Goal: Task Accomplishment & Management: Manage account settings

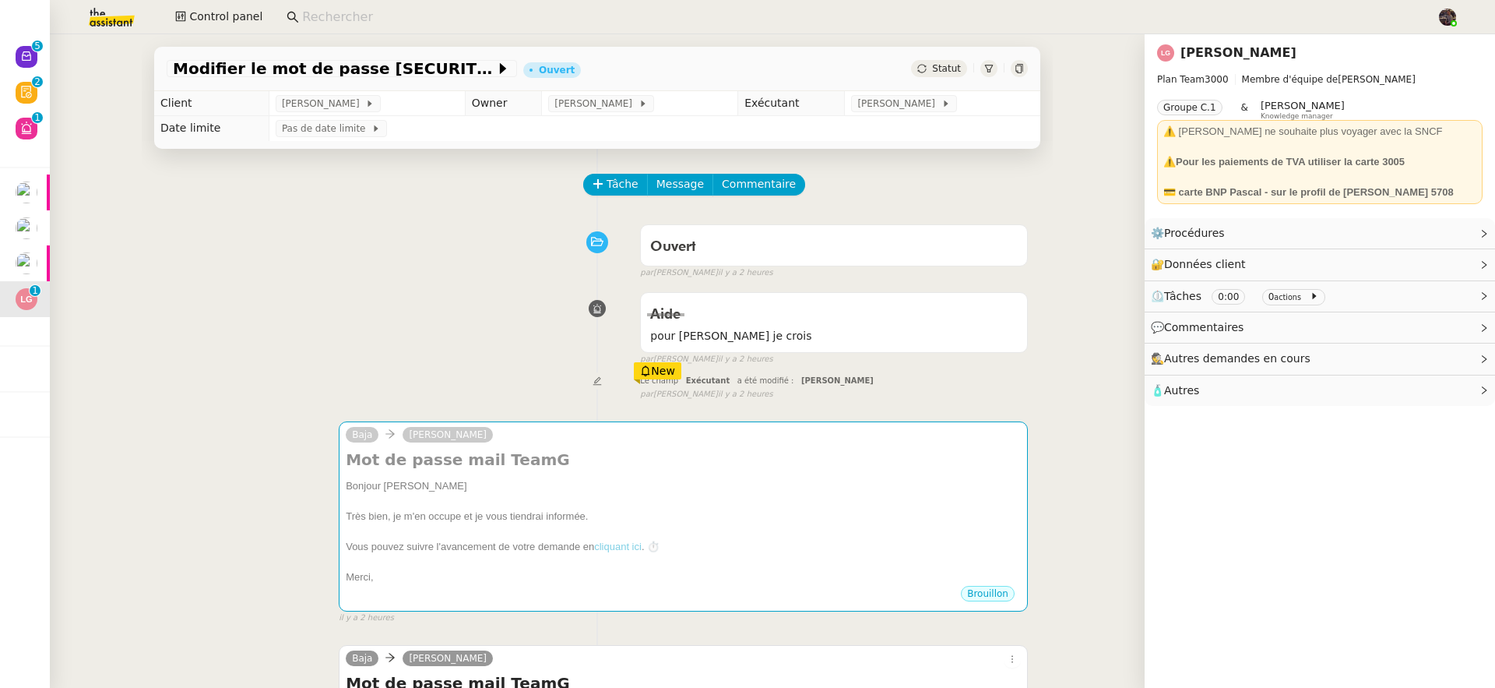
scroll to position [477, 0]
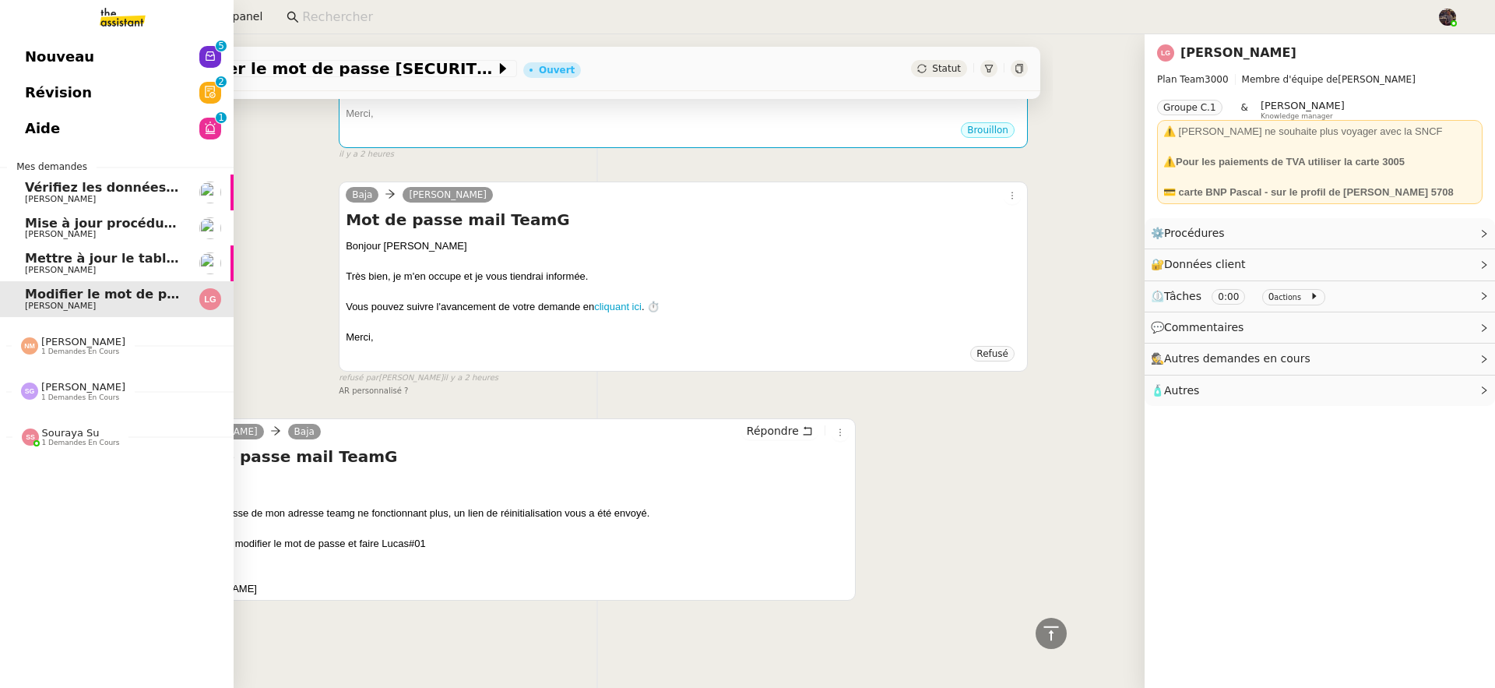
click at [54, 55] on span "Nouveau" at bounding box center [59, 56] width 69 height 23
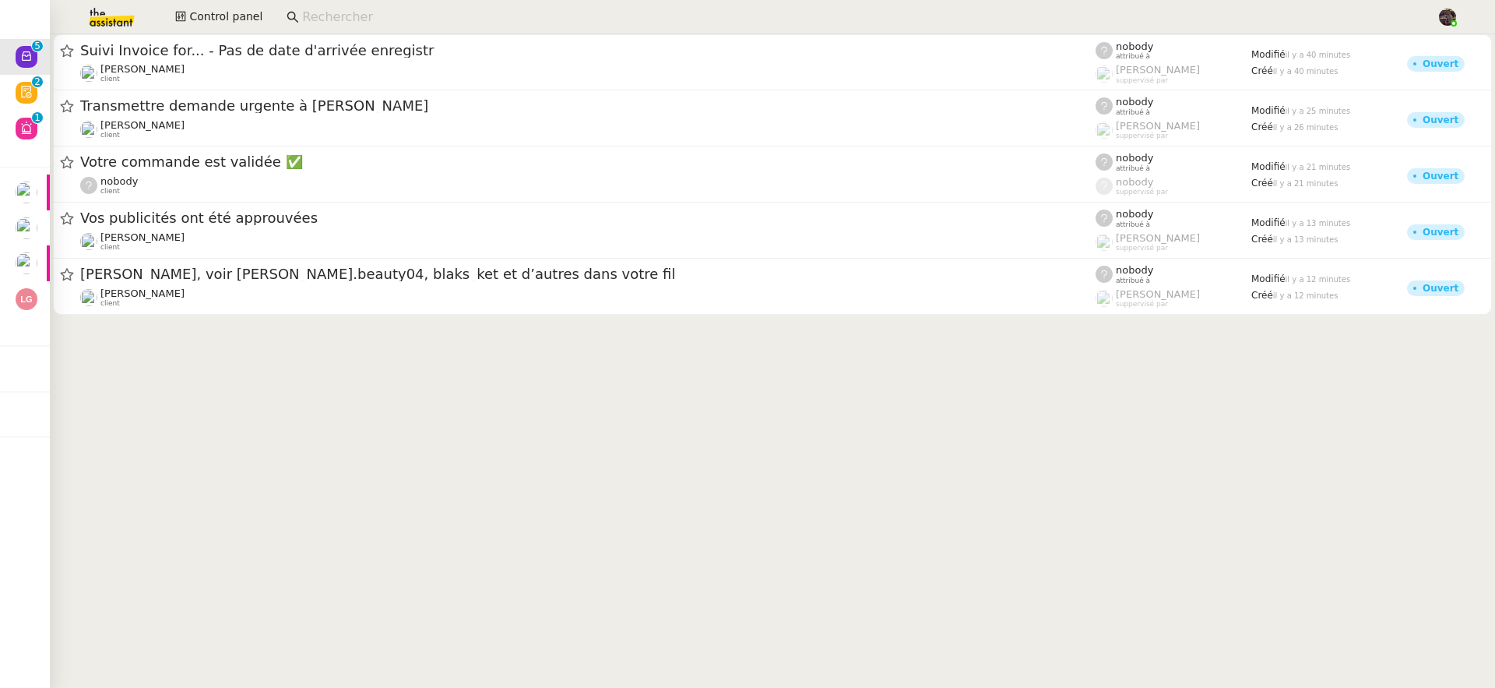
click at [355, 11] on input at bounding box center [861, 17] width 1119 height 21
paste input "zoe@holdingriau.com"
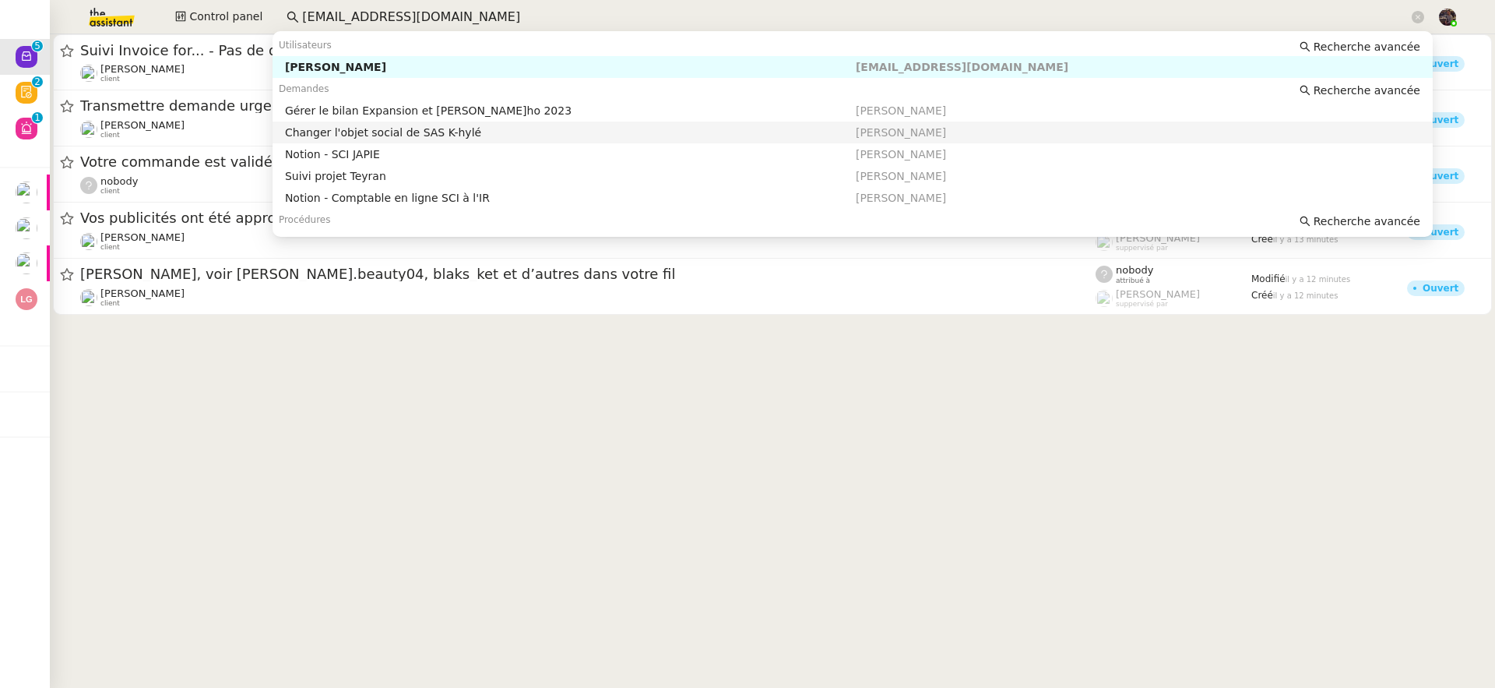
click at [499, 140] on nz-auto-option "Changer l'objet social de SAS K-hylé Sébastien Riau" at bounding box center [853, 132] width 1160 height 22
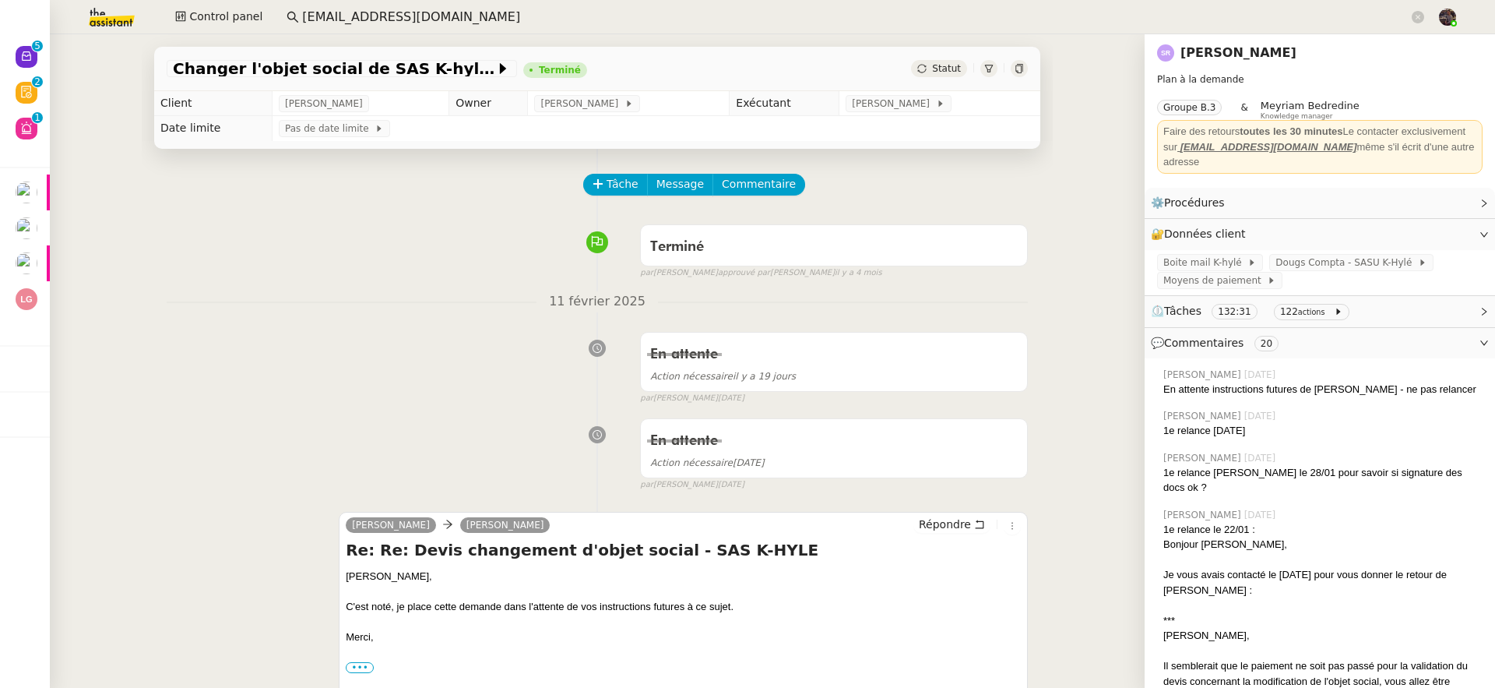
click at [1223, 59] on link "Sébastien Riau" at bounding box center [1239, 52] width 116 height 15
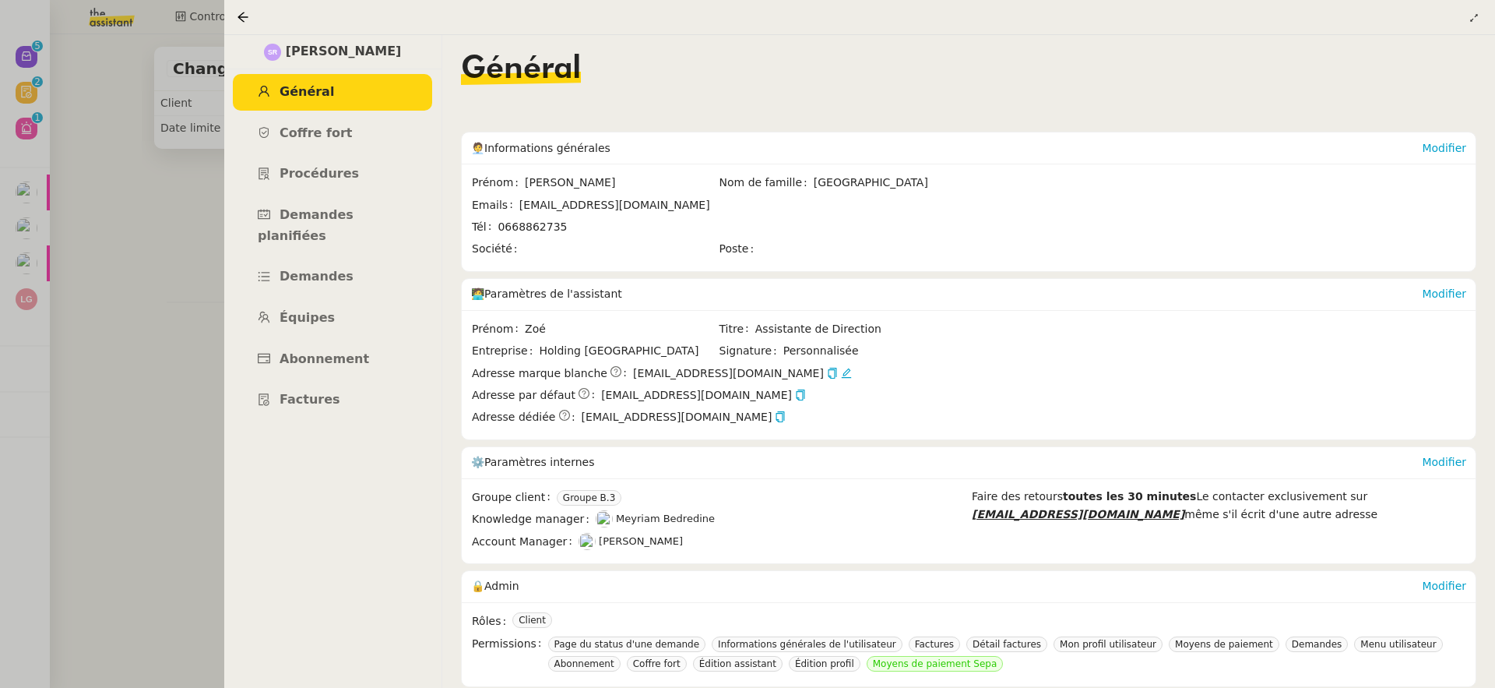
click at [760, 372] on span "zoe@holdingriau.com" at bounding box center [799, 373] width 332 height 18
click at [841, 374] on icon at bounding box center [846, 373] width 11 height 11
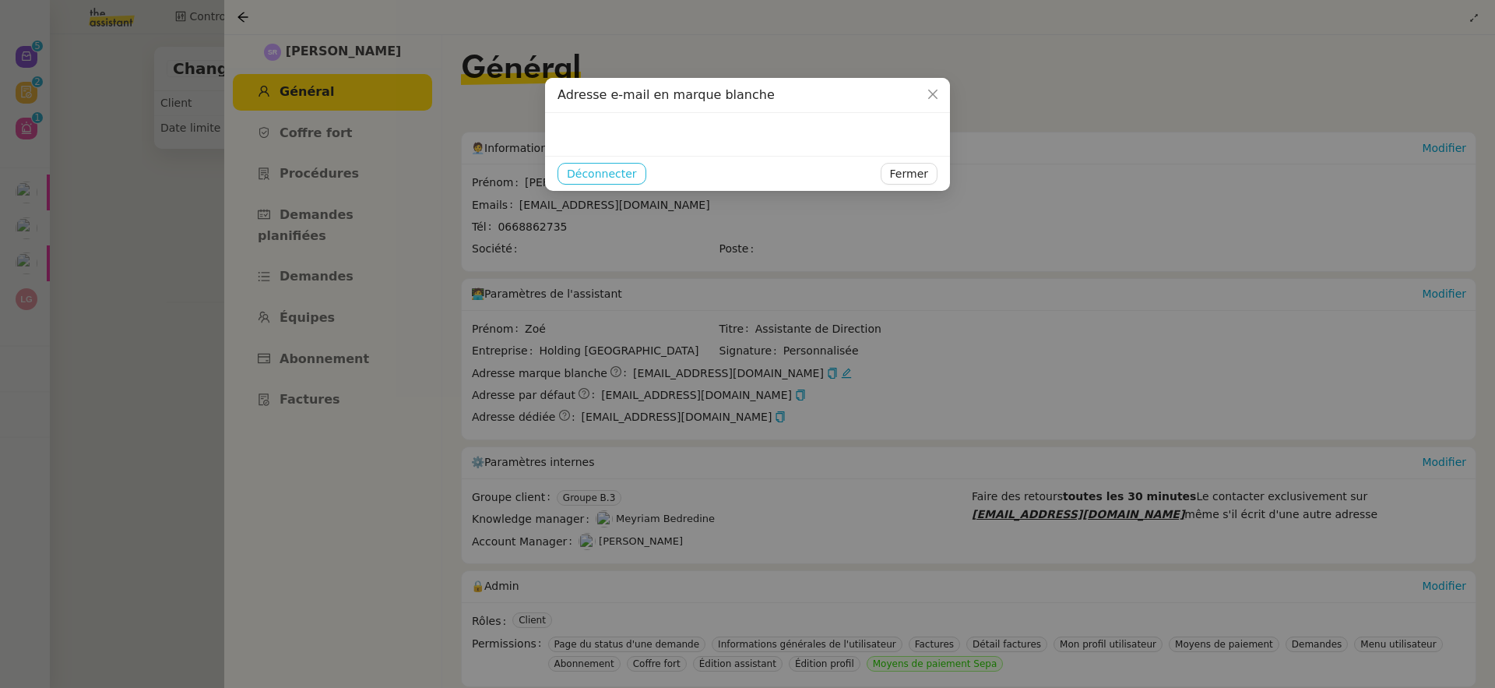
click at [614, 168] on span "Déconnecter" at bounding box center [602, 174] width 70 height 18
click at [638, 137] on span "Ok" at bounding box center [635, 133] width 15 height 16
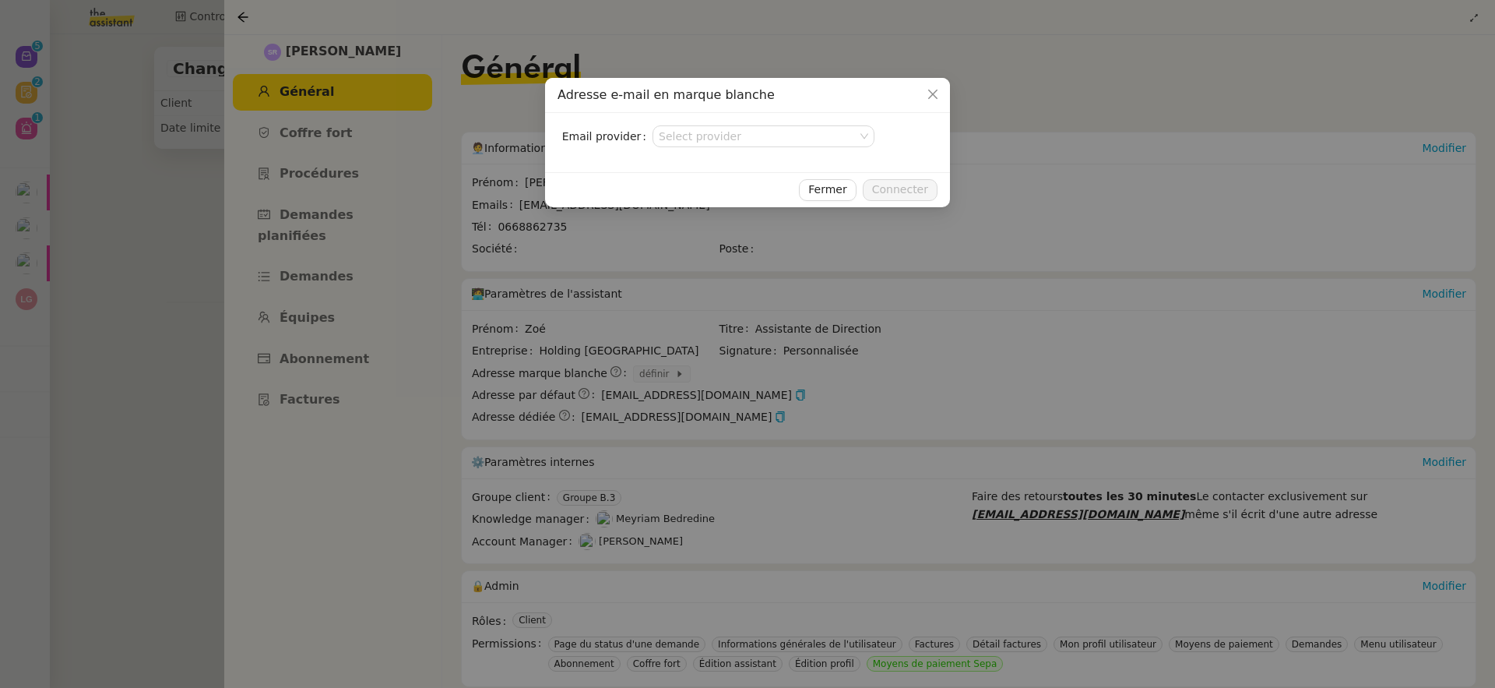
click at [183, 119] on nz-modal-container "Adresse e-mail en marque blanche Email provider Select provider Fermer Connecter" at bounding box center [747, 344] width 1495 height 688
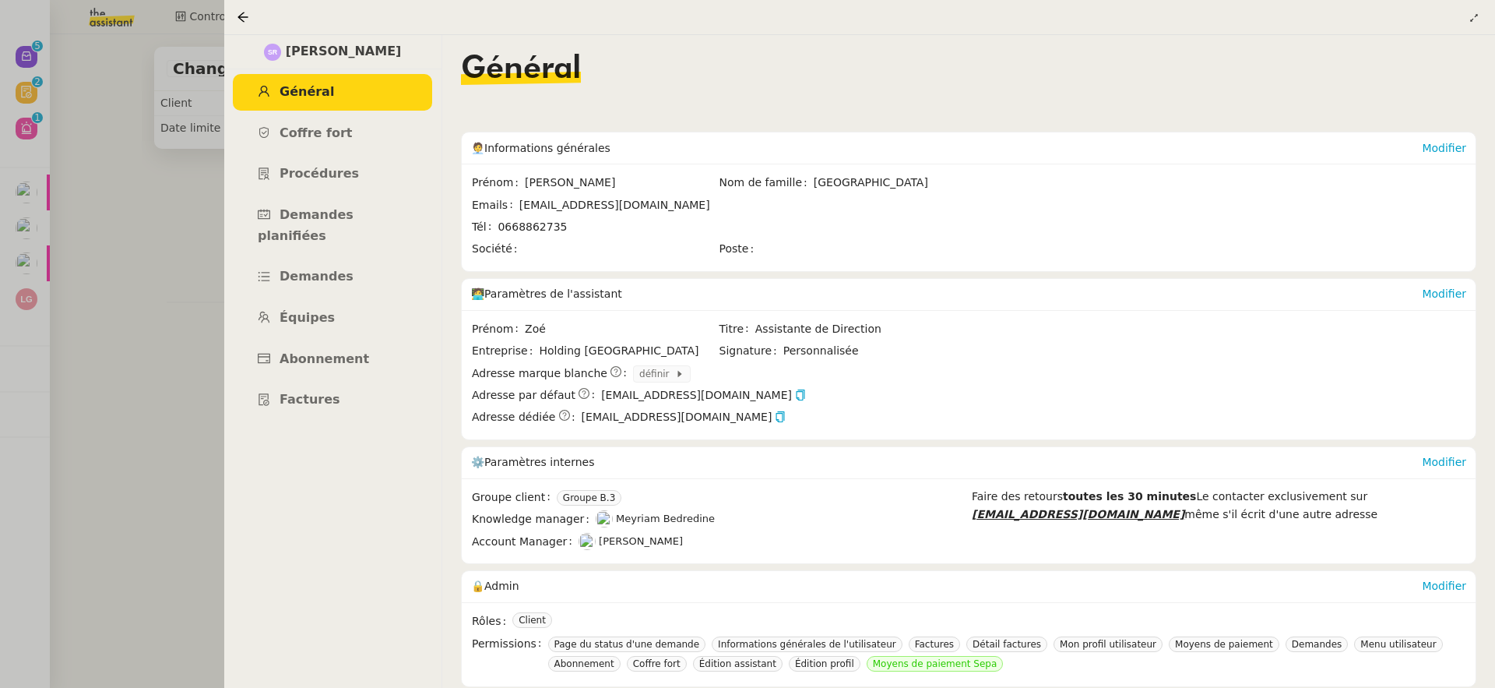
click at [191, 162] on div at bounding box center [747, 344] width 1495 height 688
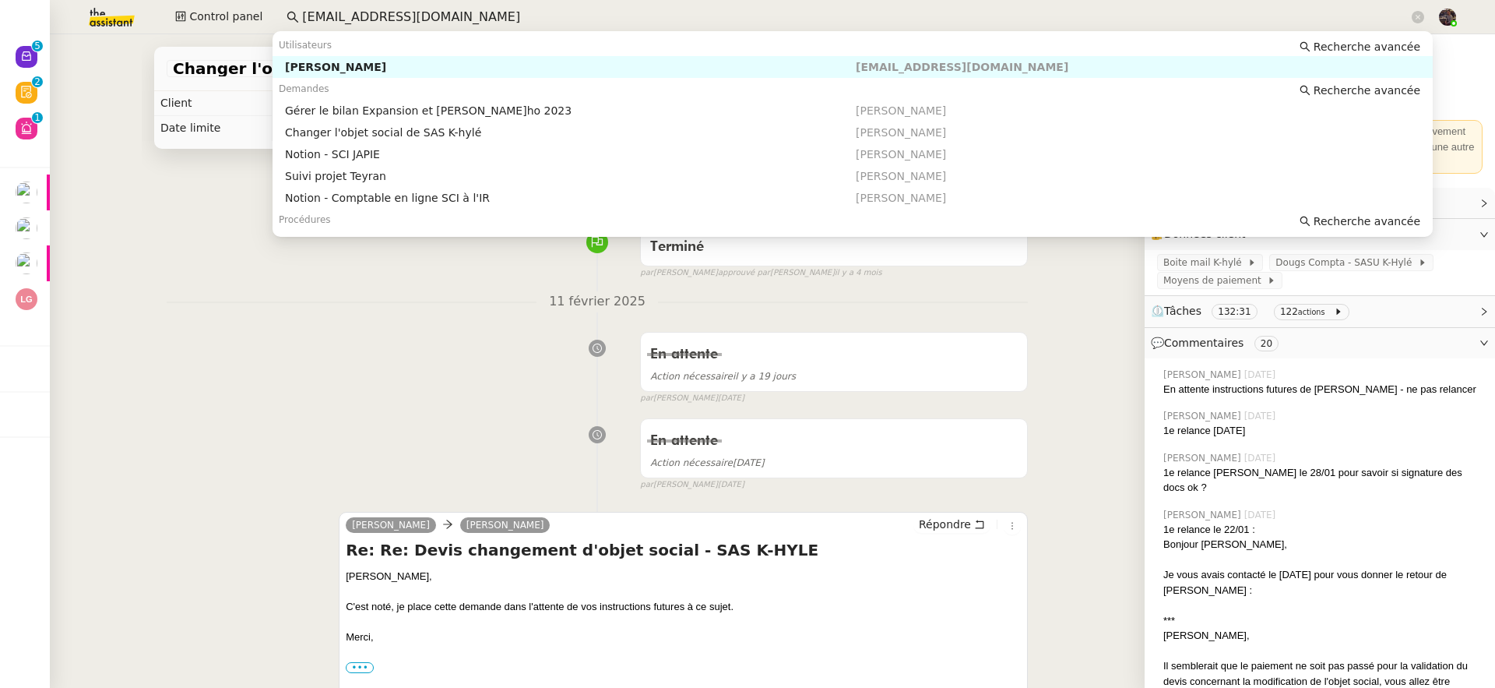
click at [348, 17] on input "zoe@holdingriau.com" at bounding box center [855, 17] width 1107 height 21
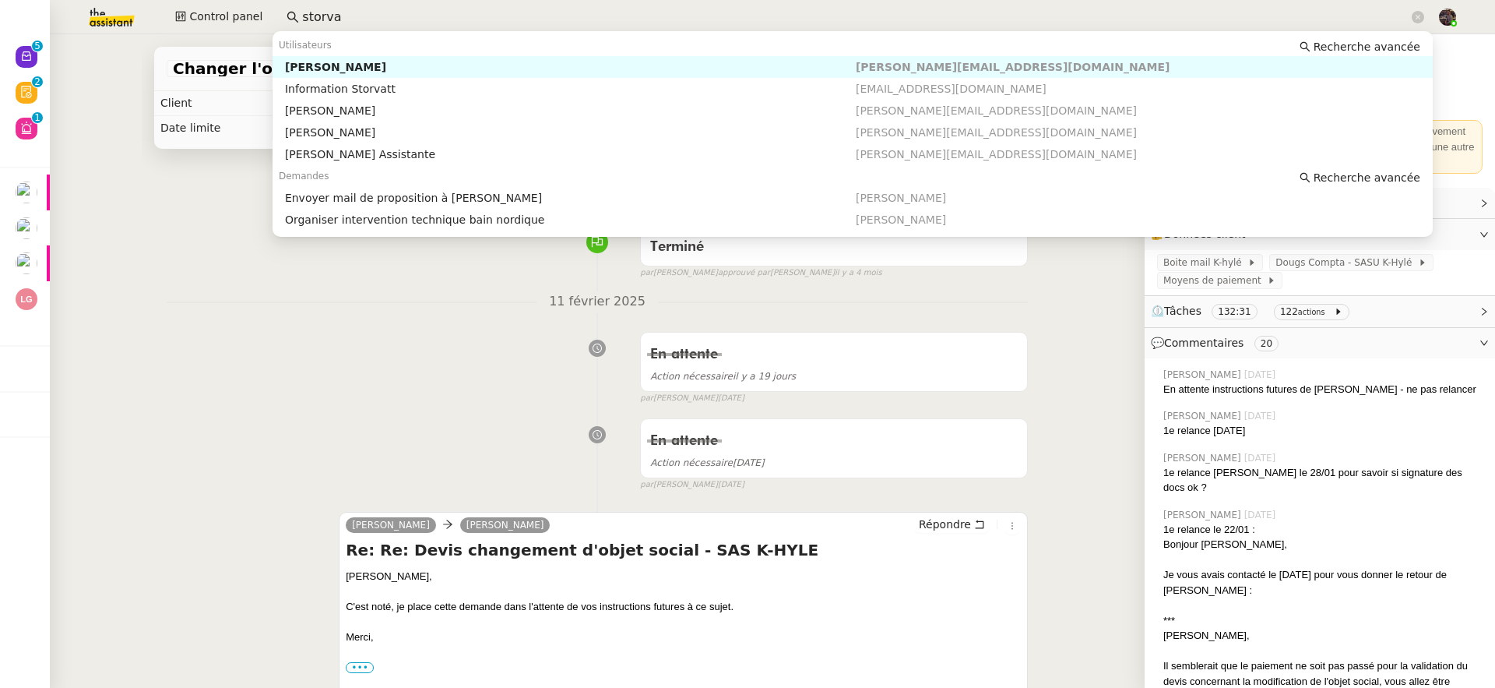
click at [433, 62] on div "Franck MUFFAT-JEANDET" at bounding box center [570, 67] width 571 height 14
type input "storva"
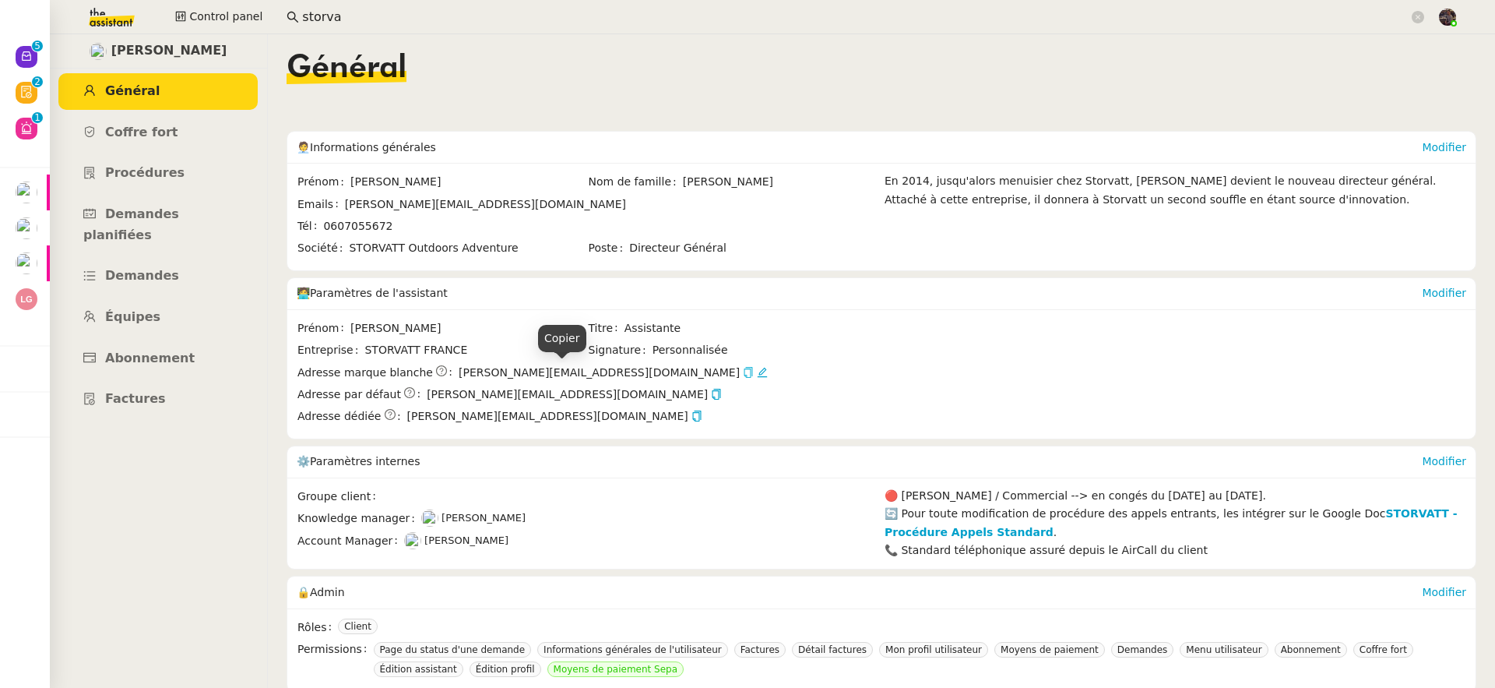
click at [743, 377] on icon "button" at bounding box center [748, 372] width 11 height 11
click at [174, 136] on link "Coffre fort" at bounding box center [157, 132] width 199 height 37
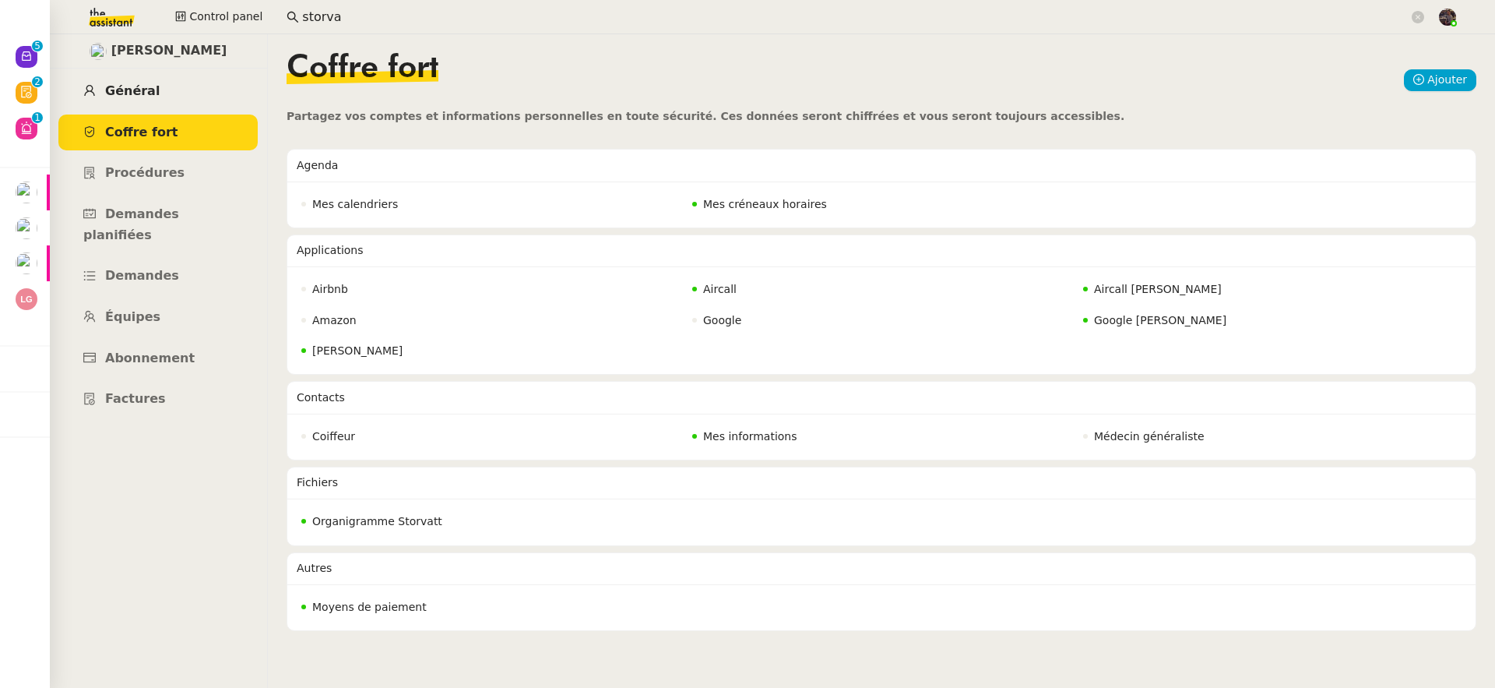
click at [194, 93] on link "Général" at bounding box center [157, 91] width 199 height 37
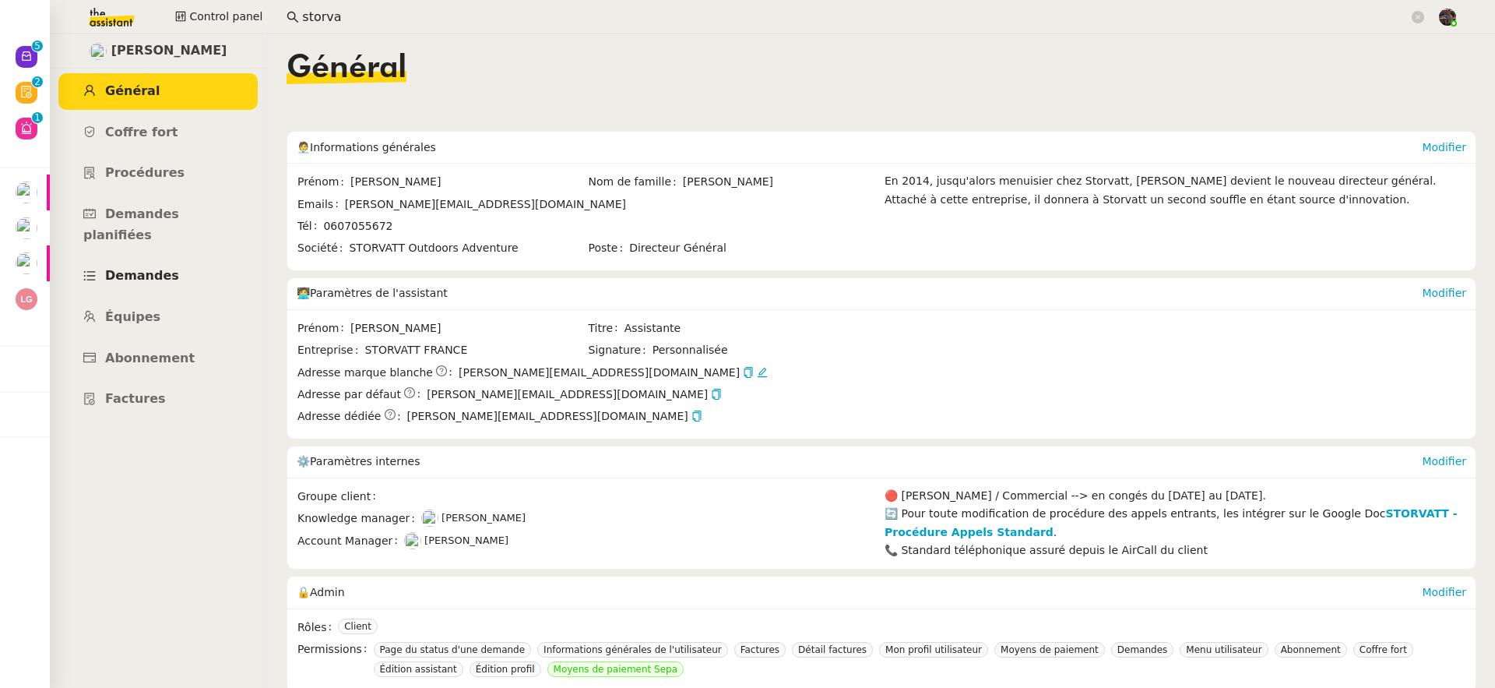
click at [159, 262] on link "Demandes" at bounding box center [157, 276] width 199 height 37
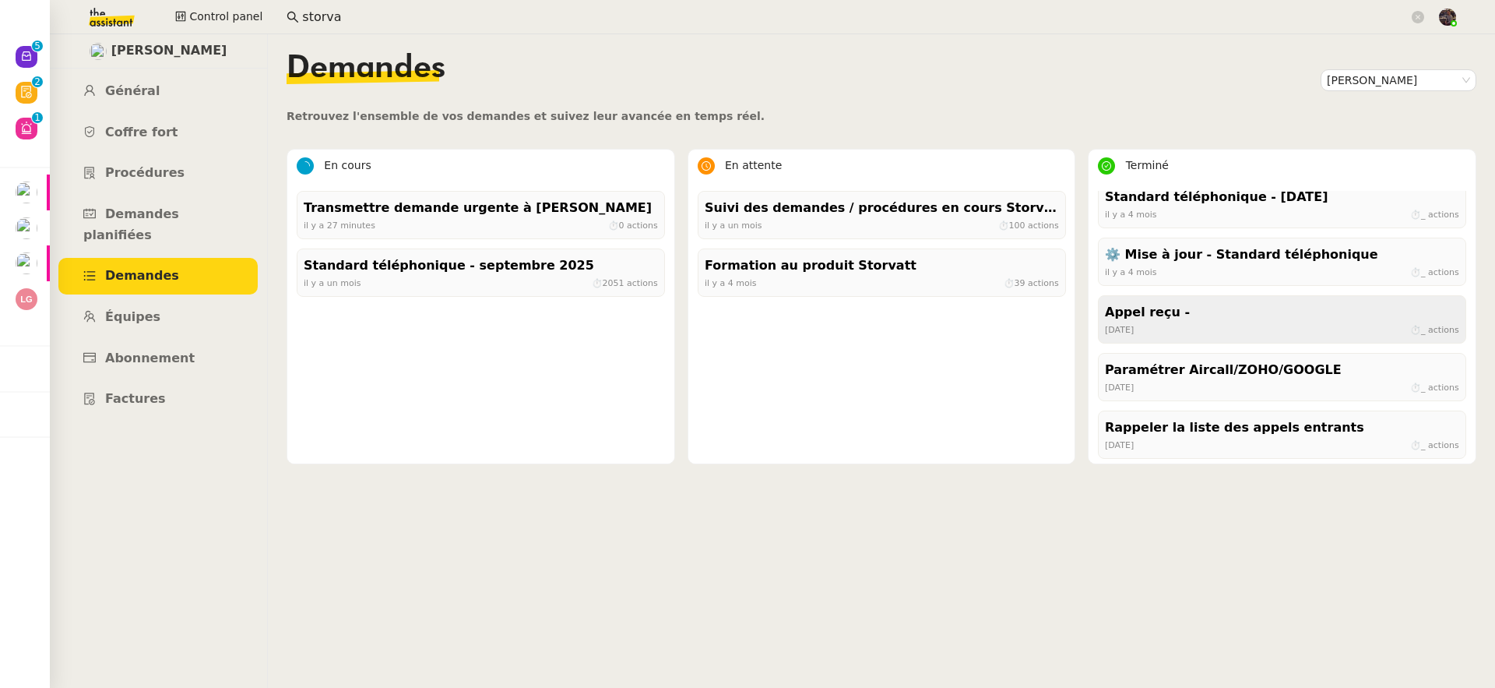
scroll to position [925, 0]
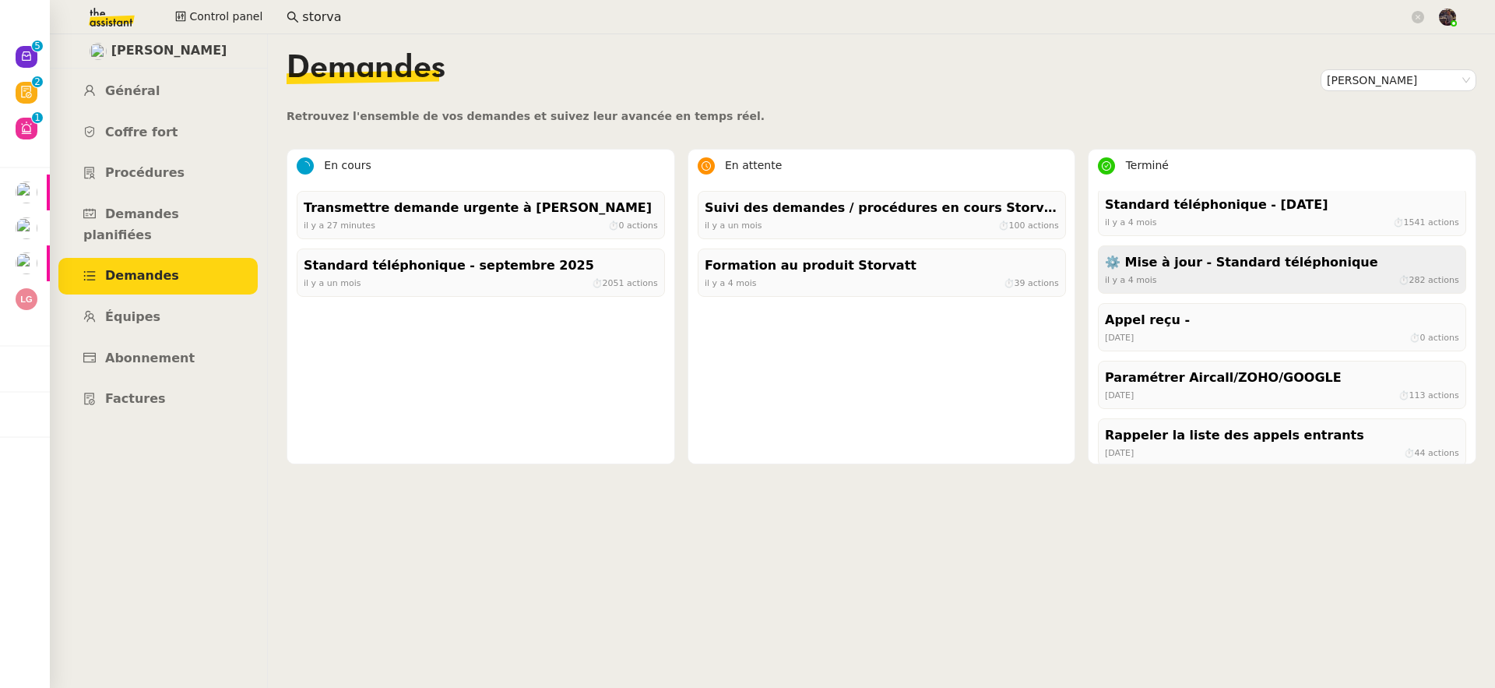
click at [1182, 281] on div "il y a 4 mois ⏱ 282 actions" at bounding box center [1282, 280] width 354 height 14
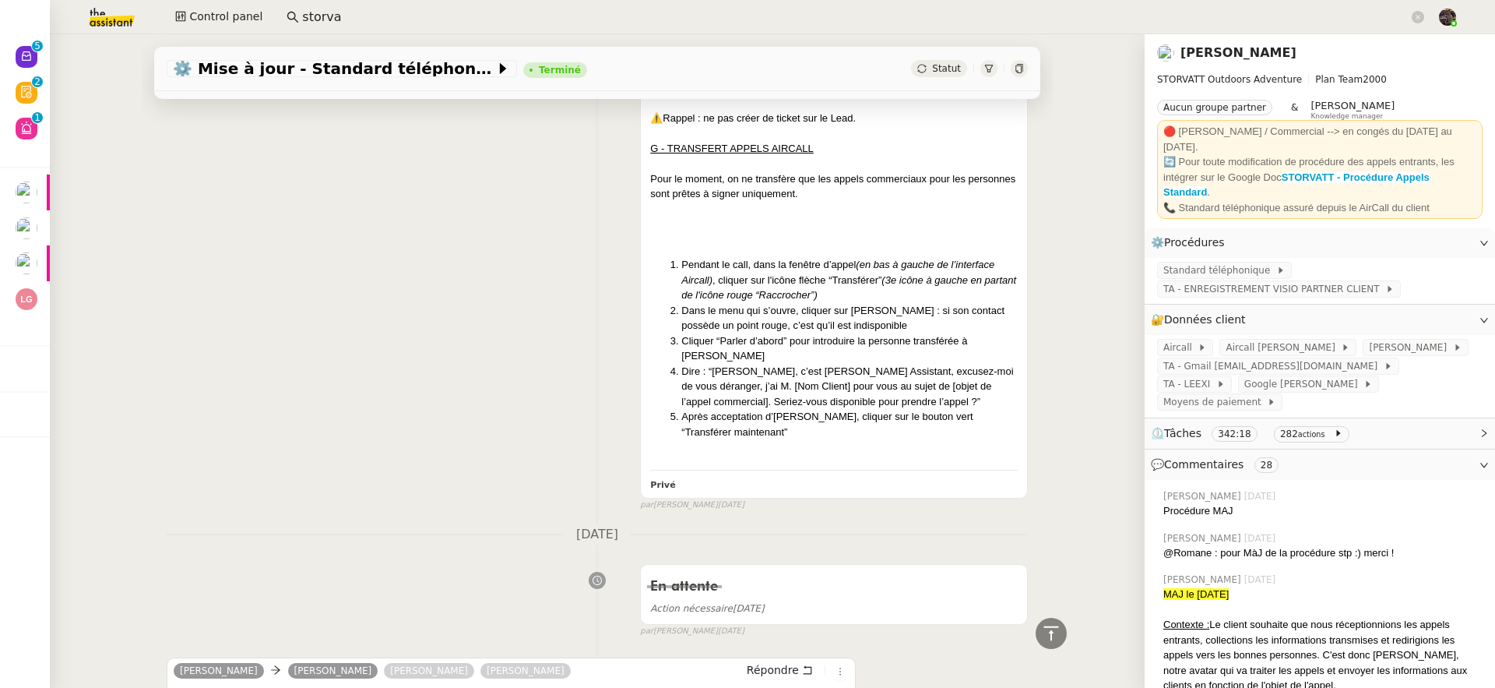
scroll to position [5216, 0]
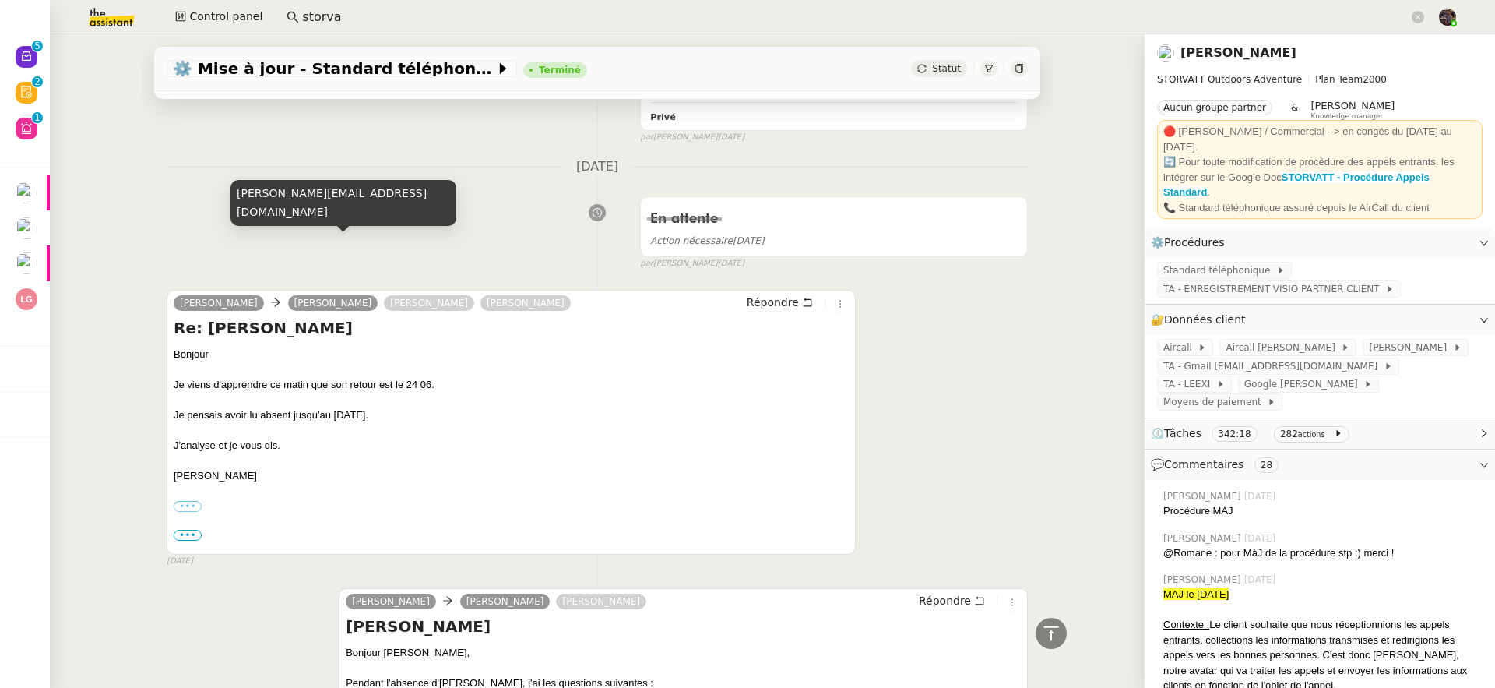
click at [297, 212] on div "geraldine@theassistant.com" at bounding box center [344, 203] width 226 height 46
copy div "geraldine@theassistant.com"
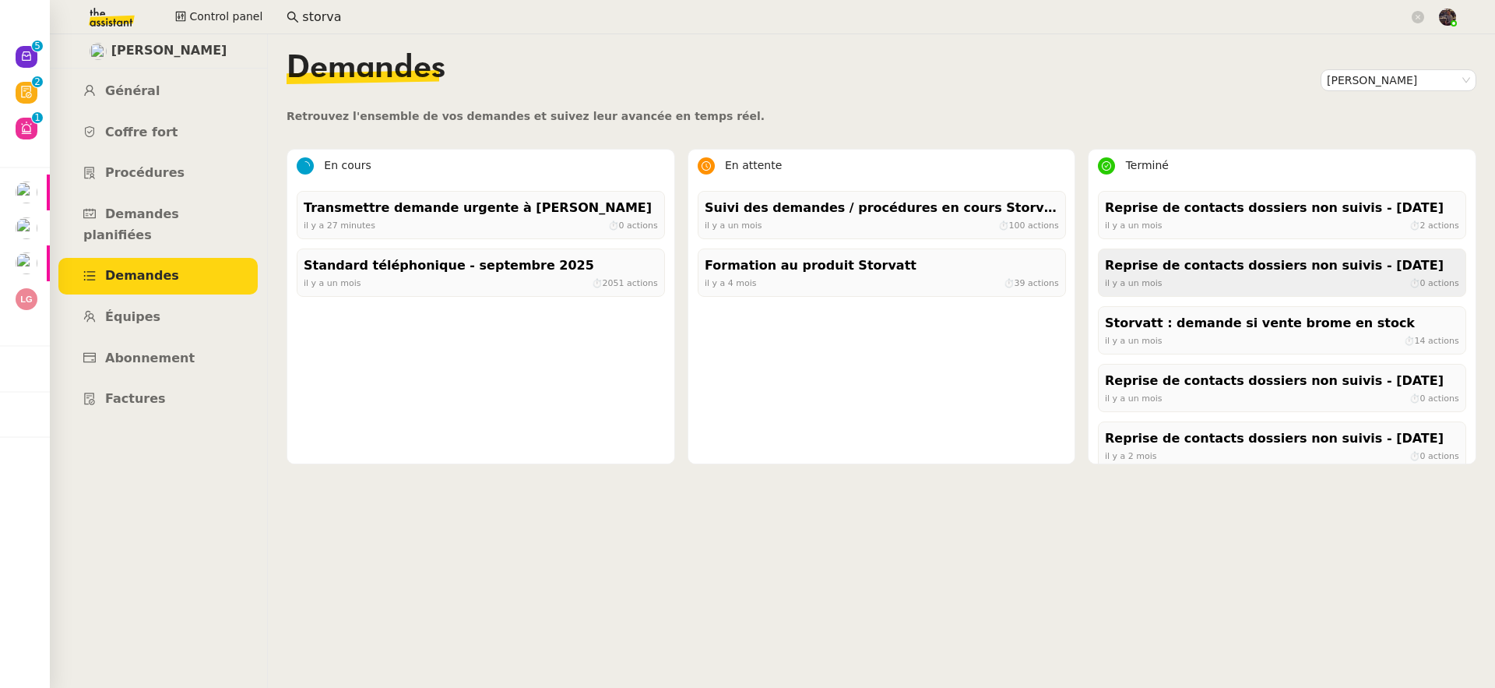
click at [1223, 276] on div "il y a un mois ⏱ 0 actions" at bounding box center [1282, 283] width 354 height 14
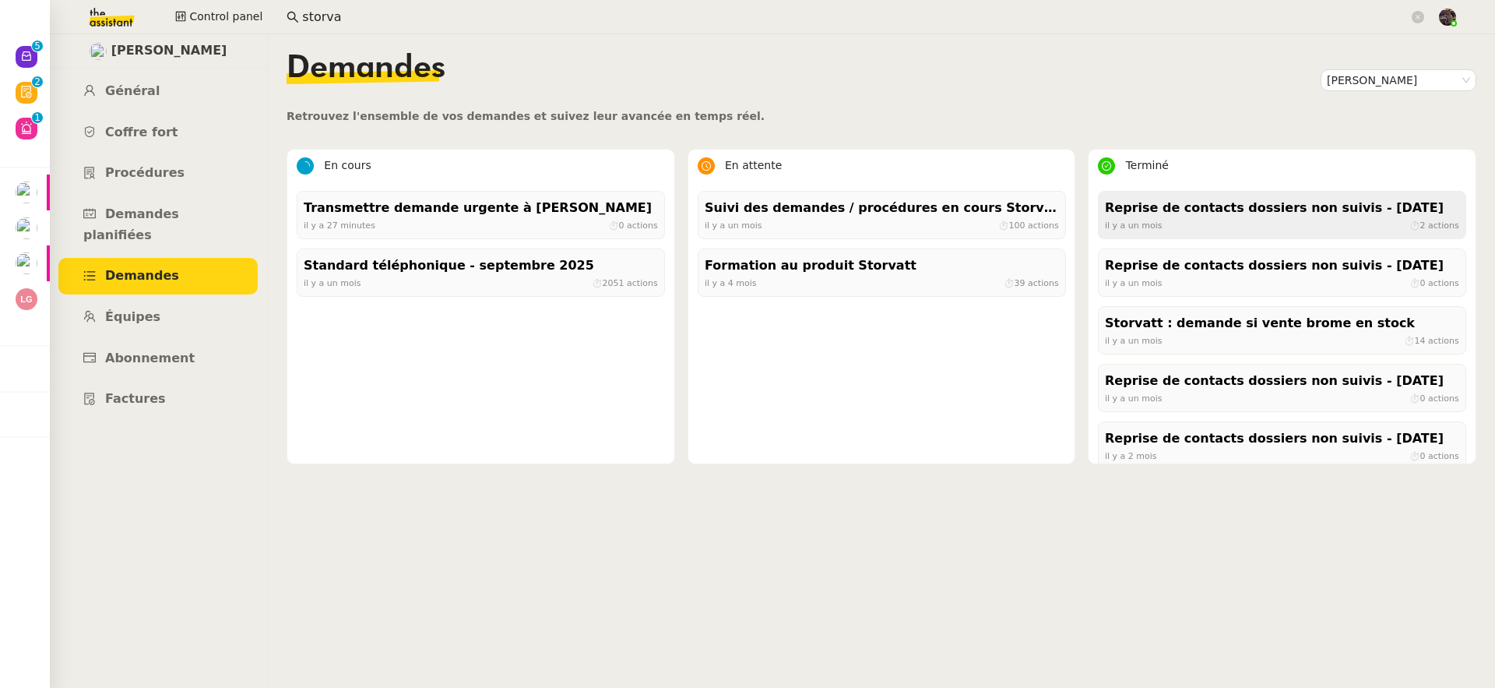
click at [1191, 234] on div "Reprise de contacts dossiers non suivis - 2 septembre 2025 il y a un mois ⏱ 2 a…" at bounding box center [1282, 215] width 368 height 48
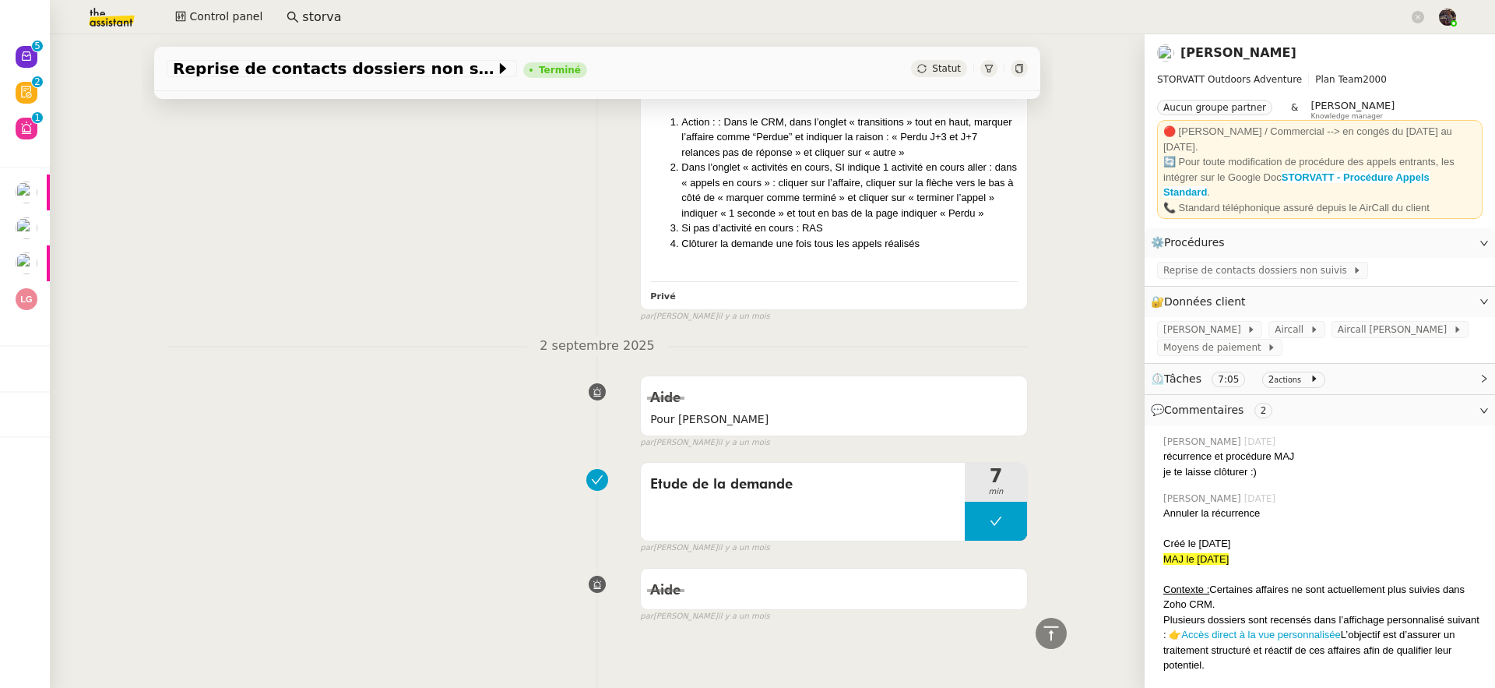
scroll to position [4045, 0]
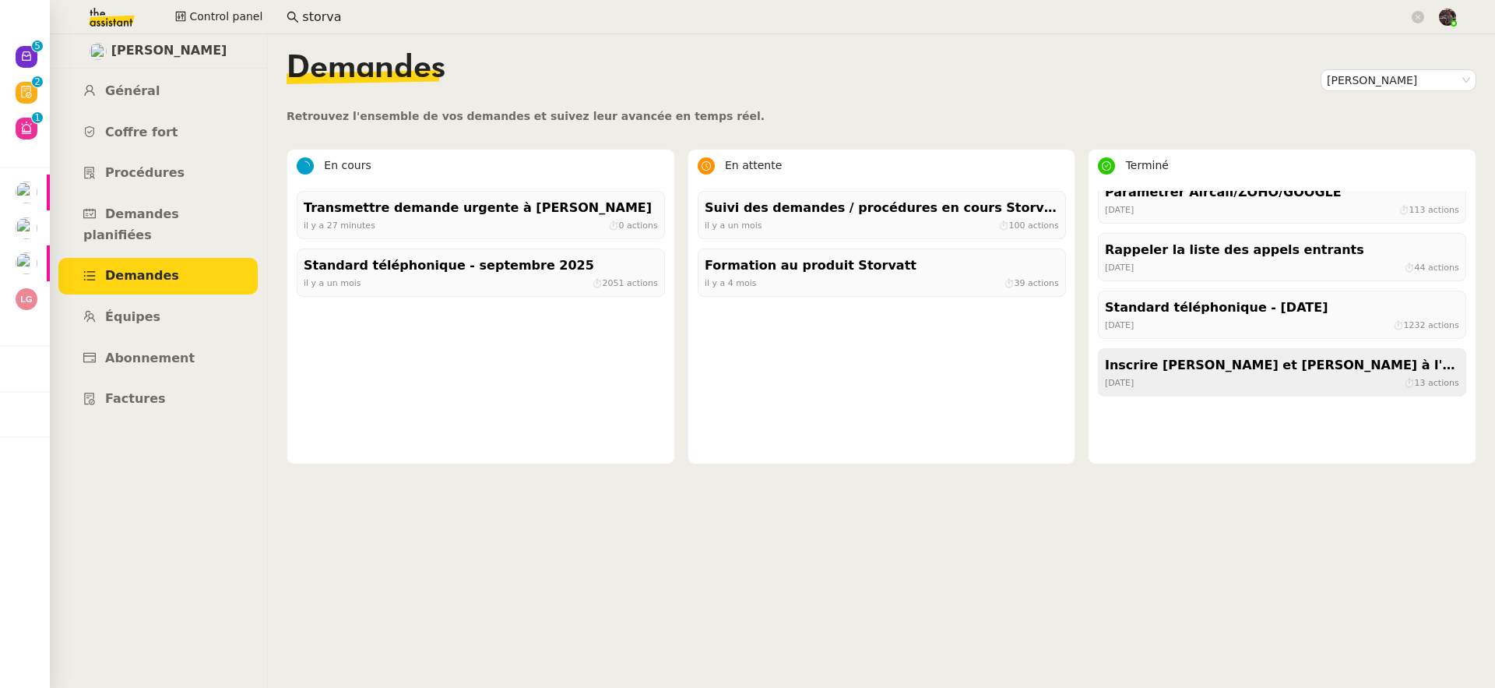
scroll to position [578, 0]
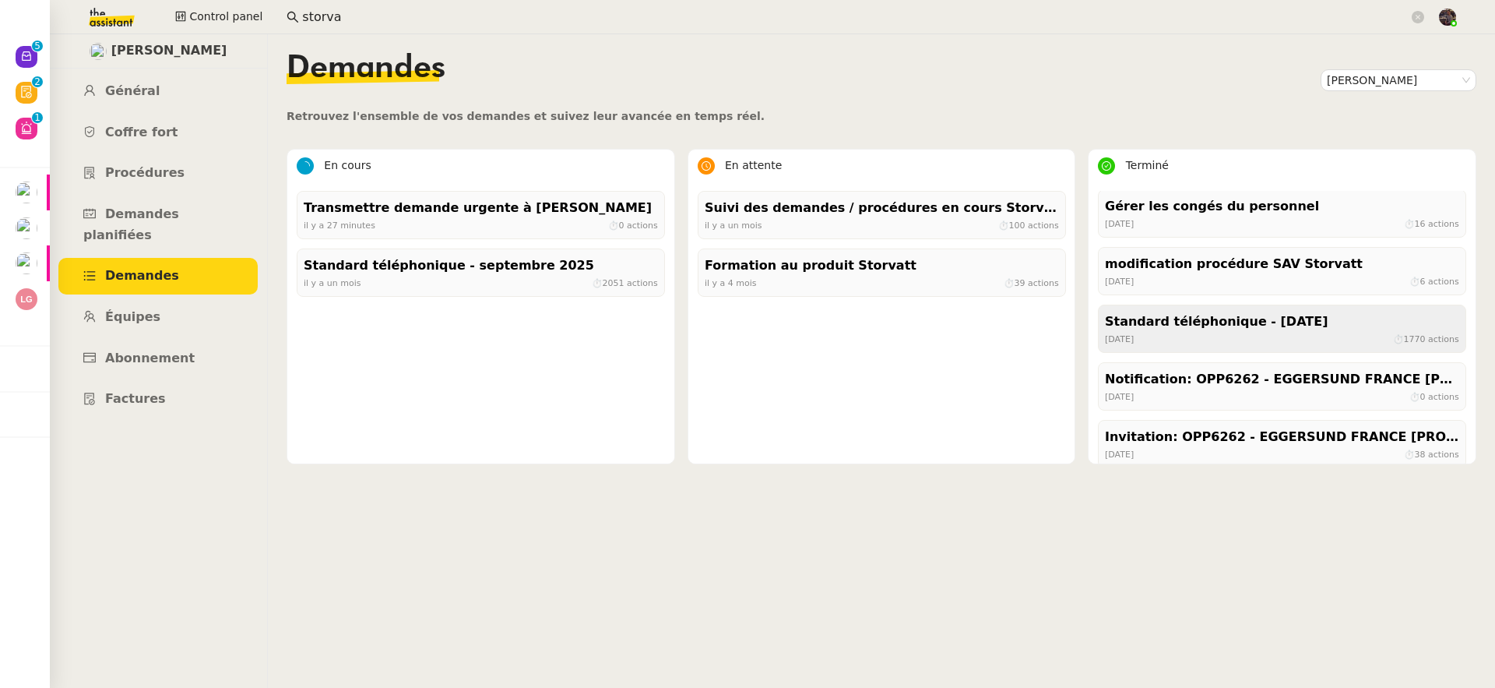
click at [1192, 326] on div "Standard téléphonique - juillet 2025" at bounding box center [1282, 322] width 354 height 21
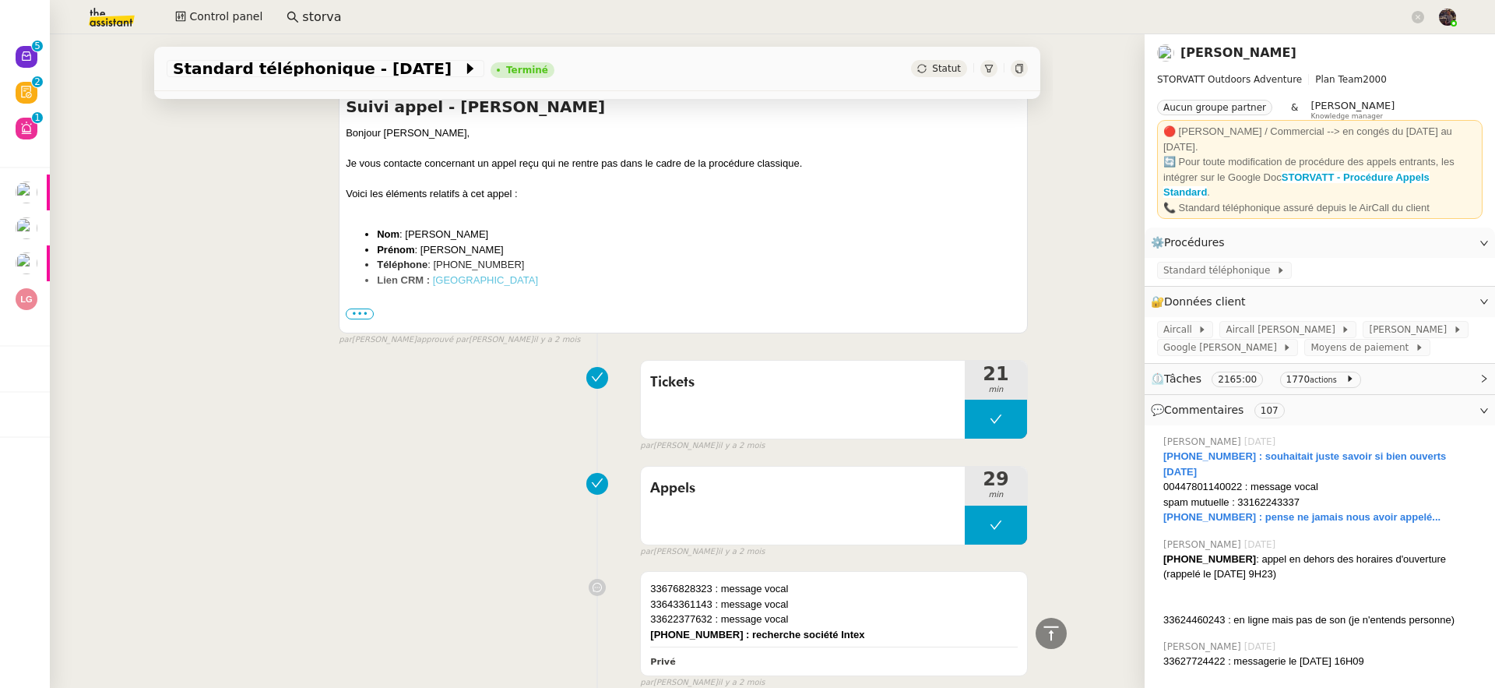
scroll to position [2304, 0]
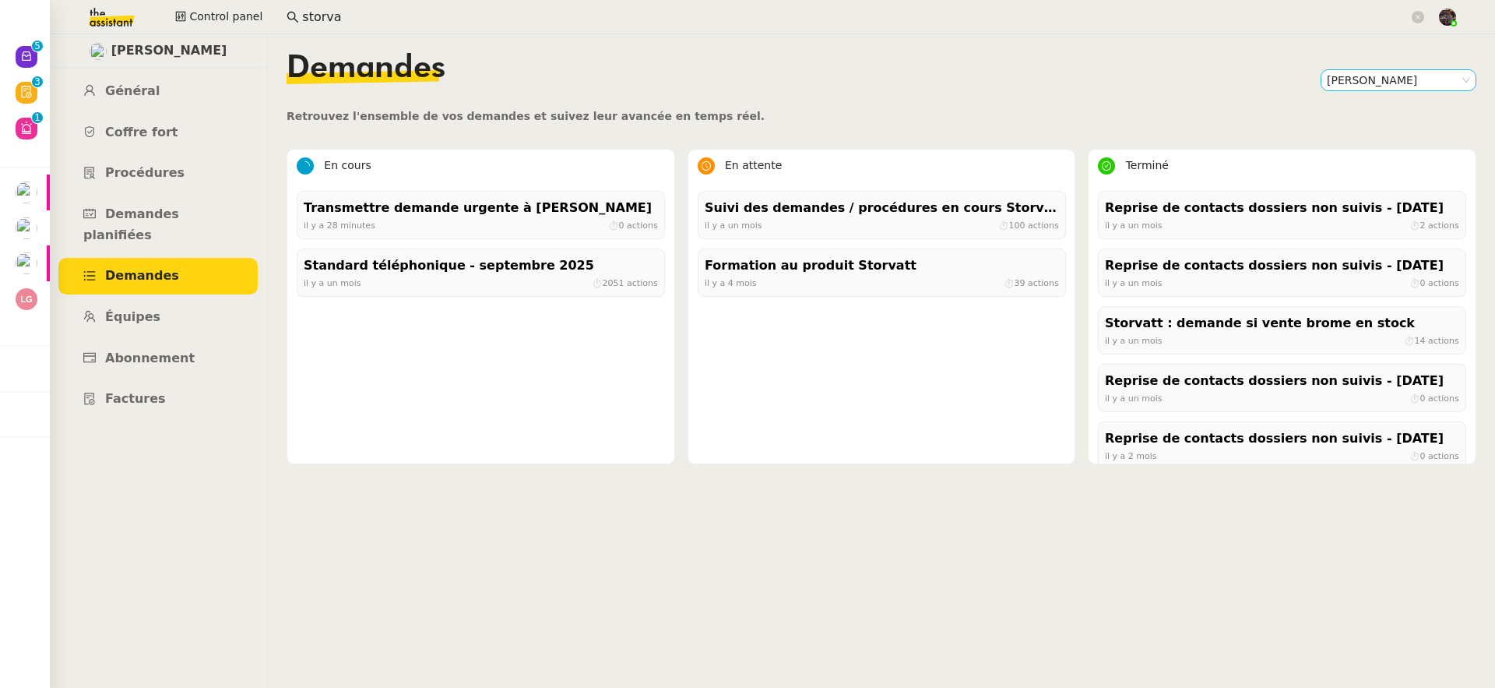
click at [1356, 73] on nz-select-item "Franck MUFFAT-JEANDET" at bounding box center [1398, 80] width 143 height 20
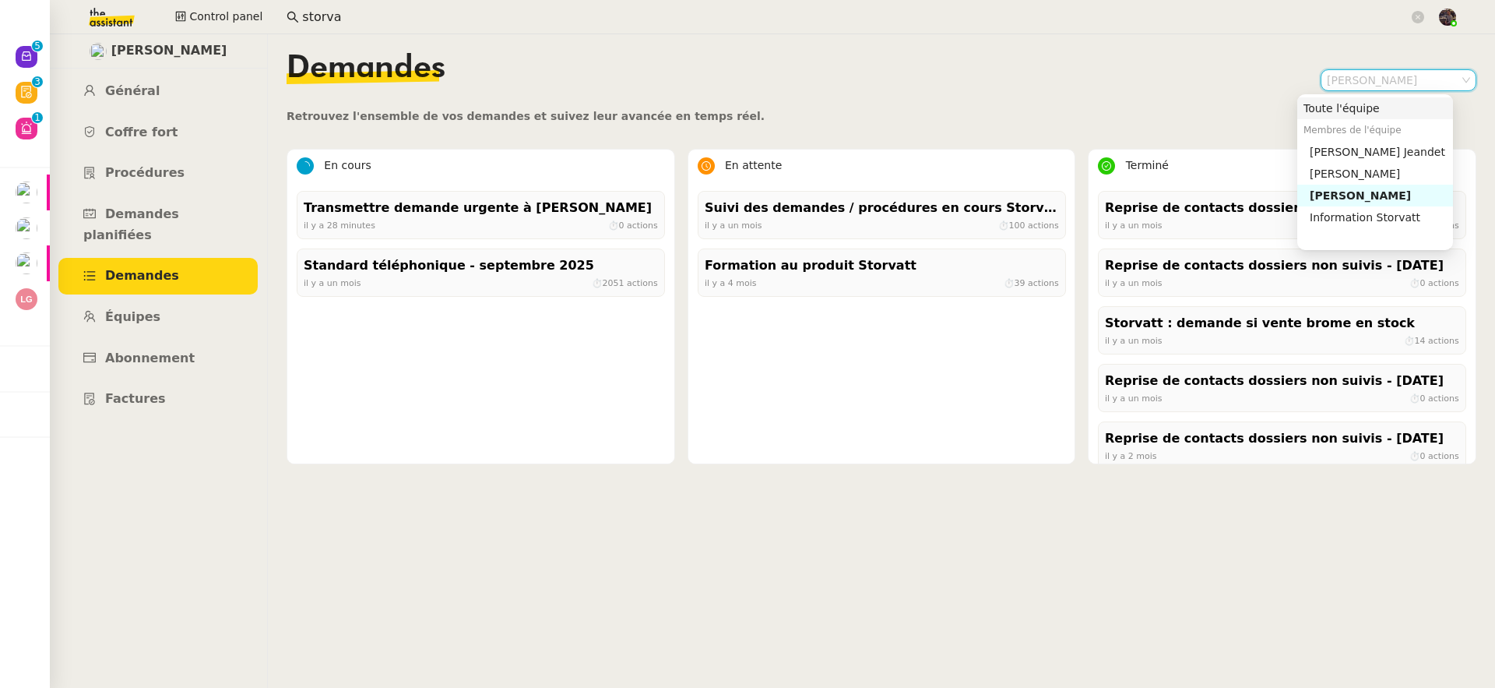
click at [1343, 102] on div "Toute l'équipe" at bounding box center [1375, 108] width 143 height 14
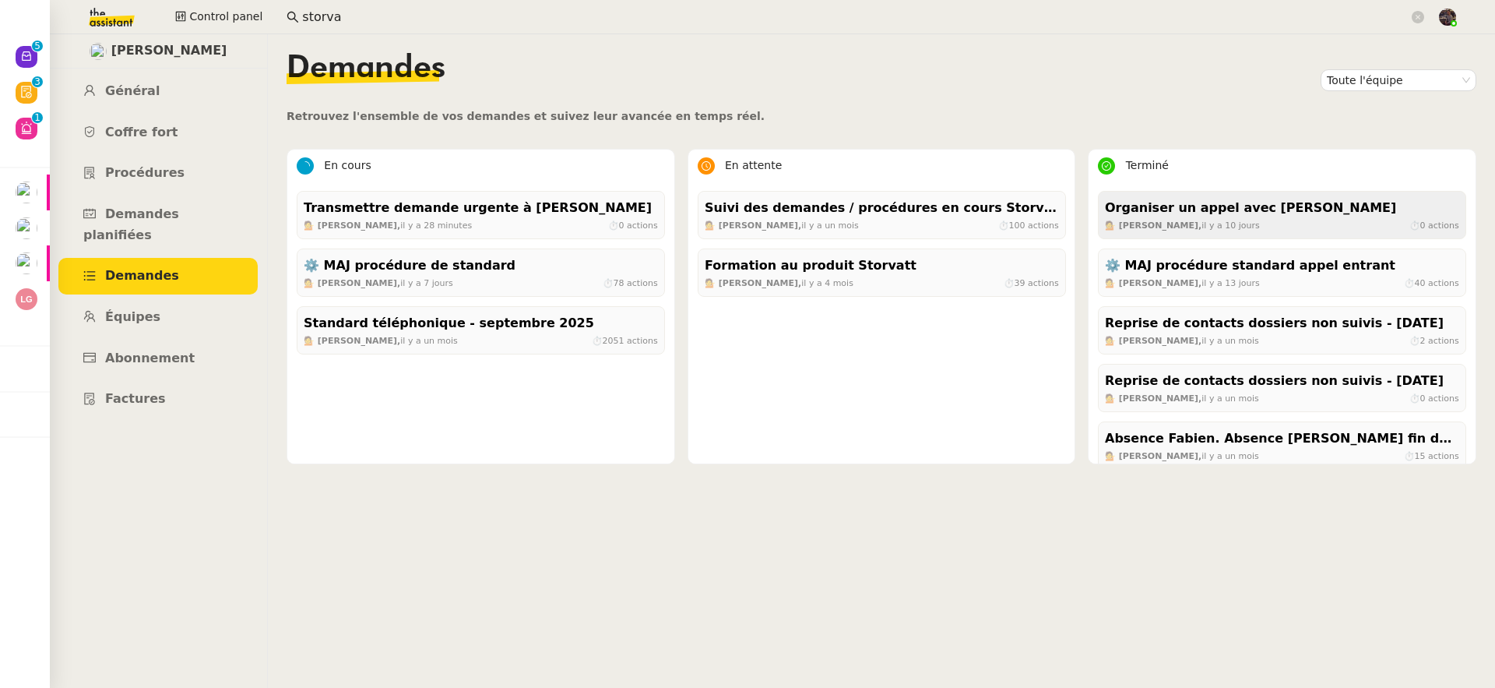
scroll to position [3, 0]
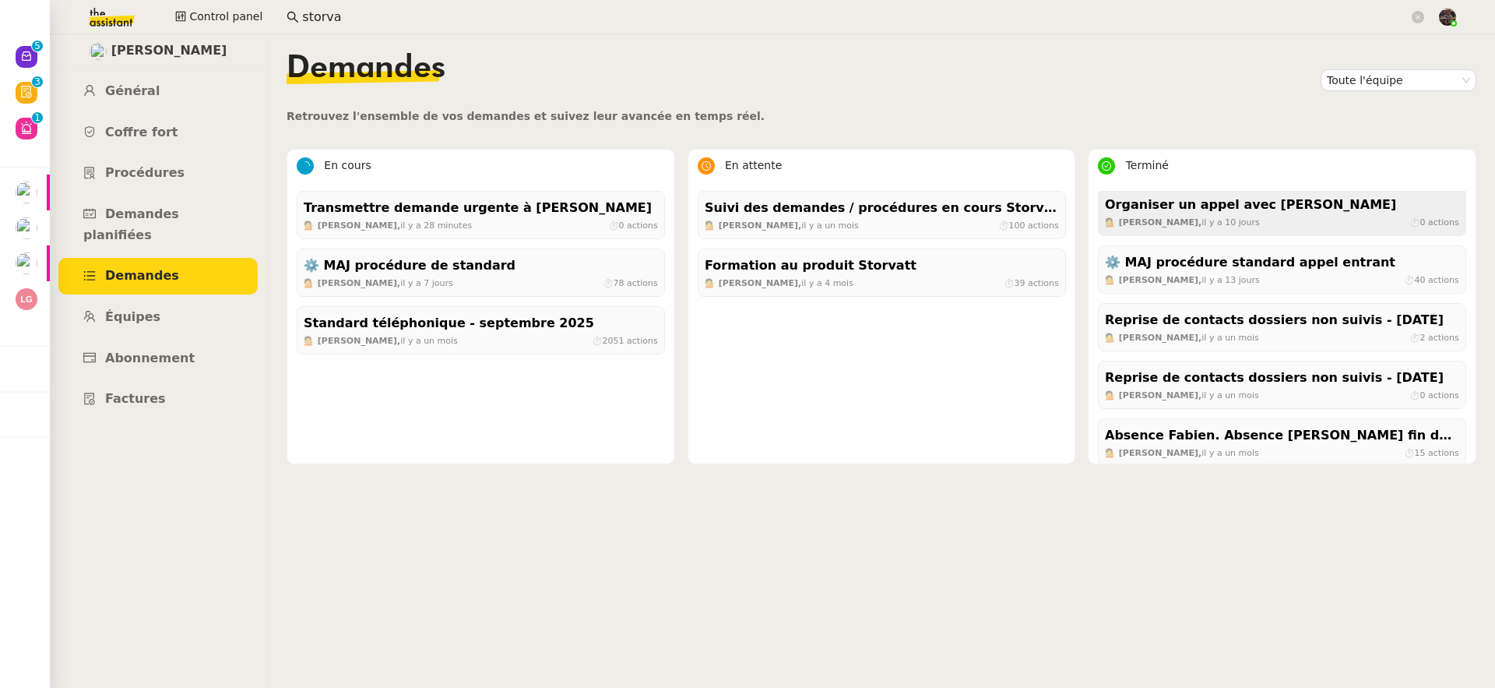
click at [1206, 218] on span "il y a 10 jours" at bounding box center [1231, 222] width 58 height 10
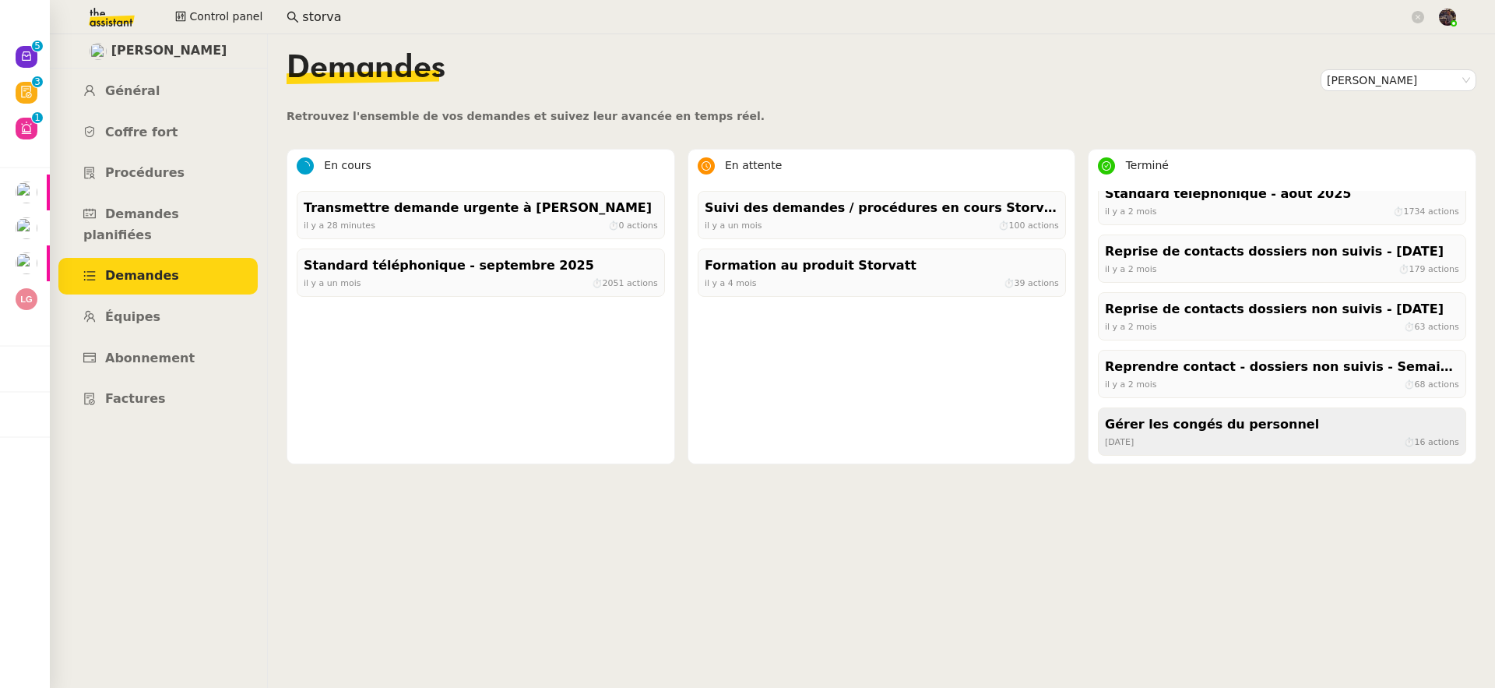
scroll to position [374, 0]
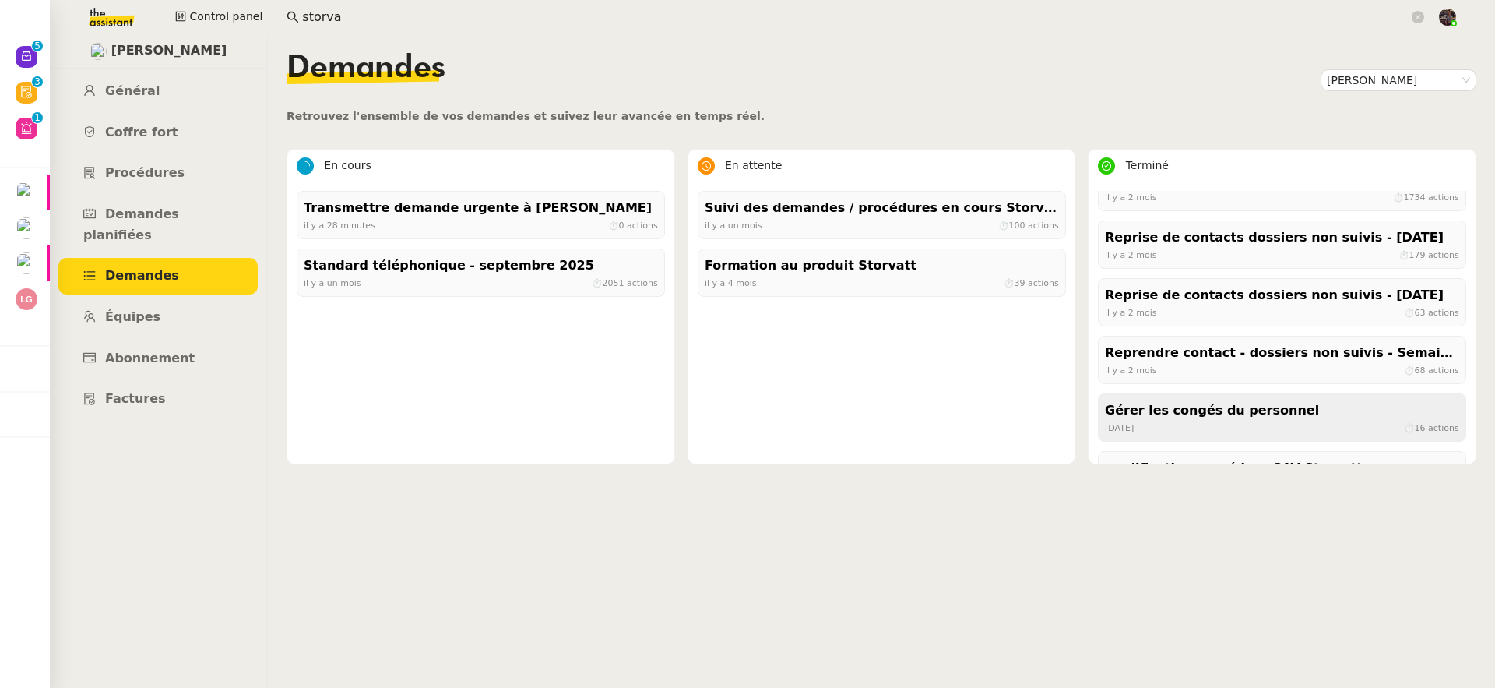
click at [1206, 415] on div "Gérer les congés du personnel" at bounding box center [1282, 410] width 354 height 21
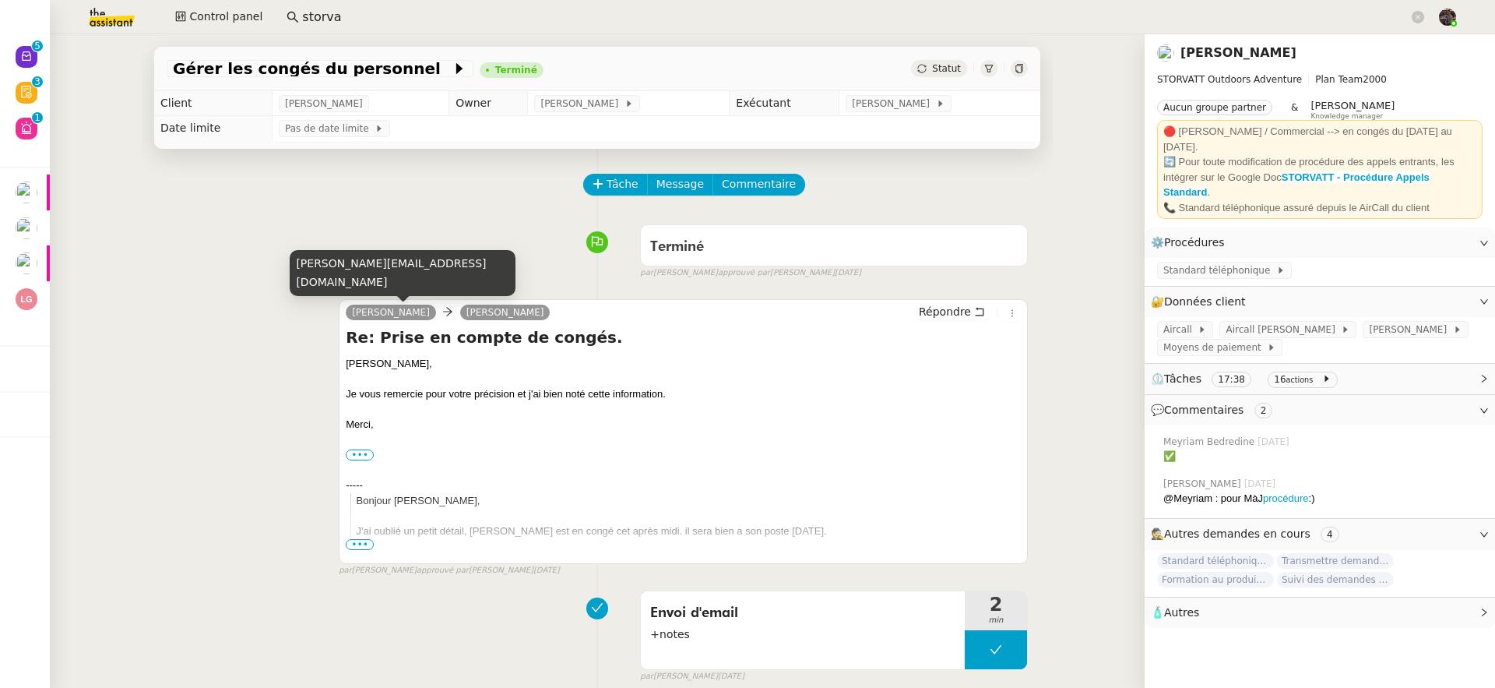
click at [336, 282] on div "geraldine@theassistant.com" at bounding box center [403, 273] width 226 height 46
copy div "geraldine@theassistant.com"
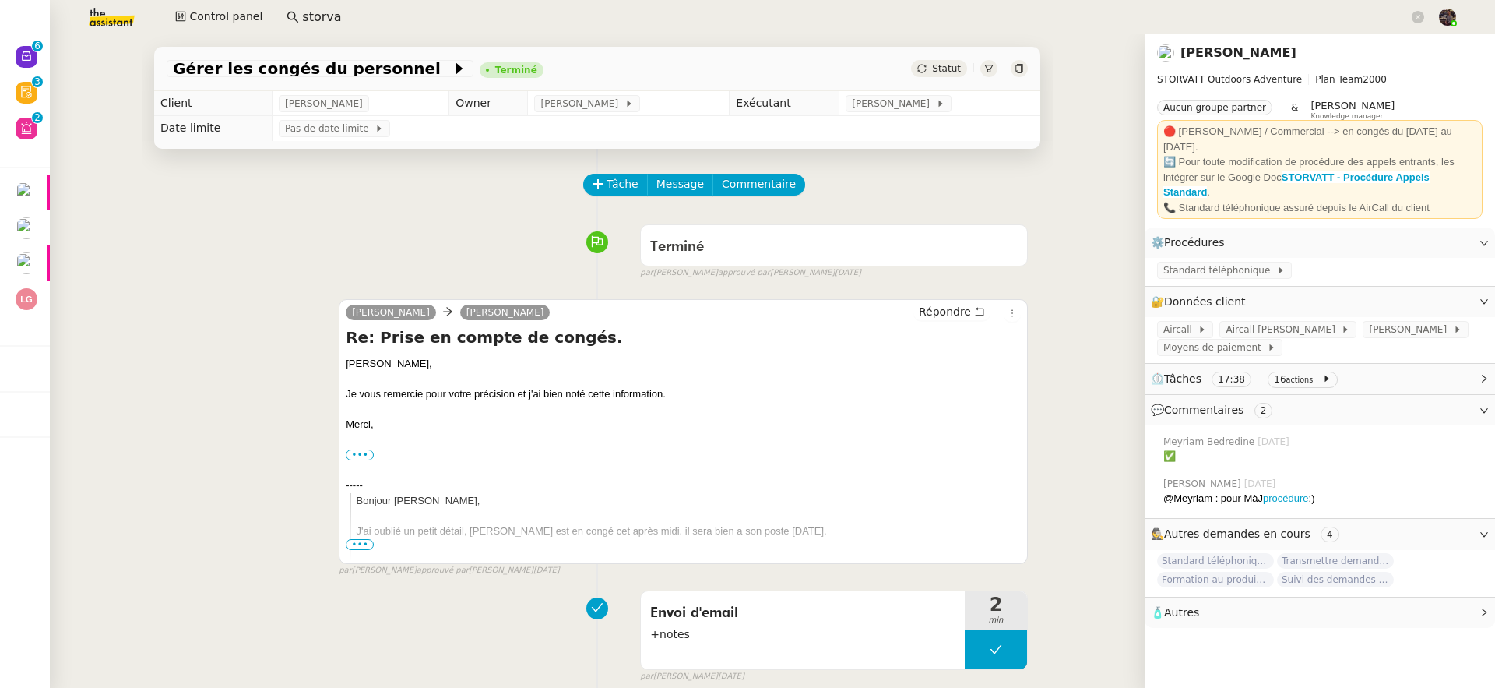
click at [121, 21] on img at bounding box center [99, 17] width 121 height 34
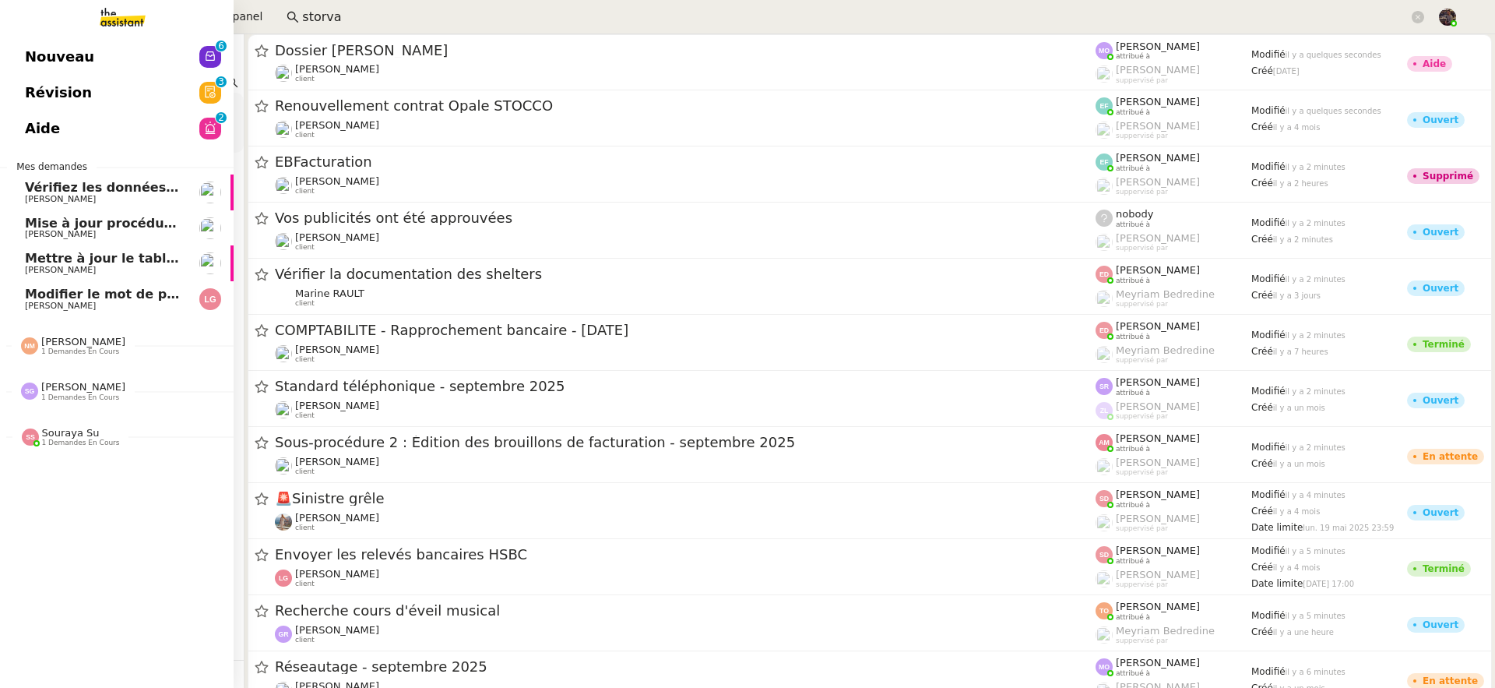
click at [37, 54] on span "Nouveau" at bounding box center [59, 56] width 69 height 23
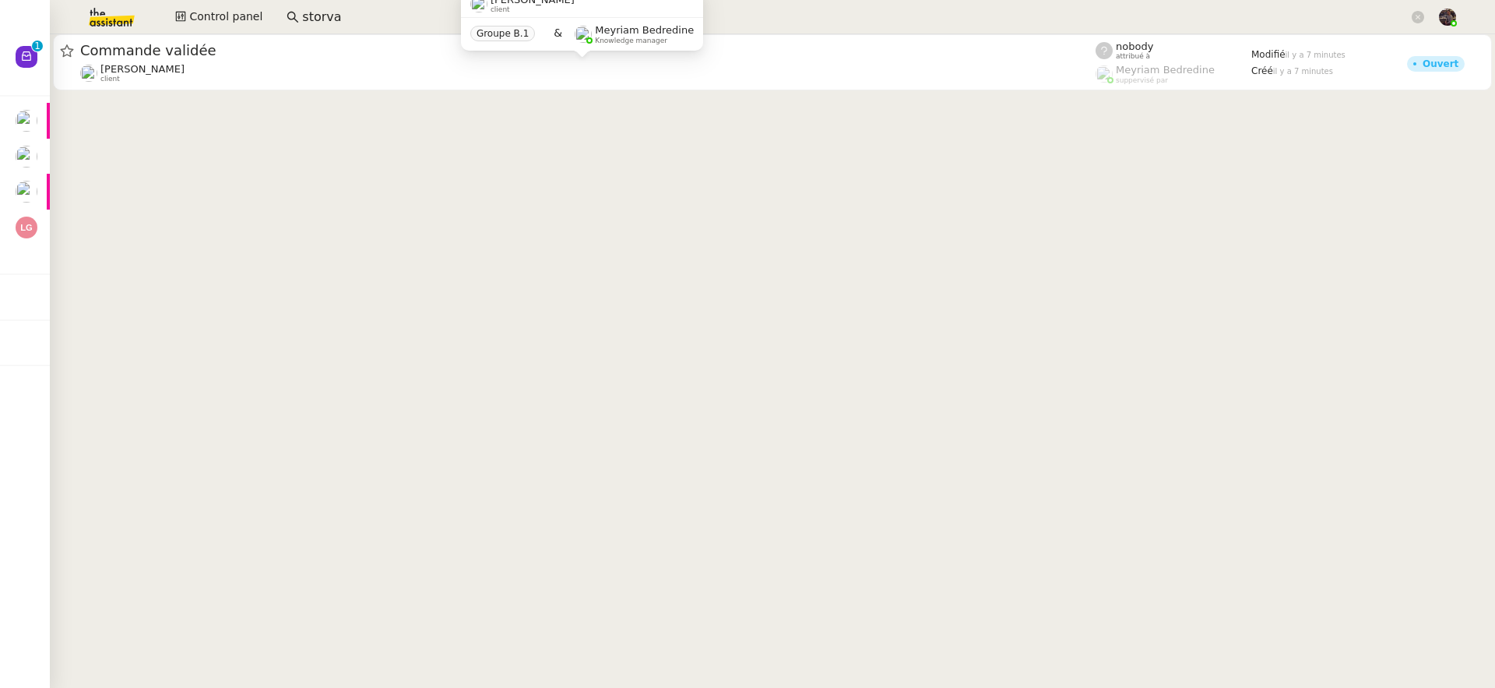
click at [336, 16] on input "storva" at bounding box center [855, 17] width 1107 height 21
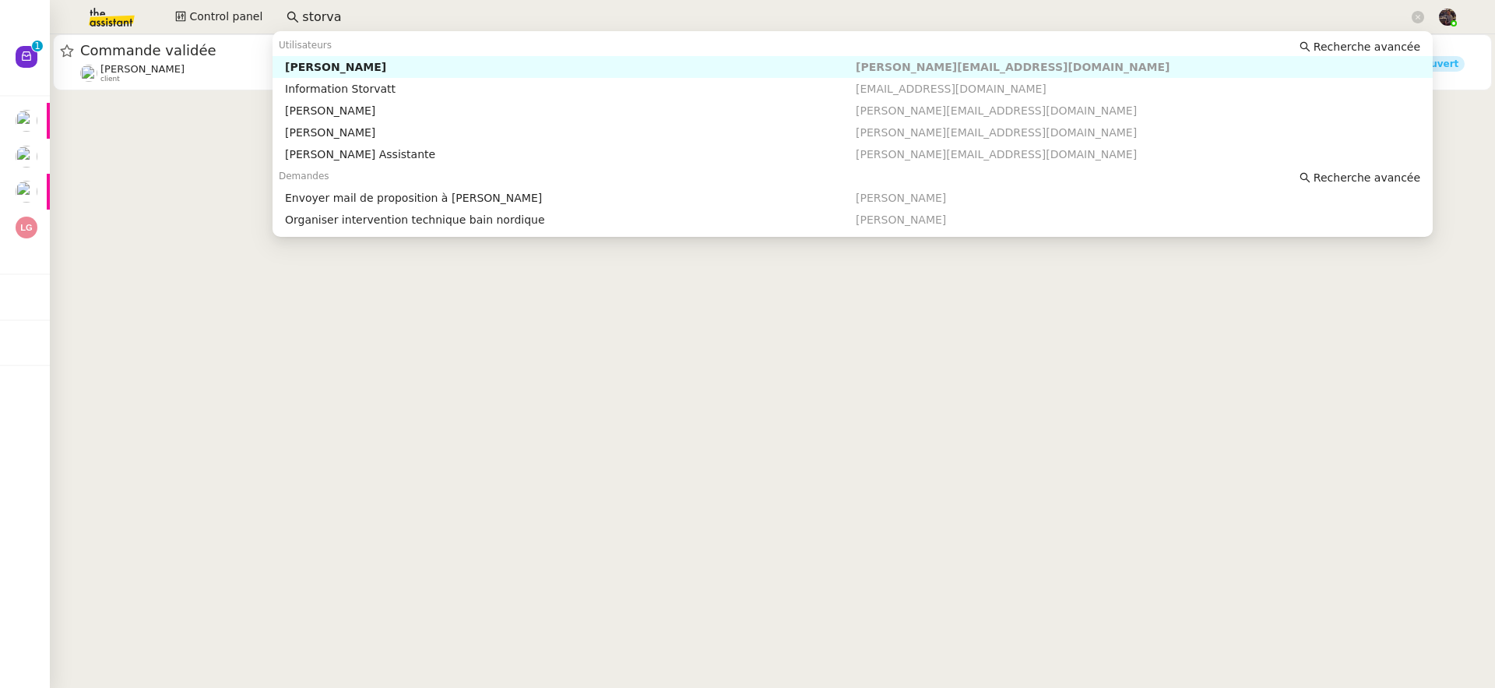
click at [336, 16] on input "storva" at bounding box center [855, 17] width 1107 height 21
click at [336, 15] on input "storva" at bounding box center [855, 17] width 1107 height 21
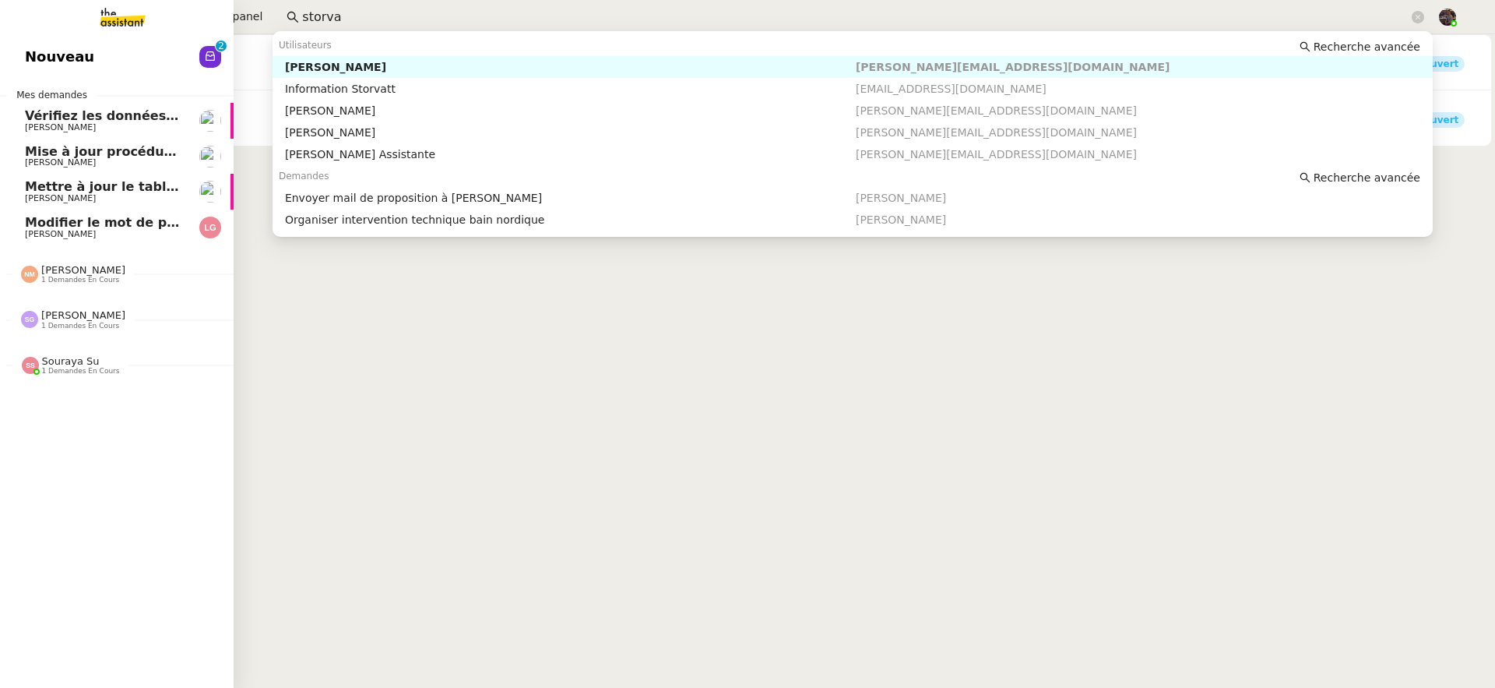
click at [9, 195] on link "Mettre à jour le tableau Looker Studio Guillaume Farina" at bounding box center [117, 192] width 234 height 36
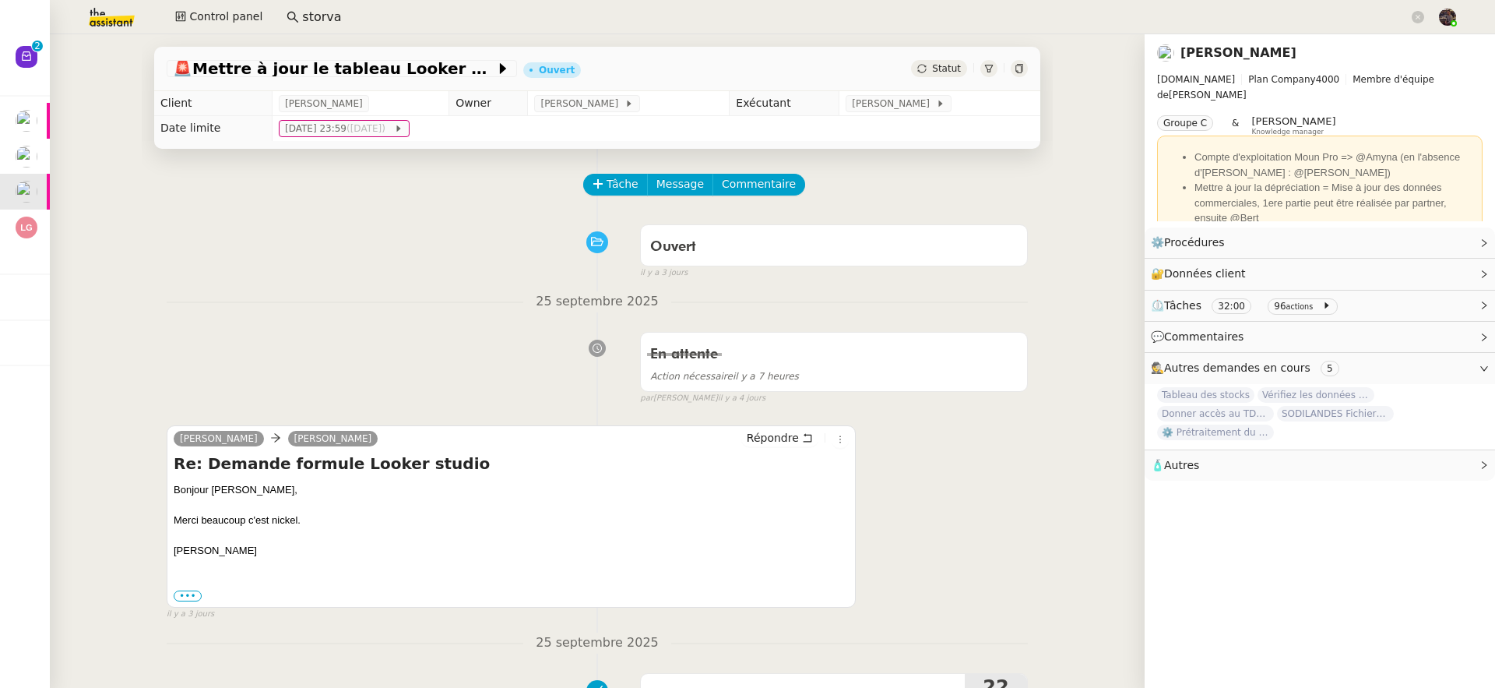
click at [1213, 51] on link "[PERSON_NAME]" at bounding box center [1239, 52] width 116 height 15
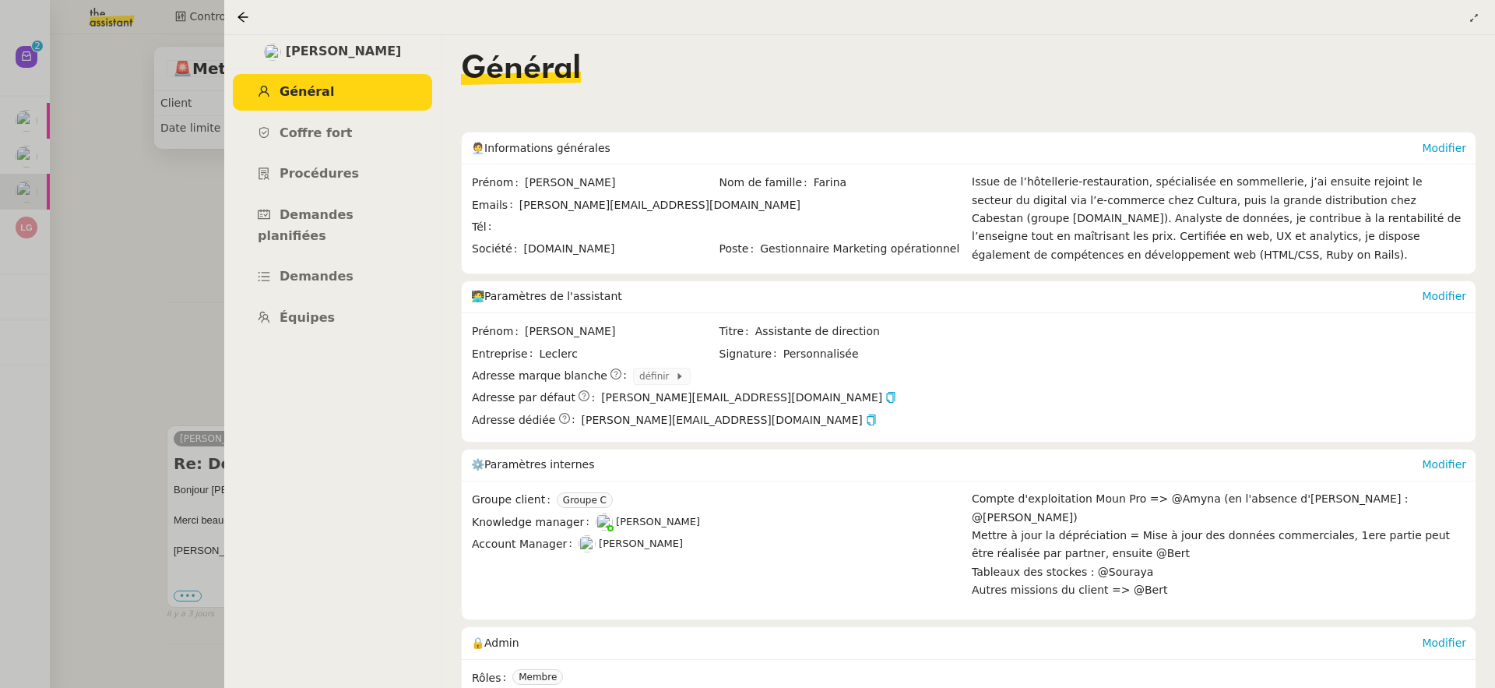
click at [206, 345] on div at bounding box center [747, 344] width 1495 height 688
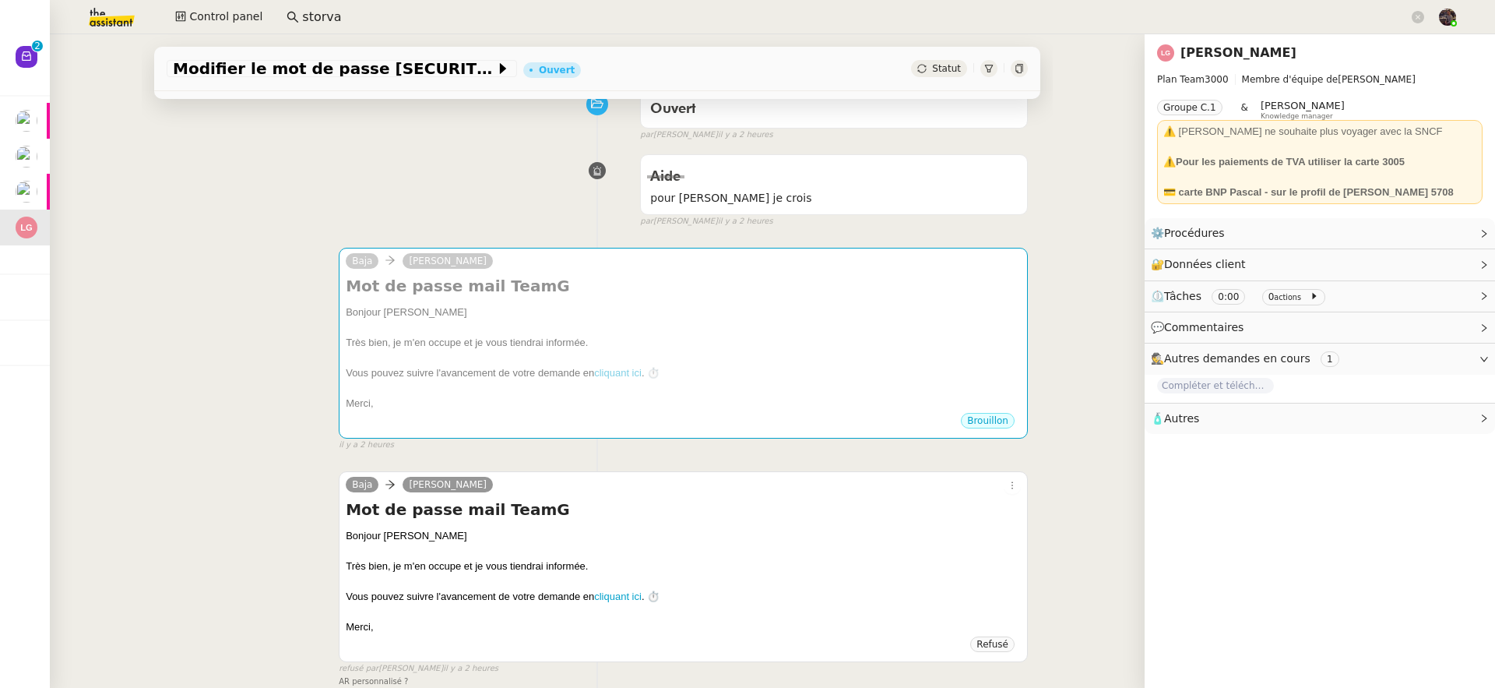
scroll to position [442, 0]
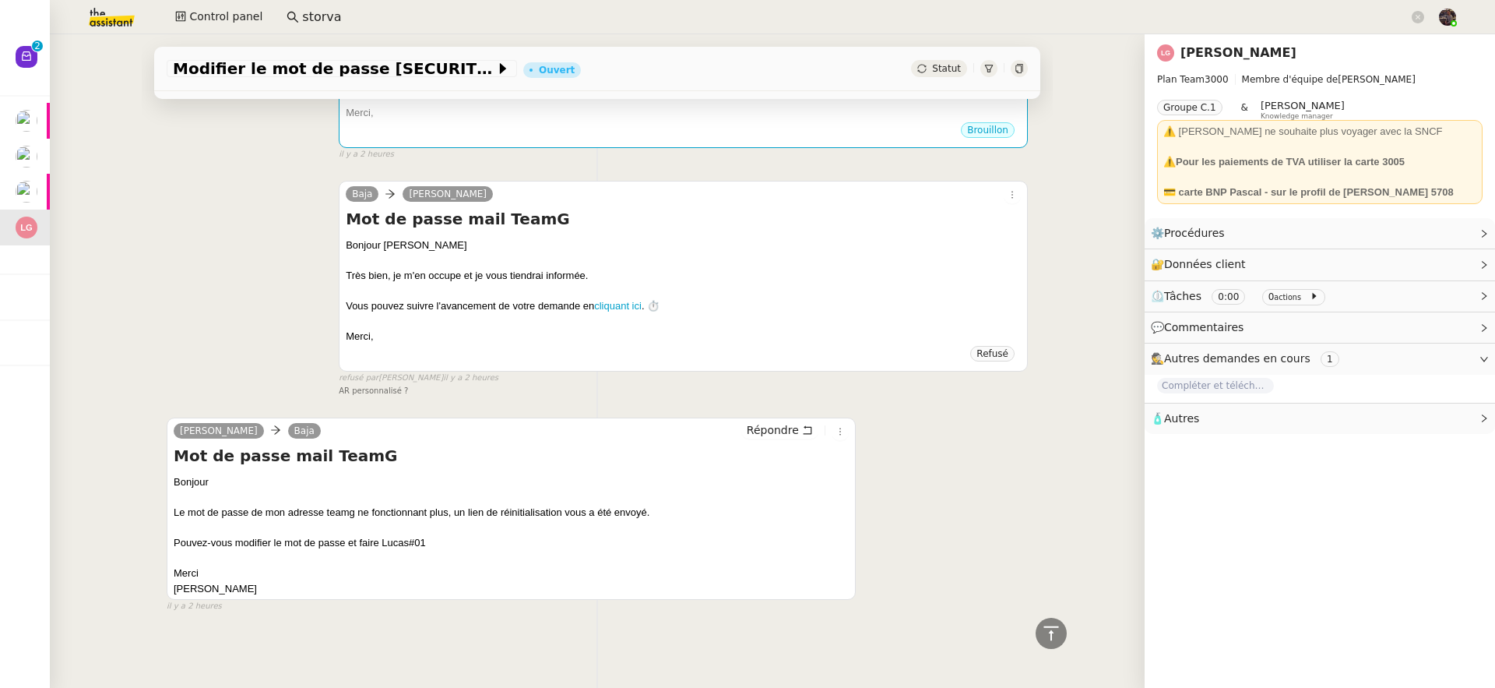
click at [387, 537] on div "Bonjour Le mot de passe de mon adresse teamg ne fonctionnant plus, un lien de r…" at bounding box center [511, 534] width 675 height 121
drag, startPoint x: 387, startPoint y: 537, endPoint x: 428, endPoint y: 536, distance: 41.3
click at [429, 536] on div "Bonjour Le mot de passe de mon adresse teamg ne fonctionnant plus, un lien de r…" at bounding box center [511, 534] width 675 height 121
copy div "Lucas#01"
click at [571, 524] on div "Bonjour Le mot de passe de mon adresse teamg ne fonctionnant plus, un lien de r…" at bounding box center [511, 534] width 675 height 121
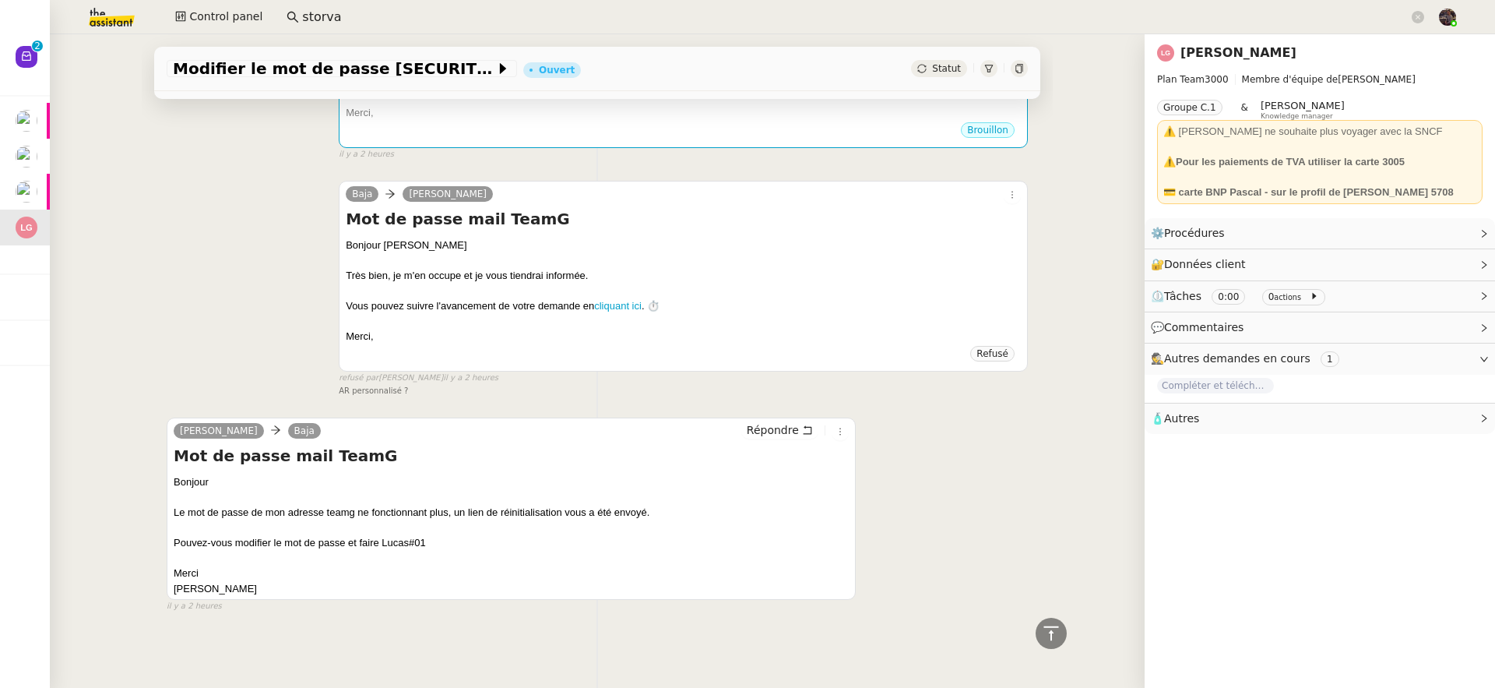
click at [392, 535] on div "Bonjour Le mot de passe de mon adresse teamg ne fonctionnant plus, un lien de r…" at bounding box center [511, 534] width 675 height 121
drag, startPoint x: 392, startPoint y: 535, endPoint x: 413, endPoint y: 530, distance: 21.7
click at [413, 530] on div "Bonjour Le mot de passe de mon adresse teamg ne fonctionnant plus, un lien de r…" at bounding box center [511, 534] width 675 height 121
copy div "Lucas#01"
click at [1432, 227] on link "Modifier" at bounding box center [1442, 233] width 44 height 18
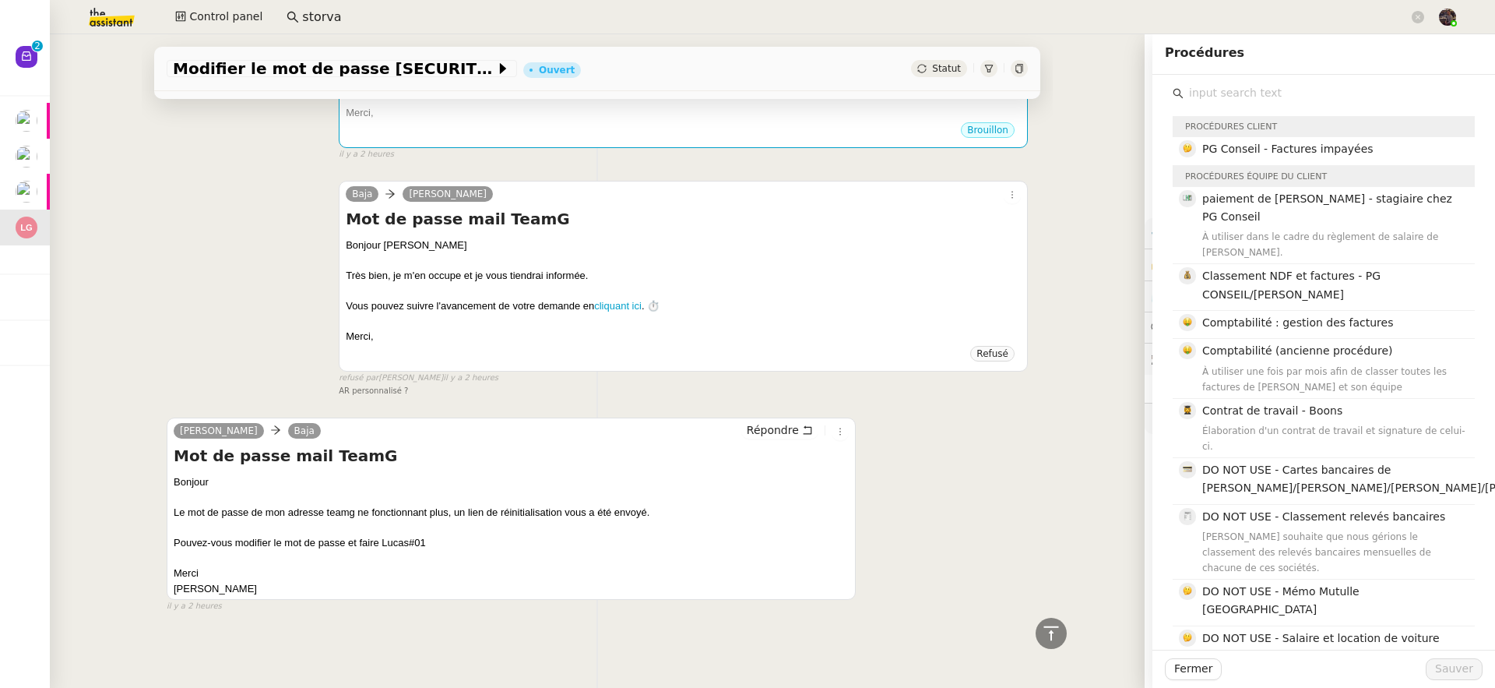
click at [1091, 234] on div "Modifier le mot de passe TeamG Ouvert Statut Client Laurène Gauthier Owner Fréd…" at bounding box center [597, 360] width 1095 height 653
click at [1107, 241] on div "Modifier le mot de passe TeamG Ouvert Statut Client Laurène Gauthier Owner Fréd…" at bounding box center [597, 360] width 1095 height 653
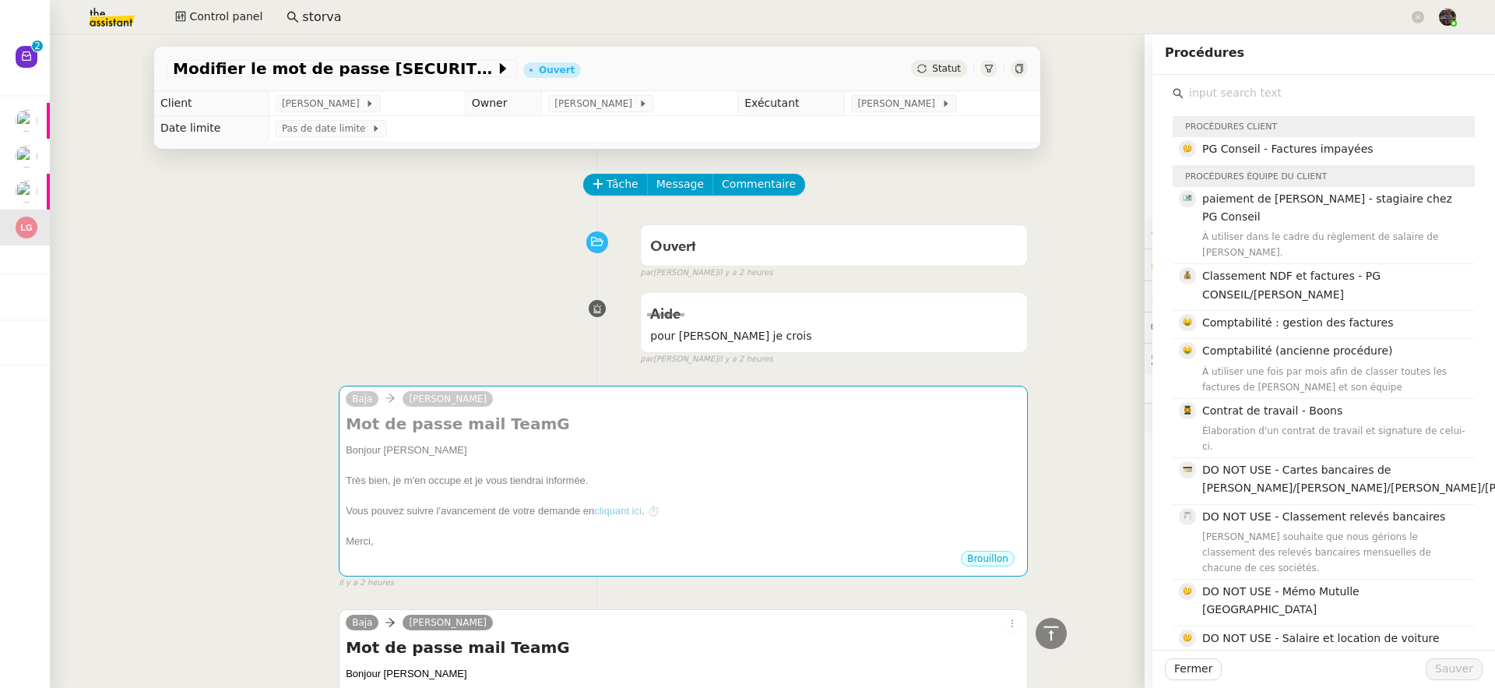
click at [1047, 281] on div "Modifier le mot de passe TeamG Ouvert Statut Client Laurène Gauthier Owner Fréd…" at bounding box center [597, 360] width 1095 height 653
click at [283, 346] on div "Aide pour Bert je crois false par Sheida D. il y a 2 heures" at bounding box center [597, 325] width 861 height 80
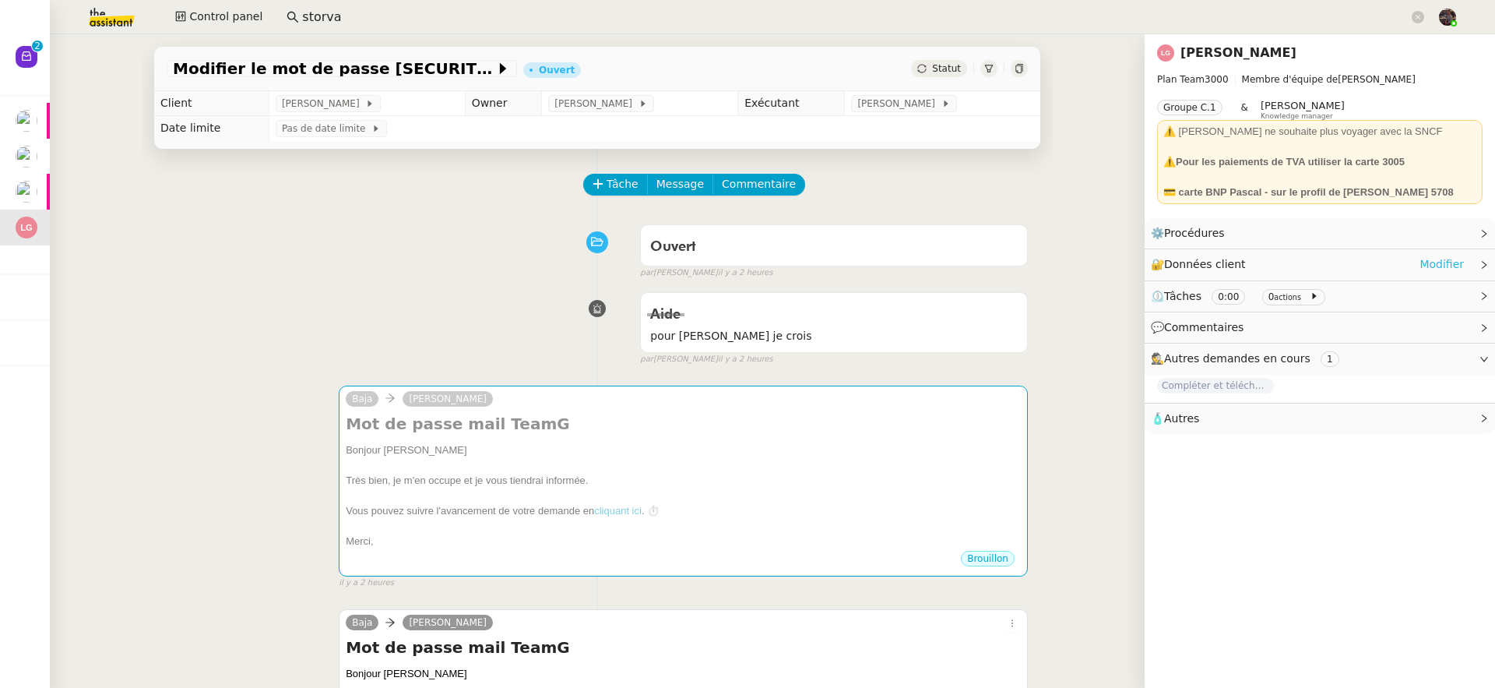
click at [1435, 267] on link "Modifier" at bounding box center [1442, 264] width 44 height 18
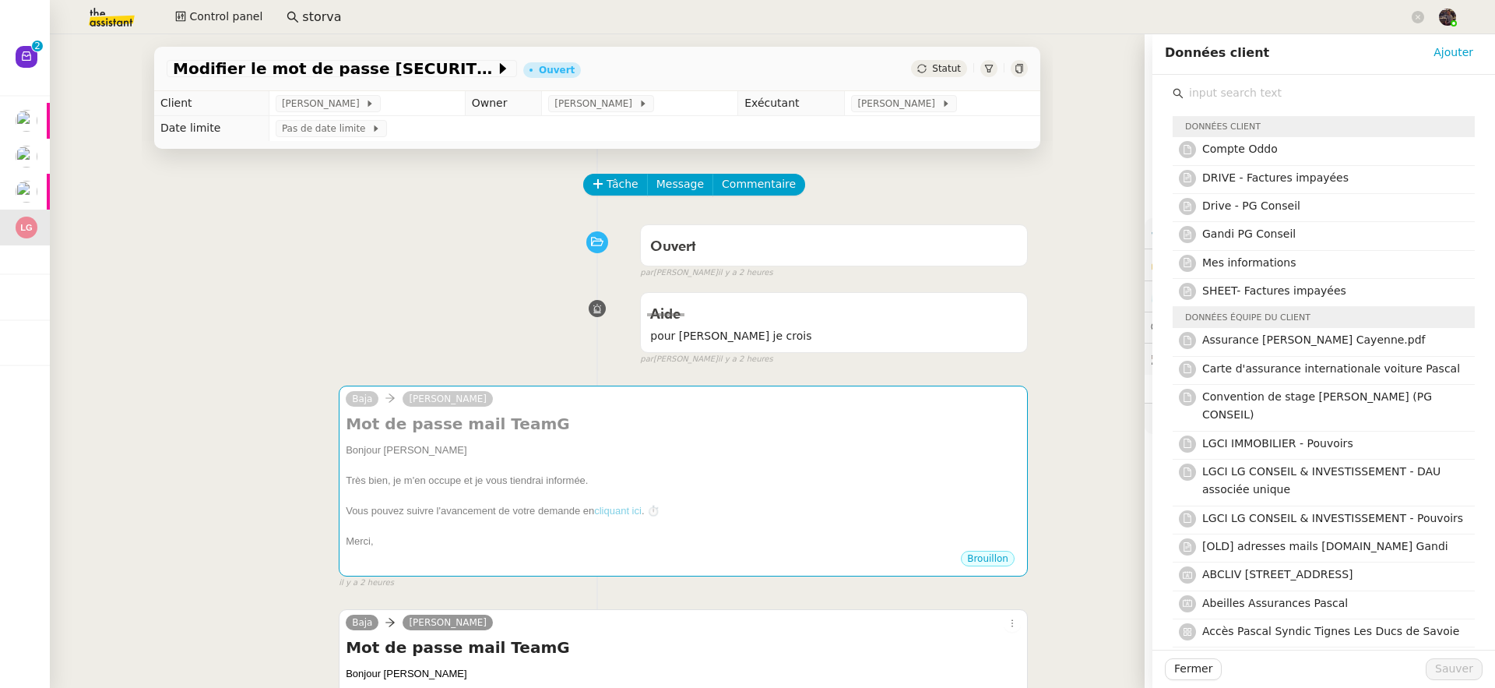
click at [1240, 91] on input "text" at bounding box center [1329, 93] width 291 height 21
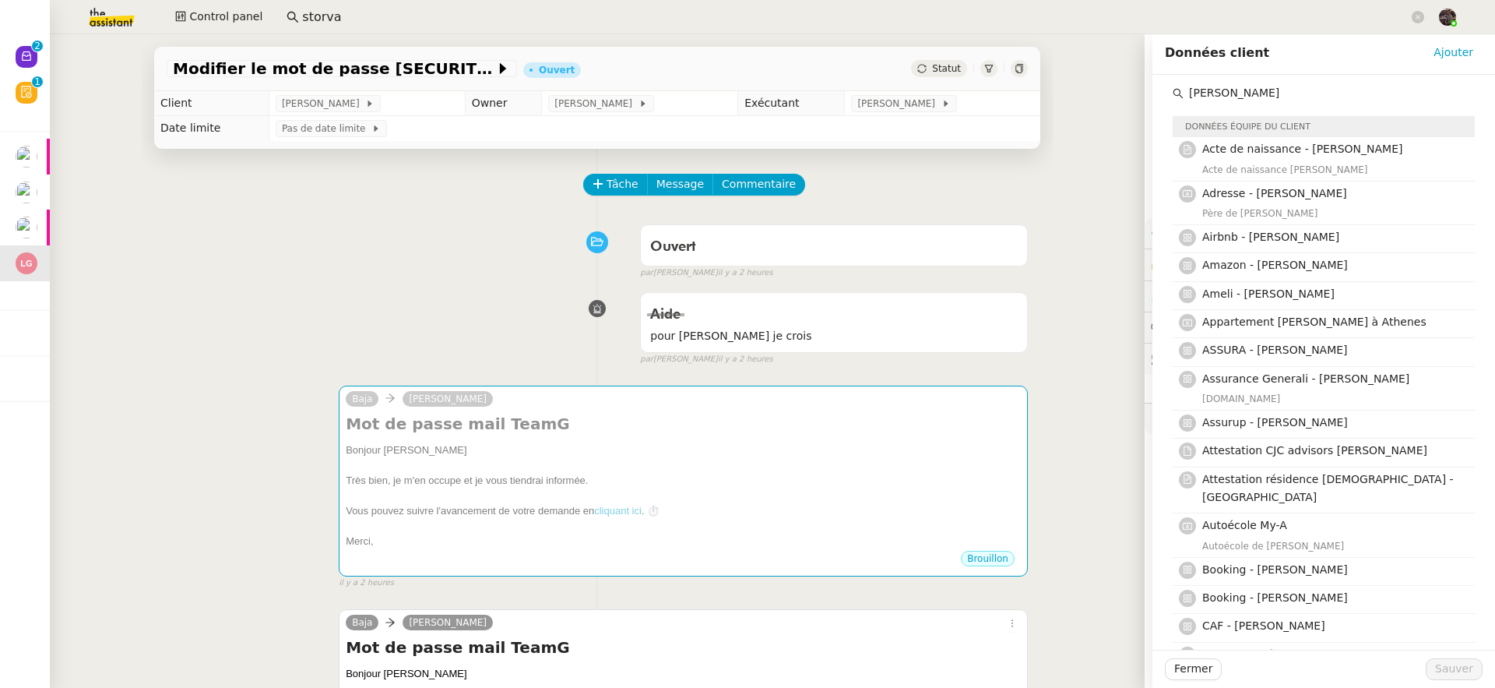
click at [1247, 89] on input "laurene" at bounding box center [1329, 93] width 291 height 21
click at [1247, 88] on input "laurene" at bounding box center [1329, 93] width 291 height 21
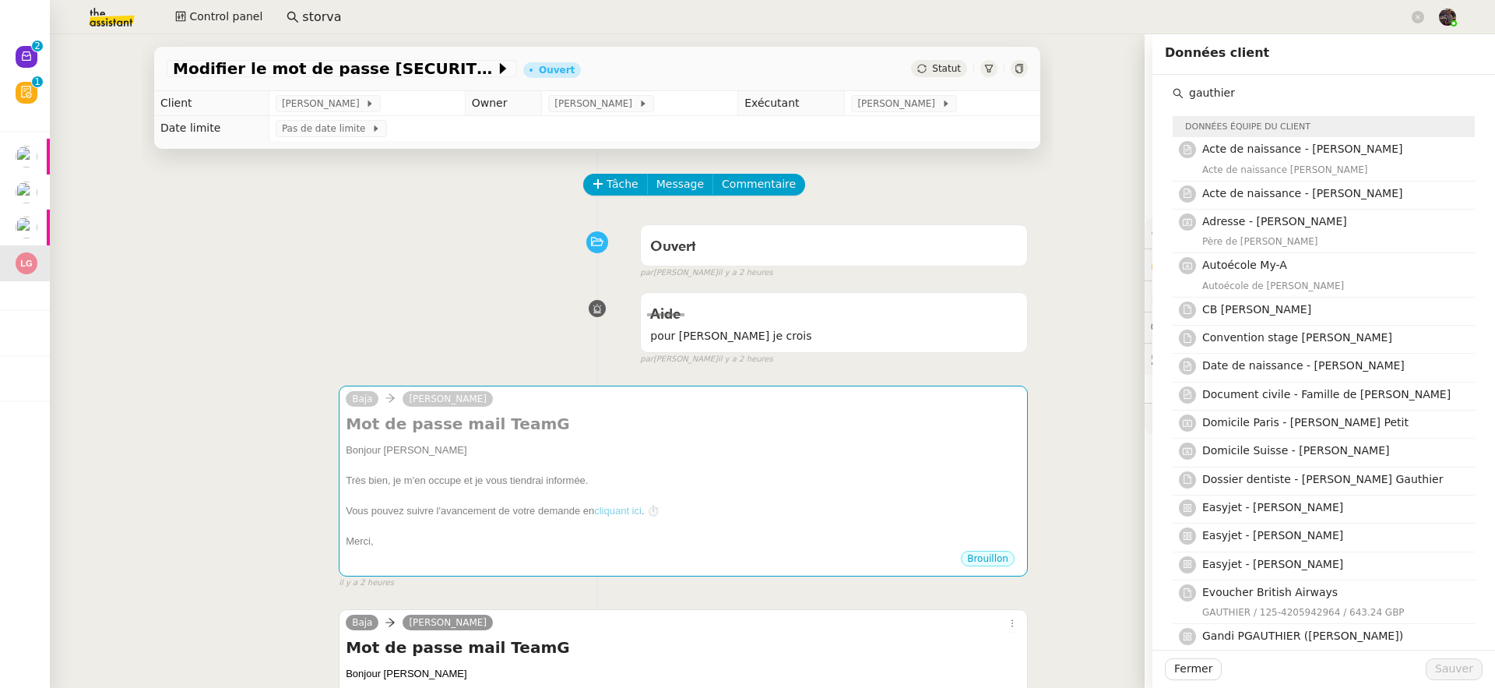
type input "gauthier"
click at [950, 203] on div "Tâche Message Commentaire" at bounding box center [806, 192] width 443 height 37
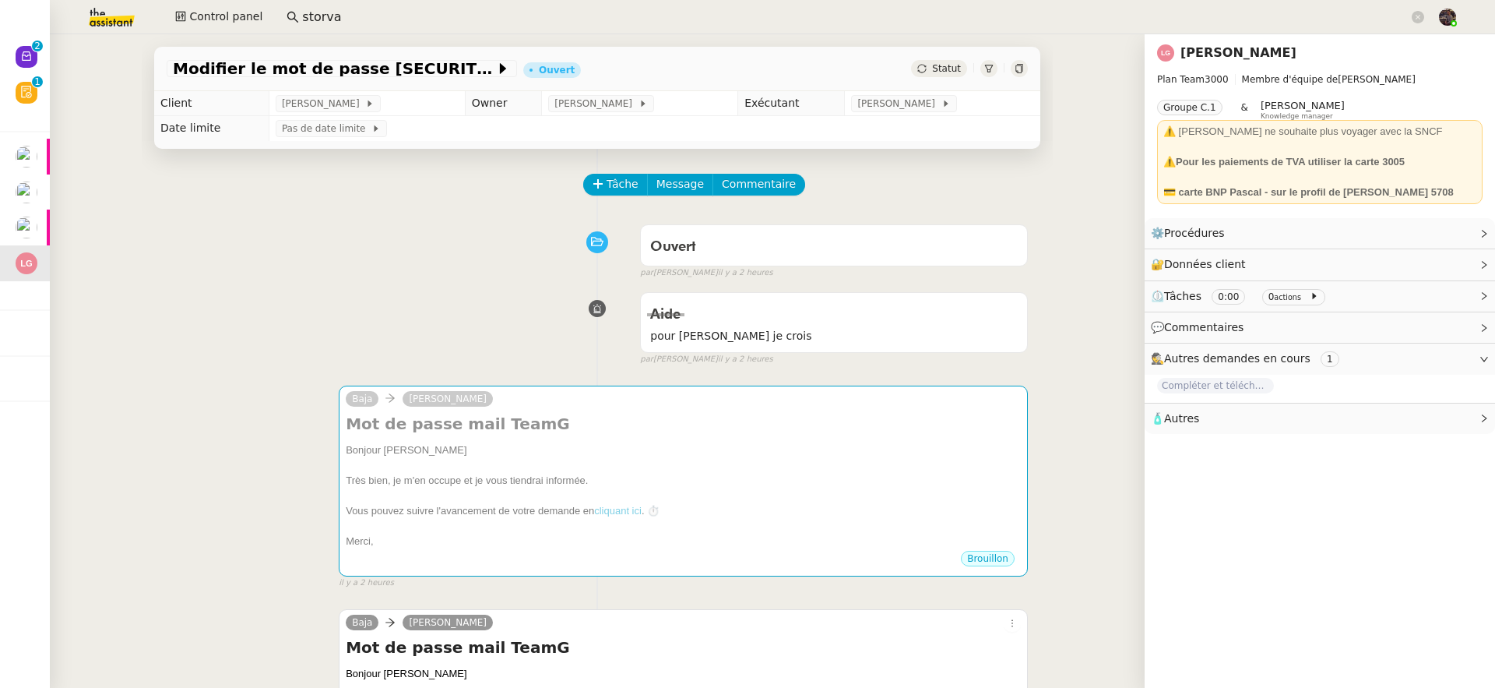
click at [1223, 48] on link "Laurène Gauthier" at bounding box center [1239, 52] width 116 height 15
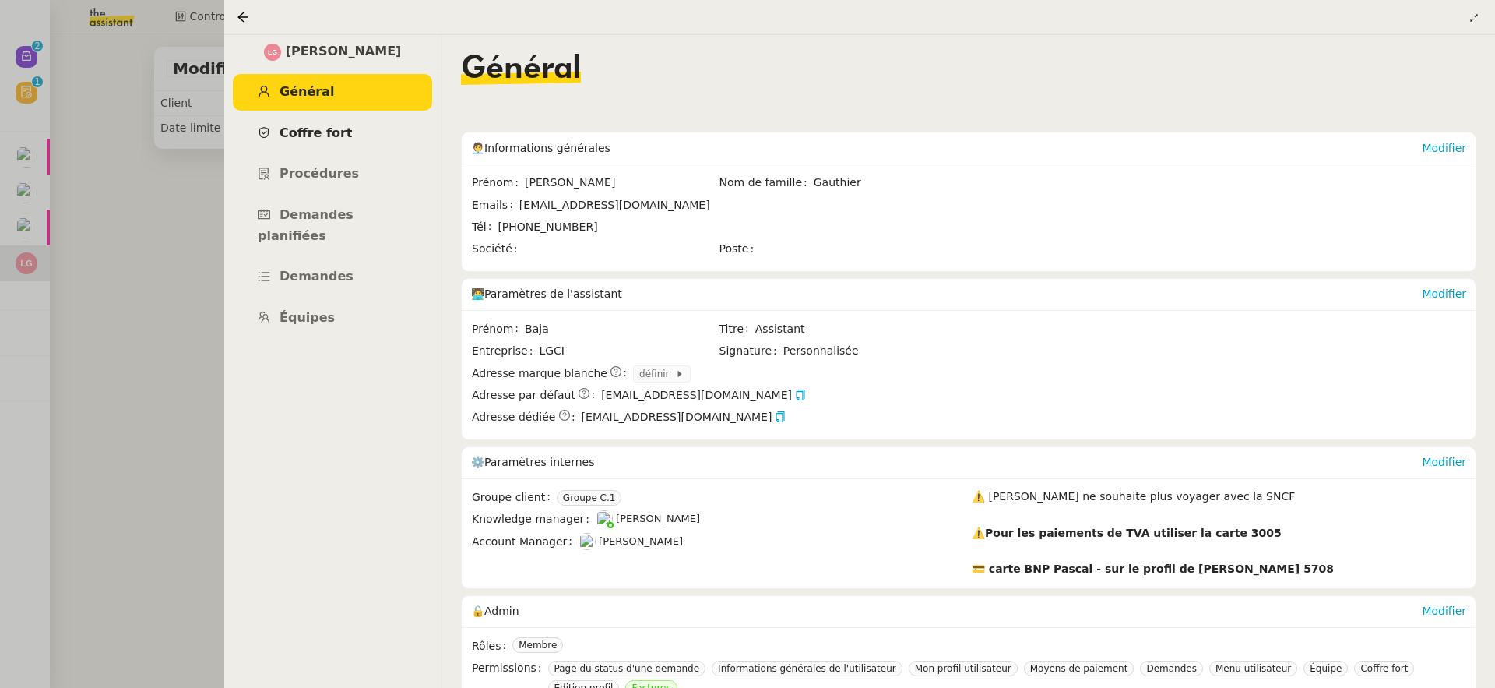
click at [326, 140] on link "Coffre fort" at bounding box center [332, 133] width 199 height 37
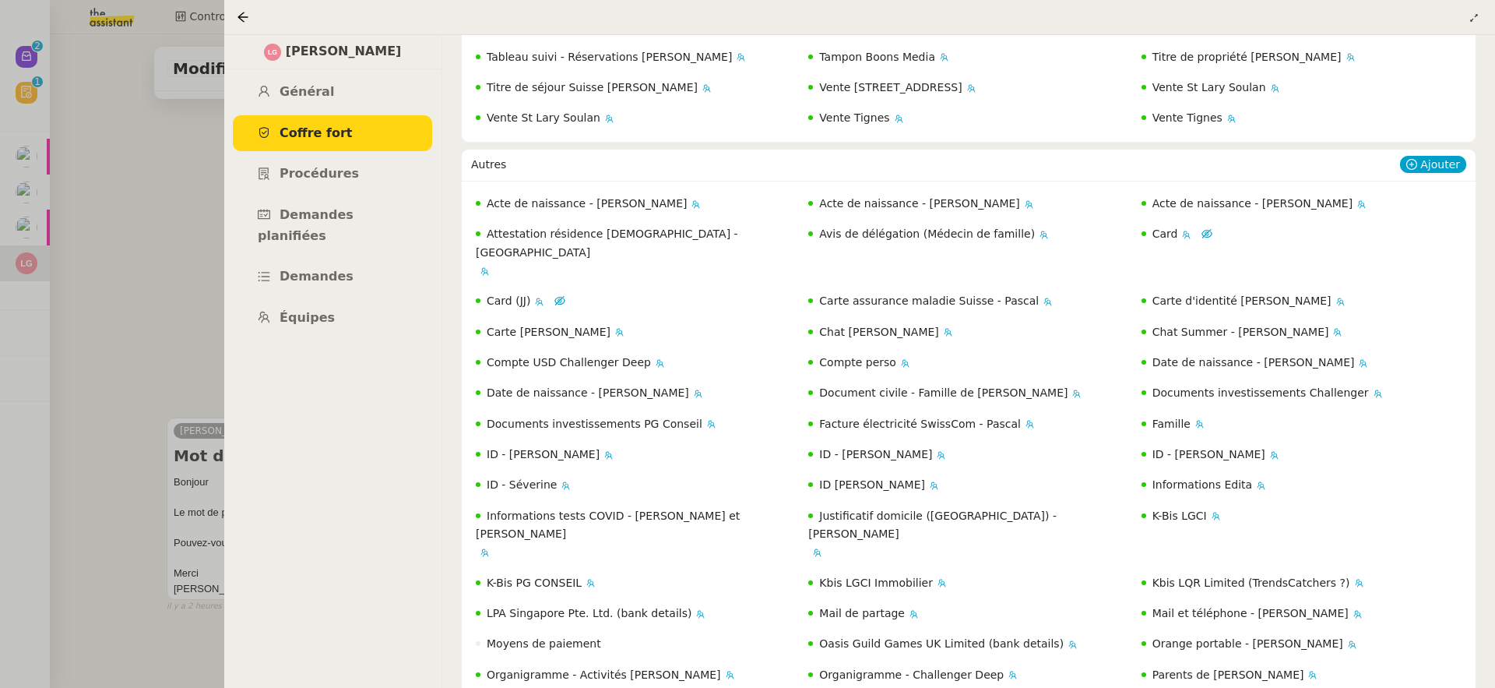
scroll to position [3755, 0]
drag, startPoint x: 1470, startPoint y: 23, endPoint x: 1442, endPoint y: 45, distance: 36.6
click at [1470, 23] on icon at bounding box center [1474, 17] width 9 height 9
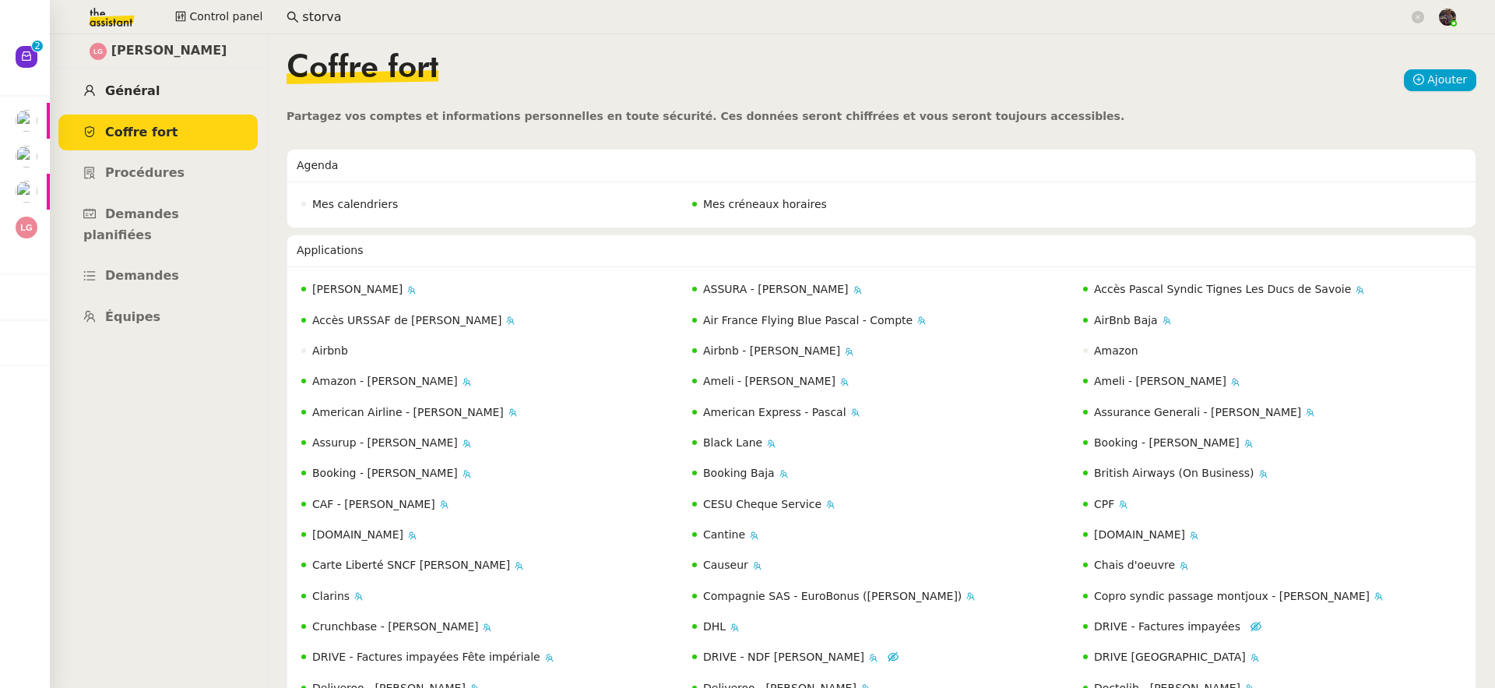
click at [200, 93] on link "Général" at bounding box center [157, 91] width 199 height 37
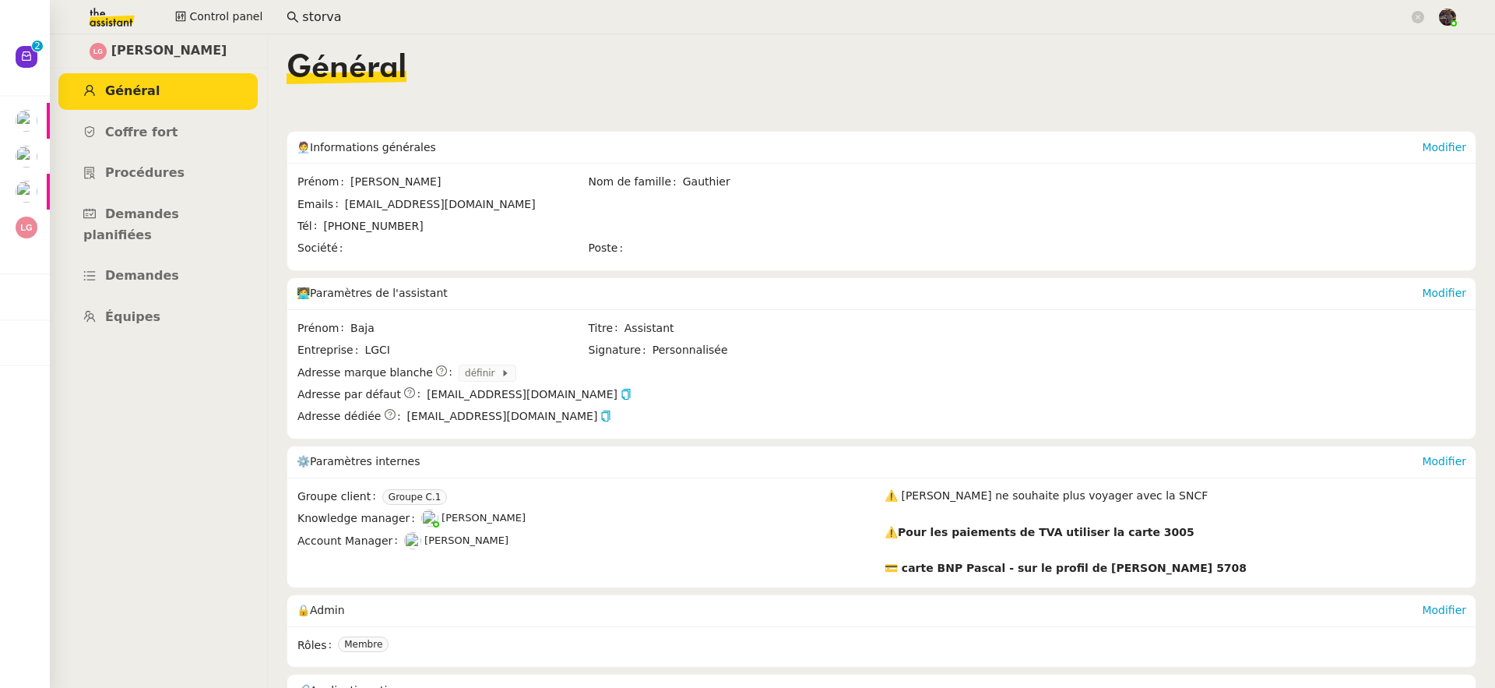
click at [200, 93] on link "Général" at bounding box center [157, 91] width 199 height 37
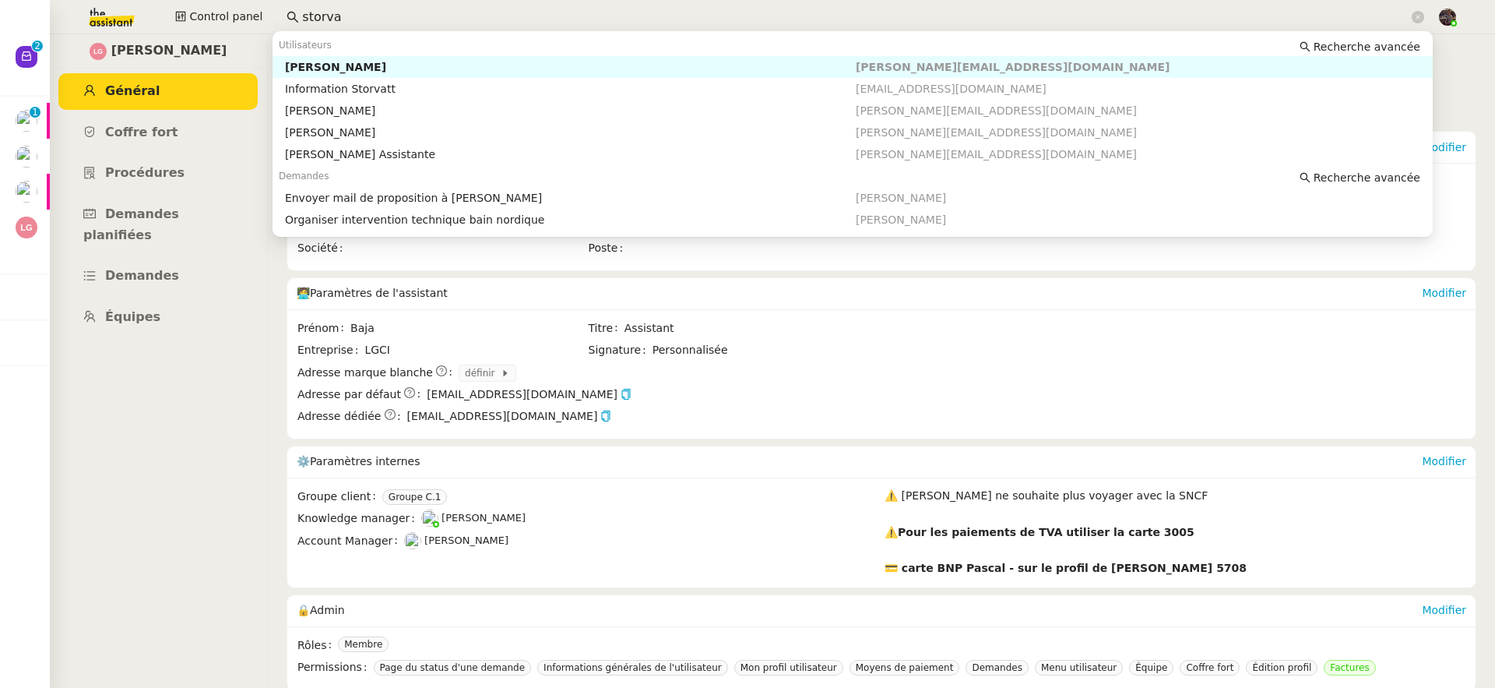
click at [318, 17] on input "storva" at bounding box center [855, 17] width 1107 height 21
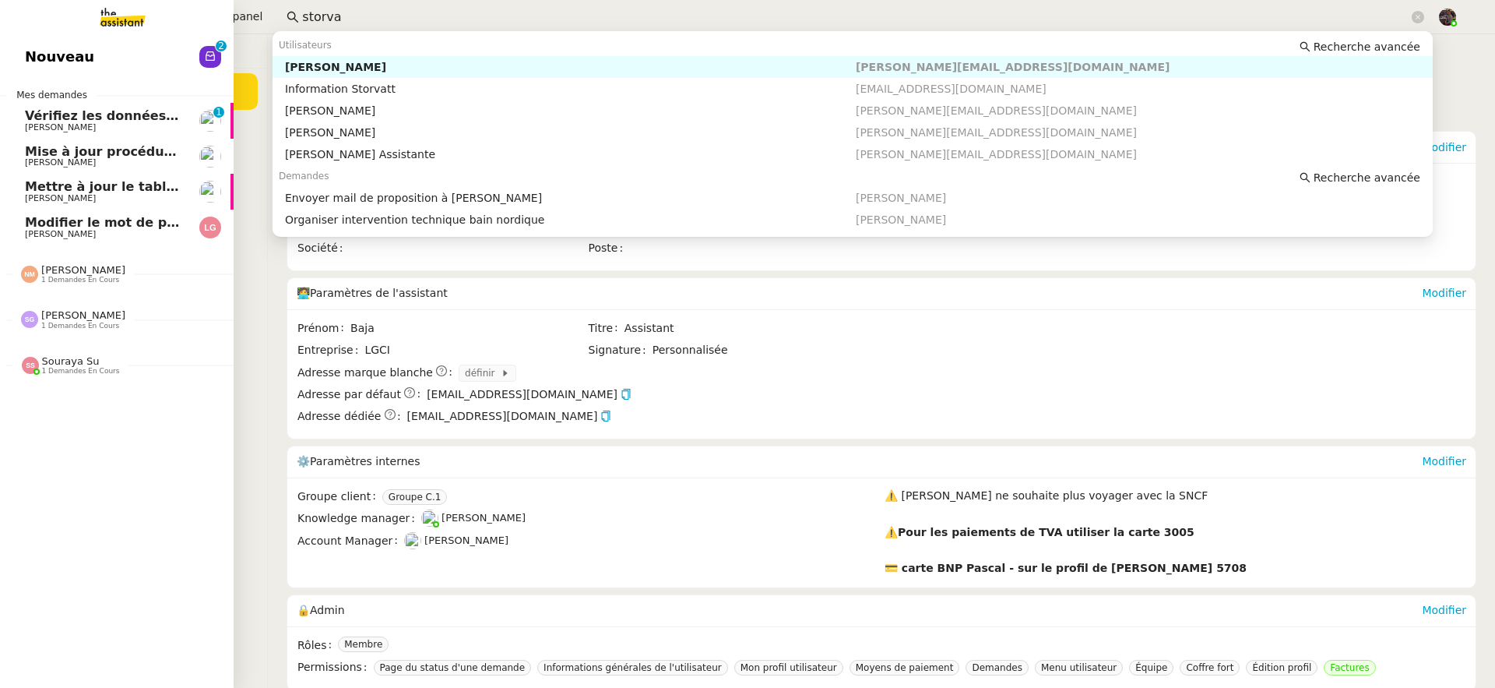
click at [79, 114] on span "Vérifiez les données TDB Gestion MPAF" at bounding box center [162, 115] width 275 height 15
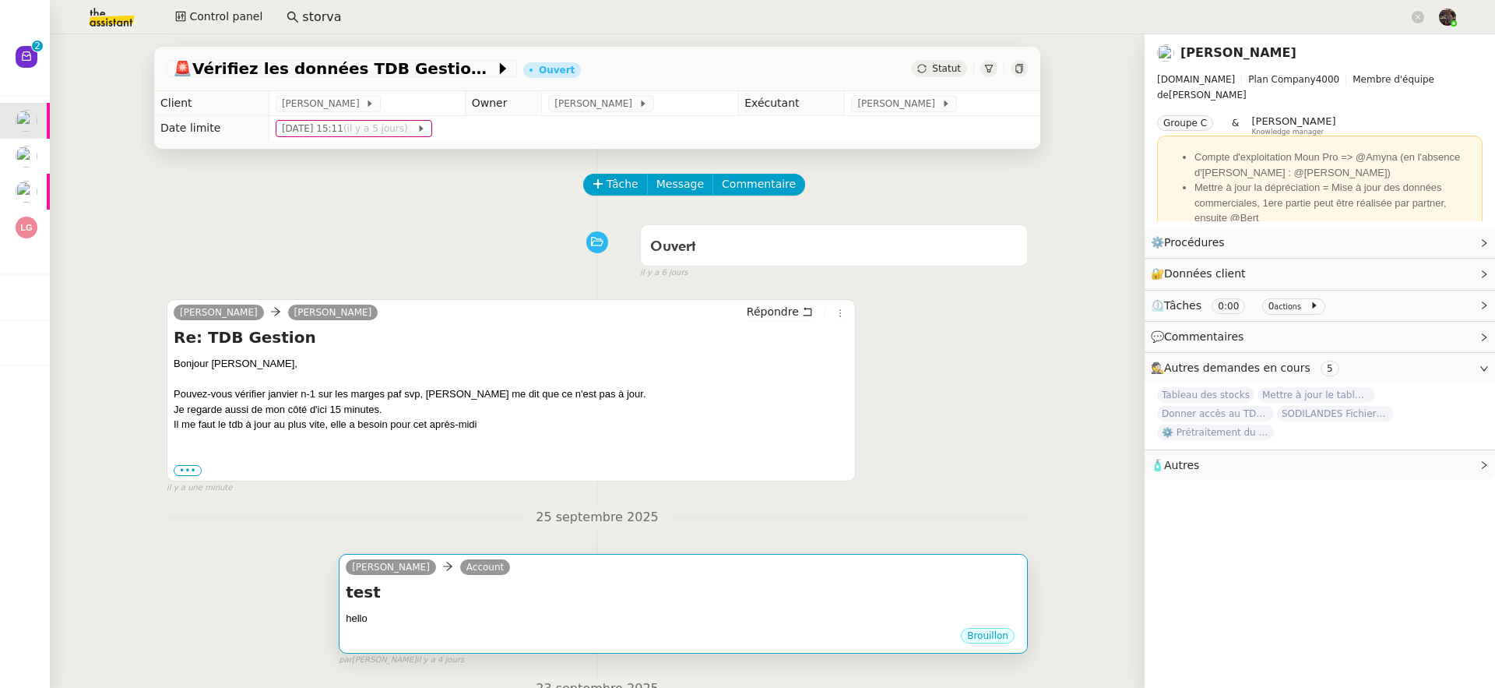
click at [651, 631] on div "Brouillon" at bounding box center [683, 637] width 675 height 23
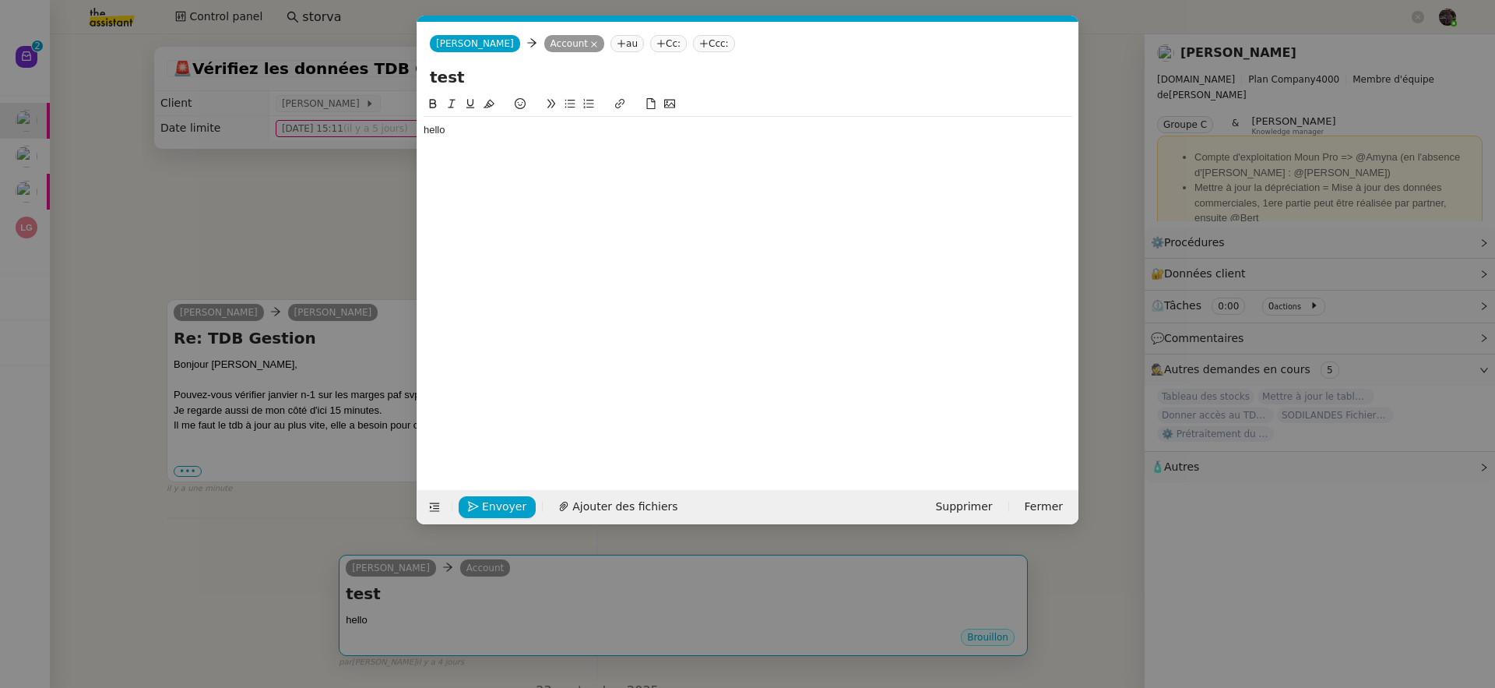
scroll to position [0, 33]
click at [250, 558] on nz-modal-container "Service TA - VOYAGE - PROPOSITION GLOBALE A utiliser dans le cadre de propositi…" at bounding box center [747, 344] width 1495 height 688
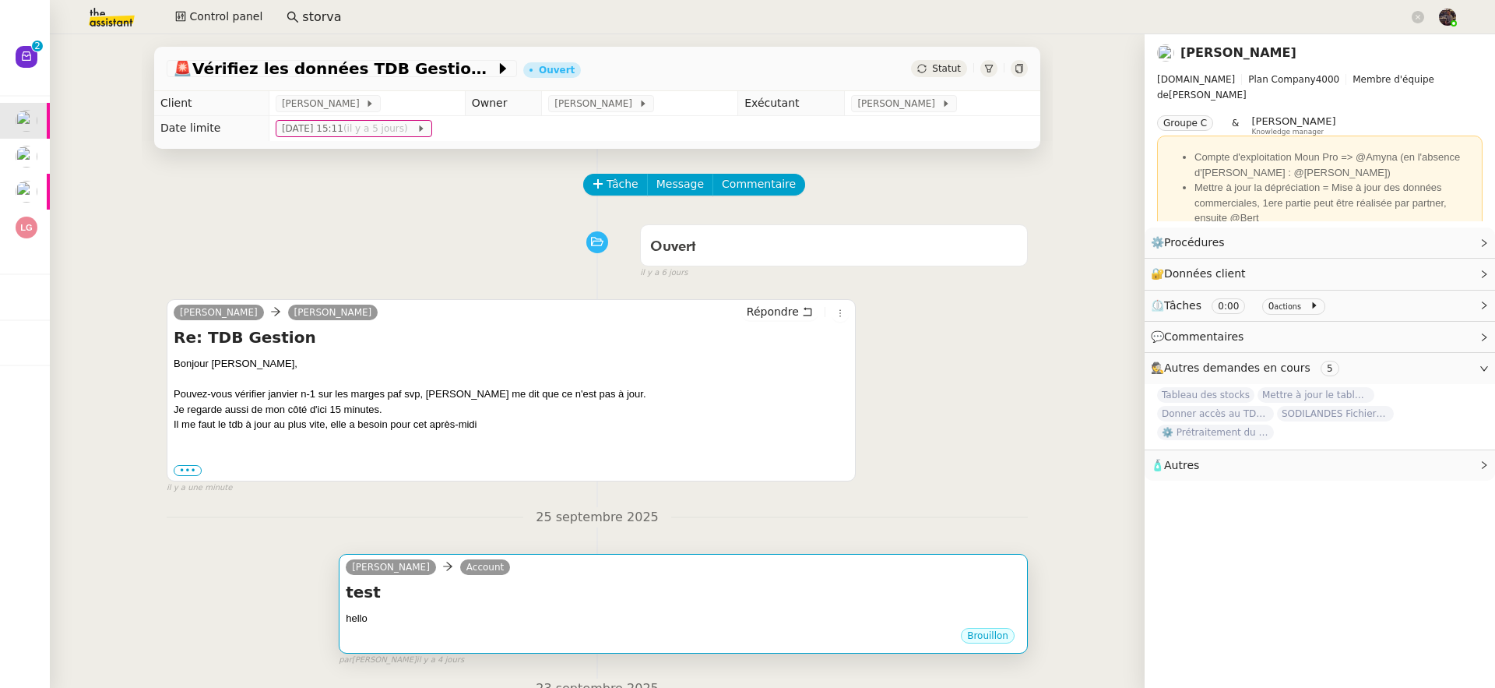
click at [743, 595] on h4 "test" at bounding box center [683, 592] width 675 height 22
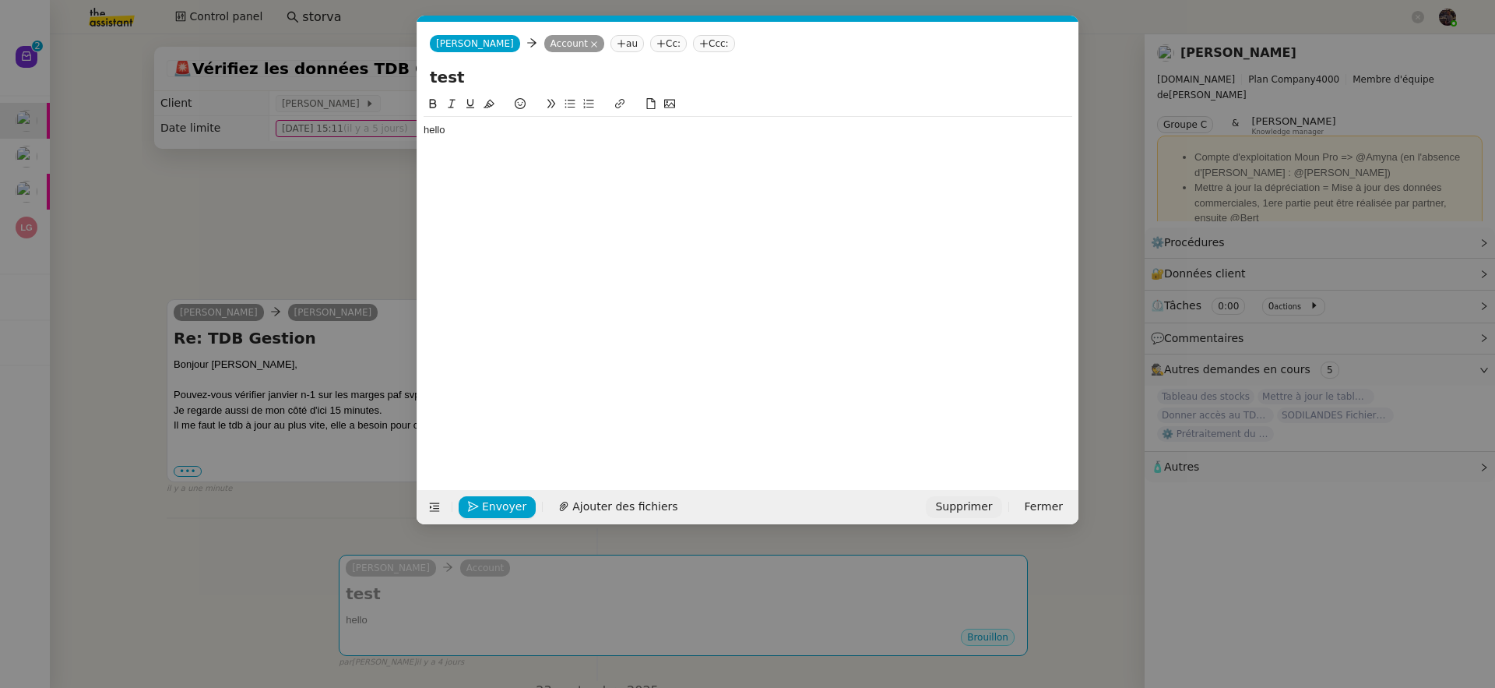
click at [964, 498] on span "Supprimer" at bounding box center [963, 507] width 57 height 18
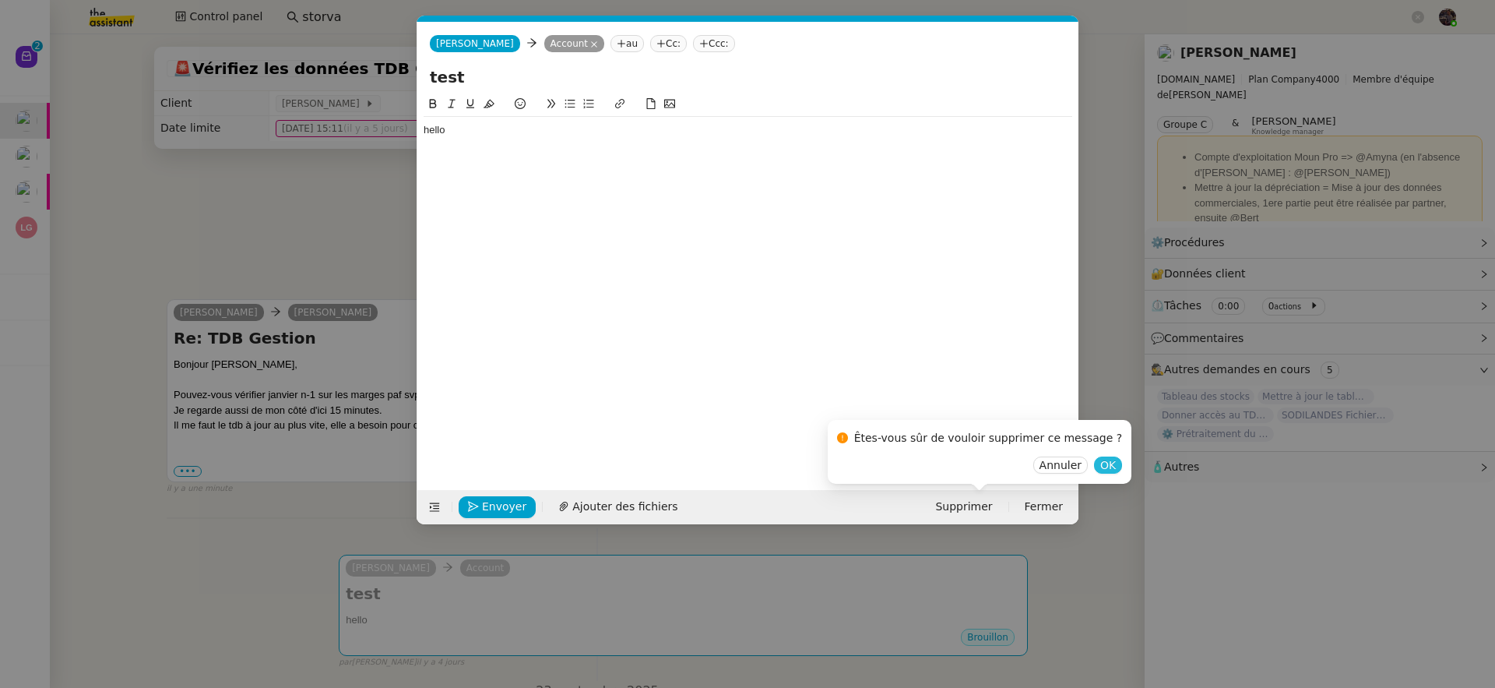
click at [1100, 466] on span "OK" at bounding box center [1108, 465] width 16 height 16
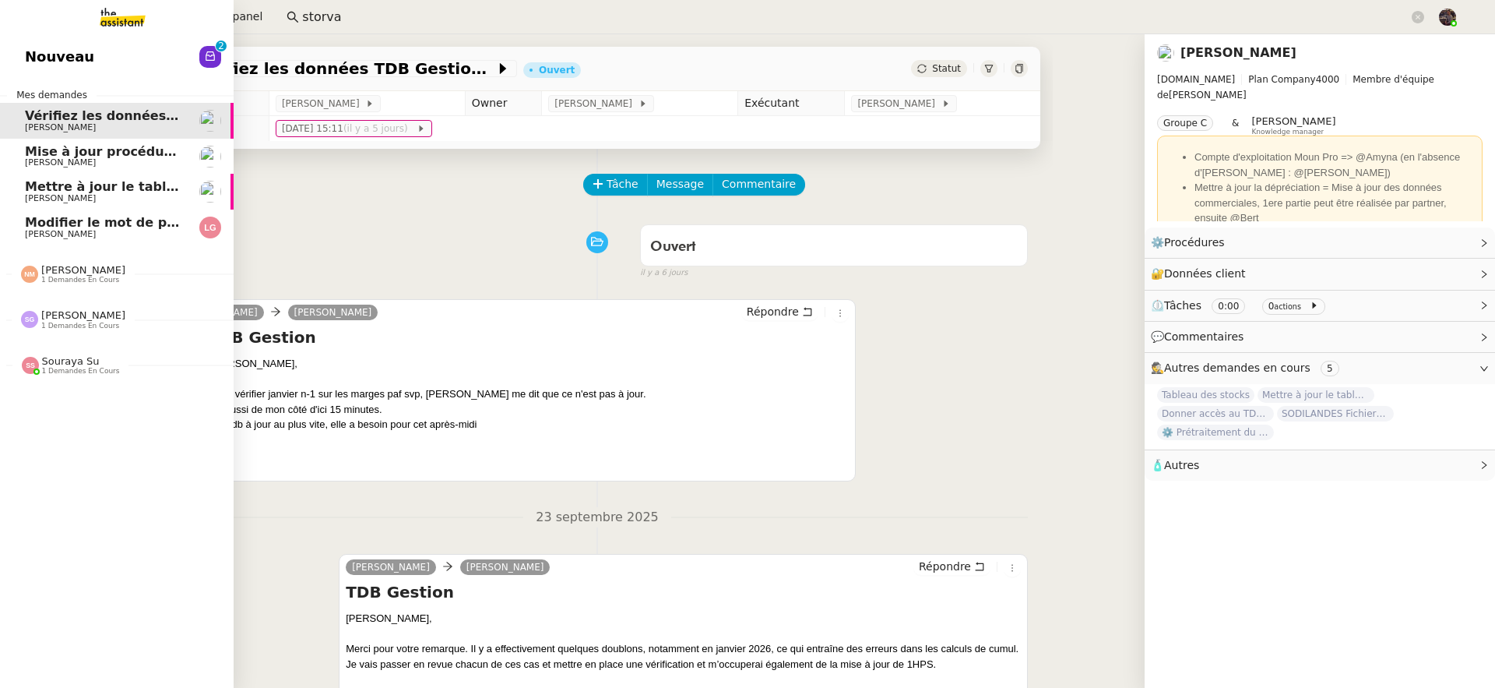
click at [41, 219] on span "Modifier le mot de passe TeamG" at bounding box center [175, 222] width 300 height 15
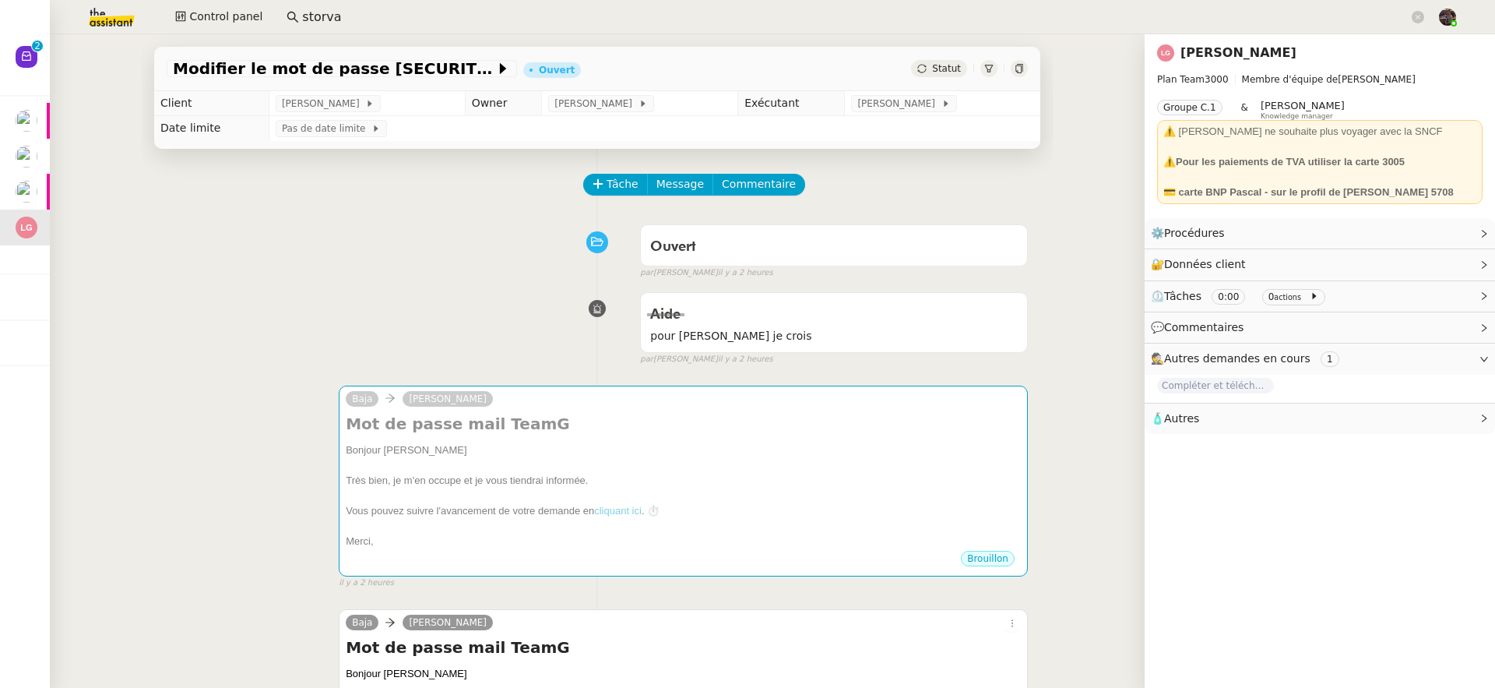
click at [1201, 42] on nz-page-header-title "Laurène Gauthier" at bounding box center [1239, 53] width 116 height 22
click at [1202, 48] on link "Laurène Gauthier" at bounding box center [1239, 52] width 116 height 15
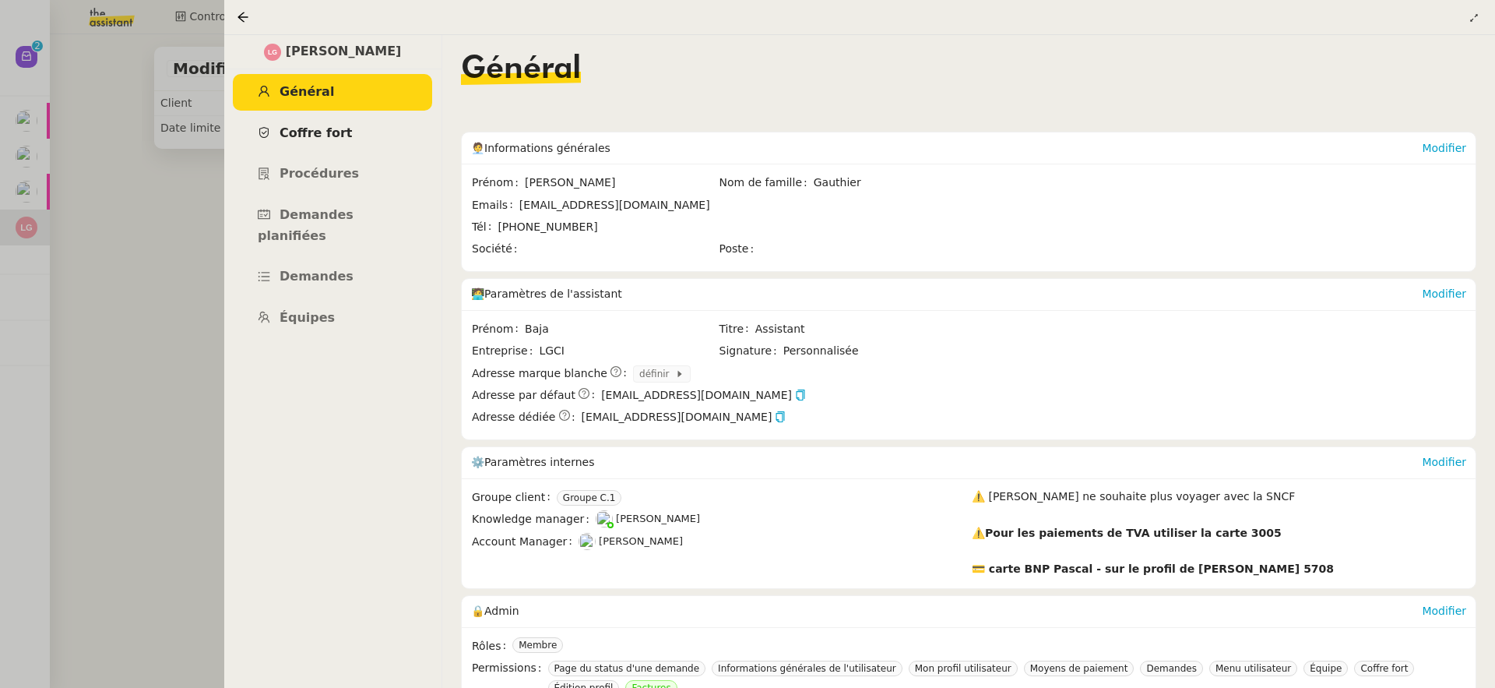
drag, startPoint x: 402, startPoint y: 121, endPoint x: 375, endPoint y: 141, distance: 33.5
click at [402, 121] on link "Coffre fort" at bounding box center [332, 133] width 199 height 37
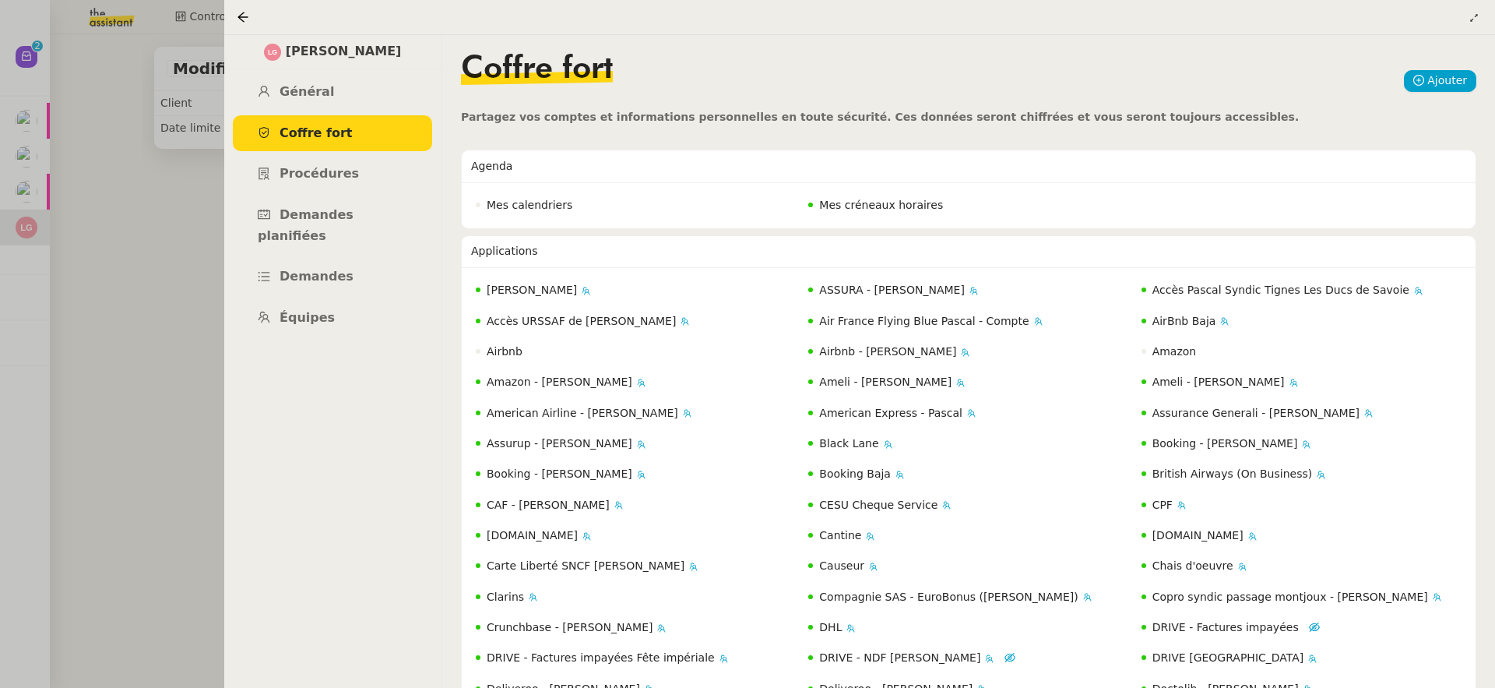
click at [110, 125] on div at bounding box center [747, 344] width 1495 height 688
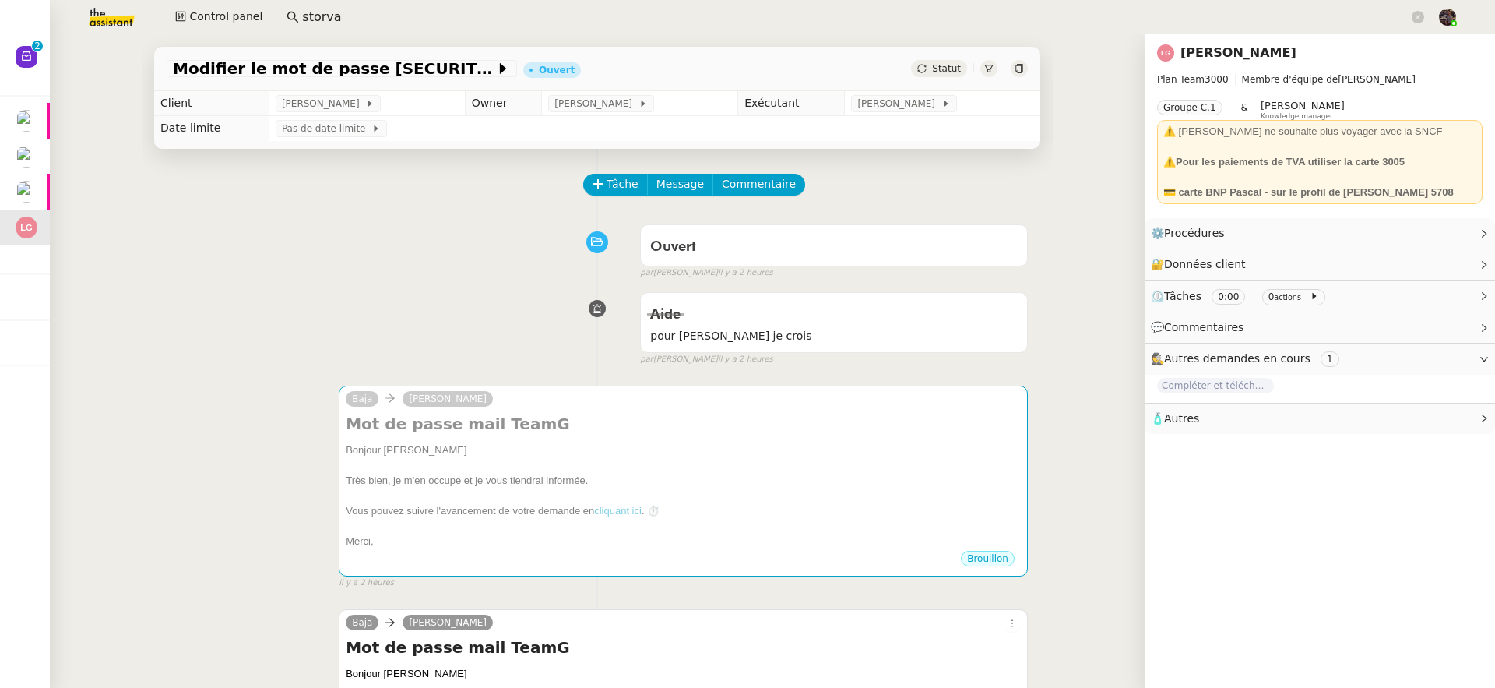
click at [51, 55] on div "Modifier le mot de passe TeamG Ouvert Statut Client Laurène Gauthier Owner Fréd…" at bounding box center [597, 360] width 1095 height 653
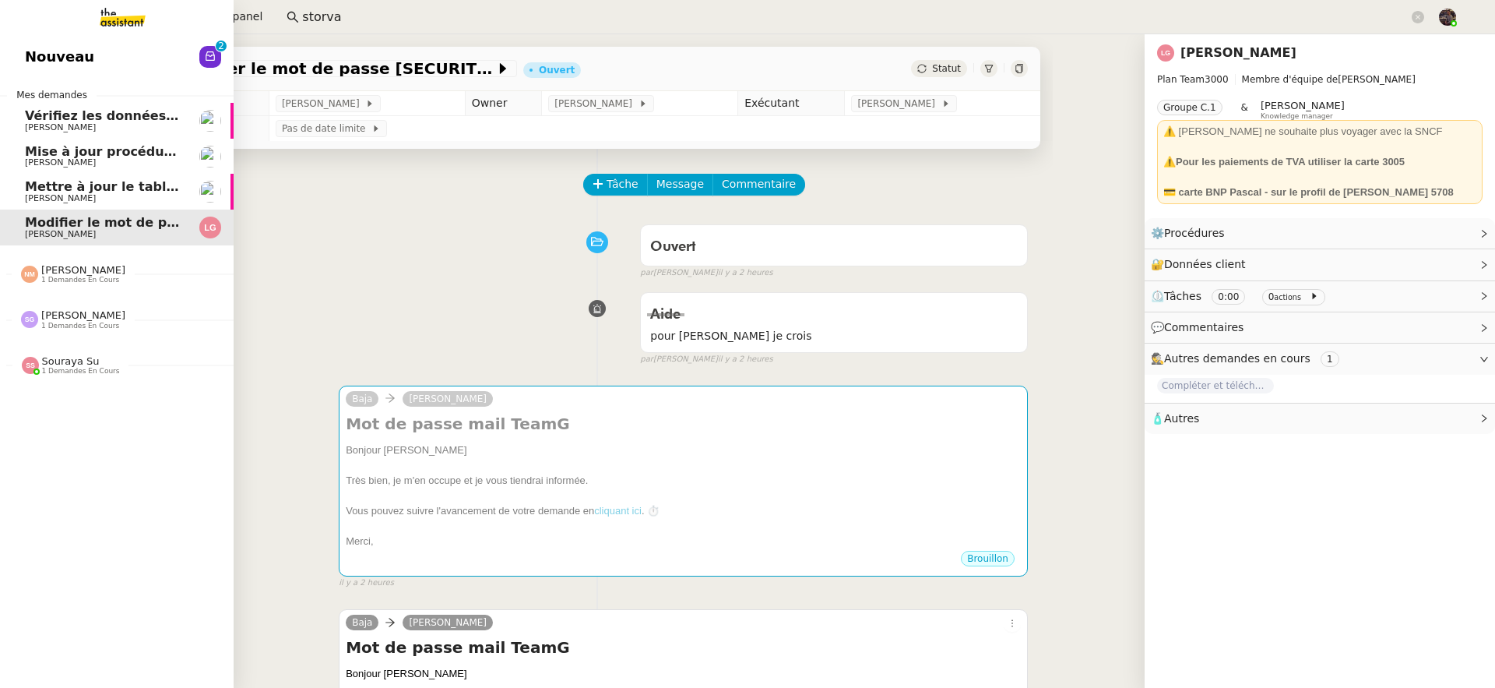
click at [49, 56] on link "Nouveau 0 1 2 3 4 5 6 7 8 9" at bounding box center [117, 57] width 234 height 36
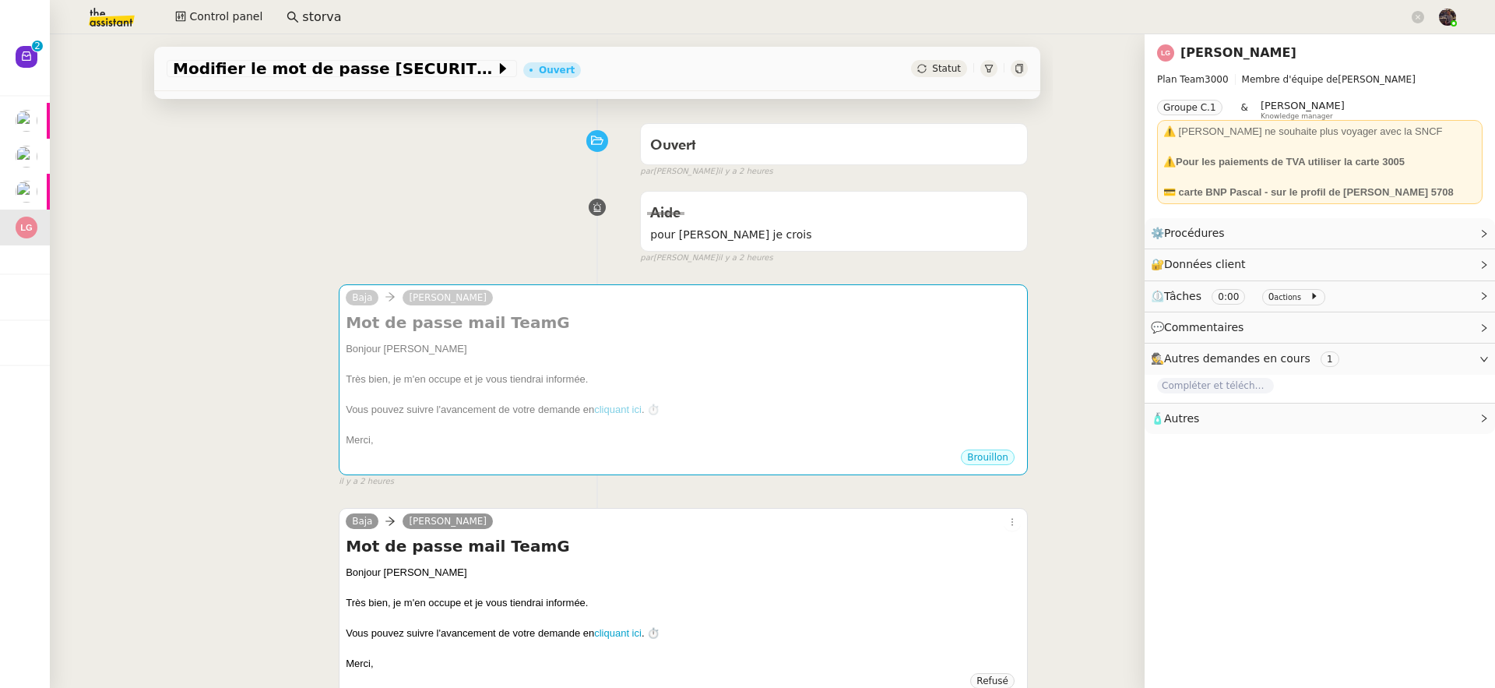
scroll to position [105, 0]
click at [1207, 49] on link "Laurène Gauthier" at bounding box center [1239, 52] width 116 height 15
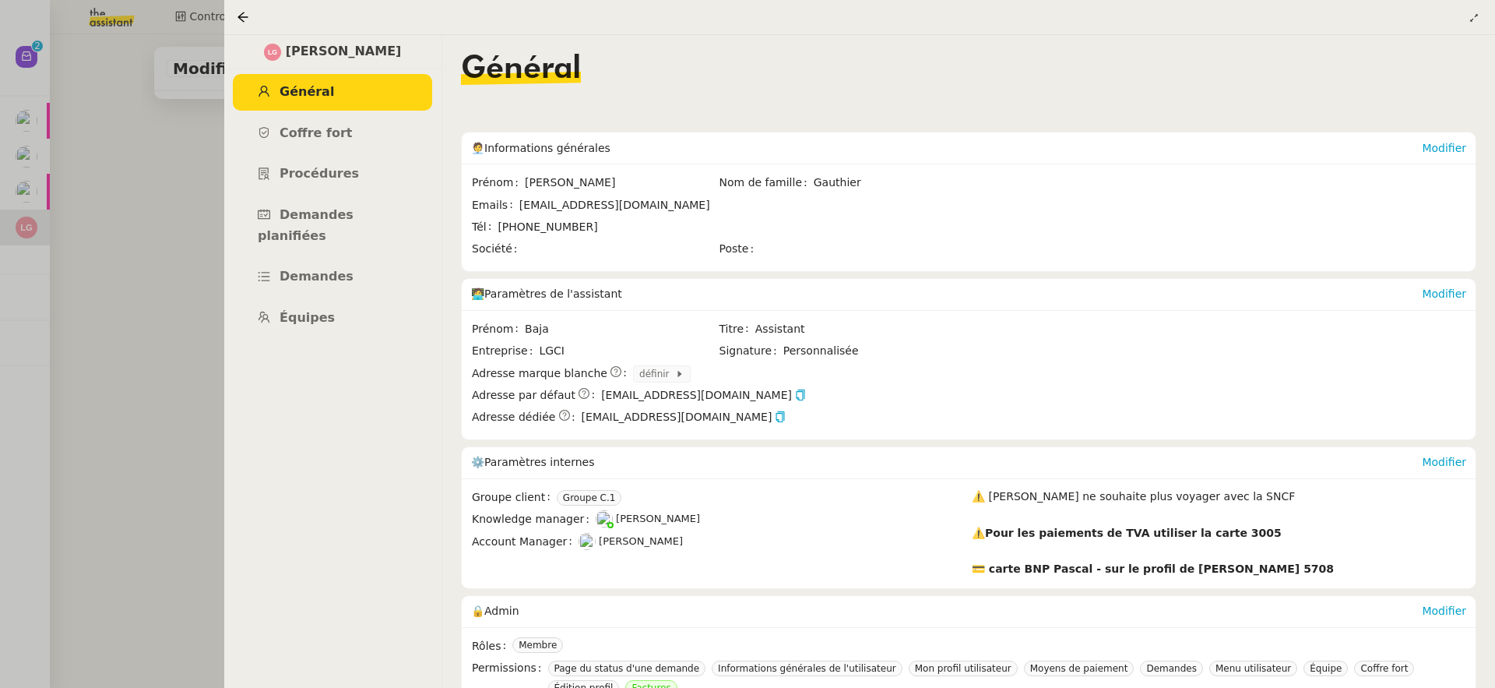
click at [222, 249] on div at bounding box center [747, 344] width 1495 height 688
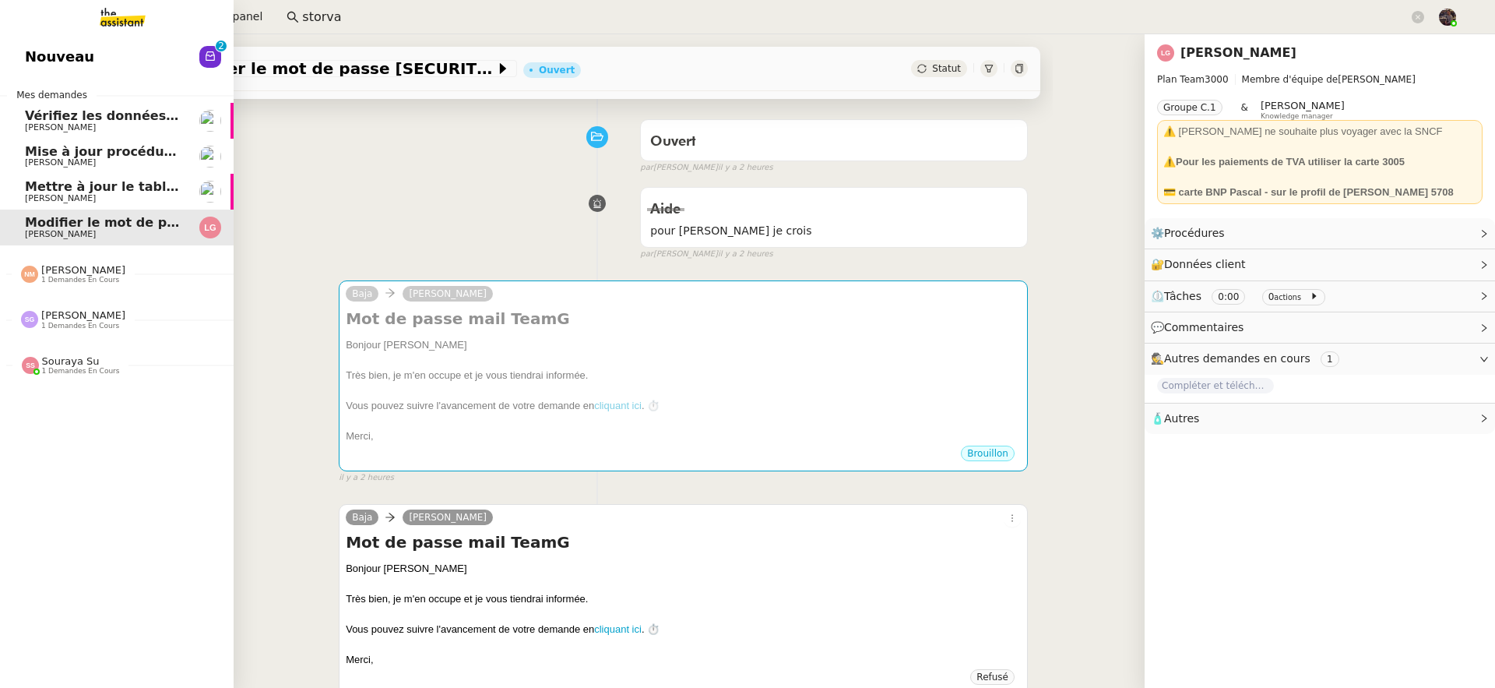
click at [29, 187] on span "Mettre à jour le tableau Looker Studio" at bounding box center [159, 186] width 269 height 15
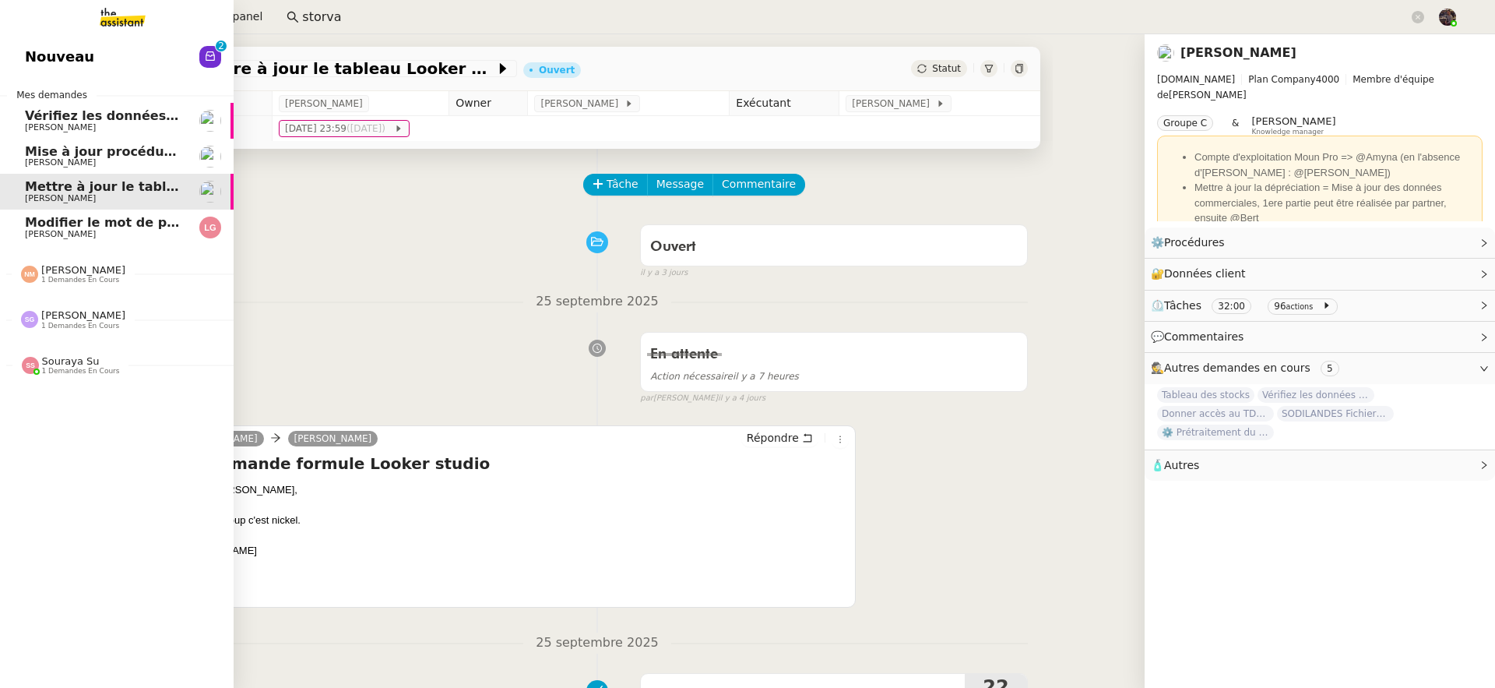
click at [97, 123] on span "[PERSON_NAME]" at bounding box center [103, 127] width 157 height 9
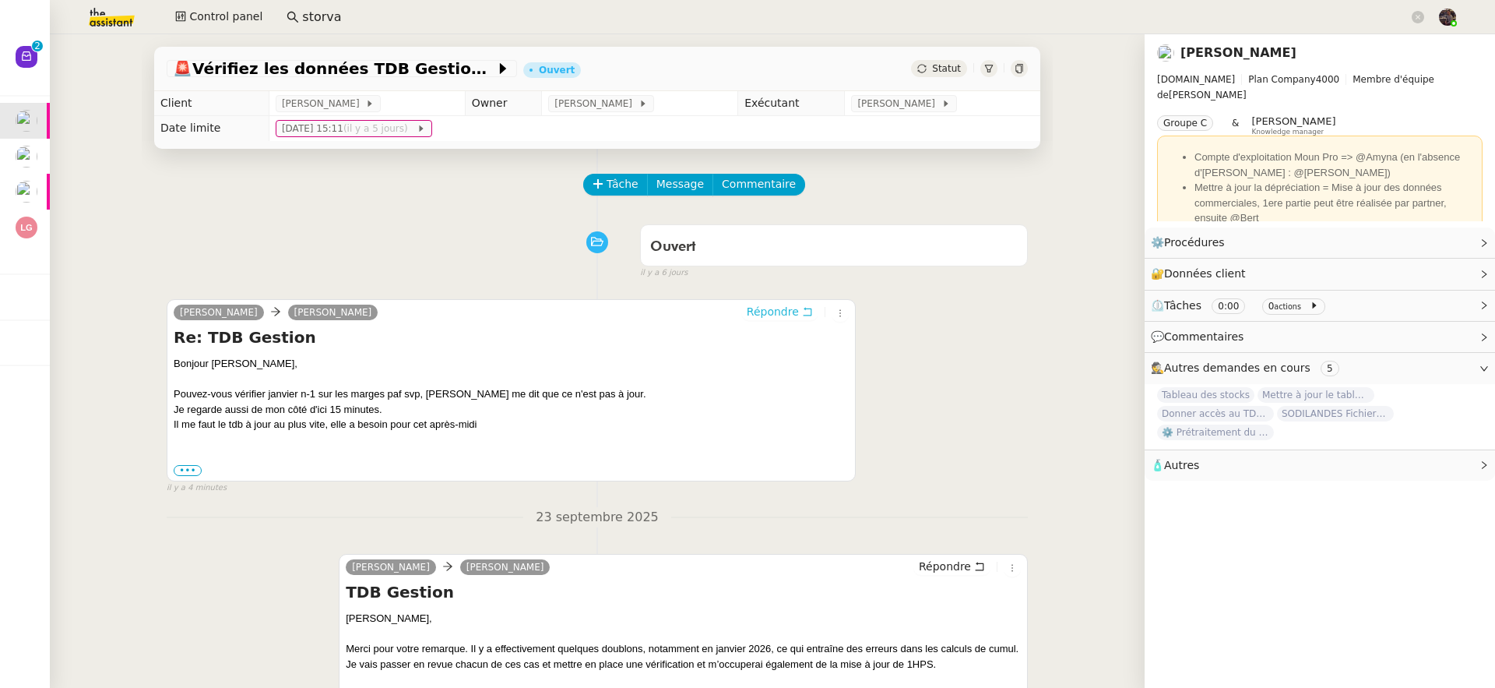
click at [764, 315] on span "Répondre" at bounding box center [773, 312] width 52 height 16
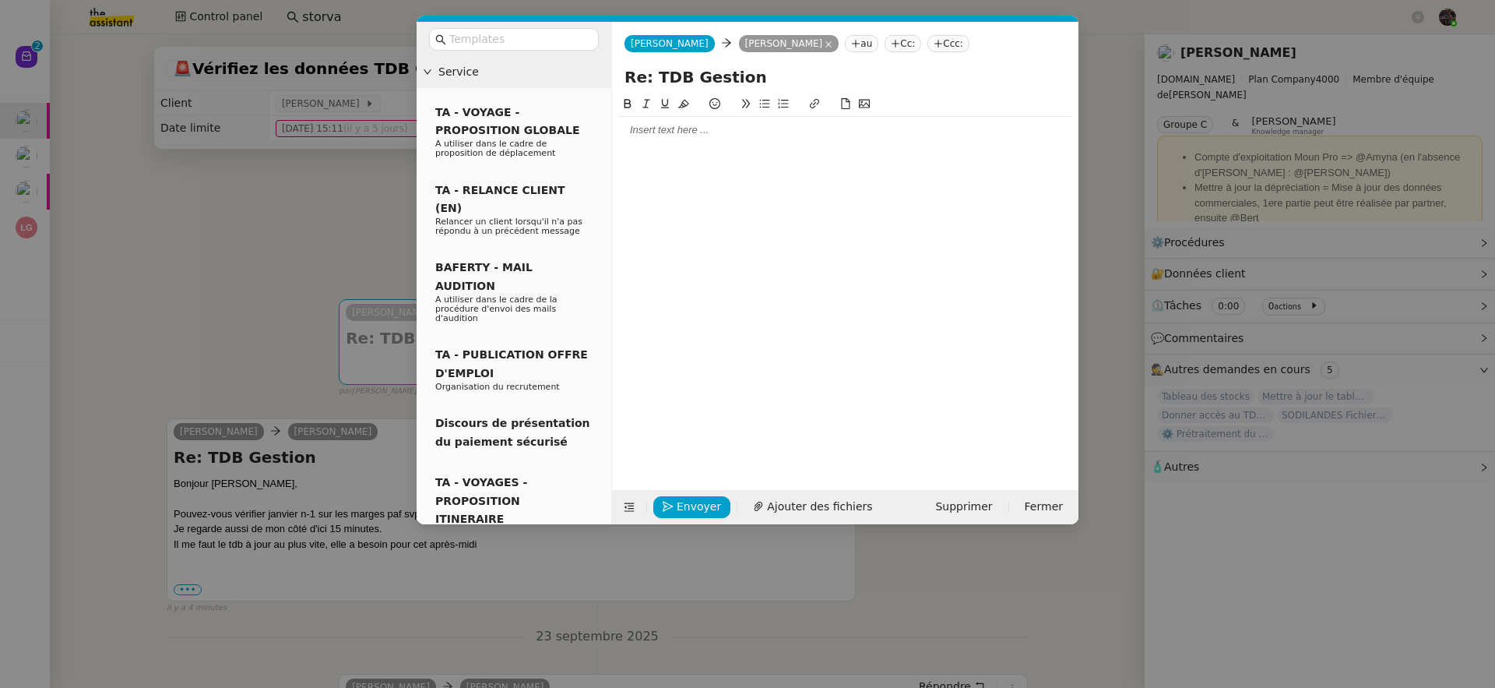
click at [262, 295] on nz-modal-container "Service TA - VOYAGE - PROPOSITION GLOBALE A utiliser dans le cadre de propositi…" at bounding box center [747, 344] width 1495 height 688
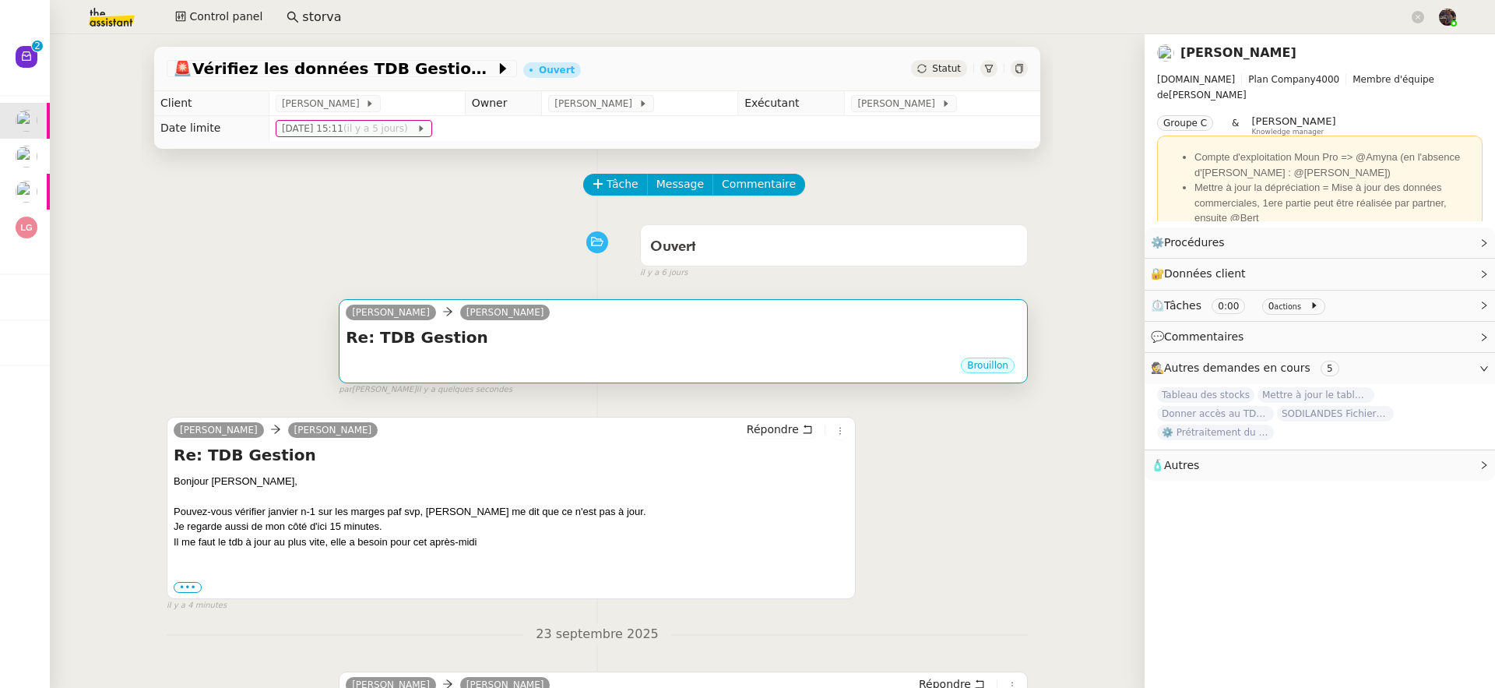
click at [537, 336] on h4 "Re: TDB Gestion" at bounding box center [683, 337] width 675 height 22
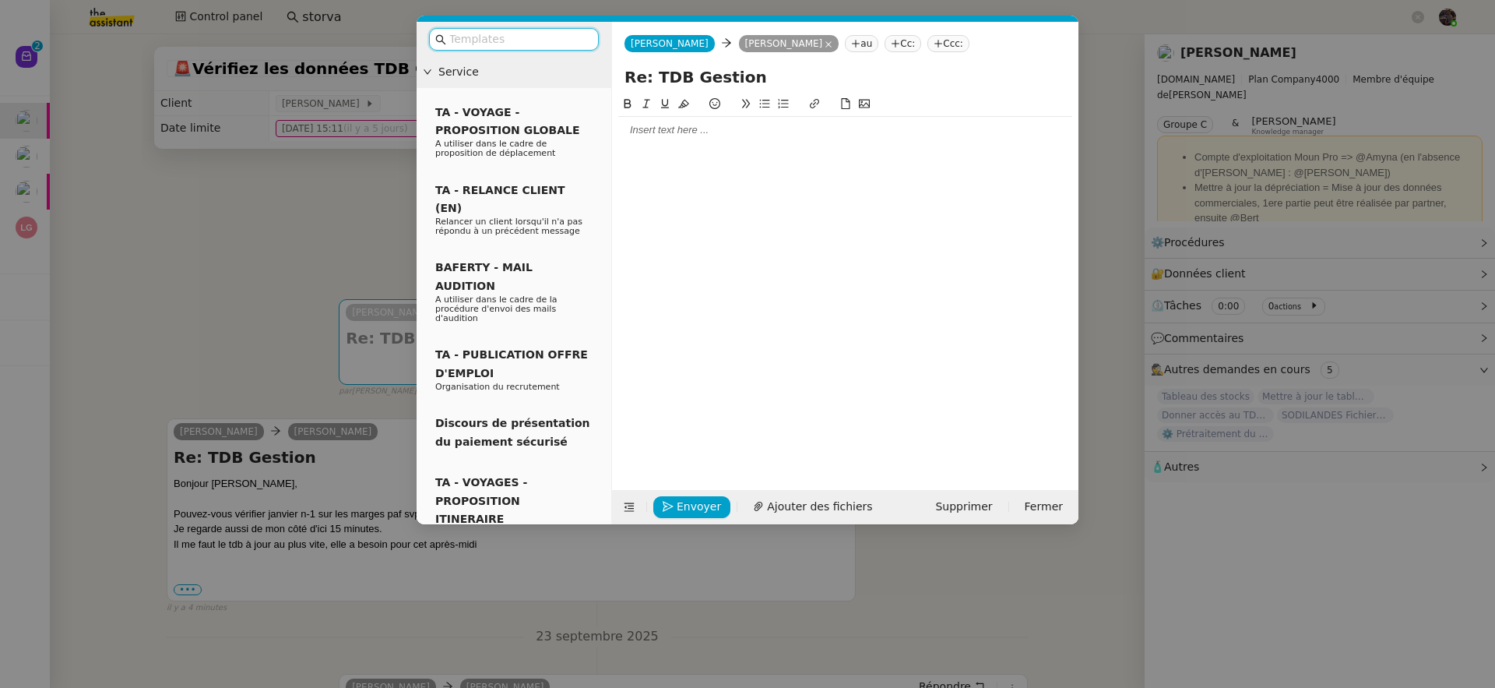
click at [652, 132] on div at bounding box center [845, 130] width 454 height 14
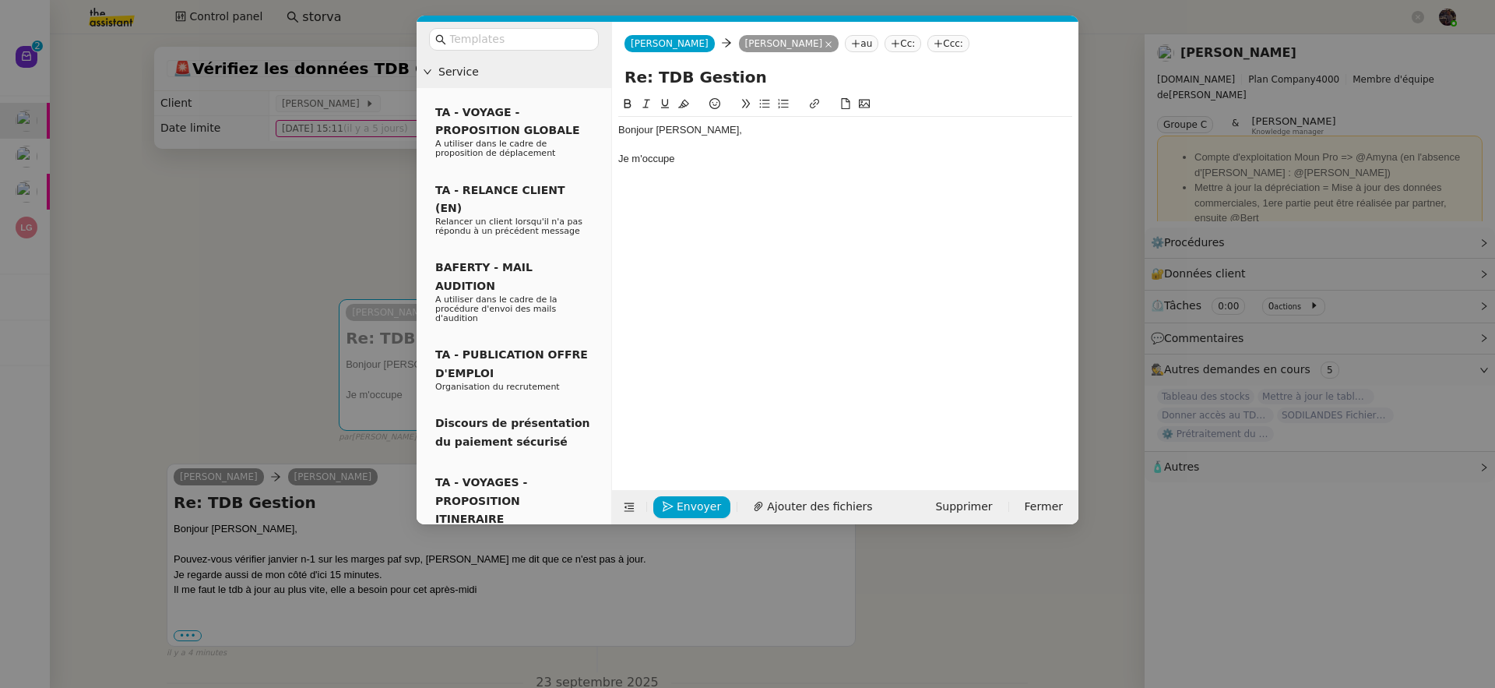
click at [161, 259] on nz-modal-container "Service TA - VOYAGE - PROPOSITION GLOBALE A utiliser dans le cadre de propositi…" at bounding box center [747, 344] width 1495 height 688
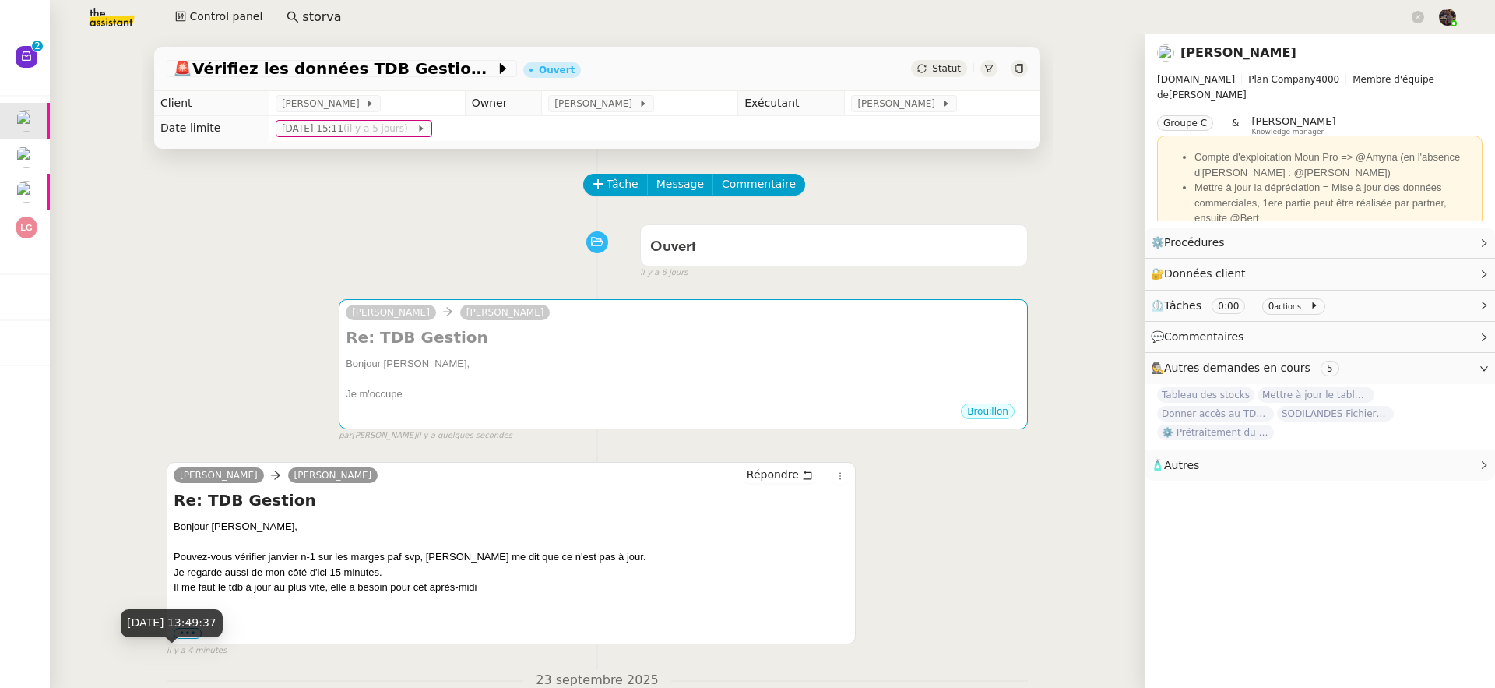
drag, startPoint x: 188, startPoint y: 648, endPoint x: 181, endPoint y: 642, distance: 8.8
click at [181, 642] on div "29 sept. 2025, 13:49:37" at bounding box center [172, 628] width 102 height 39
click at [178, 631] on label "•••" at bounding box center [188, 633] width 28 height 11
click at [0, 0] on input "•••" at bounding box center [0, 0] width 0 height 0
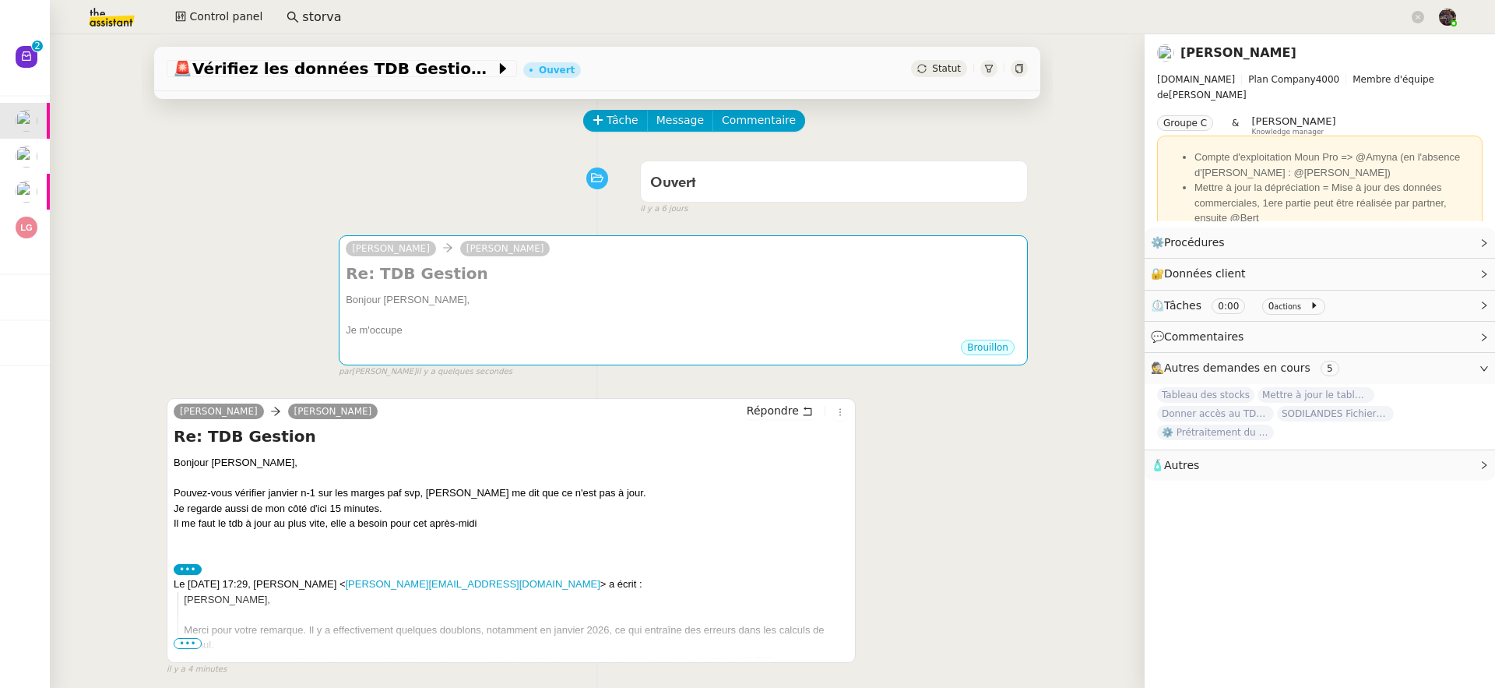
scroll to position [132, 0]
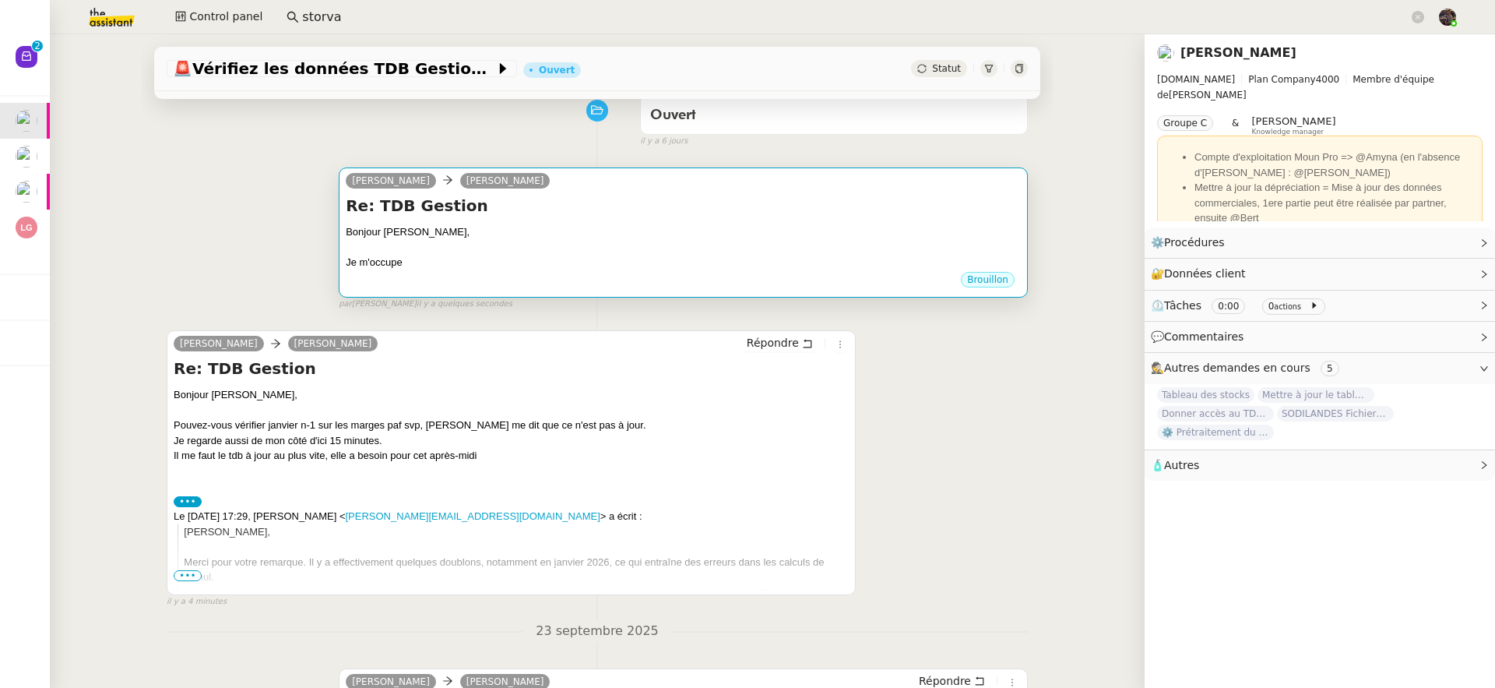
click at [485, 239] on div "Bonjour Guillaume," at bounding box center [683, 232] width 675 height 16
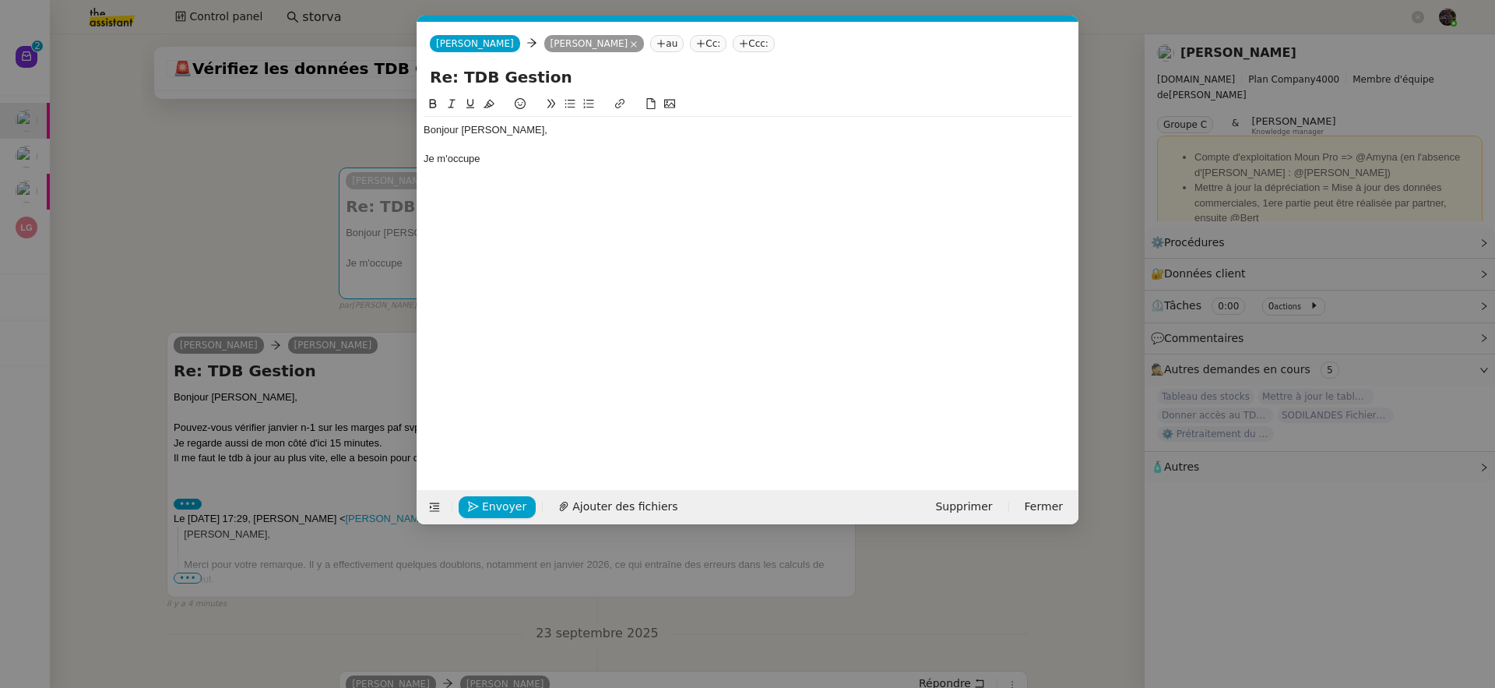
scroll to position [0, 33]
click at [552, 172] on div "Bonjour Guillaume, Je m'occupe" at bounding box center [748, 144] width 649 height 55
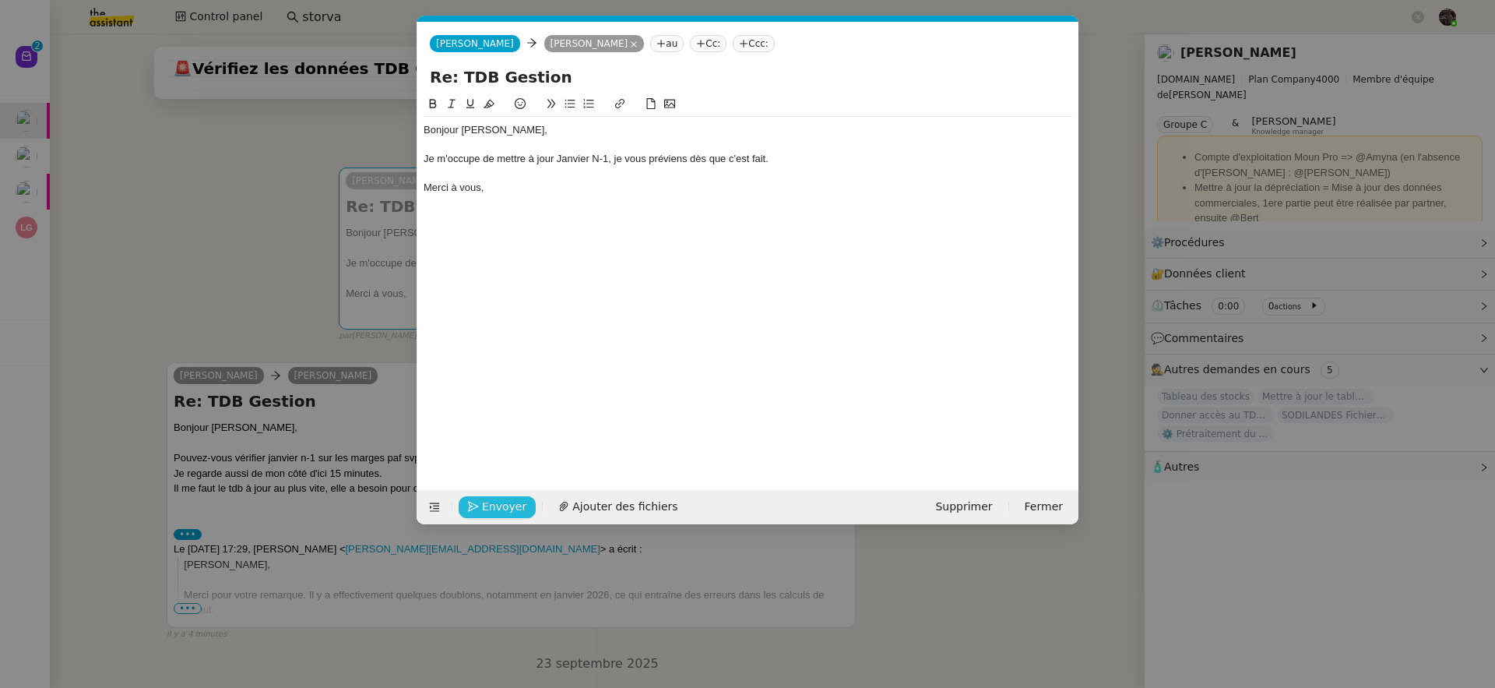
click at [482, 509] on span "Envoyer" at bounding box center [504, 507] width 44 height 18
click at [482, 509] on span "Confirmer l'envoi" at bounding box center [528, 507] width 93 height 18
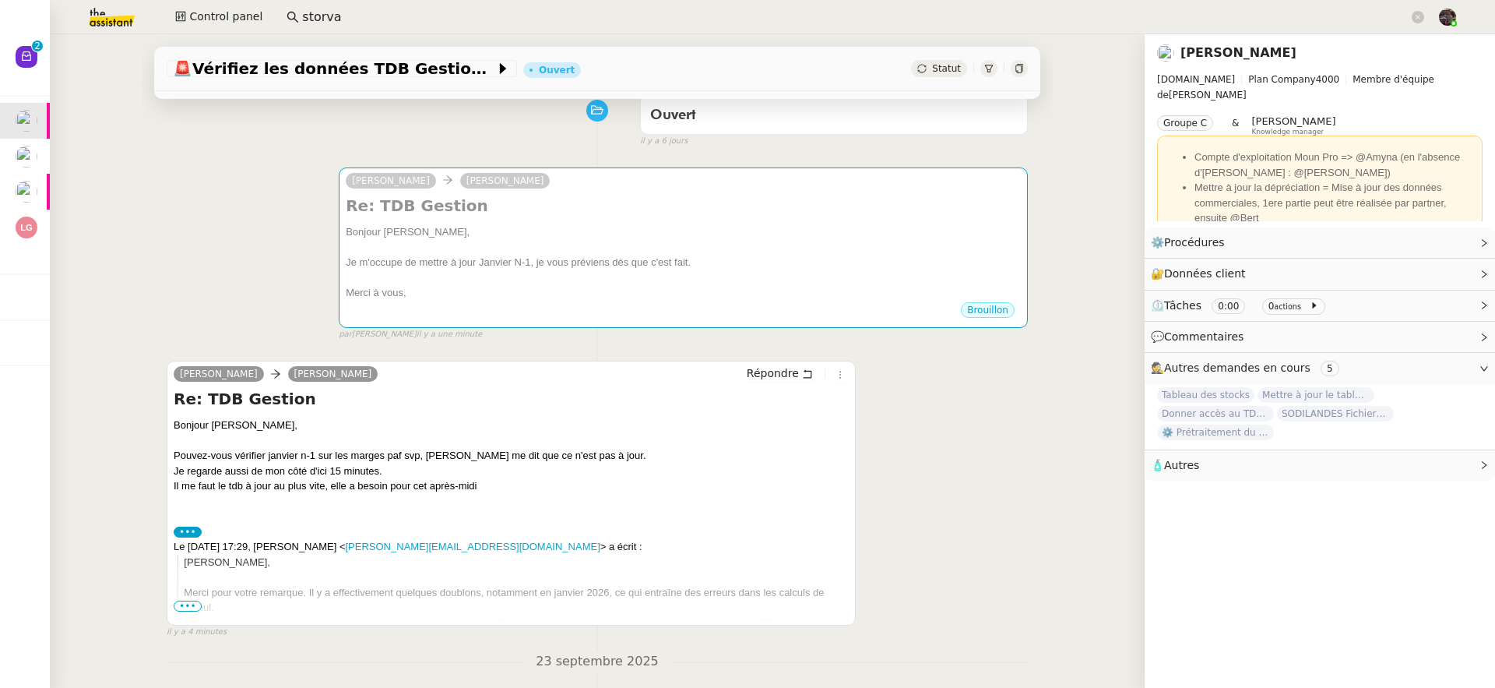
click at [209, 233] on div "camille Guillaume Farina Re: TDB Gestion Bonjour Guillaume, Je m'occupe de mett…" at bounding box center [597, 246] width 861 height 187
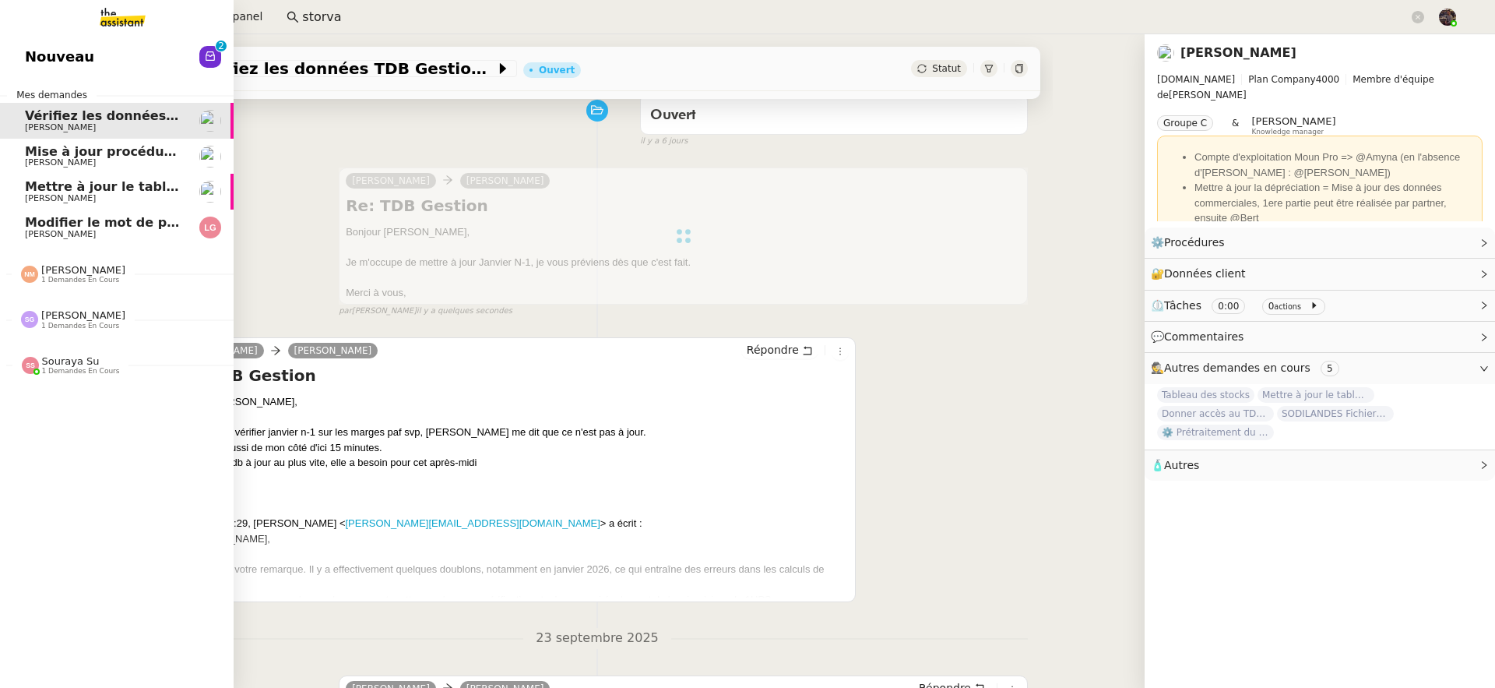
click at [29, 228] on span "Modifier le mot de passe TeamG" at bounding box center [175, 222] width 300 height 15
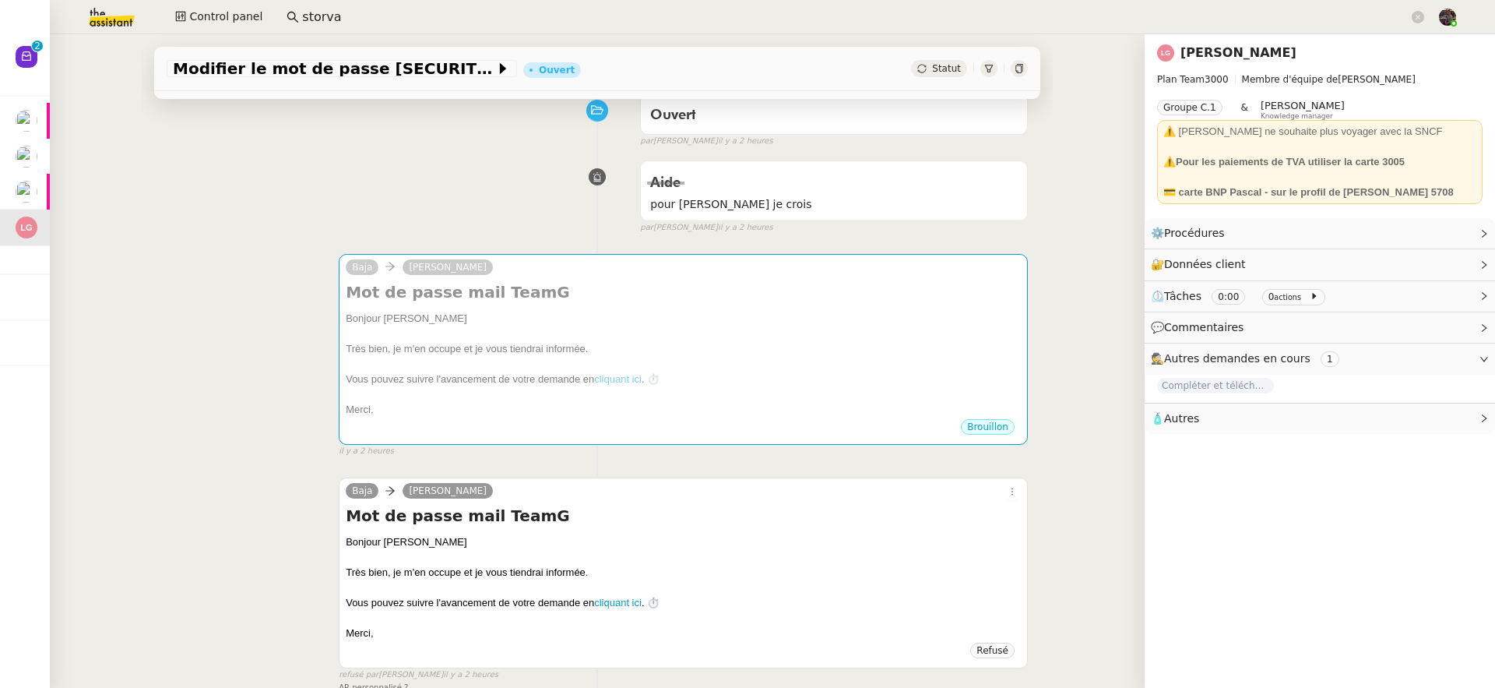
click at [1203, 58] on link "Laurène Gauthier" at bounding box center [1239, 52] width 116 height 15
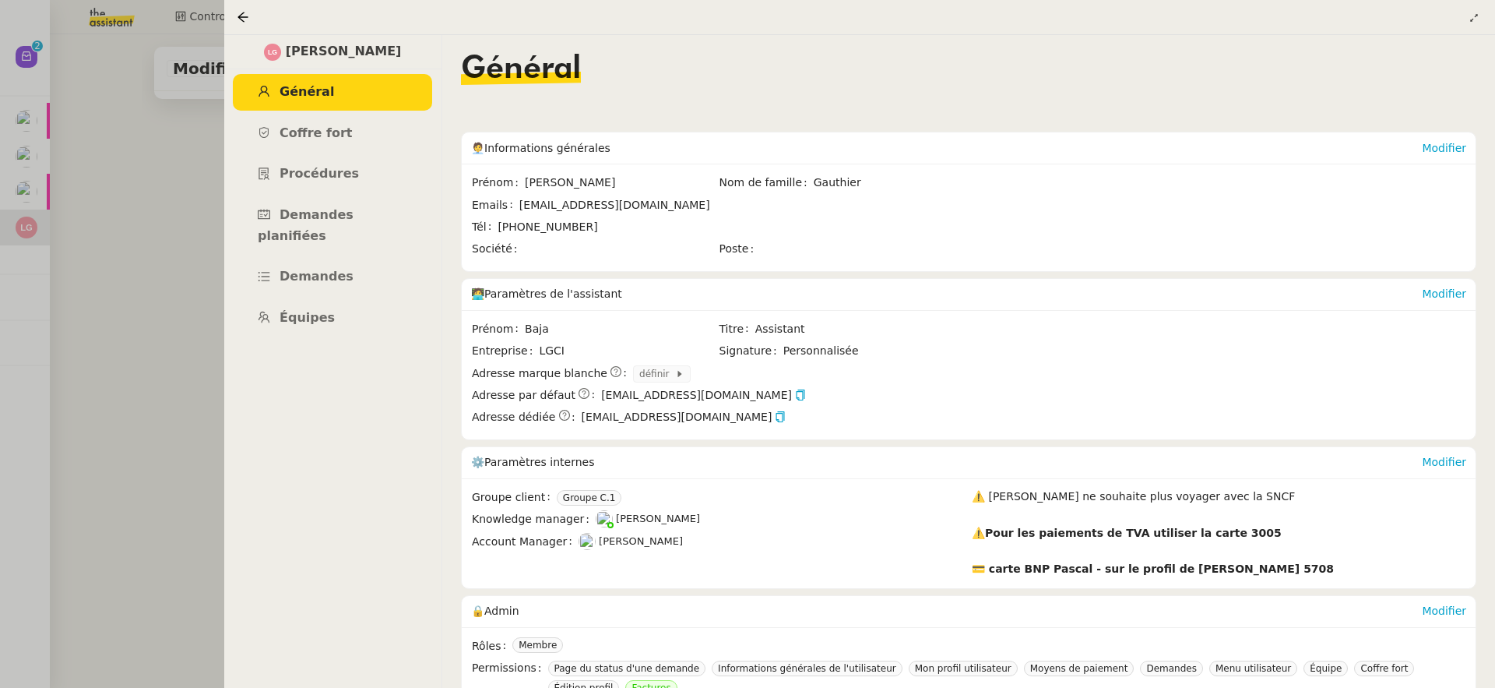
click at [262, 112] on ul "Général Coffre fort Procédures Demandes planifiées Demandes Équipes" at bounding box center [333, 205] width 218 height 262
click at [302, 149] on link "Coffre fort" at bounding box center [332, 133] width 199 height 37
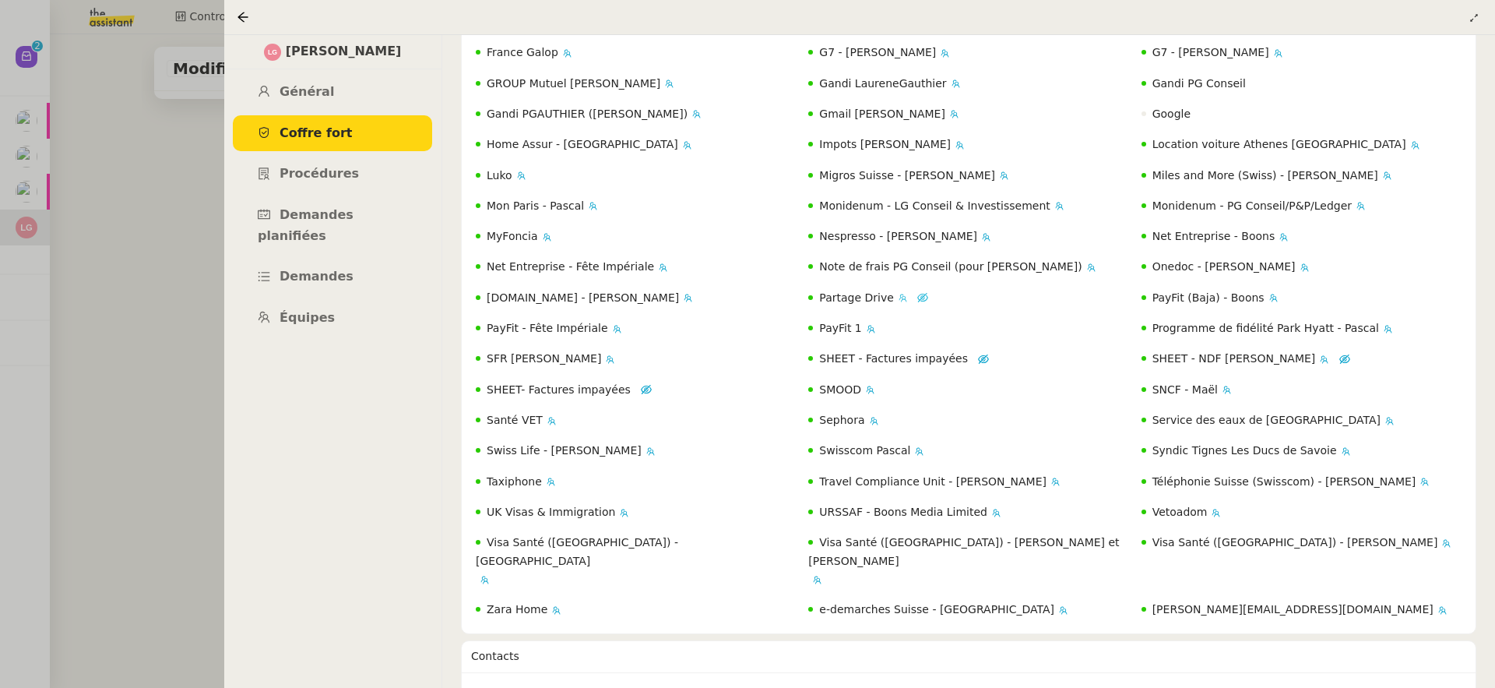
scroll to position [985, 0]
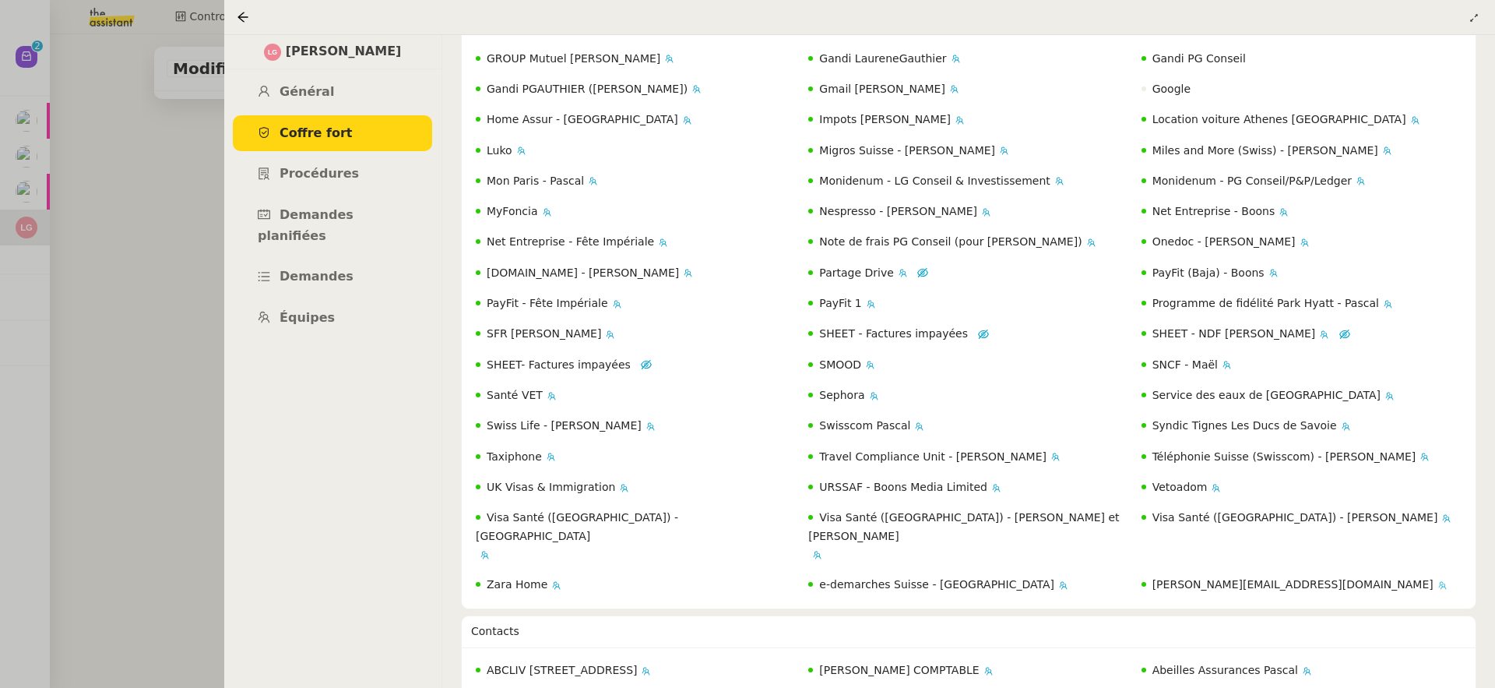
click at [1187, 578] on span "laurene@teamg.ch" at bounding box center [1293, 584] width 281 height 12
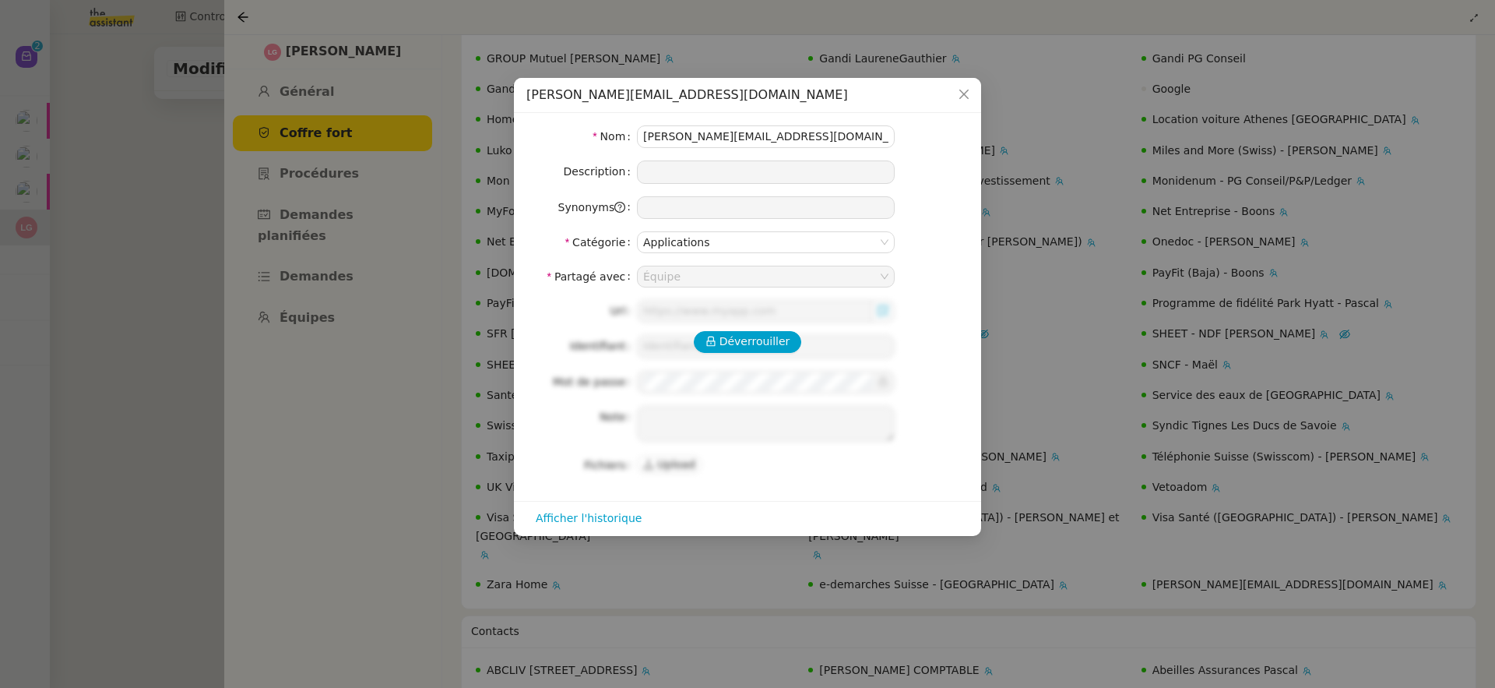
click at [748, 356] on div "Déverrouiller Url Identifiant Mot de passe Note Fichiers Upload" at bounding box center [747, 388] width 442 height 176
click at [755, 350] on span "Déverrouiller" at bounding box center [755, 342] width 71 height 18
type input "https://mail.google.com/mail/u/0/#inbox"
type input "laurene@teamg.ch"
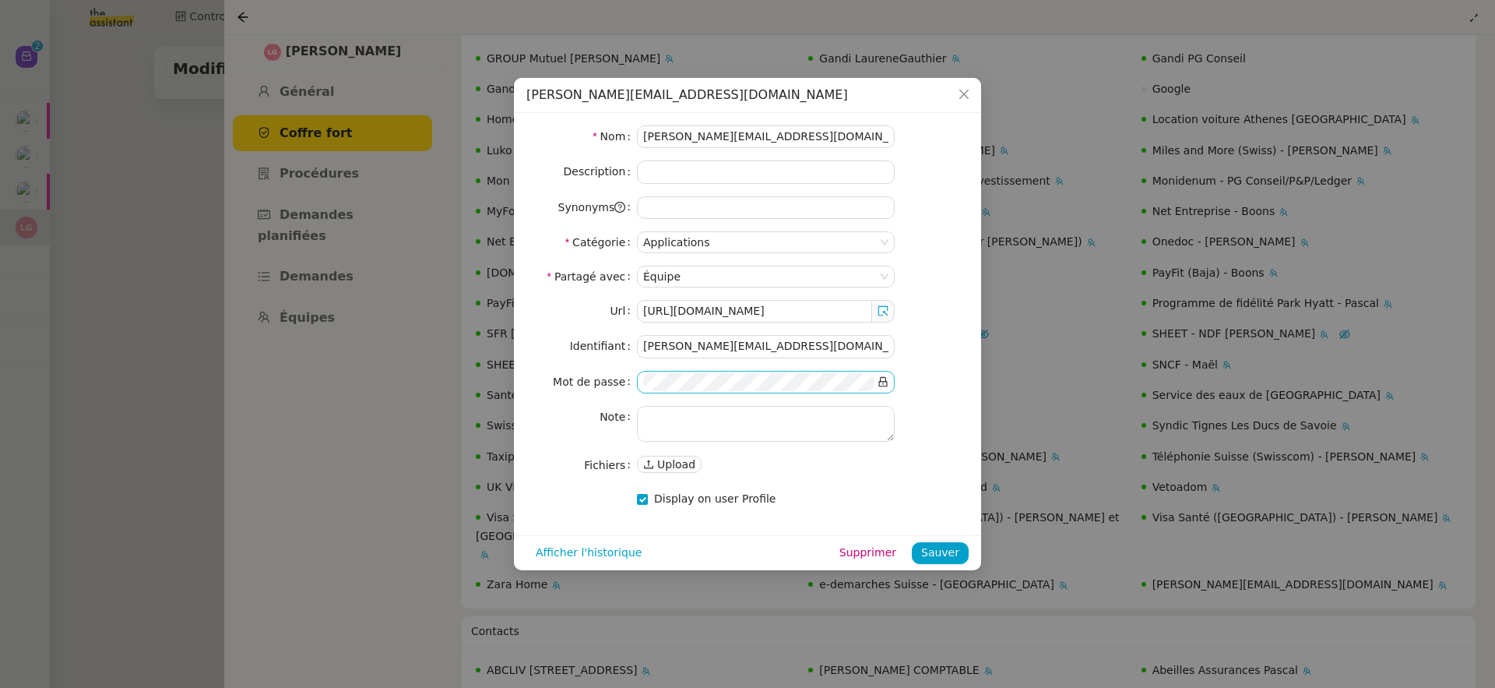
click at [885, 382] on icon at bounding box center [883, 382] width 9 height 10
click at [140, 384] on nz-modal-container "laurene@teamg.ch Nom laurene@teamg.ch Description Synonyms Catégorie Applicatio…" at bounding box center [747, 344] width 1495 height 688
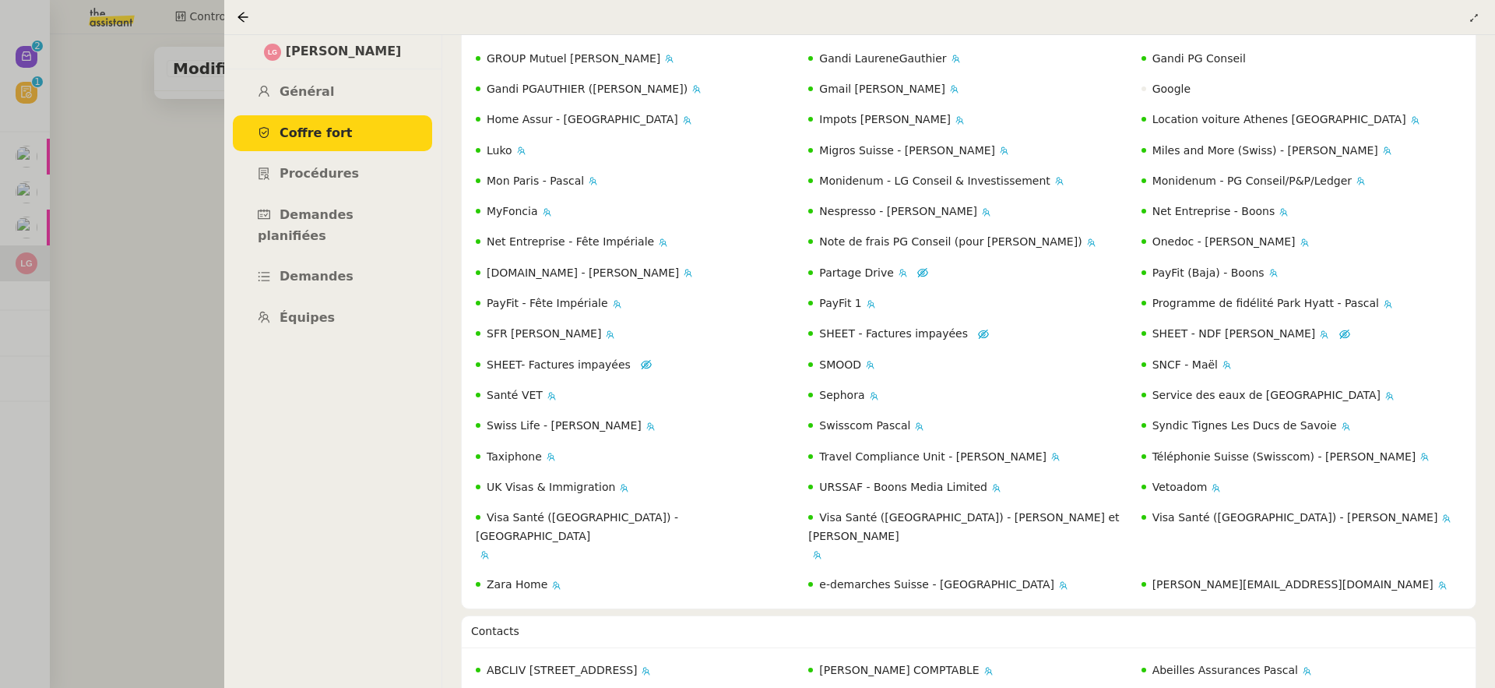
click at [157, 359] on div at bounding box center [747, 344] width 1495 height 688
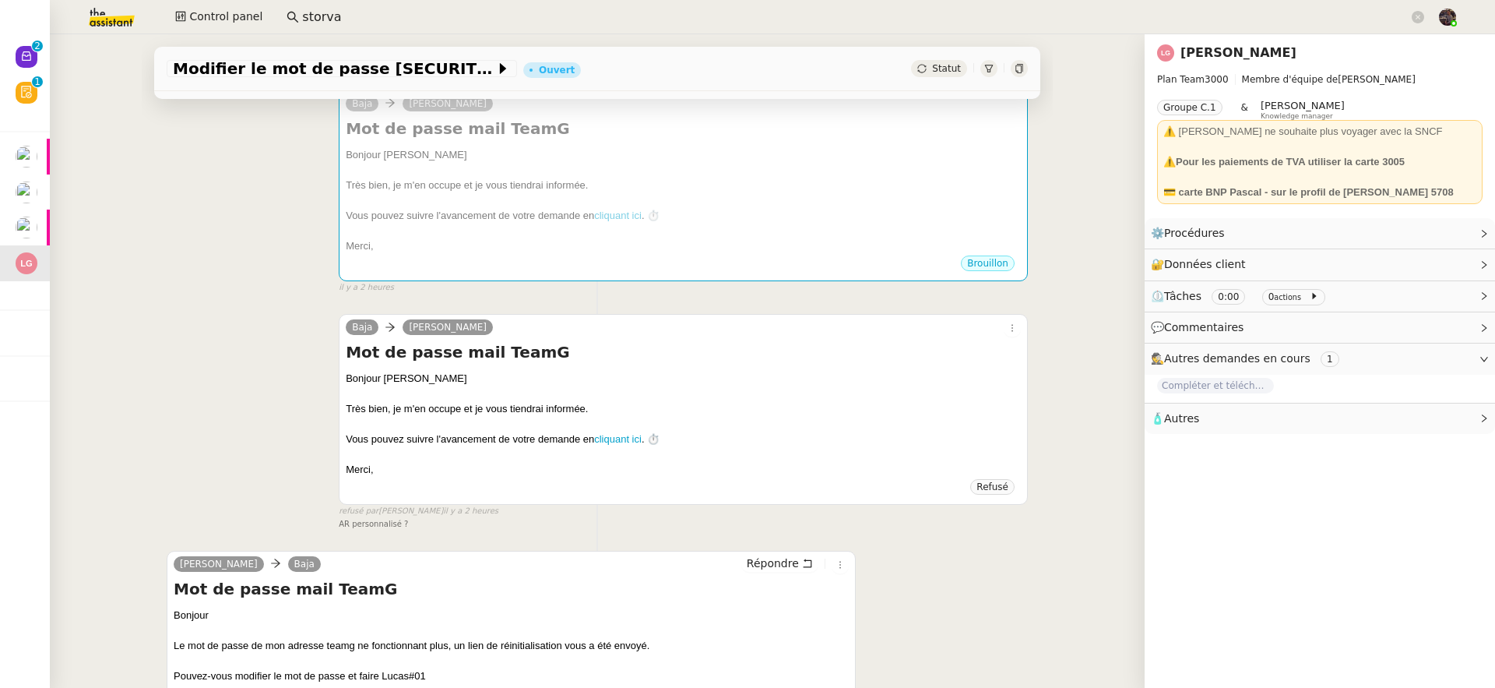
scroll to position [442, 0]
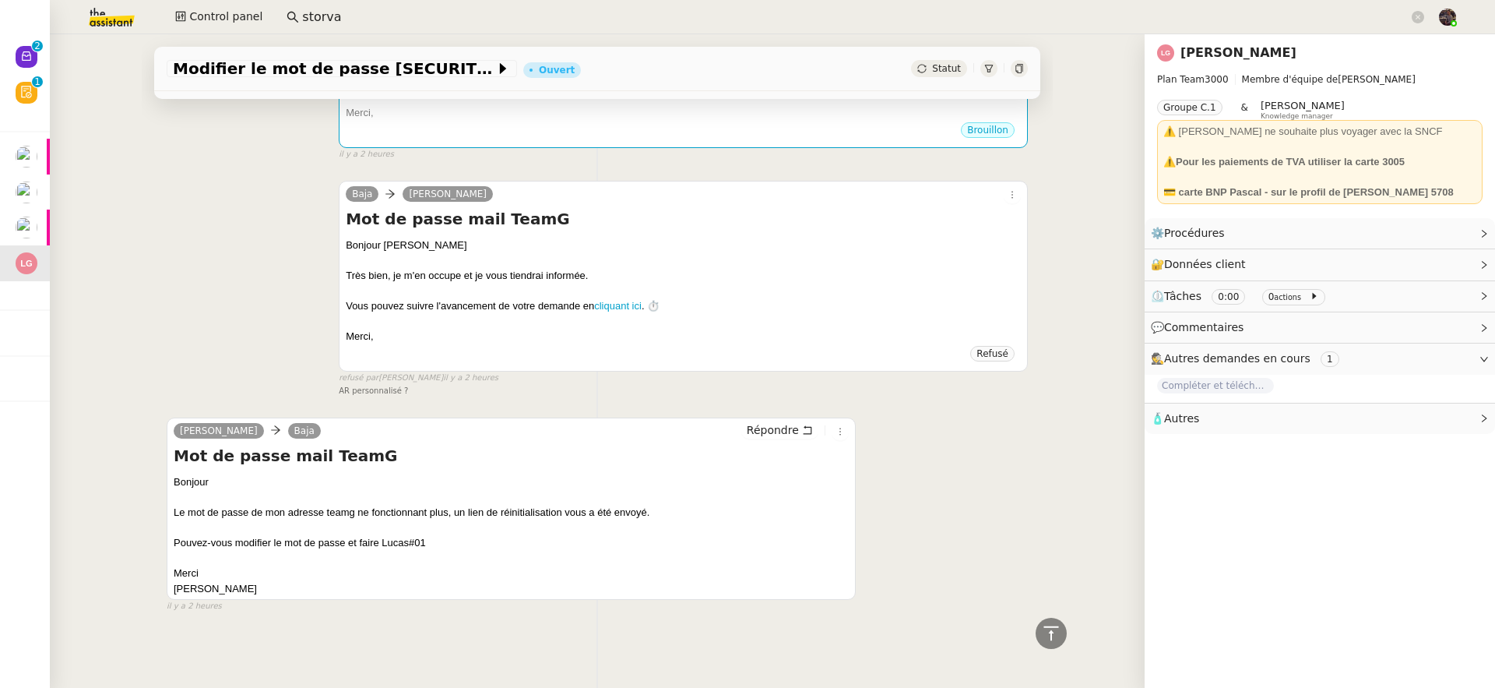
click at [403, 535] on div "Bonjour Le mot de passe de mon adresse teamg ne fonctionnant plus, un lien de r…" at bounding box center [511, 534] width 675 height 121
click at [403, 538] on div "Bonjour Le mot de passe de mon adresse teamg ne fonctionnant plus, un lien de r…" at bounding box center [511, 534] width 675 height 121
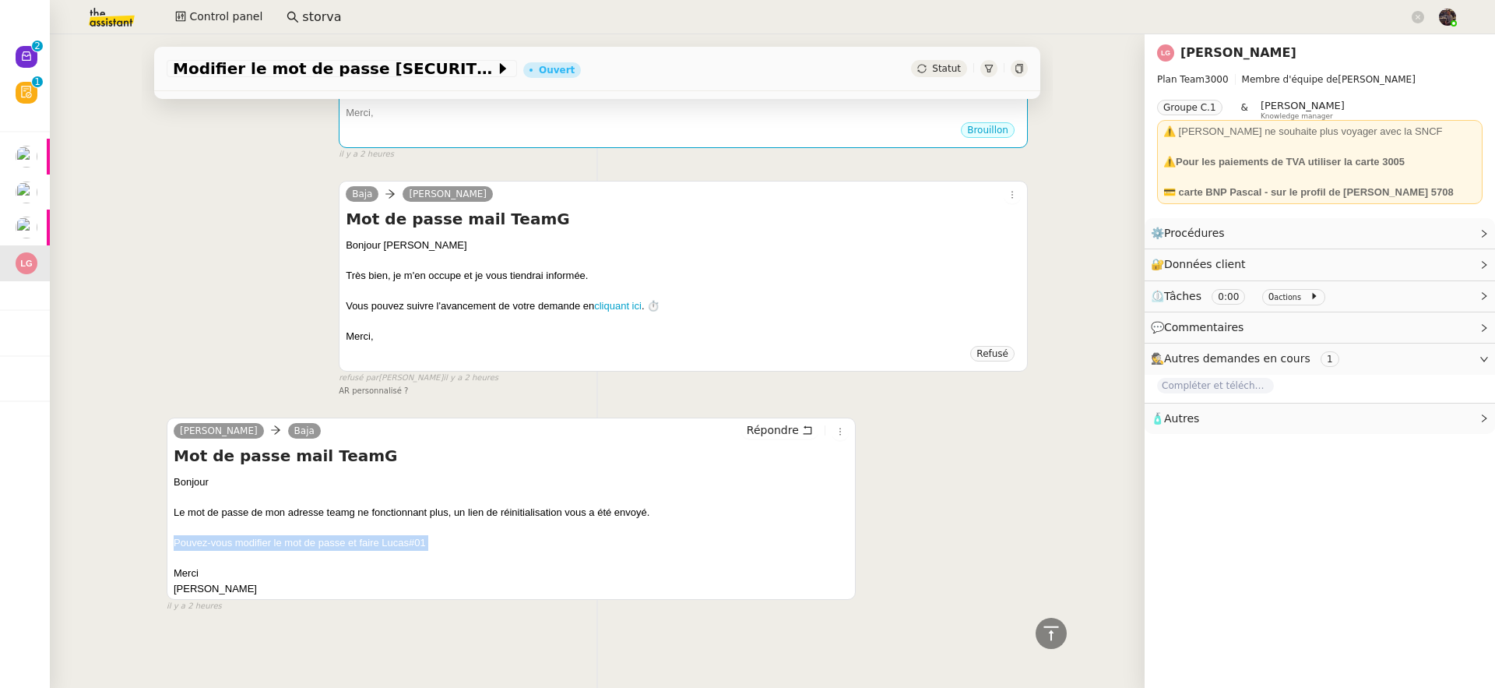
click at [414, 534] on div "Bonjour Le mot de passe de mon adresse teamg ne fonctionnant plus, un lien de r…" at bounding box center [511, 534] width 675 height 121
drag, startPoint x: 418, startPoint y: 532, endPoint x: 375, endPoint y: 535, distance: 42.9
click at [375, 535] on div "Bonjour Le mot de passe de mon adresse teamg ne fonctionnant plus, un lien de r…" at bounding box center [511, 534] width 675 height 121
copy div "Lucas#01"
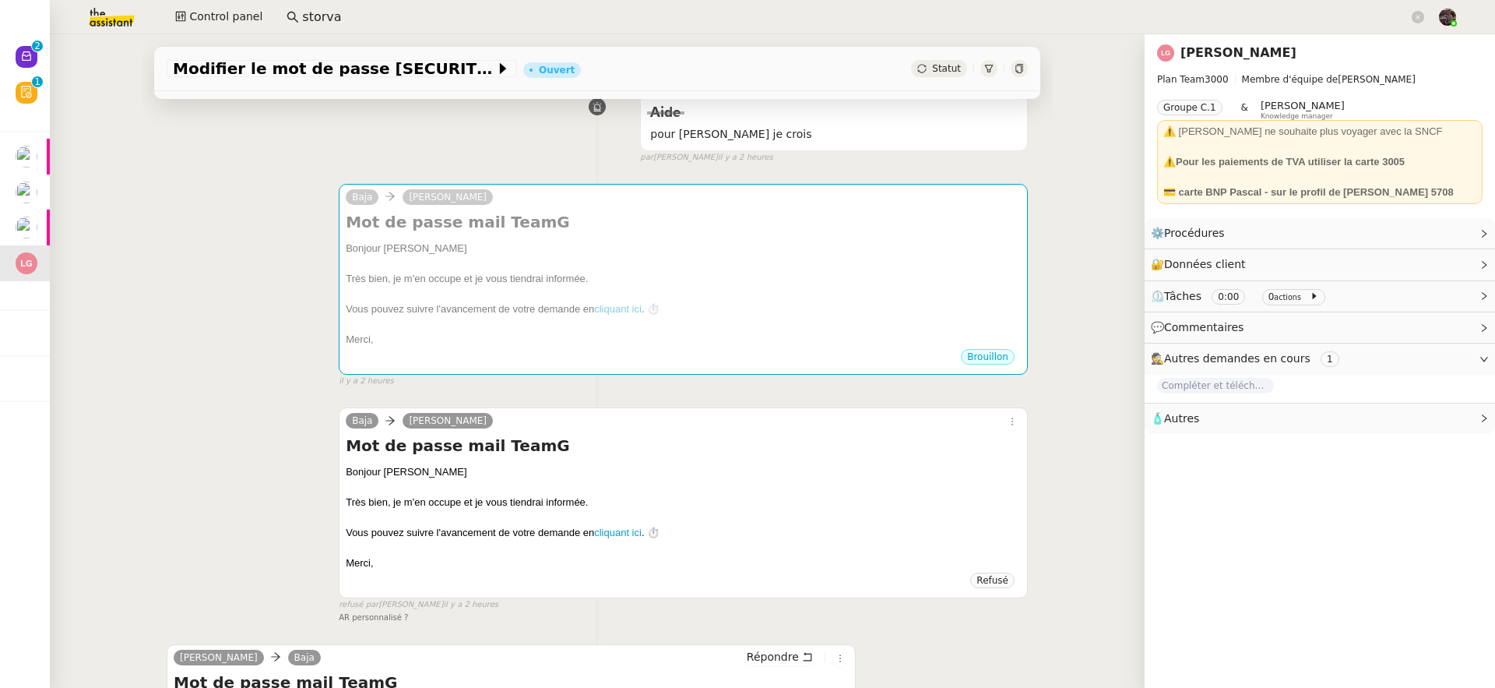
scroll to position [0, 0]
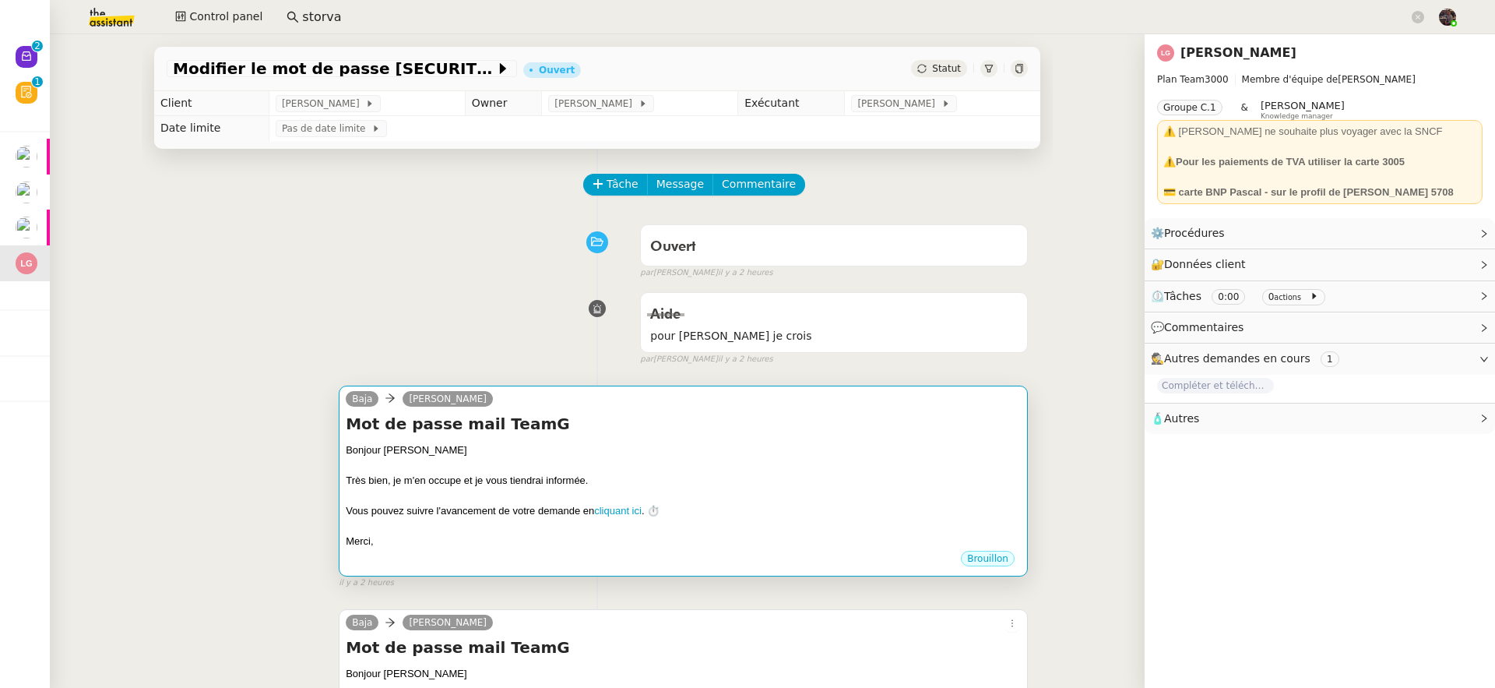
click at [761, 438] on div "Mot de passe mail TeamG Bonjour Laurène Très bien, je m'en occupe et je vous ti…" at bounding box center [683, 481] width 675 height 136
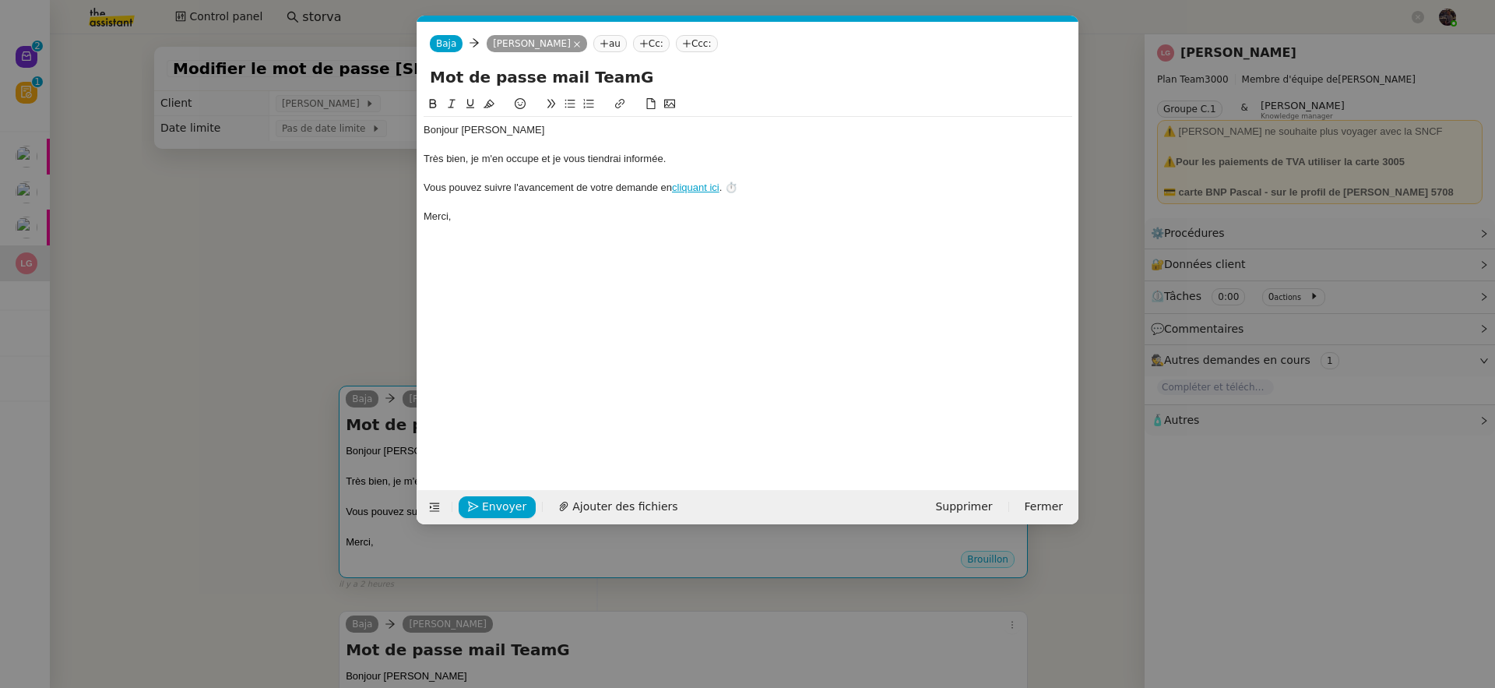
scroll to position [0, 33]
click at [694, 216] on div "Merci," at bounding box center [748, 216] width 649 height 14
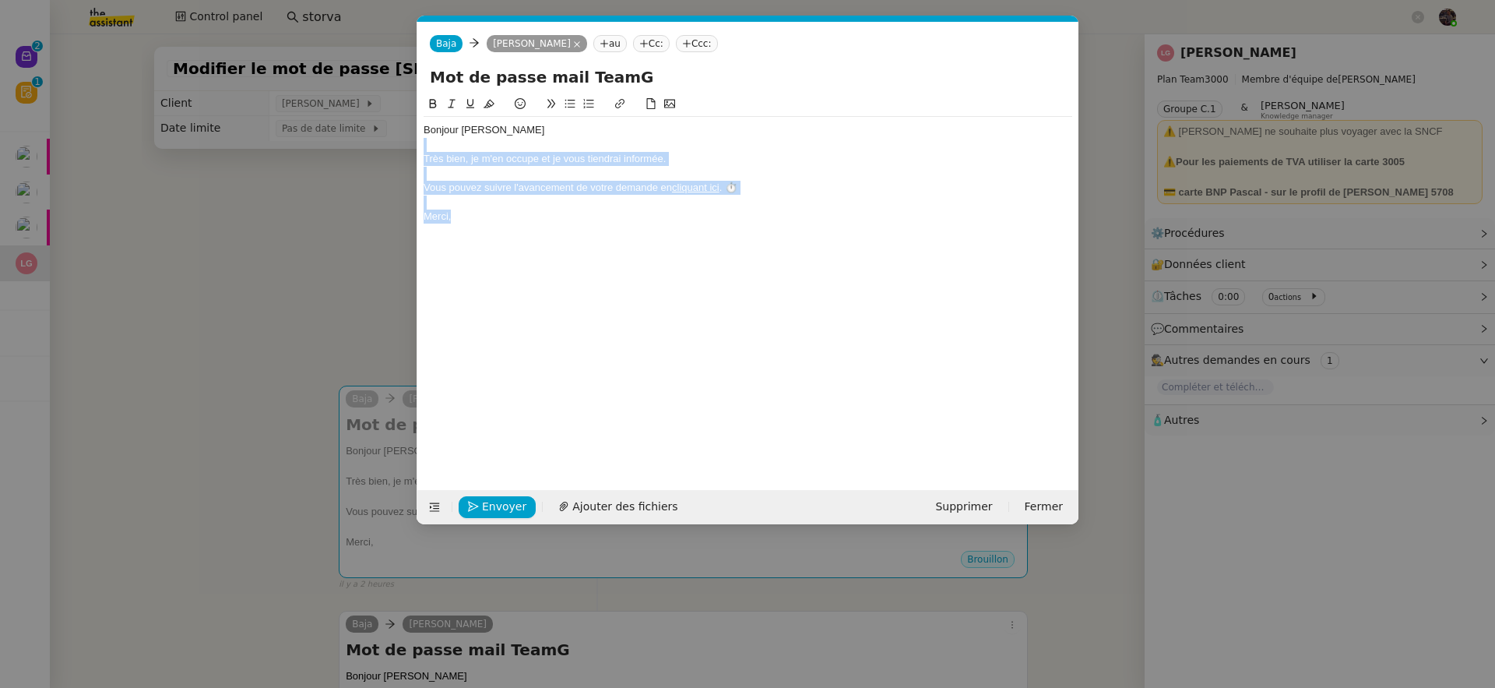
drag, startPoint x: 689, startPoint y: 224, endPoint x: 367, endPoint y: 147, distance: 331.5
click at [367, 147] on nz-modal-container "Service TA - VOYAGE - PROPOSITION GLOBALE A utiliser dans le cadre de propositi…" at bounding box center [747, 344] width 1495 height 688
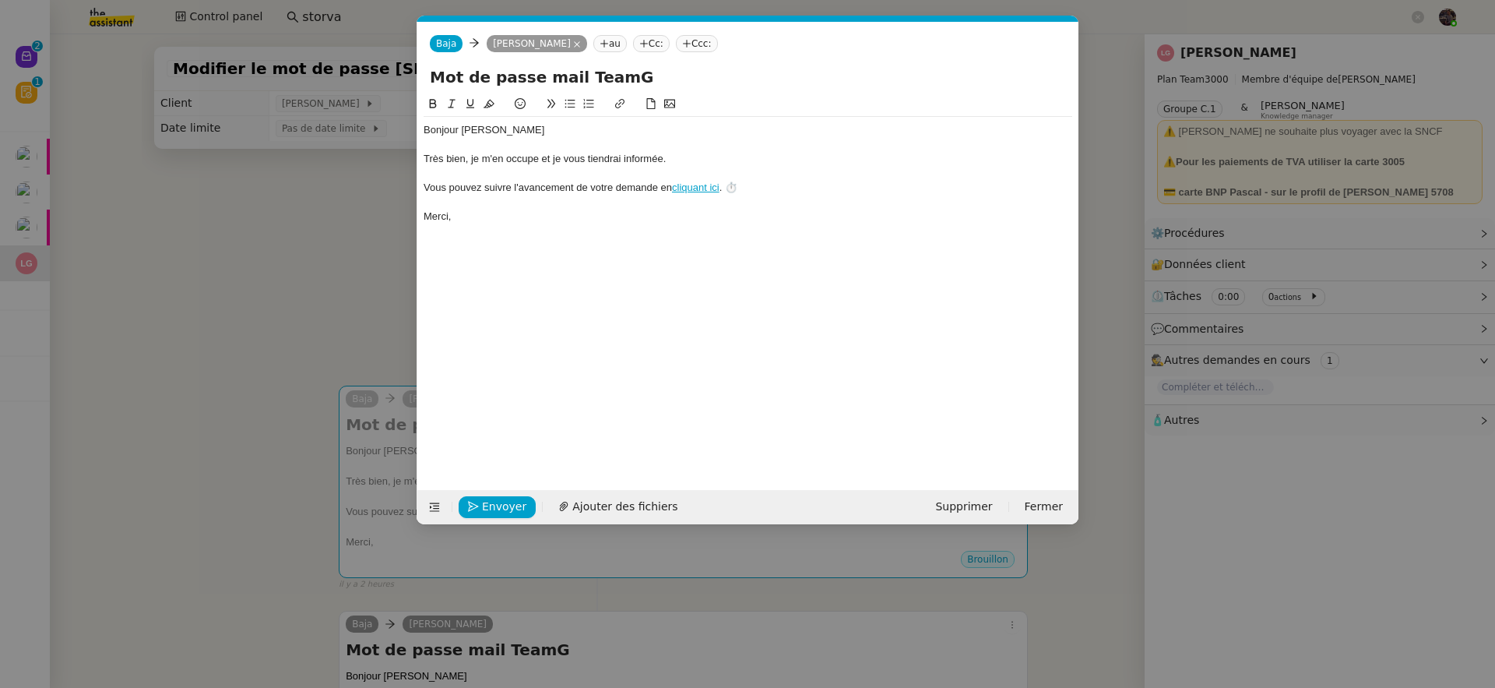
click at [163, 350] on nz-modal-container "Service TA - VOYAGE - PROPOSITION GLOBALE A utiliser dans le cadre de propositi…" at bounding box center [747, 344] width 1495 height 688
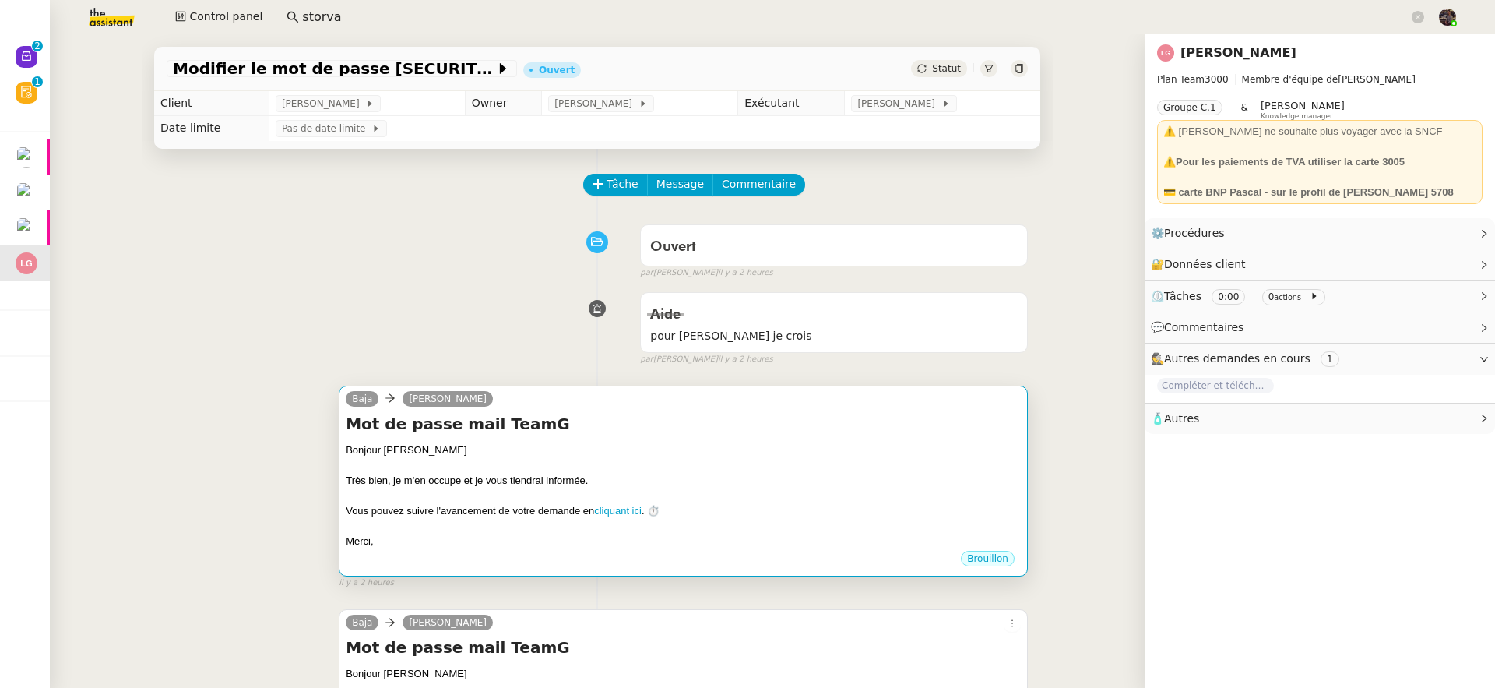
click at [547, 526] on div at bounding box center [683, 527] width 675 height 16
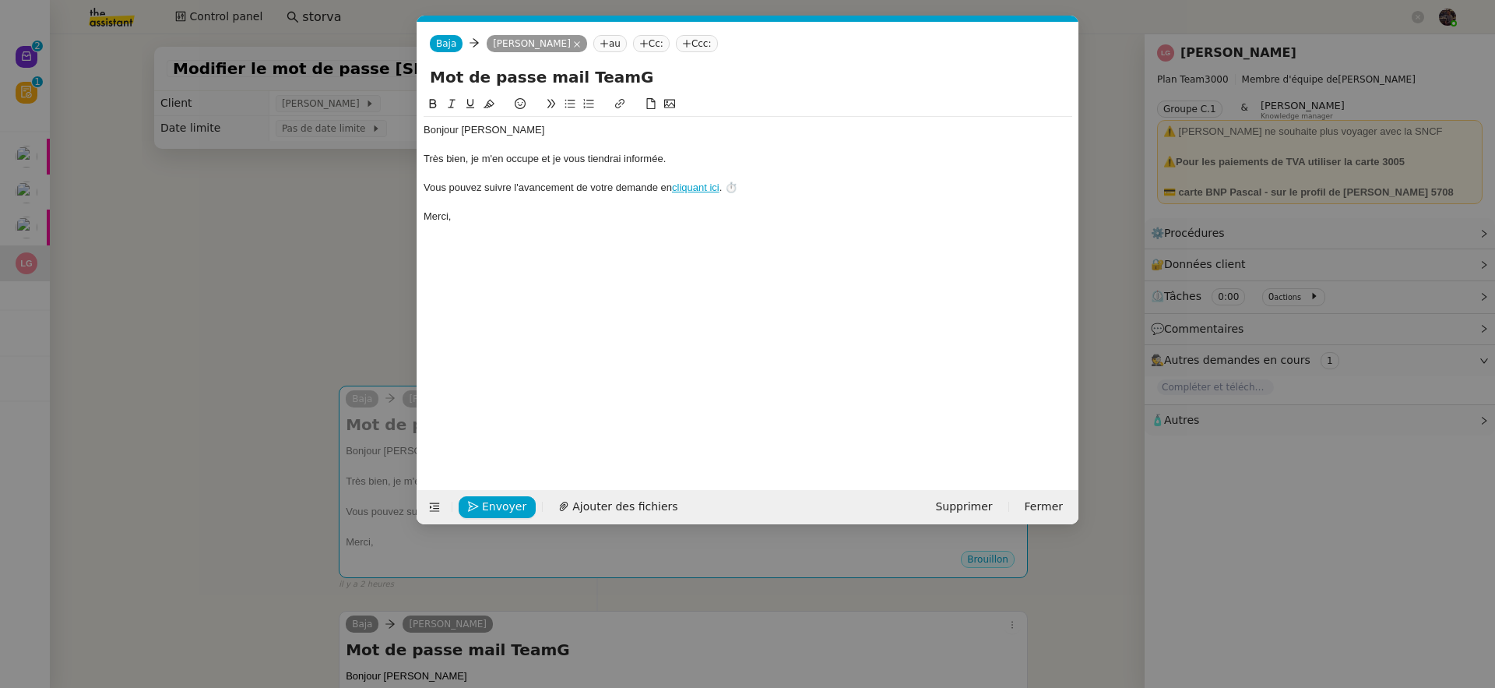
click at [748, 243] on div "Bonjour Laurène Très bien, je m'en occupe et je vous tiendrai informée. Vous po…" at bounding box center [748, 280] width 649 height 371
click at [1290, 40] on nz-modal-container "Service TA - VOYAGE - PROPOSITION GLOBALE A utiliser dans le cadre de propositi…" at bounding box center [747, 344] width 1495 height 688
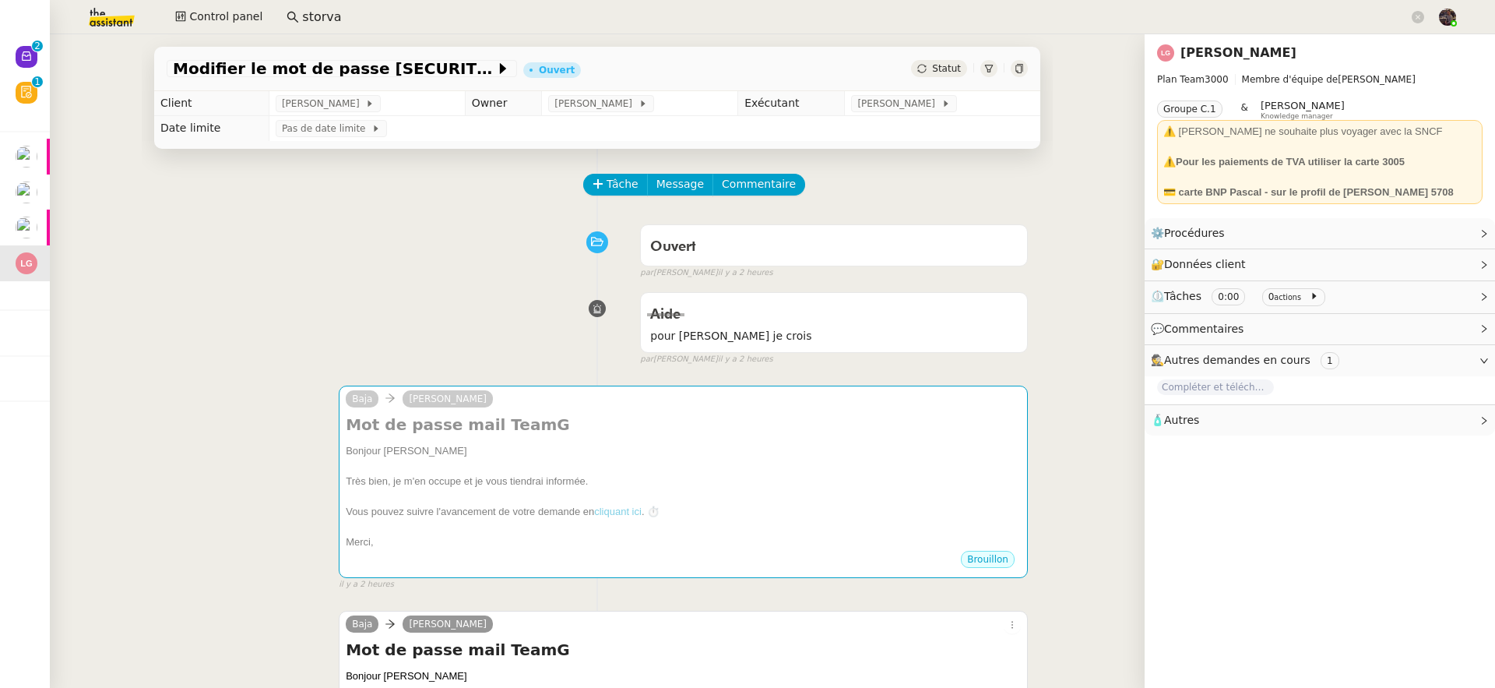
click at [1227, 54] on link "Laurène Gauthier" at bounding box center [1239, 52] width 116 height 15
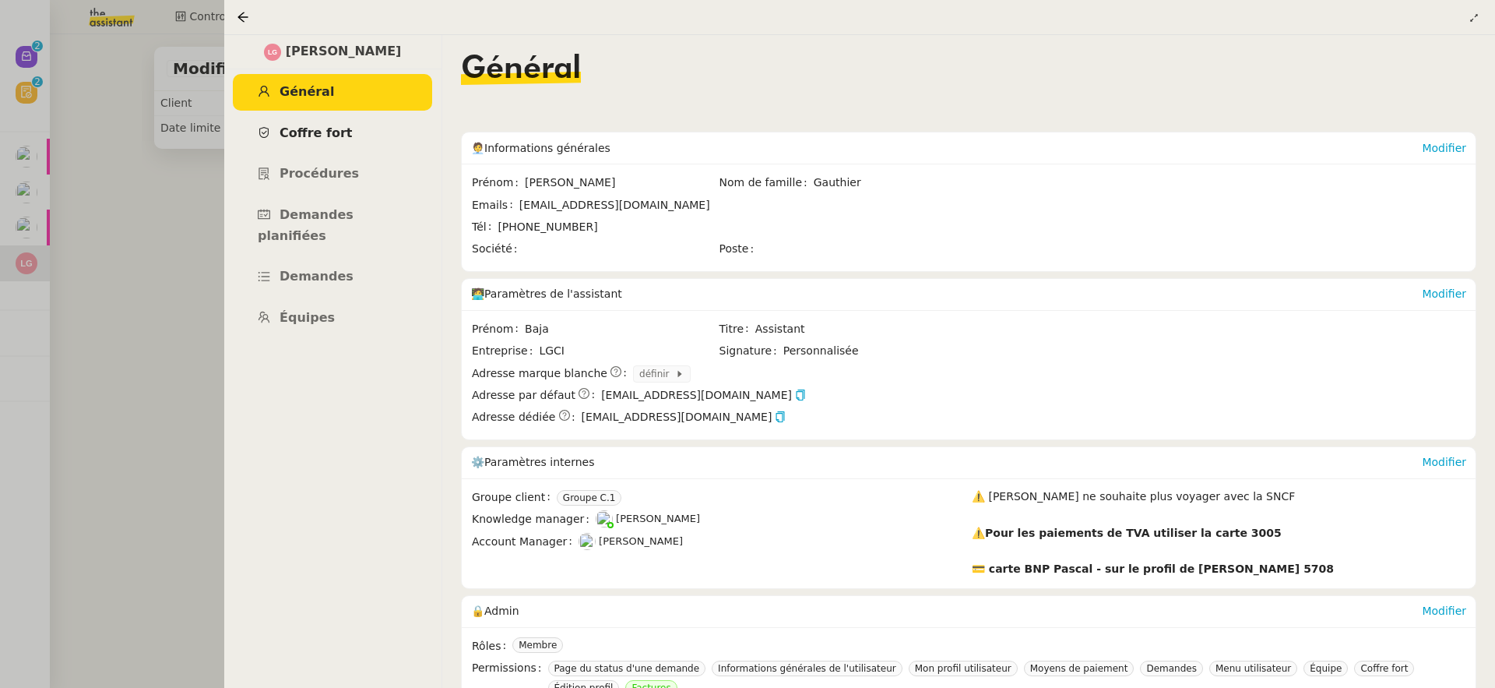
click at [281, 133] on span "Coffre fort" at bounding box center [316, 132] width 73 height 15
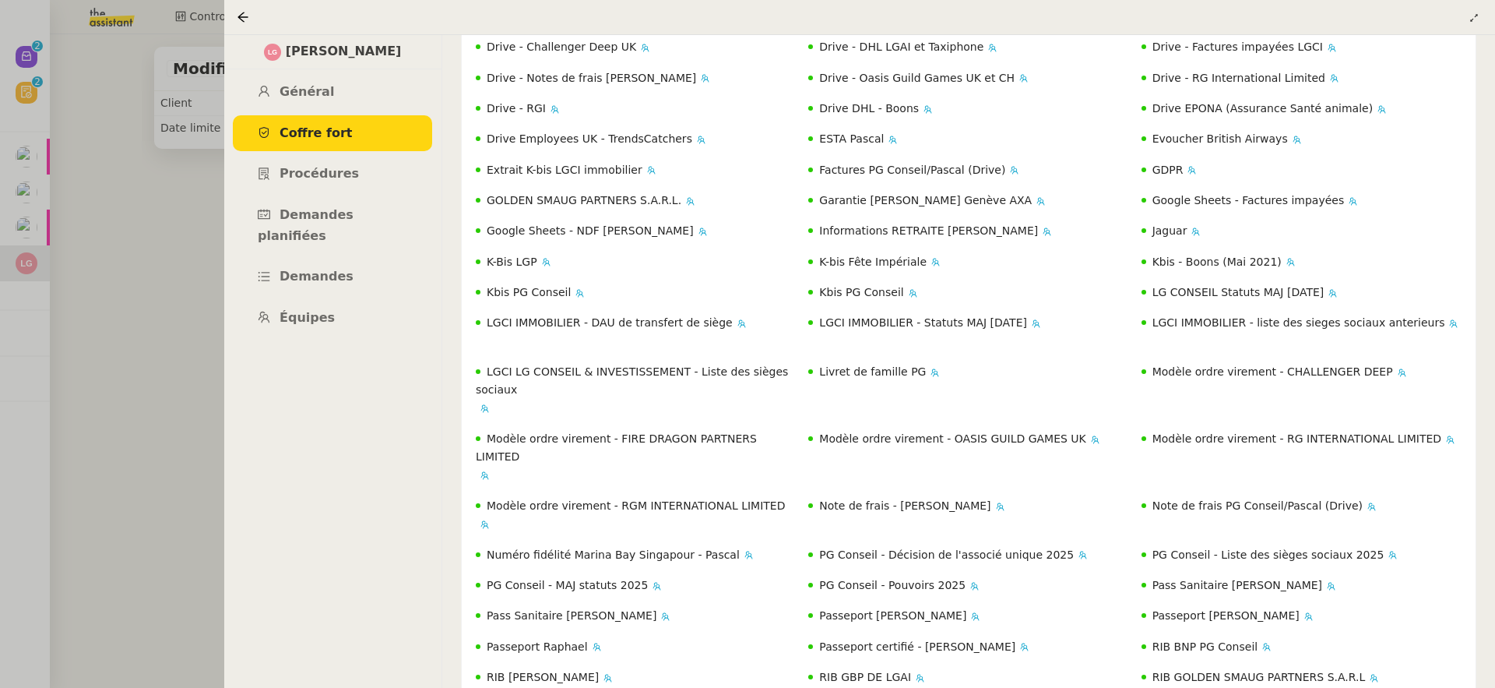
scroll to position [2928, 0]
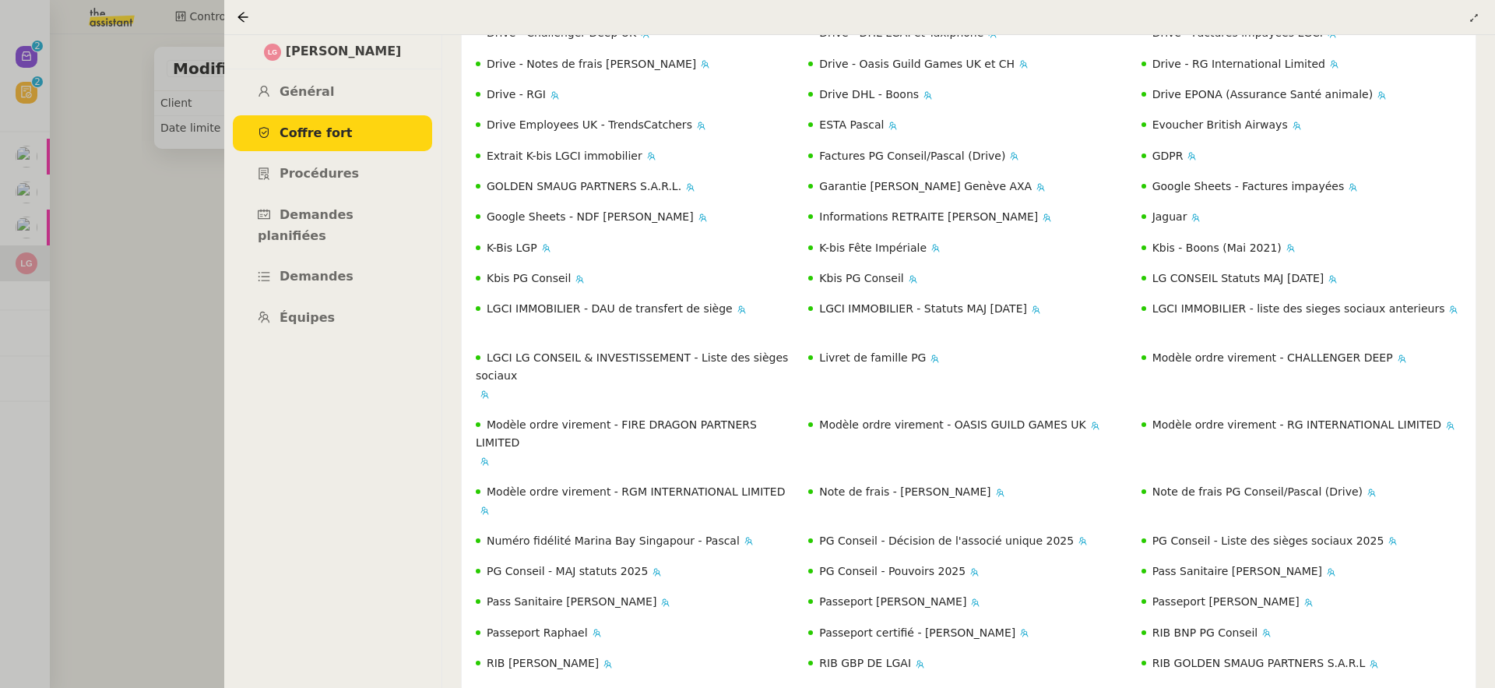
click at [166, 544] on div at bounding box center [747, 344] width 1495 height 688
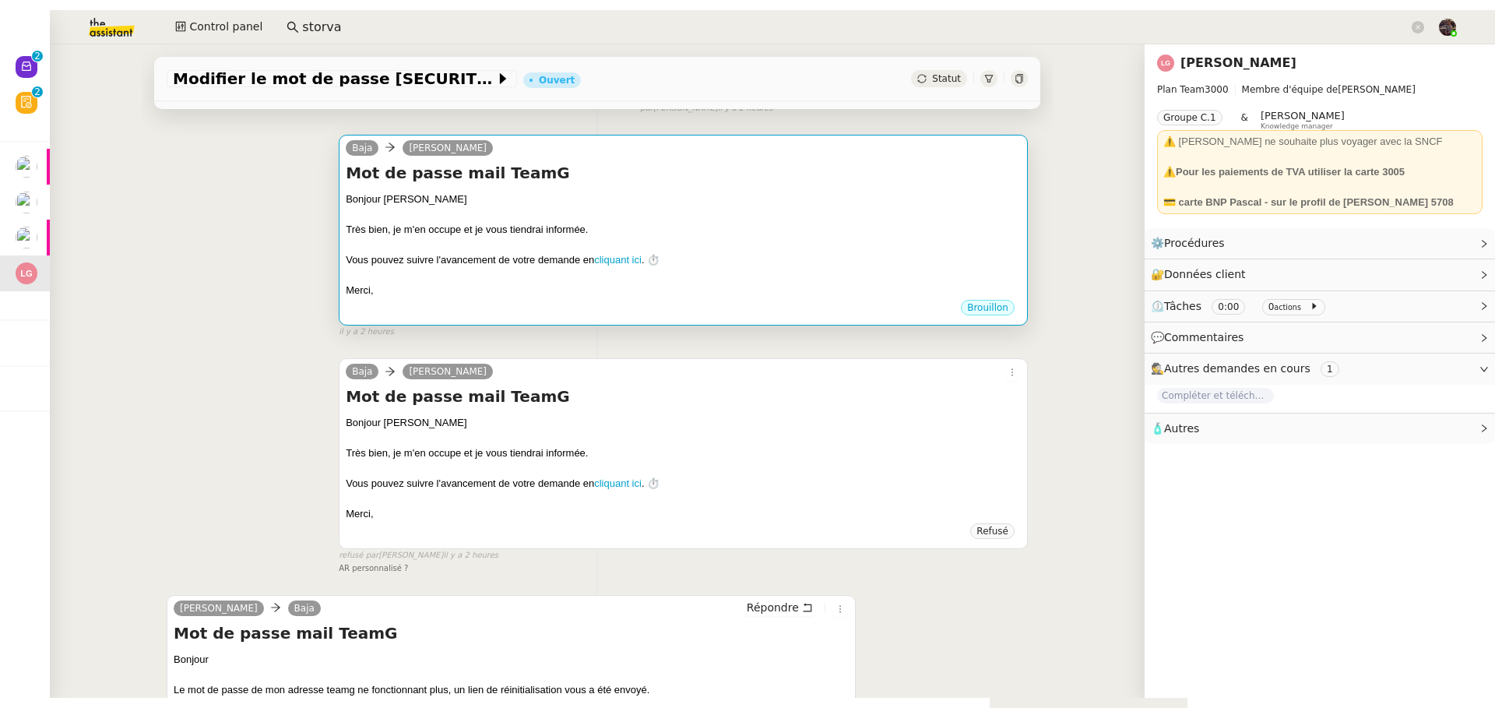
scroll to position [442, 0]
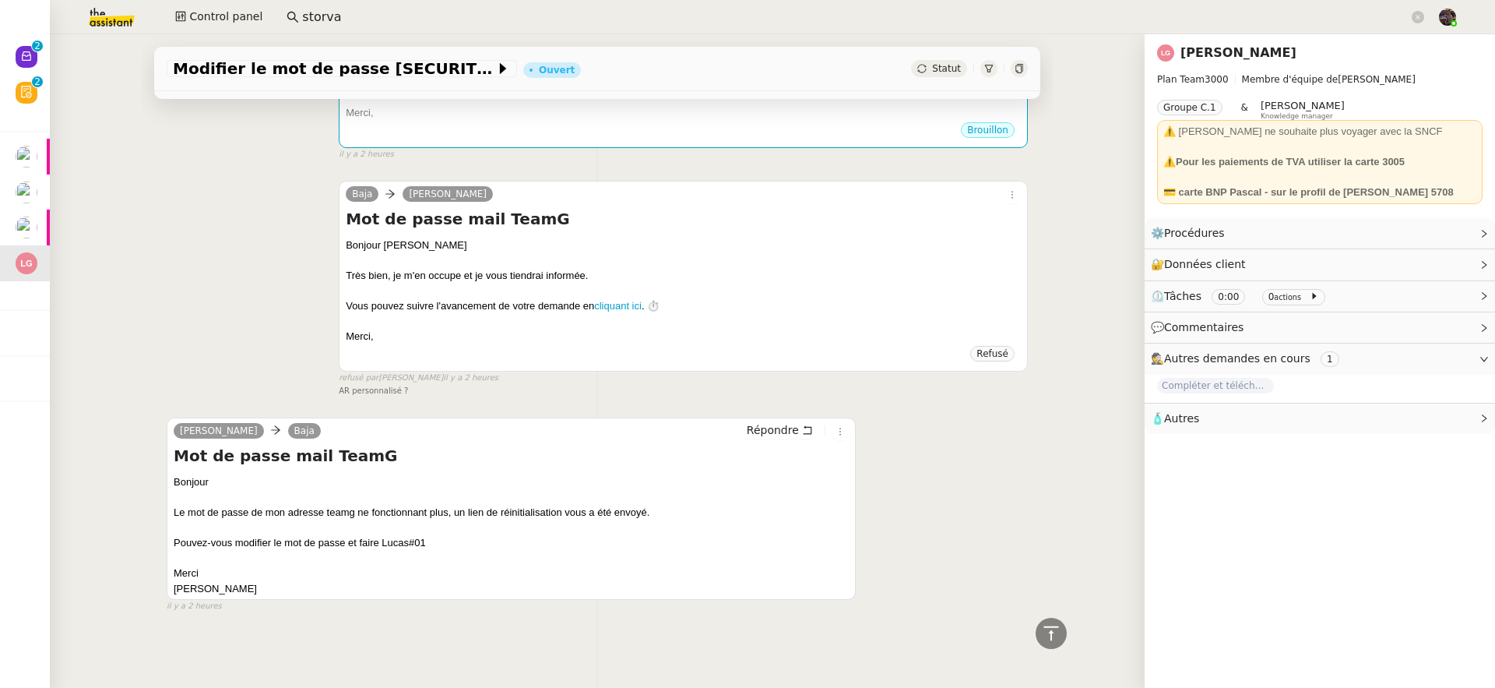
click at [395, 536] on div "Bonjour Le mot de passe de mon adresse teamg ne fonctionnant plus, un lien de r…" at bounding box center [511, 534] width 675 height 121
drag, startPoint x: 395, startPoint y: 536, endPoint x: 415, endPoint y: 536, distance: 20.2
click at [415, 536] on div "Bonjour Le mot de passe de mon adresse teamg ne fonctionnant plus, un lien de r…" at bounding box center [511, 534] width 675 height 121
copy div "Lucas#01"
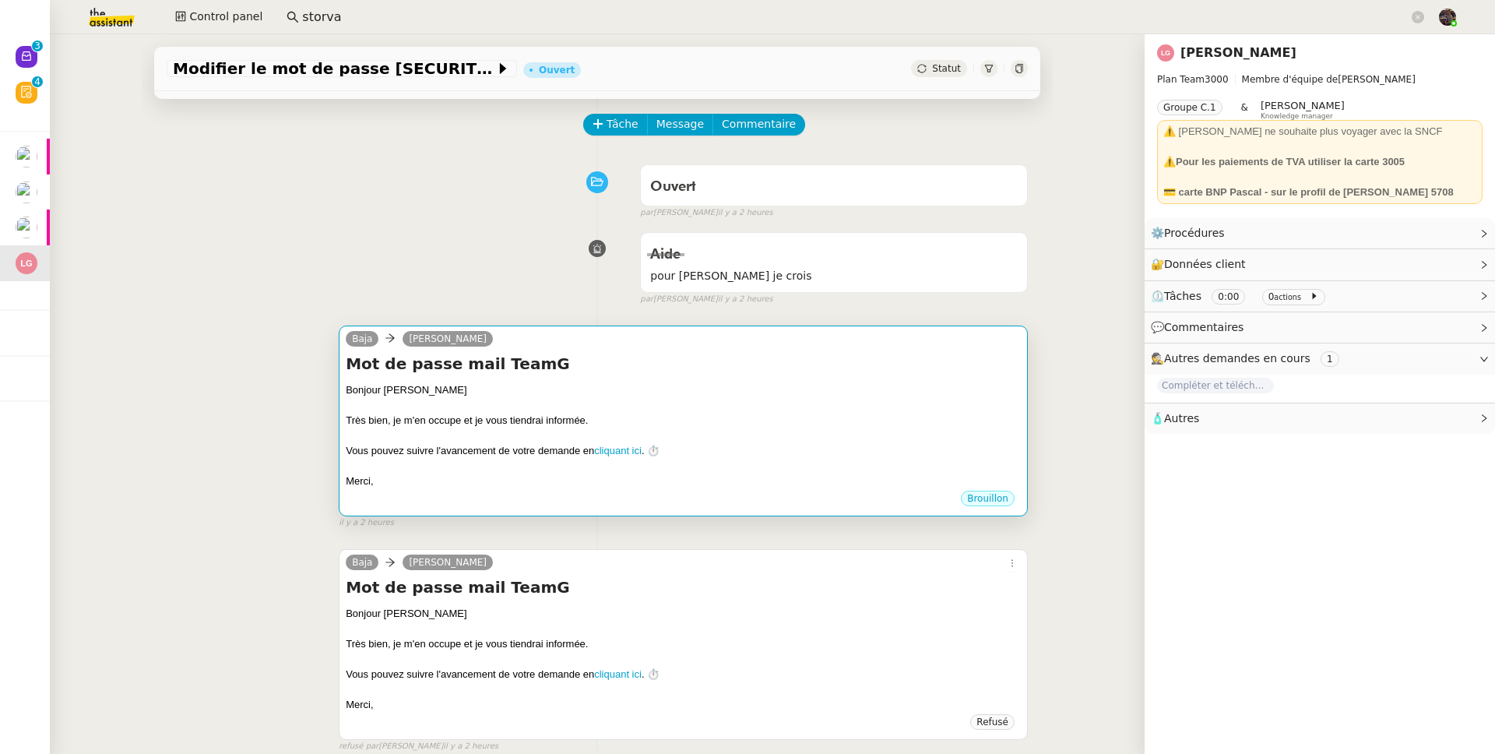
scroll to position [12, 0]
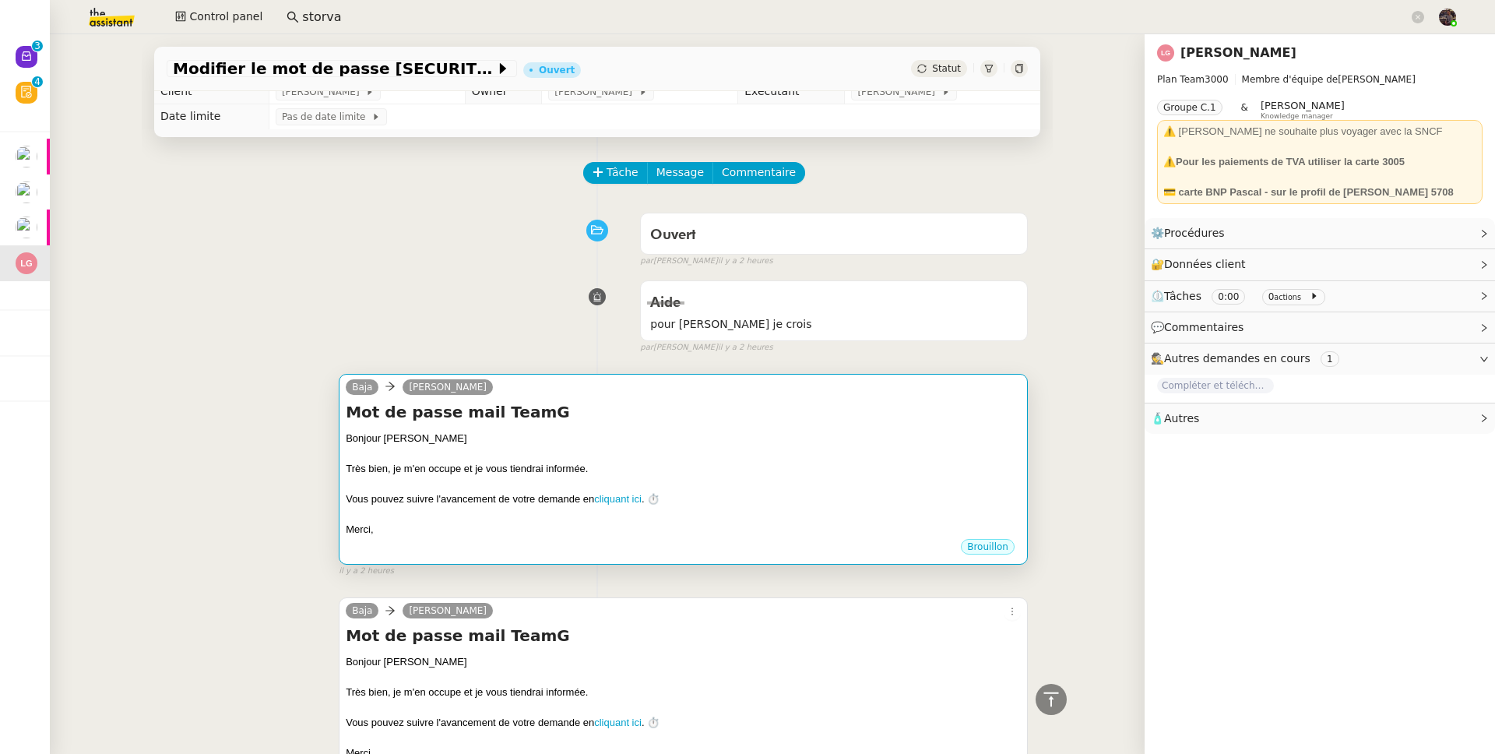
click at [810, 470] on div "Très bien, je m'en occupe et je vous tiendrai informée." at bounding box center [683, 469] width 675 height 16
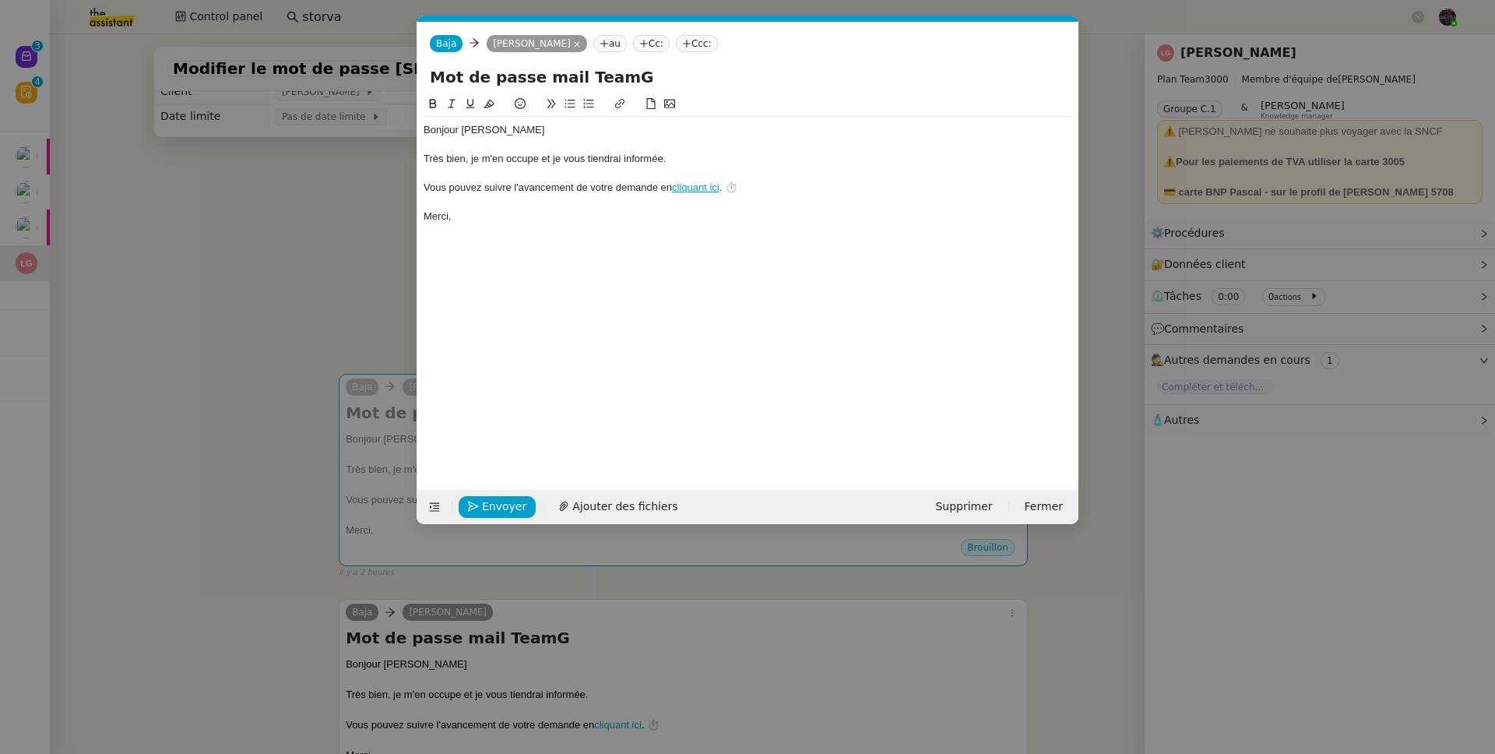
scroll to position [0, 33]
click at [599, 248] on div "Bonjour Laurène Très bien, je m'en occupe et je vous tiendrai informée. Vous po…" at bounding box center [748, 280] width 649 height 371
click at [521, 214] on div "Merci," at bounding box center [748, 216] width 649 height 14
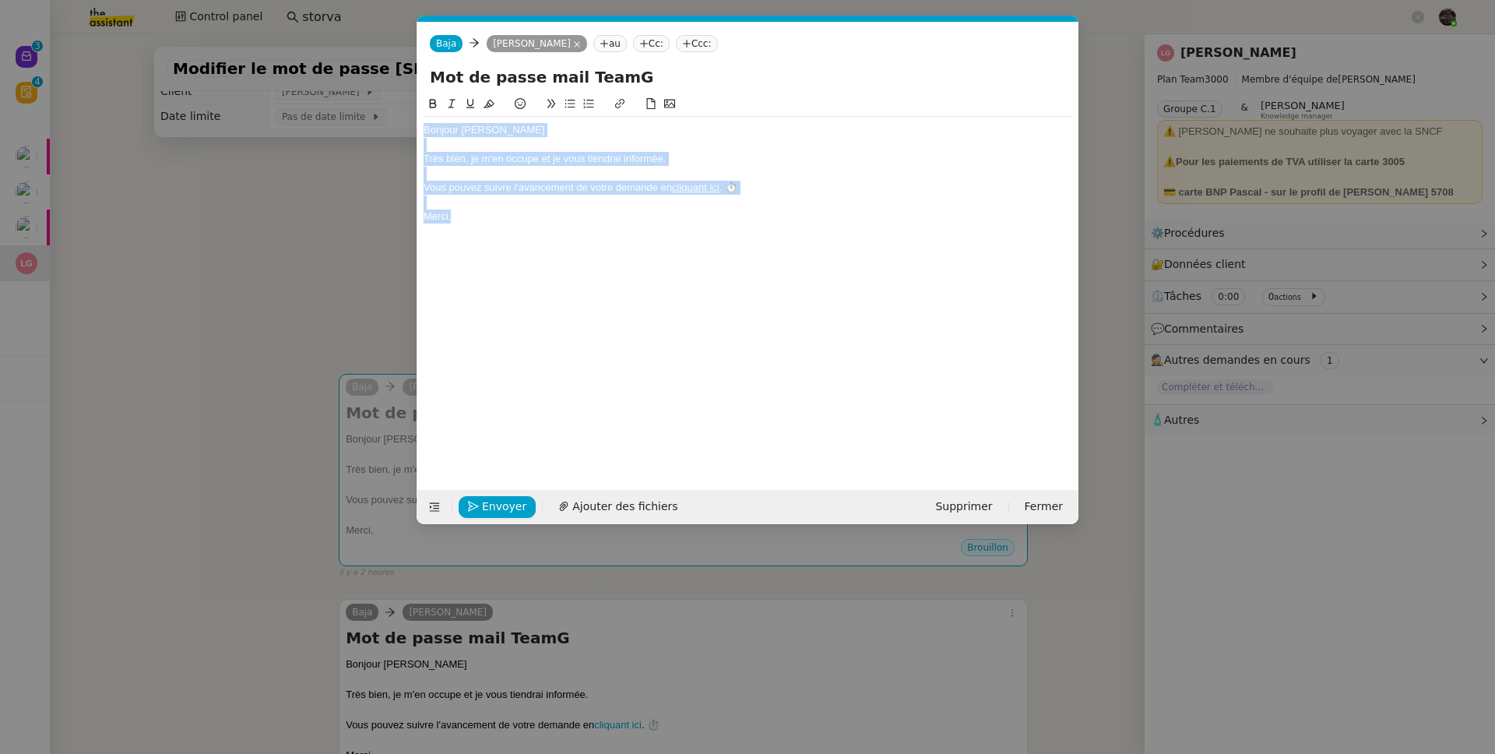
drag, startPoint x: 519, startPoint y: 213, endPoint x: 382, endPoint y: 100, distance: 177.1
click at [382, 100] on nz-modal-container "Service TA - VOYAGE - PROPOSITION GLOBALE A utiliser dans le cadre de propositi…" at bounding box center [747, 377] width 1495 height 754
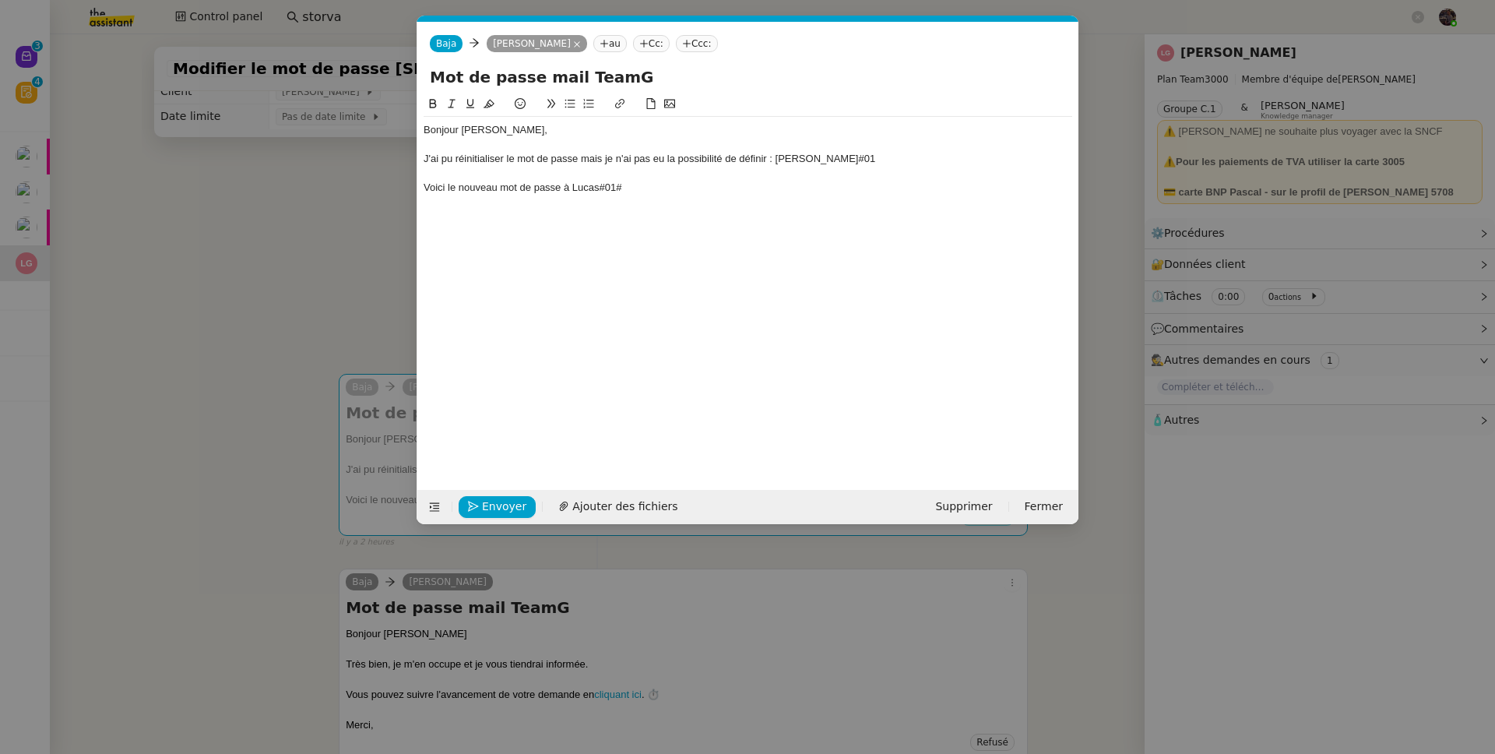
scroll to position [0, 0]
click at [424, 189] on div "Voici le nouveau mot de passe à Lucas#01#" at bounding box center [748, 188] width 649 height 14
click at [626, 191] on div "Voici le nouveau mot de passe à Lucas#01#" at bounding box center [748, 188] width 649 height 14
click at [611, 160] on div "J'ai pu réinitialiser le mot de passe mais je n'ai pas eu la possibilité de déf…" at bounding box center [748, 159] width 649 height 14
click at [606, 160] on div "J'ai pu réinitialiser le mot de passe mais je n'ai pas eu la possibilité de déf…" at bounding box center [748, 159] width 649 height 14
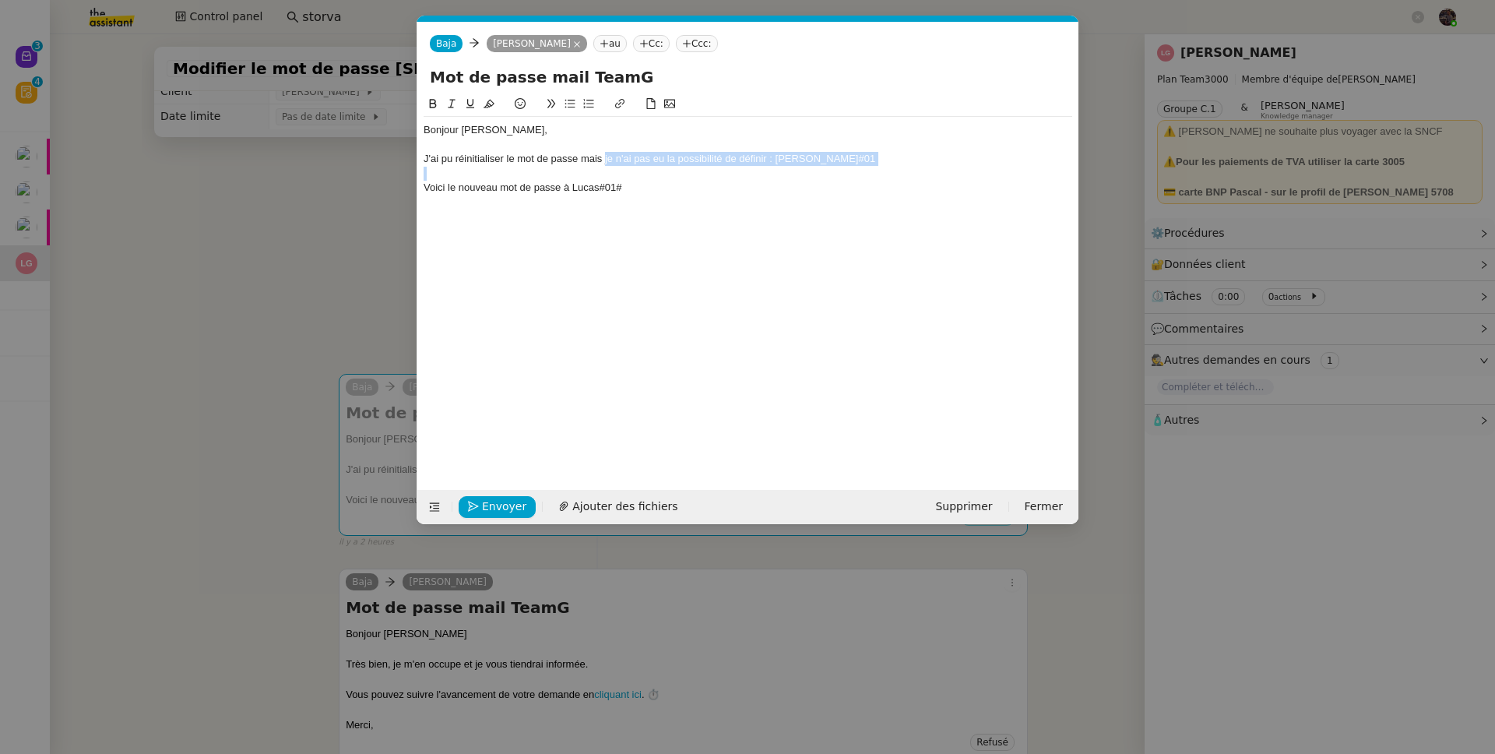
drag, startPoint x: 606, startPoint y: 160, endPoint x: 833, endPoint y: 156, distance: 227.4
click at [833, 156] on div "J'ai pu réinitialiser le mot de passe mais je n'ai pas eu la possibilité de déf…" at bounding box center [748, 159] width 649 height 14
click at [728, 168] on div "Voici le nouveau mot de passe à Lucas#01#" at bounding box center [748, 174] width 649 height 14
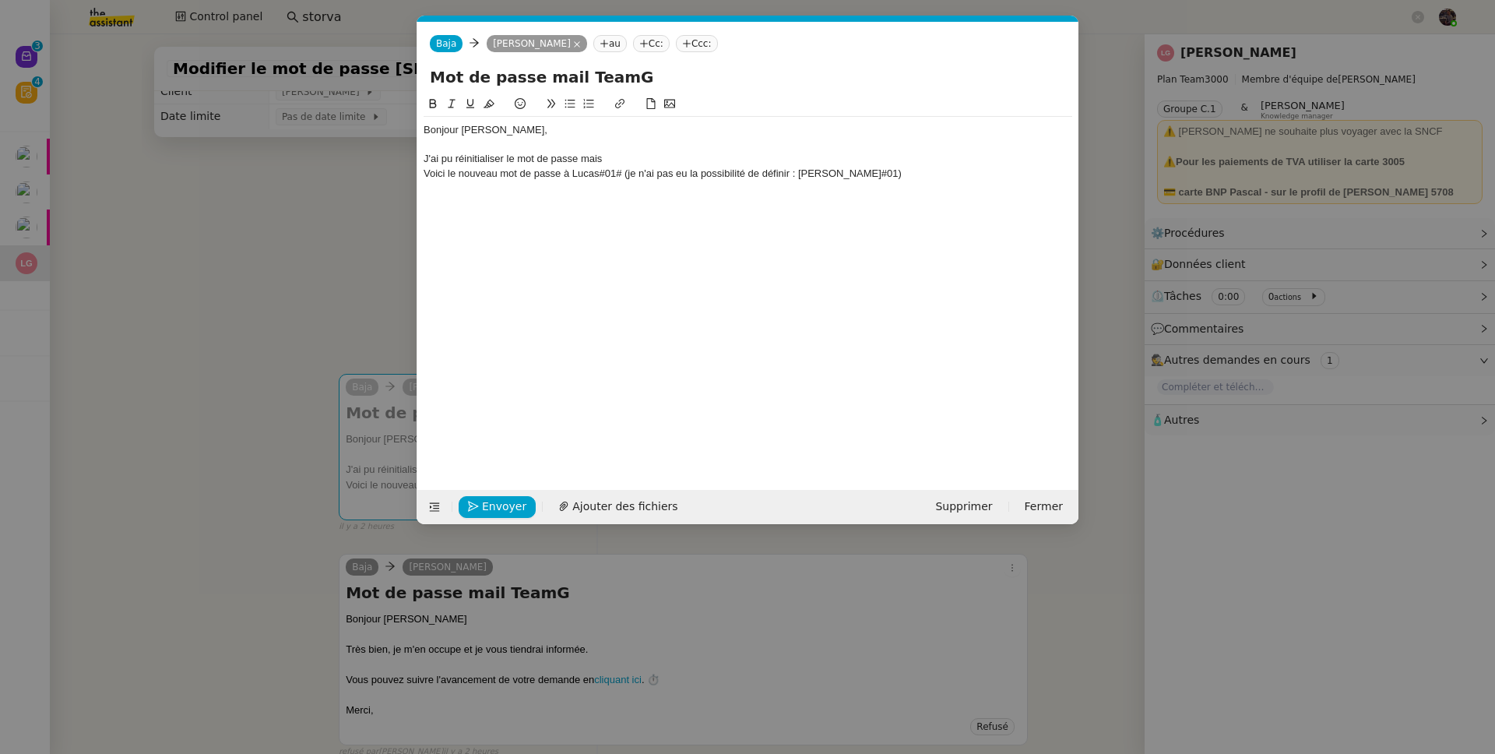
click at [425, 177] on div "Voici le nouveau mot de passe à Lucas#01# (je n'ai pas eu la possibilité de déf…" at bounding box center [748, 174] width 649 height 14
click at [623, 158] on div "J'ai pu réinitialiser le mot de passe maisVoici le nouveau mot de passe à Lucas…" at bounding box center [748, 166] width 649 height 29
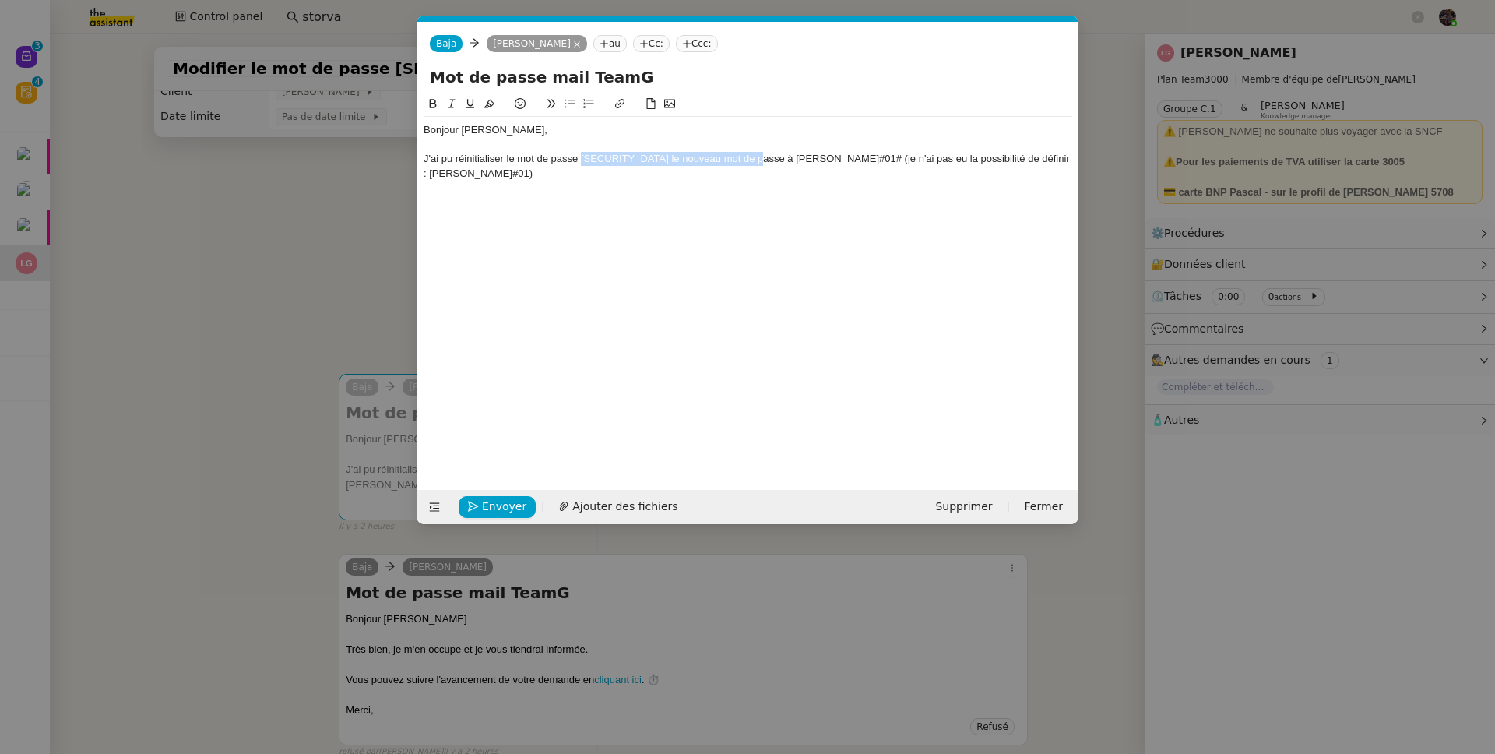
drag, startPoint x: 746, startPoint y: 160, endPoint x: 580, endPoint y: 166, distance: 166.0
click at [580, 166] on div "J'ai pu réinitialiser le mot de passe maisVoici le nouveau mot de passe à Lucas…" at bounding box center [748, 166] width 649 height 29
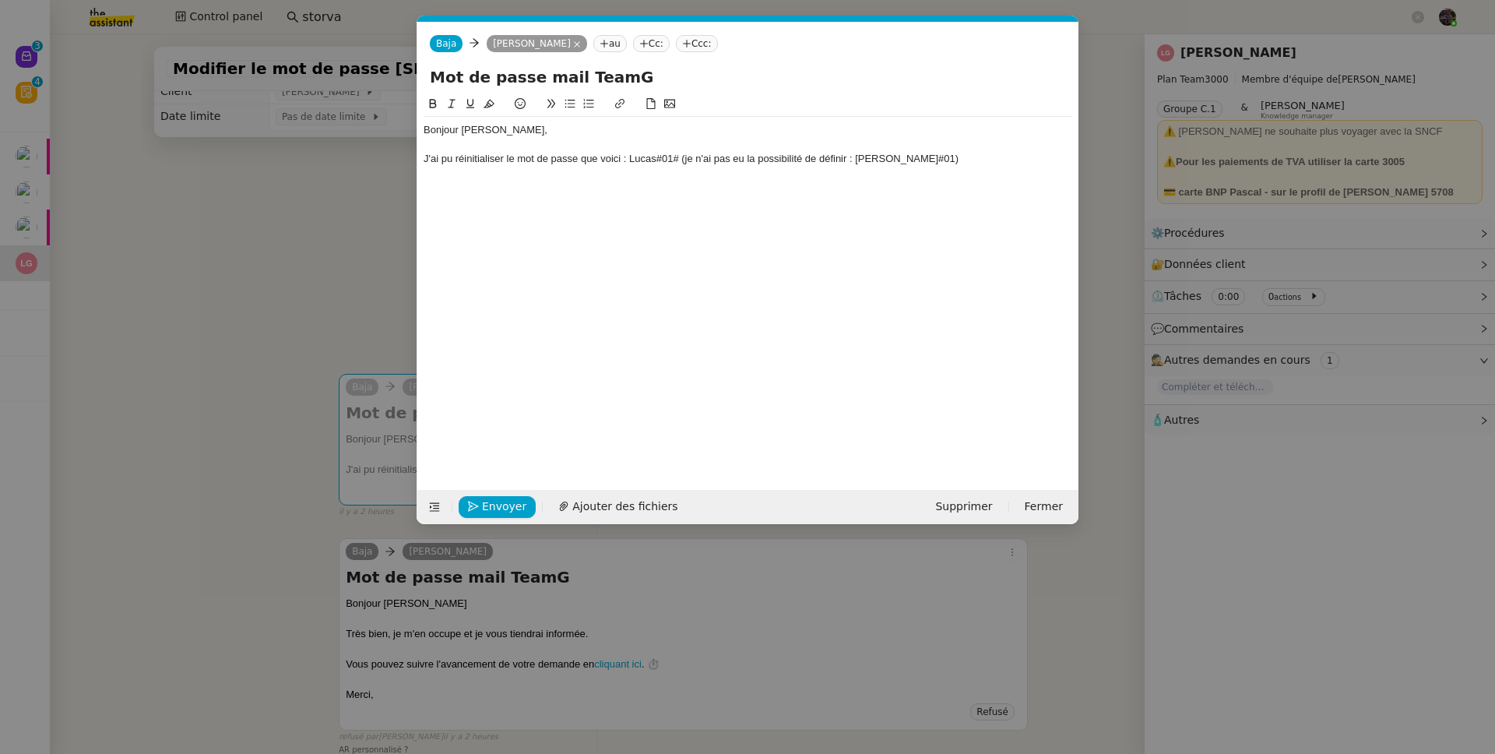
click at [931, 161] on div "J'ai pu réinitialiser le mot de passe que voici : Lucas#01# (je n'ai pas eu la …" at bounding box center [748, 159] width 649 height 14
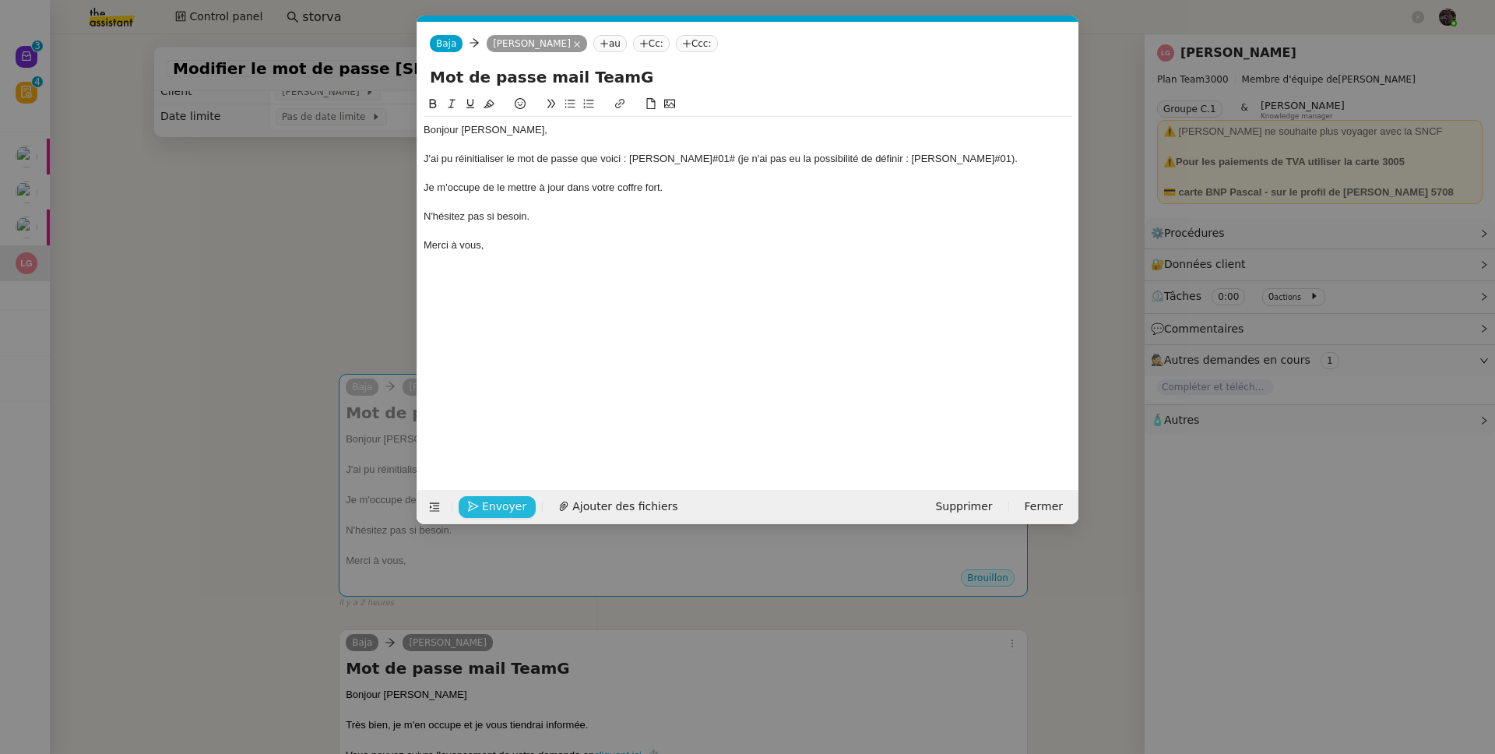
click at [489, 505] on span "Envoyer" at bounding box center [504, 507] width 44 height 18
click at [489, 505] on span "Confirmer l'envoi" at bounding box center [528, 507] width 93 height 18
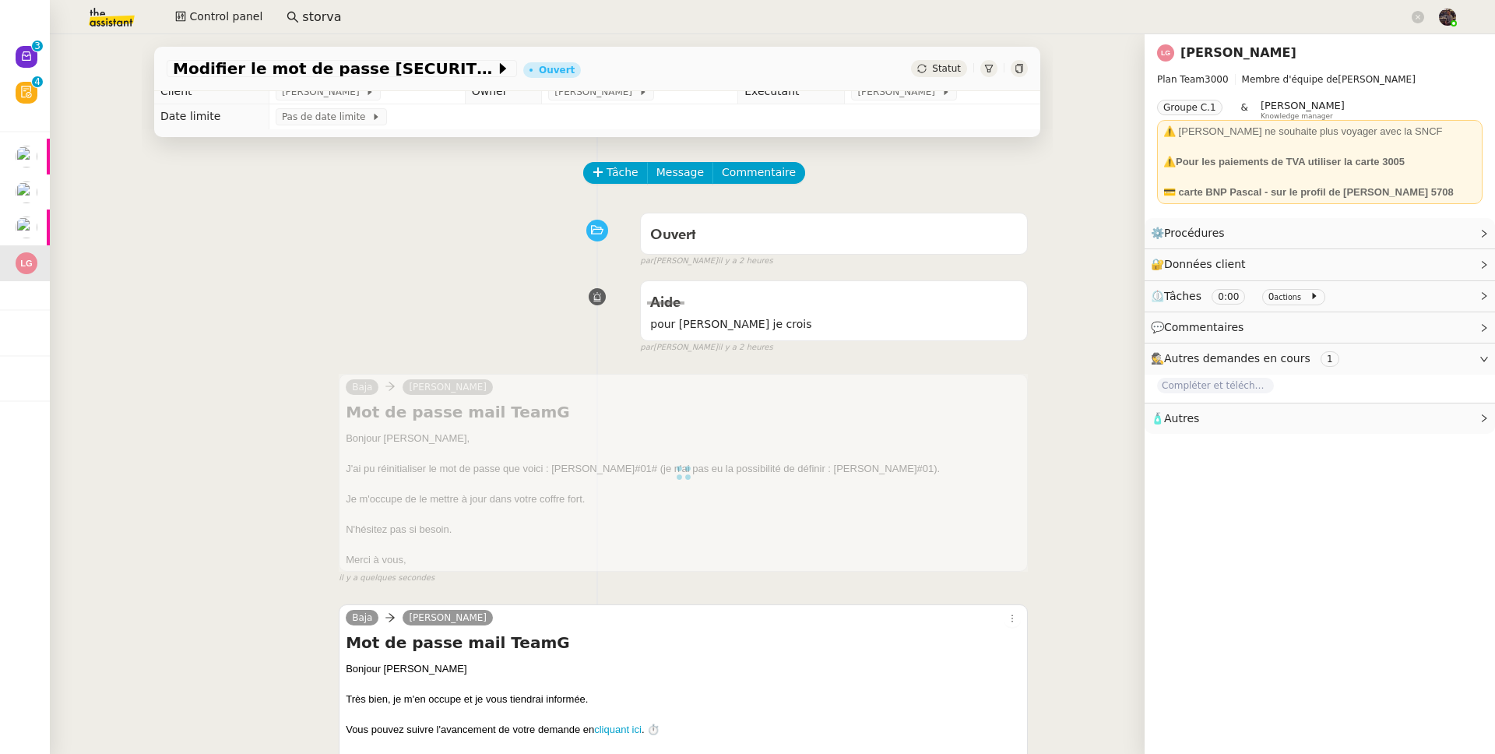
click at [1212, 48] on link "Laurène Gauthier" at bounding box center [1239, 52] width 116 height 15
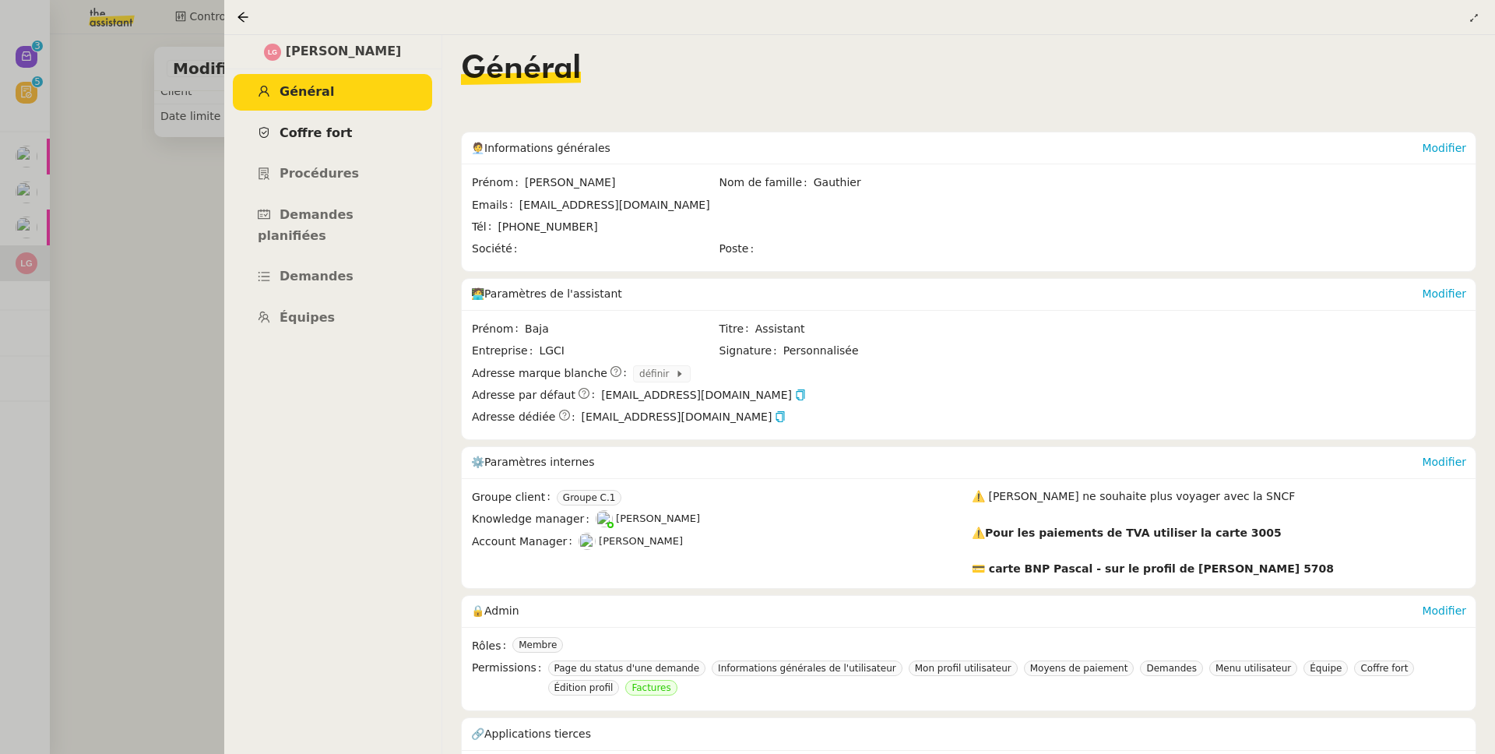
click at [366, 138] on link "Coffre fort" at bounding box center [332, 133] width 199 height 37
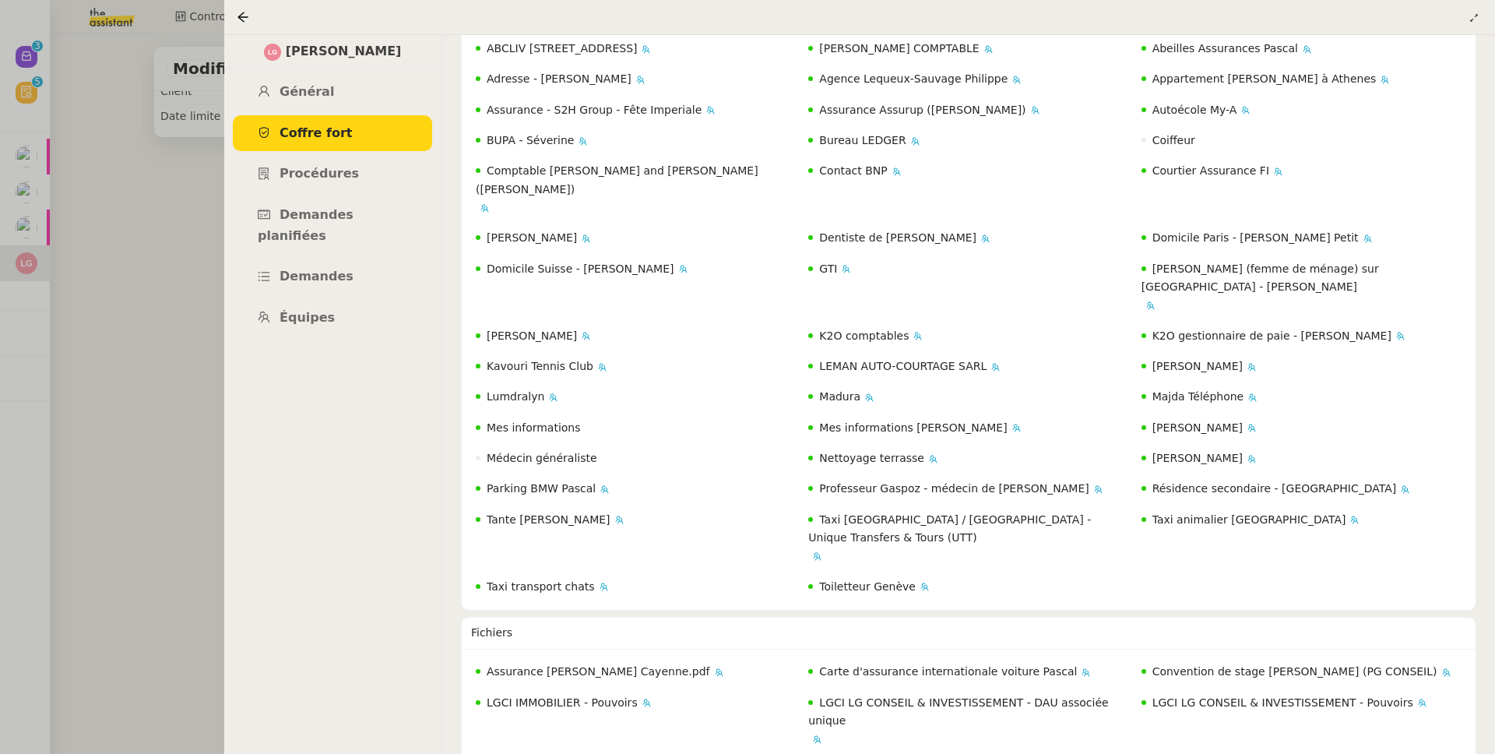
scroll to position [2146, 0]
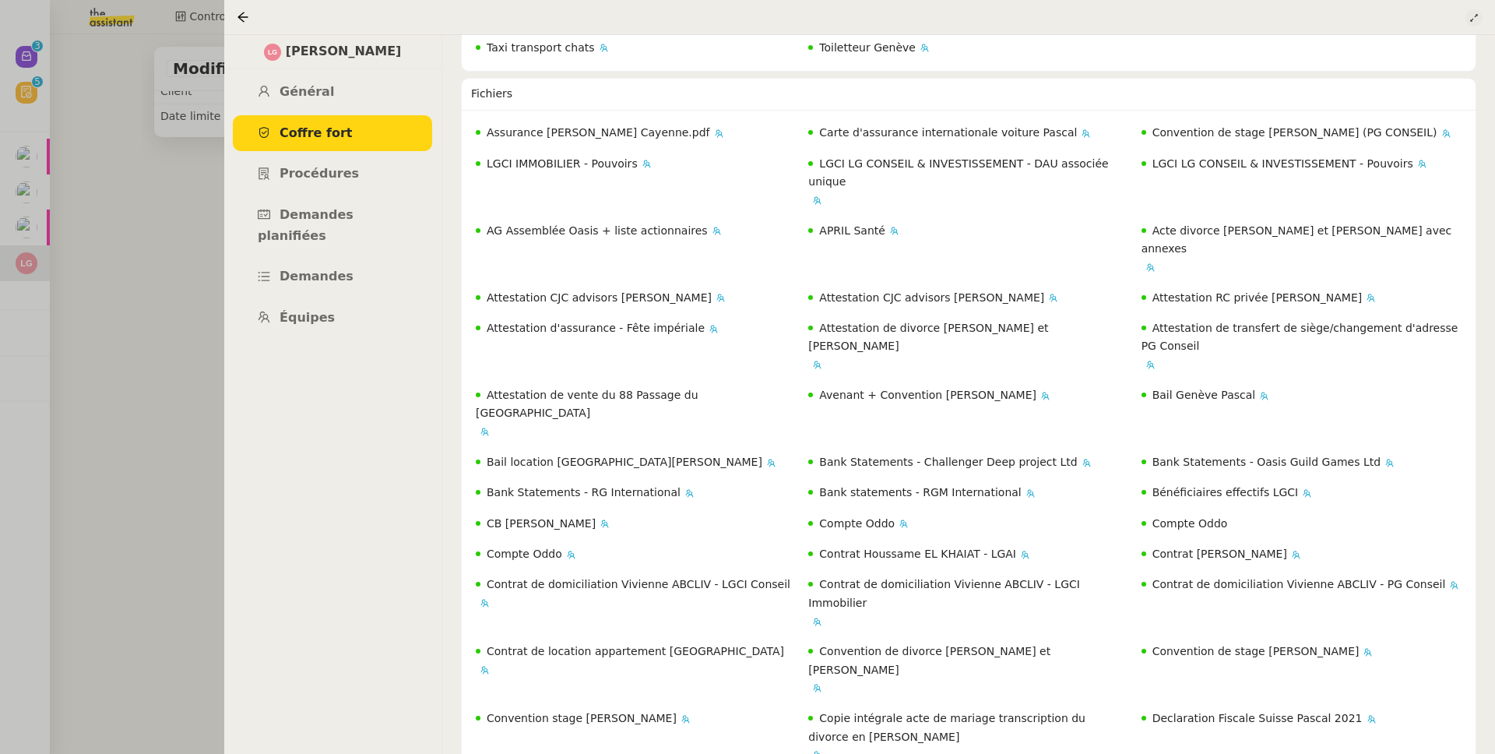
click at [1473, 24] on button at bounding box center [1474, 17] width 17 height 17
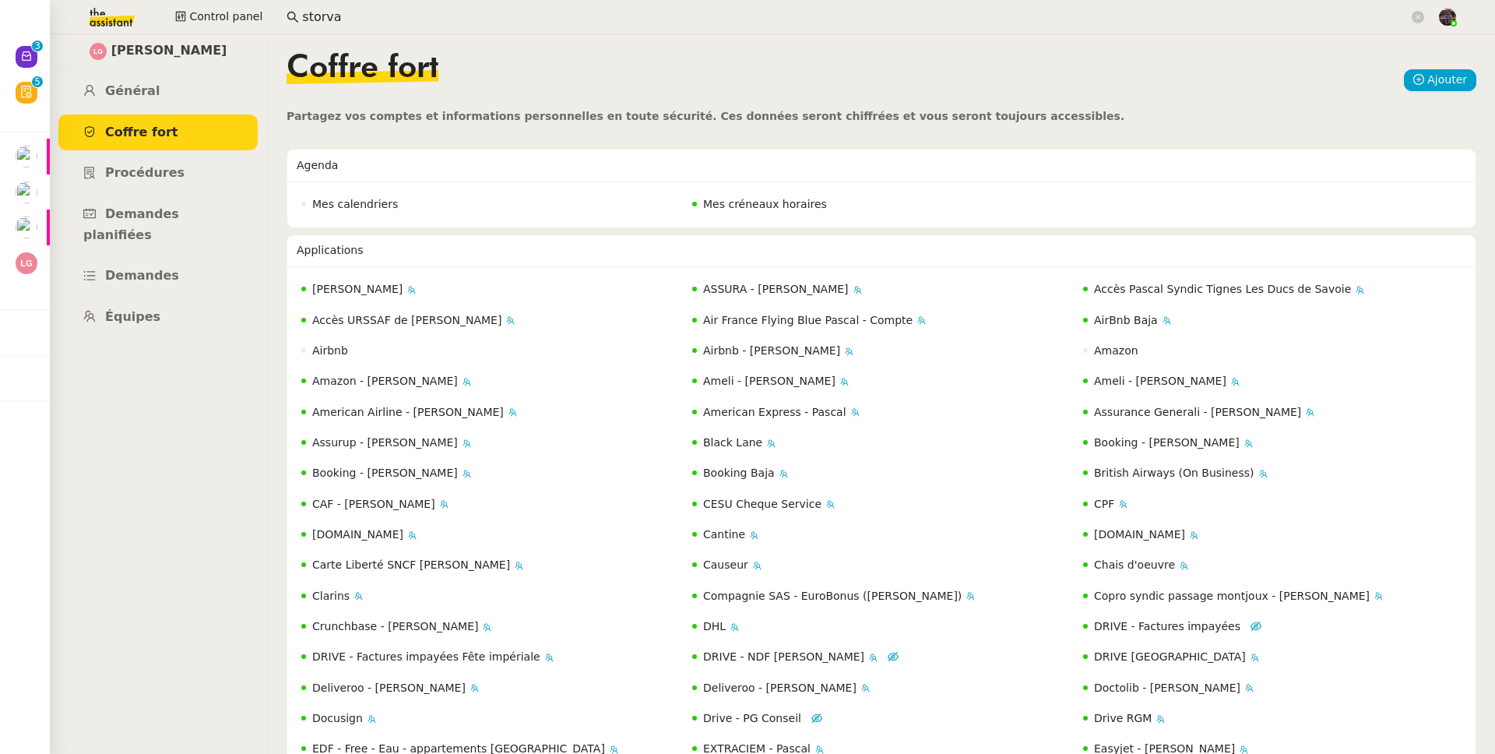
scroll to position [1127, 0]
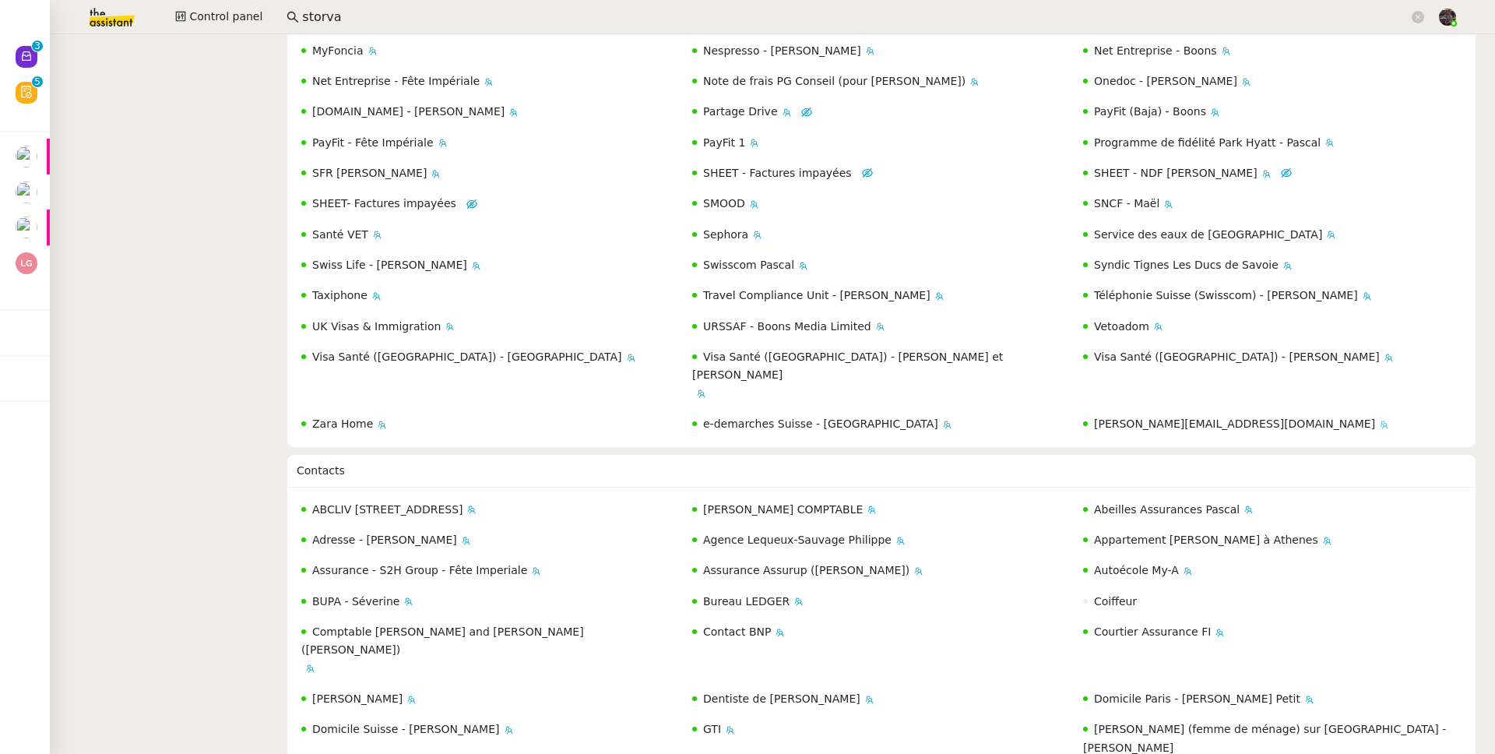
click at [1115, 417] on span "laurene@teamg.ch" at bounding box center [1234, 423] width 281 height 12
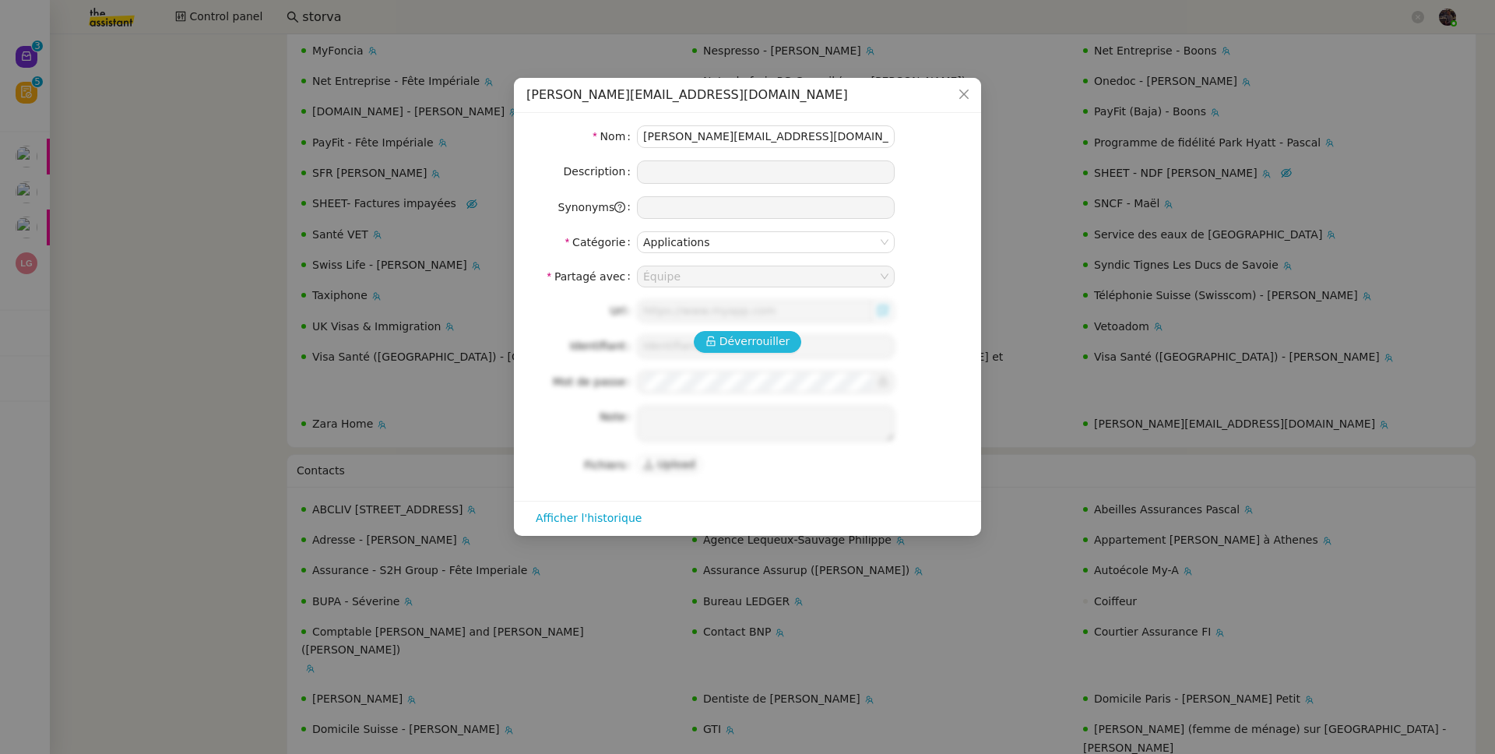
click at [756, 350] on span "Déverrouiller" at bounding box center [755, 342] width 71 height 18
type input "https://mail.google.com/mail/u/0/#inbox"
type input "laurene@teamg.ch"
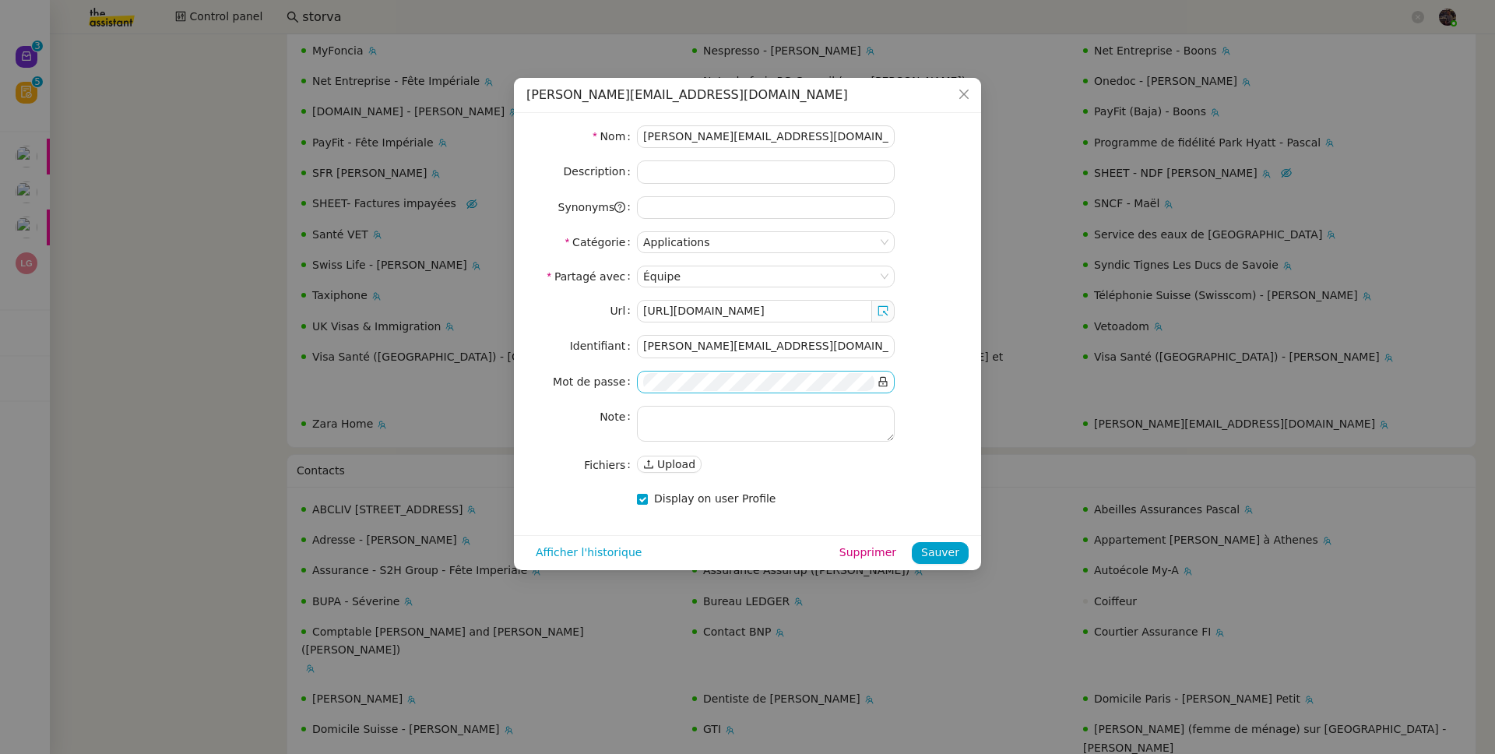
click at [883, 382] on icon at bounding box center [883, 382] width 9 height 10
click at [107, 263] on nz-modal-container "laurene@teamg.ch Nom laurene@teamg.ch Description Synonyms Catégorie Applicatio…" at bounding box center [747, 377] width 1495 height 754
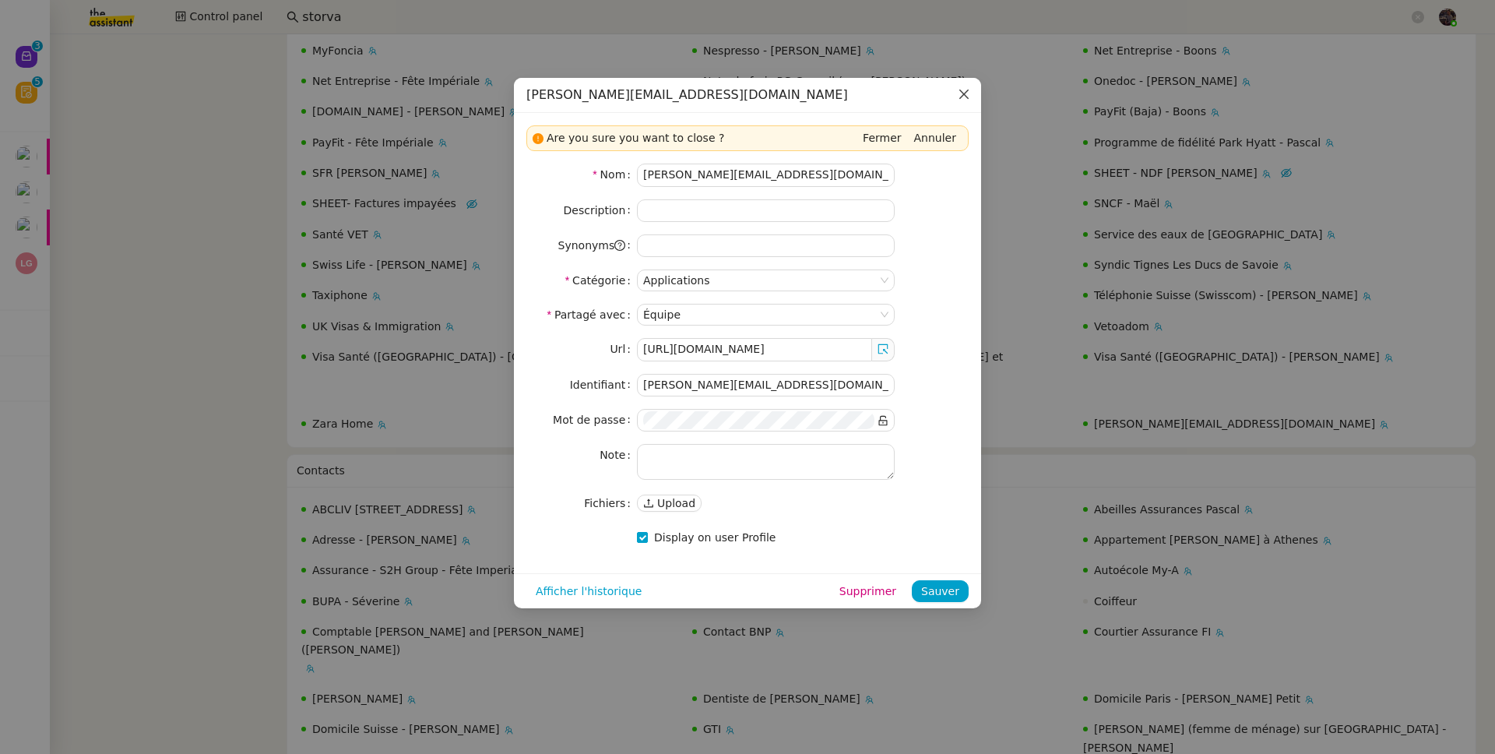
click at [961, 104] on span "Close" at bounding box center [964, 95] width 34 height 34
click at [878, 135] on span "Fermer" at bounding box center [882, 138] width 38 height 16
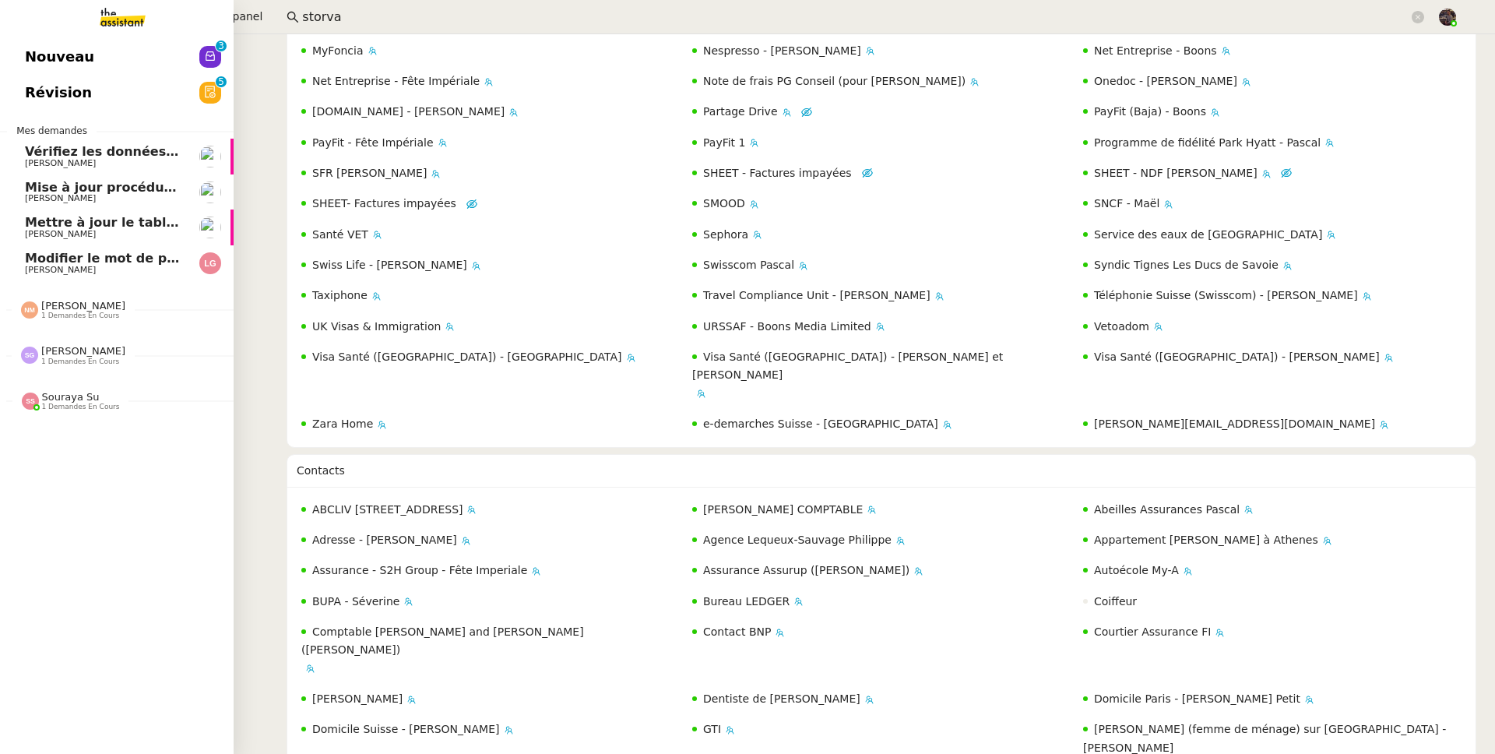
click at [38, 260] on span "Modifier le mot de passe TeamG" at bounding box center [175, 258] width 300 height 15
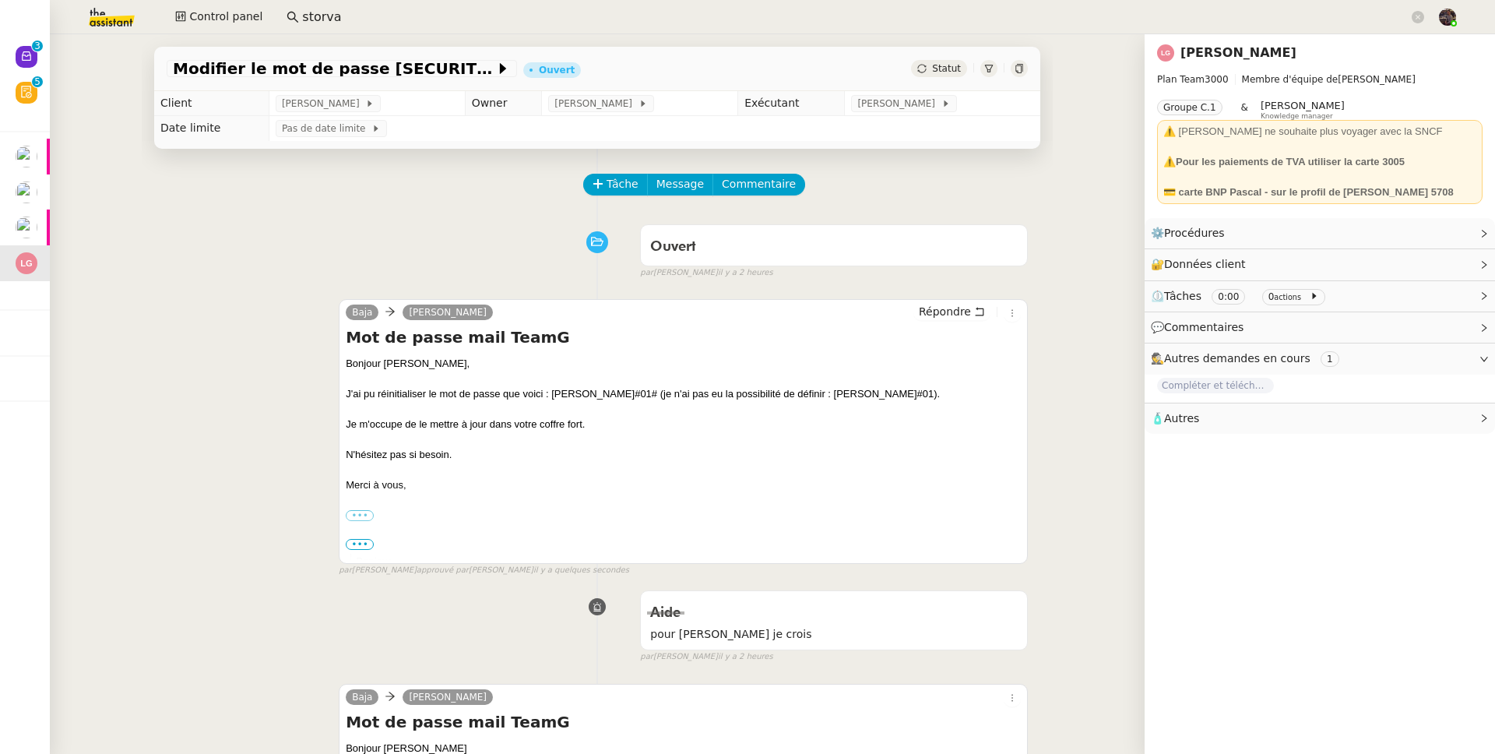
click at [560, 396] on div "J'ai pu réinitialiser le mot de passe que voici : Lucas#01# (je n'ai pas eu la …" at bounding box center [683, 394] width 675 height 16
drag, startPoint x: 562, startPoint y: 396, endPoint x: 586, endPoint y: 393, distance: 24.3
click at [586, 393] on div "J'ai pu réinitialiser le mot de passe que voici : Lucas#01# (je n'ai pas eu la …" at bounding box center [683, 394] width 675 height 16
click at [545, 394] on div "J'ai pu réinitialiser le mot de passe que voici : Lucas#01# (je n'ai pas eu la …" at bounding box center [683, 394] width 675 height 16
drag, startPoint x: 546, startPoint y: 394, endPoint x: 589, endPoint y: 393, distance: 42.8
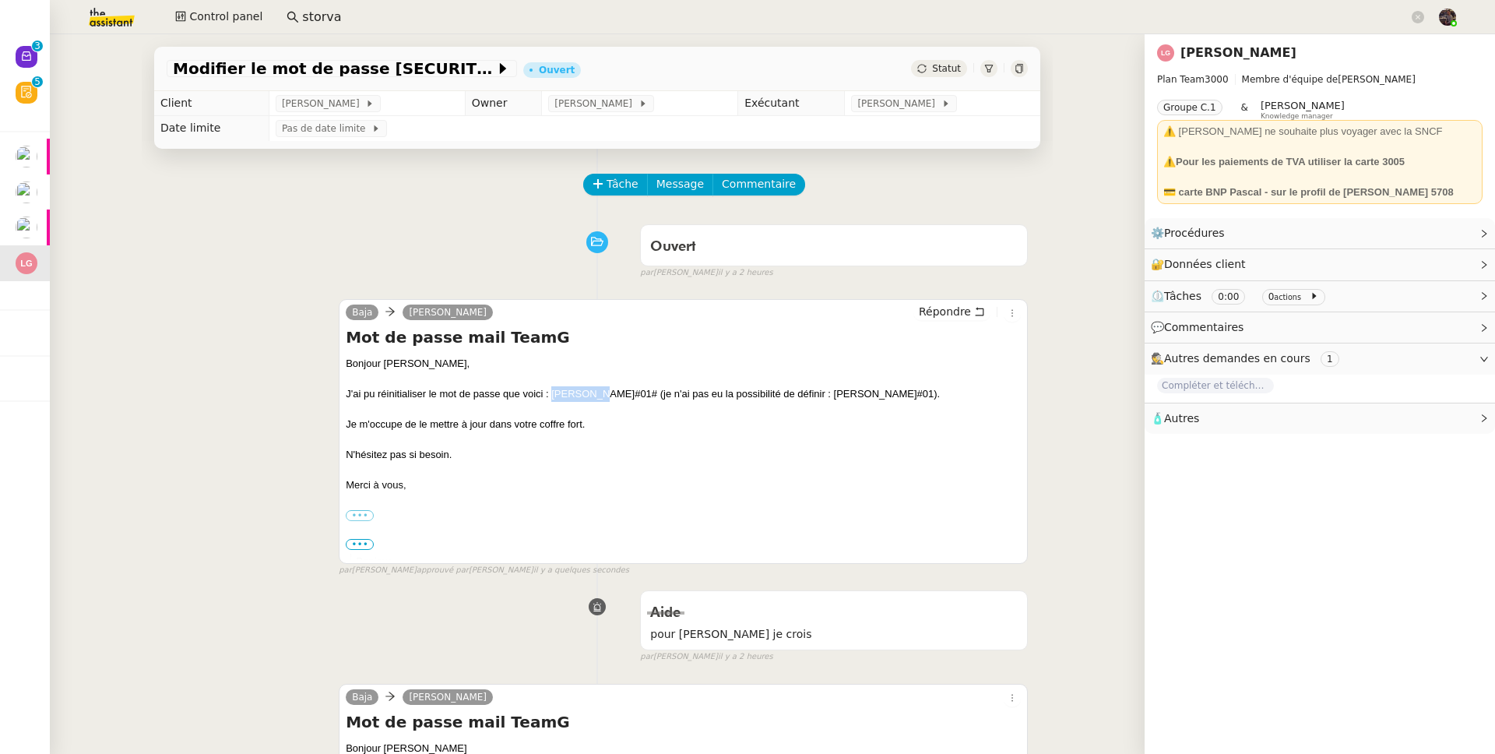
click at [589, 393] on div "J'ai pu réinitialiser le mot de passe que voici : Lucas#01# (je n'ai pas eu la …" at bounding box center [683, 394] width 675 height 16
copy div "Lucas#01#"
click at [1227, 58] on link "Laurène Gauthier" at bounding box center [1239, 52] width 116 height 15
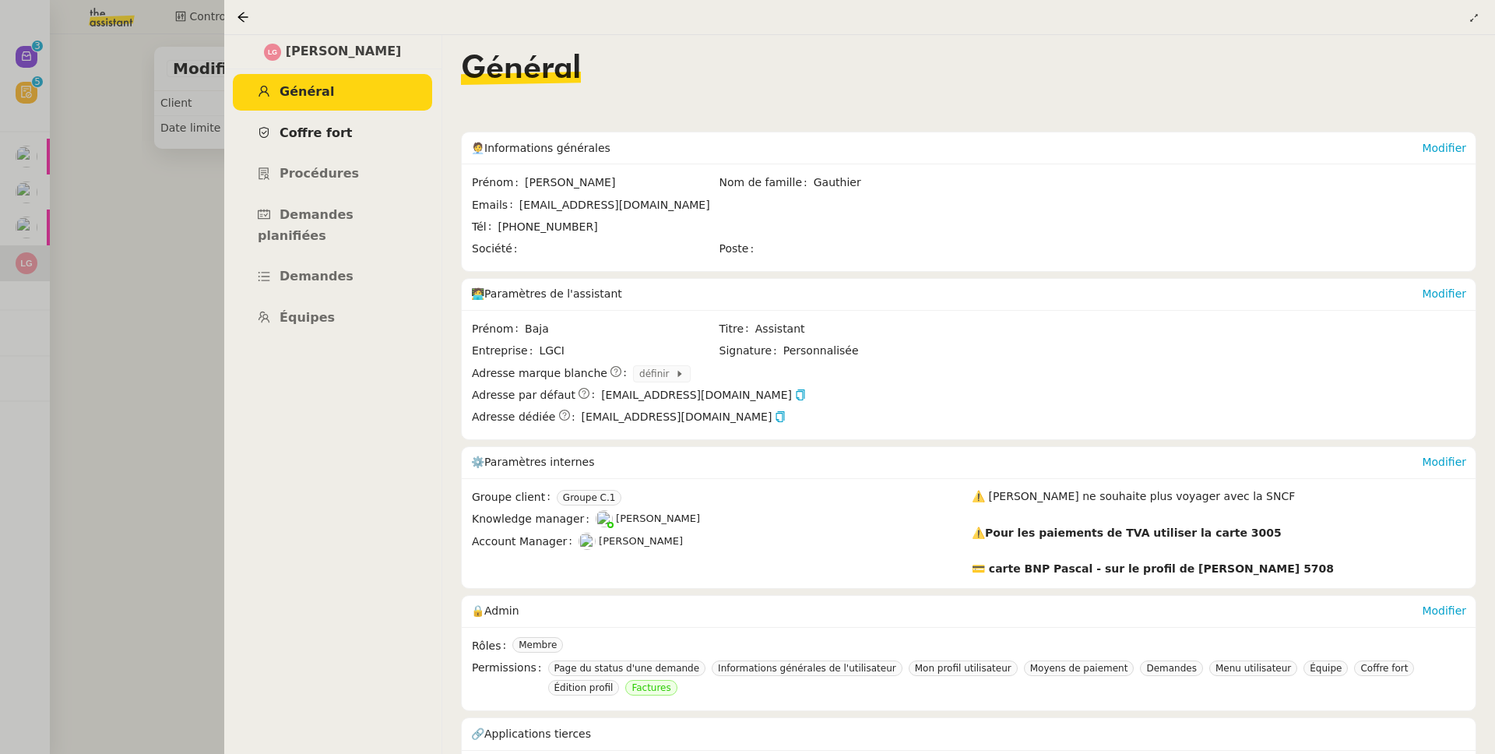
click at [409, 138] on link "Coffre fort" at bounding box center [332, 133] width 199 height 37
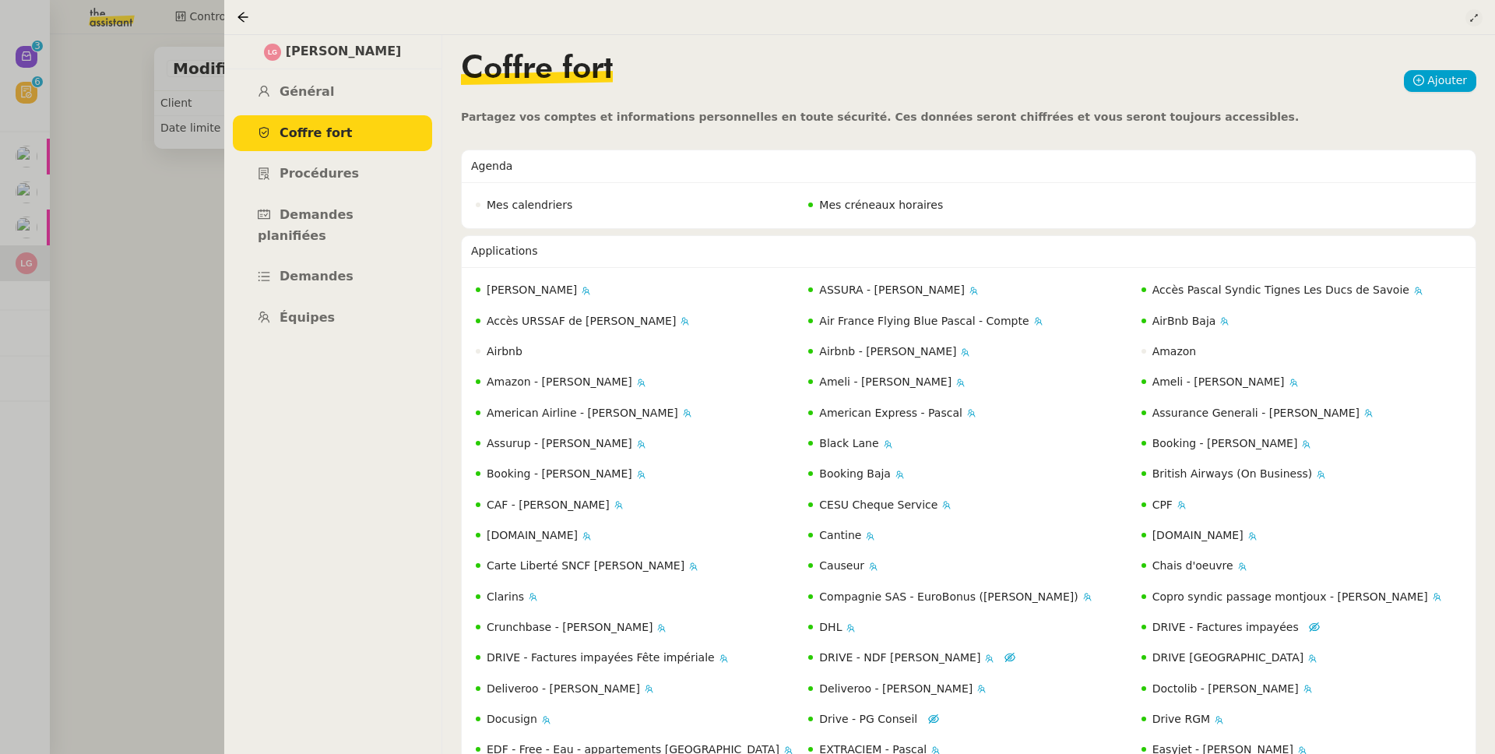
click at [1470, 18] on icon at bounding box center [1474, 17] width 9 height 9
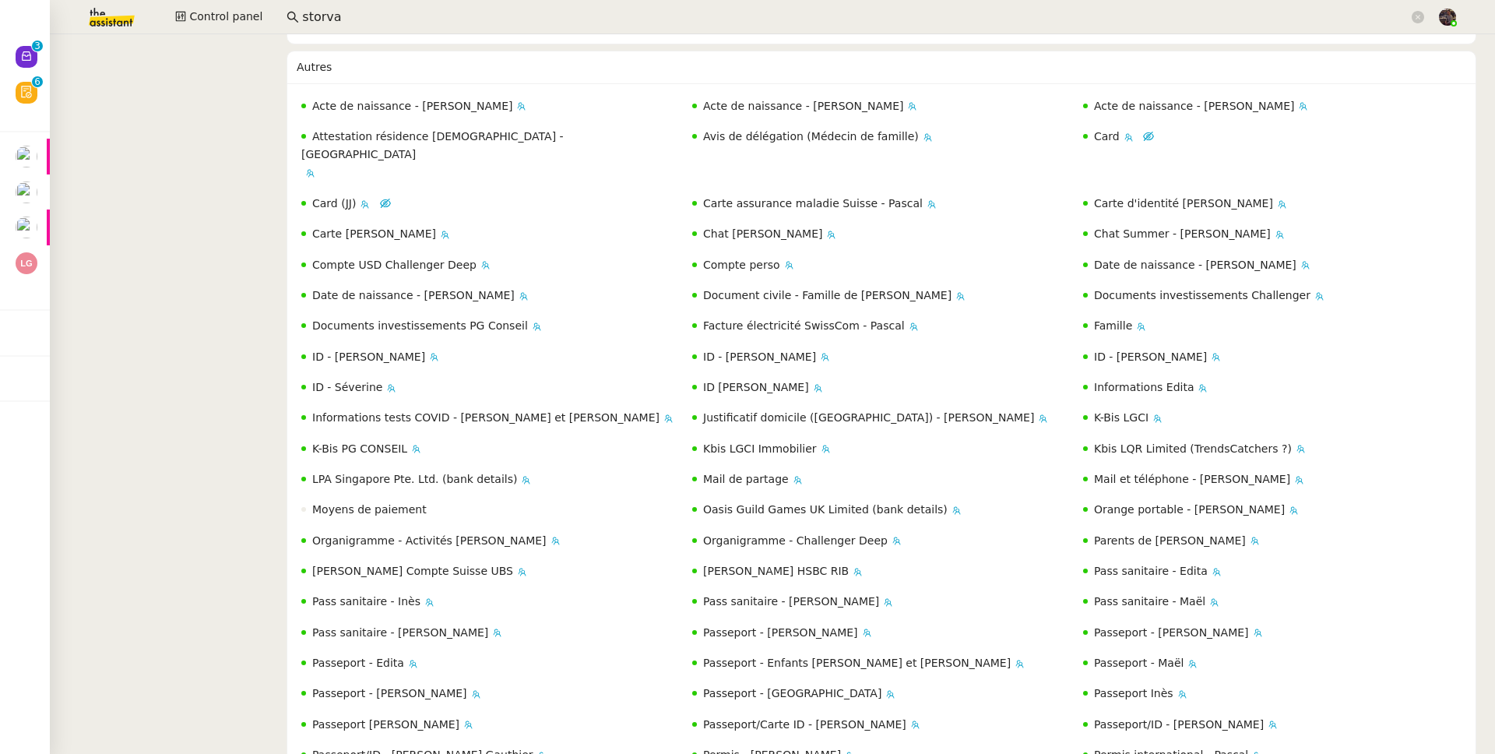
scroll to position [1125, 0]
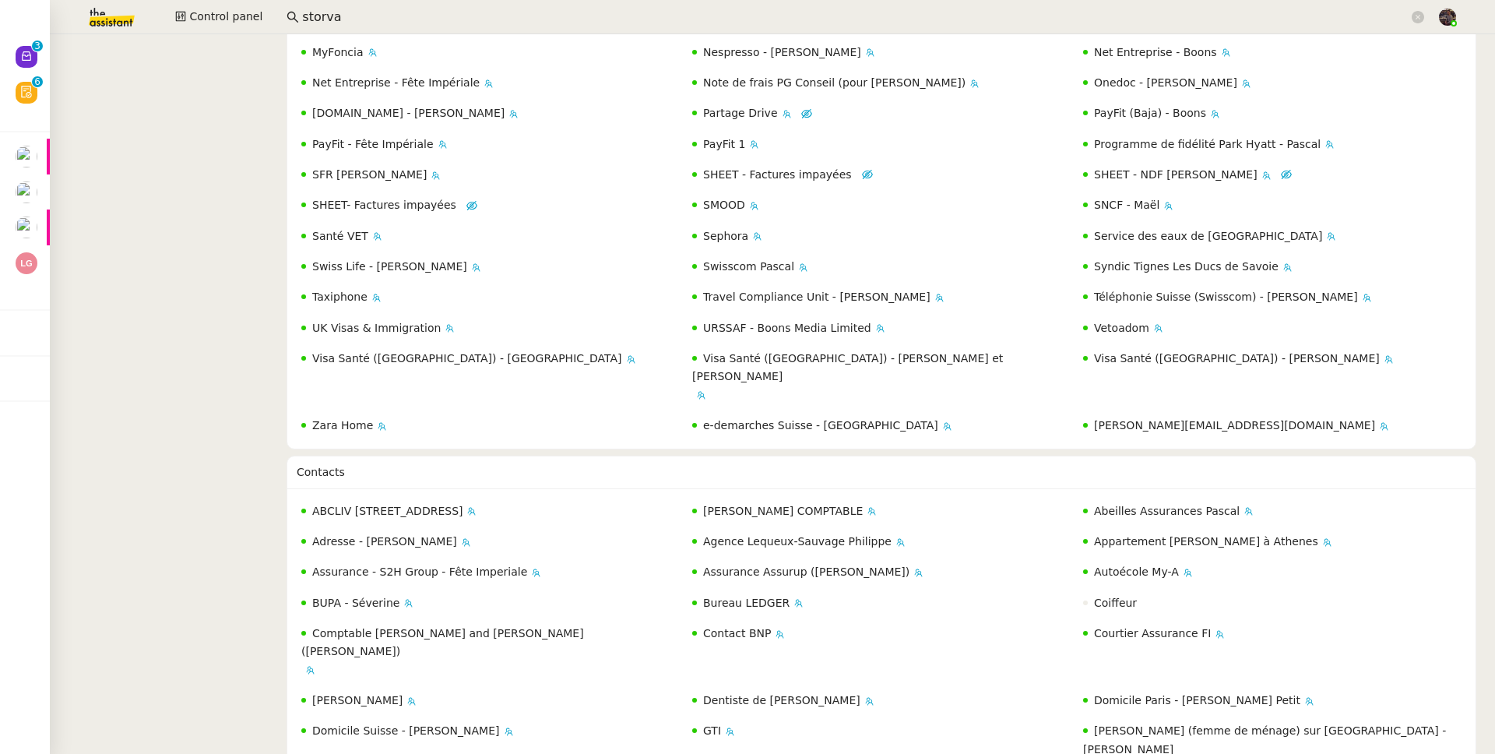
click at [1169, 419] on span "laurene@teamg.ch" at bounding box center [1234, 425] width 281 height 12
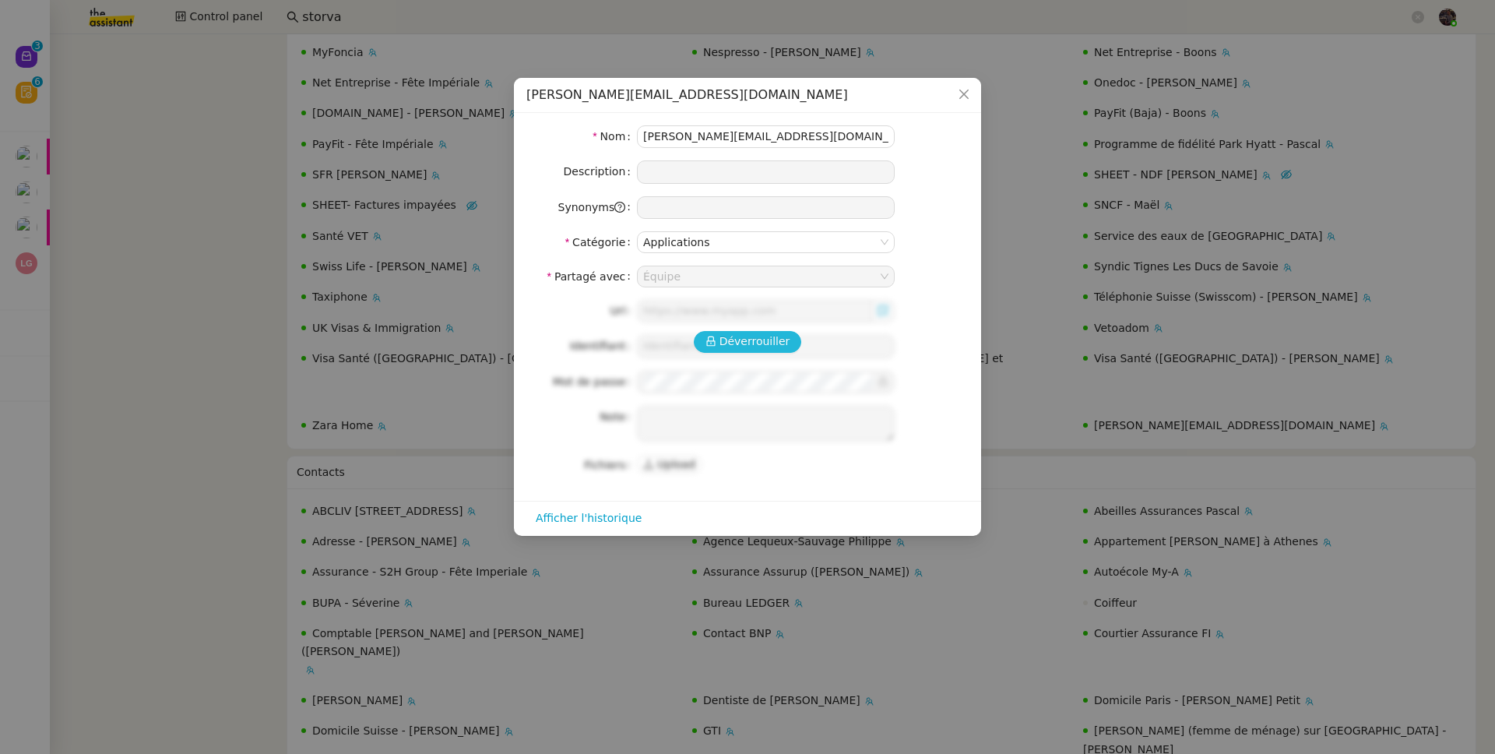
click at [735, 338] on span "Déverrouiller" at bounding box center [755, 342] width 71 height 18
type input "https://mail.google.com/mail/u/0/#inbox"
type input "laurene@teamg.ch"
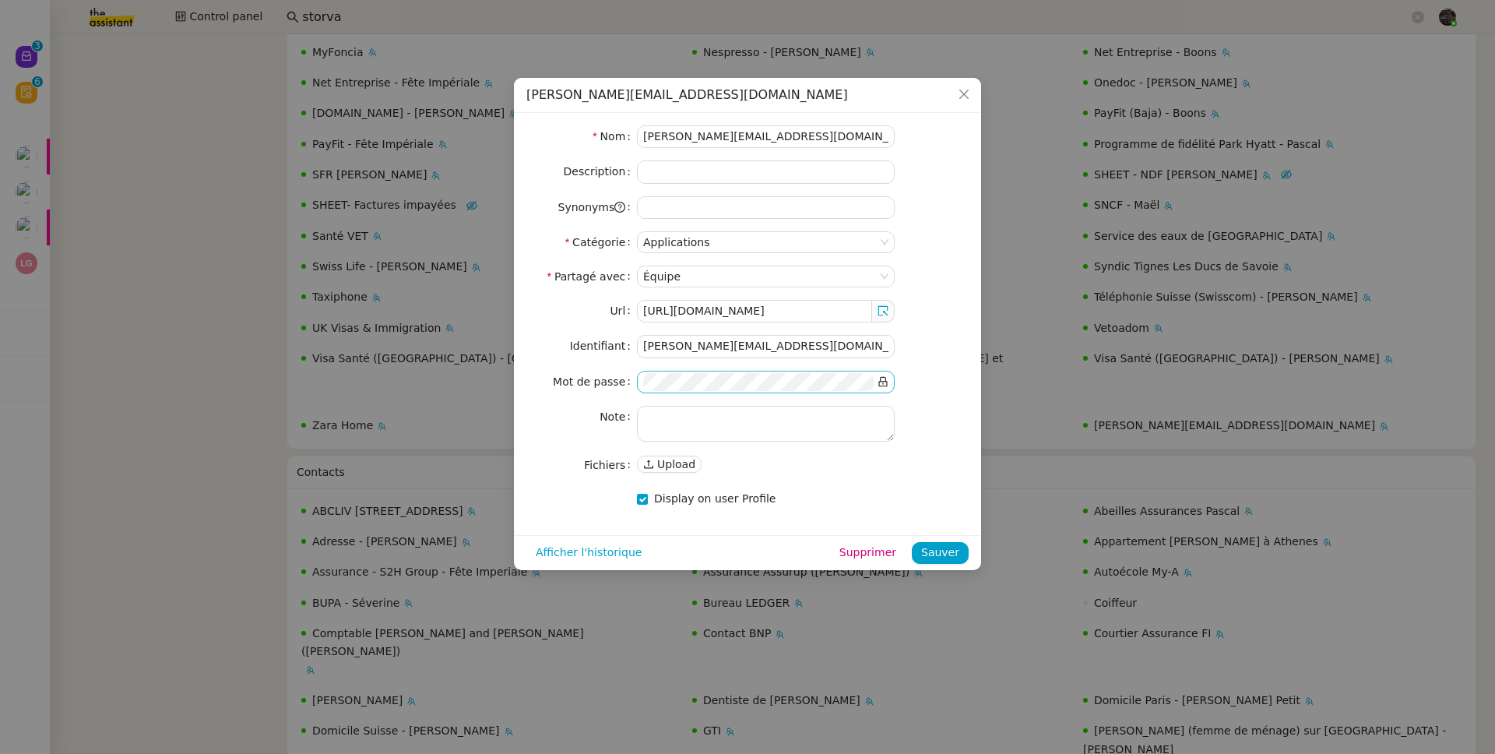
click at [882, 382] on icon at bounding box center [883, 381] width 11 height 11
click at [943, 519] on nz-skeleton "Nom laurene@teamg.ch Description Synonyms Catégorie Applications Partagé avec É…" at bounding box center [747, 323] width 442 height 397
click at [938, 555] on span "Sauver" at bounding box center [940, 553] width 38 height 18
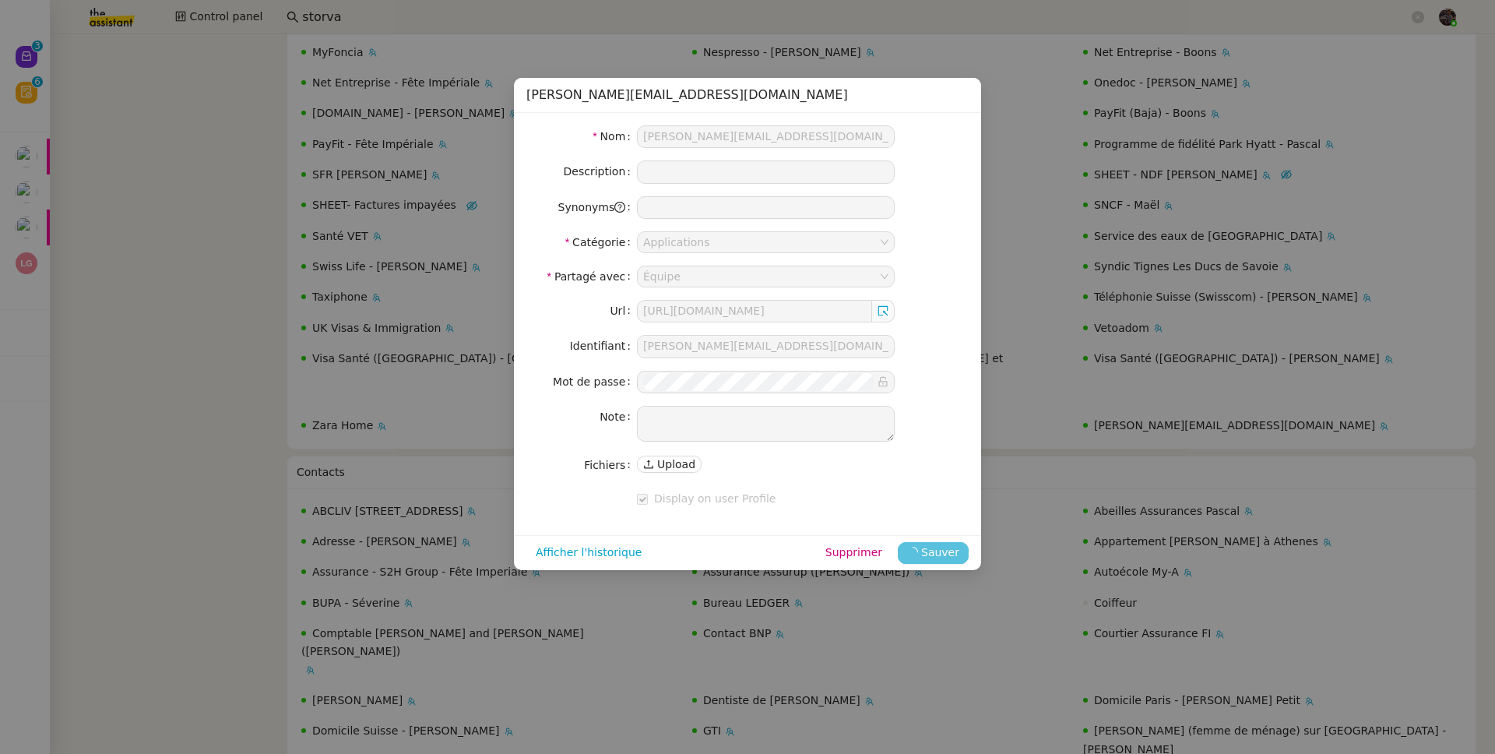
click at [48, 269] on nz-modal-container "laurene@teamg.ch Nom laurene@teamg.ch Description Synonyms Catégorie Applicatio…" at bounding box center [747, 377] width 1495 height 754
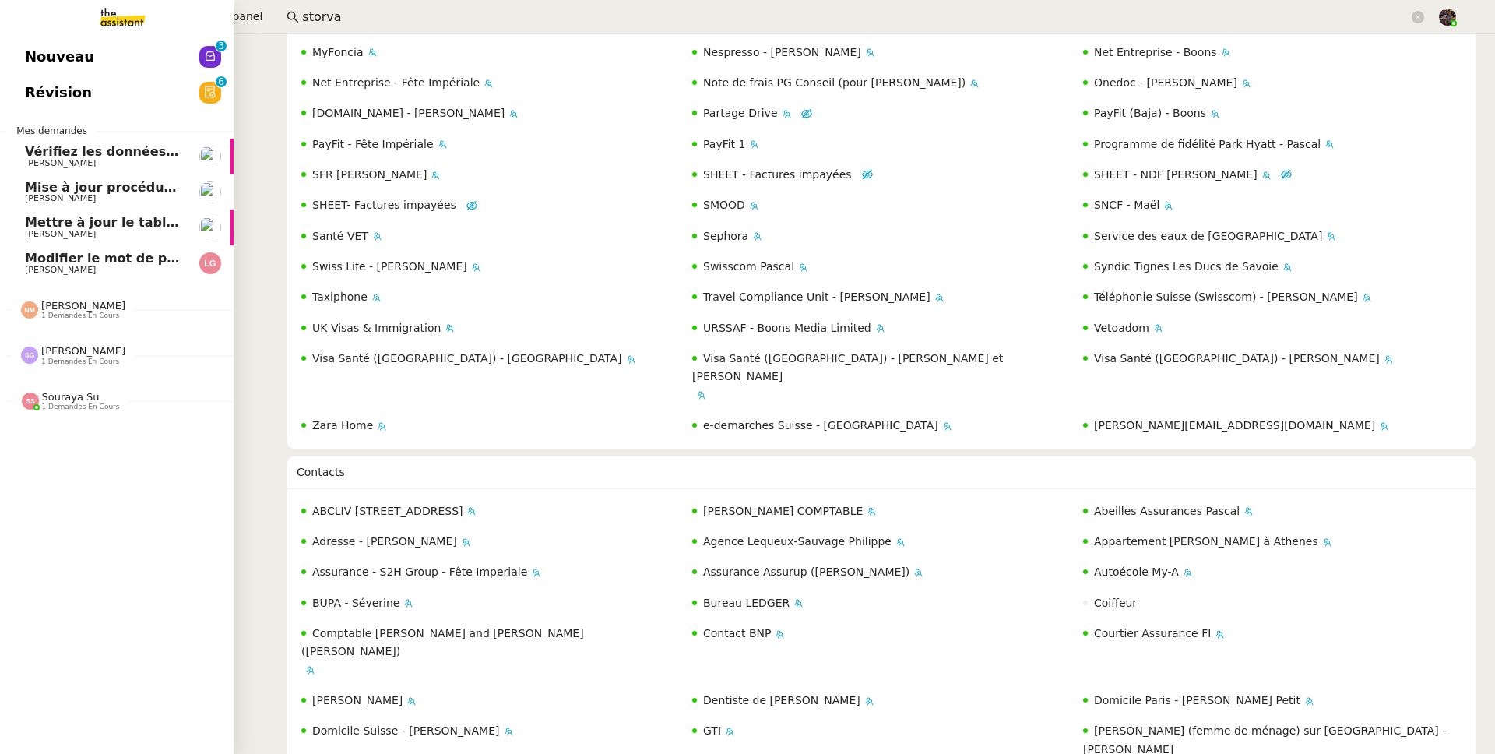
click at [33, 273] on span "Laurène Gauthier" at bounding box center [60, 270] width 71 height 10
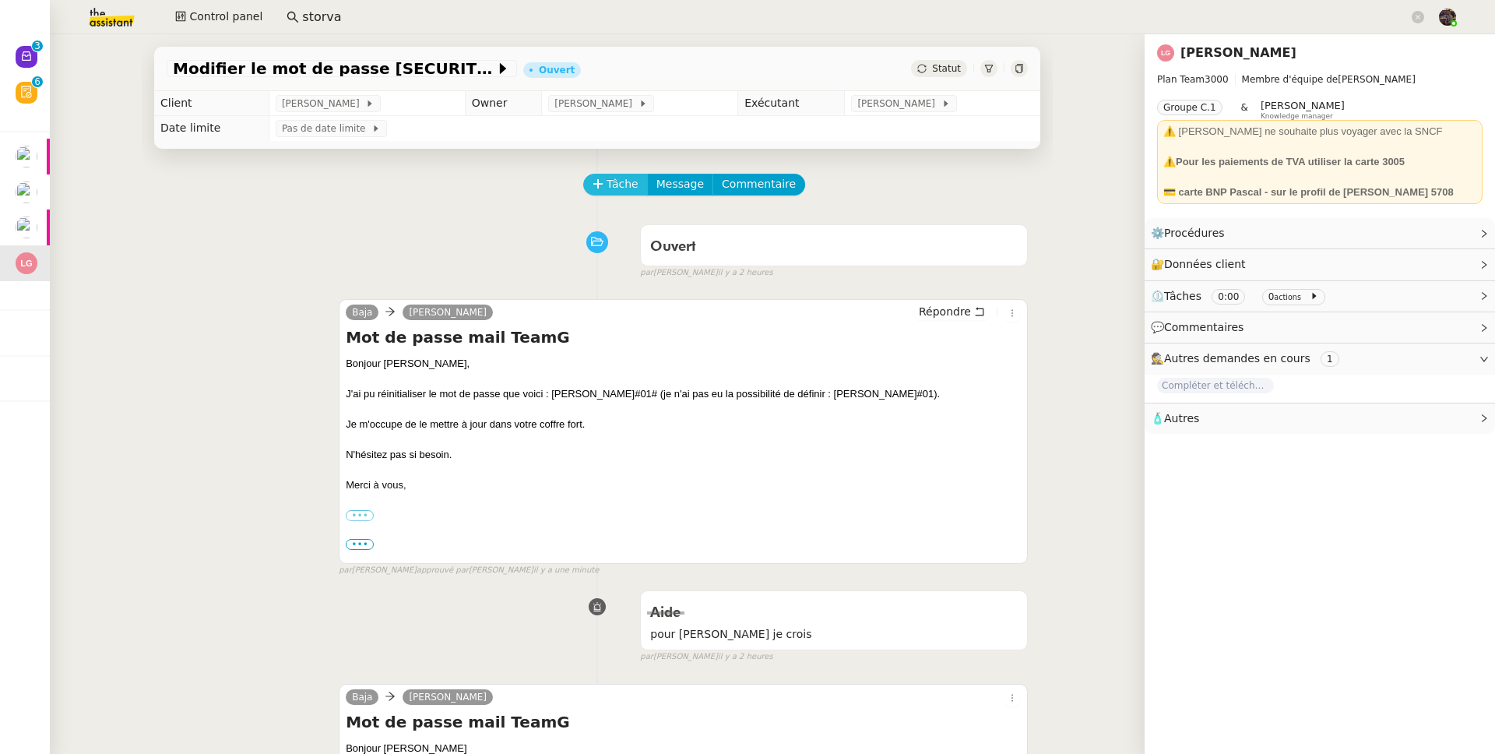
click at [607, 184] on span "Tâche" at bounding box center [623, 184] width 32 height 18
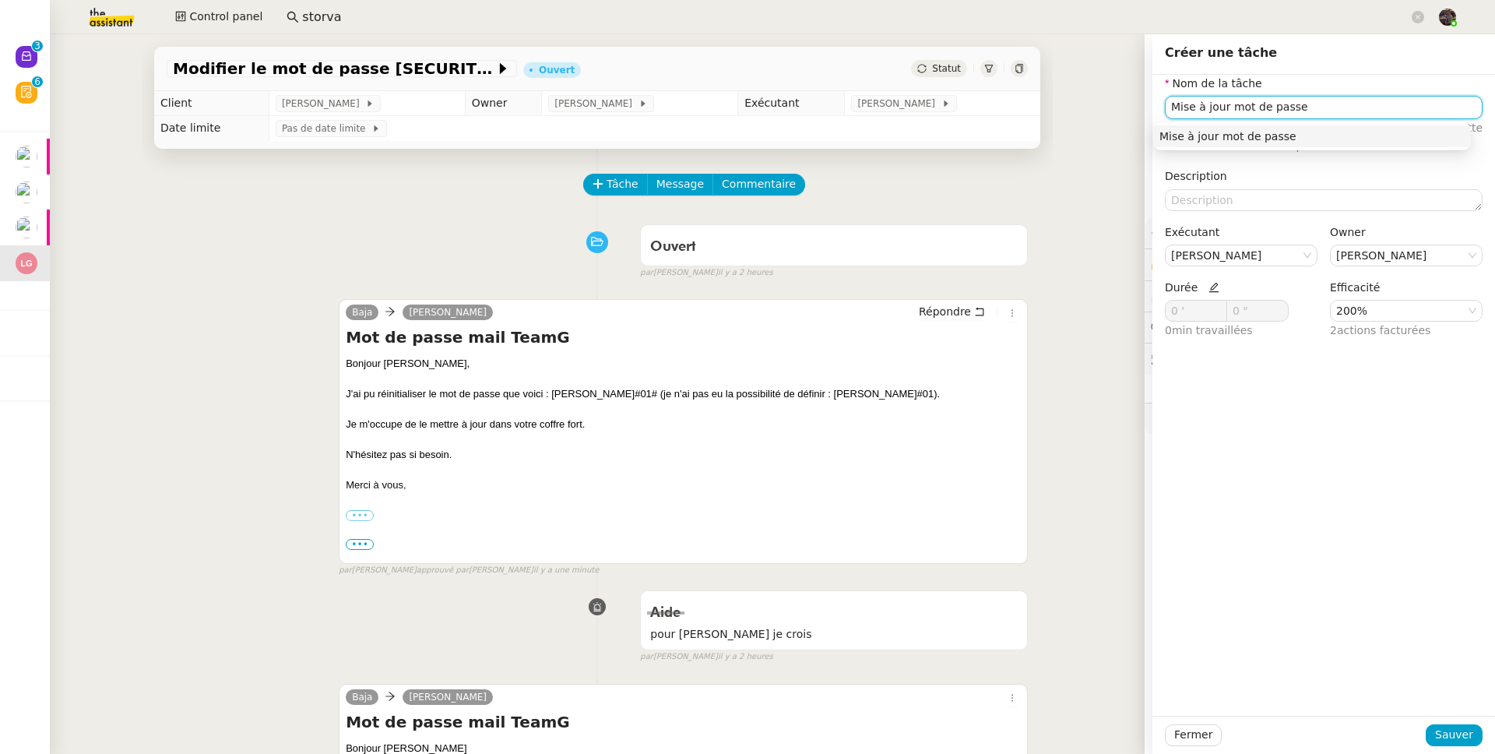
click at [1251, 146] on nz-auto-option "Mise à jour mot de passe" at bounding box center [1312, 136] width 318 height 22
type input "Mise à jour mot de passe"
click at [1209, 291] on icon at bounding box center [1214, 287] width 11 height 11
click at [1165, 314] on nz-input-number "0 '" at bounding box center [1196, 311] width 62 height 22
click at [1166, 312] on input "0 '" at bounding box center [1196, 311] width 61 height 20
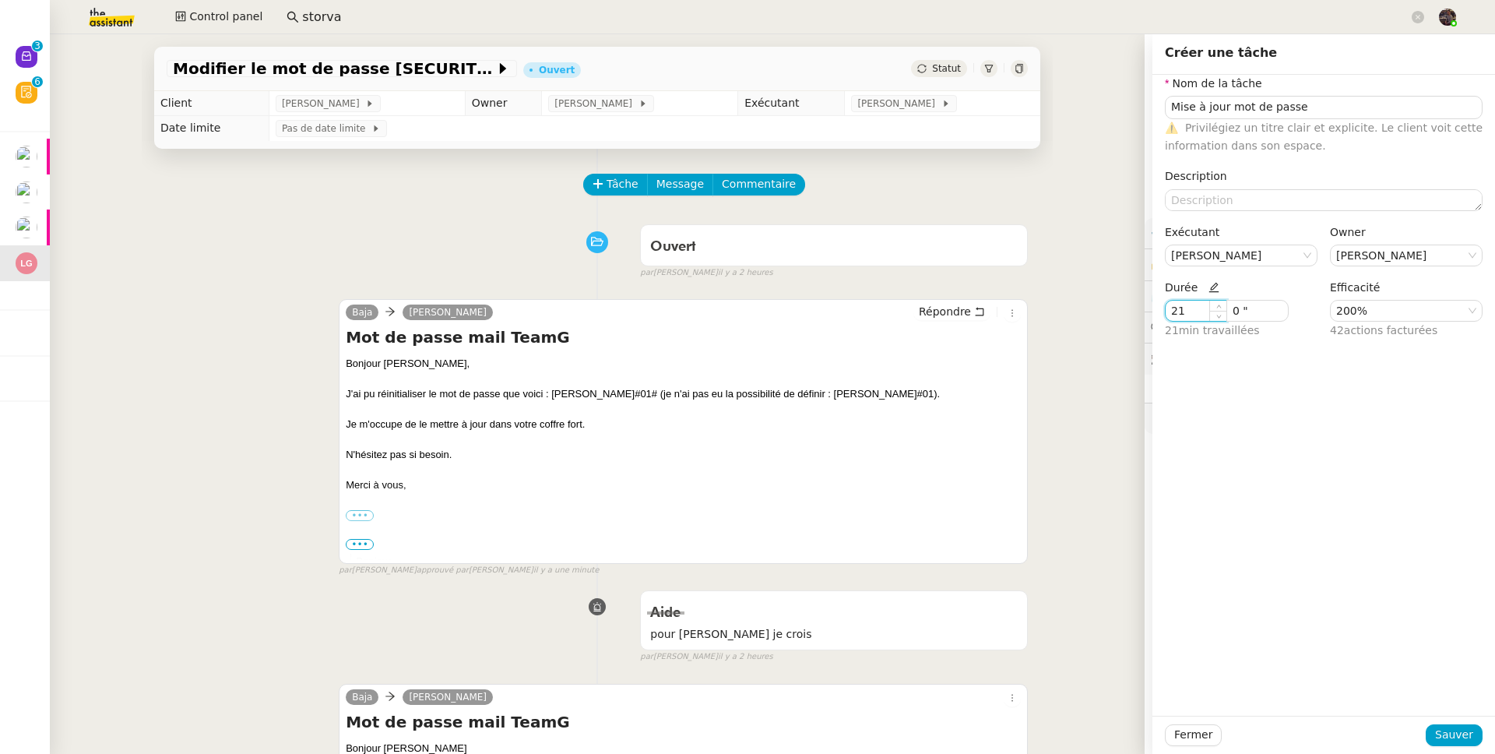
type input "2"
type input "1"
type input "6 '"
click at [1440, 687] on span "Sauver" at bounding box center [1454, 735] width 38 height 18
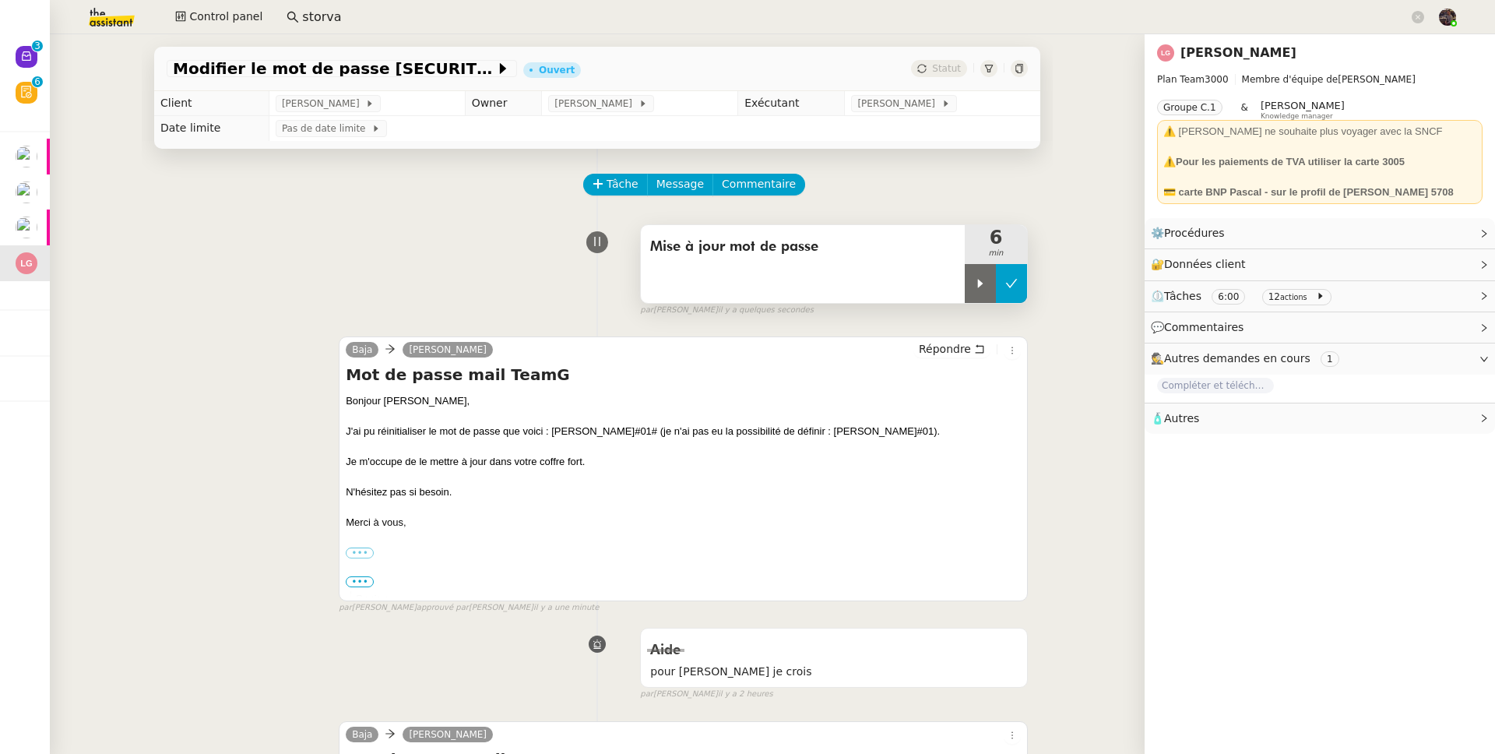
click at [999, 271] on button at bounding box center [1011, 283] width 31 height 39
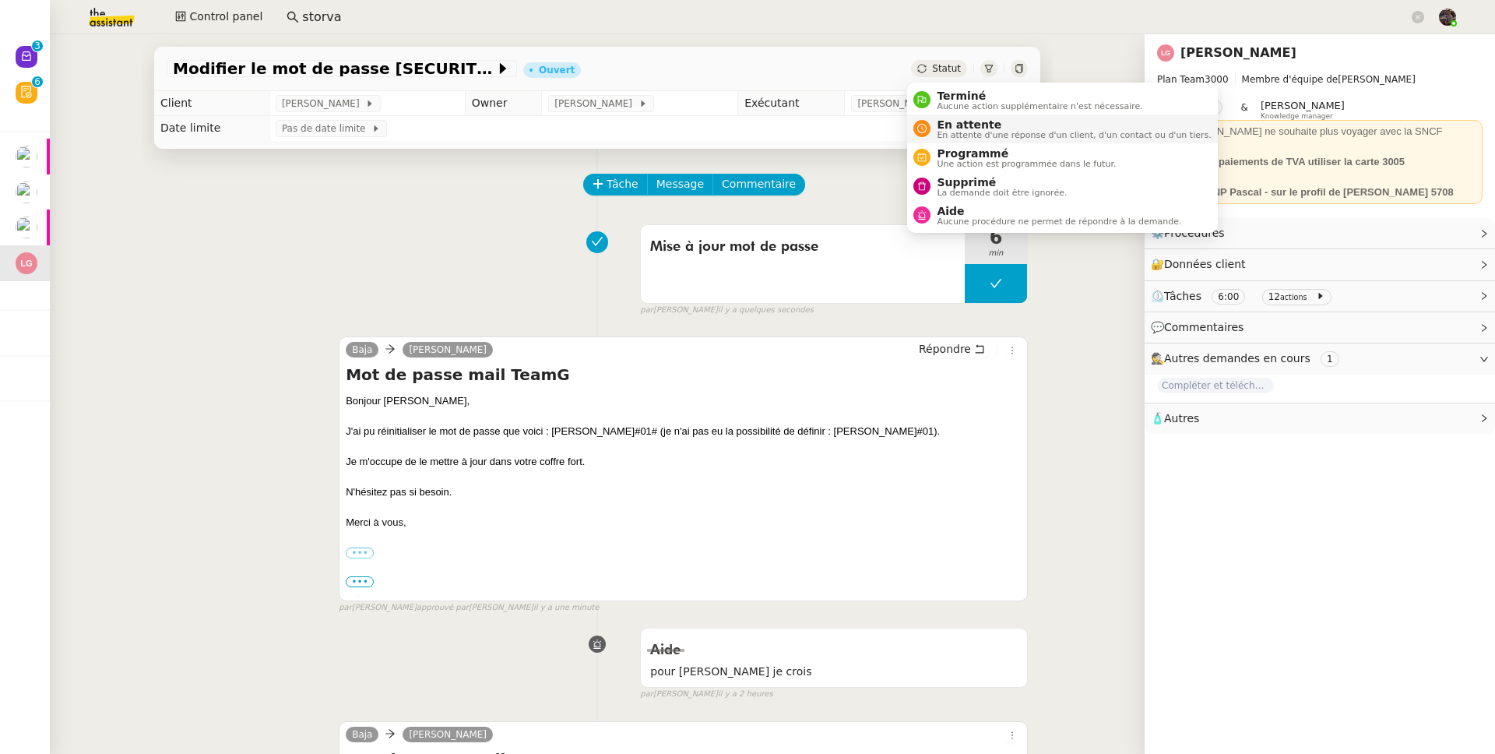
click at [955, 125] on span "En attente" at bounding box center [1074, 124] width 274 height 12
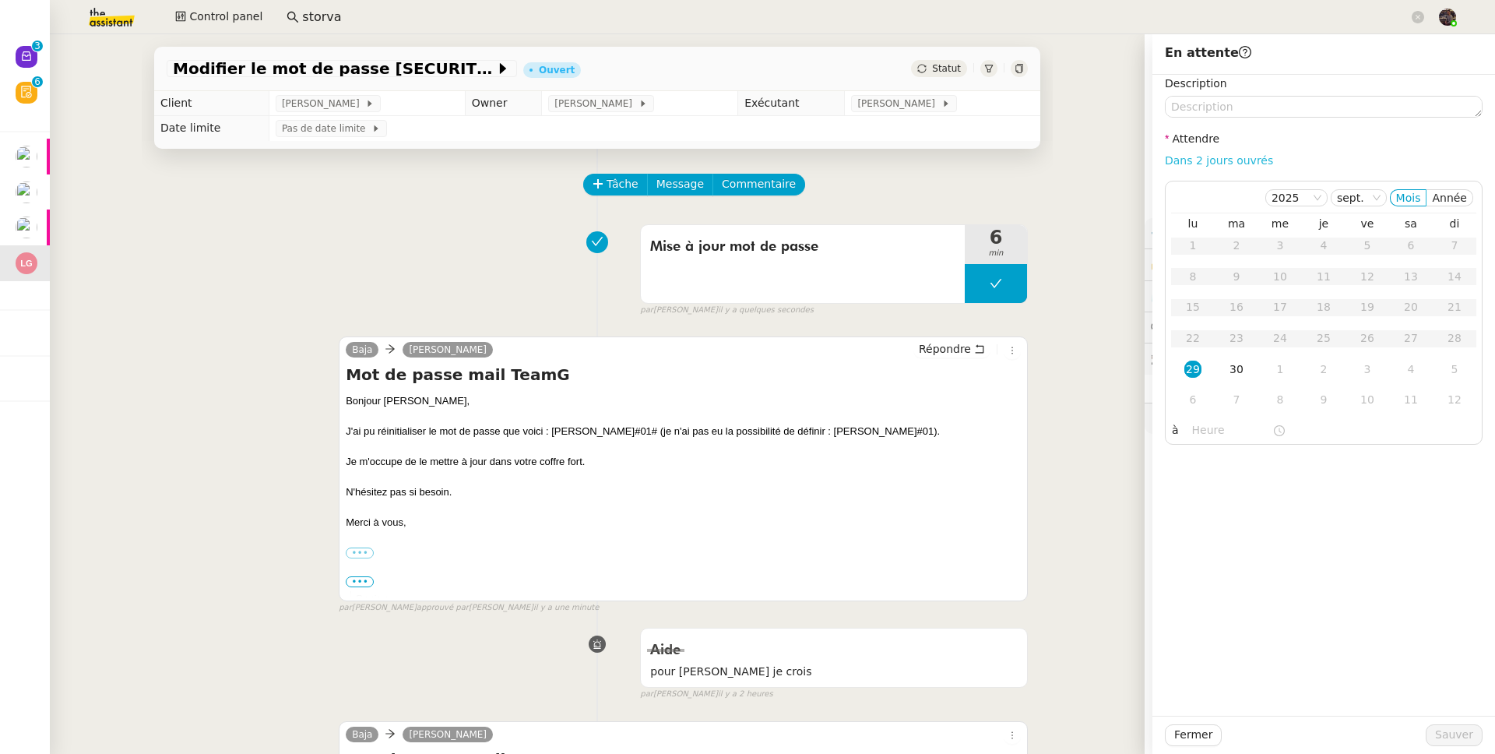
click at [1230, 159] on link "Dans 2 jours ouvrés" at bounding box center [1219, 160] width 108 height 12
type input "07:00"
click at [1435, 687] on span "Sauver" at bounding box center [1454, 735] width 38 height 18
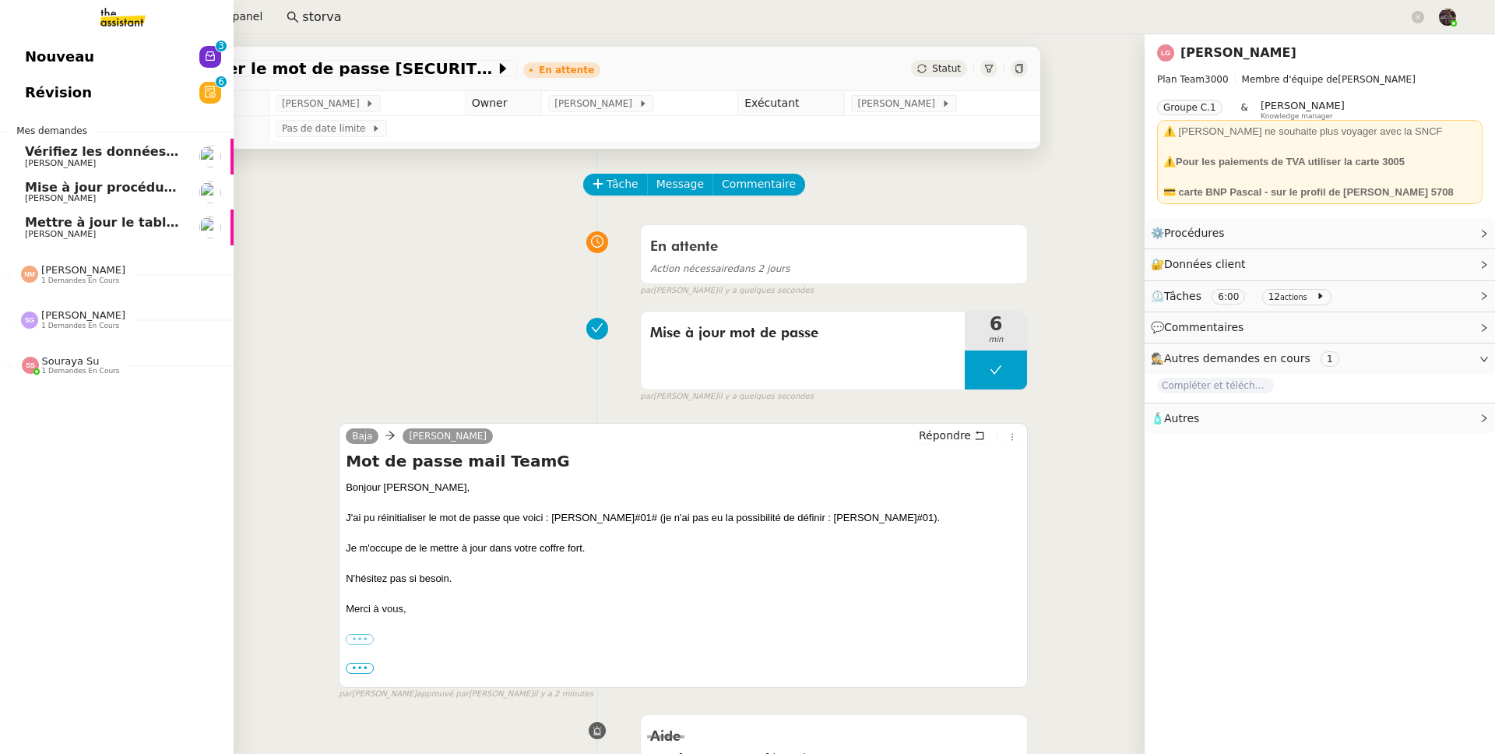
click at [65, 168] on link "Vérifiez les données TDB Gestion MPAF Guillaume Farina" at bounding box center [117, 157] width 234 height 36
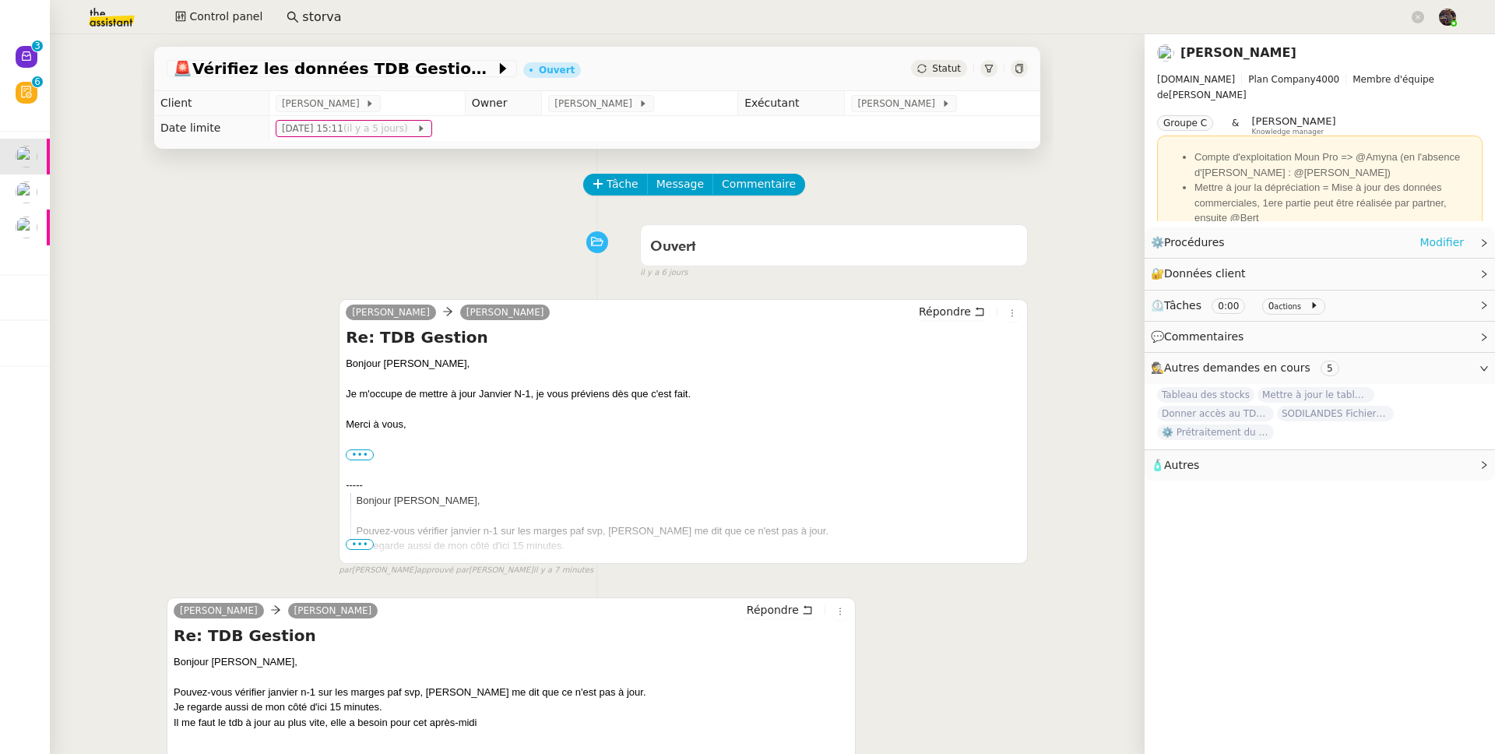
click at [1437, 242] on link "Modifier" at bounding box center [1442, 243] width 44 height 18
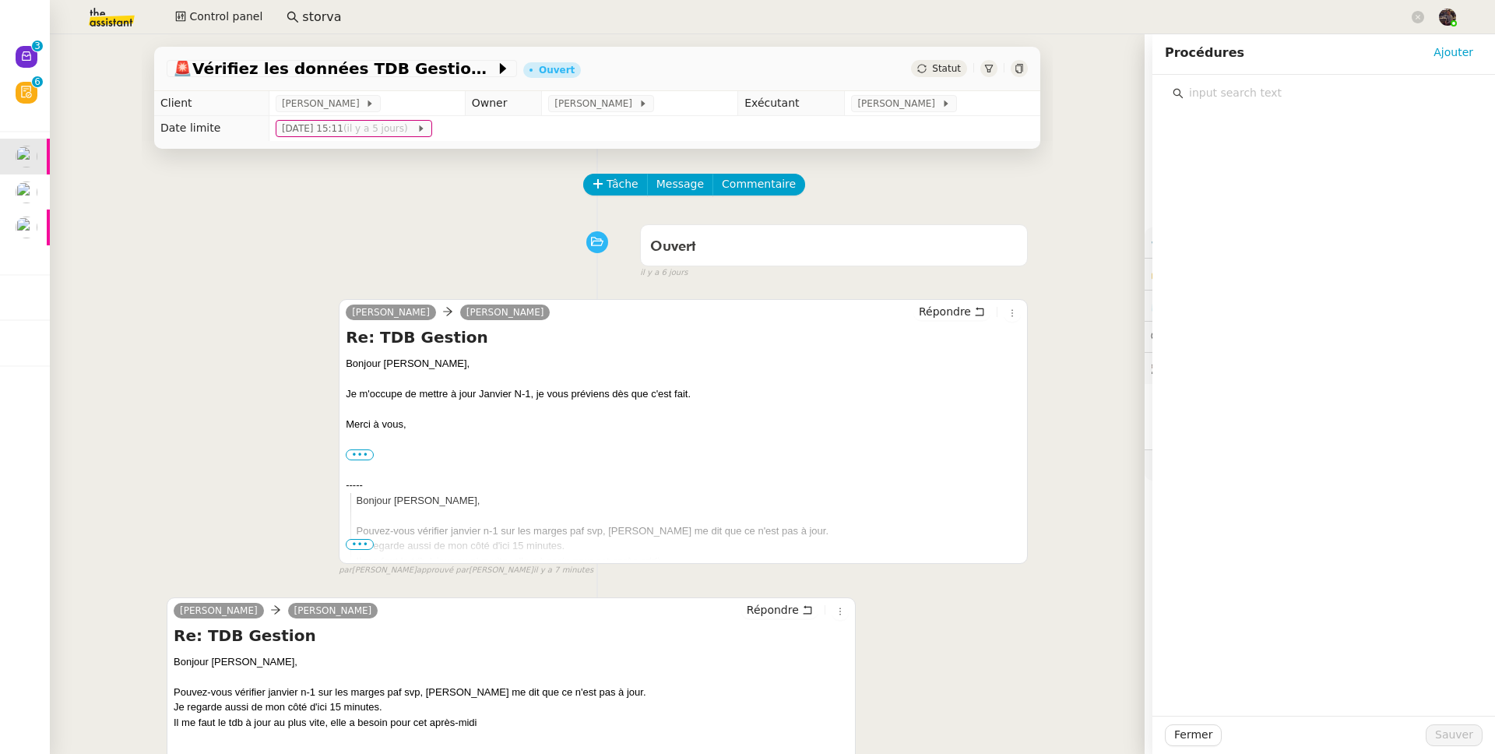
click at [1214, 88] on input "text" at bounding box center [1329, 93] width 291 height 21
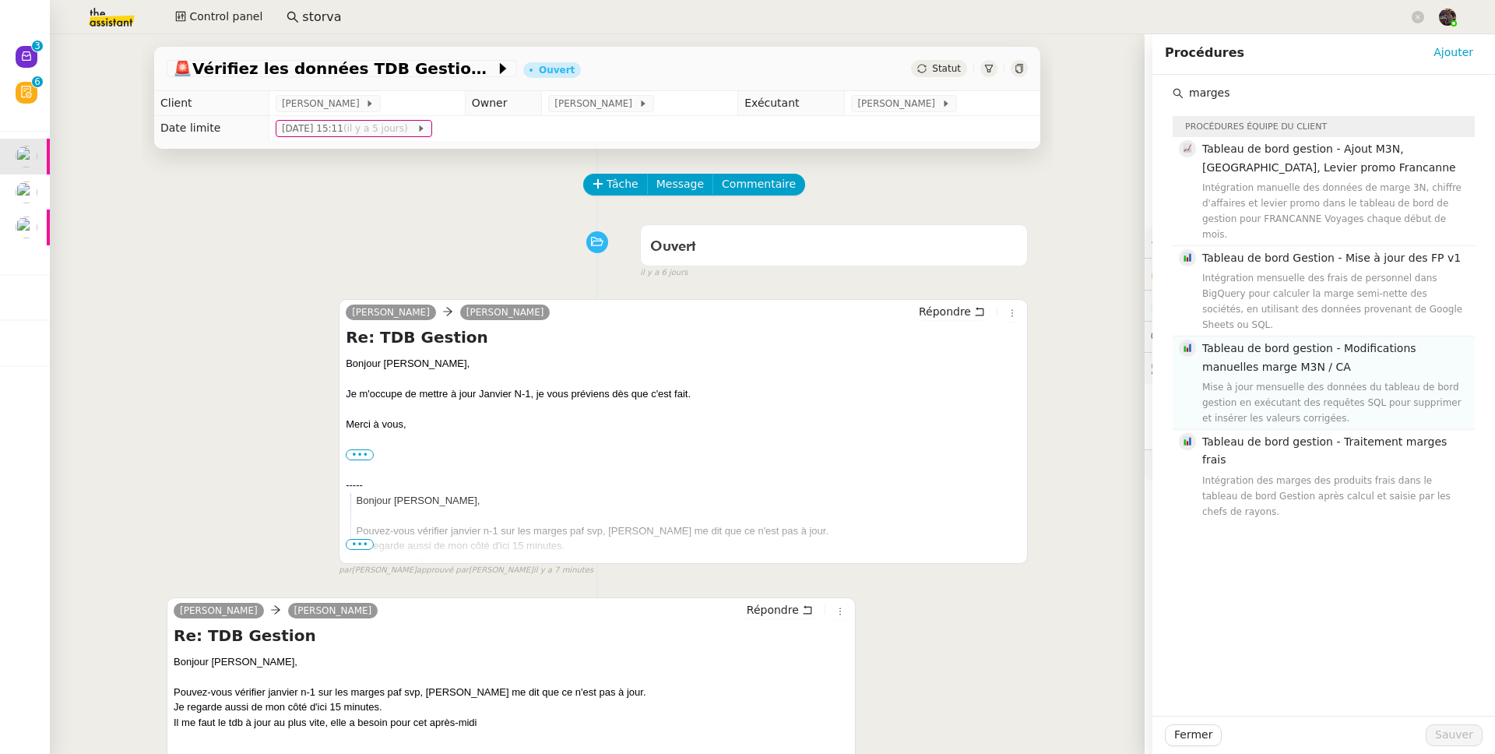
type input "marges"
click at [1307, 397] on nz-list-item "Tableau de bord gestion - Modifications manuelles marge M3N / CA Mise à jour me…" at bounding box center [1324, 382] width 302 height 93
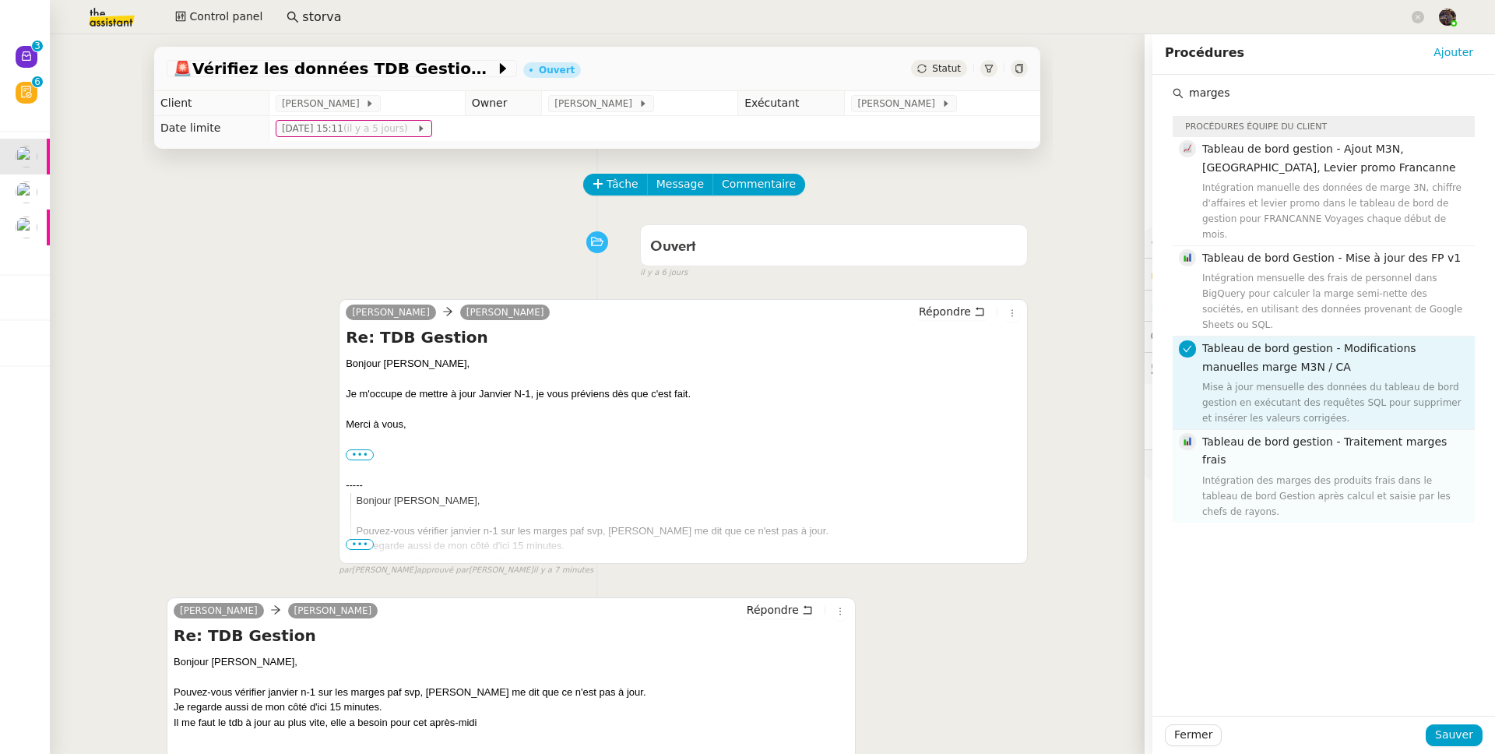
click at [1308, 433] on h4 "Tableau de bord gestion - Traitement marges frais" at bounding box center [1333, 451] width 263 height 37
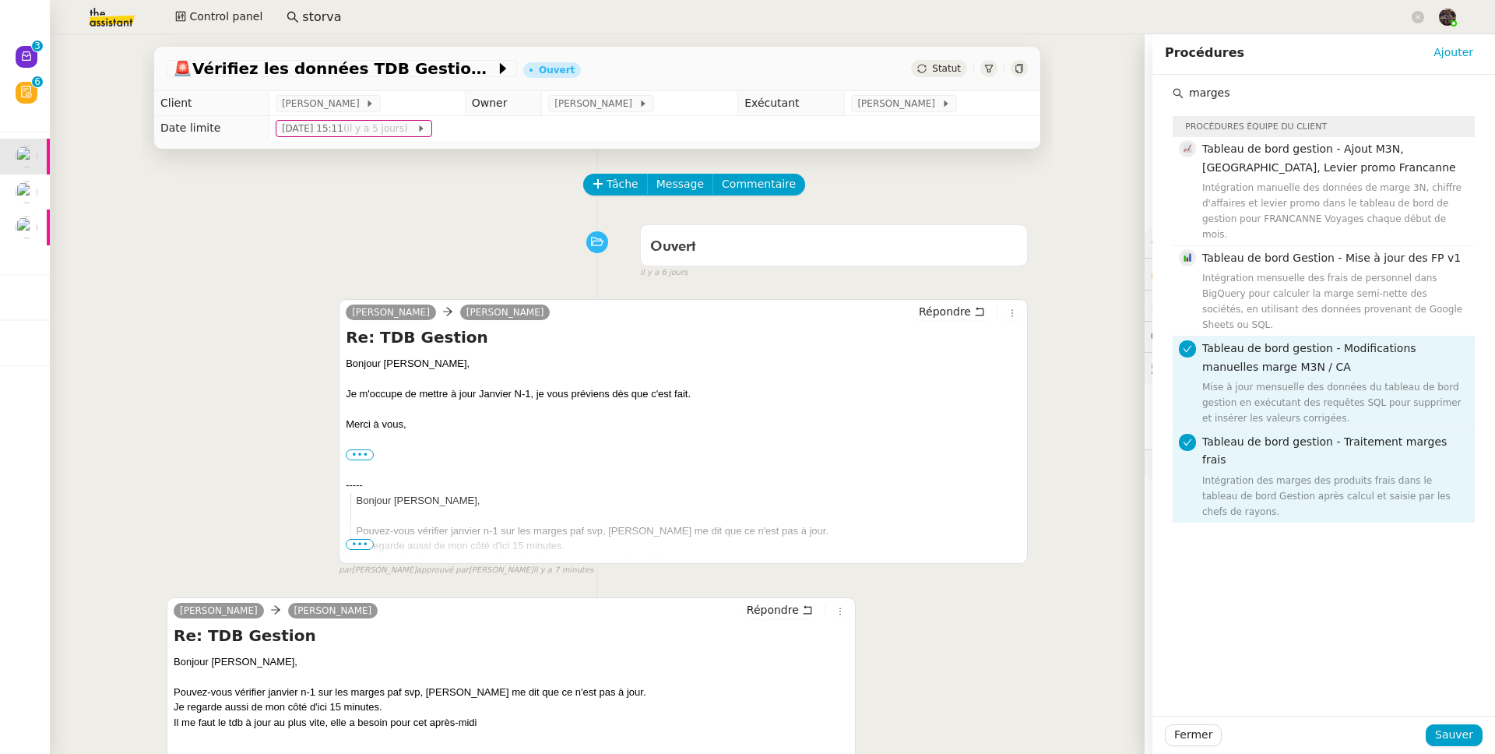
drag, startPoint x: 1295, startPoint y: 336, endPoint x: 1297, endPoint y: 344, distance: 8.7
click at [1295, 340] on h4 "Tableau de bord gestion - Modifications manuelles marge M3N / CA" at bounding box center [1333, 358] width 263 height 37
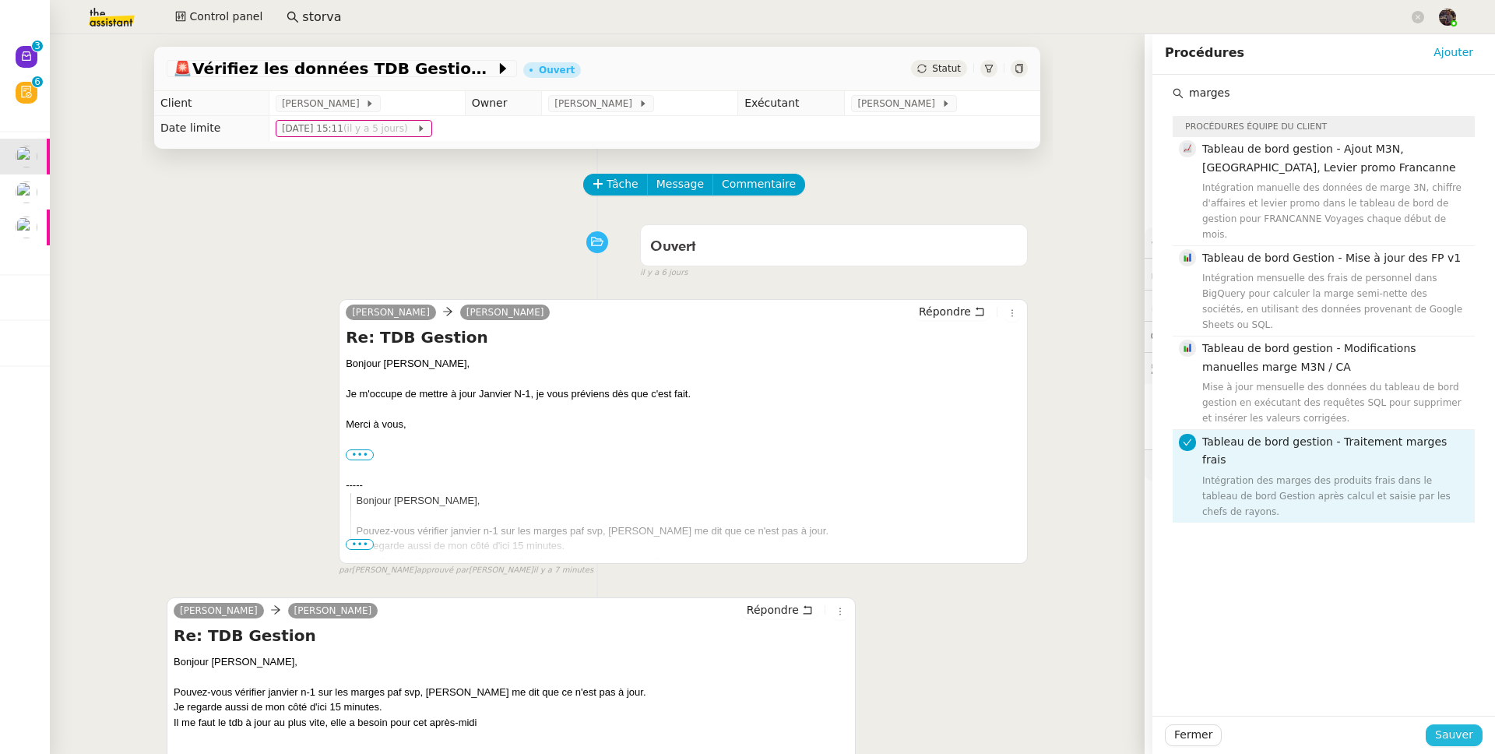
click at [1435, 687] on span "Sauver" at bounding box center [1454, 735] width 38 height 18
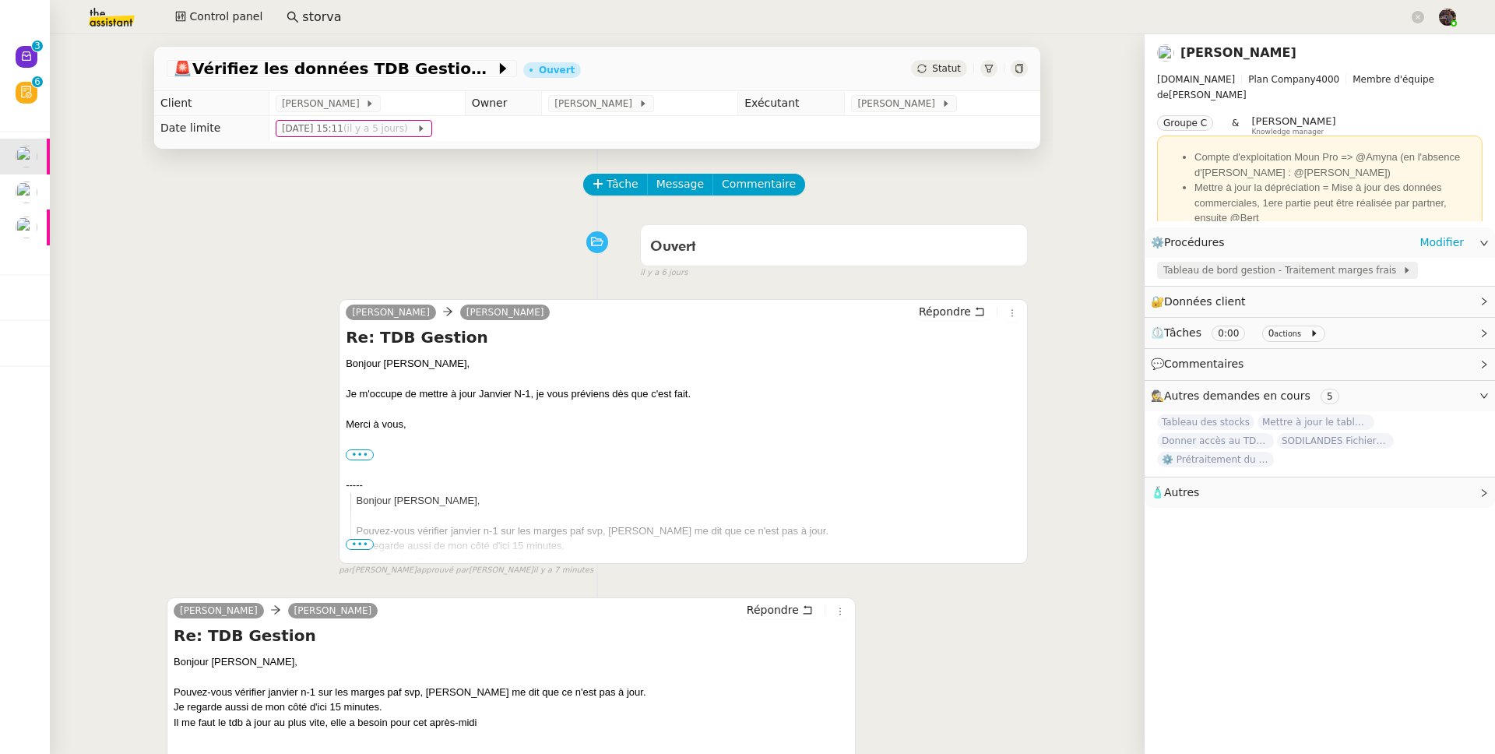
click at [1294, 269] on span "Tableau de bord gestion - Traitement marges frais" at bounding box center [1282, 270] width 239 height 16
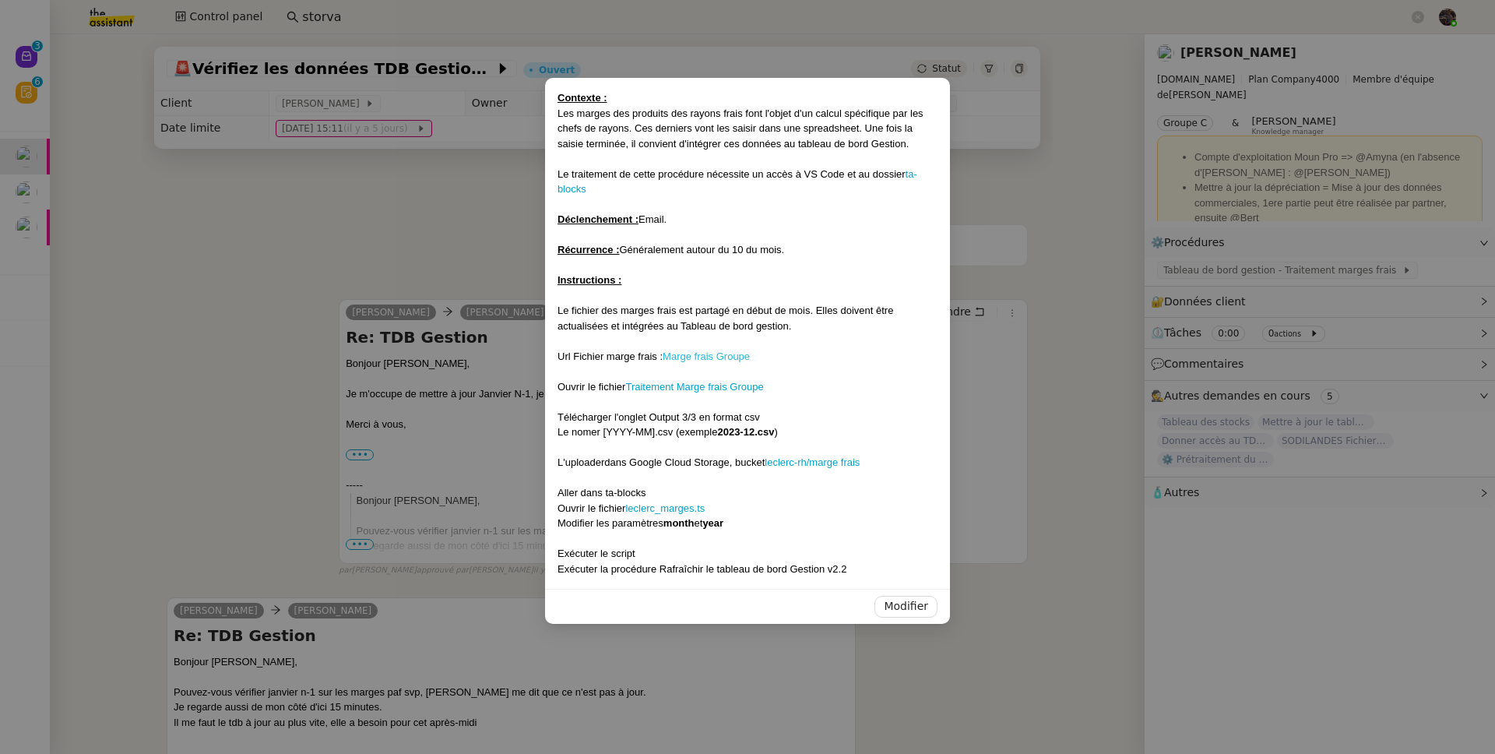
click at [728, 351] on link "Marge frais Groupe" at bounding box center [706, 356] width 87 height 12
click at [1252, 154] on nz-modal-container "Contexte : Les marges des produits des rayons frais font l'objet d'un calcul sp…" at bounding box center [747, 377] width 1495 height 754
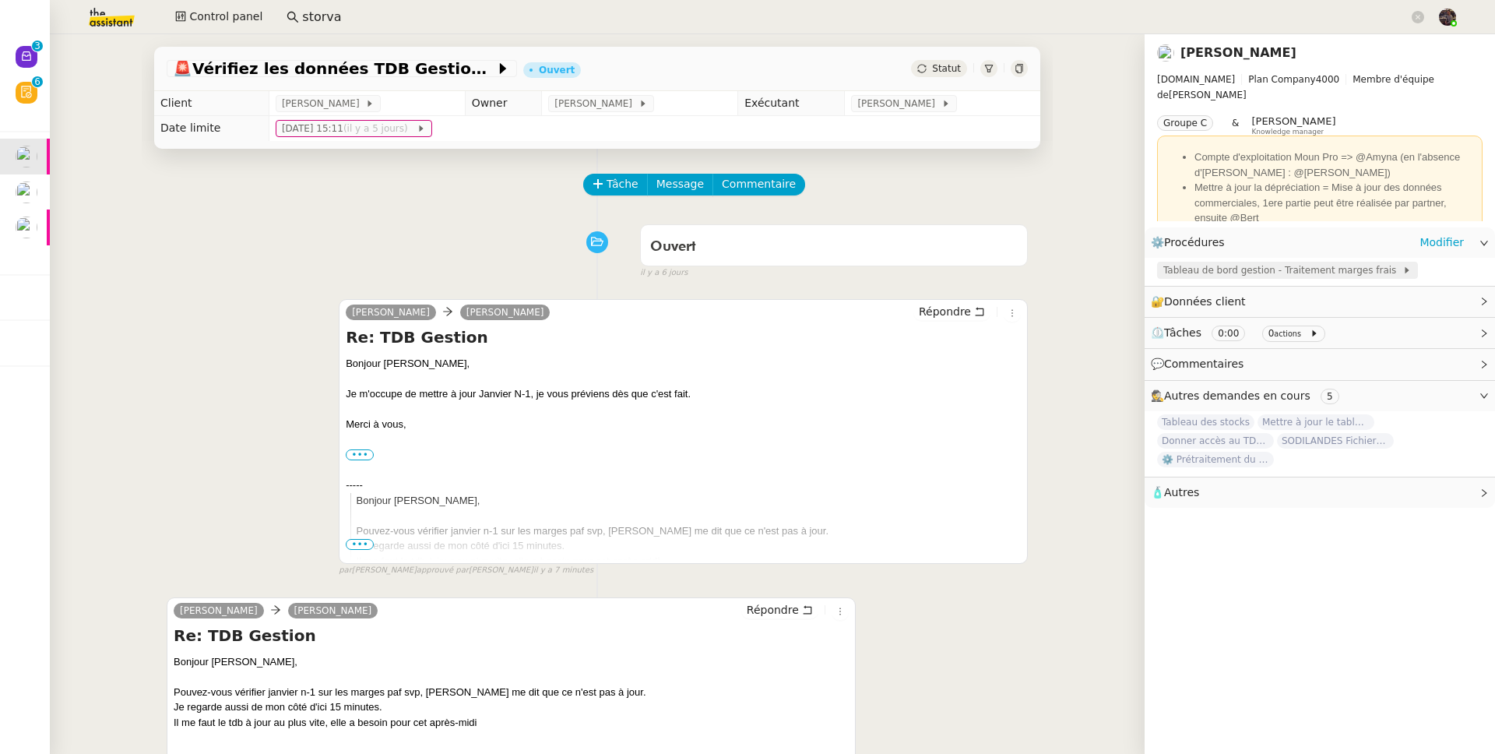
click at [1234, 272] on span "Tableau de bord gestion - Traitement marges frais" at bounding box center [1282, 270] width 239 height 16
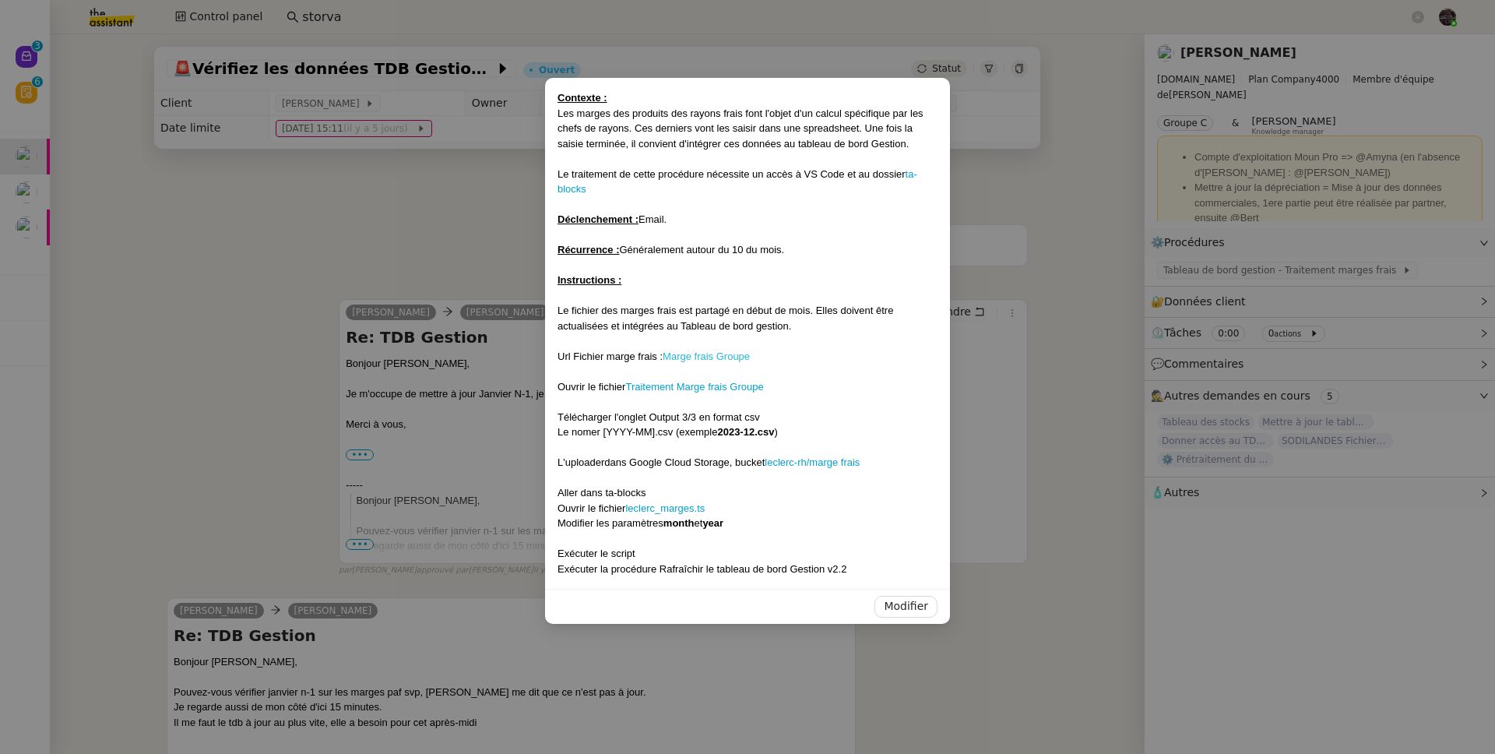
click at [716, 361] on link "Marge frais Groupe" at bounding box center [706, 356] width 87 height 12
click at [727, 385] on link "Traitement Marge frais Groupe" at bounding box center [694, 387] width 138 height 12
click at [1048, 156] on nz-modal-container "Contexte : Les marges des produits des rayons frais font l'objet d'un calcul sp…" at bounding box center [747, 377] width 1495 height 754
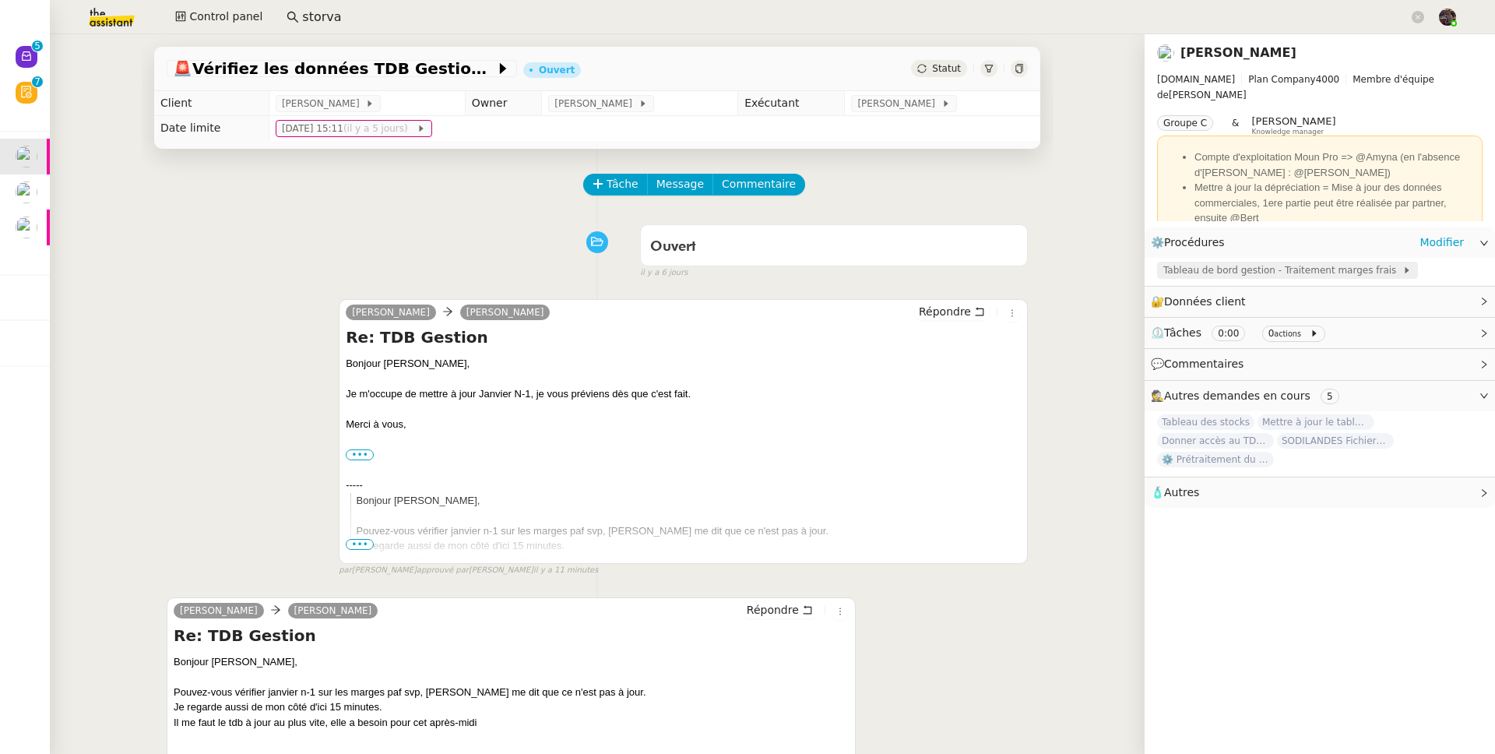
click at [1257, 268] on span "Tableau de bord gestion - Traitement marges frais" at bounding box center [1282, 270] width 239 height 16
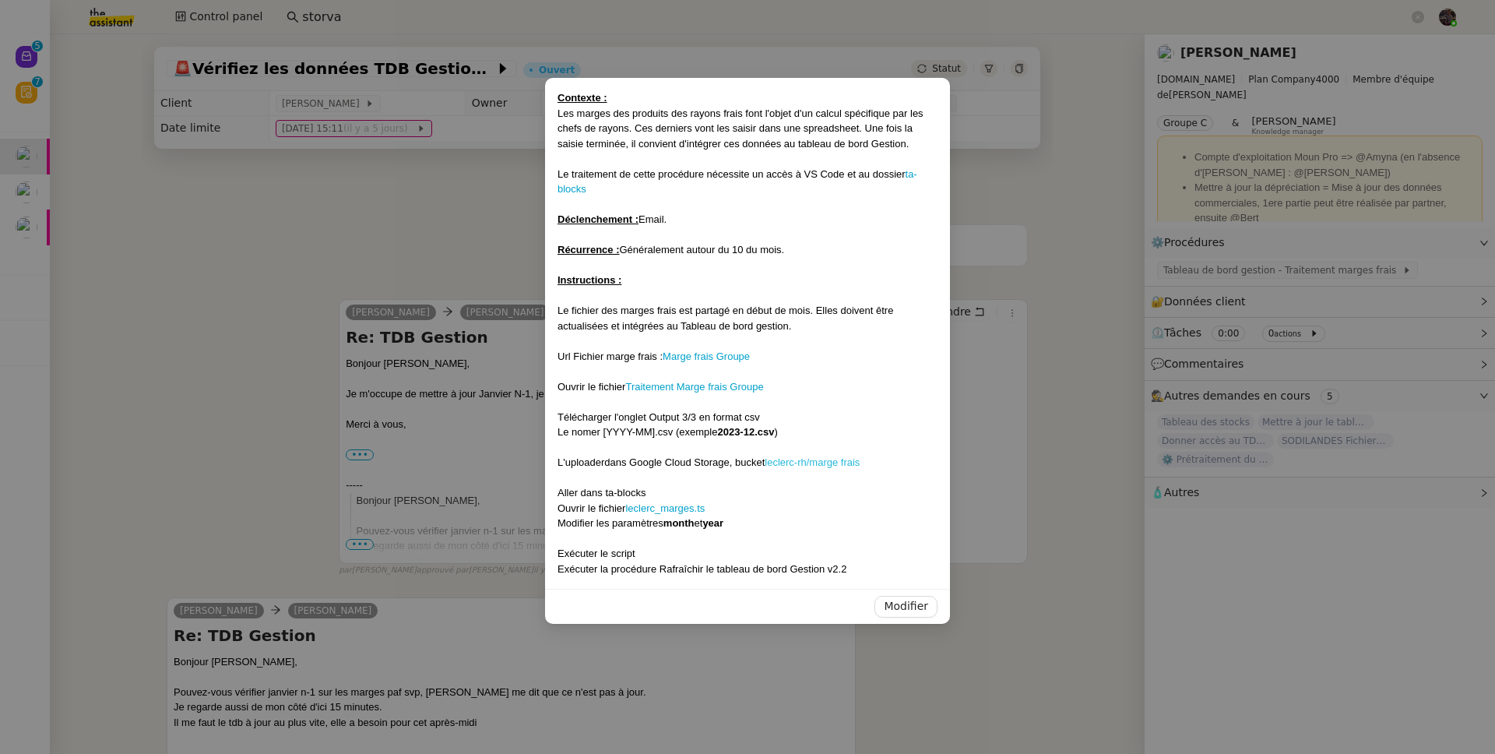
click at [787, 466] on link "leclerc-rh/marge frais" at bounding box center [812, 462] width 95 height 12
click at [143, 371] on nz-modal-container "Contexte : Les marges des produits des rayons frais font l'objet d'un calcul sp…" at bounding box center [747, 377] width 1495 height 754
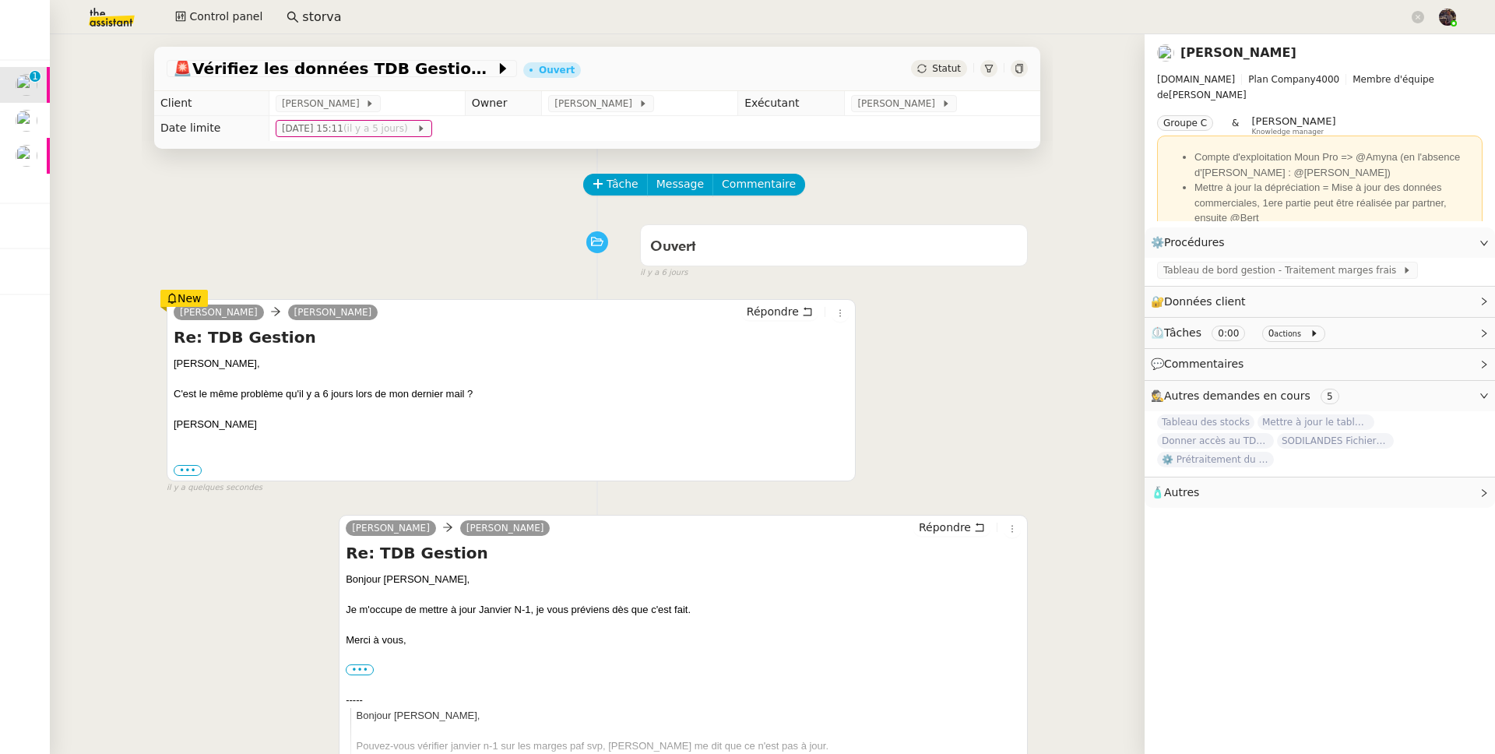
click at [311, 264] on div "Ouvert false il y a 6 jours" at bounding box center [597, 248] width 861 height 62
click at [931, 530] on span "Répondre" at bounding box center [945, 527] width 52 height 16
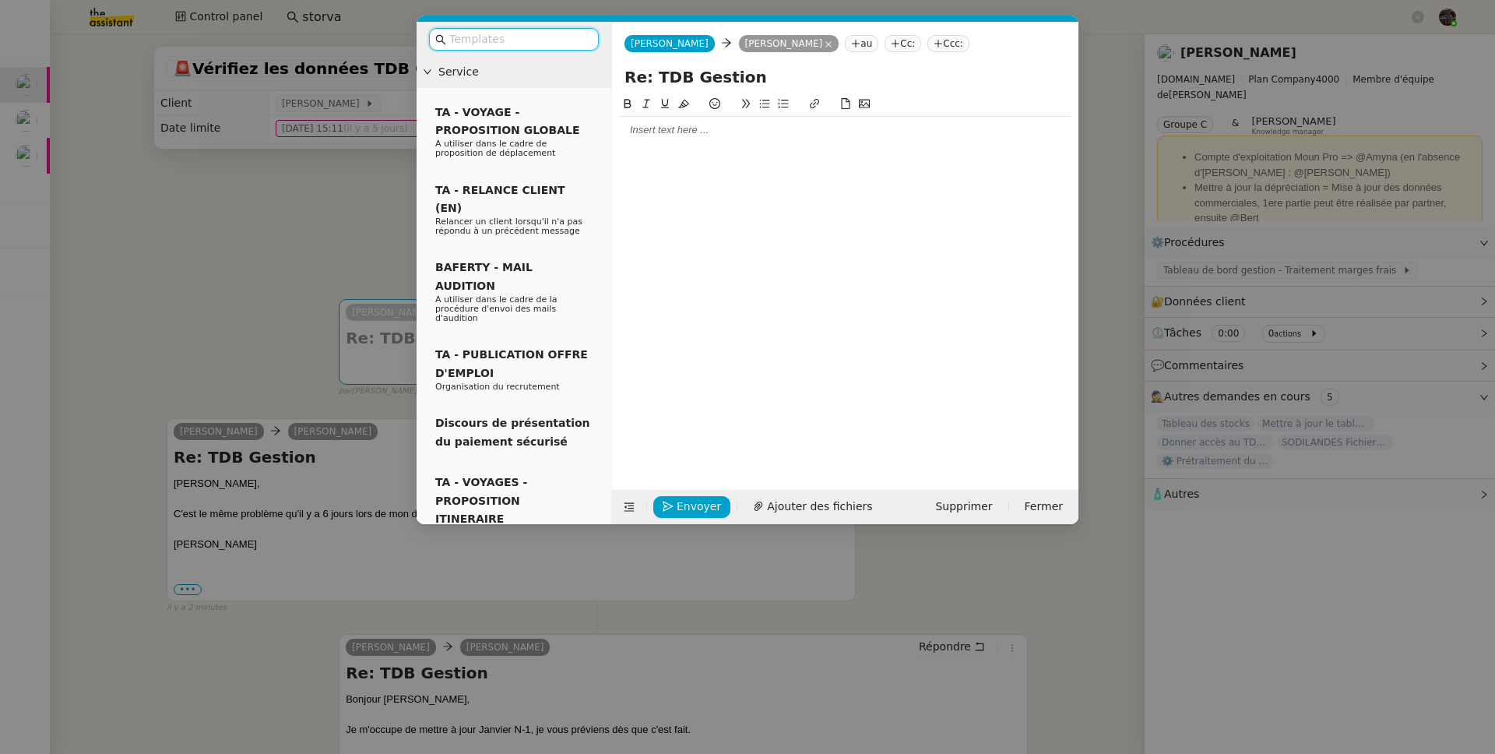
click at [662, 152] on div at bounding box center [845, 280] width 454 height 371
click at [666, 133] on div at bounding box center [845, 130] width 454 height 14
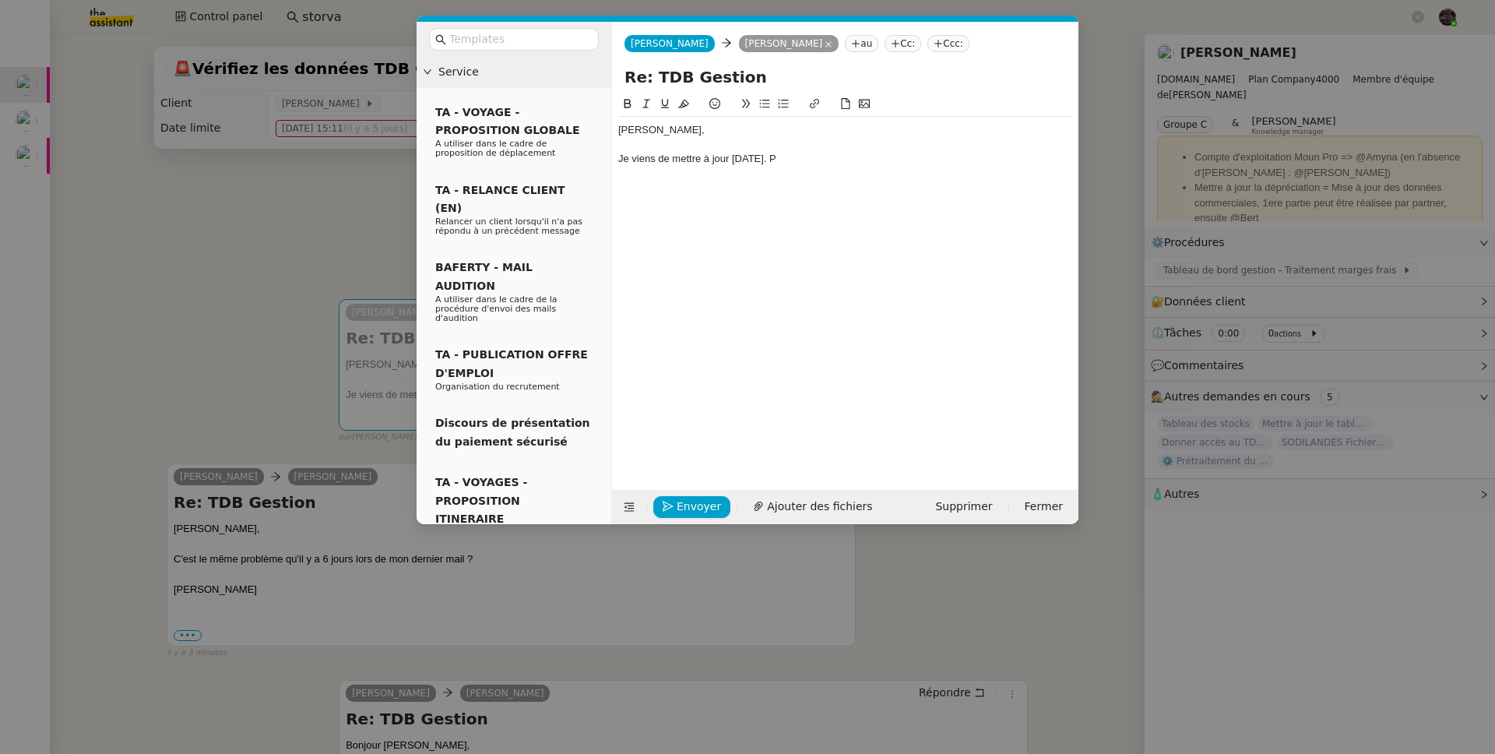
click at [257, 247] on nz-modal-container "Service TA - VOYAGE - PROPOSITION GLOBALE A utiliser dans le cadre de propositi…" at bounding box center [747, 377] width 1495 height 754
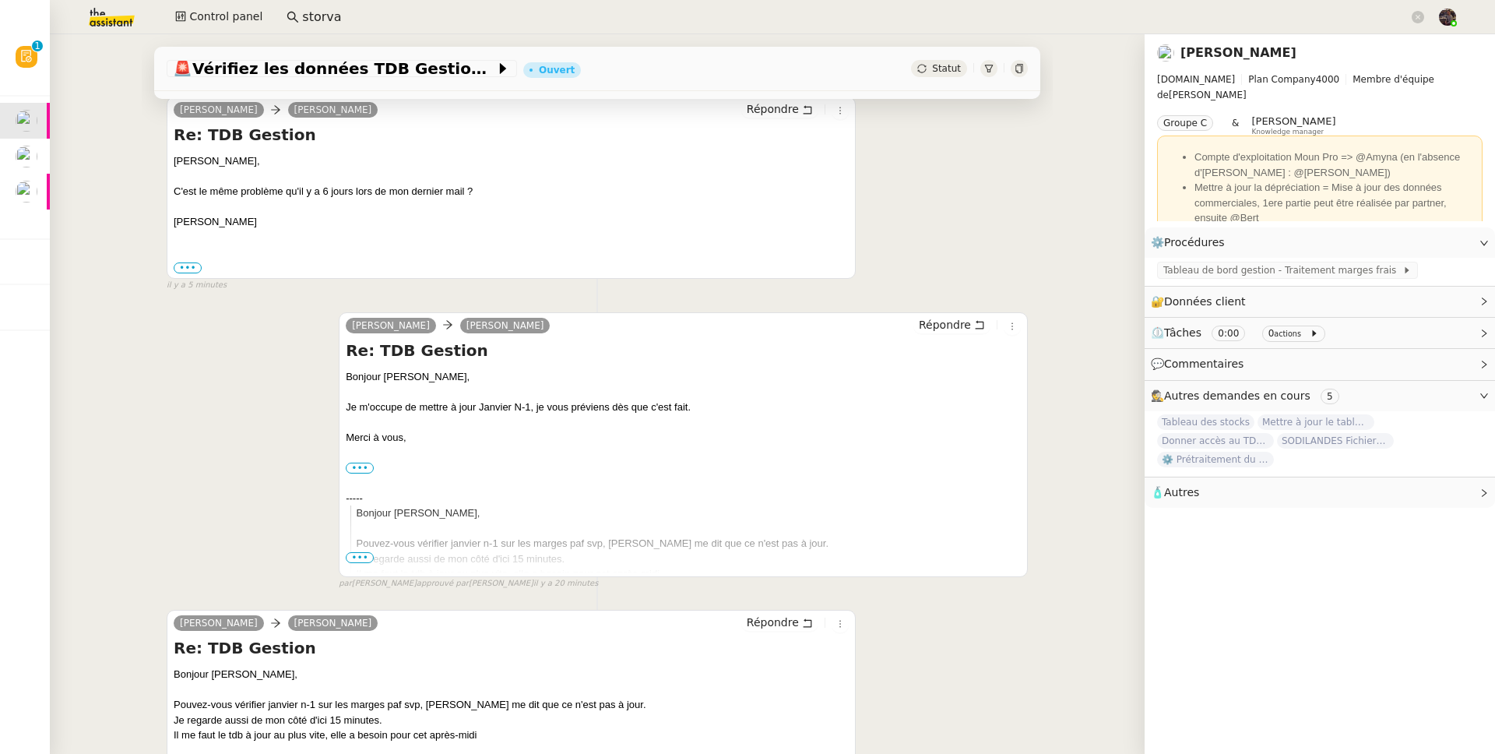
scroll to position [562, 0]
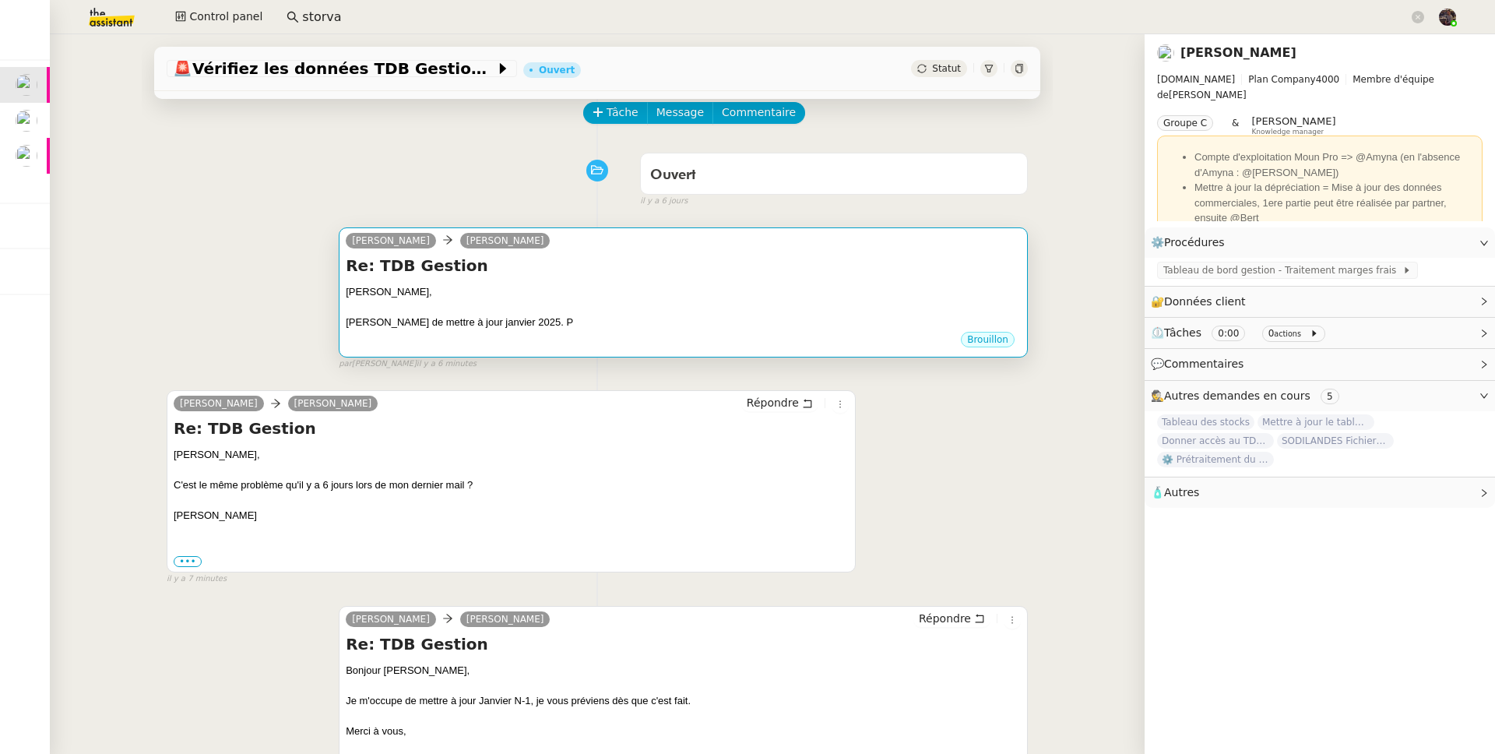
scroll to position [144, 0]
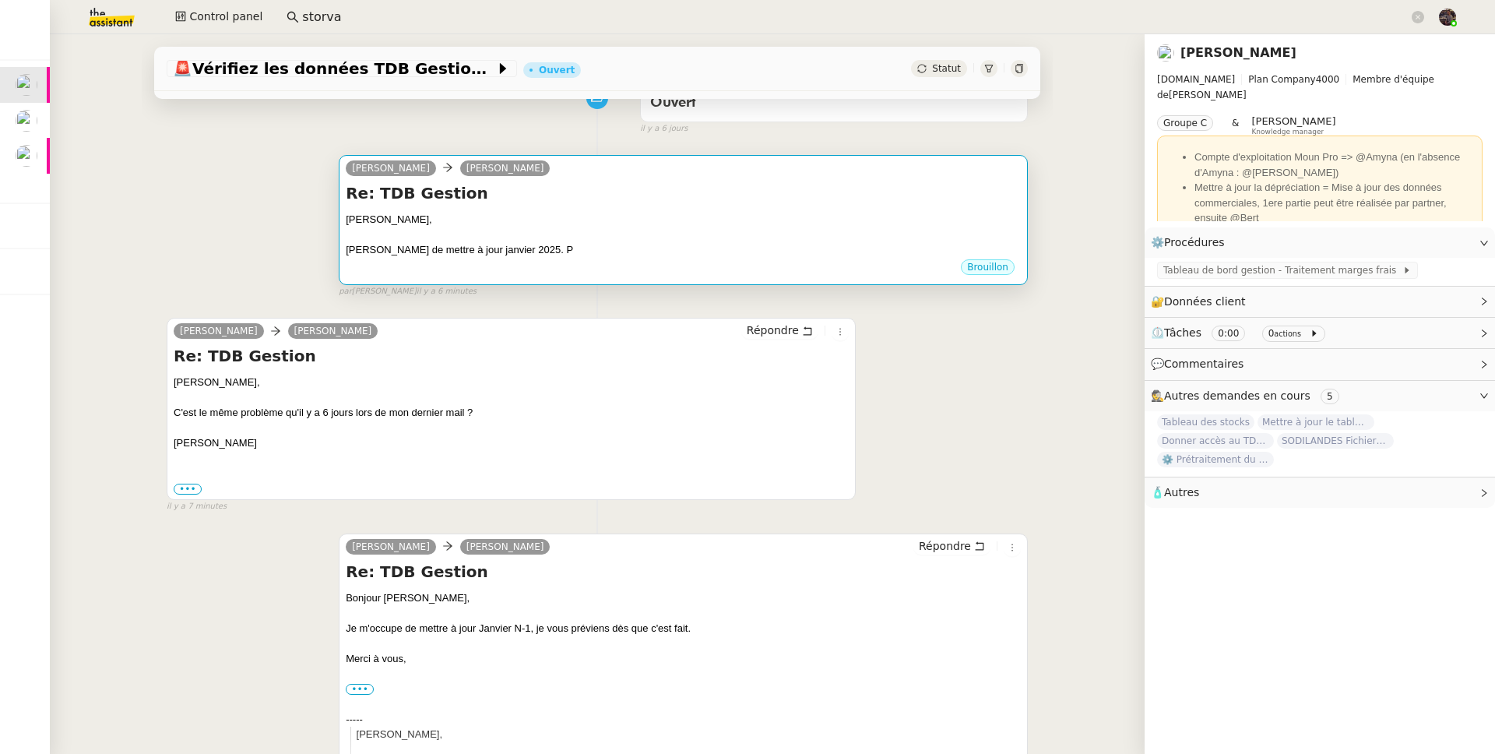
click at [510, 213] on div "[PERSON_NAME]," at bounding box center [683, 220] width 675 height 16
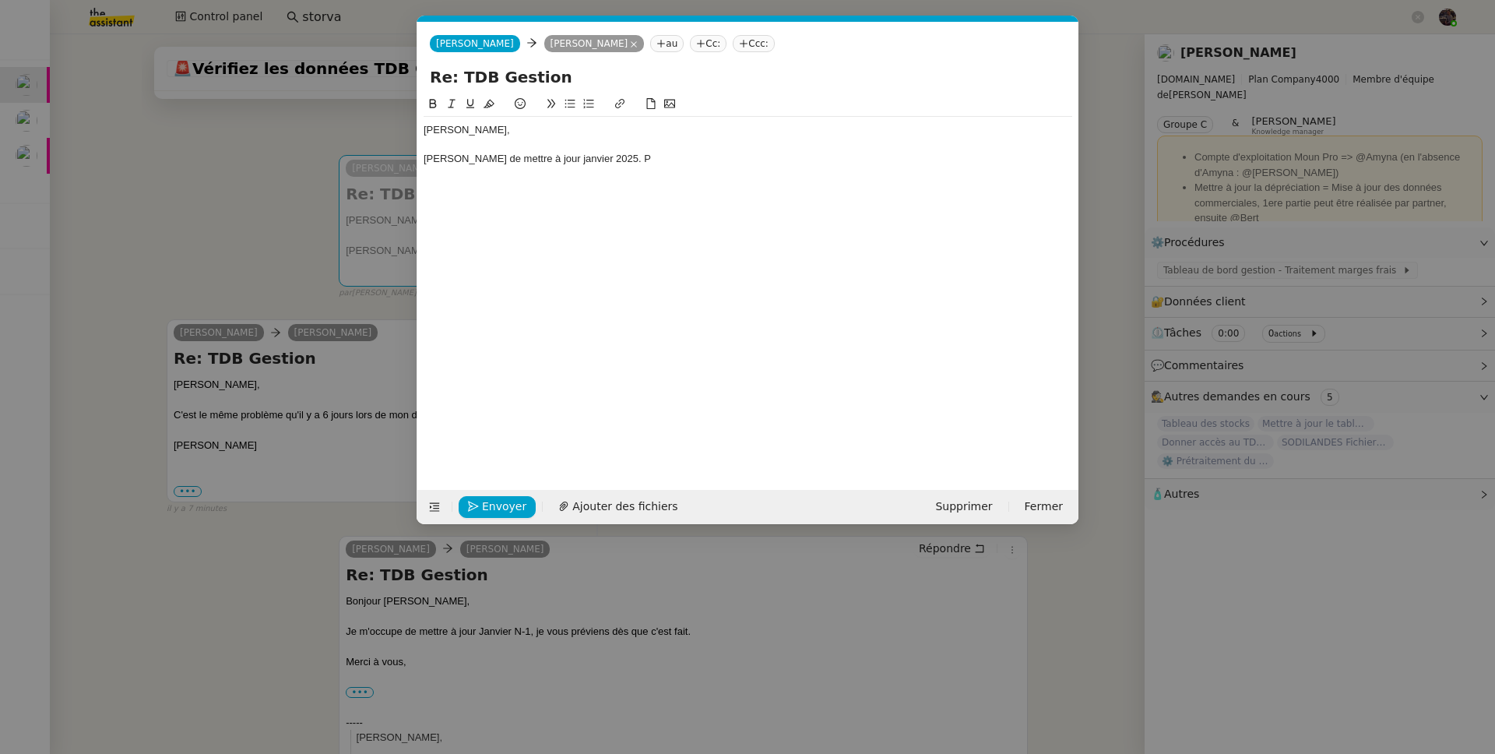
scroll to position [0, 33]
click at [519, 164] on div "Je viens de mettre à jour janvier 2025. P" at bounding box center [748, 159] width 649 height 14
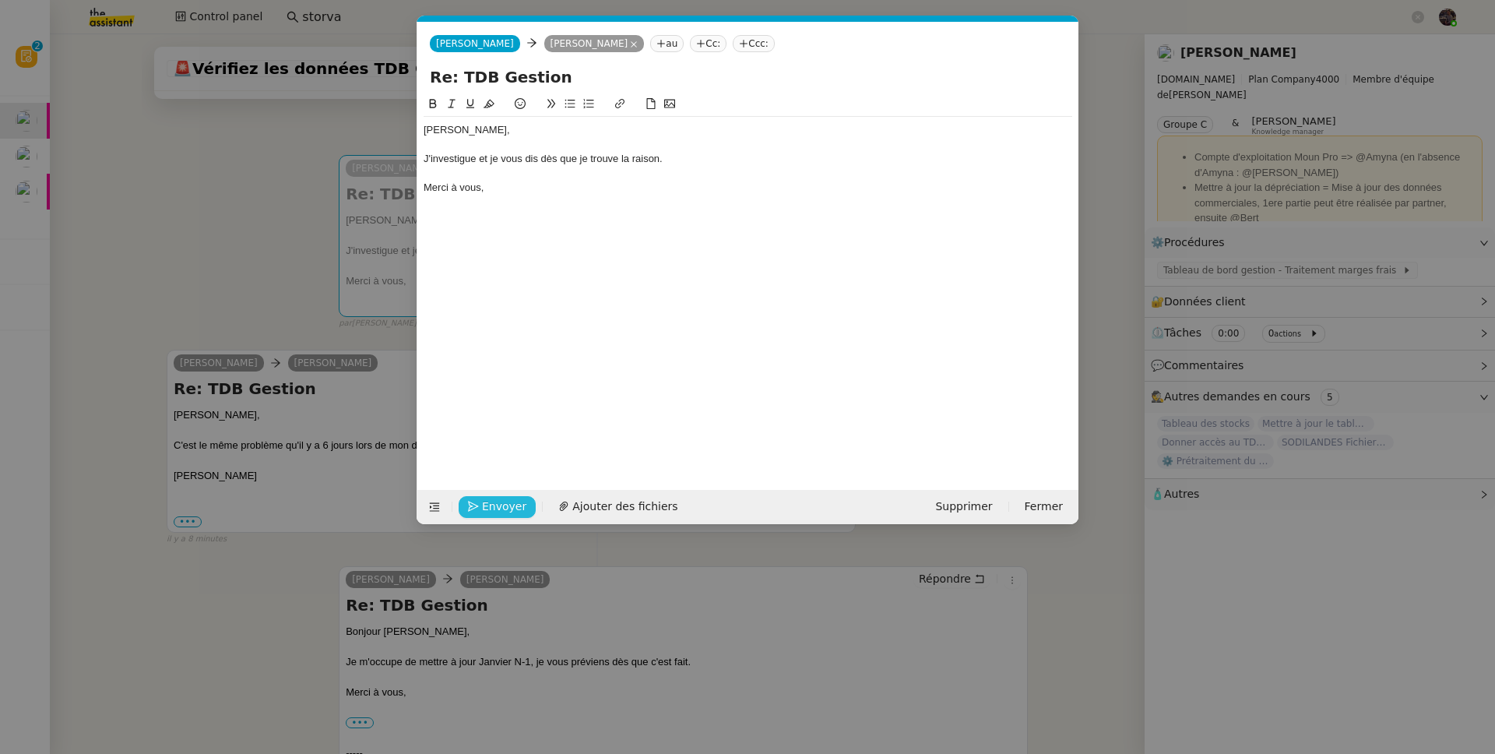
click at [496, 504] on span "Envoyer" at bounding box center [504, 507] width 44 height 18
click at [496, 504] on span "Confirmer l'envoi" at bounding box center [528, 507] width 93 height 18
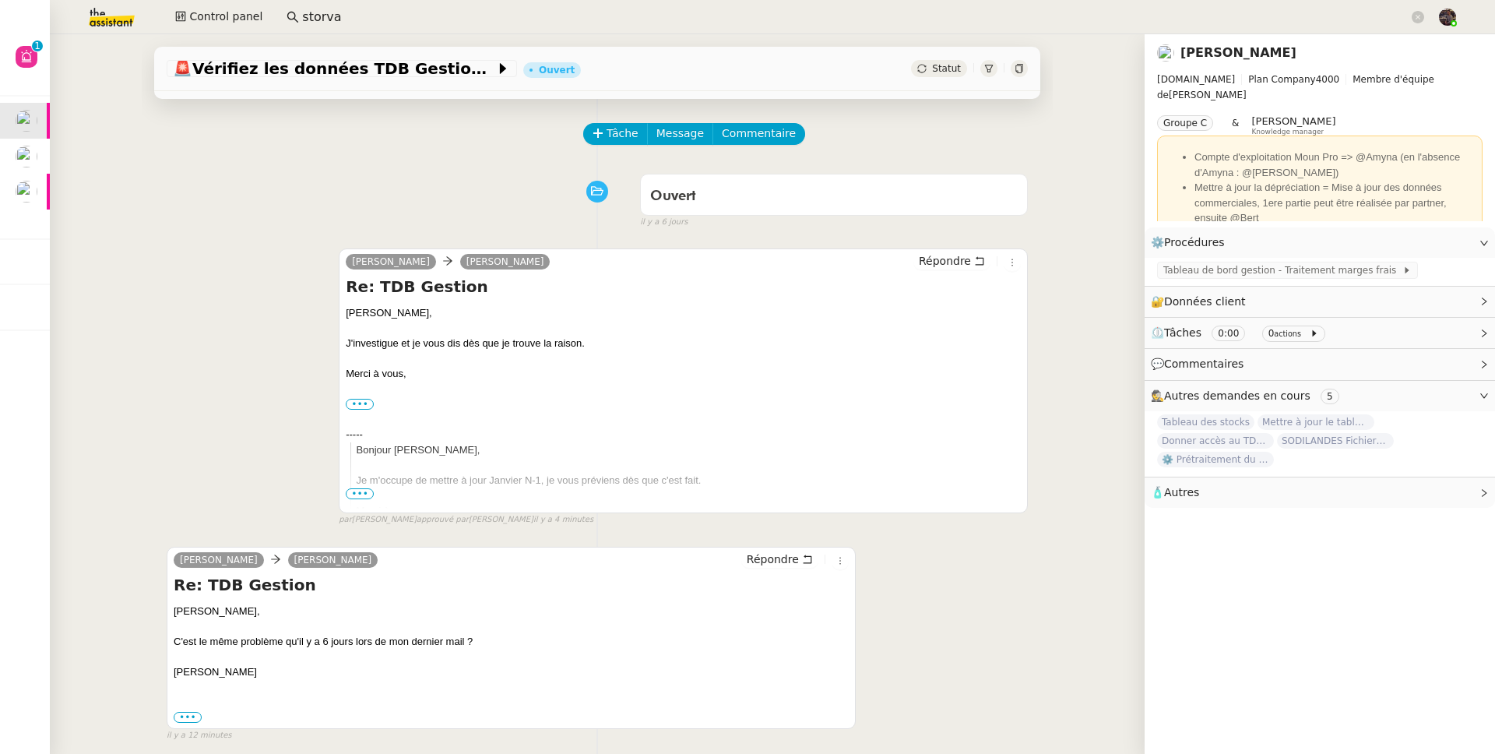
scroll to position [0, 0]
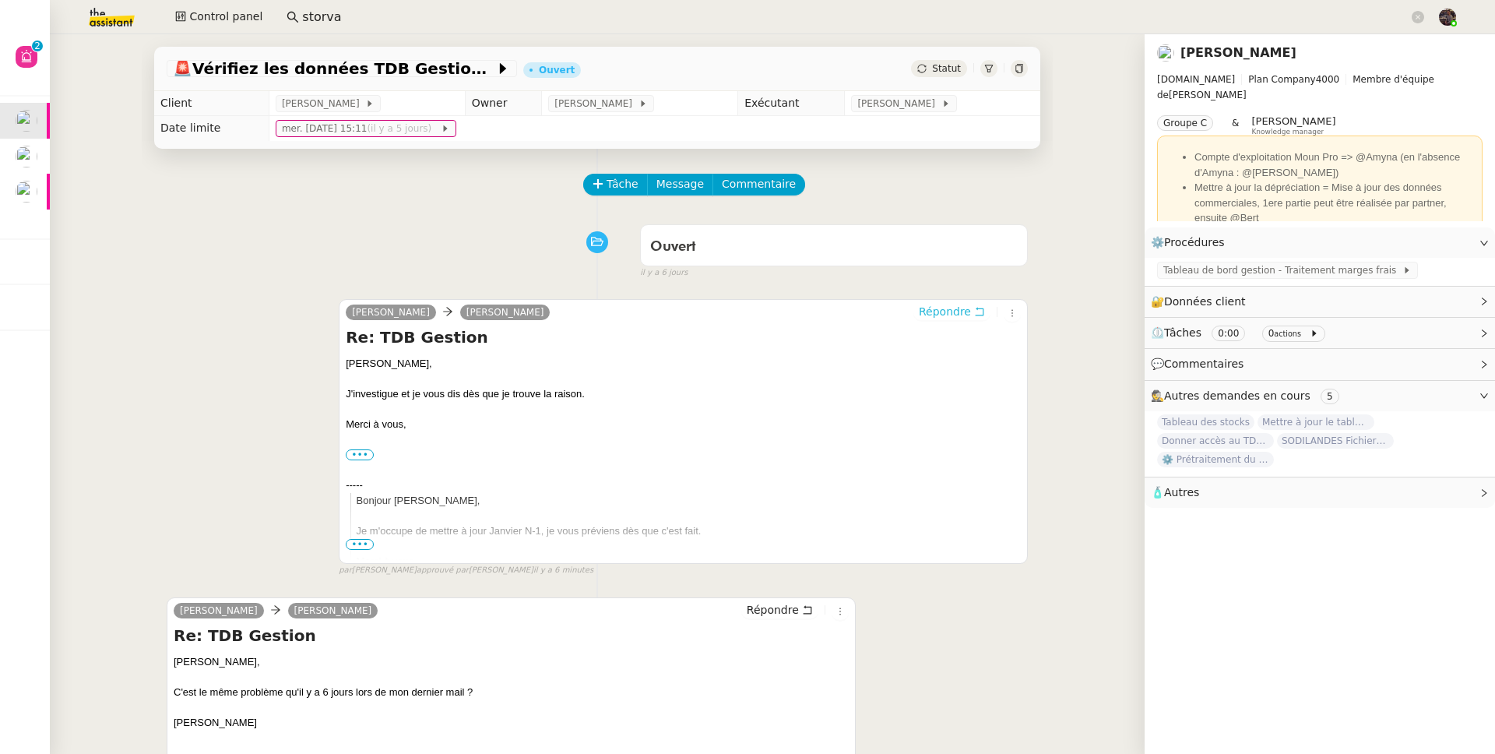
click at [974, 308] on icon at bounding box center [979, 311] width 11 height 11
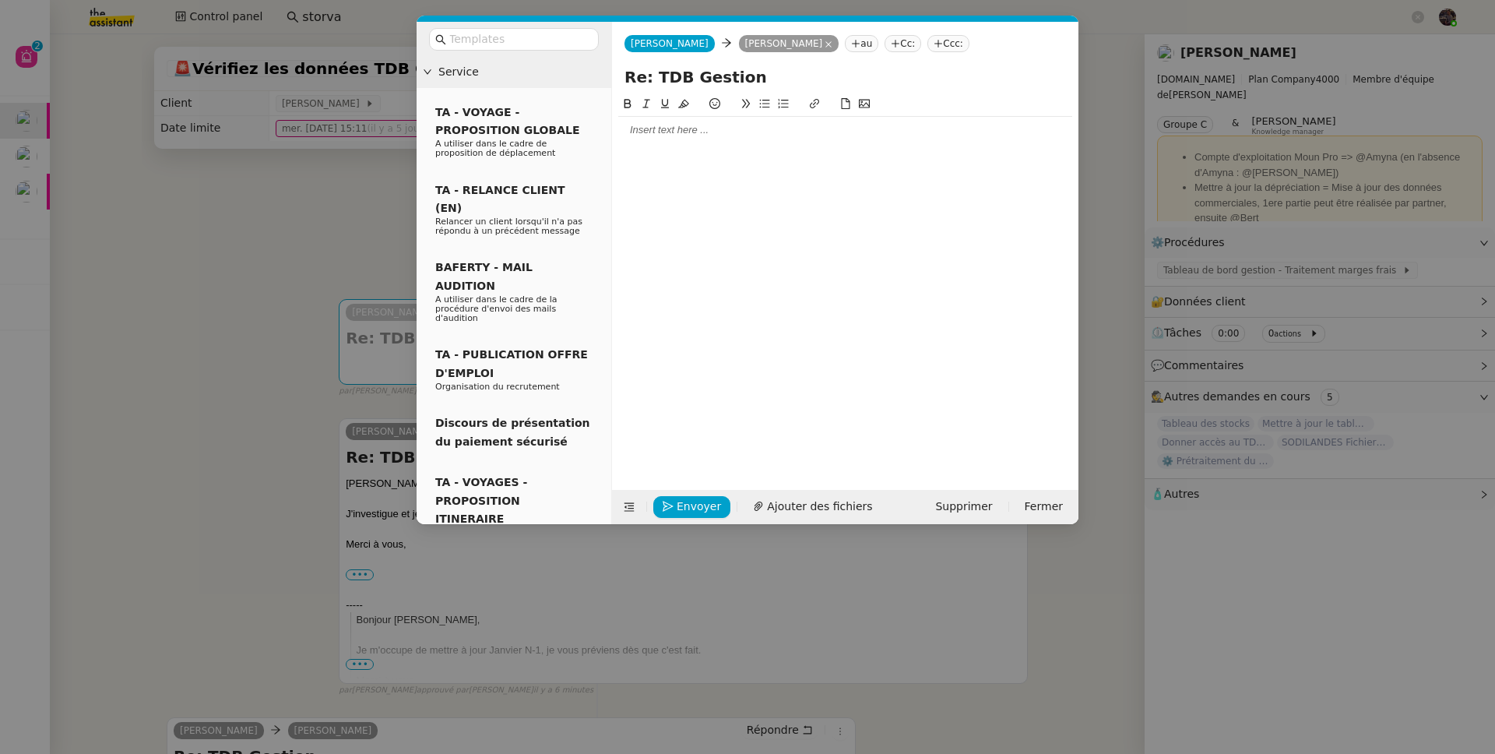
click at [650, 135] on div at bounding box center [845, 130] width 454 height 14
click at [241, 315] on nz-modal-container "Service TA - VOYAGE - PROPOSITION GLOBALE A utiliser dans le cadre de propositi…" at bounding box center [747, 377] width 1495 height 754
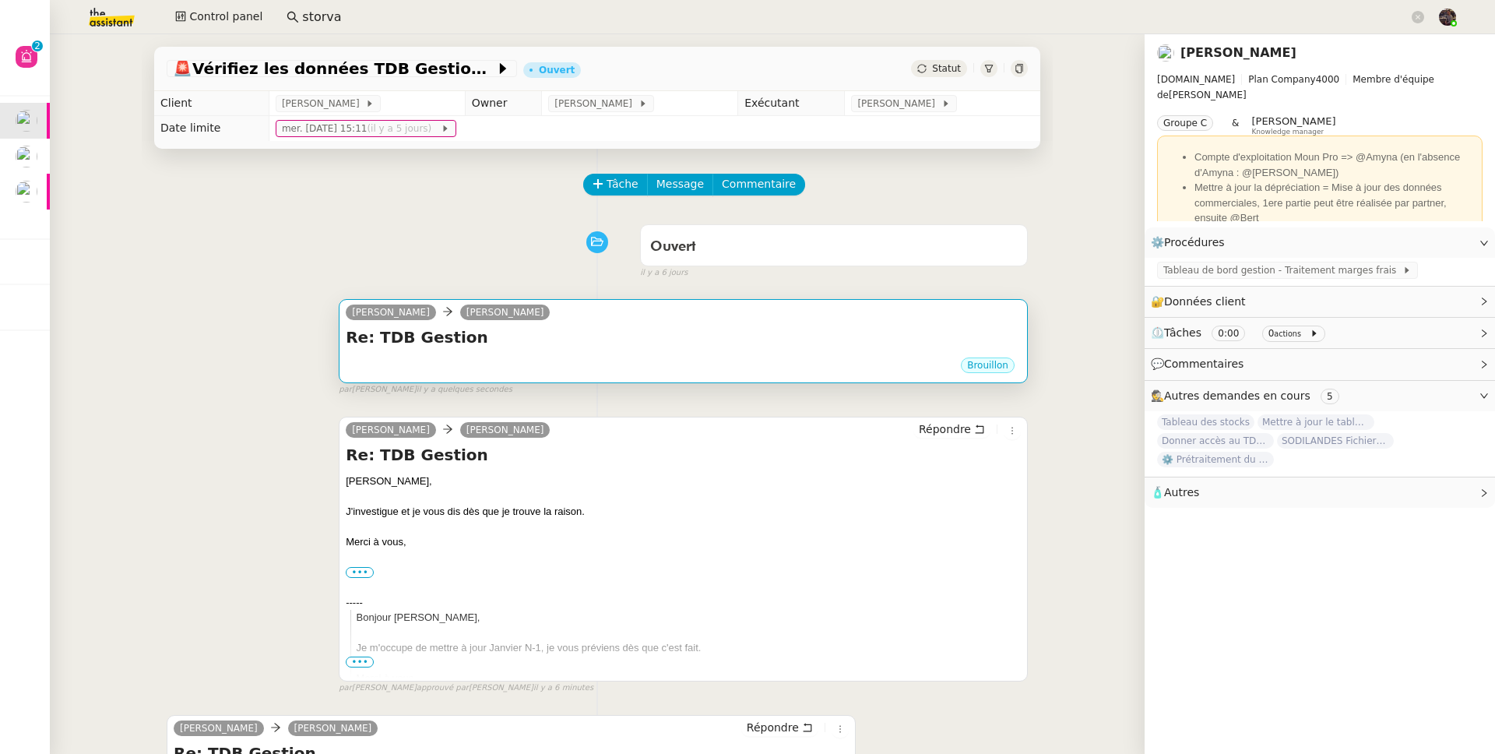
click at [524, 336] on h4 "Re: TDB Gestion" at bounding box center [683, 337] width 675 height 22
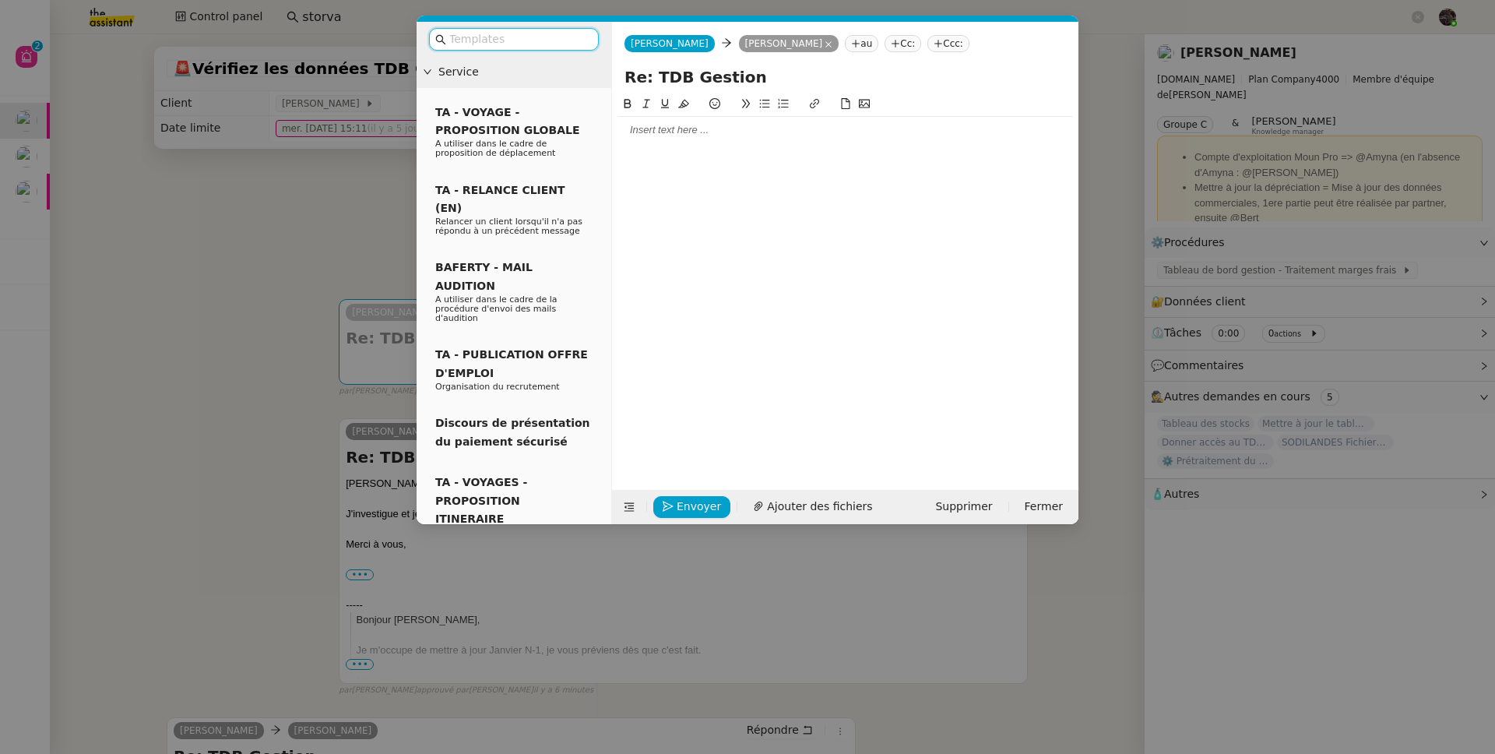
click at [654, 134] on div at bounding box center [845, 130] width 454 height 14
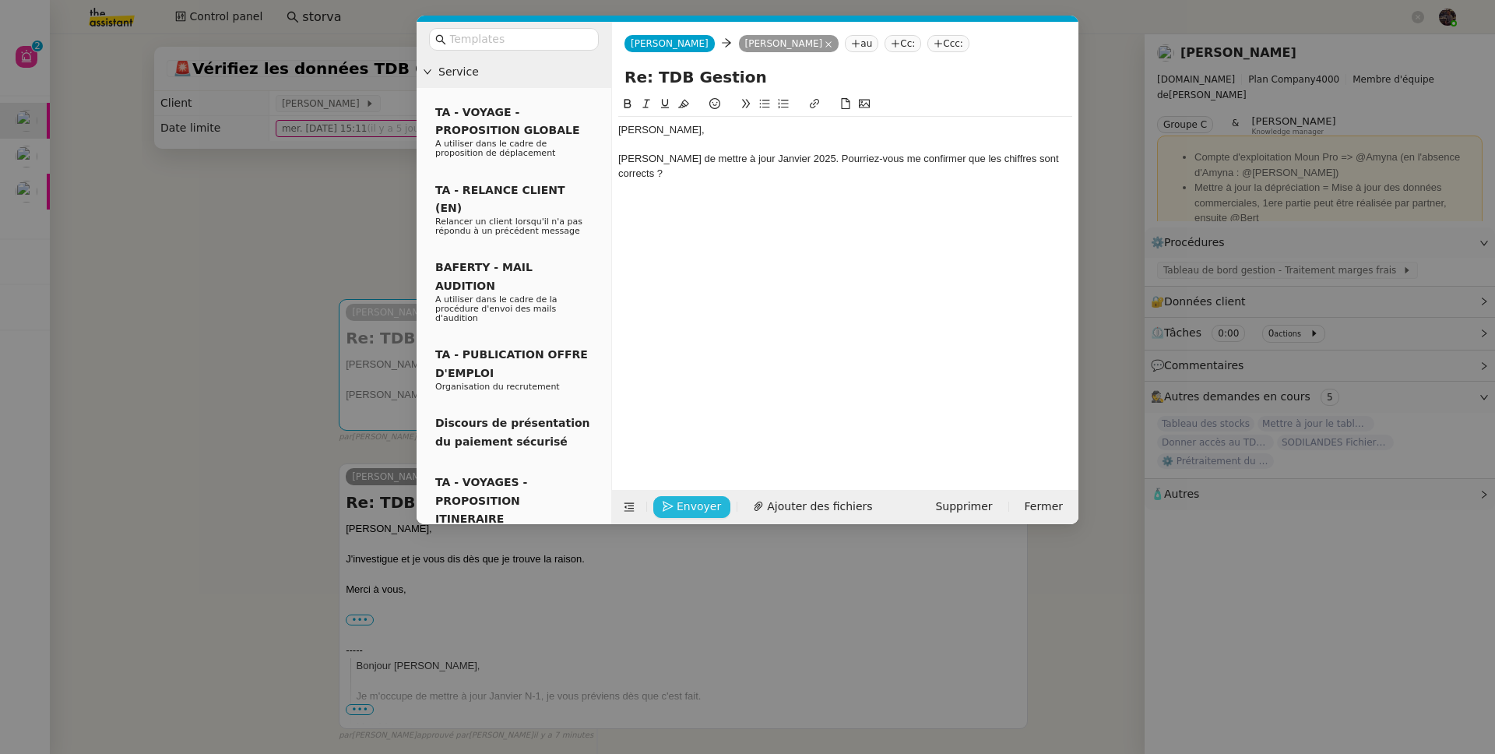
click at [667, 512] on button "Envoyer" at bounding box center [691, 507] width 77 height 22
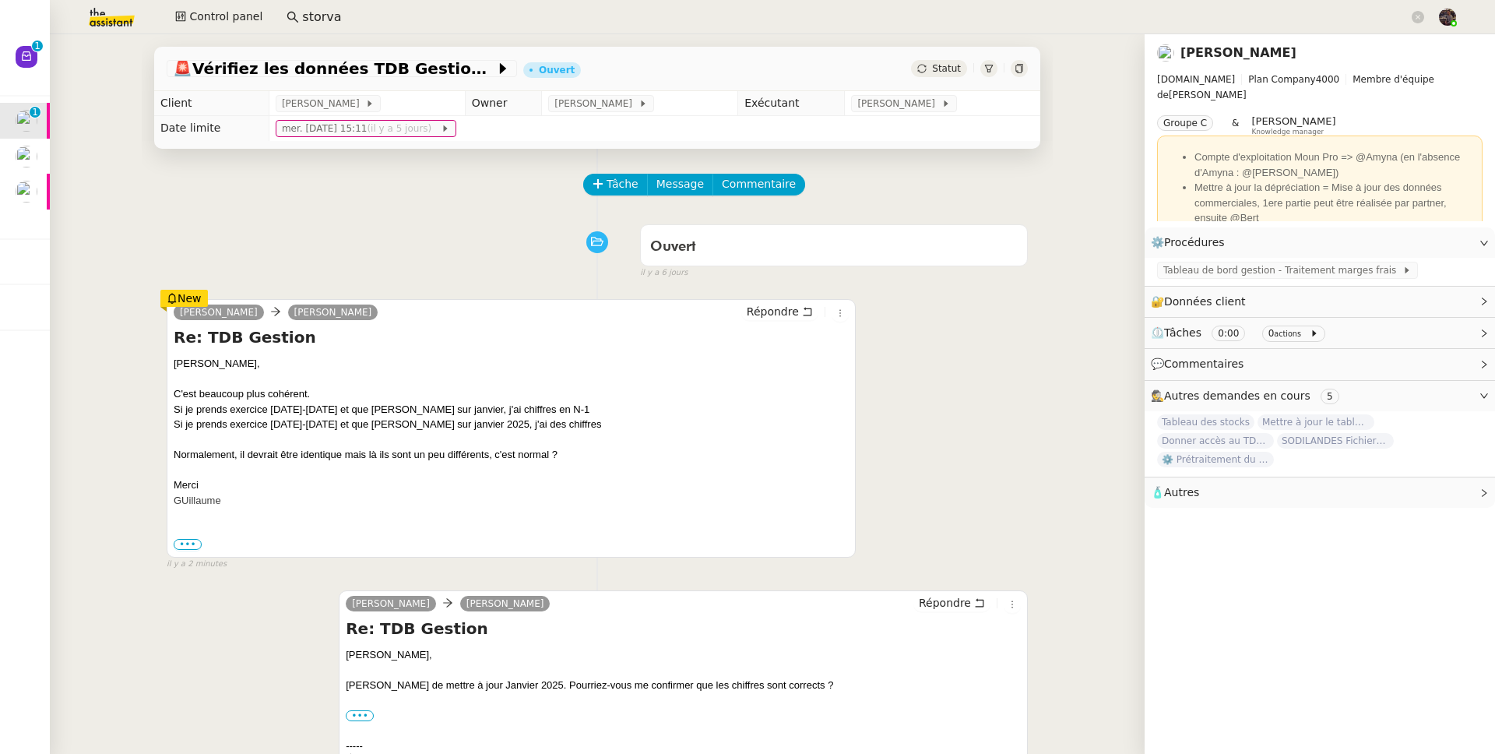
click at [274, 280] on div "Ouvert false il y a 6 jours" at bounding box center [597, 248] width 861 height 62
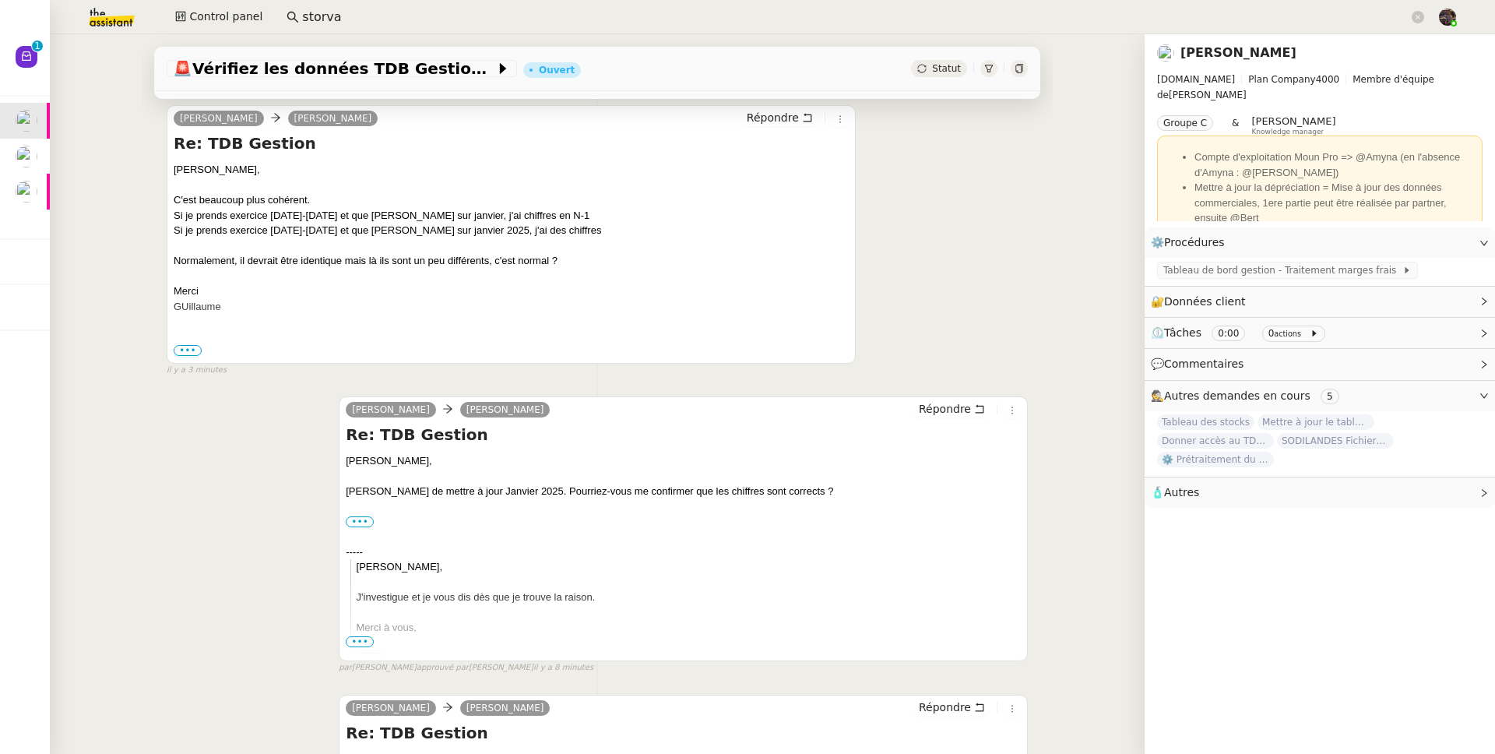
scroll to position [101, 0]
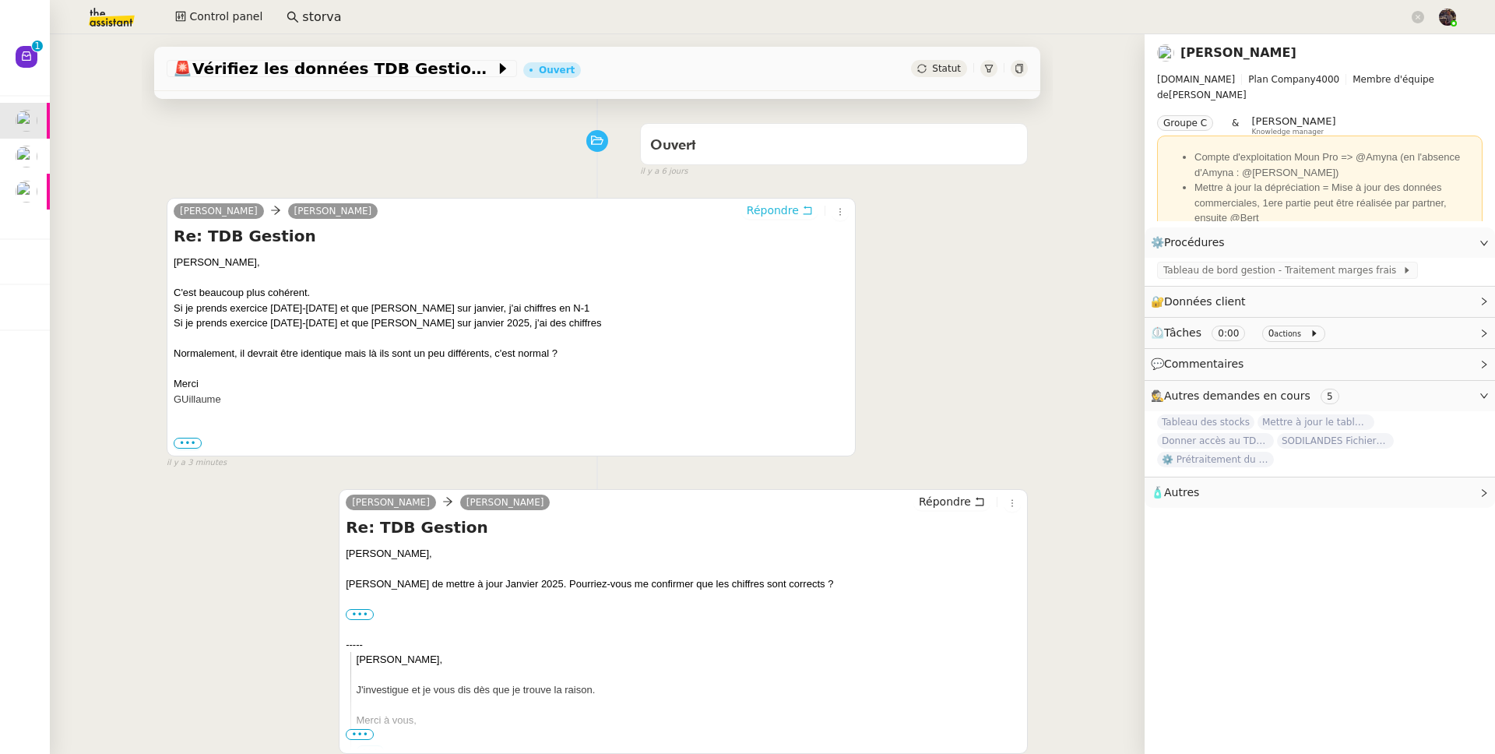
click at [747, 217] on span "Répondre" at bounding box center [773, 210] width 52 height 16
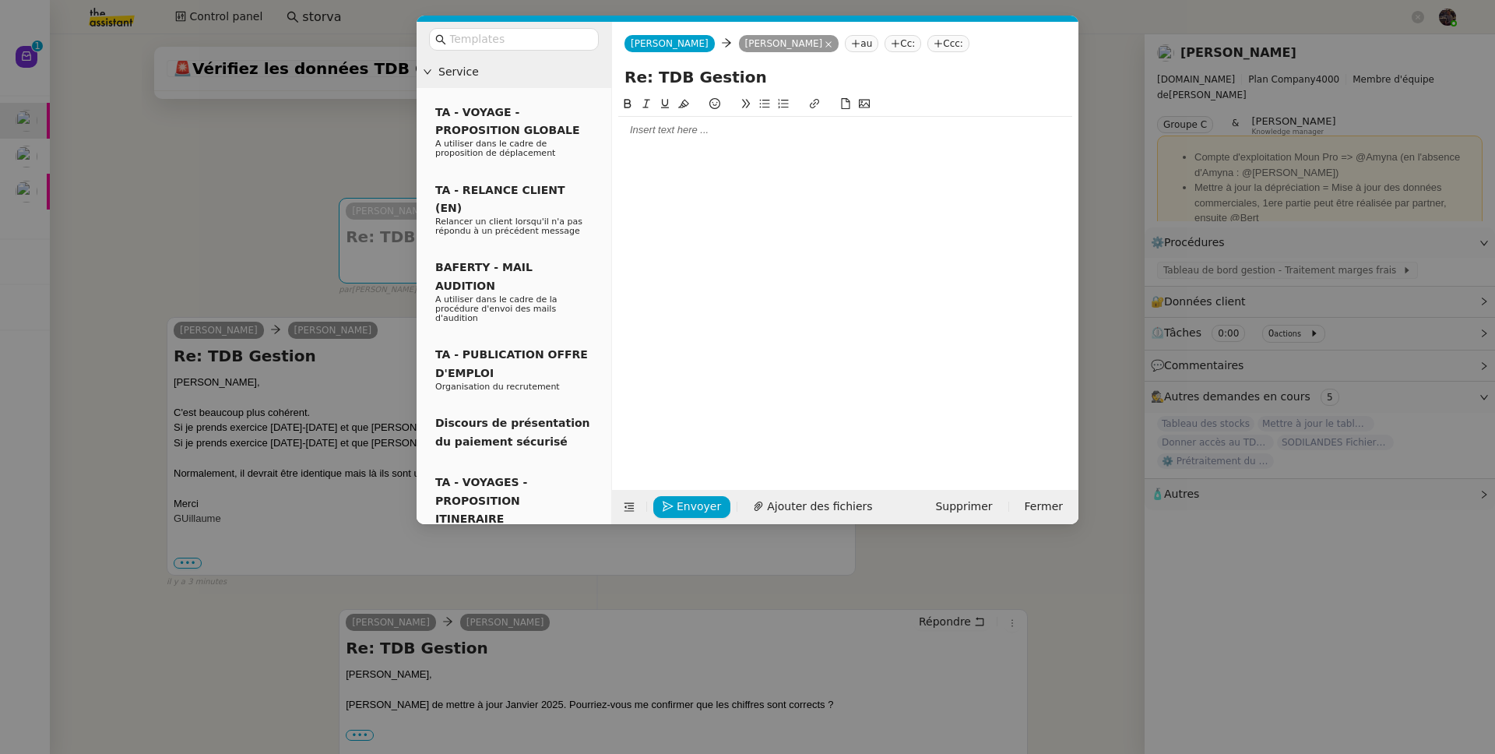
click at [727, 141] on div at bounding box center [845, 130] width 454 height 26
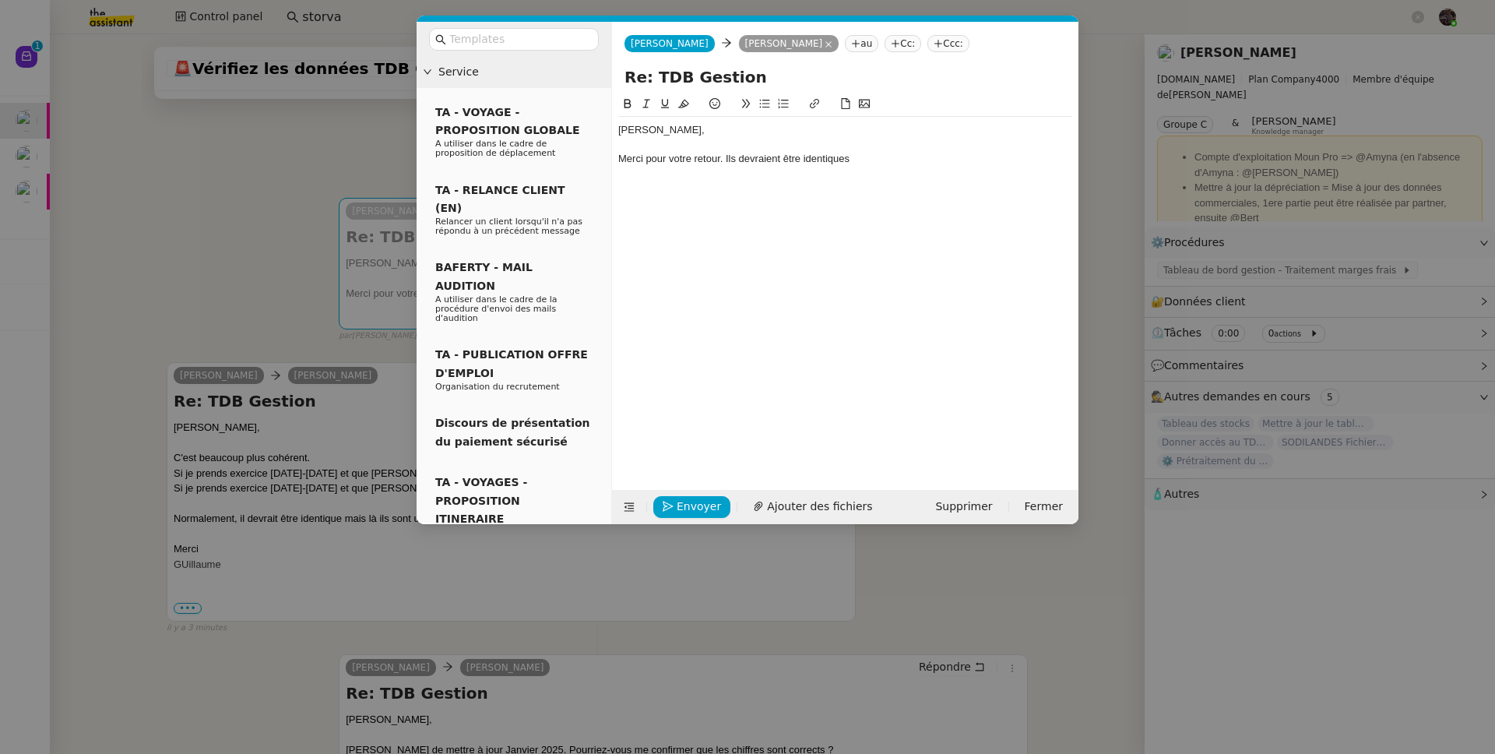
click at [132, 382] on nz-modal-container "Service TA - VOYAGE - PROPOSITION GLOBALE A utiliser dans le cadre de propositi…" at bounding box center [747, 377] width 1495 height 754
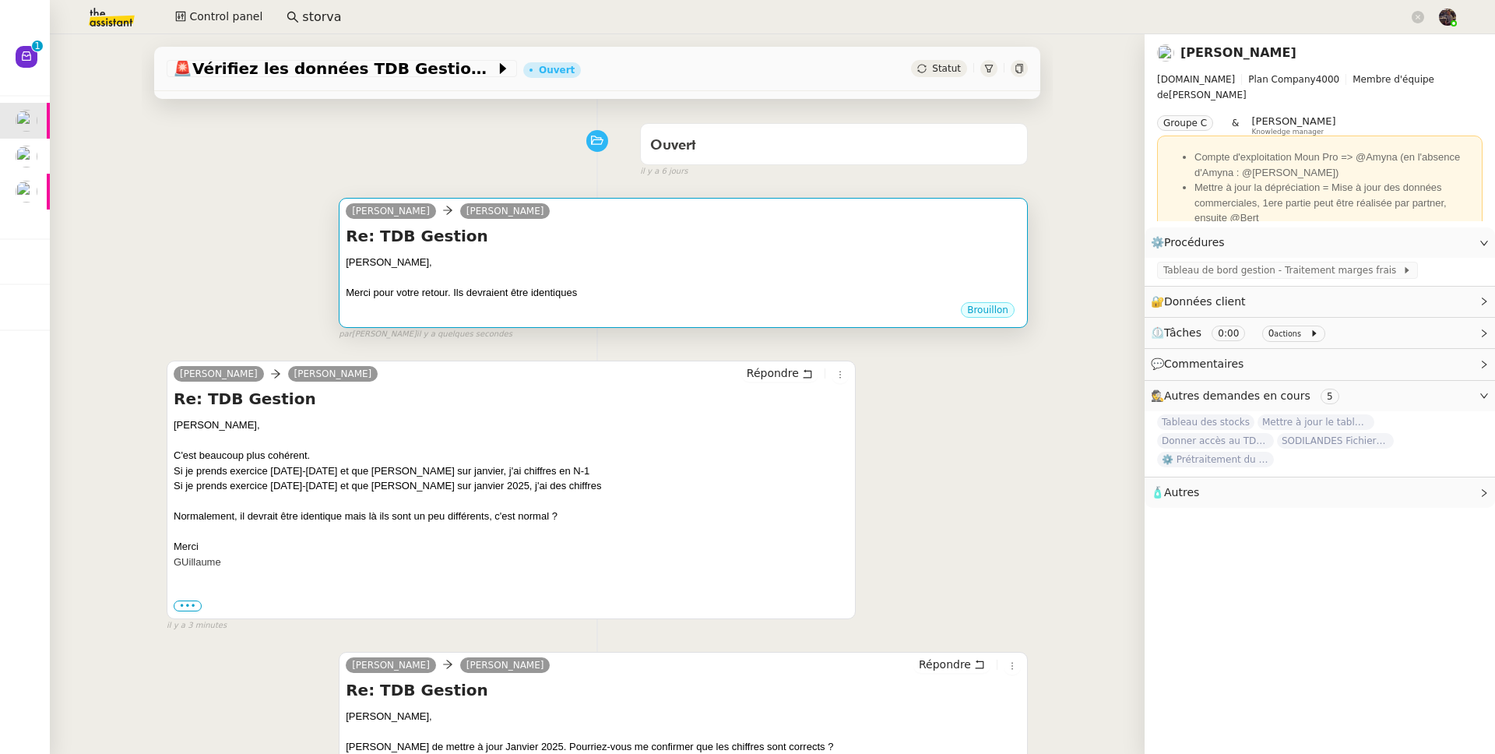
click at [608, 258] on div "Guillaume," at bounding box center [683, 263] width 675 height 16
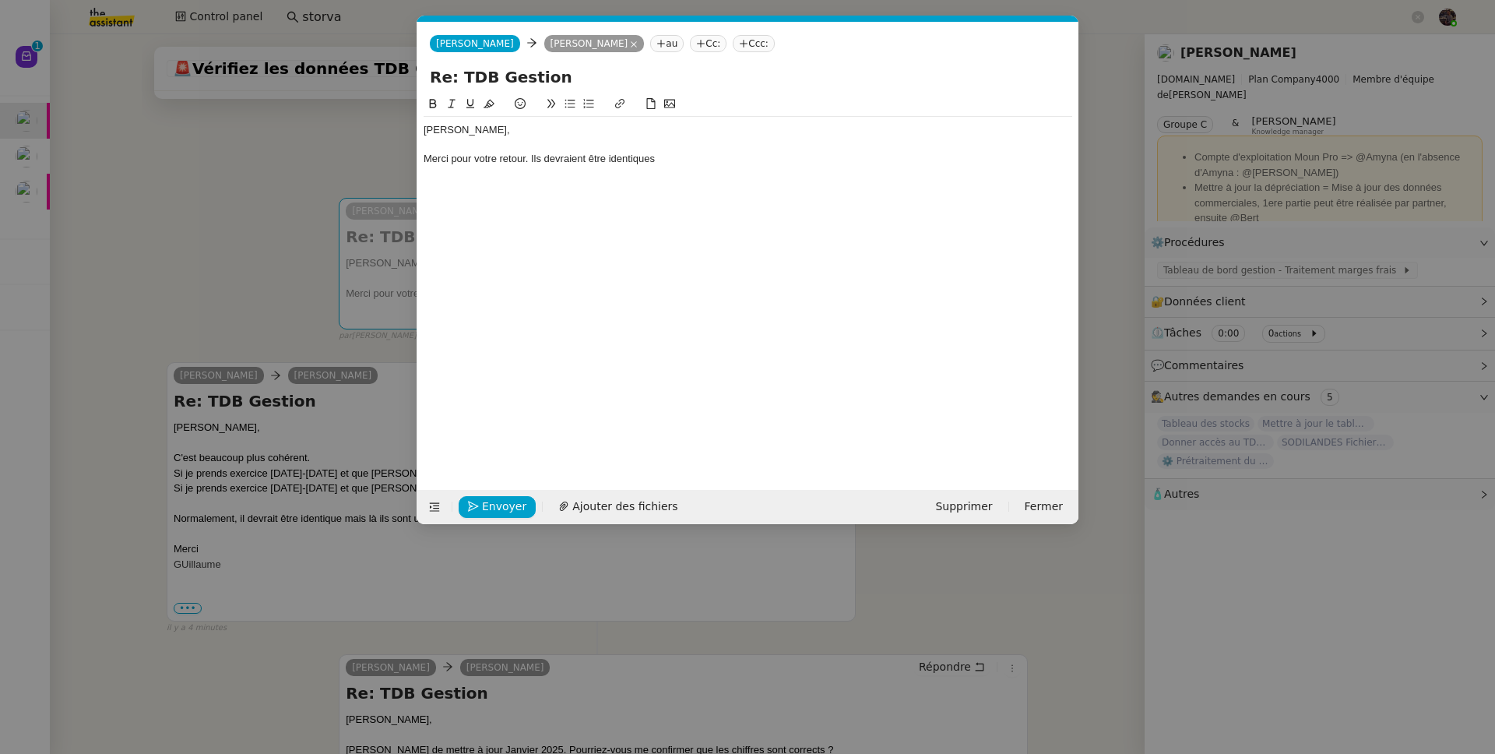
scroll to position [0, 33]
click at [529, 162] on div "Merci pour votre retour. Ils devraient être identiques" at bounding box center [748, 159] width 649 height 14
click at [762, 165] on div "Merci pour votre retour. L'écart observé n'est pas normal, tous les chiffres Il…" at bounding box center [748, 159] width 649 height 14
click at [768, 162] on div "Merci pour votre retour. L'écart observé n'est pas normal, tous les chiffres Il…" at bounding box center [748, 159] width 649 height 14
click at [1002, 157] on div "Merci pour votre retour. L'écart observé n'est pas normal, tous les chiffres de…" at bounding box center [748, 159] width 649 height 14
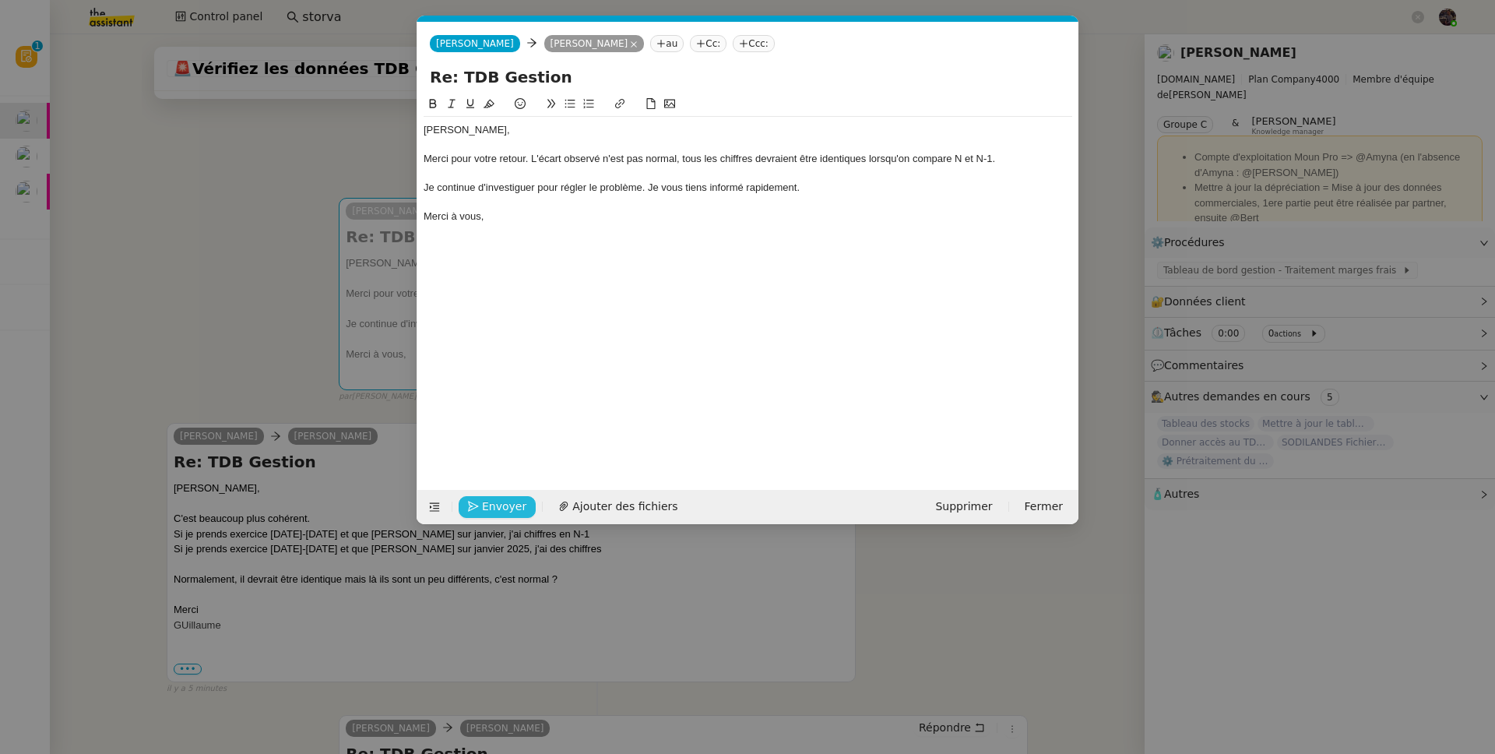
click at [484, 509] on span "Envoyer" at bounding box center [504, 507] width 44 height 18
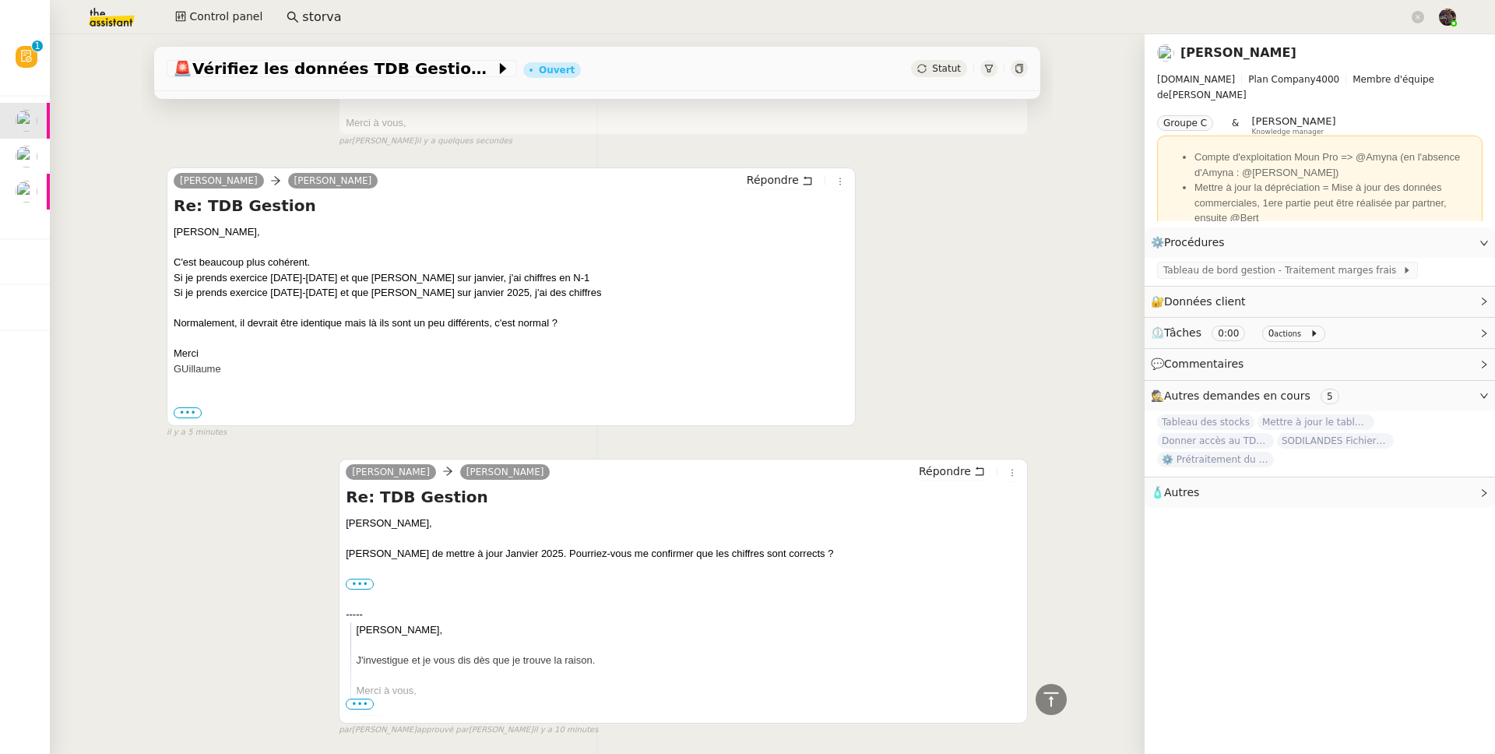
scroll to position [65, 0]
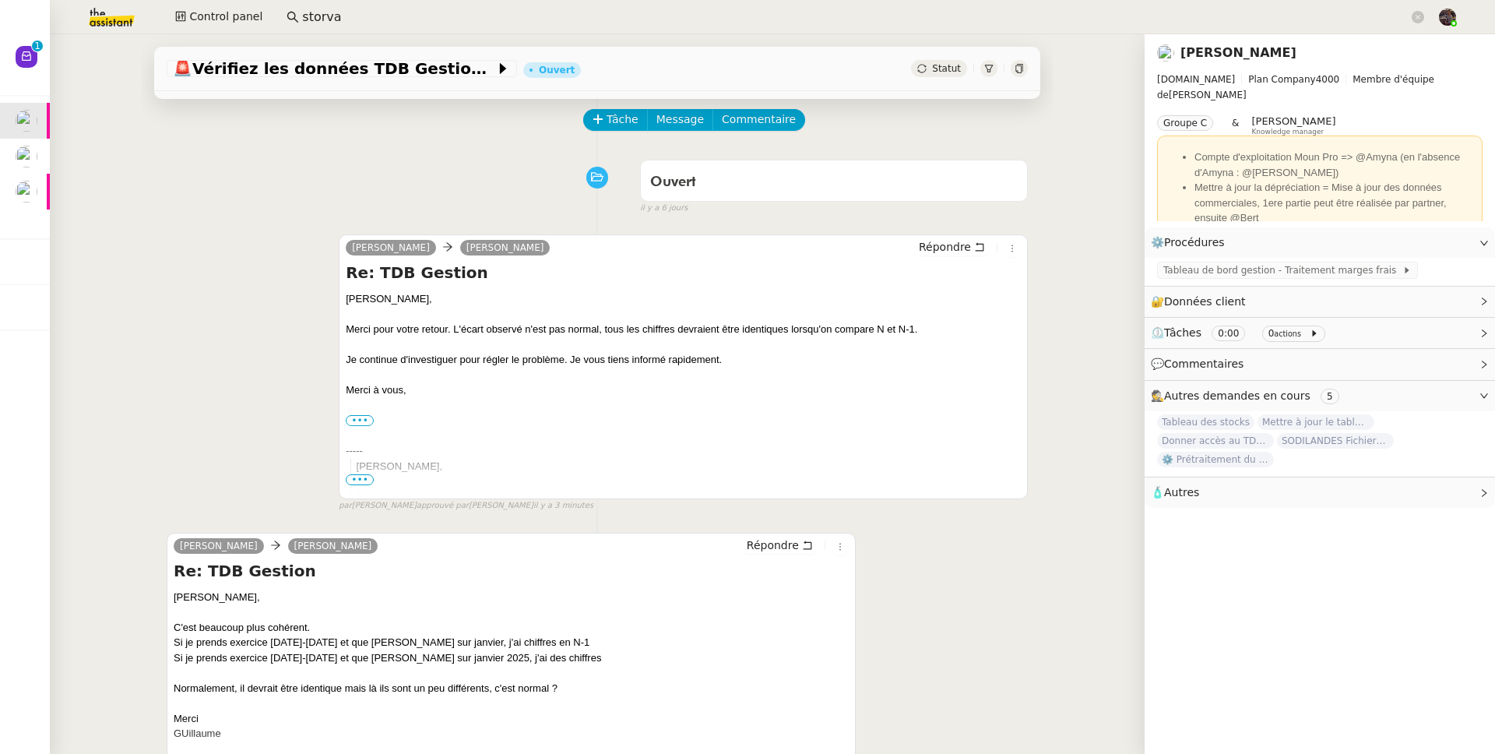
drag, startPoint x: 173, startPoint y: 136, endPoint x: 166, endPoint y: 81, distance: 55.7
click at [173, 136] on div "Tâche Message Commentaire" at bounding box center [597, 127] width 861 height 37
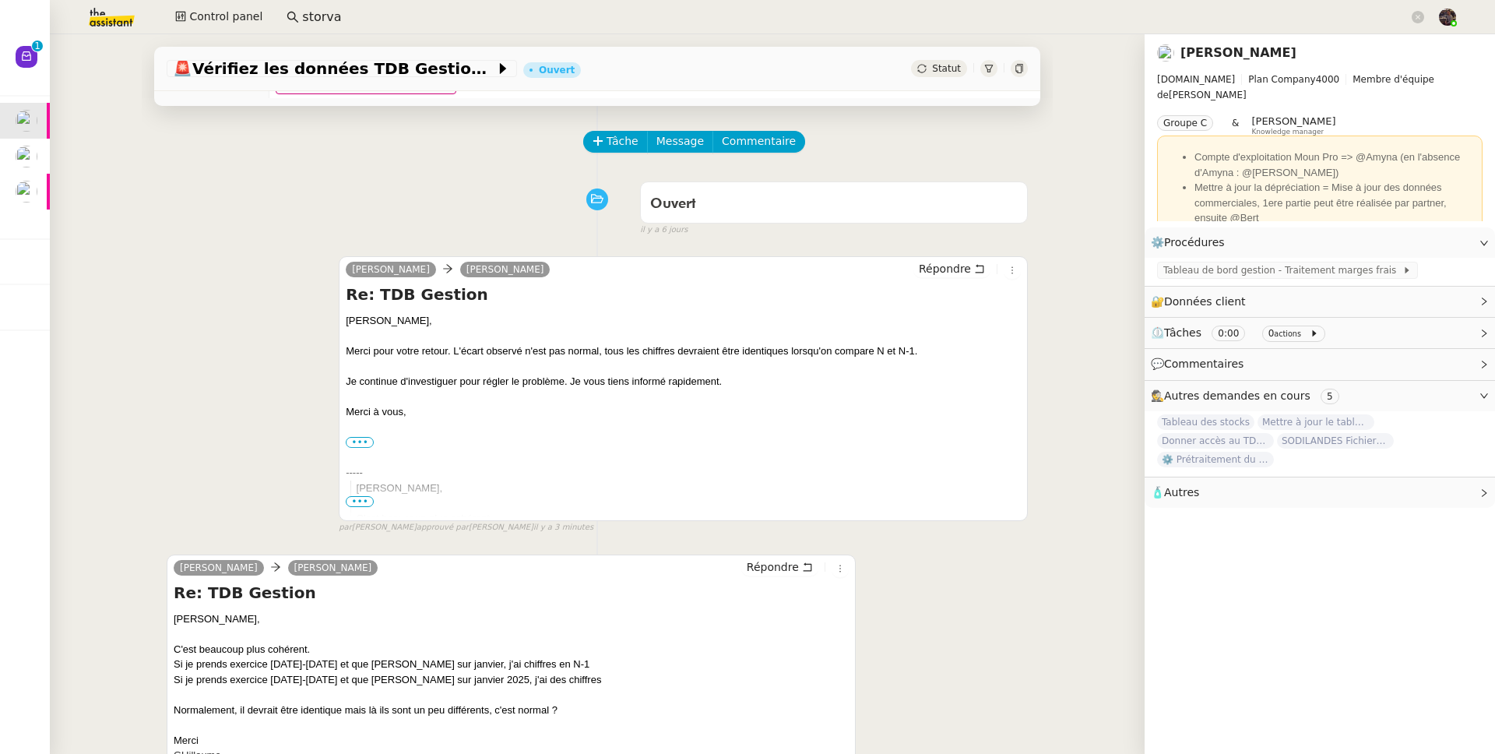
scroll to position [0, 0]
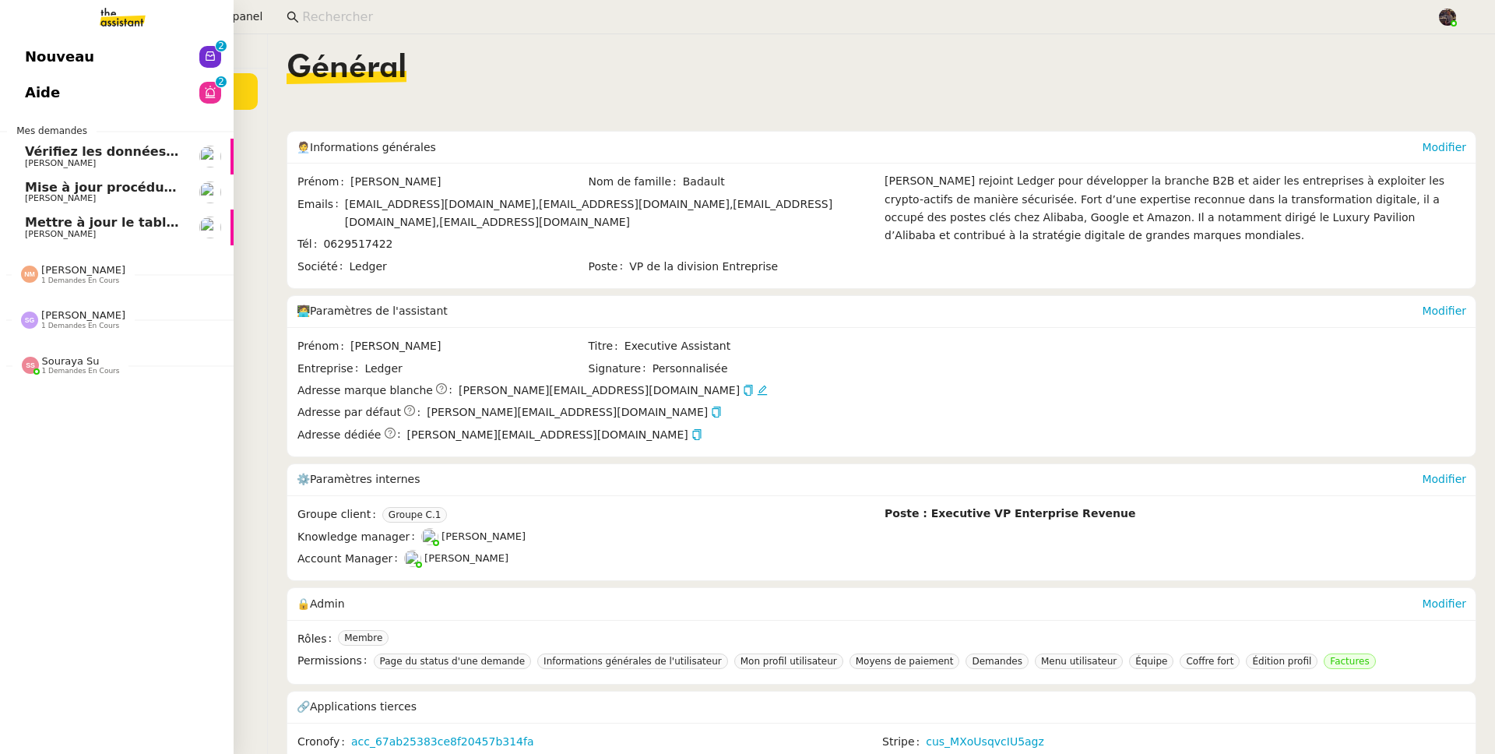
click at [42, 51] on span "Nouveau" at bounding box center [59, 56] width 69 height 23
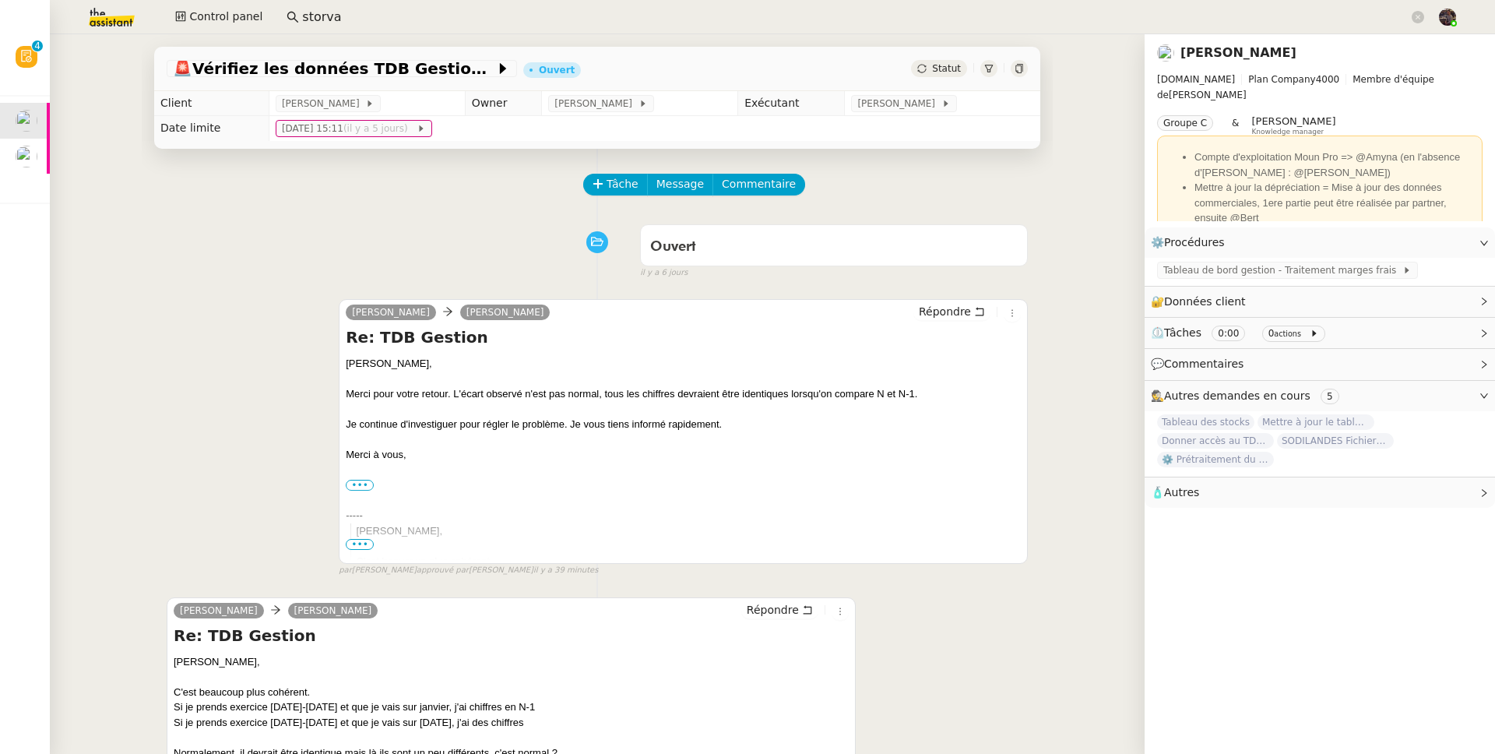
click at [945, 290] on div "[PERSON_NAME] Re: TDB Gestion [PERSON_NAME], Merci pour votre retour. L'écart o…" at bounding box center [597, 431] width 861 height 292
click at [938, 306] on span "Répondre" at bounding box center [945, 312] width 52 height 16
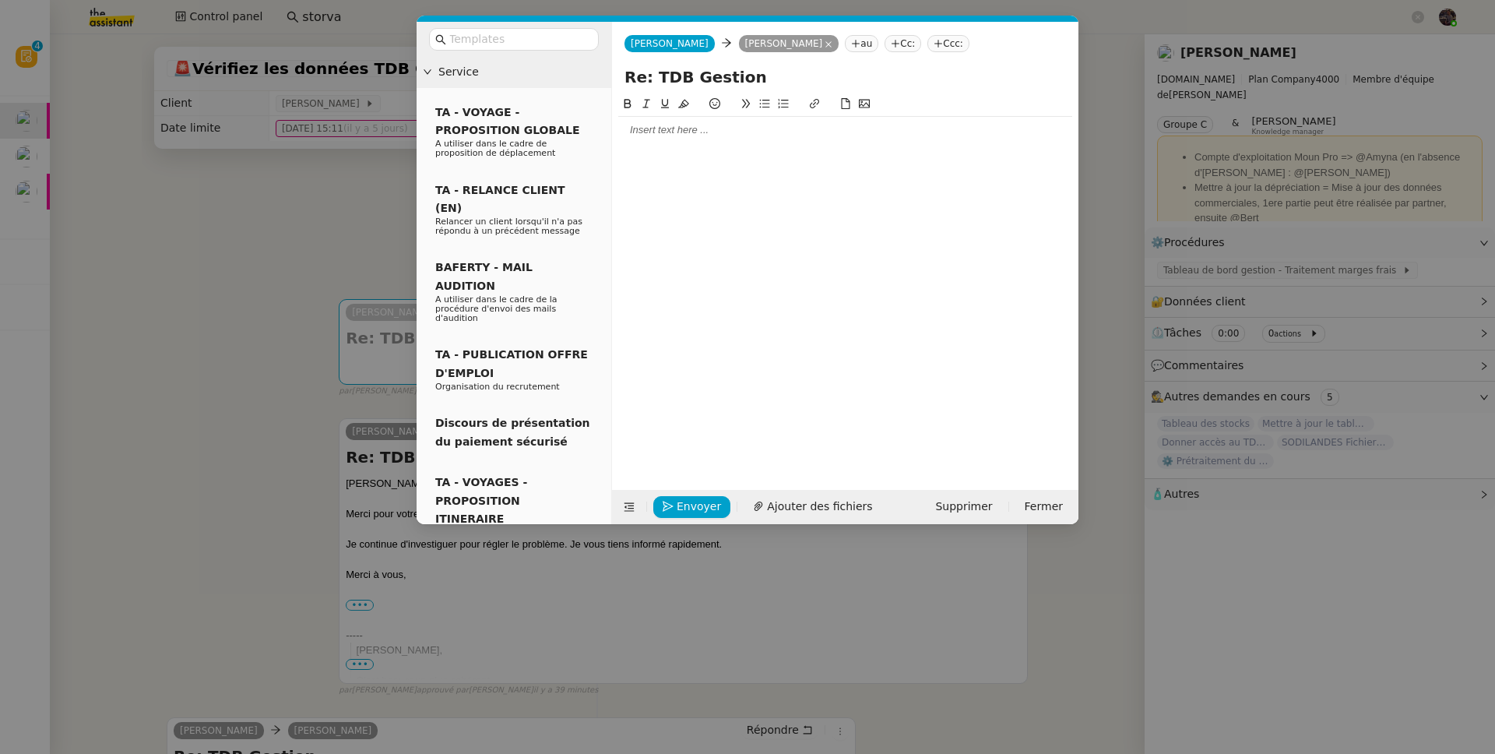
click at [699, 133] on div at bounding box center [845, 130] width 454 height 14
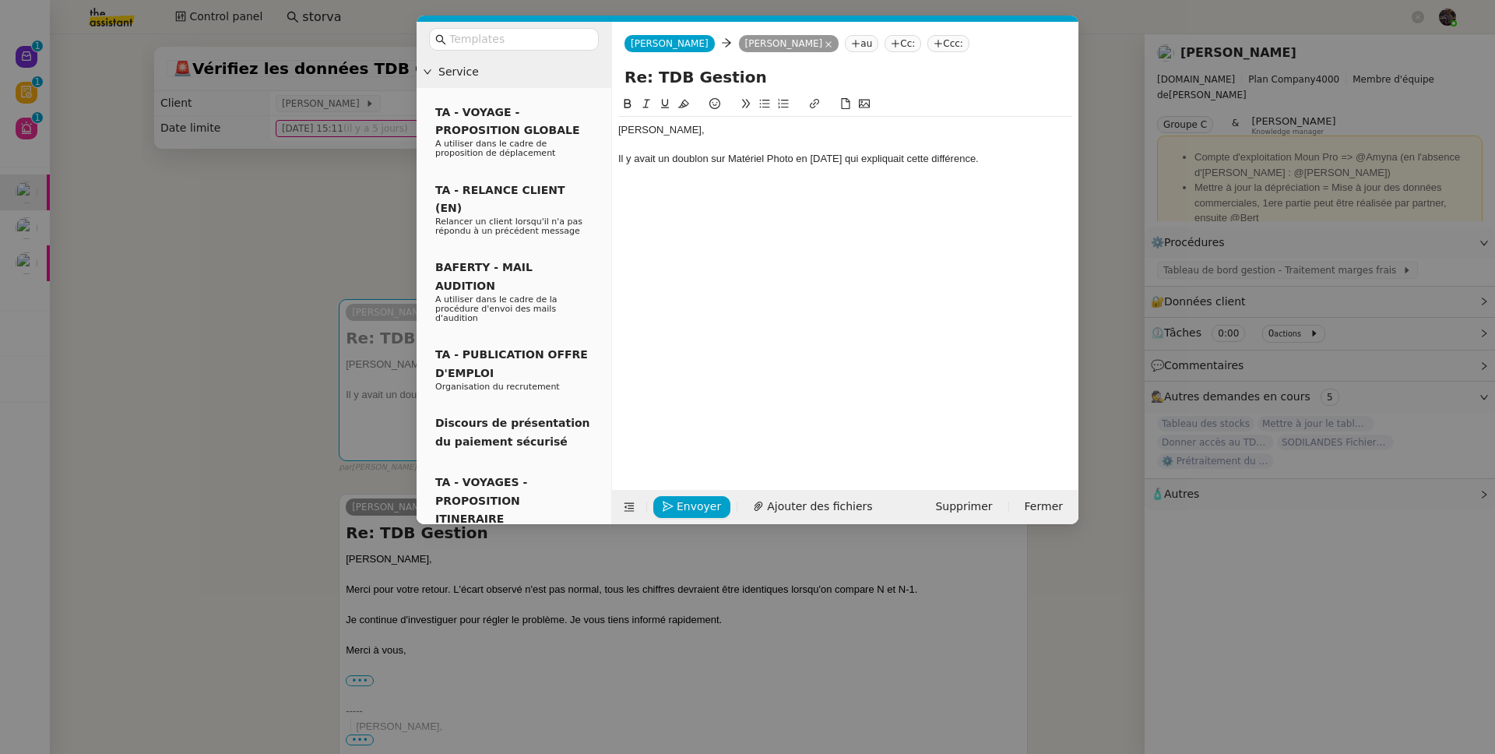
click at [799, 185] on div at bounding box center [845, 188] width 454 height 14
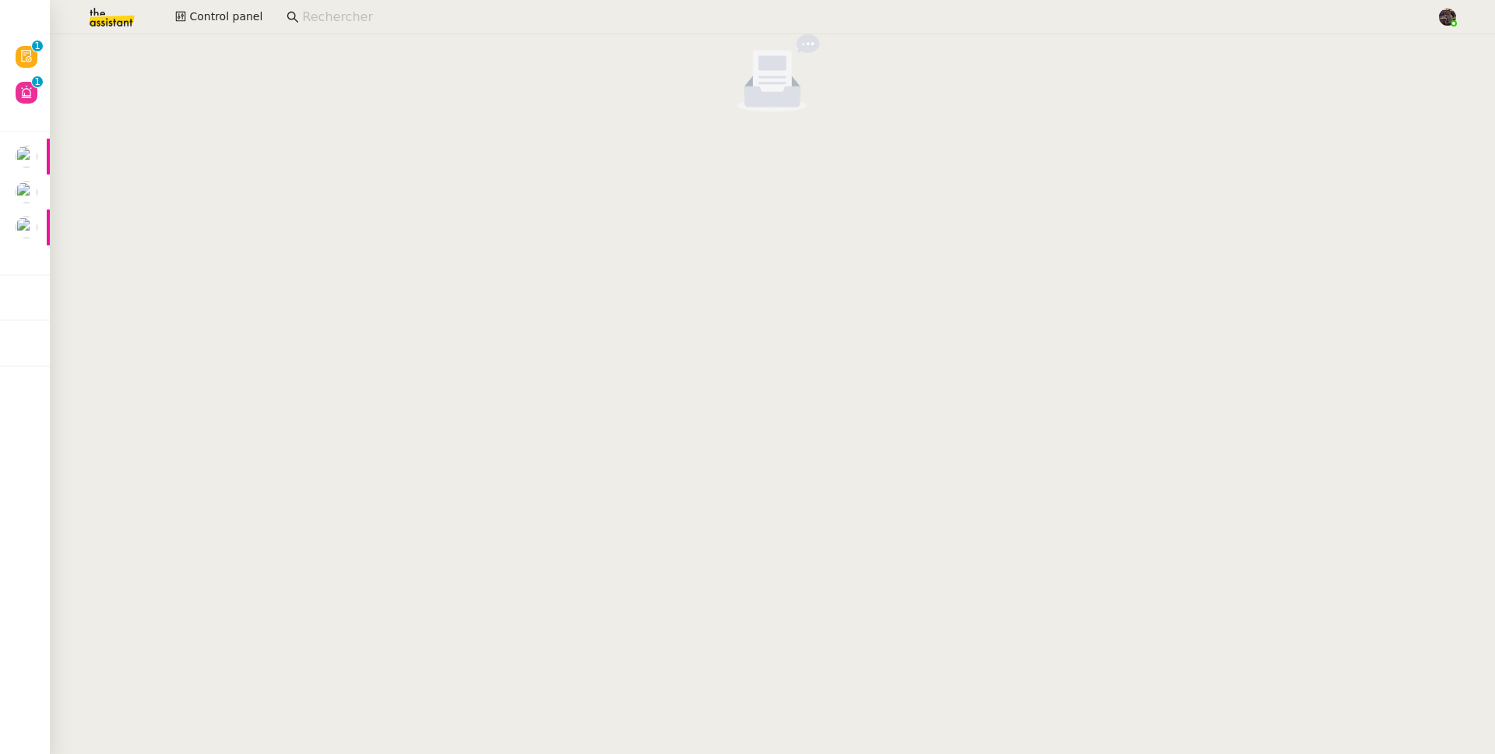
drag, startPoint x: 1083, startPoint y: 308, endPoint x: 196, endPoint y: 39, distance: 927.1
click at [600, 43] on cdk-virtual-scroll-viewport at bounding box center [772, 394] width 1445 height 720
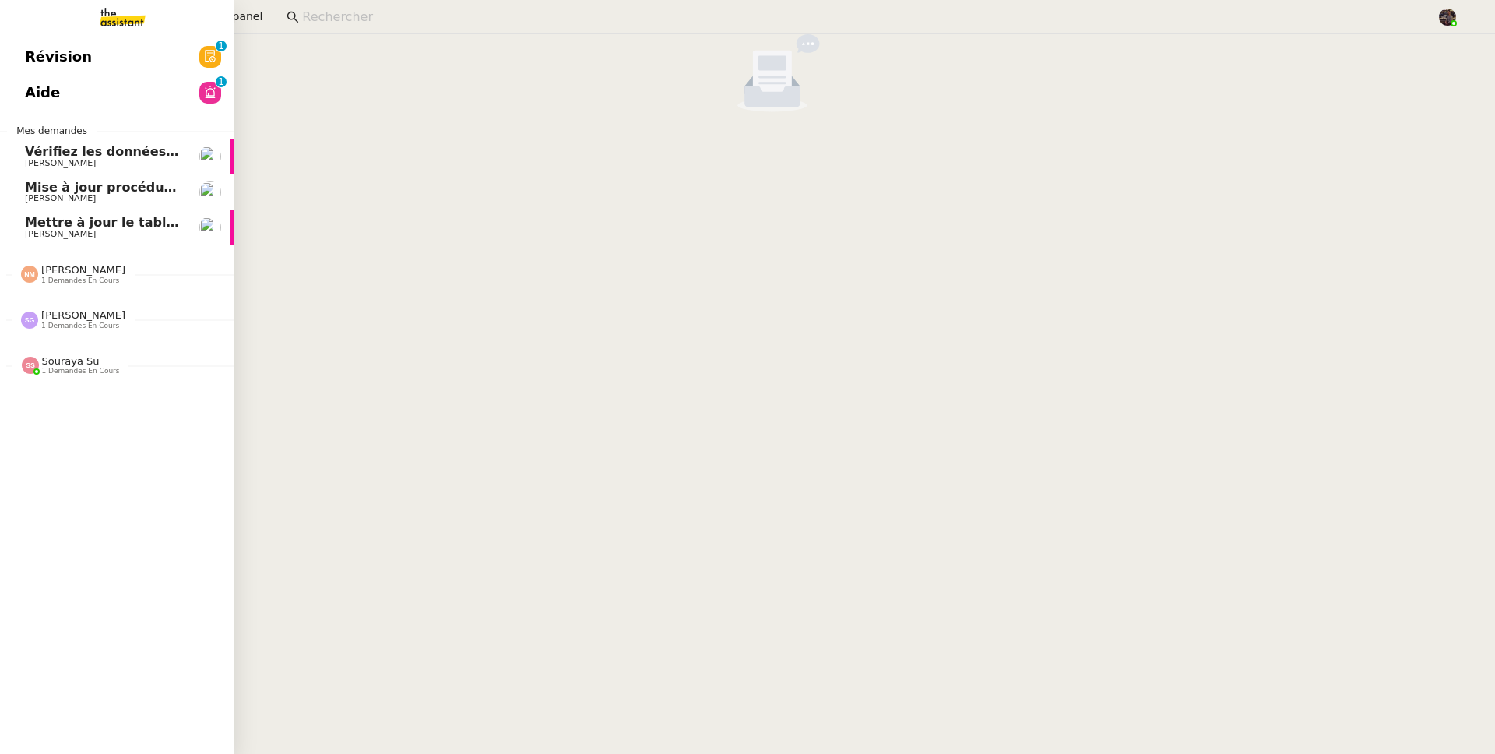
click at [10, 98] on link "Aide 0 1 2 3 4 5 6 7 8 9" at bounding box center [117, 93] width 234 height 36
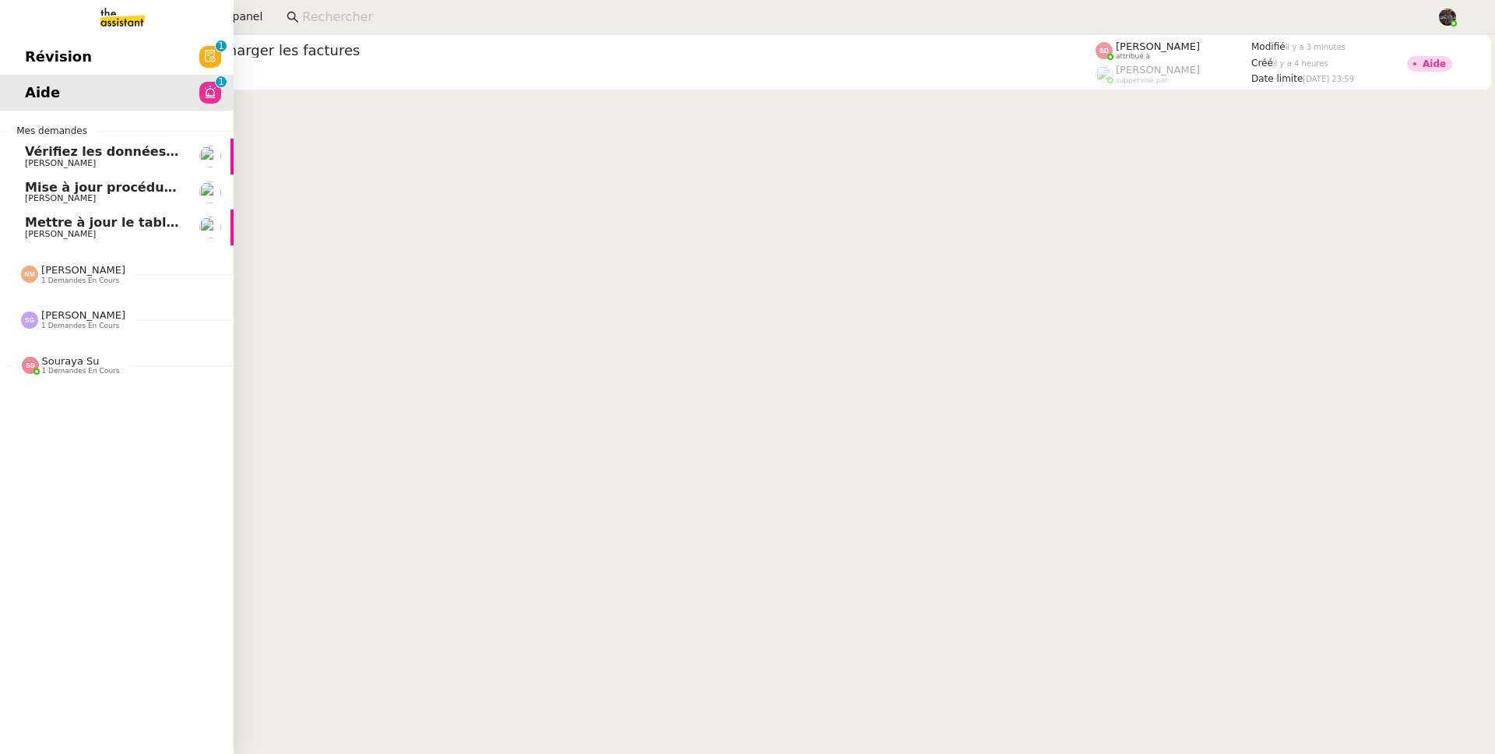
click at [21, 57] on link "Révision 0 1 2 3 4 5 6 7 8 9" at bounding box center [117, 57] width 234 height 36
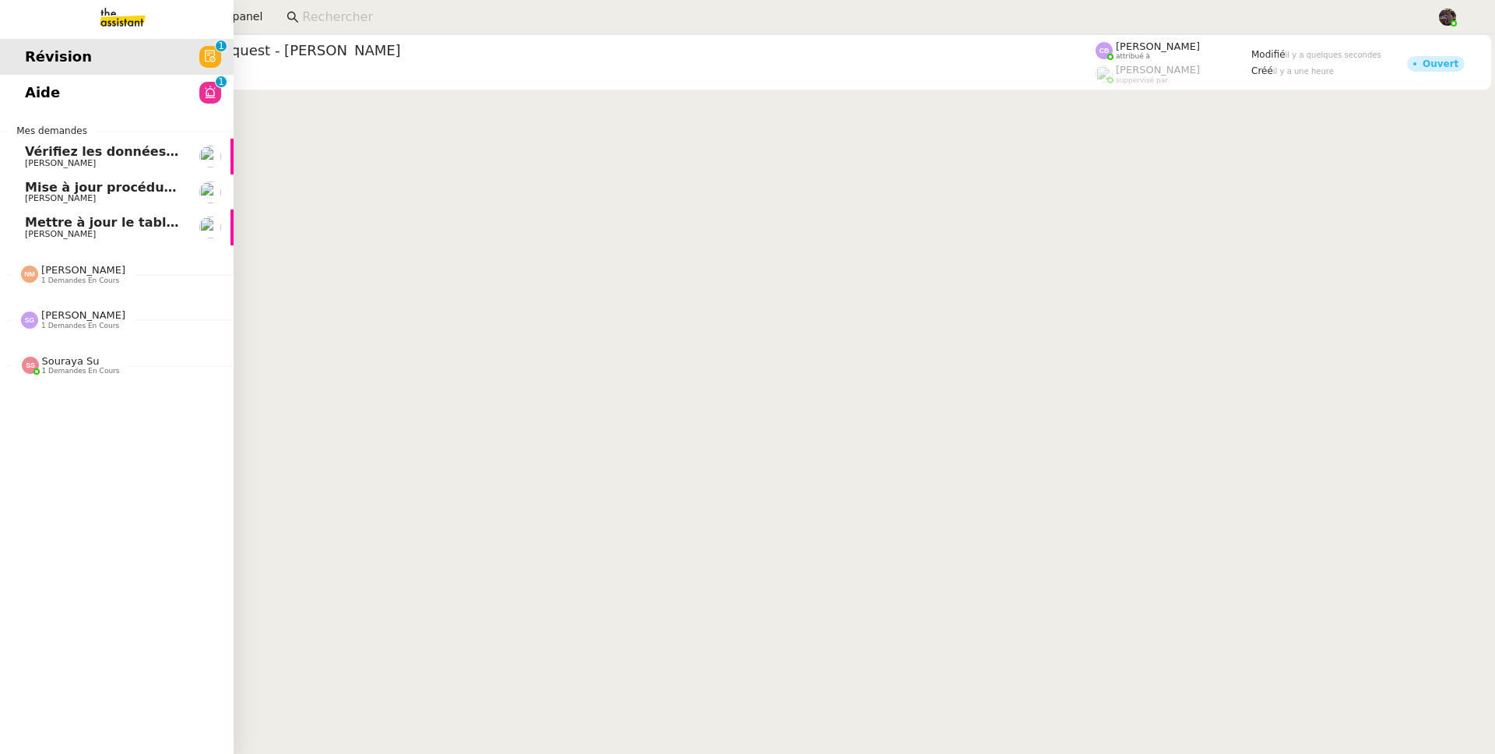
click at [38, 82] on span "Aide" at bounding box center [42, 92] width 35 height 23
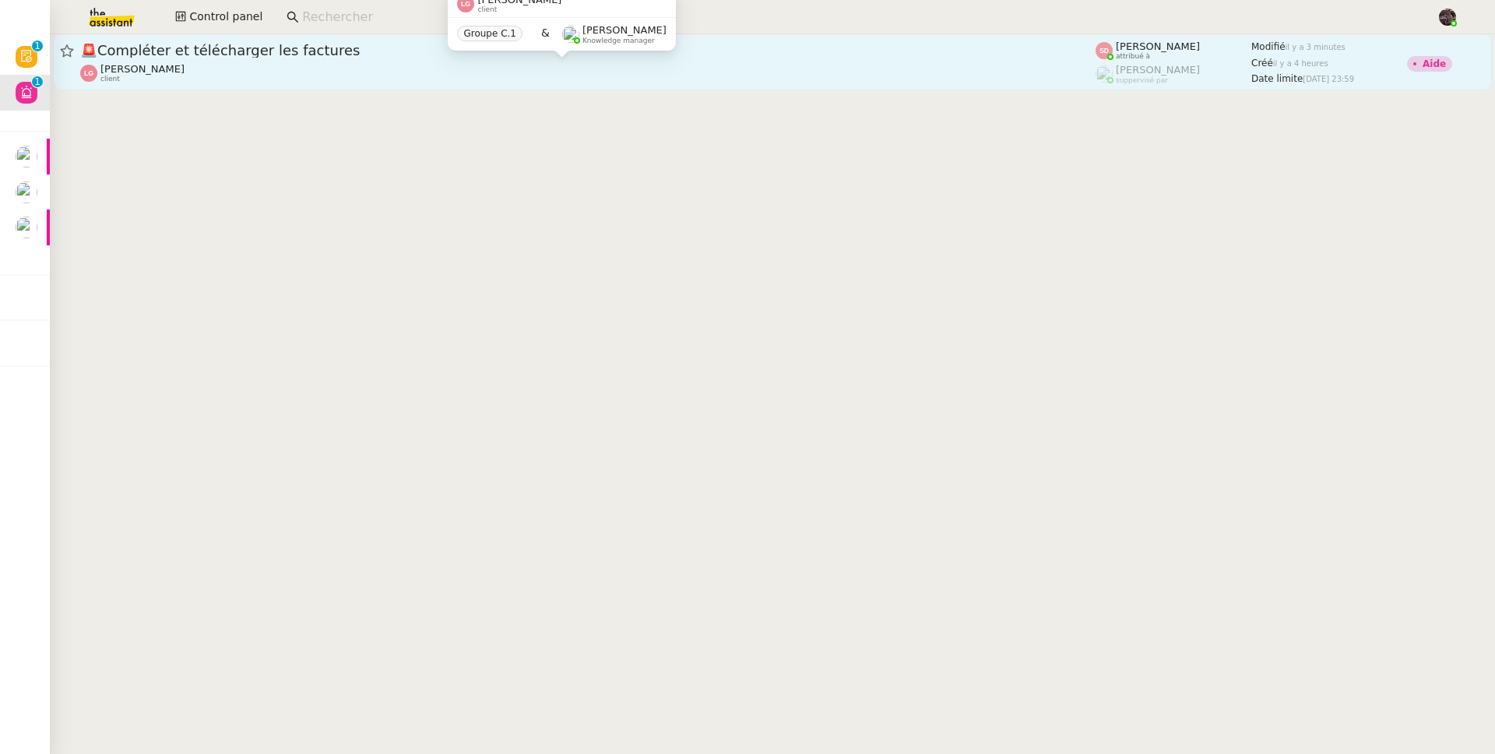
click at [302, 72] on div "[PERSON_NAME] client" at bounding box center [588, 73] width 1016 height 20
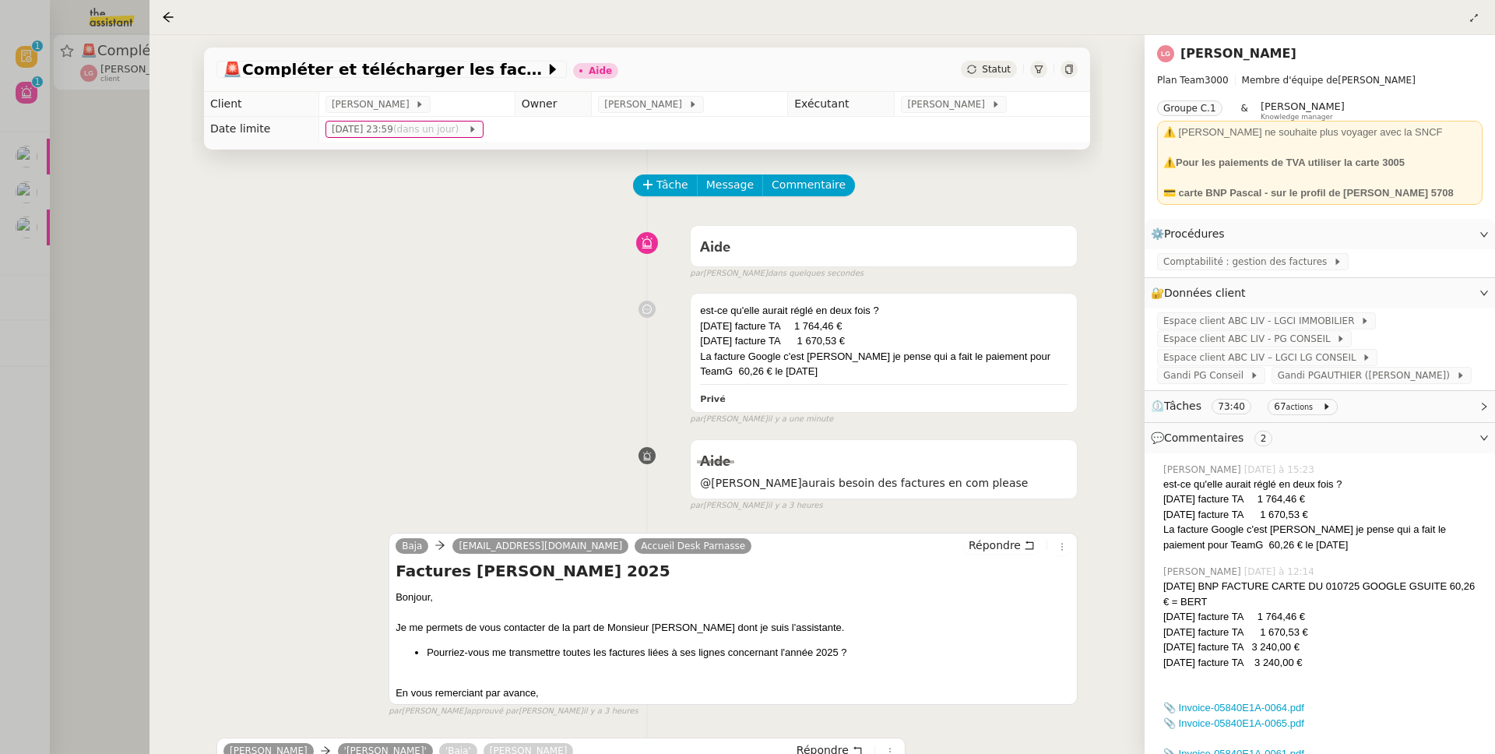
click at [240, 262] on div "Aide false par [PERSON_NAME] dans quelques secondes" at bounding box center [647, 249] width 861 height 62
click at [118, 267] on div at bounding box center [747, 377] width 1495 height 754
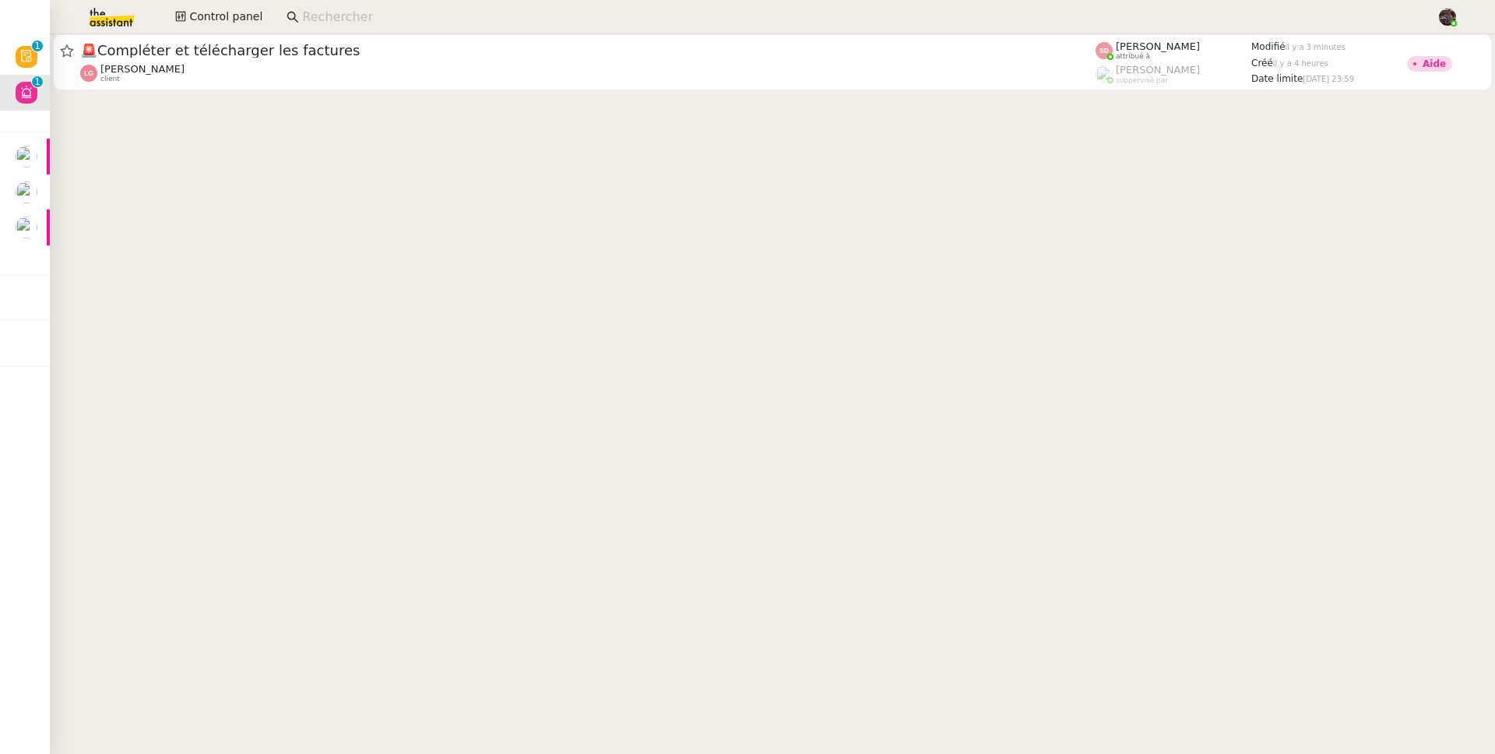
click at [366, 118] on cdk-virtual-scroll-viewport "🚨 Compléter et télécharger les factures Laurène Gauthier client Sheida Delpazir…" at bounding box center [772, 394] width 1445 height 720
click at [332, 95] on cdk-virtual-scroll-viewport "🚨 Compléter et télécharger les factures Laurène Gauthier client Sheida Delpazir…" at bounding box center [772, 394] width 1445 height 720
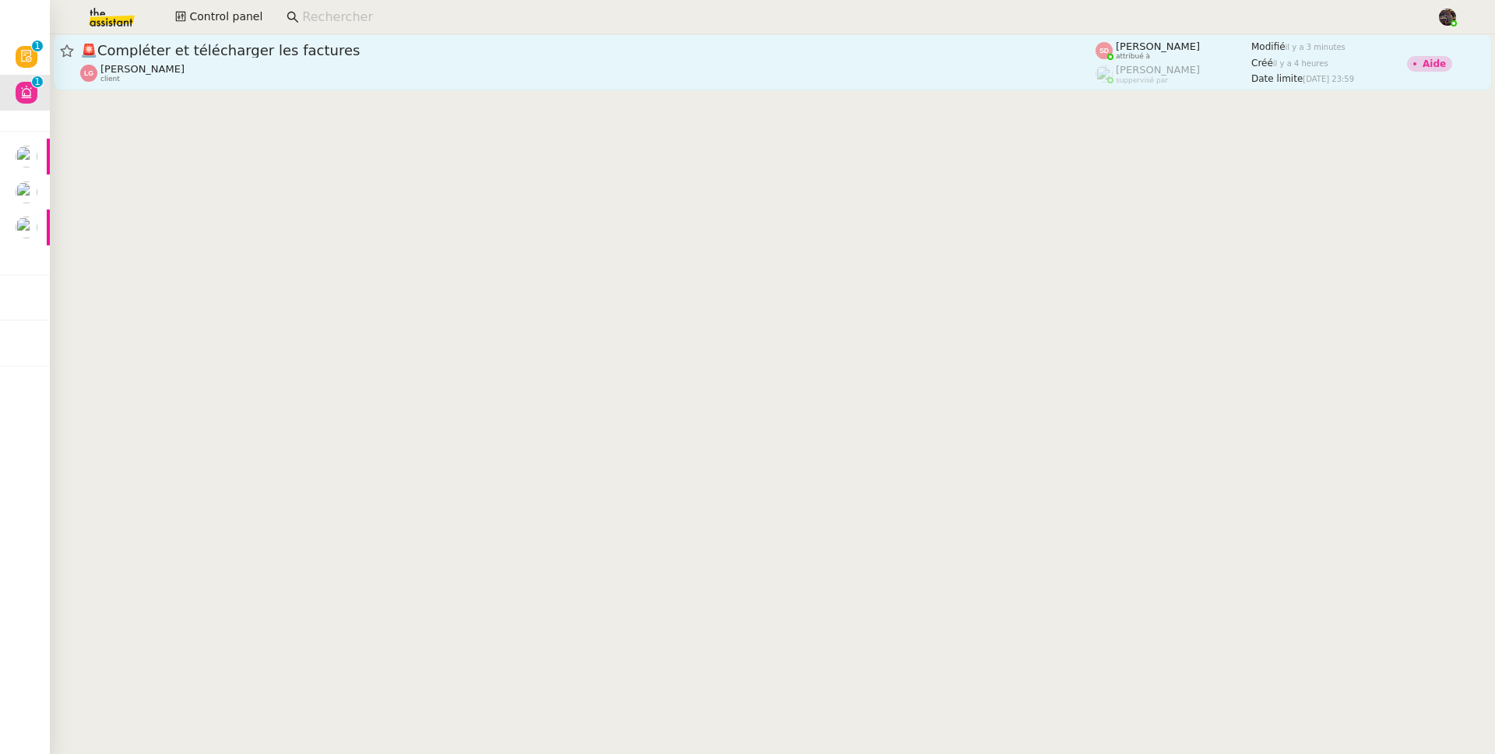
click at [311, 53] on span "🚨 Compléter et télécharger les factures" at bounding box center [588, 51] width 1016 height 14
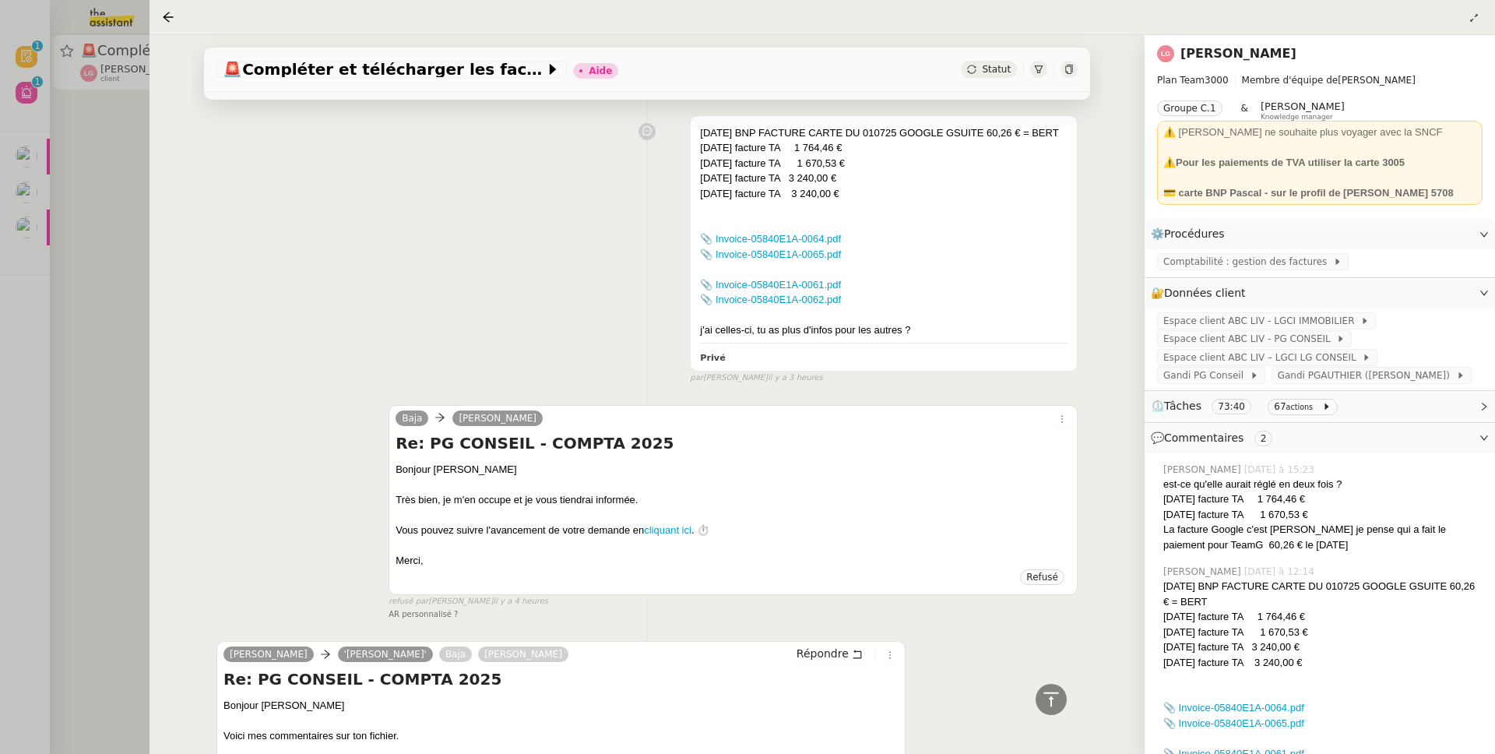
scroll to position [305, 0]
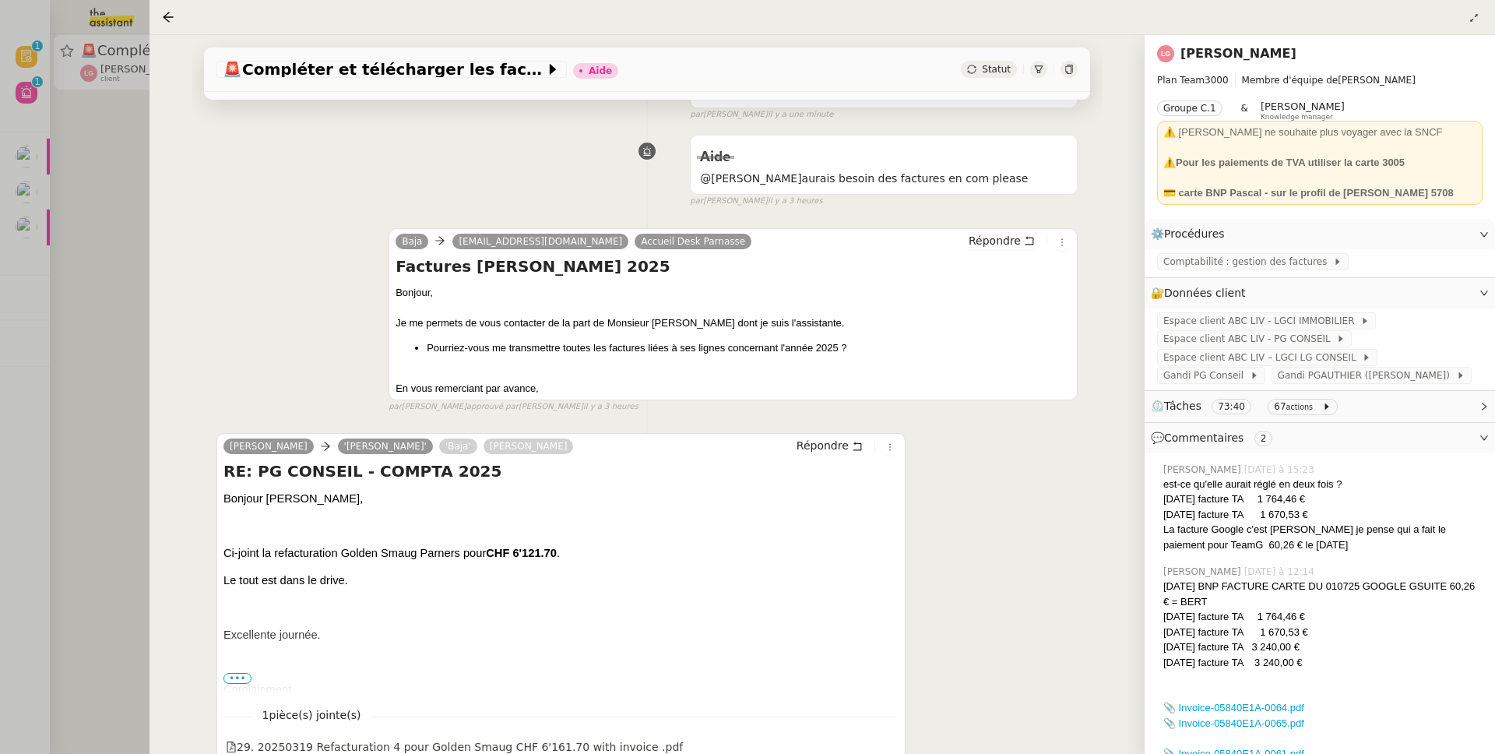
click at [98, 336] on div at bounding box center [747, 377] width 1495 height 754
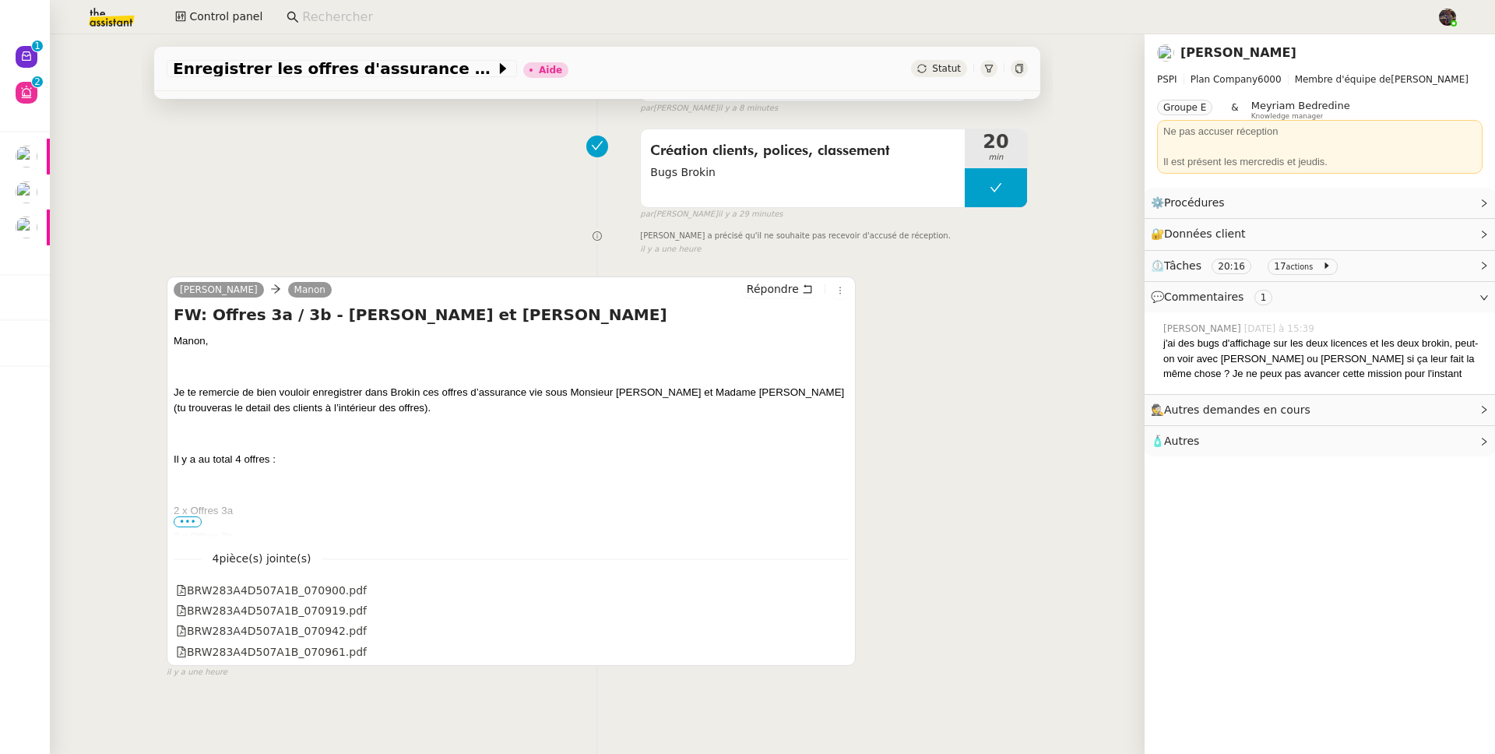
scroll to position [290, 0]
click at [188, 516] on span "•••" at bounding box center [188, 521] width 28 height 11
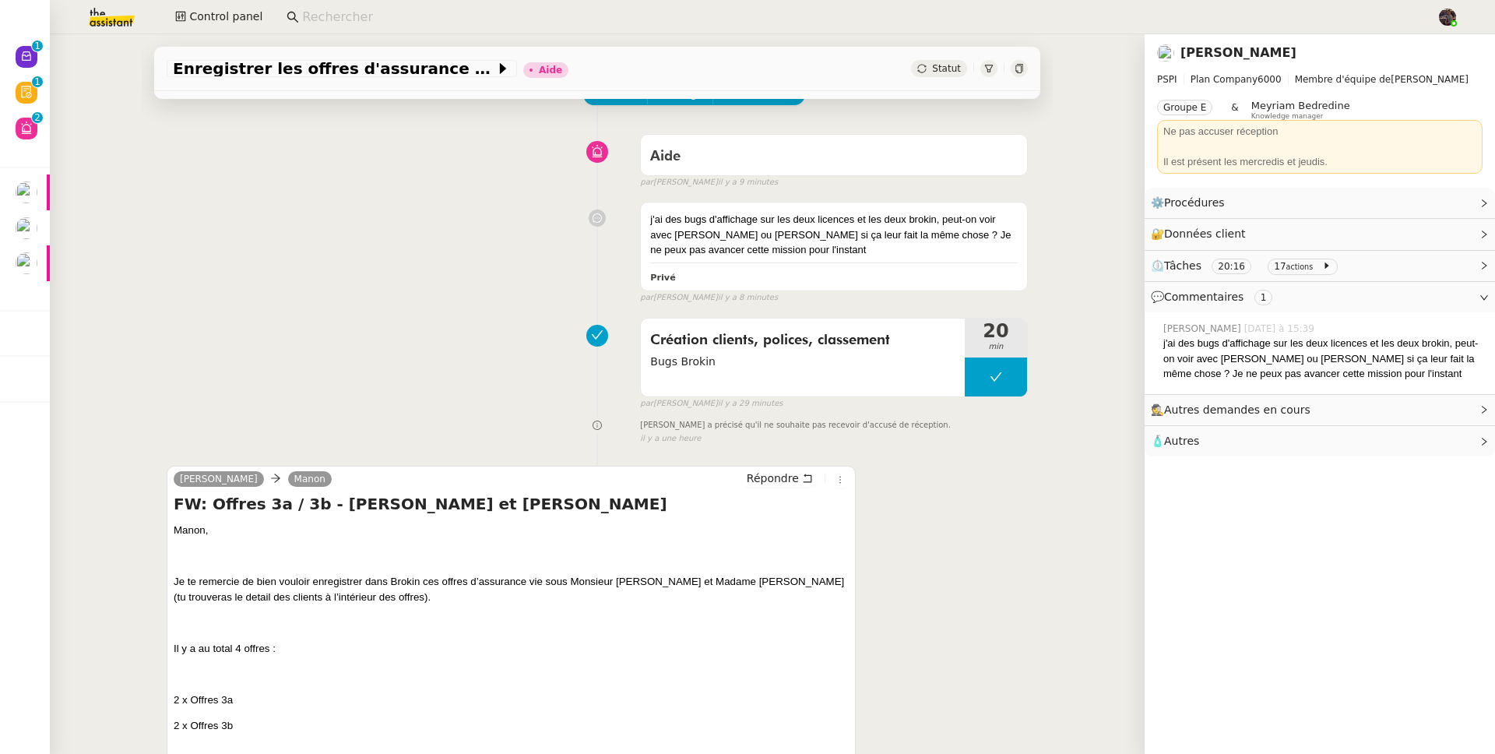
scroll to position [97, 0]
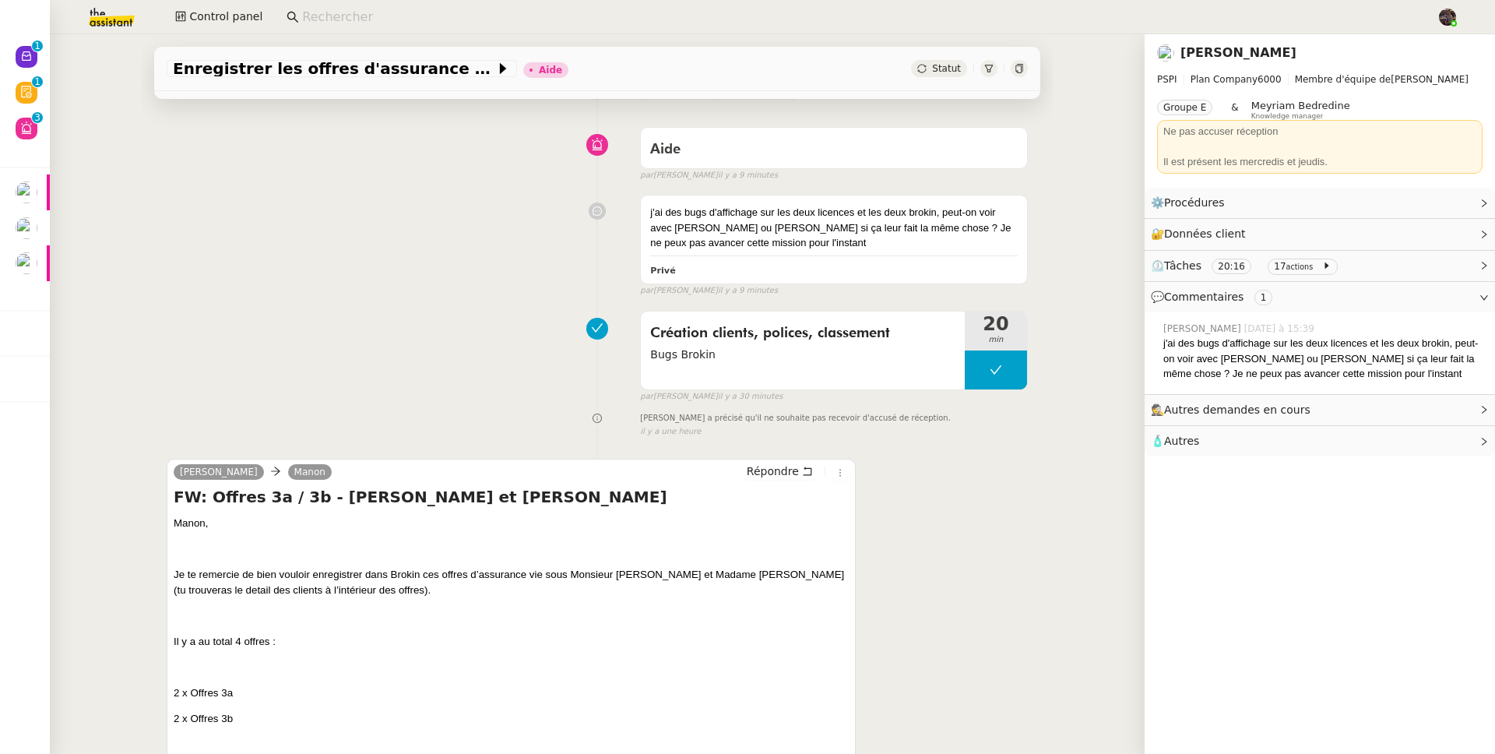
click at [473, 363] on div "Création clients, polices, classement [PERSON_NAME] 20 min false par [PERSON_NA…" at bounding box center [597, 354] width 861 height 100
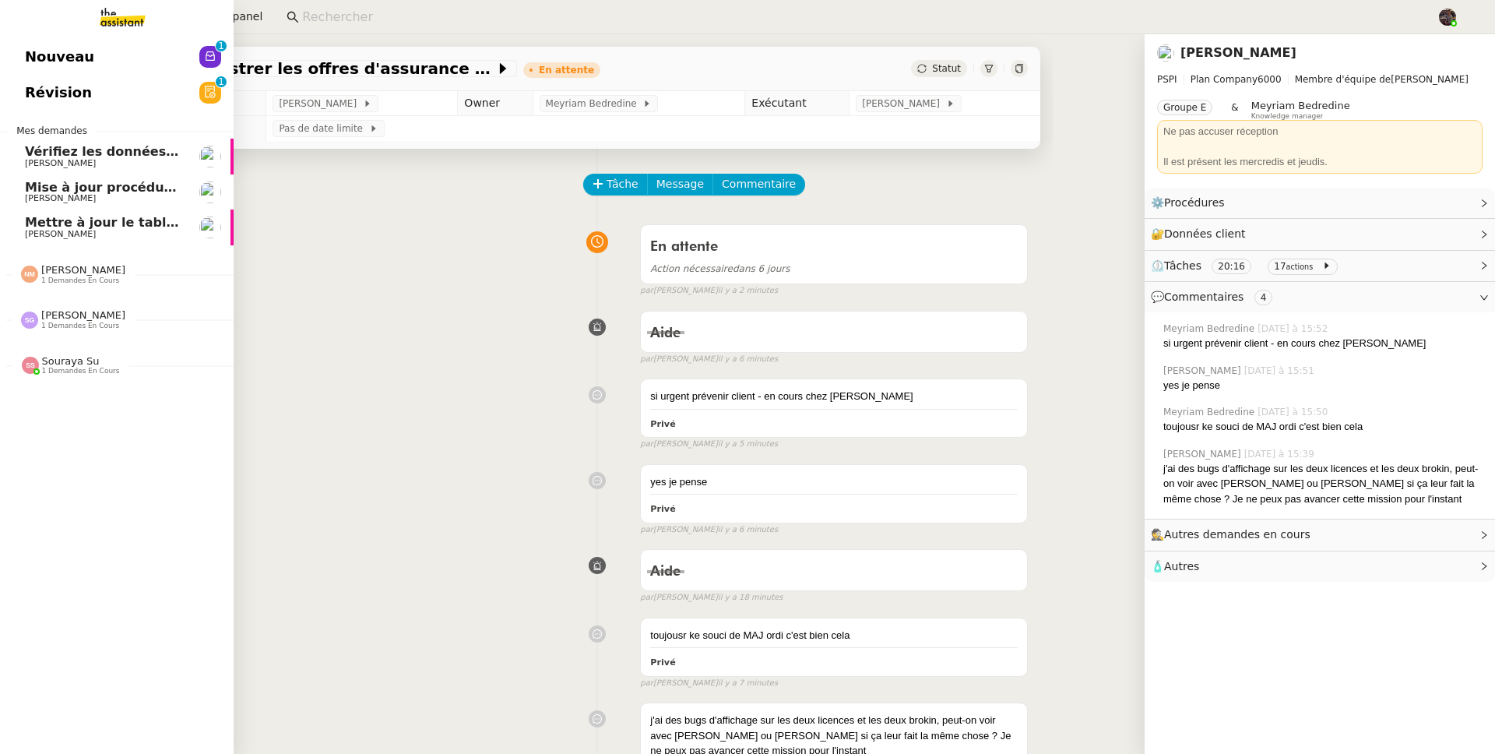
click at [30, 44] on link "Nouveau 0 1 2 3 4 5 6 7 8 9" at bounding box center [117, 57] width 234 height 36
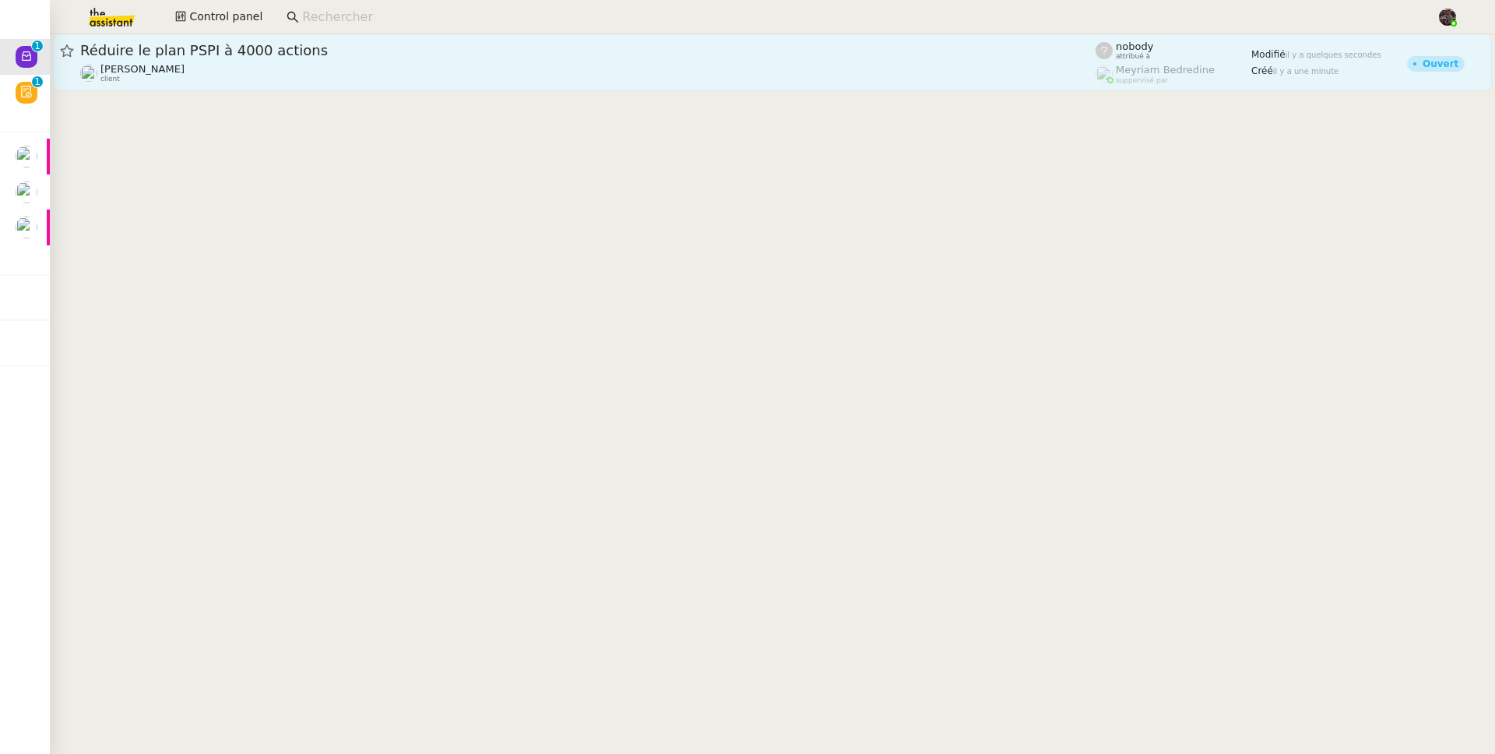
click at [283, 75] on div "Fanny Eyraud client" at bounding box center [588, 73] width 1016 height 20
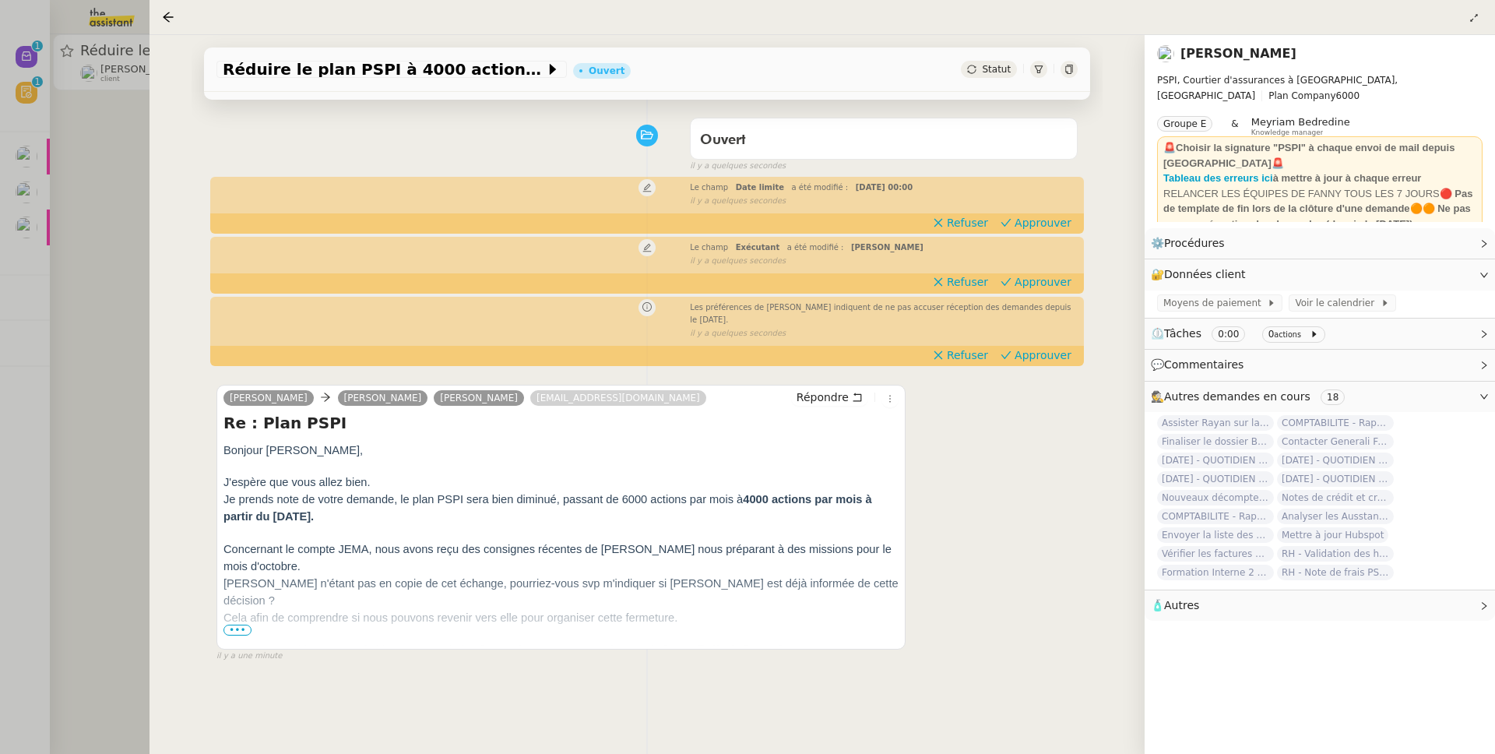
scroll to position [110, 0]
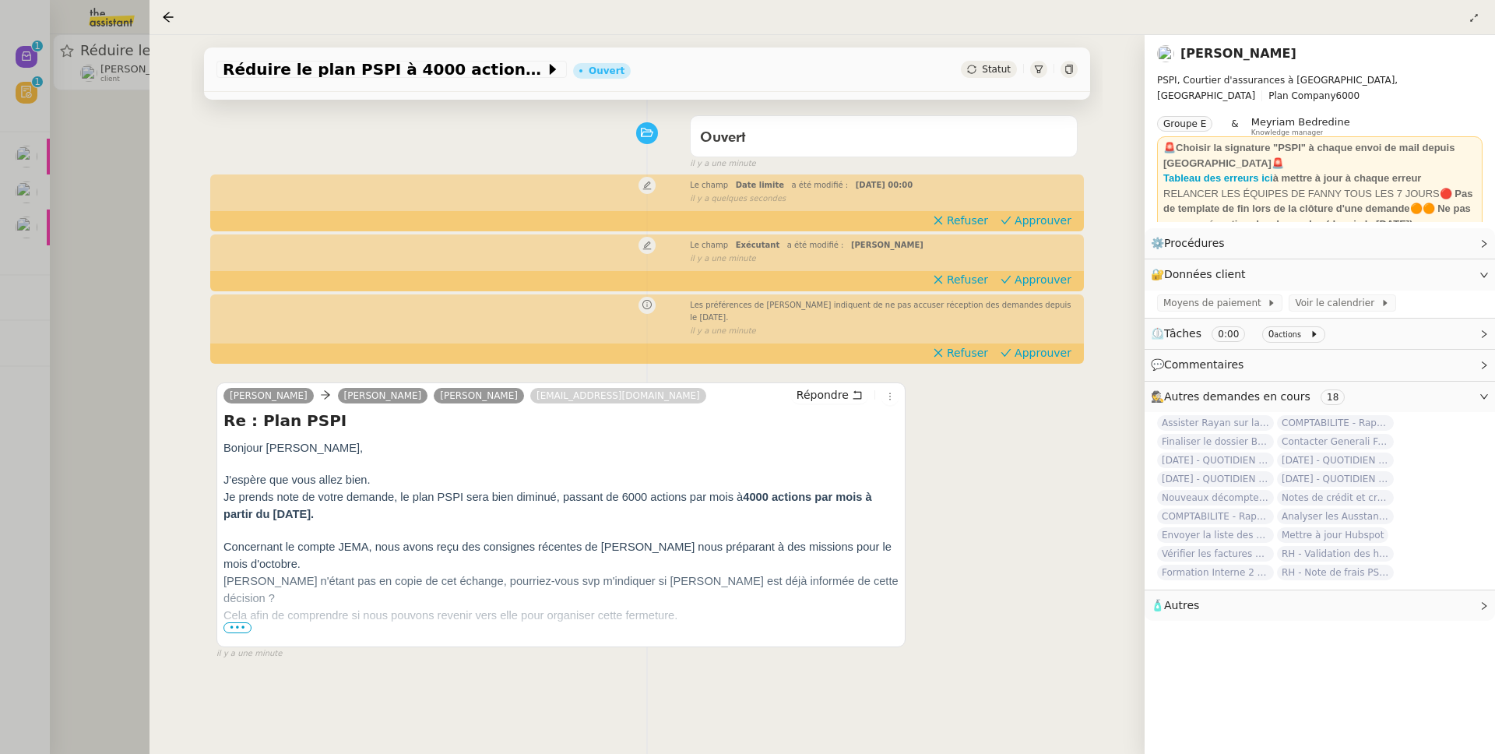
click at [243, 627] on span "•••" at bounding box center [238, 627] width 28 height 11
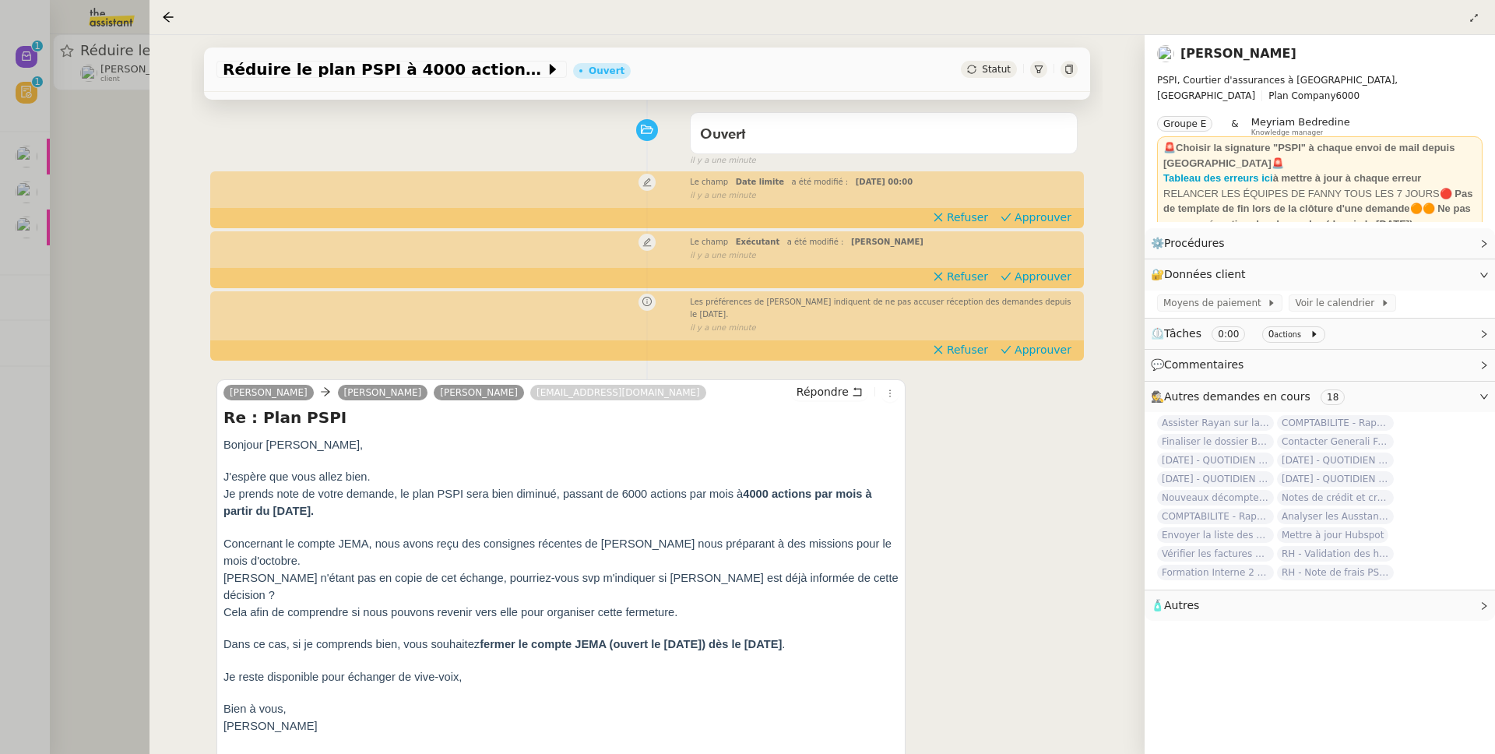
scroll to position [116, 0]
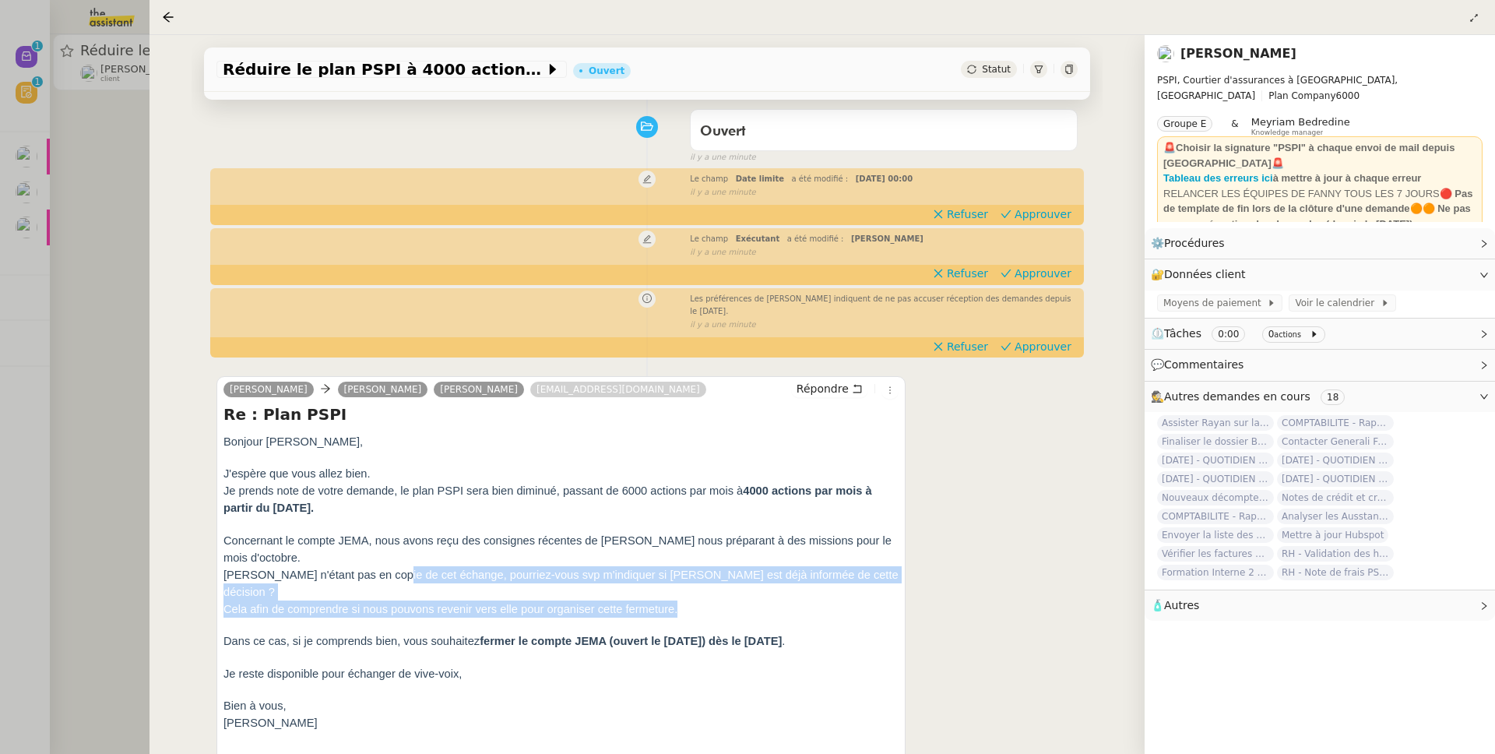
drag, startPoint x: 391, startPoint y: 571, endPoint x: 422, endPoint y: 604, distance: 45.7
click at [422, 604] on div "Bonjour Fanny, J'espère que vous allez bien. Je prends note de votre demande, l…" at bounding box center [561, 753] width 675 height 641
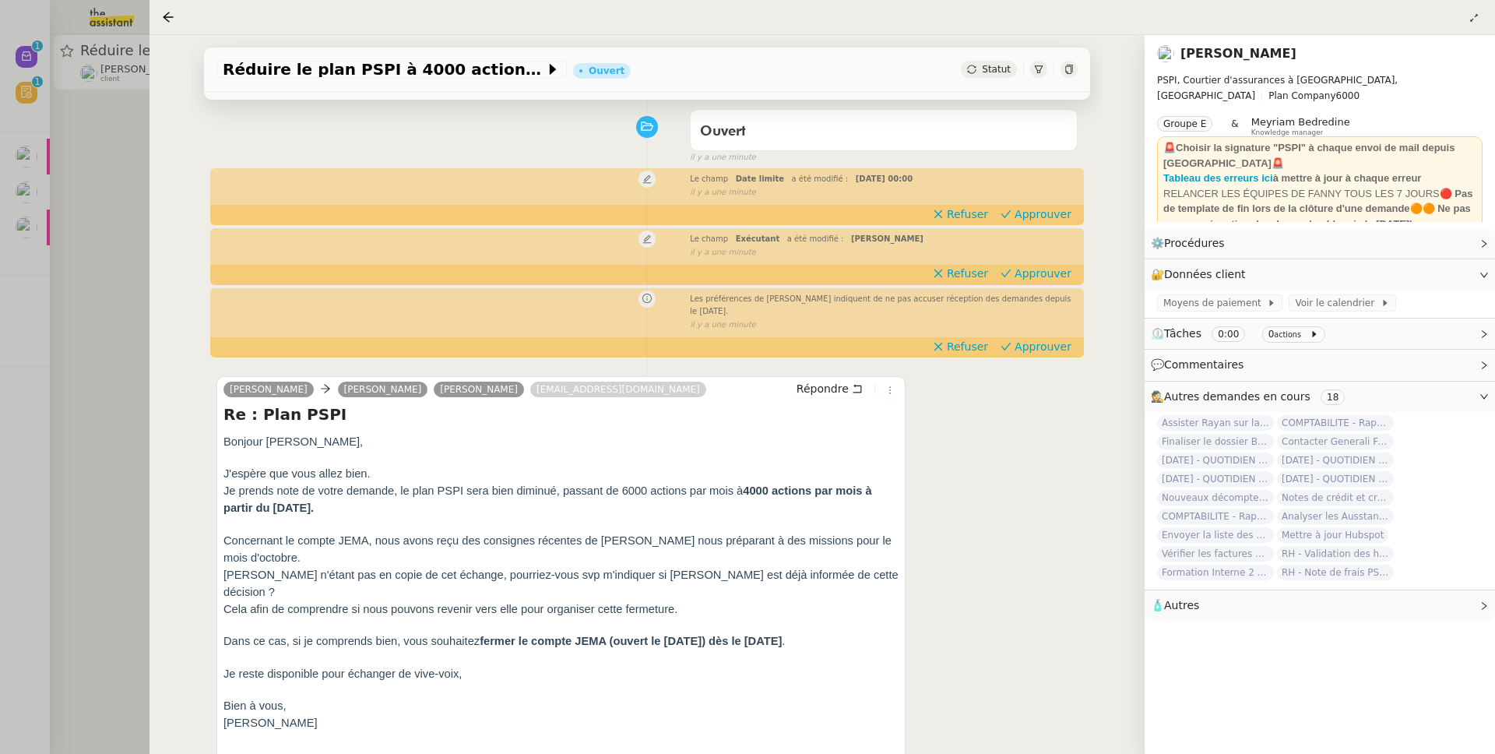
click at [422, 604] on div "Bonjour Fanny, J'espère que vous allez bien. Je prends note de votre demande, l…" at bounding box center [561, 753] width 675 height 641
click at [422, 605] on div "Bonjour Fanny, J'espère que vous allez bien. Je prends note de votre demande, l…" at bounding box center [561, 753] width 675 height 641
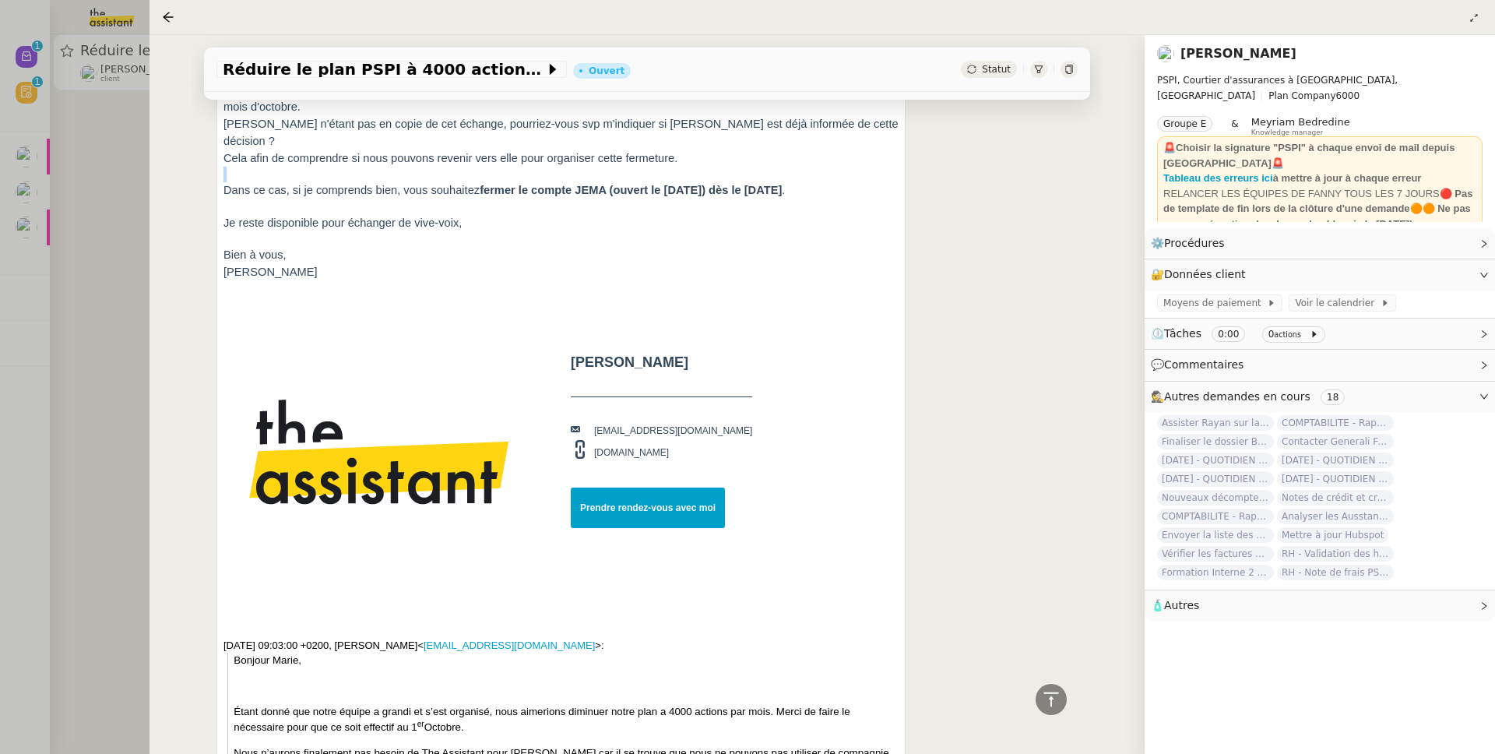
scroll to position [1057, 0]
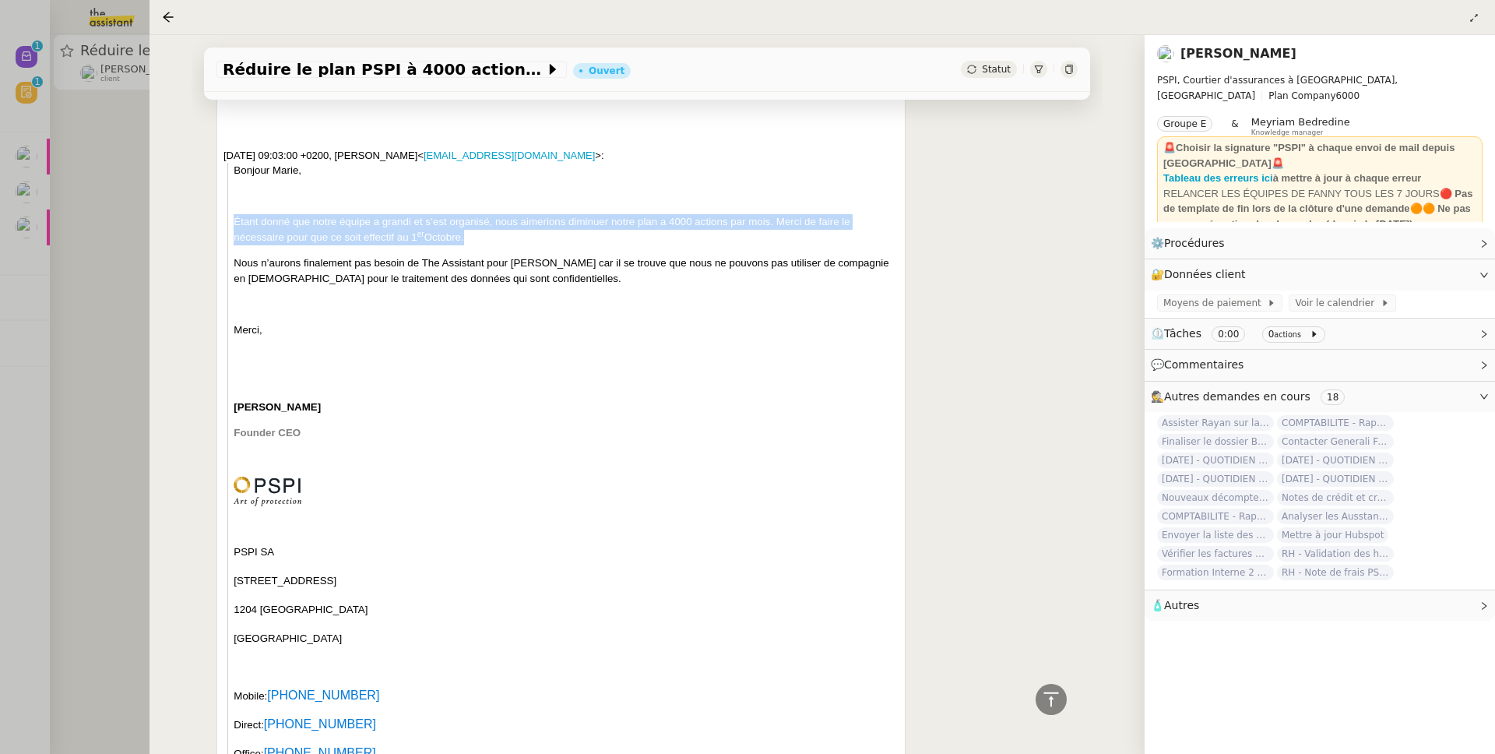
drag, startPoint x: 374, startPoint y: 196, endPoint x: 537, endPoint y: 238, distance: 168.9
click at [537, 238] on div "Bonjour Marie, Étant donné que notre équipe a grandi et s’est organisé, nous ai…" at bounding box center [566, 554] width 664 height 783
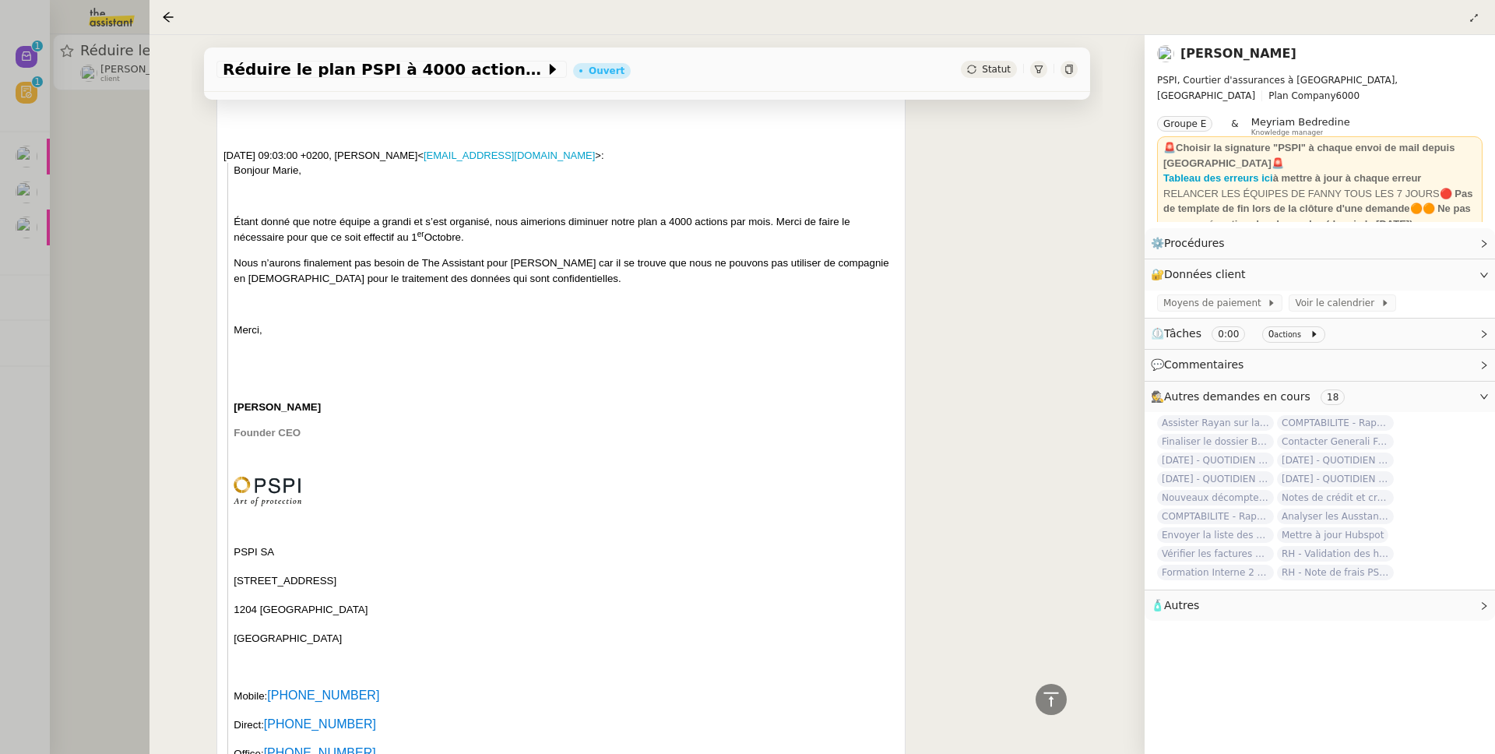
drag, startPoint x: 506, startPoint y: 301, endPoint x: 529, endPoint y: 301, distance: 22.6
click at [529, 301] on div "Bonjour Marie, Étant donné que notre équipe a grandi et s’est organisé, nous ai…" at bounding box center [566, 554] width 664 height 783
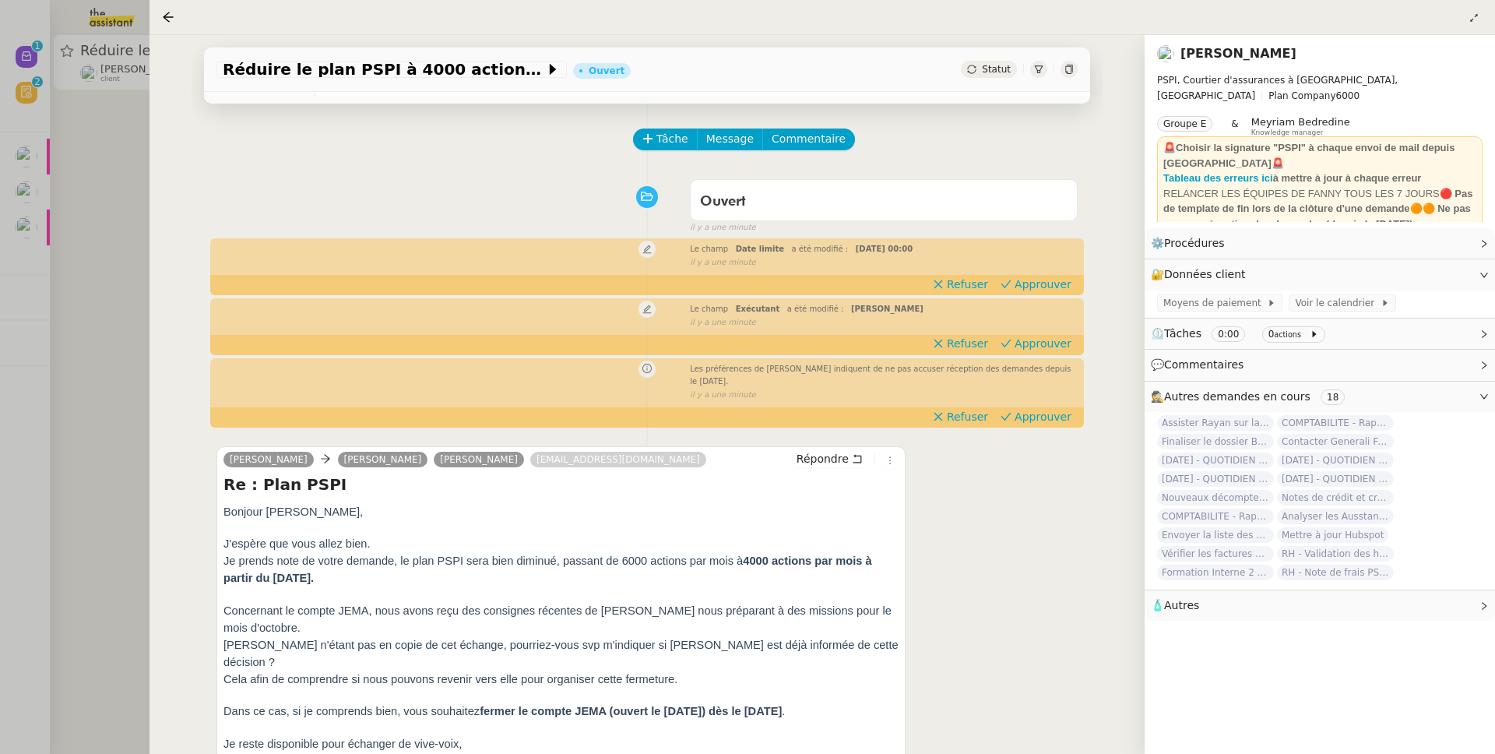
scroll to position [0, 0]
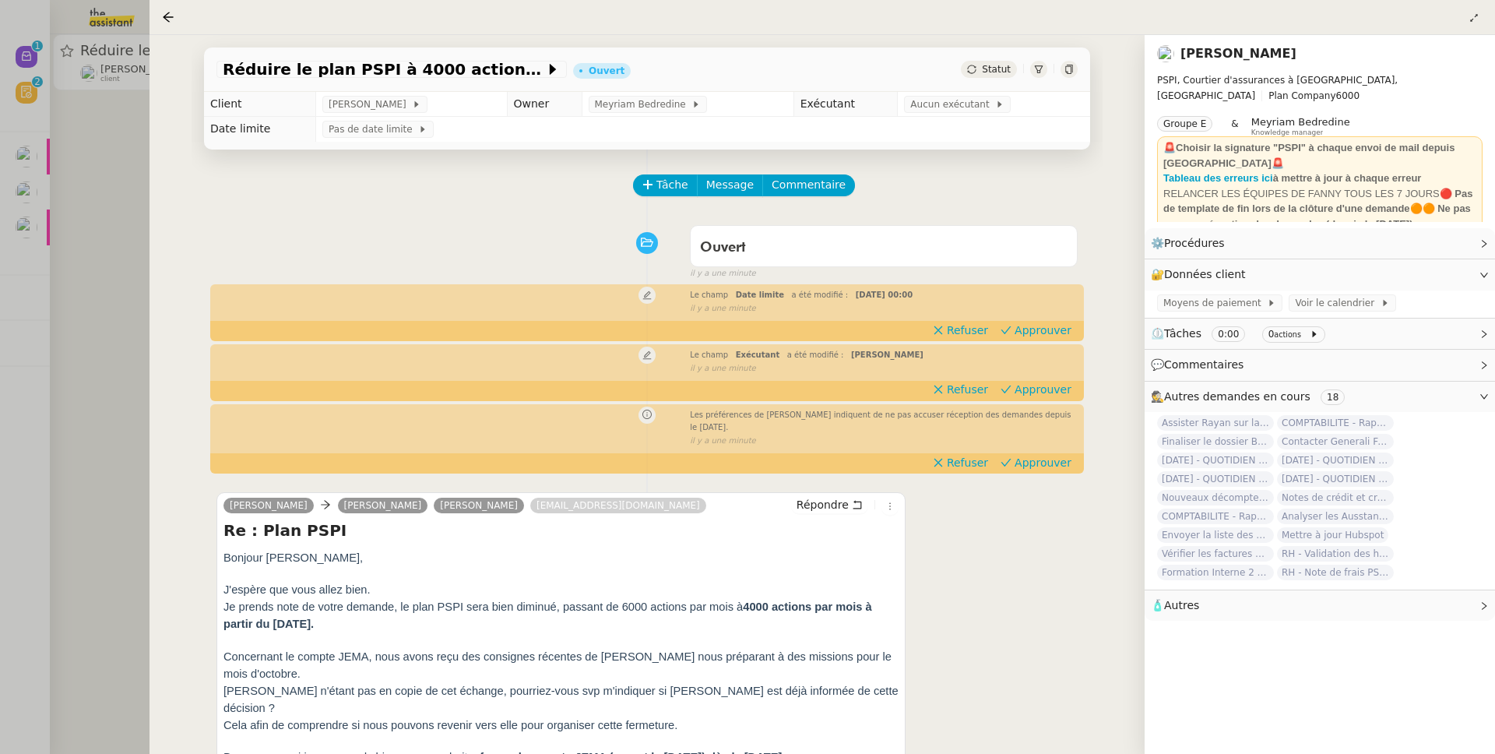
click at [165, 322] on div "Réduire le plan PSPI à 4000 actions Ouvert Statut Client Fanny Eyraud Owner Mey…" at bounding box center [647, 394] width 995 height 719
click at [137, 319] on div at bounding box center [747, 377] width 1495 height 754
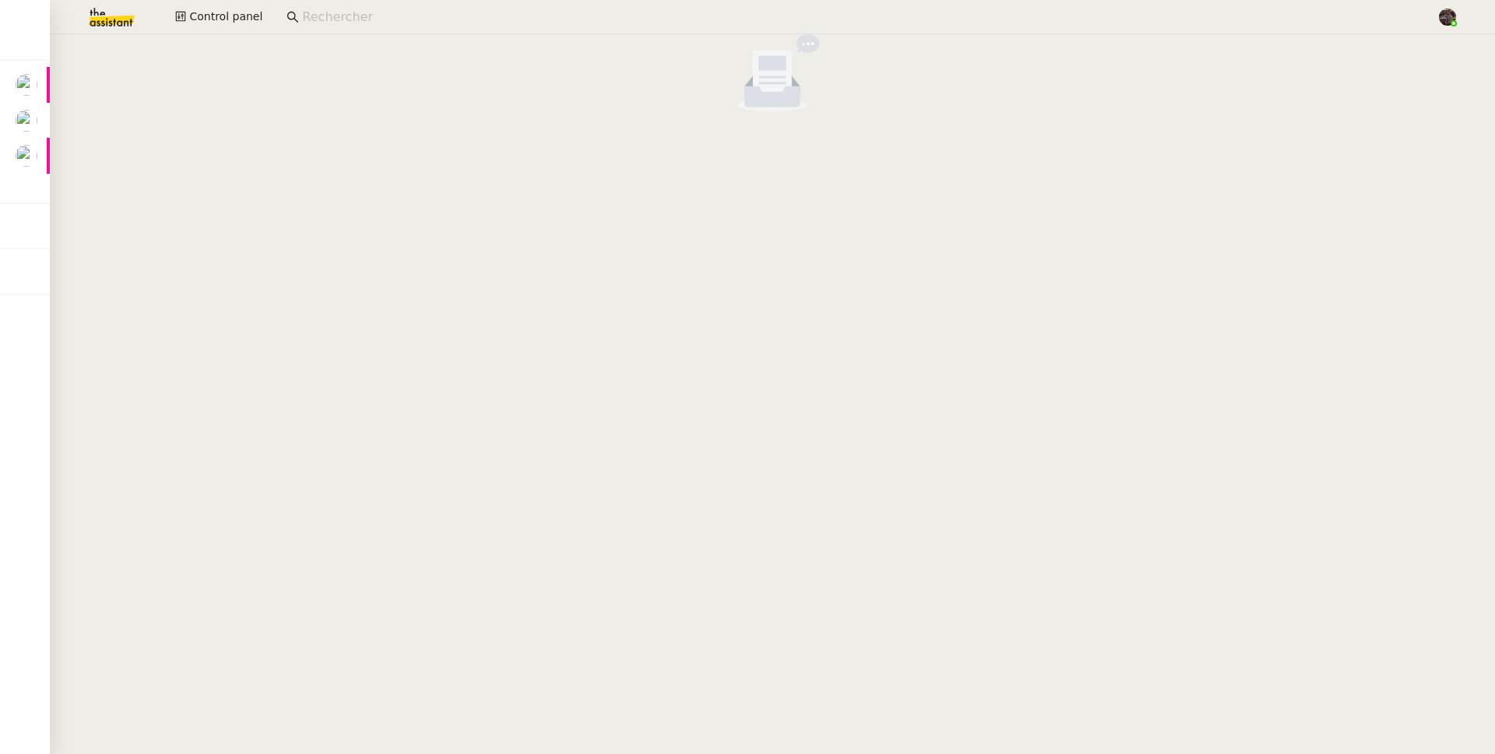
click at [97, 20] on img at bounding box center [99, 17] width 121 height 34
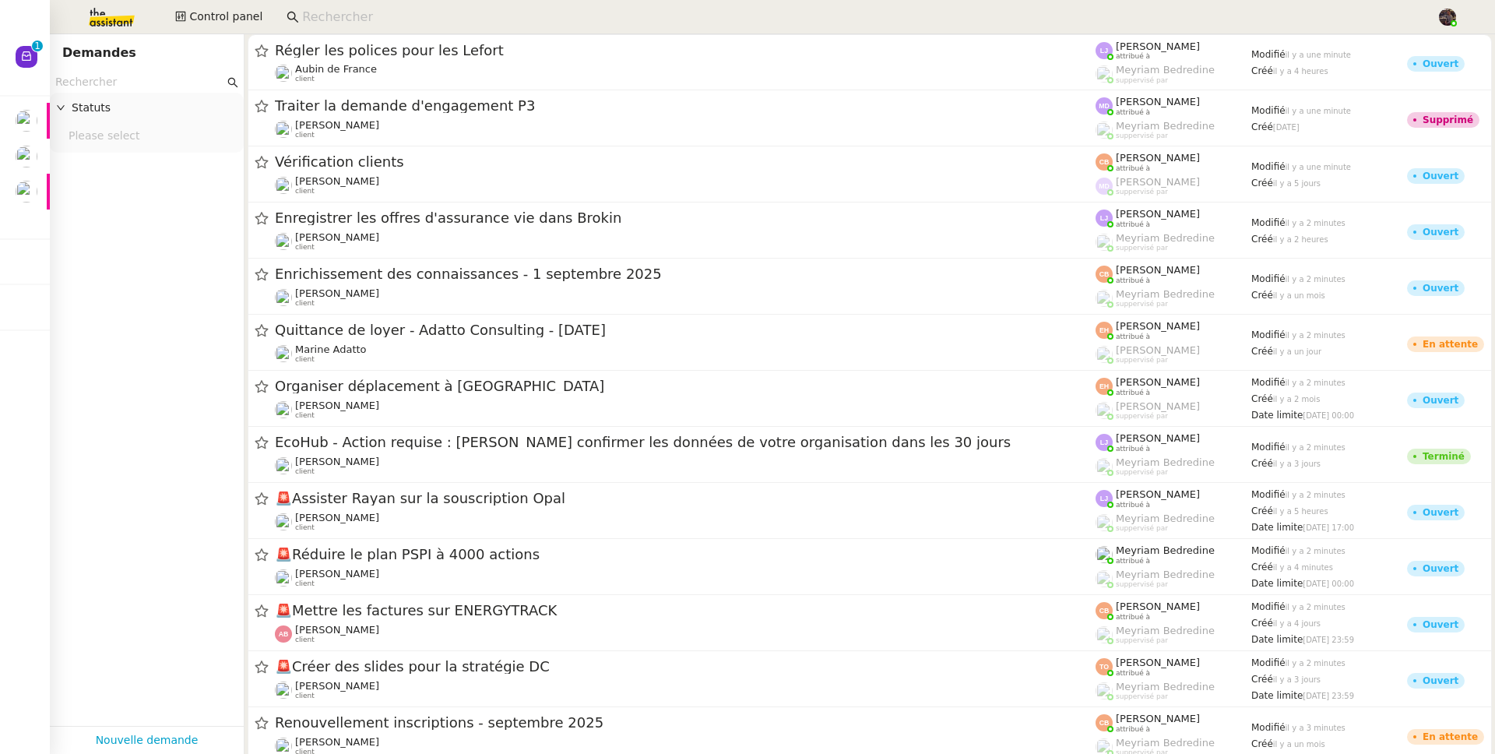
click at [436, 19] on input at bounding box center [861, 17] width 1119 height 21
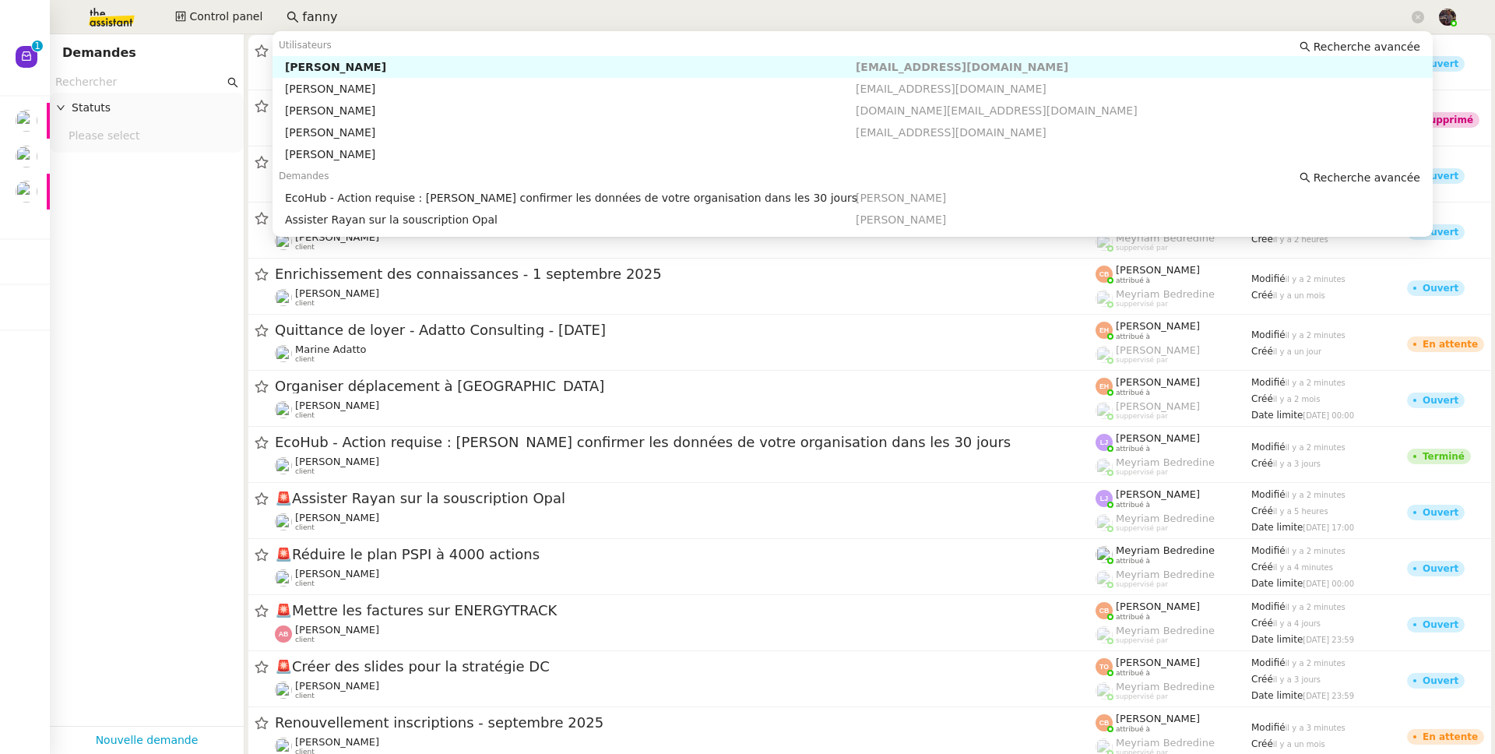
click at [371, 68] on div "Fanny Eyraud" at bounding box center [570, 67] width 571 height 14
type input "fanny"
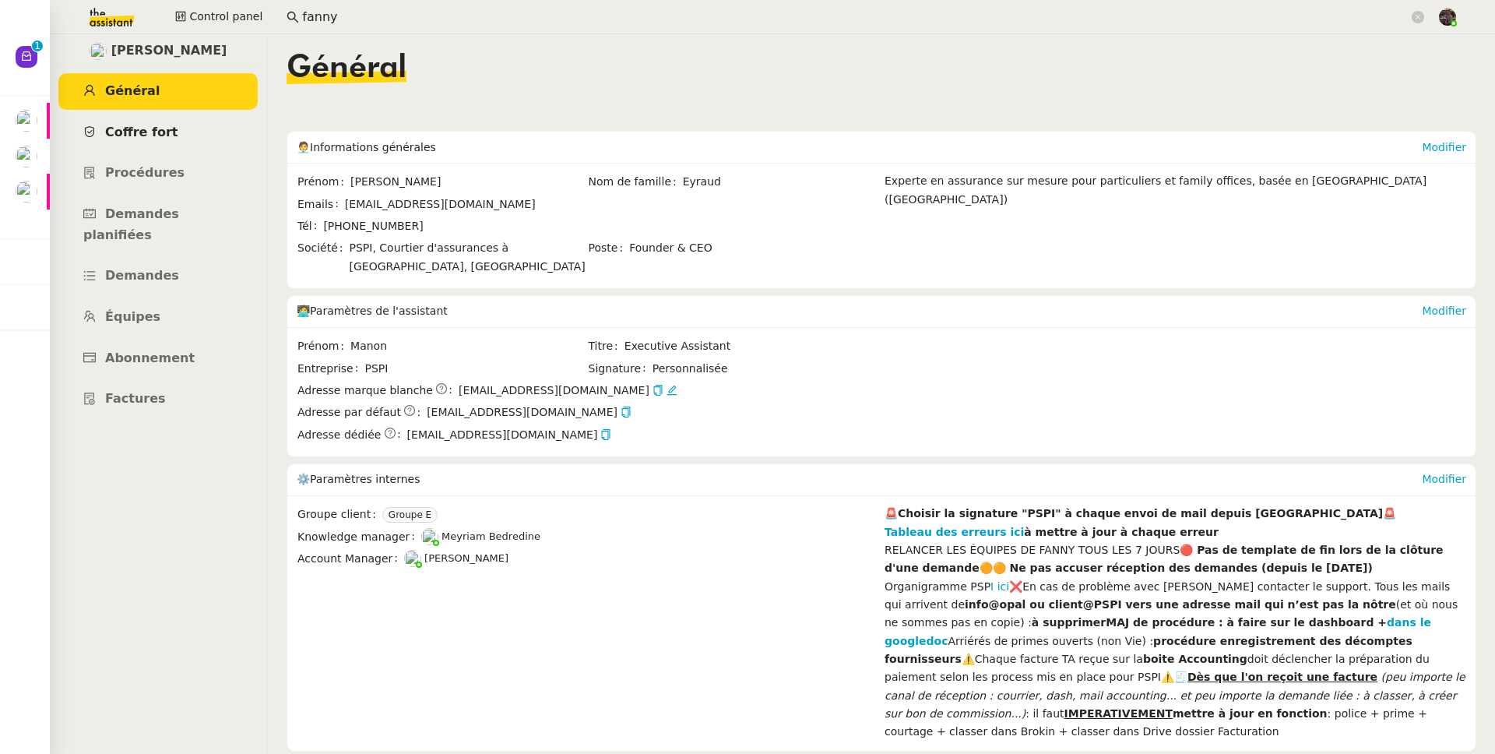
click at [164, 143] on link "Coffre fort" at bounding box center [157, 132] width 199 height 37
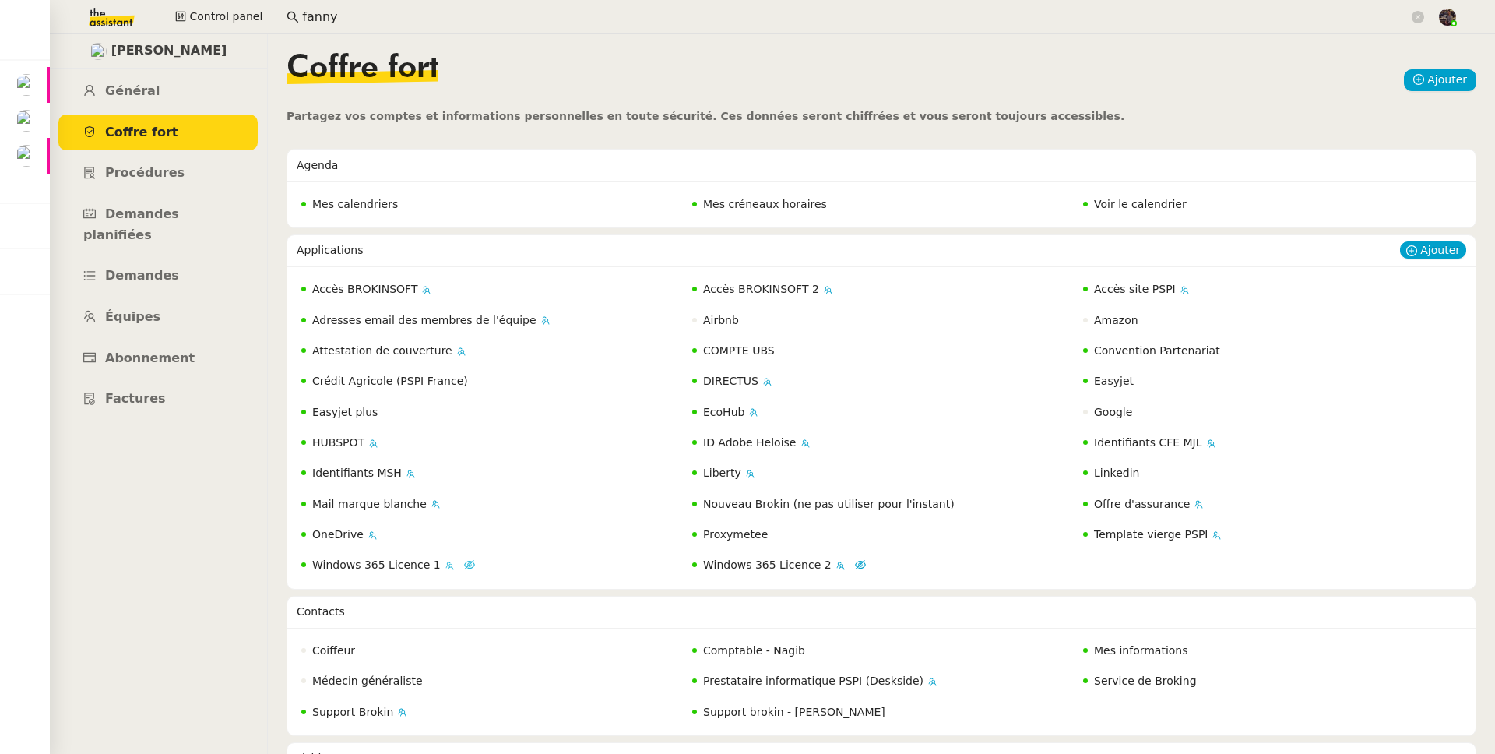
click at [410, 563] on span "Windows 365 Licence 1" at bounding box center [376, 564] width 128 height 12
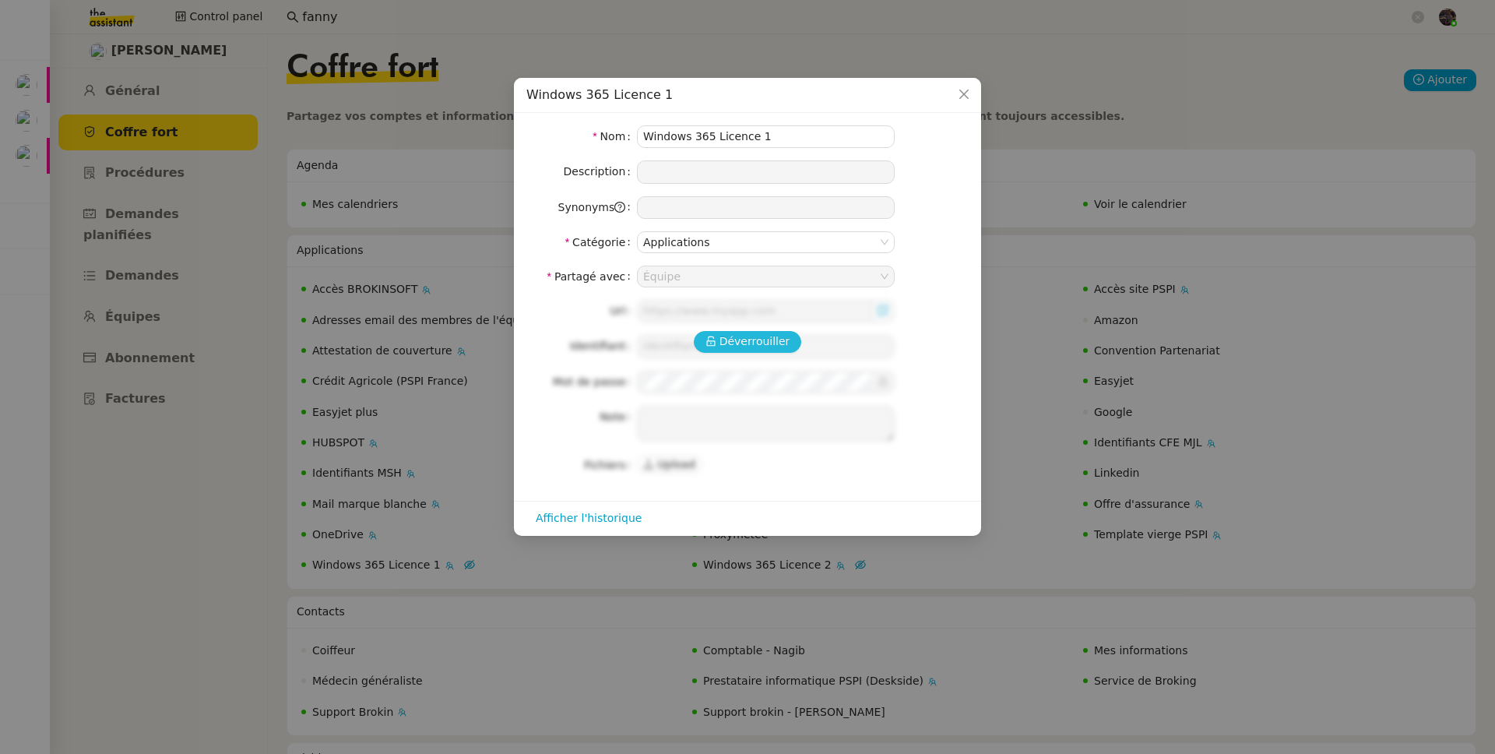
click at [734, 335] on span "Déverrouiller" at bounding box center [755, 342] width 71 height 18
type input "https://windows365.microsoft.com/"
type input "manon.usi@team.theassistant.com"
type textarea "Compte partagé pour se connecter à Windows 365, ne pas partager avec le client."
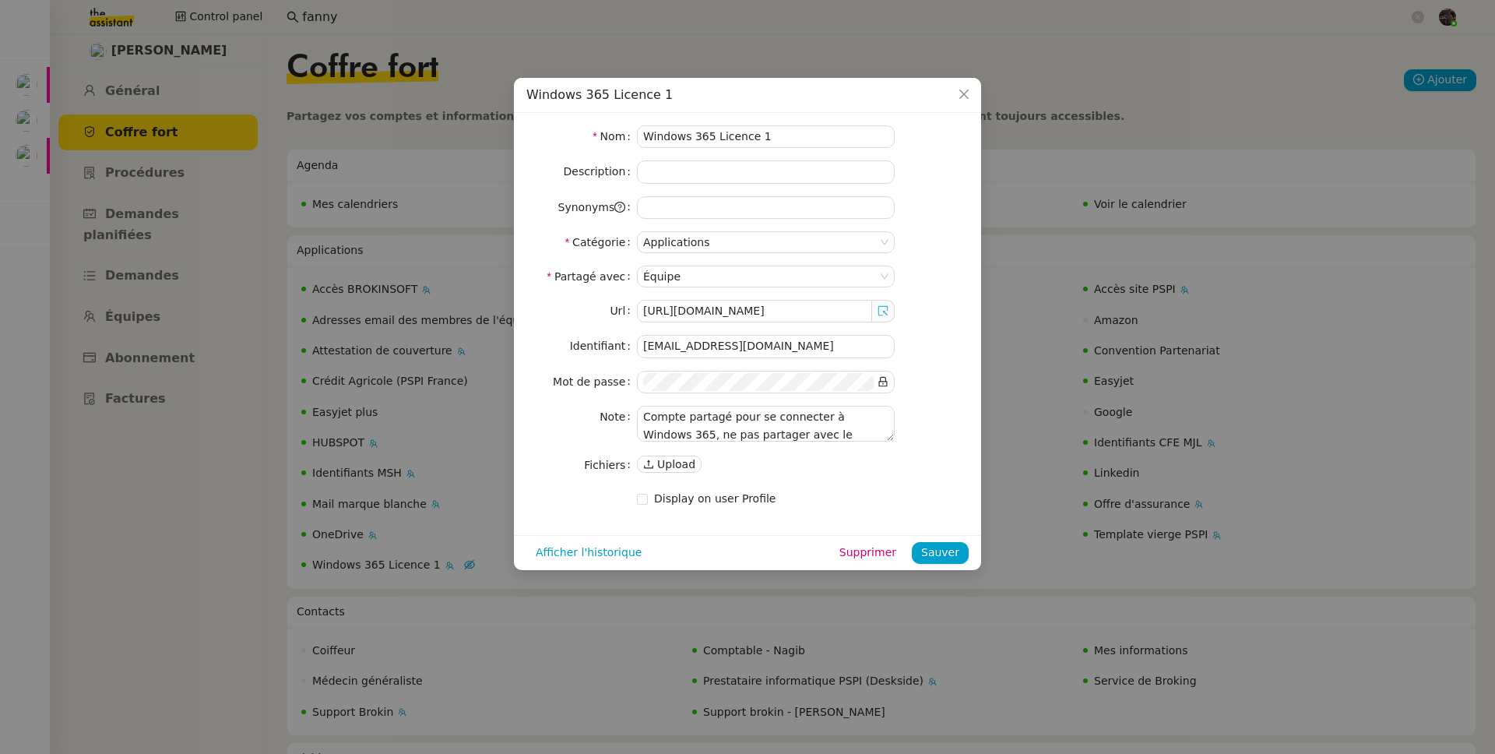
click at [888, 308] on icon at bounding box center [883, 310] width 11 height 11
click at [746, 349] on input "manon.usi@team.theassistant.com" at bounding box center [766, 346] width 258 height 23
click at [889, 385] on nz-input-group at bounding box center [766, 382] width 258 height 23
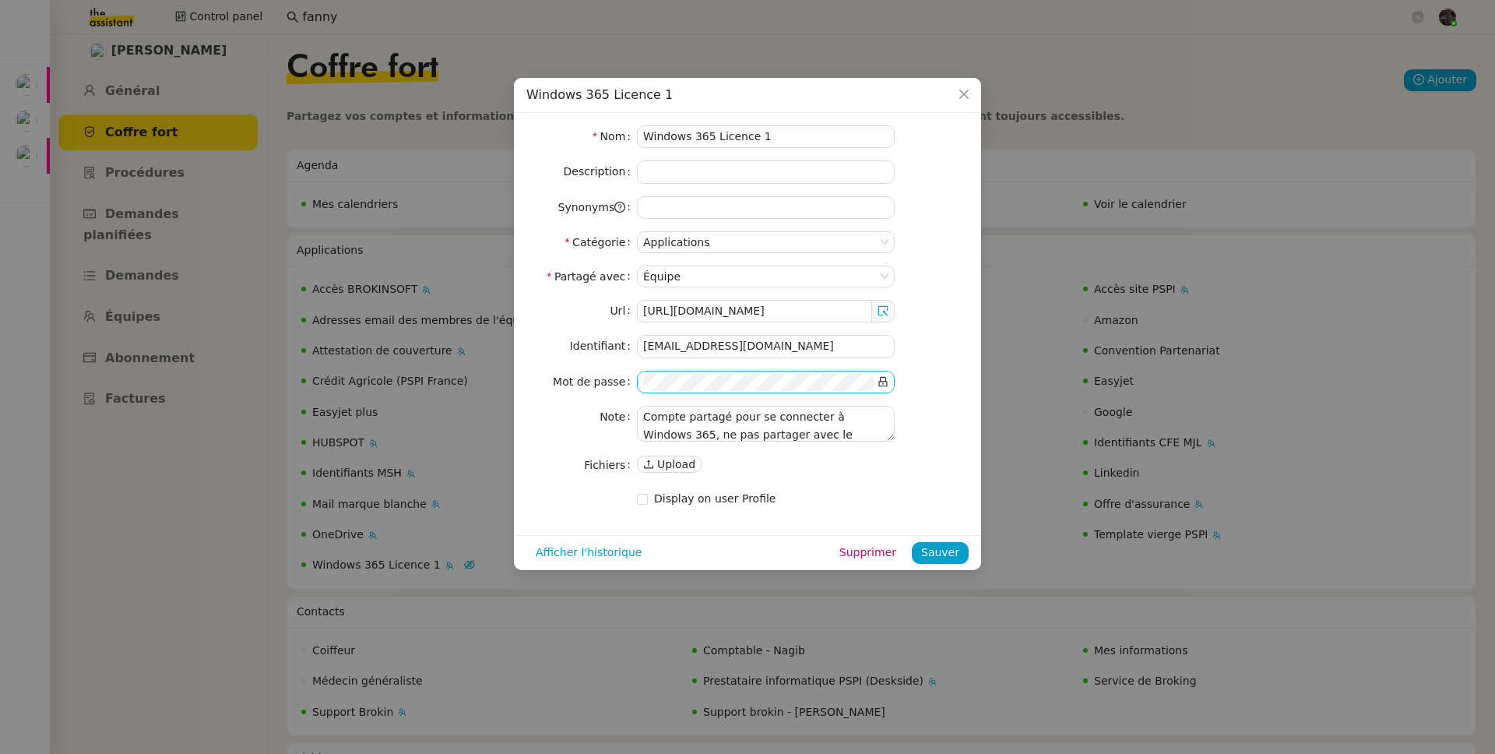
click at [876, 383] on nz-input-group at bounding box center [766, 382] width 258 height 23
click at [894, 379] on nz-input-group at bounding box center [766, 382] width 258 height 23
click at [889, 379] on nz-input-group at bounding box center [766, 382] width 258 height 23
click at [879, 381] on icon at bounding box center [883, 381] width 11 height 11
click at [968, 100] on icon "Close" at bounding box center [964, 94] width 12 height 12
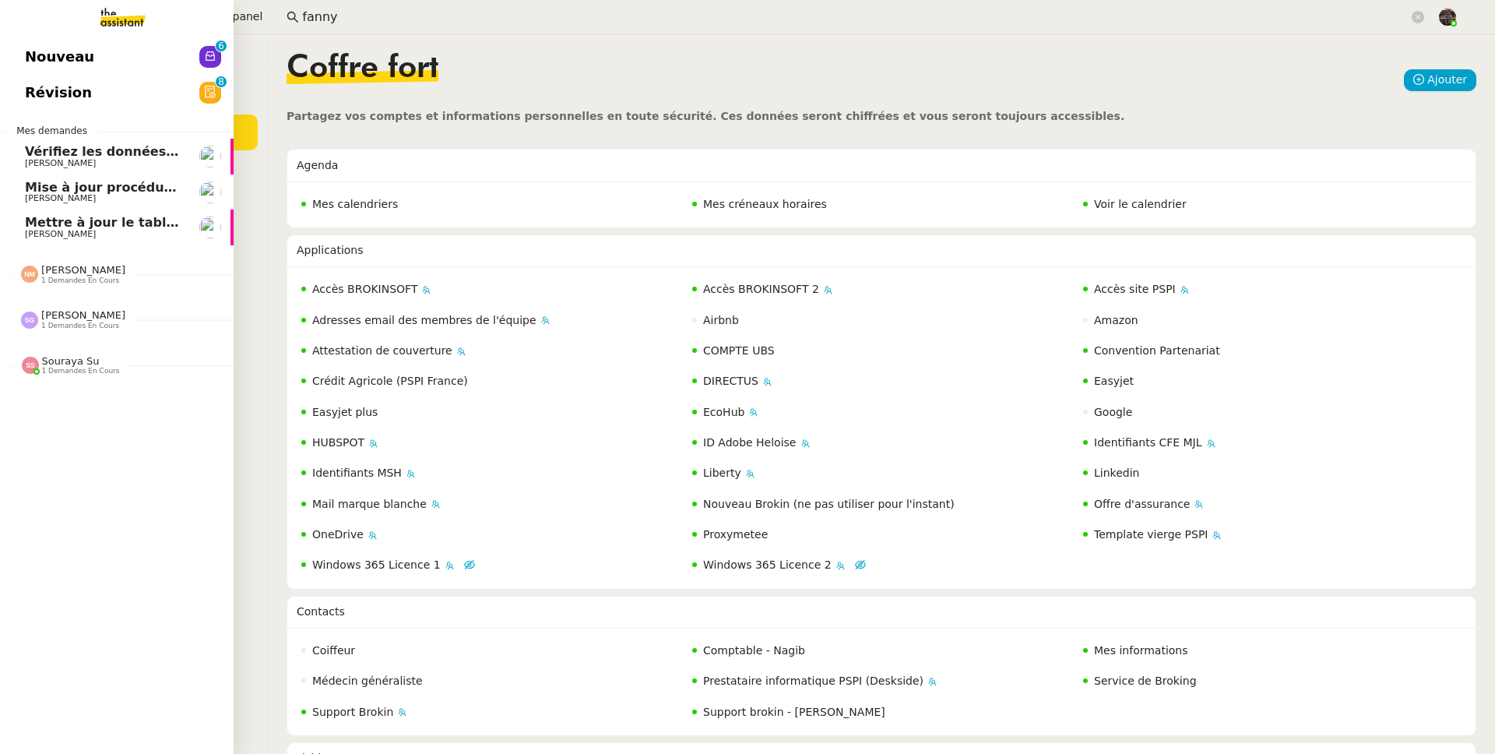
click at [45, 146] on span "Vérifiez les données TDB Gestion MPAF" at bounding box center [162, 151] width 275 height 15
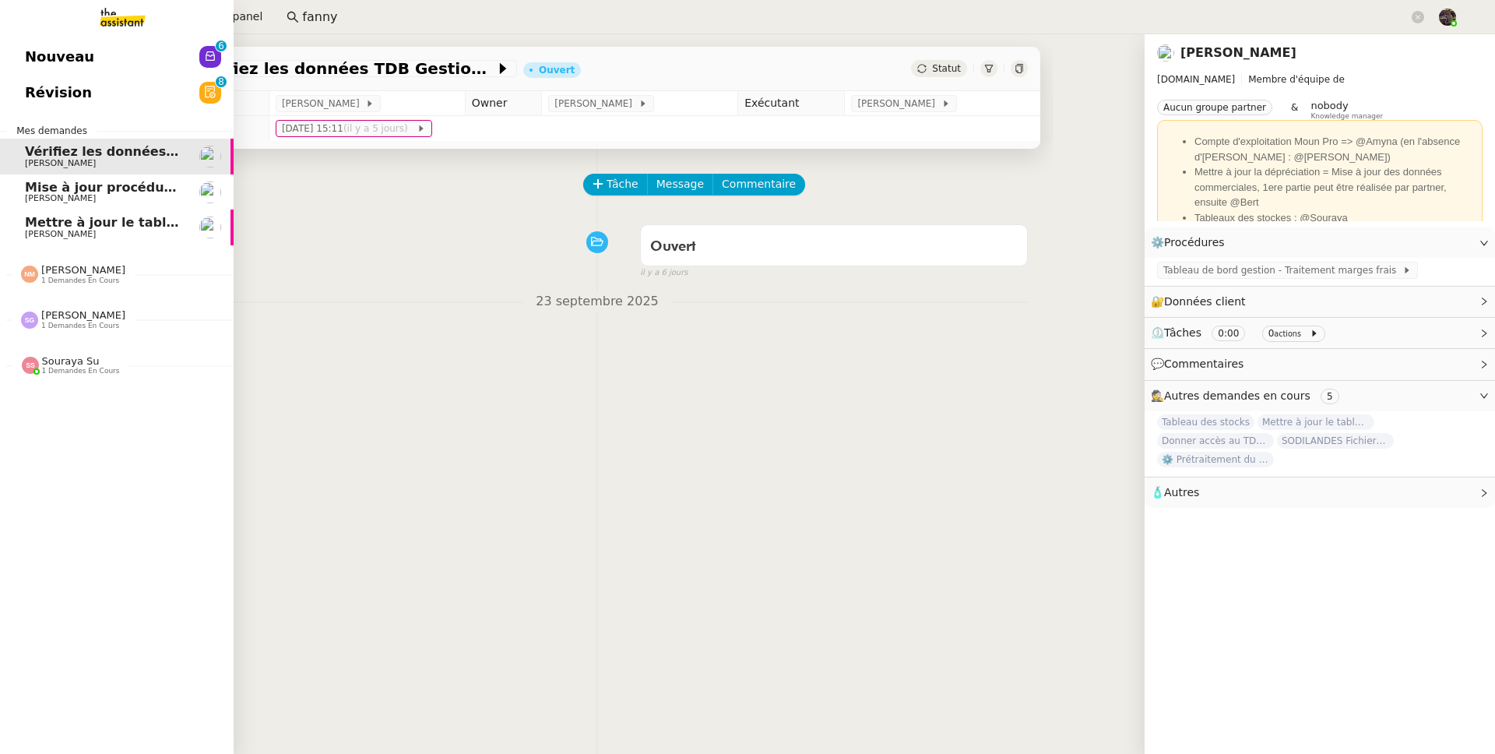
click at [146, 44] on link "Nouveau 0 1 2 3 4 5 6 7 8 9" at bounding box center [117, 57] width 234 height 36
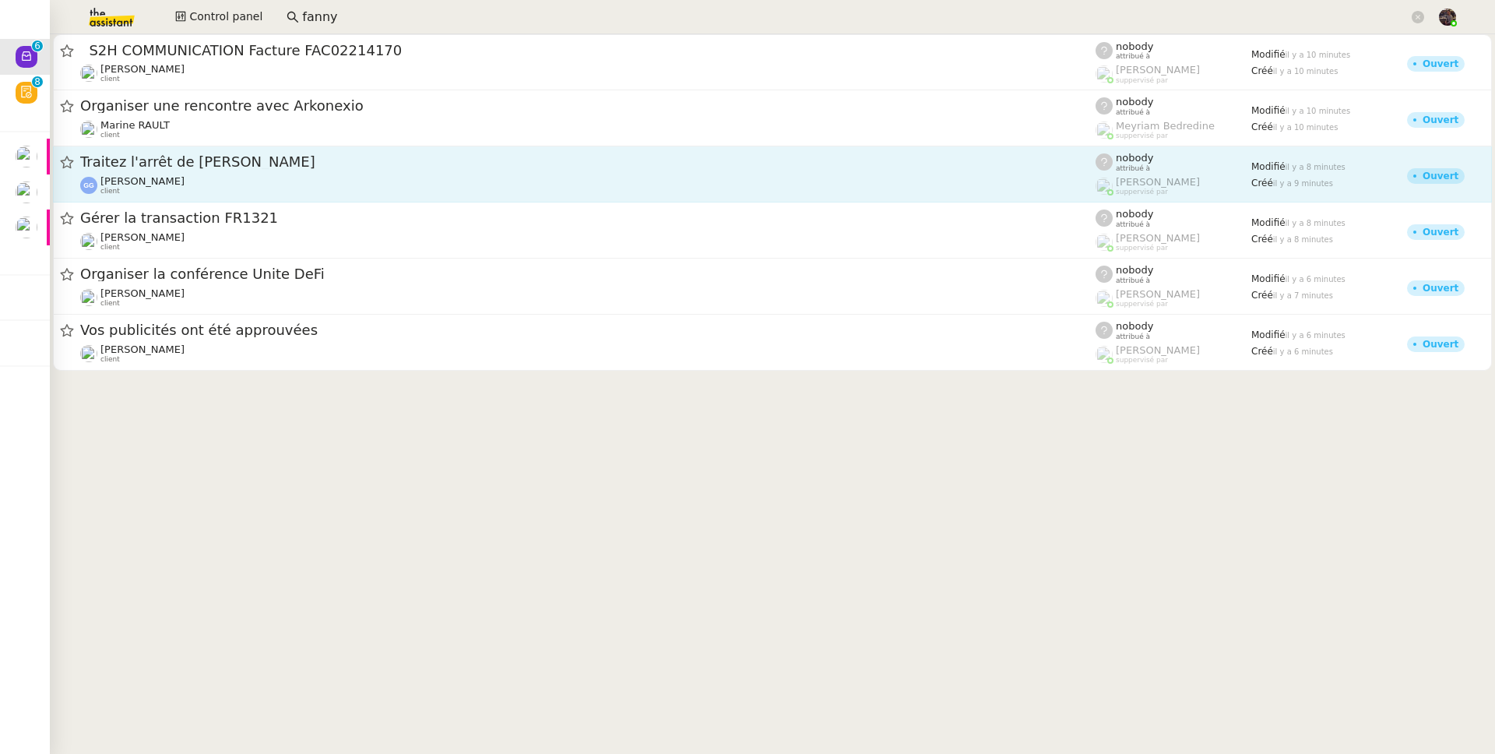
click at [260, 162] on span "Traitez l'arrêt de Robin MORENO" at bounding box center [588, 162] width 1016 height 14
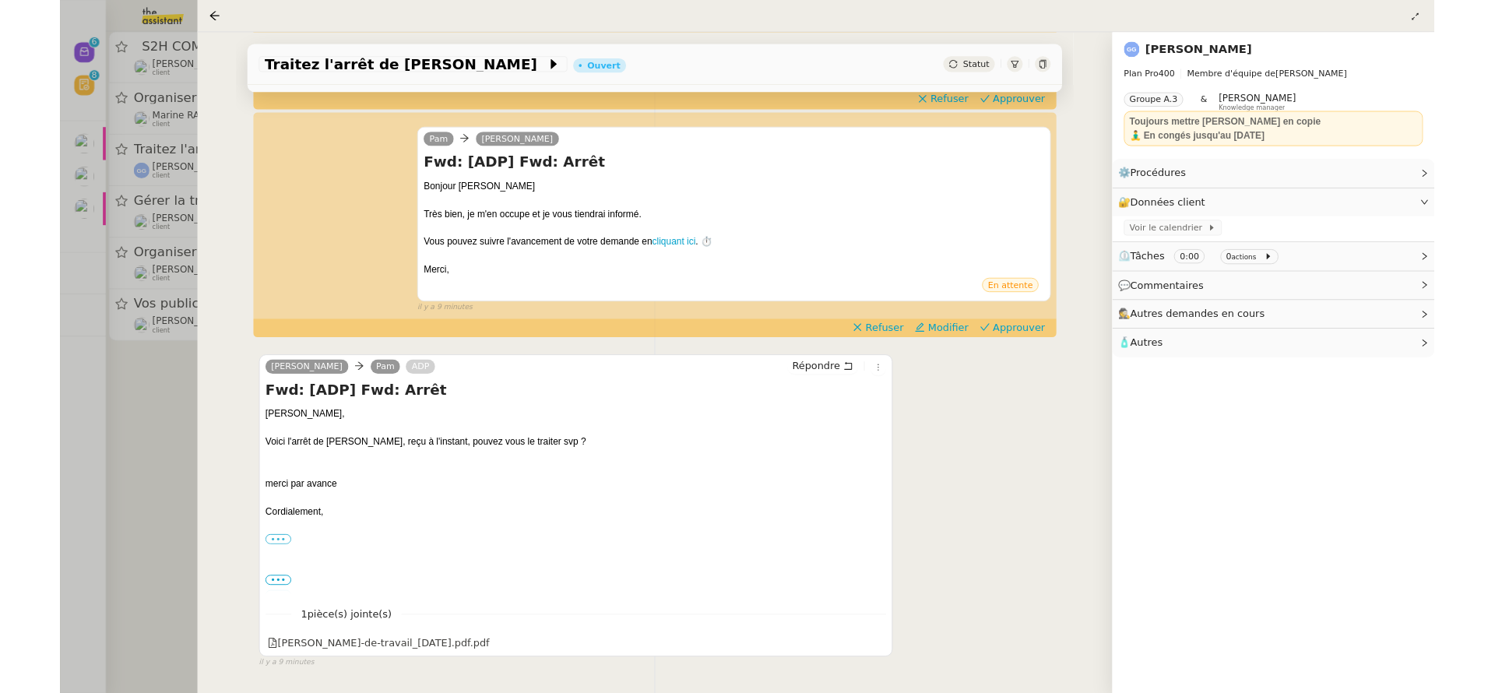
scroll to position [343, 0]
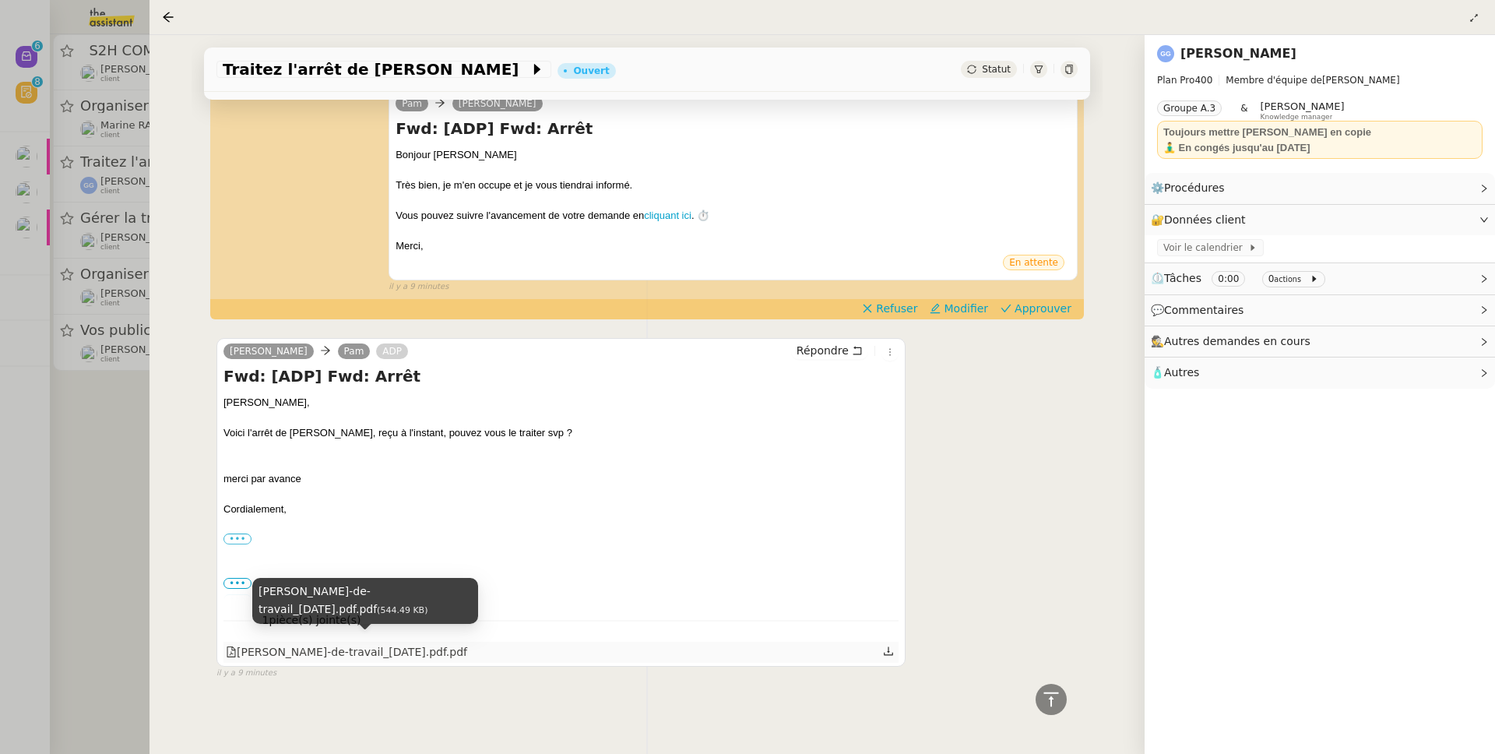
click at [467, 643] on div "Moreno_Robin_arret-de-travail_2025-09-29.pdf.pdf" at bounding box center [346, 652] width 241 height 18
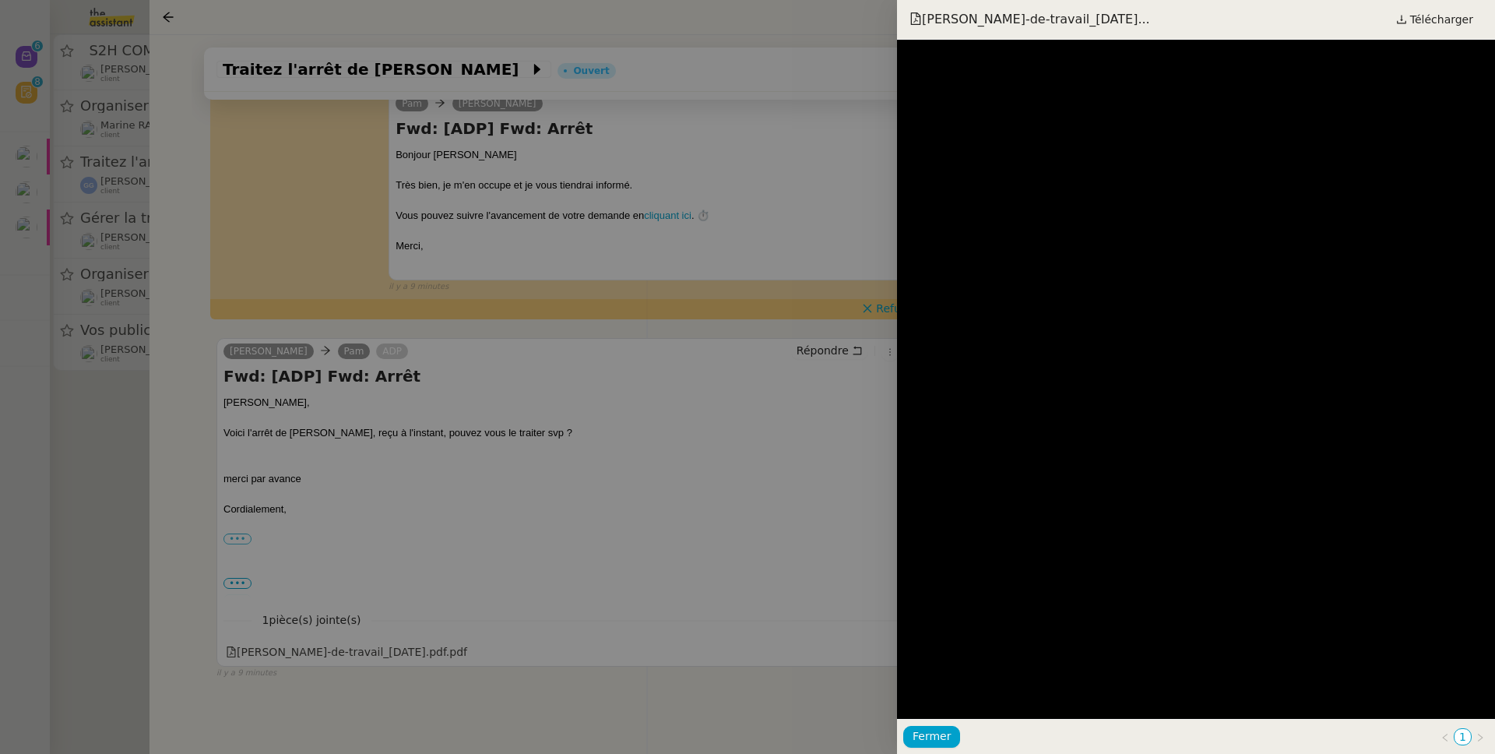
click at [378, 350] on div at bounding box center [747, 377] width 1495 height 754
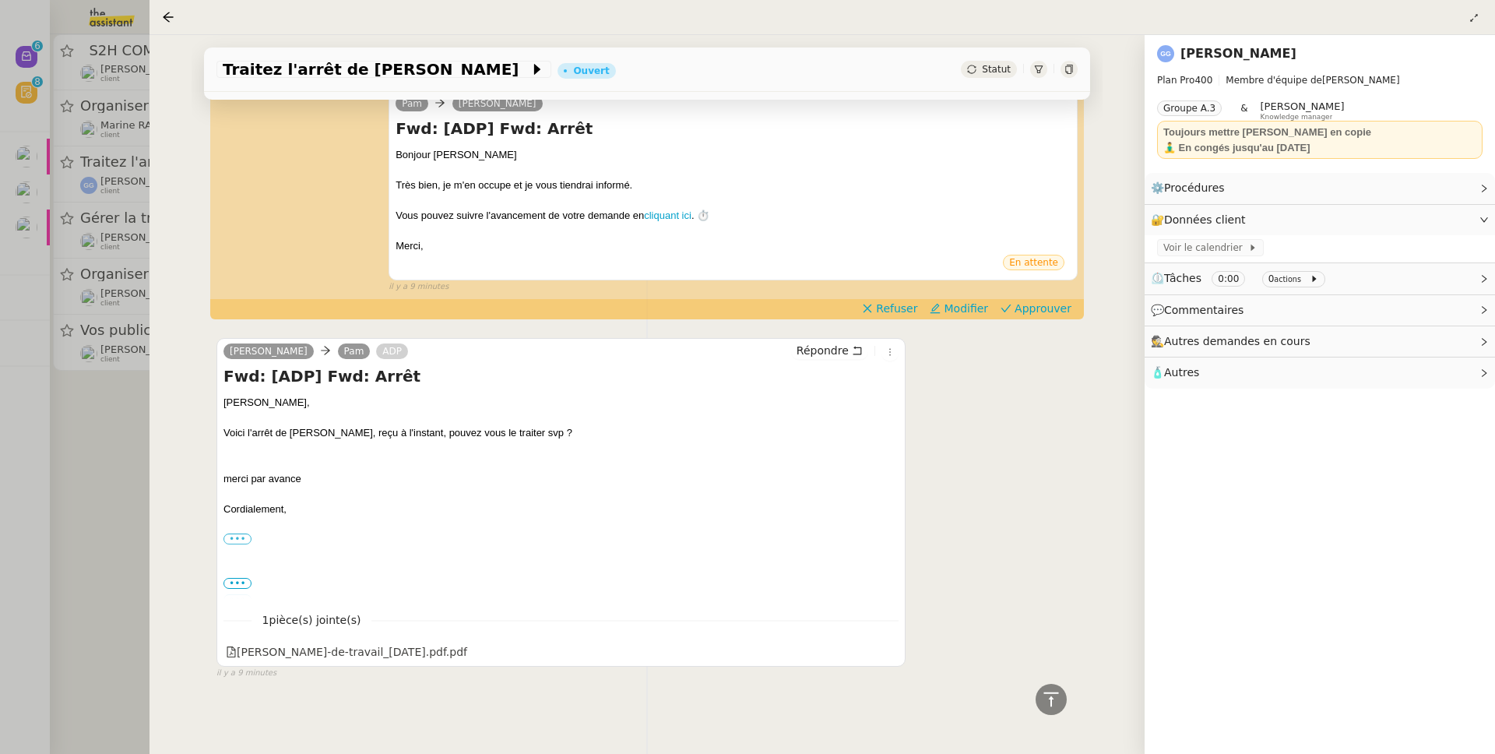
click at [37, 386] on div at bounding box center [747, 377] width 1495 height 754
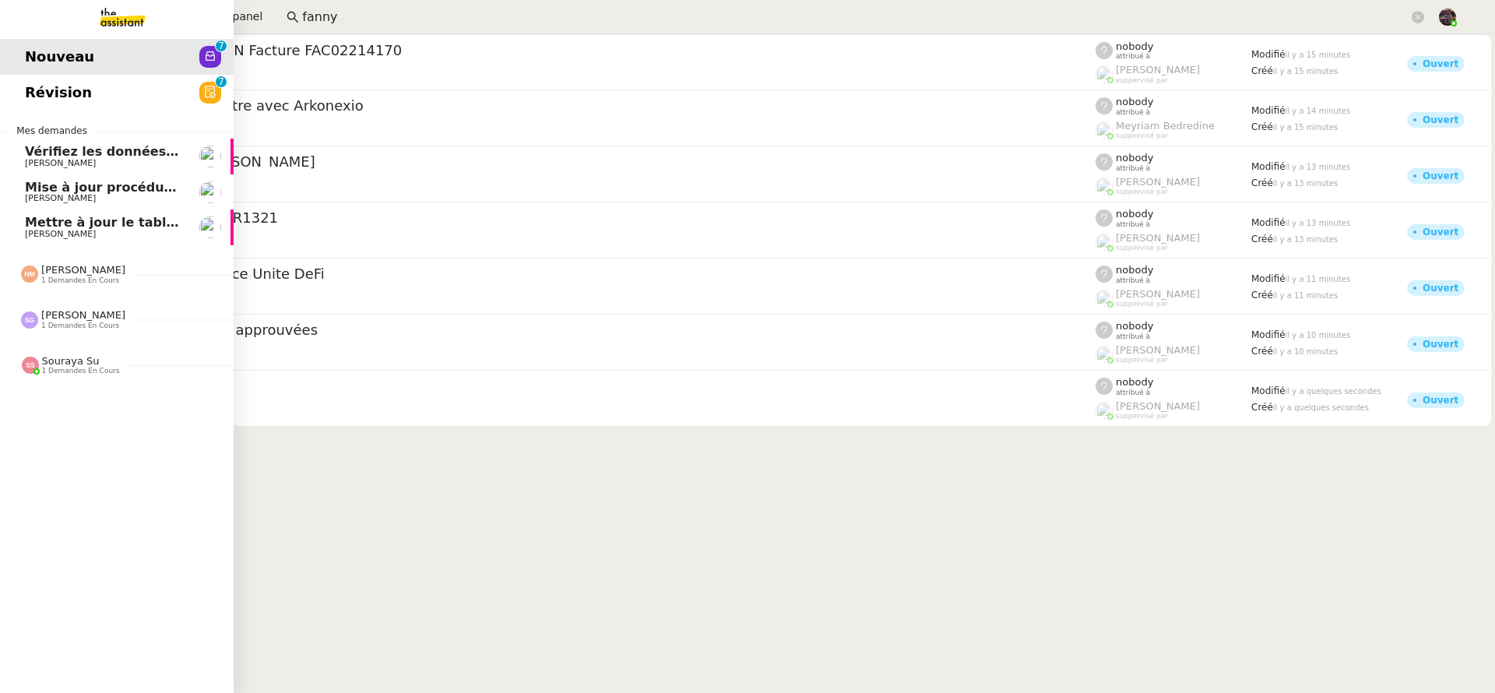
click at [52, 235] on span "[PERSON_NAME]" at bounding box center [60, 234] width 71 height 10
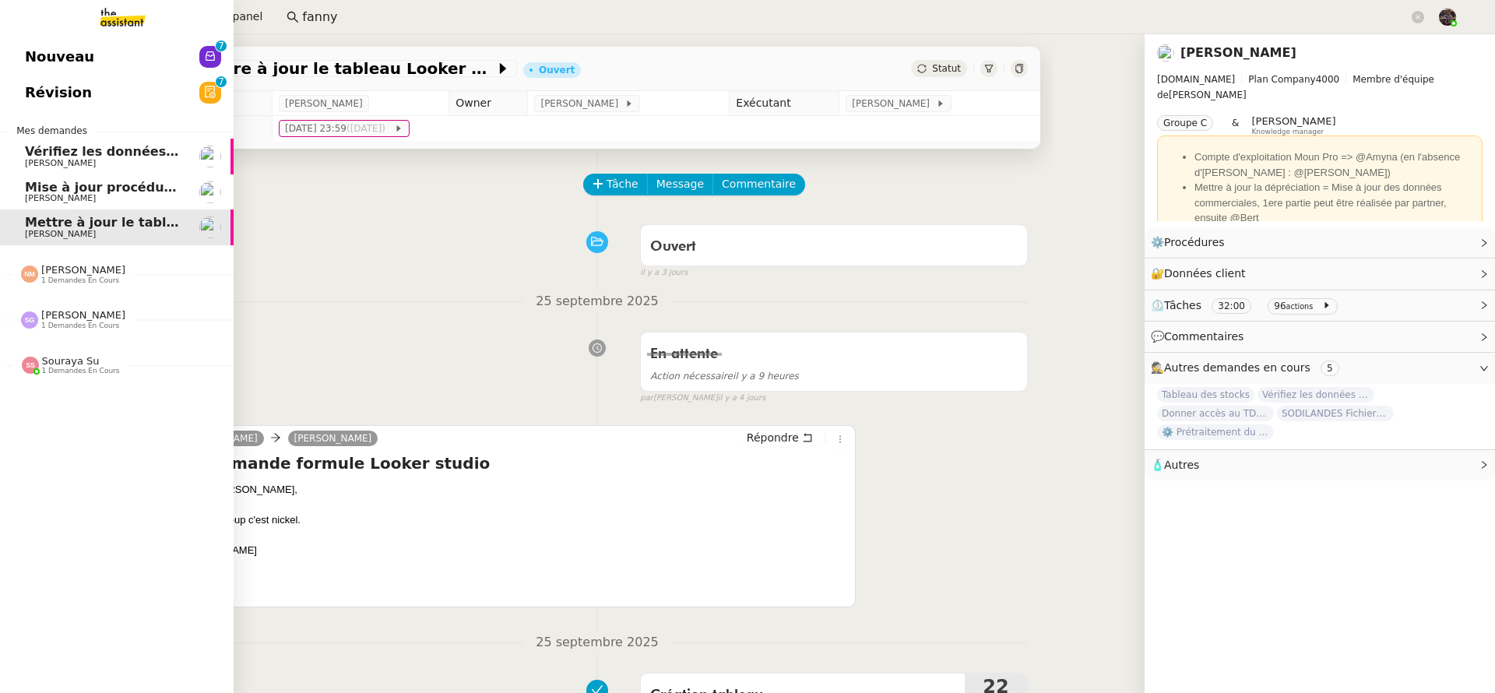
click at [36, 52] on span "Nouveau" at bounding box center [59, 56] width 69 height 23
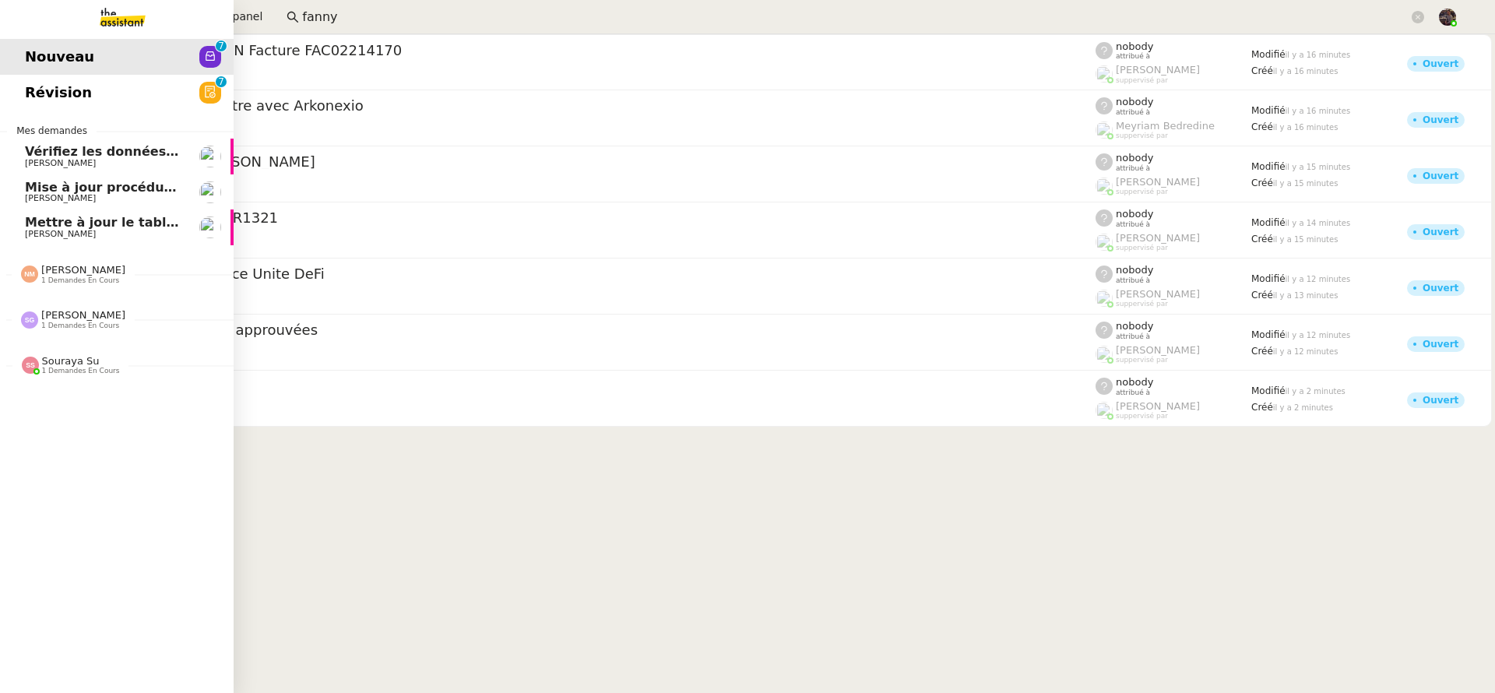
click at [97, 86] on link "Révision 0 1 2 3 4 5 6 7 8 9" at bounding box center [117, 93] width 234 height 36
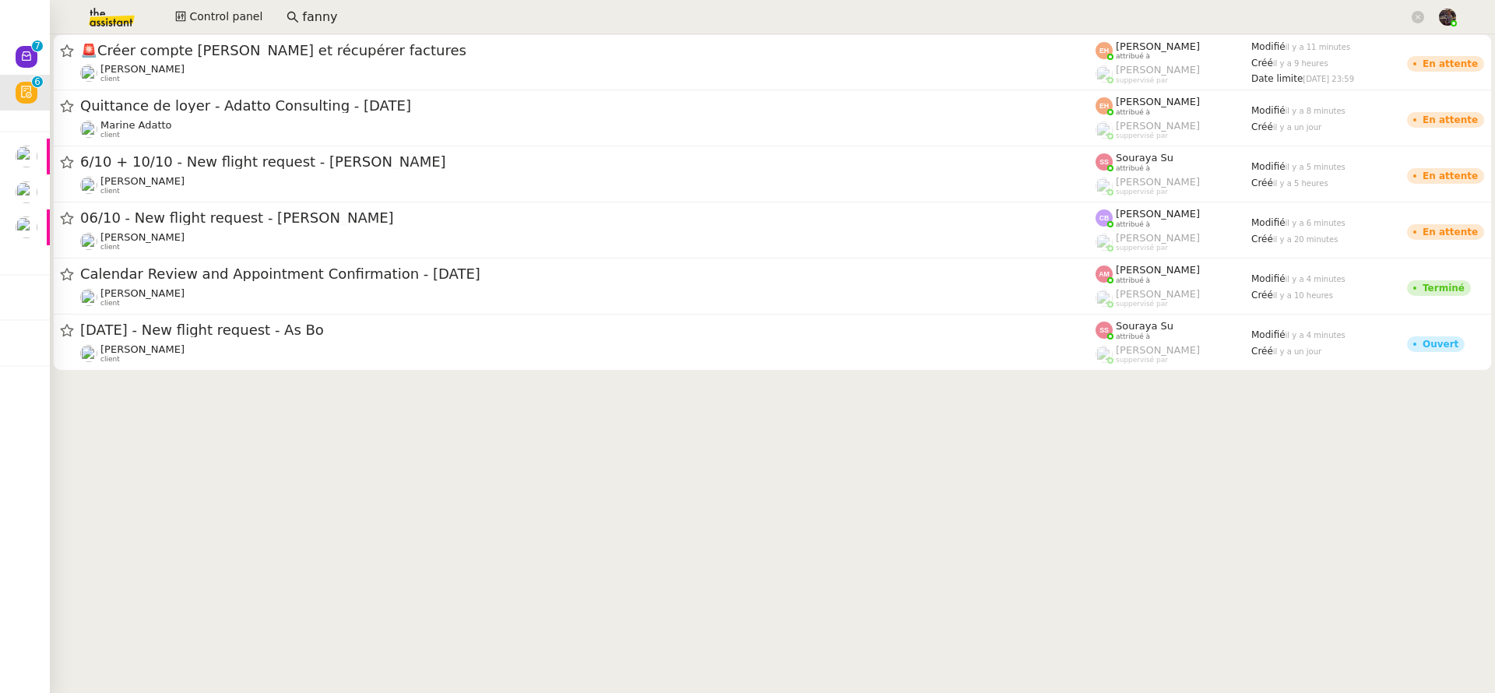
click at [100, 24] on img at bounding box center [99, 17] width 121 height 34
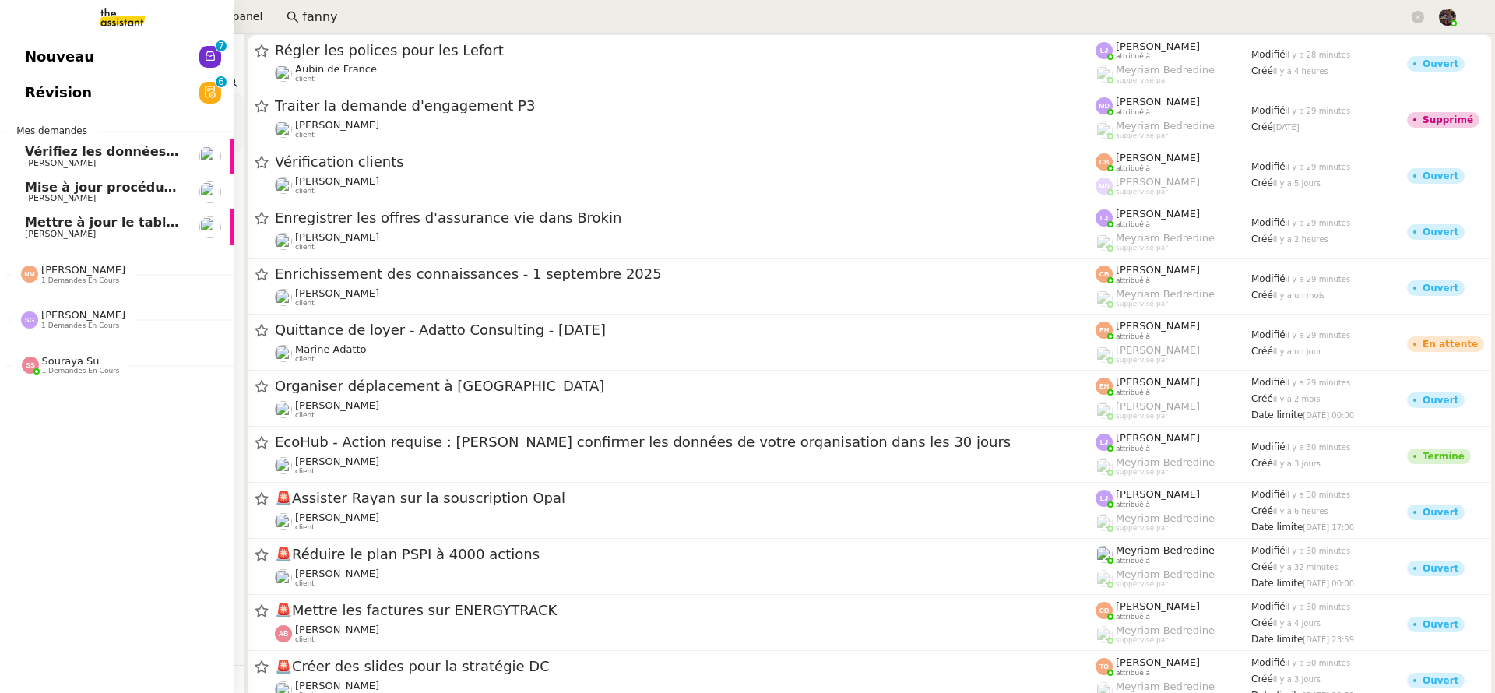
click at [110, 9] on img at bounding box center [110, 17] width 121 height 34
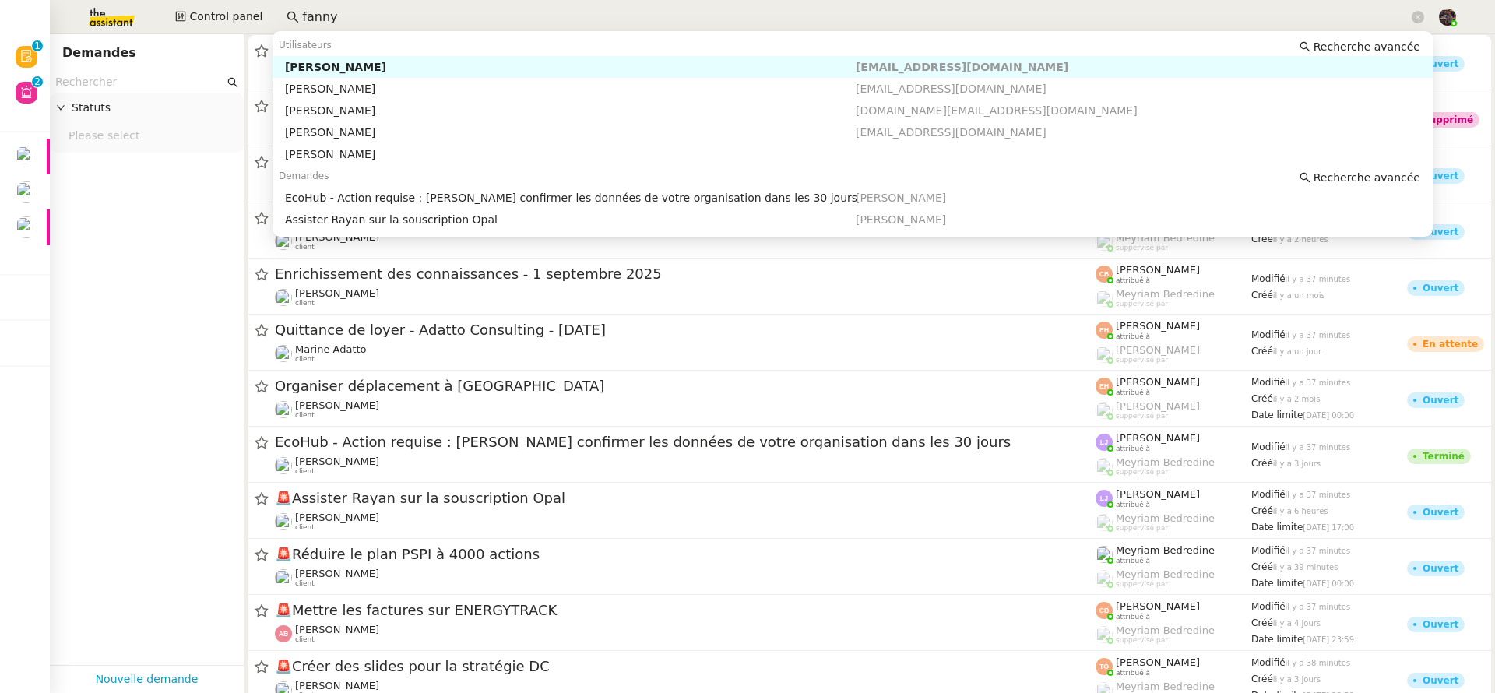
click at [356, 18] on input "fanny" at bounding box center [855, 17] width 1107 height 21
click at [355, 17] on input "fanny" at bounding box center [855, 17] width 1107 height 21
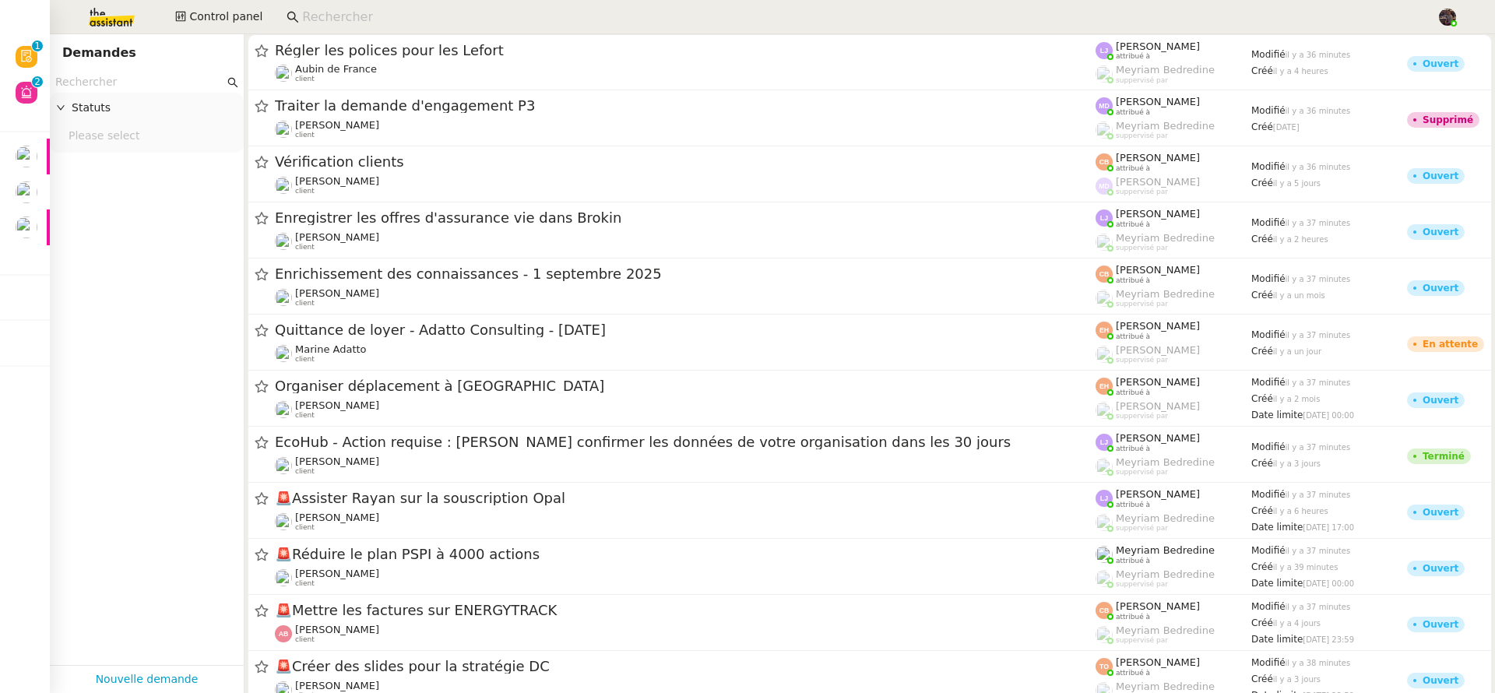
click at [110, 7] on img at bounding box center [99, 17] width 121 height 34
click at [134, 79] on input "text" at bounding box center [139, 82] width 169 height 18
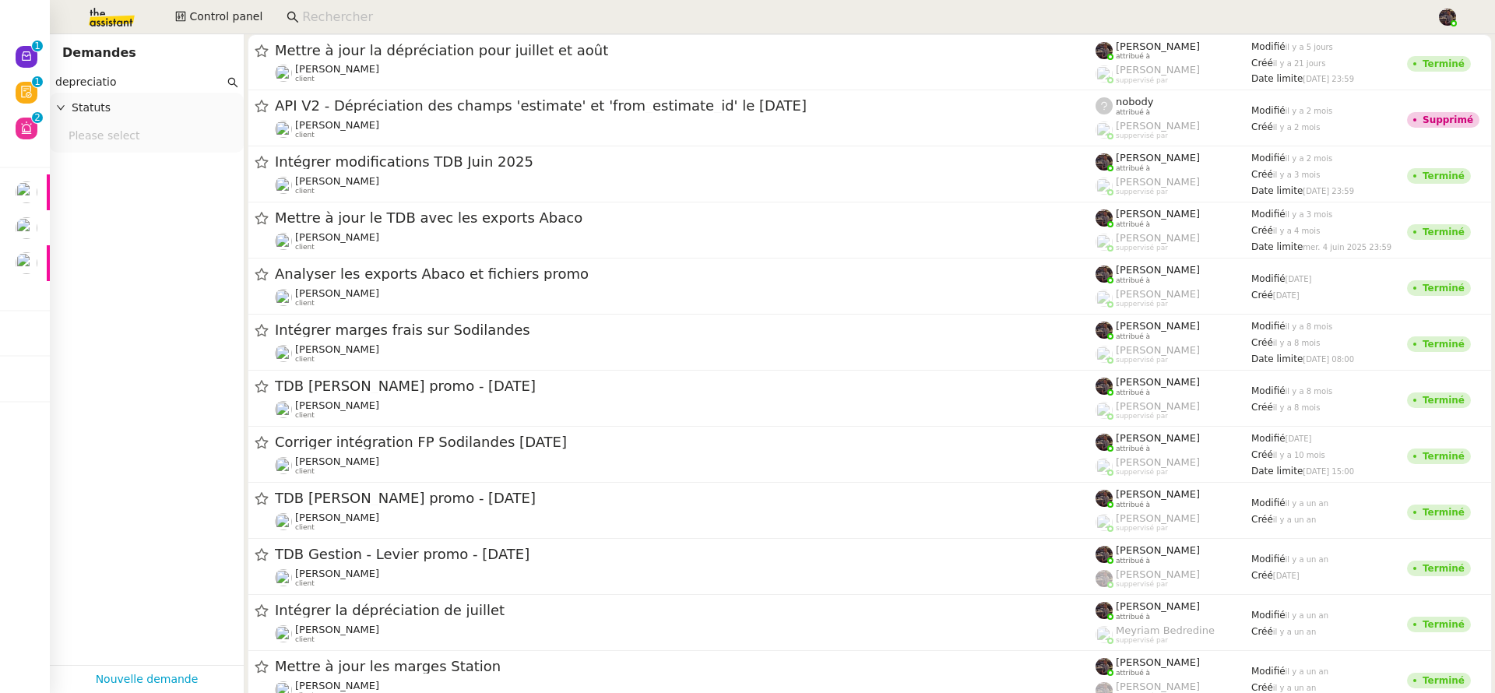
type input "depreciation"
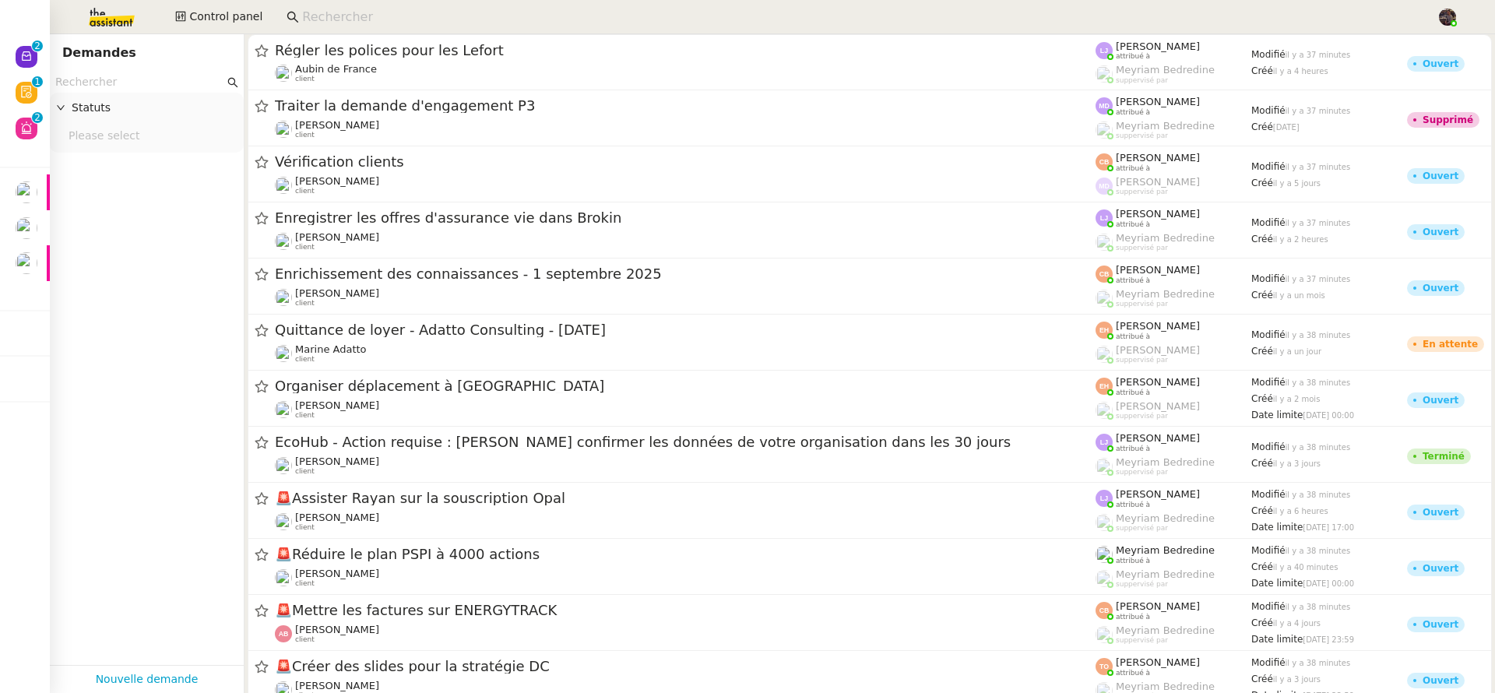
type input "l"
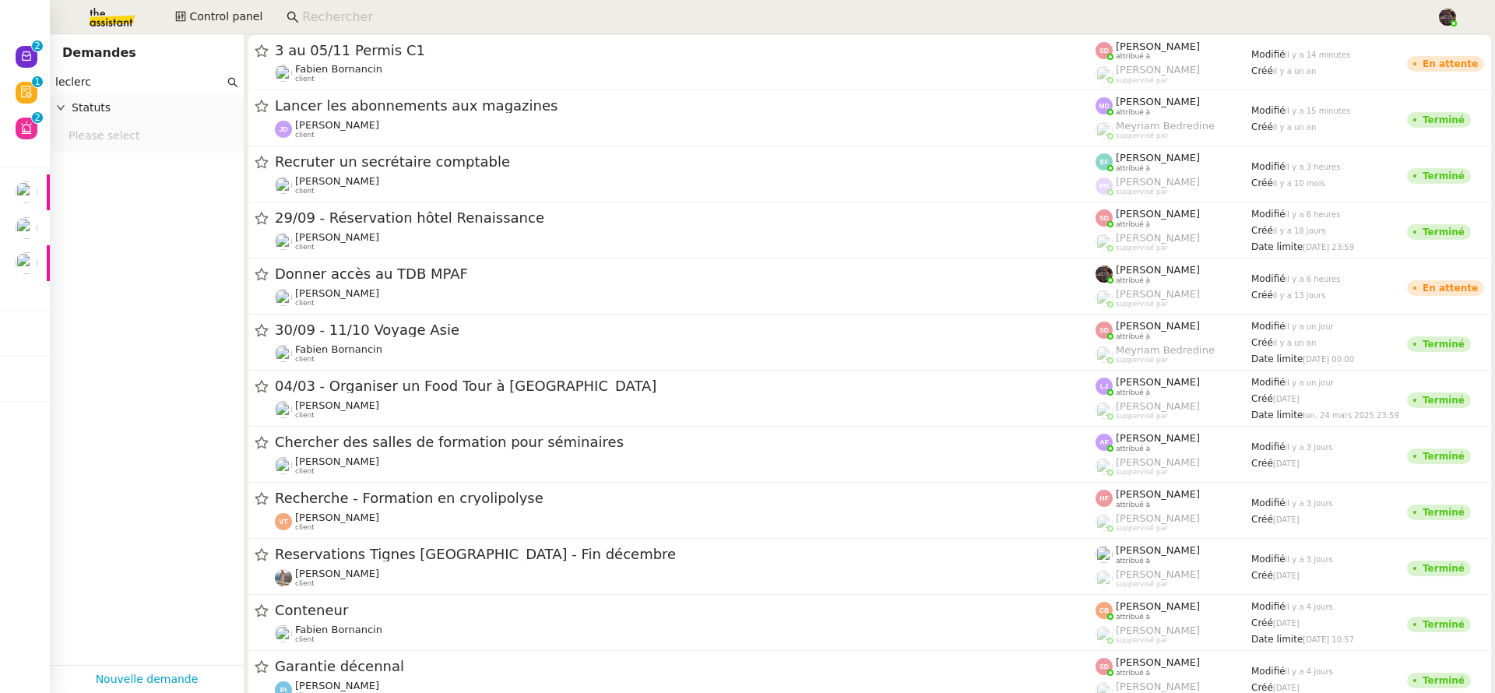
click at [130, 77] on input "leclerc" at bounding box center [139, 82] width 169 height 18
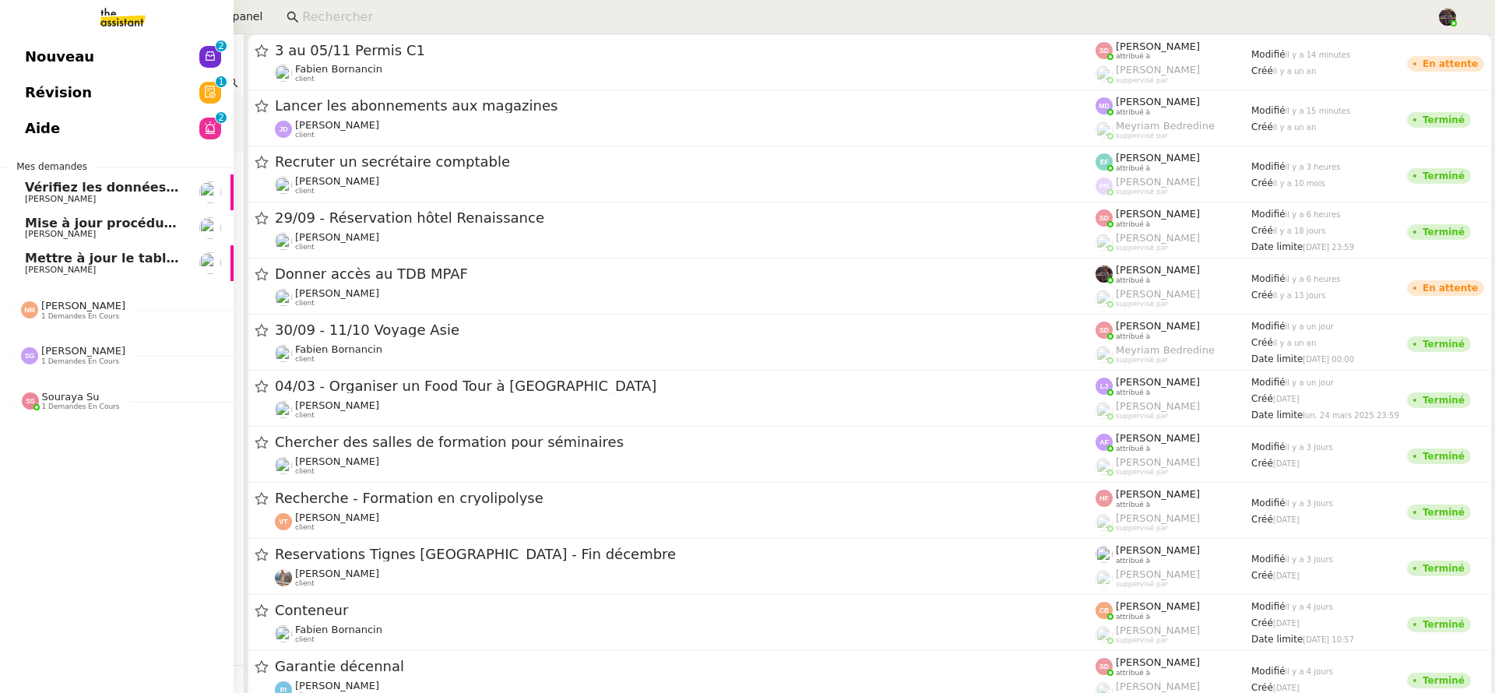
type input "leclerc"
click at [28, 55] on span "Nouveau" at bounding box center [59, 56] width 69 height 23
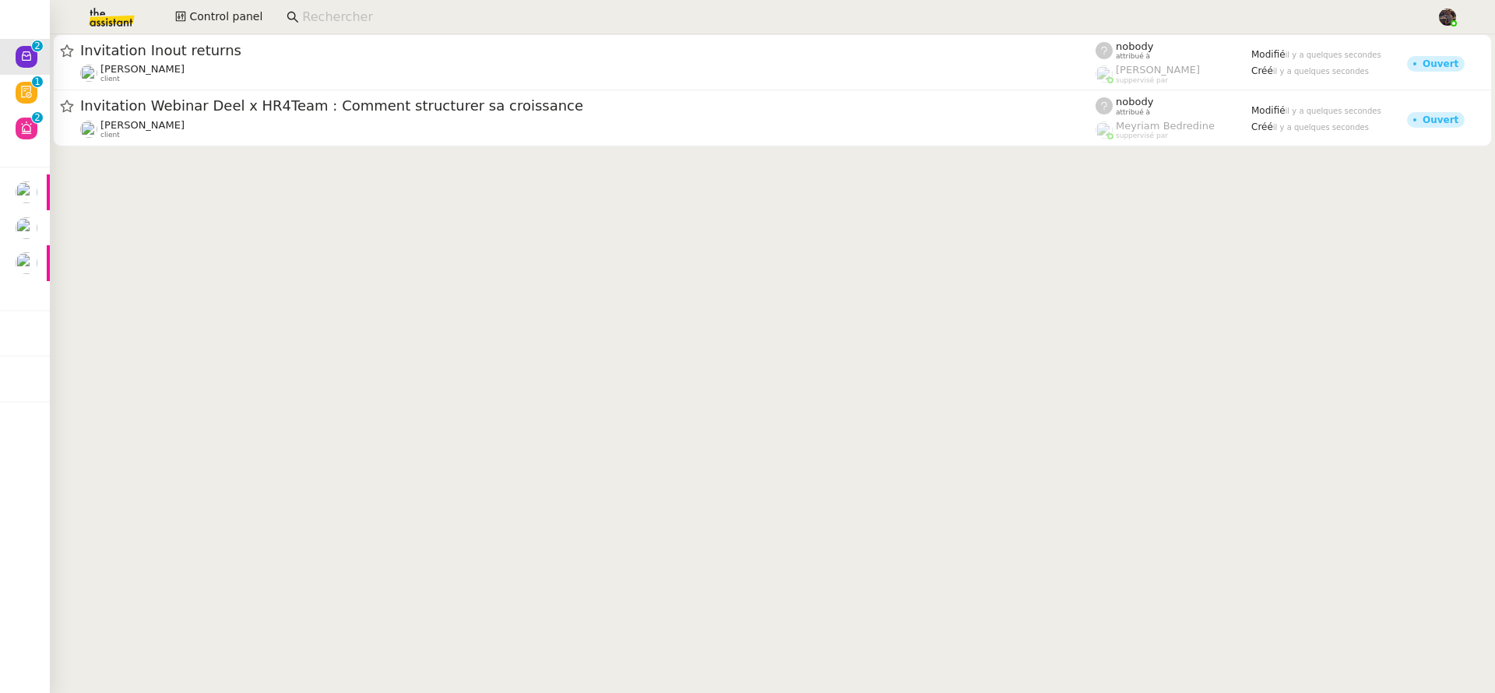
click at [466, 220] on cdk-virtual-scroll-viewport "Invitation Inout returns Gabrielle Tavernier client nobody attribué à Romane Va…" at bounding box center [772, 363] width 1445 height 659
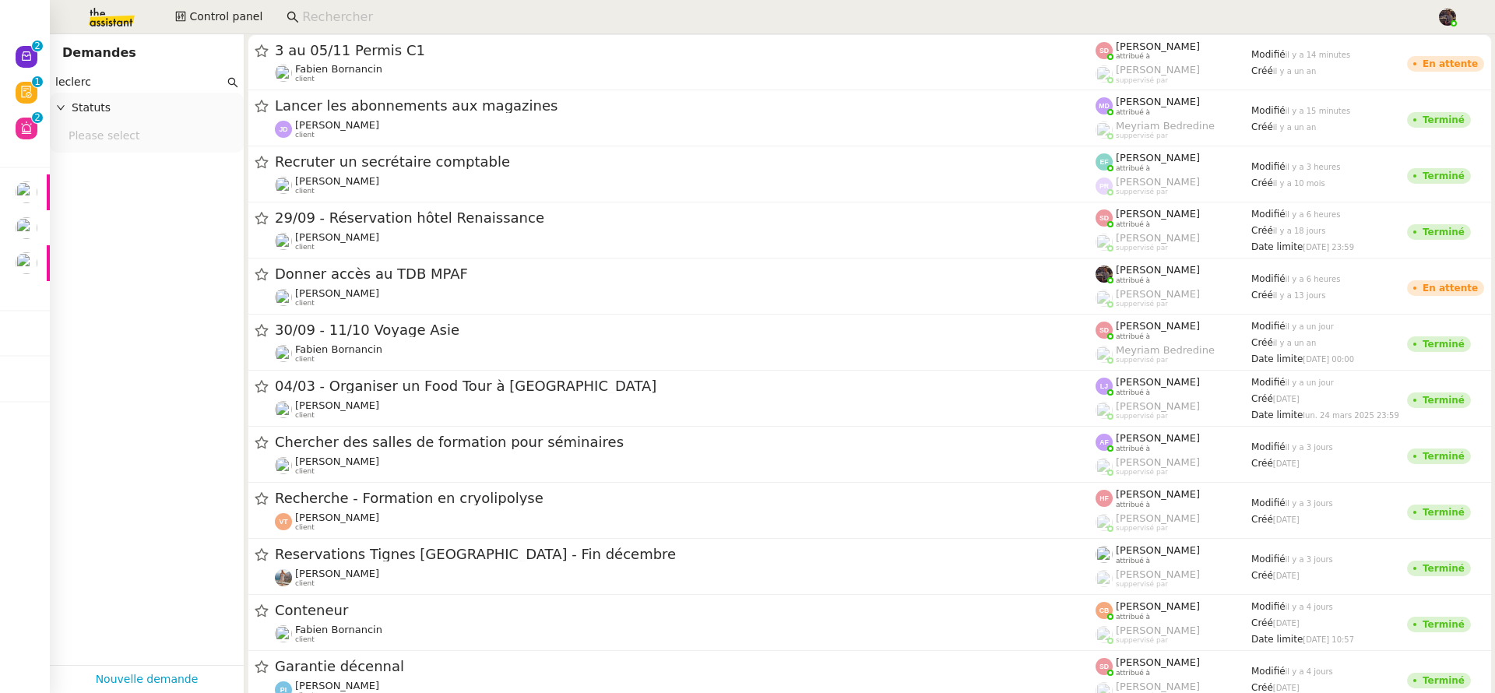
click at [185, 79] on input "leclerc" at bounding box center [139, 82] width 169 height 18
click at [118, 20] on img at bounding box center [99, 17] width 121 height 34
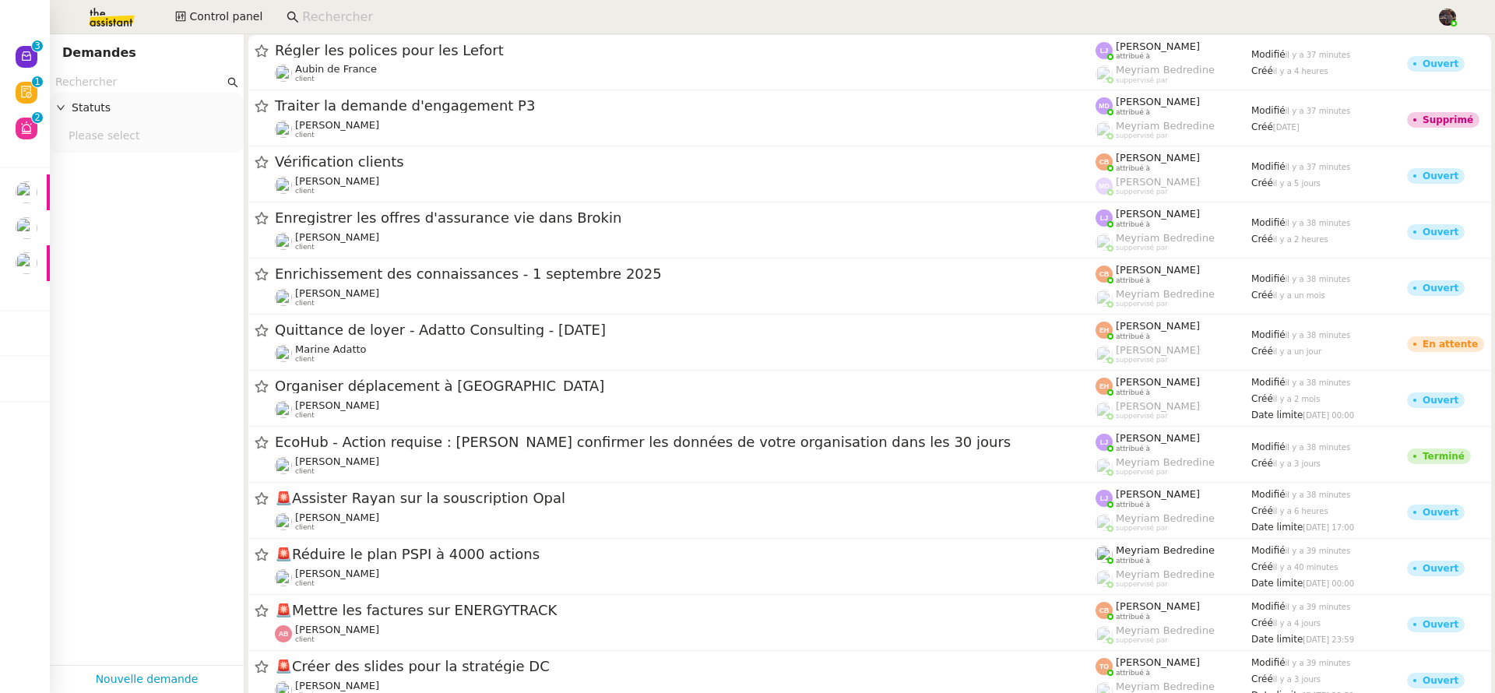
click at [125, 81] on input "text" at bounding box center [139, 82] width 169 height 18
click at [387, 18] on input at bounding box center [861, 17] width 1119 height 21
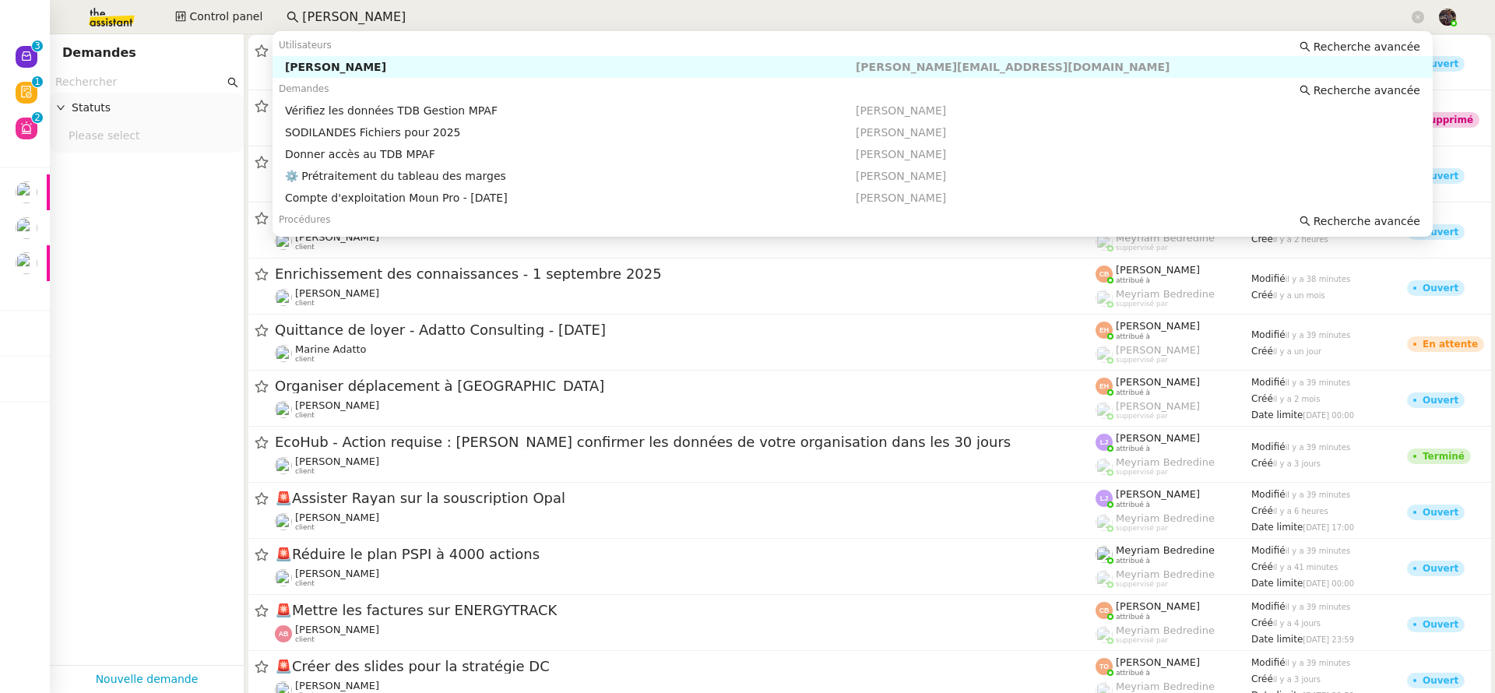
click at [376, 69] on div "[PERSON_NAME]" at bounding box center [570, 67] width 571 height 14
type input "guillaume farina"
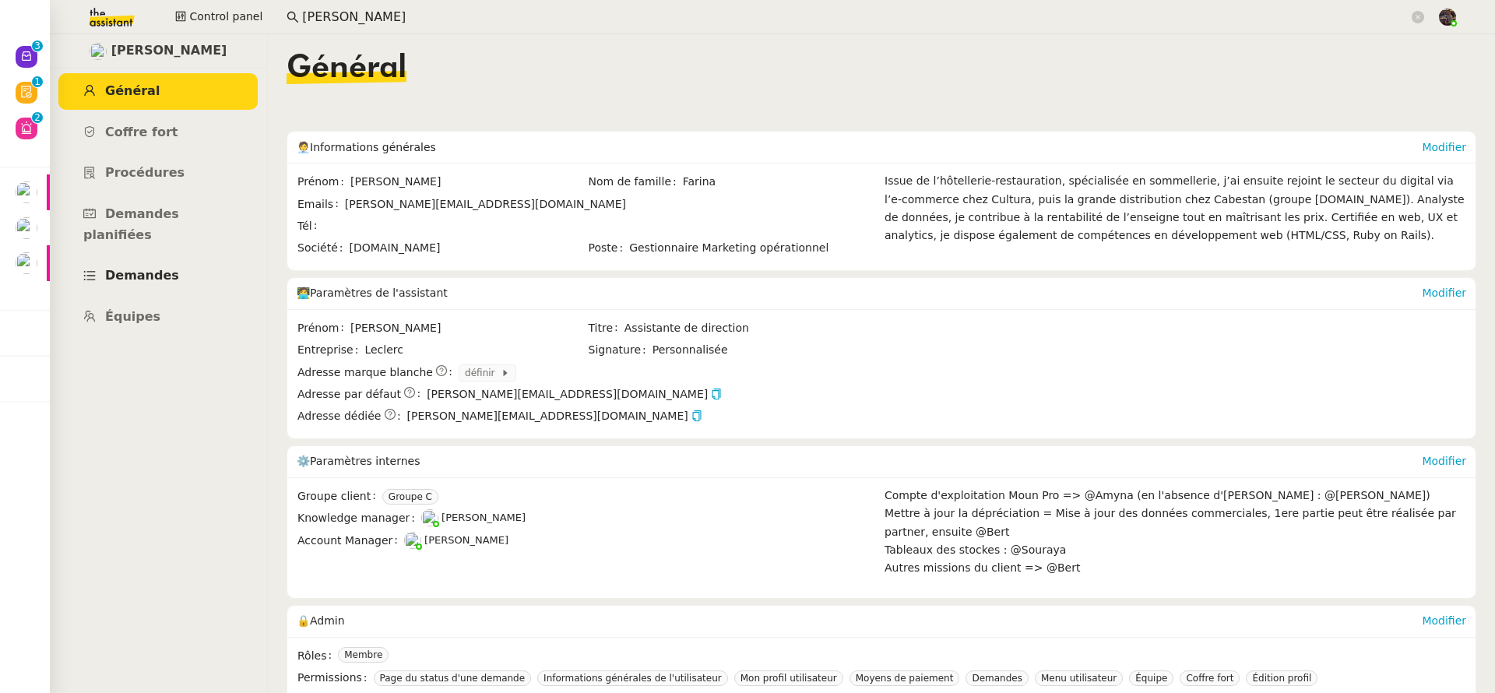
click at [166, 268] on span "Demandes" at bounding box center [142, 275] width 74 height 15
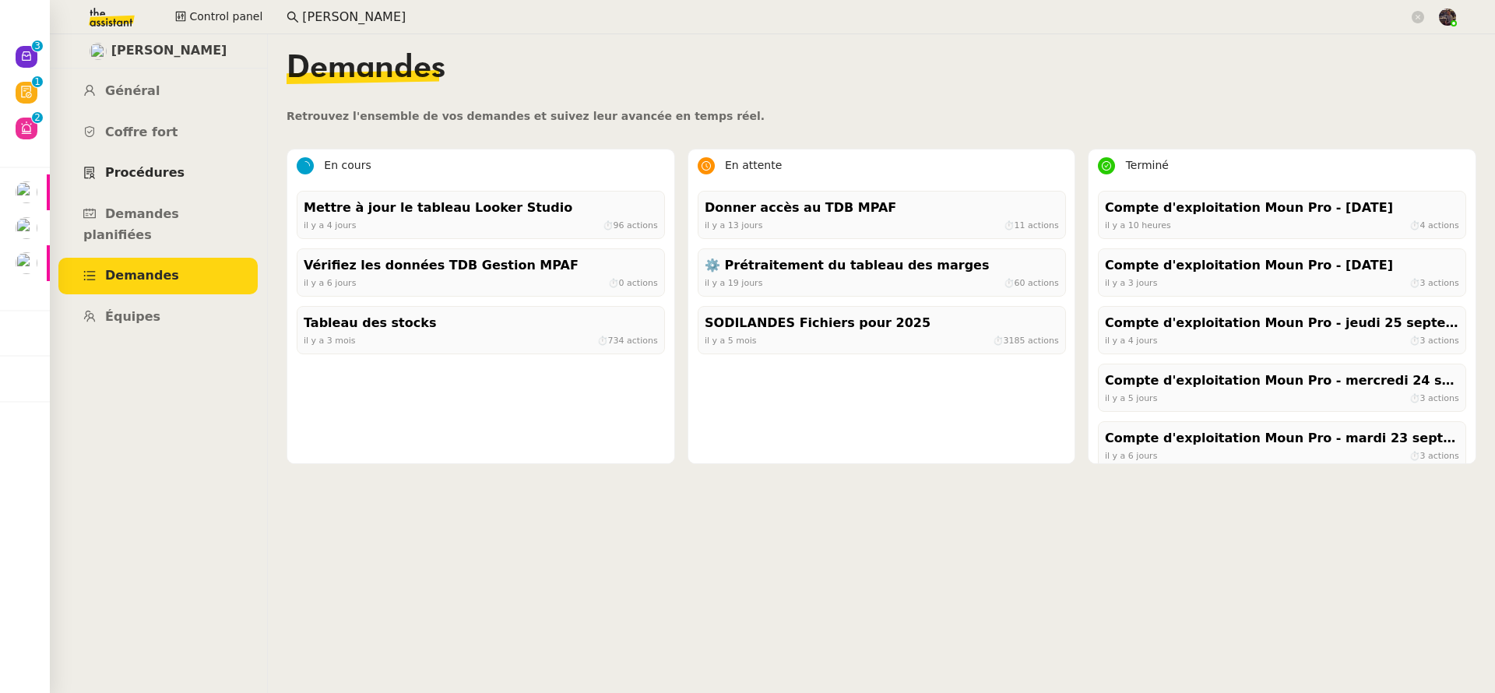
click at [146, 164] on link "Procédures" at bounding box center [157, 173] width 199 height 37
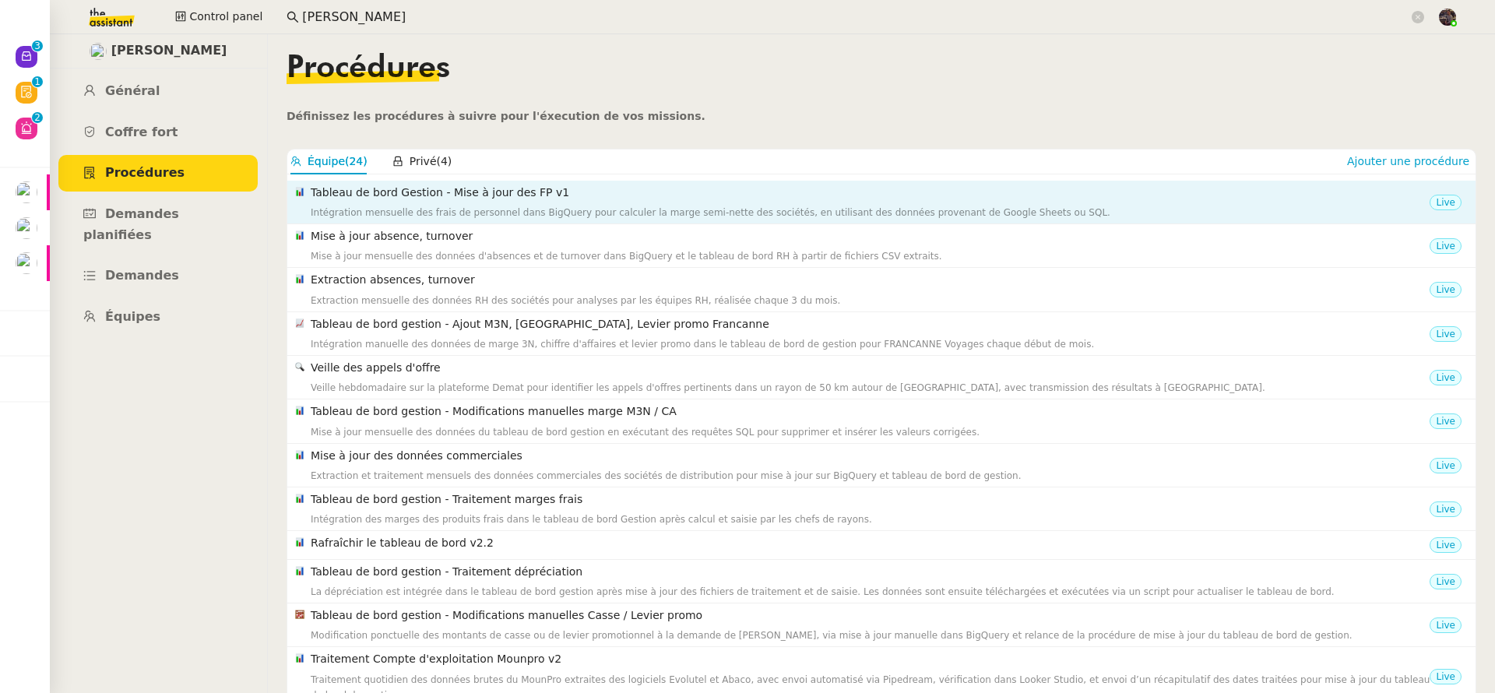
click at [445, 209] on div "Intégration mensuelle des frais de personnel dans BigQuery pour calculer la mar…" at bounding box center [870, 213] width 1119 height 16
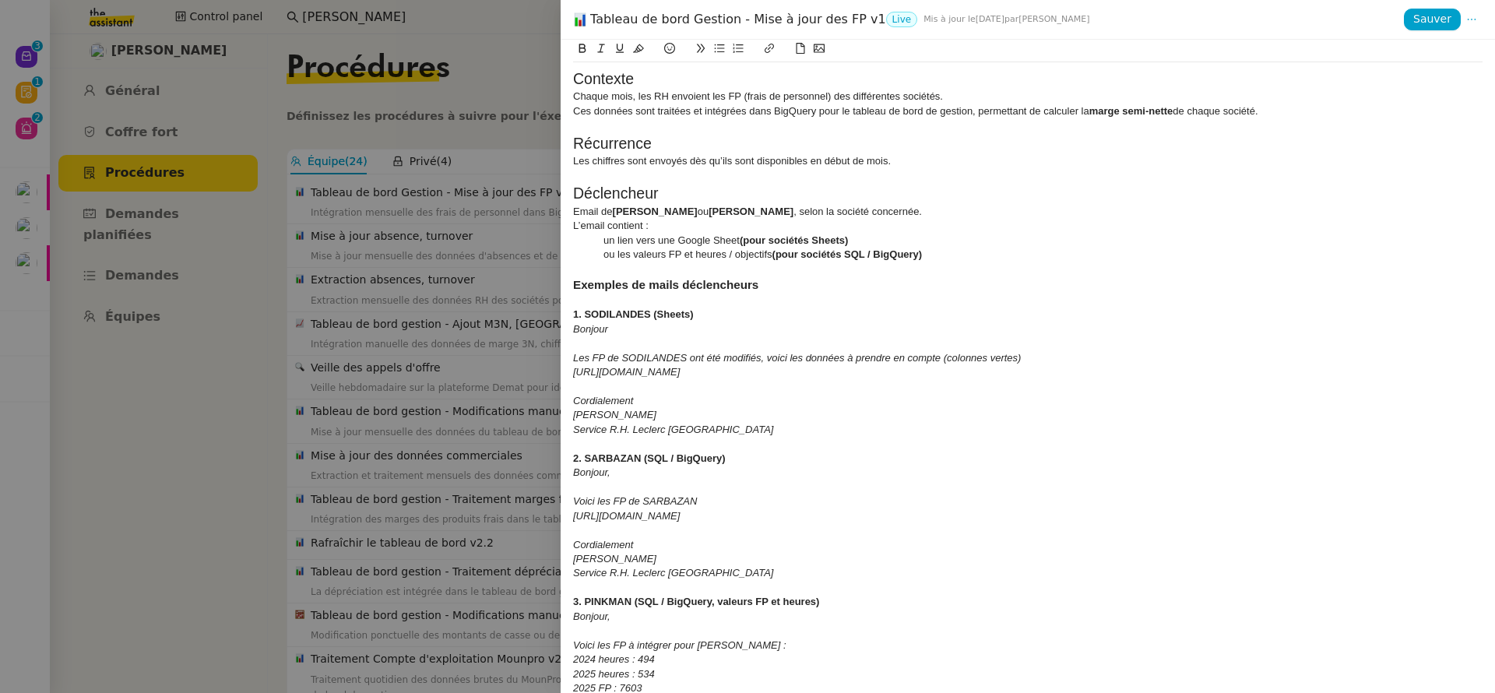
click at [450, 208] on div at bounding box center [747, 346] width 1495 height 693
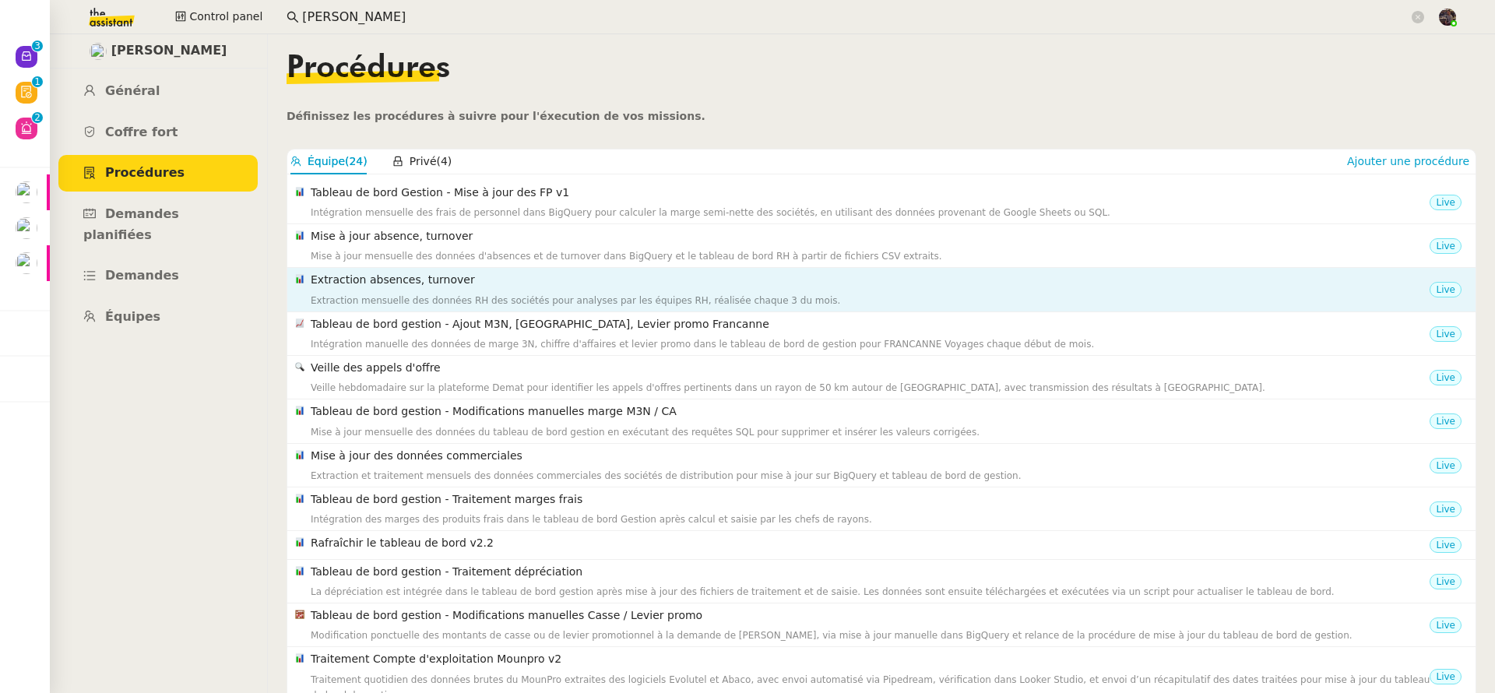
scroll to position [146, 0]
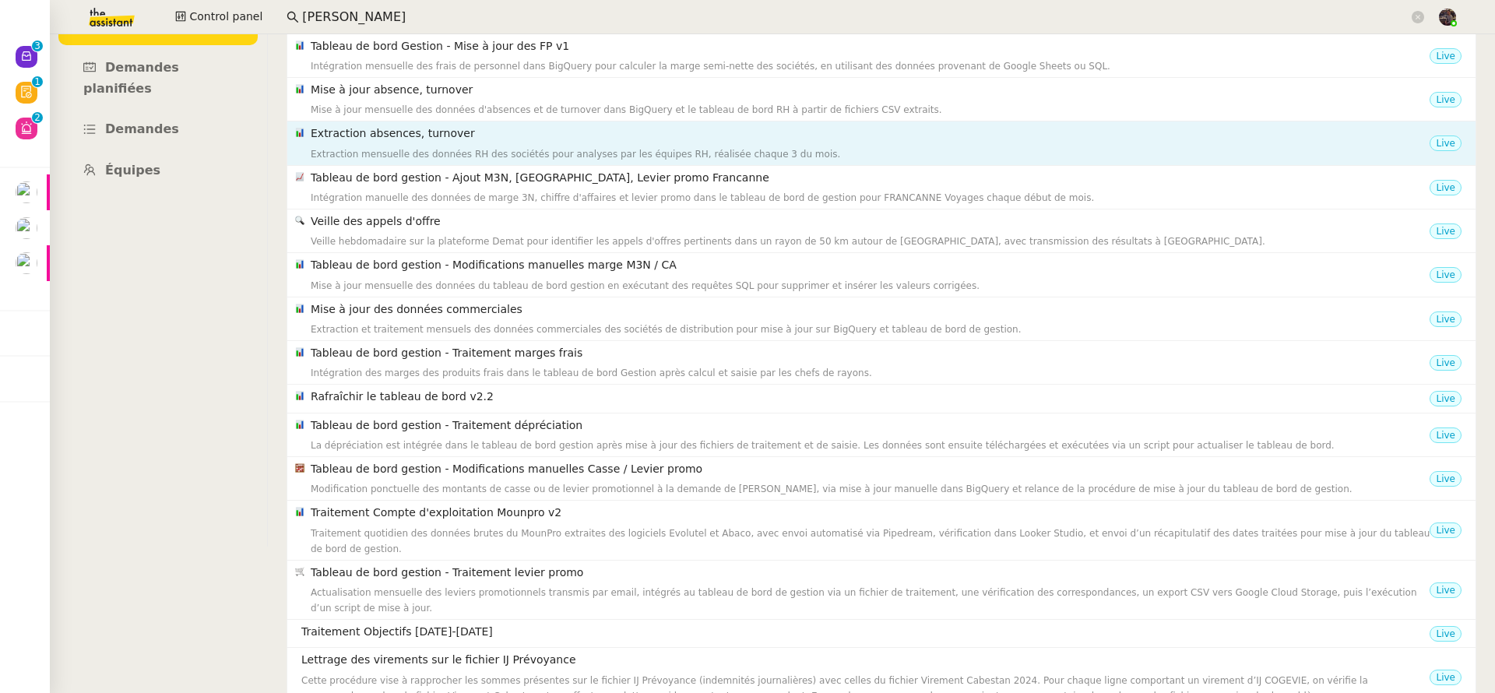
click at [426, 159] on div "Extraction mensuelle des données RH des sociétés pour analyses par les équipes …" at bounding box center [870, 154] width 1119 height 16
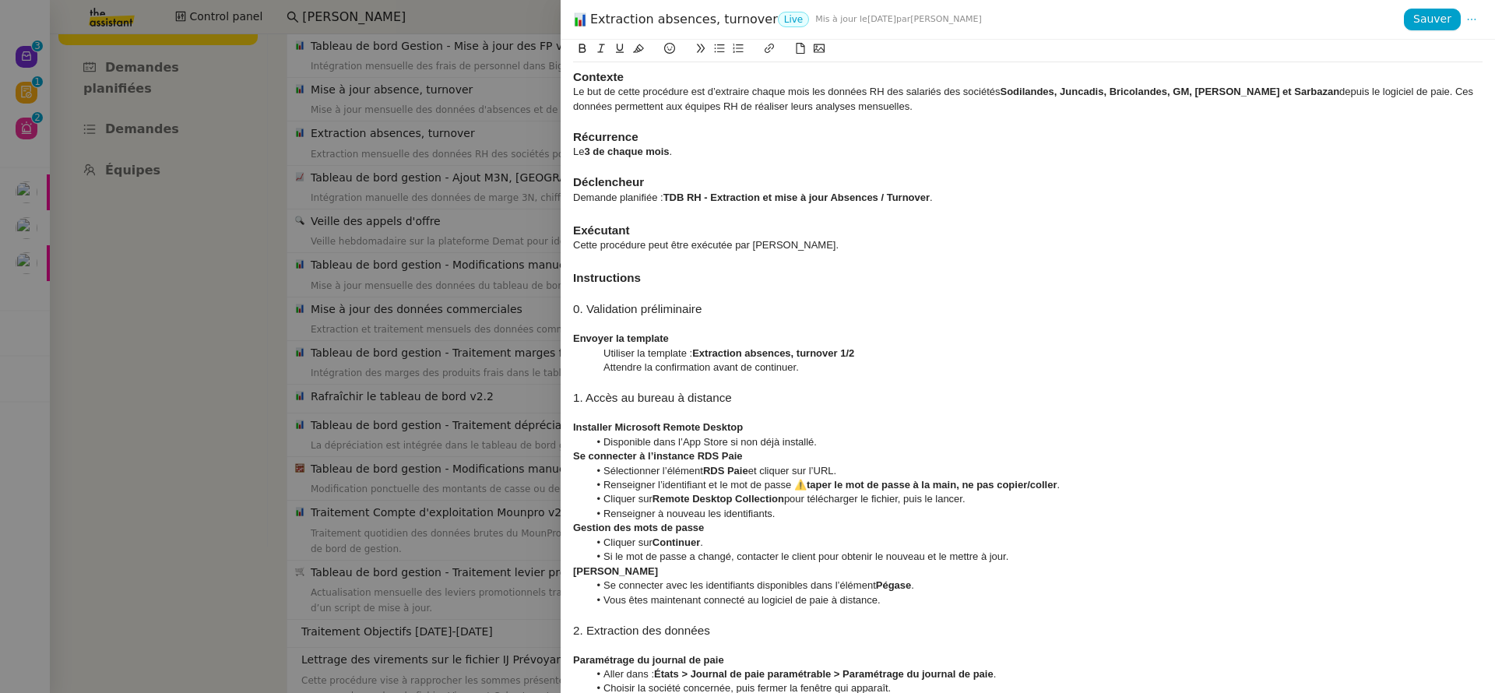
click at [435, 137] on div at bounding box center [747, 346] width 1495 height 693
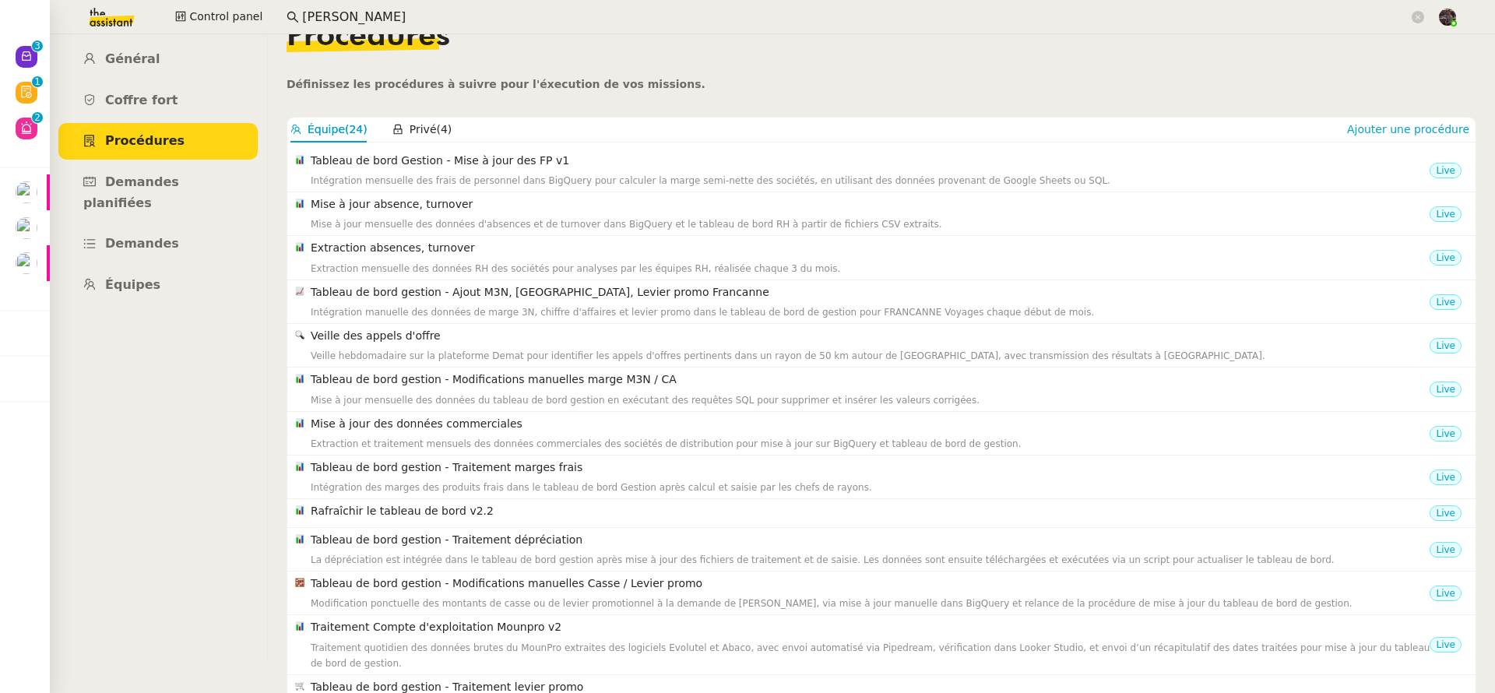
scroll to position [0, 0]
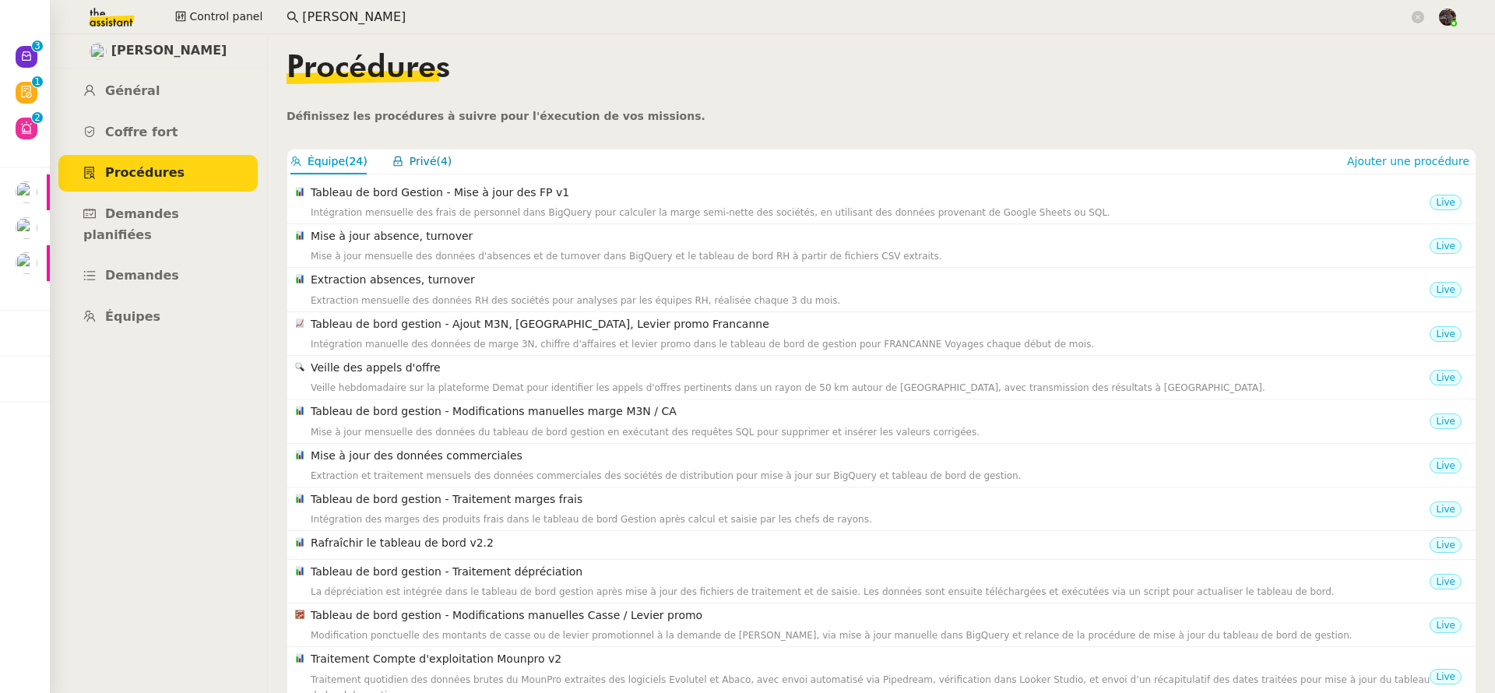
click at [424, 163] on span "Privé" at bounding box center [423, 161] width 27 height 12
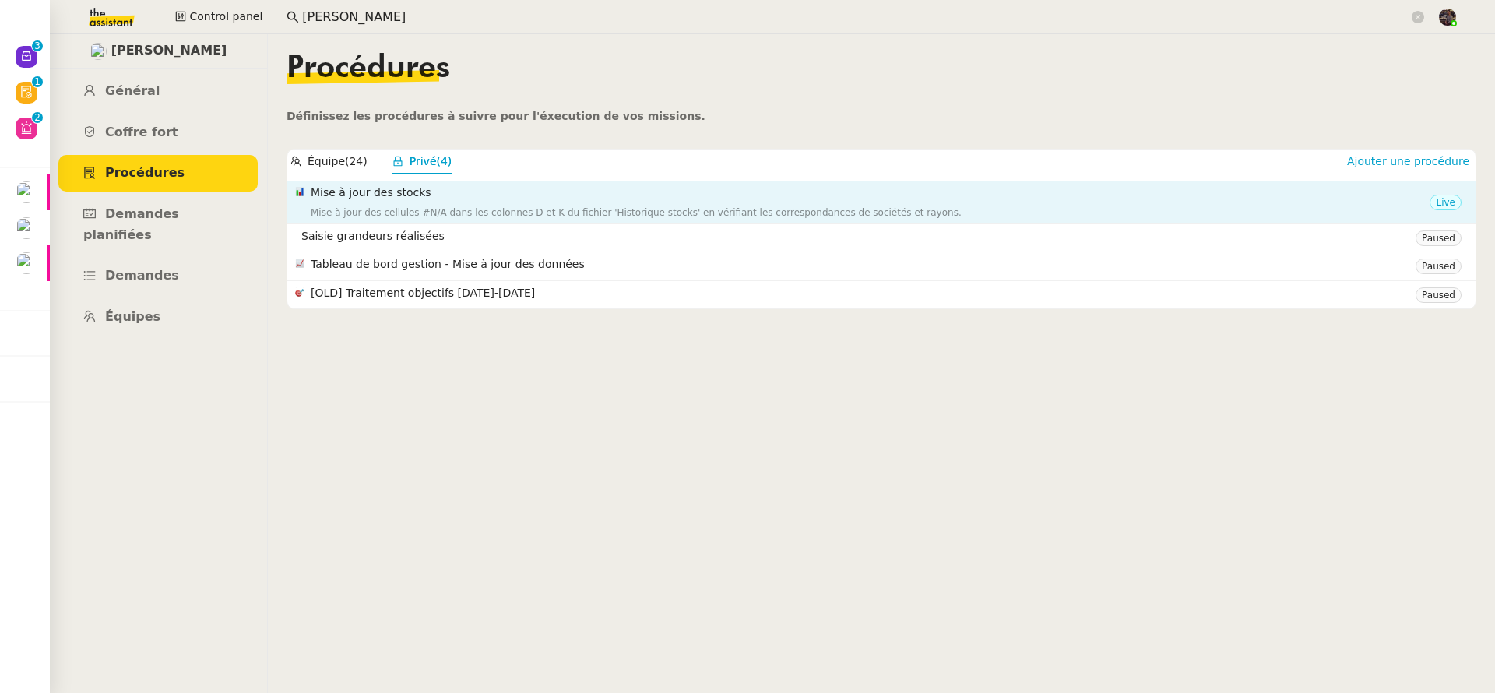
click at [411, 205] on div "Mise à jour des cellules #N/A dans les colonnes D et K du fichier 'Historique s…" at bounding box center [870, 213] width 1119 height 16
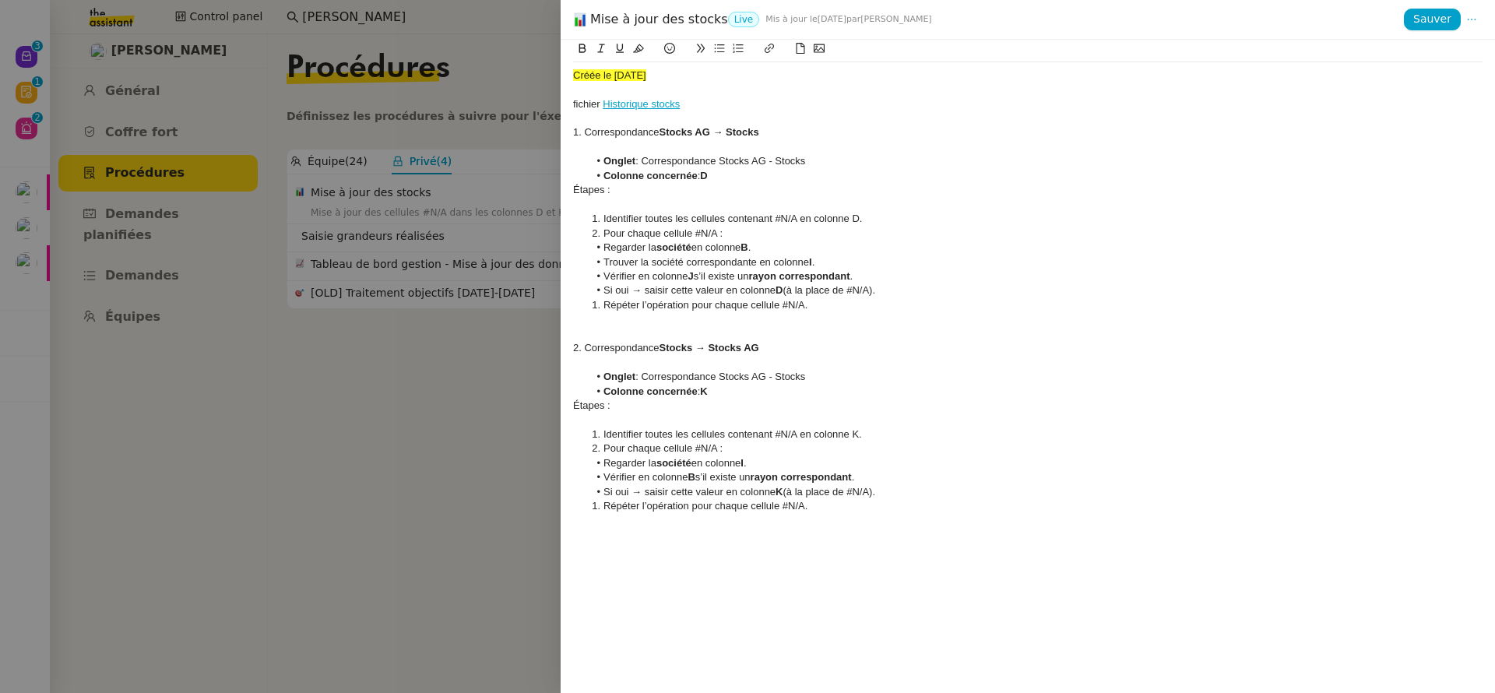
click at [407, 209] on div at bounding box center [747, 346] width 1495 height 693
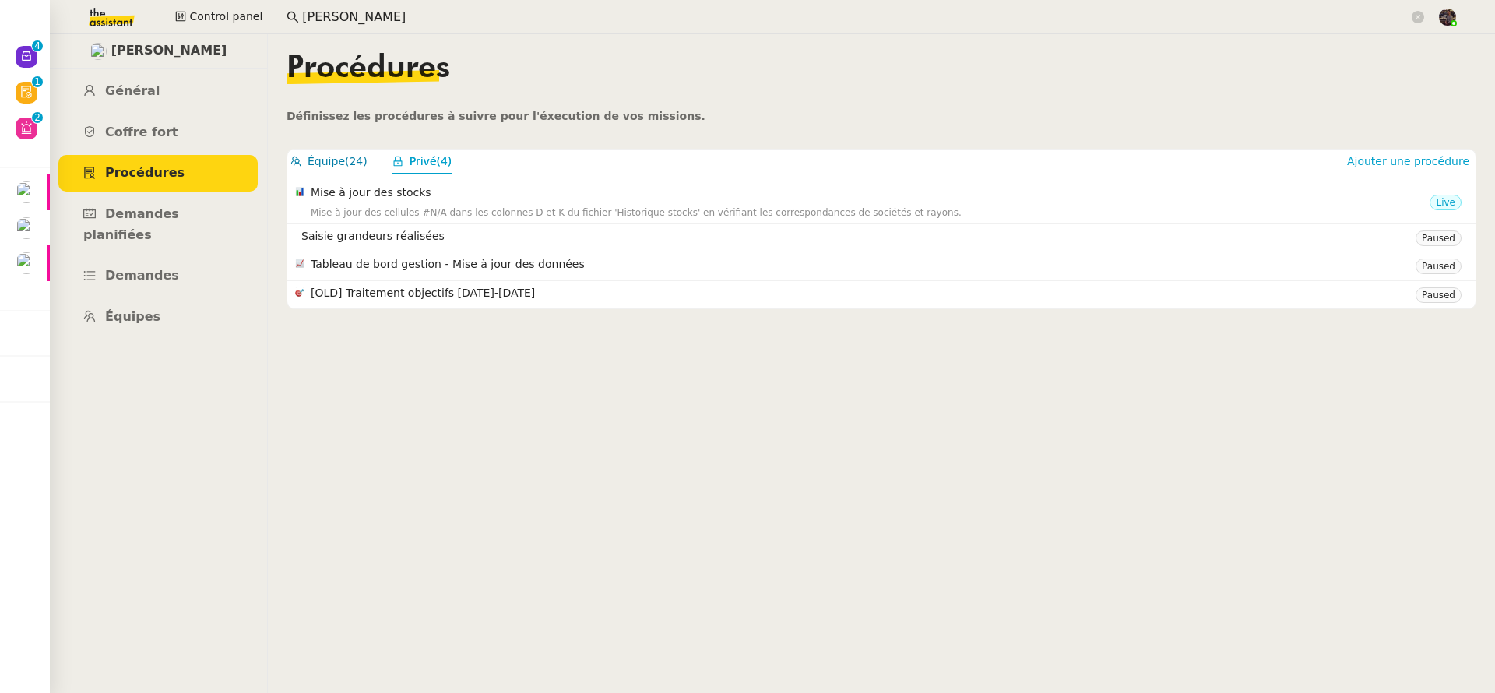
click at [344, 165] on button "Équipe (24)" at bounding box center [328, 162] width 77 height 18
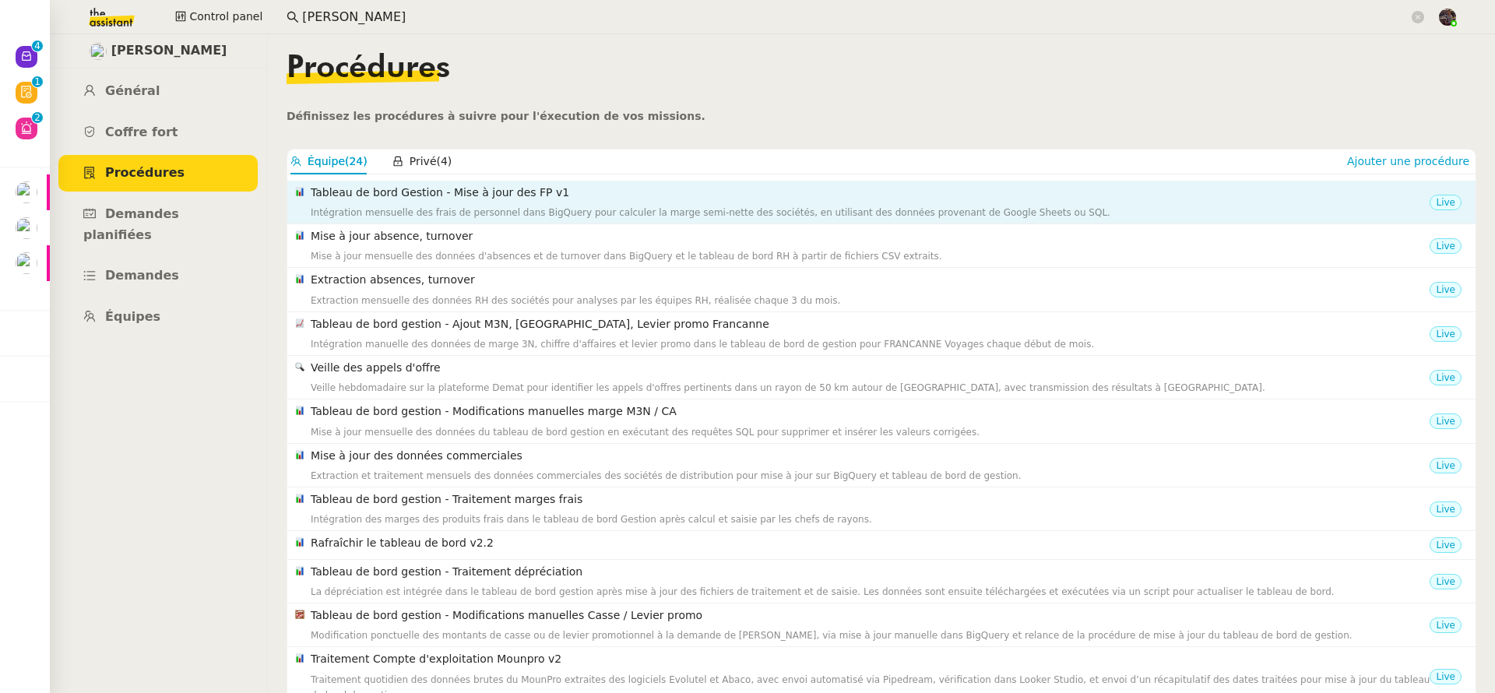
click at [440, 202] on div "Tableau de bord Gestion - Mise à jour des FP v1 Intégration mensuelle des frais…" at bounding box center [870, 202] width 1119 height 37
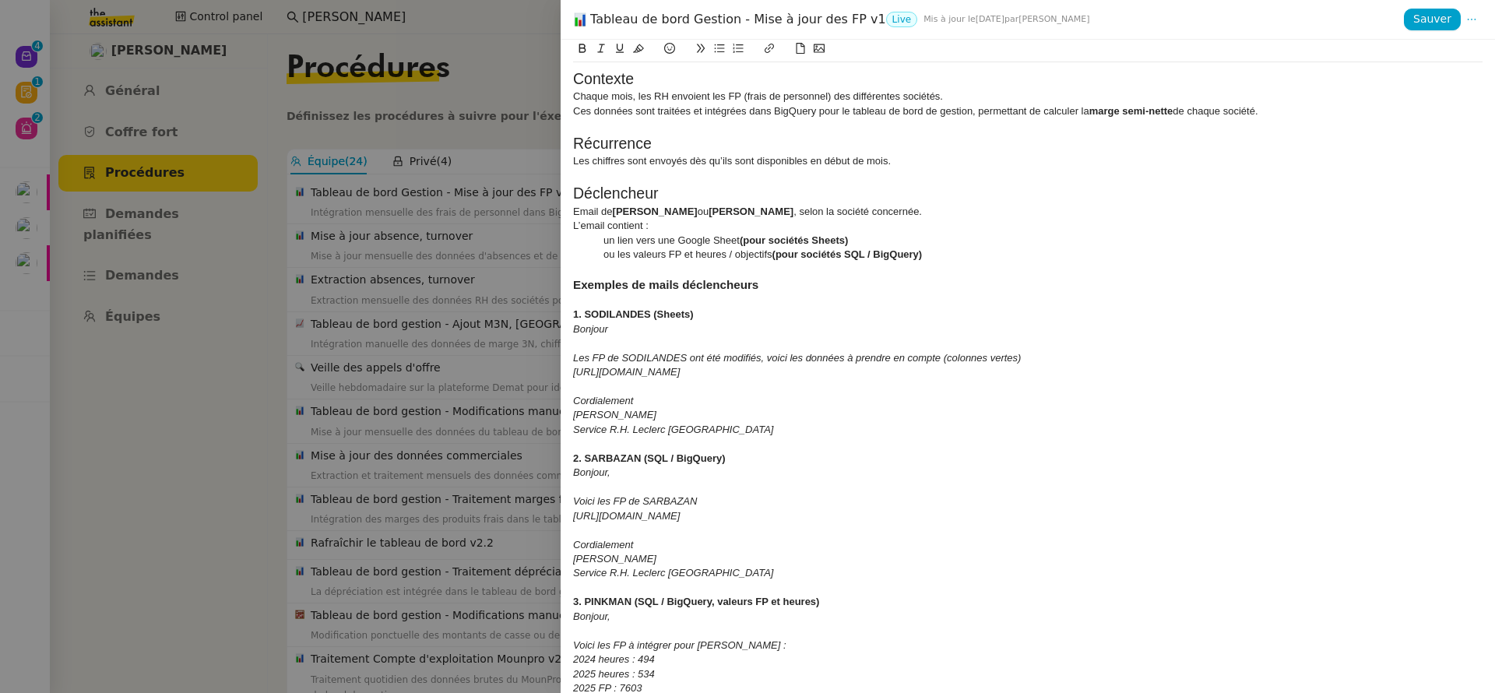
click at [424, 206] on div at bounding box center [747, 346] width 1495 height 693
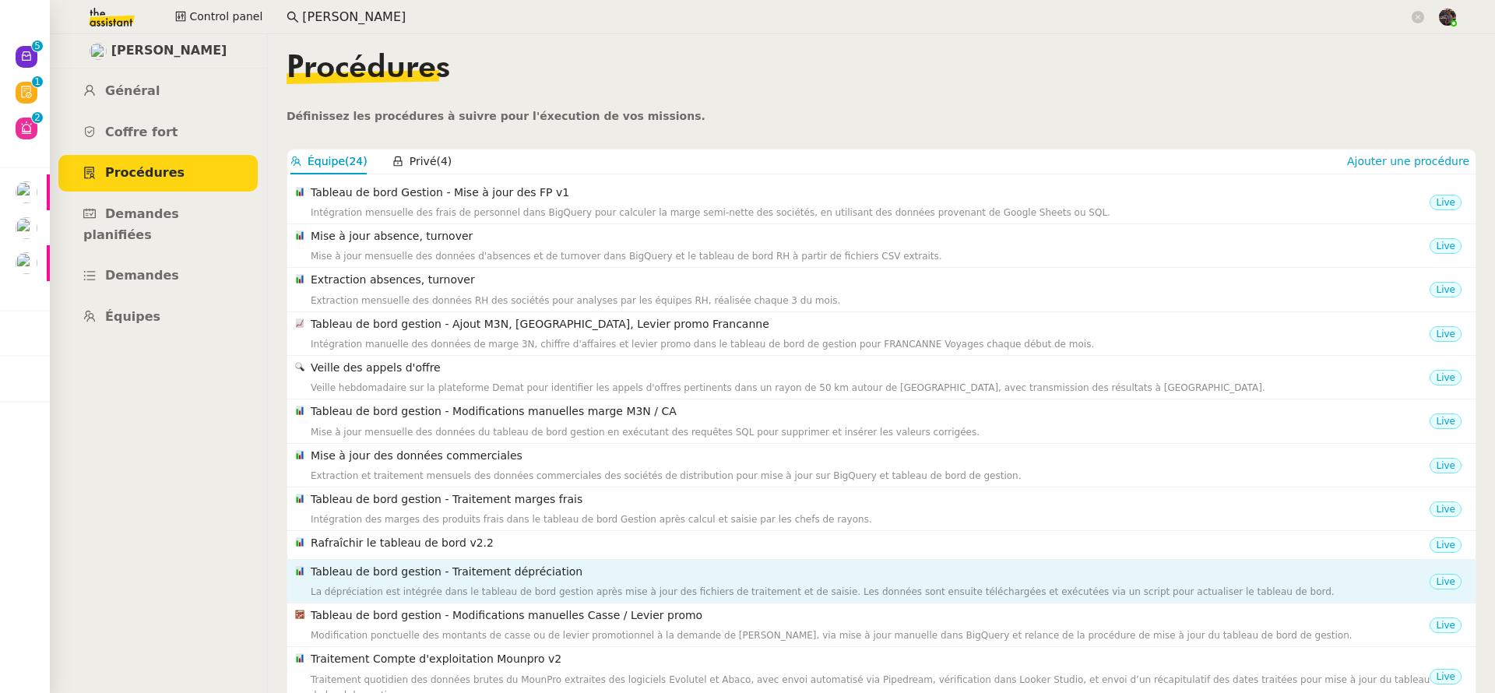
click at [555, 560] on nz-list-item "Tableau de bord gestion - Traitement dépréciation La dépréciation est intégrée …" at bounding box center [881, 582] width 1188 height 44
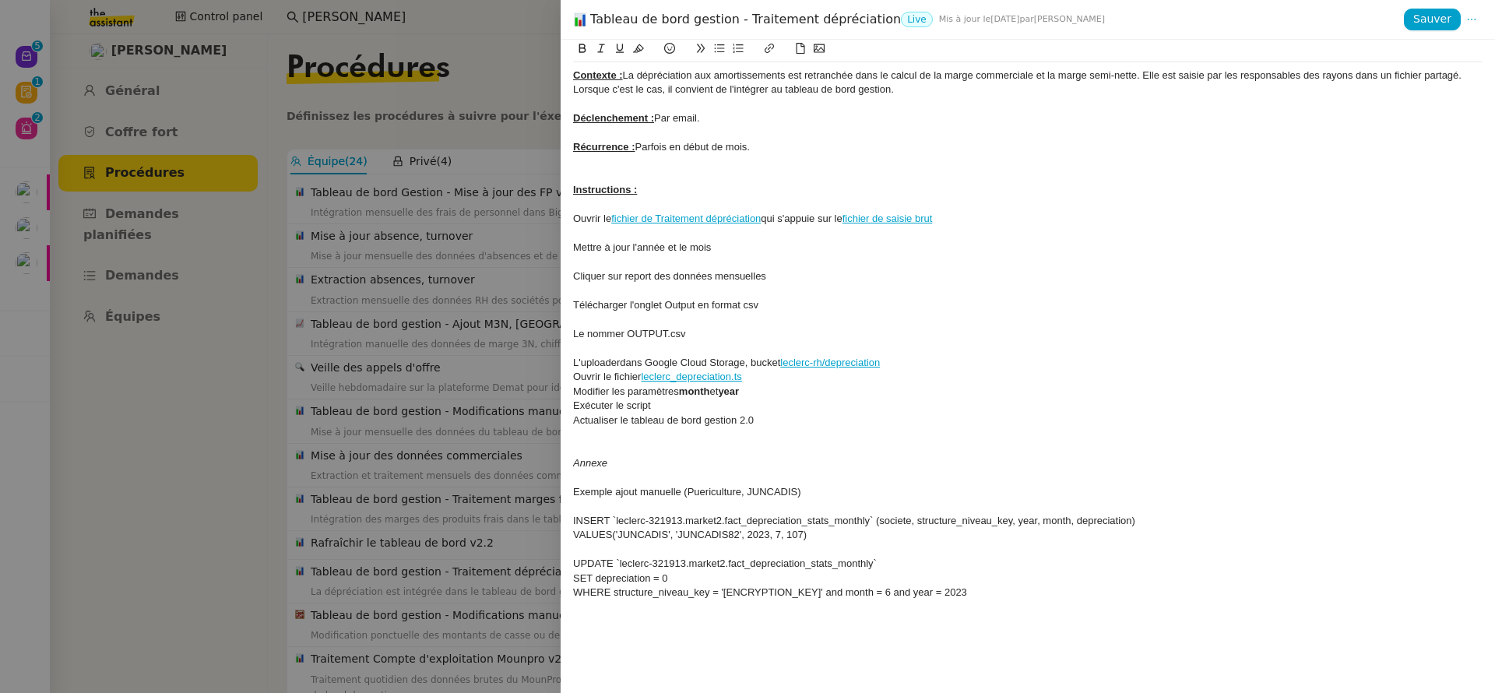
click at [700, 226] on div "Ouvrir le fichier de Traitement dépréciation qui s'appuie sur le fichier de sai…" at bounding box center [1028, 219] width 910 height 14
click at [978, 281] on div "Cliquer sur report des données mensuelles" at bounding box center [1028, 276] width 910 height 14
click at [749, 209] on div at bounding box center [1028, 205] width 910 height 14
click at [746, 220] on link "fichier de Traitement dépréciation" at bounding box center [686, 219] width 150 height 12
click at [703, 247] on link "https://docs.google.com/spreadsheets/d/1C4_0kwlFt64qxSKeNWNKdvqvBpsdbpbJCUibkGn…" at bounding box center [650, 247] width 107 height 20
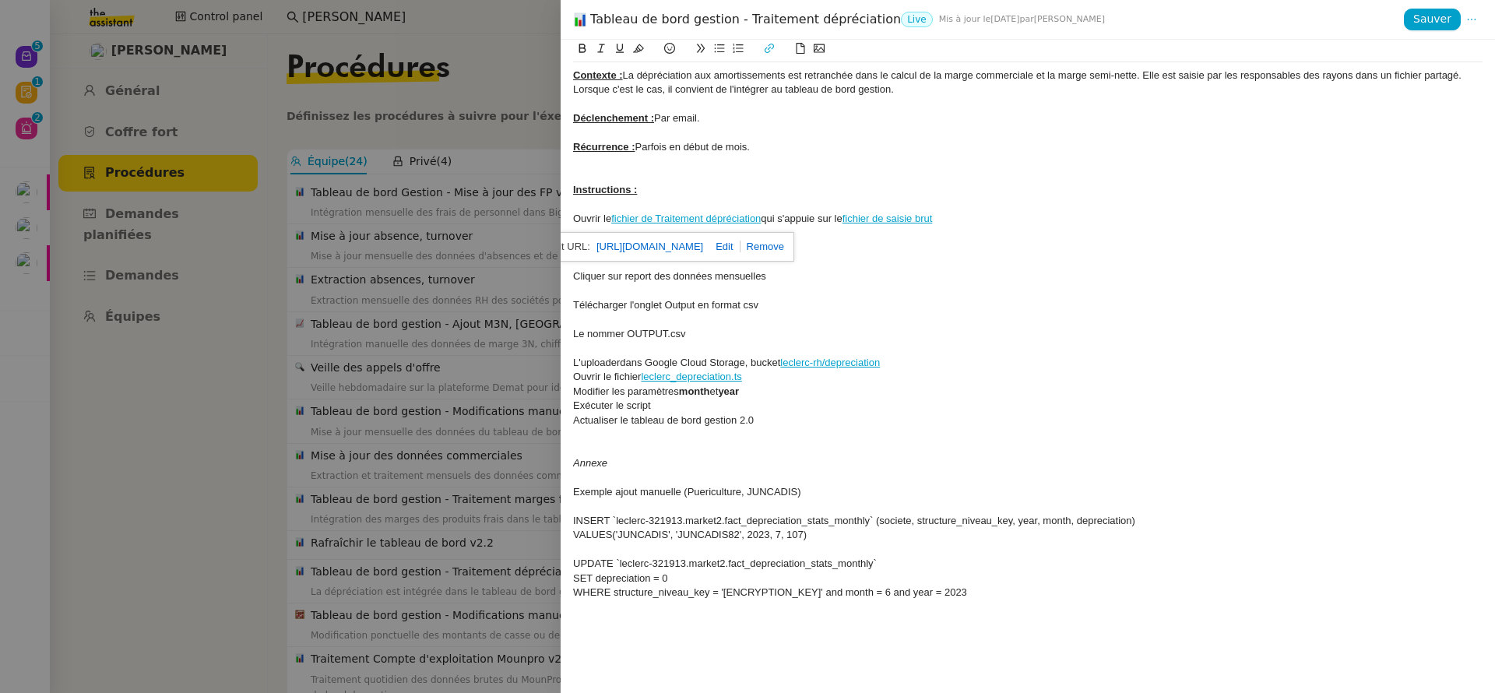
click at [152, 51] on div at bounding box center [747, 346] width 1495 height 693
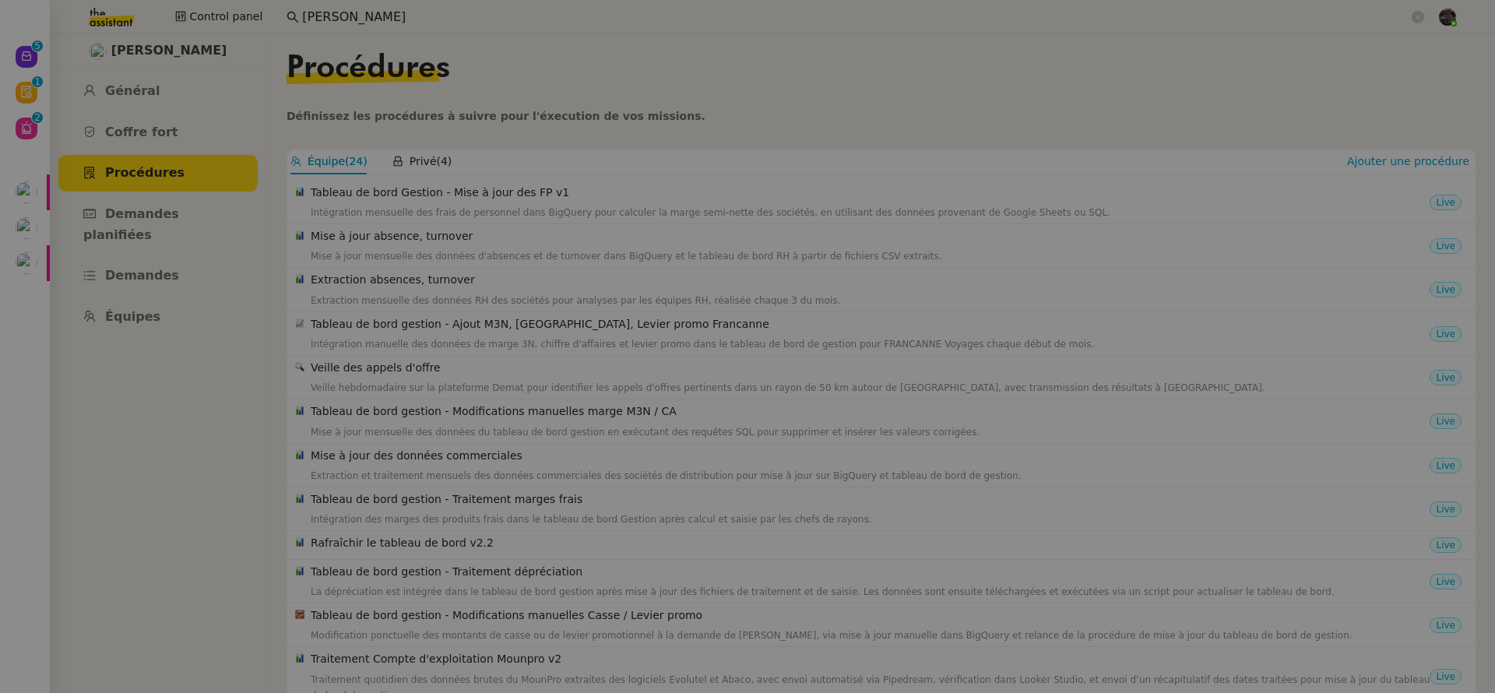
click at [77, 12] on img at bounding box center [99, 17] width 121 height 34
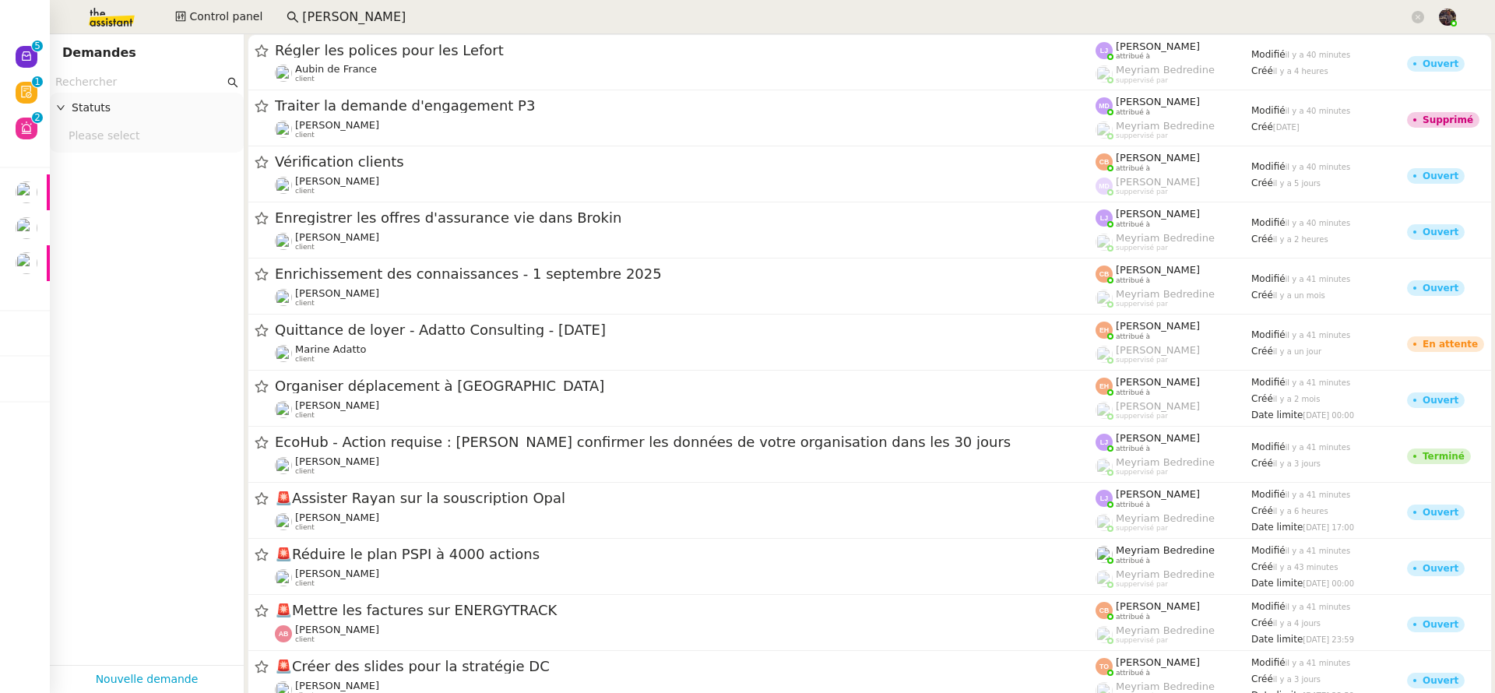
click at [96, 18] on img at bounding box center [99, 17] width 121 height 34
click at [122, 79] on input "text" at bounding box center [139, 82] width 169 height 18
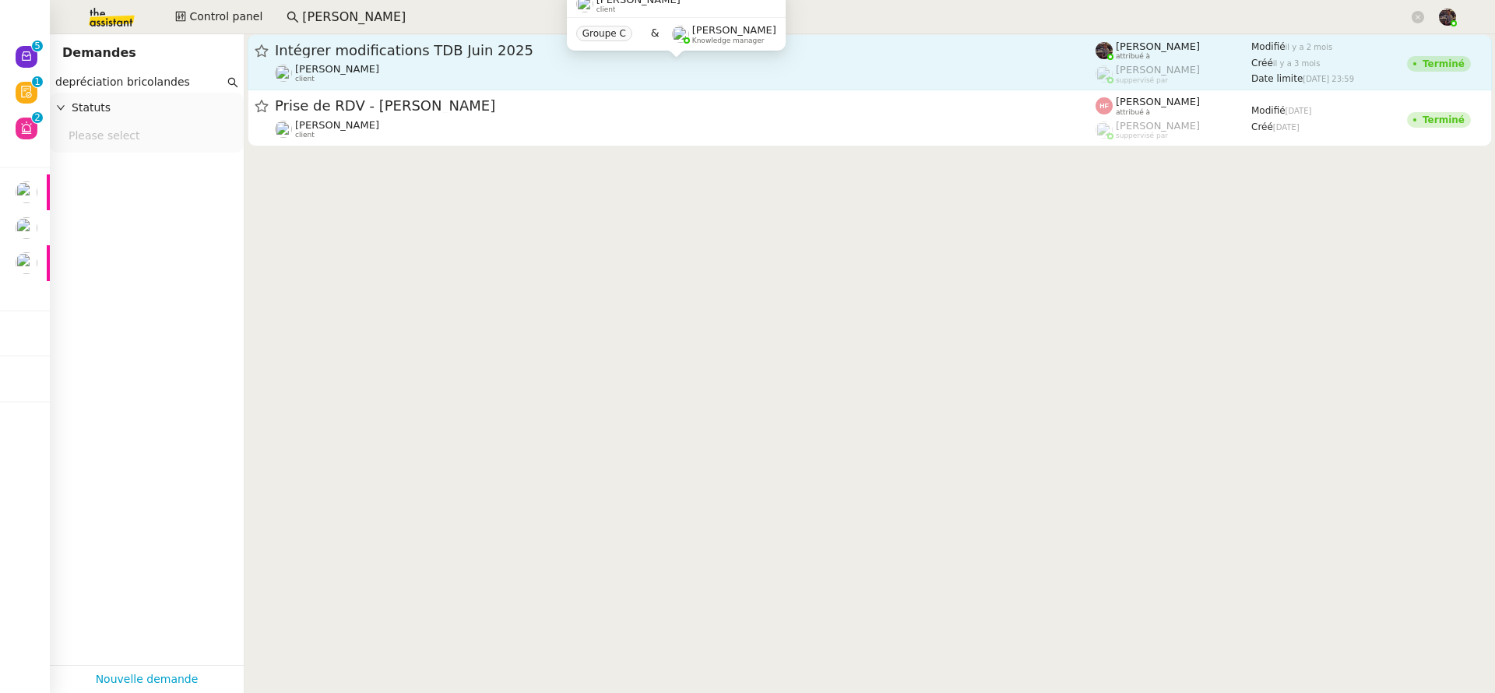
type input "depréciation bricolandes"
click at [431, 71] on div "Guillaume Farina client" at bounding box center [685, 73] width 821 height 20
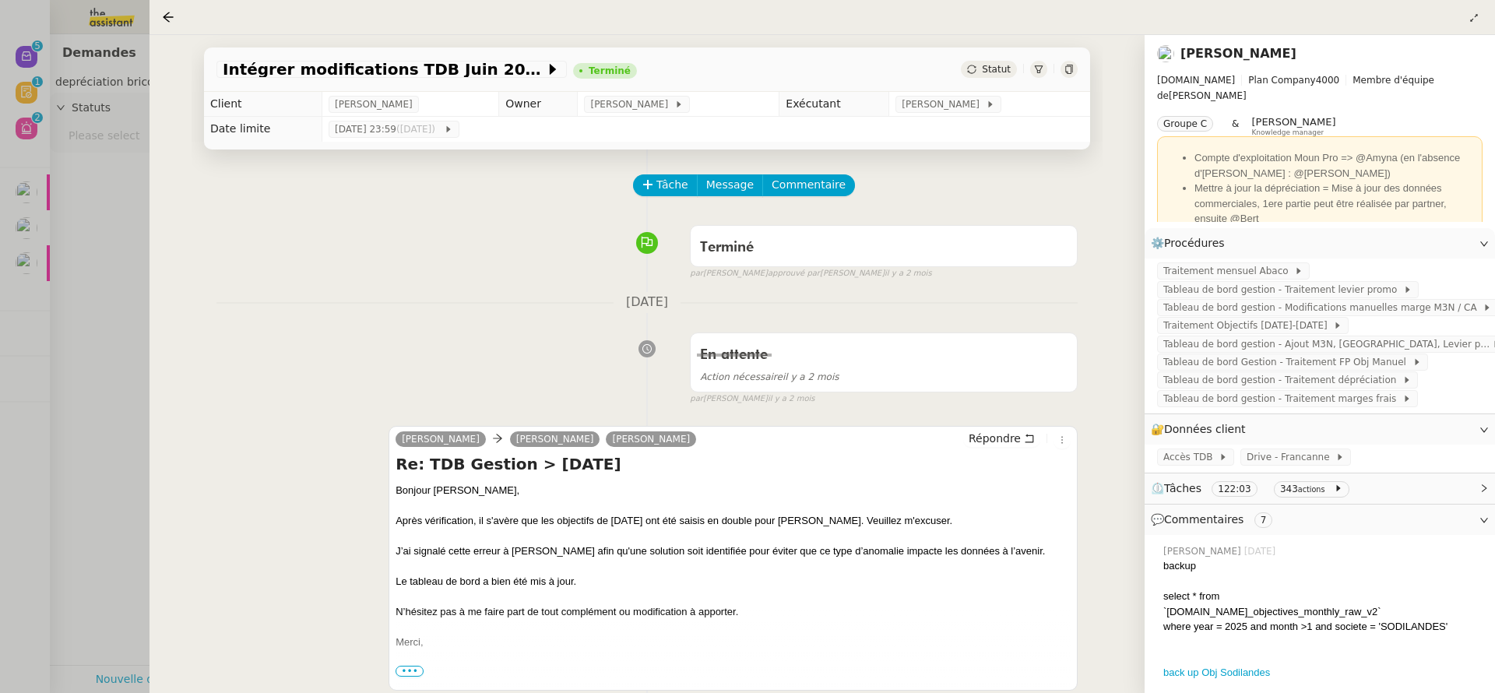
click at [97, 260] on div at bounding box center [747, 346] width 1495 height 693
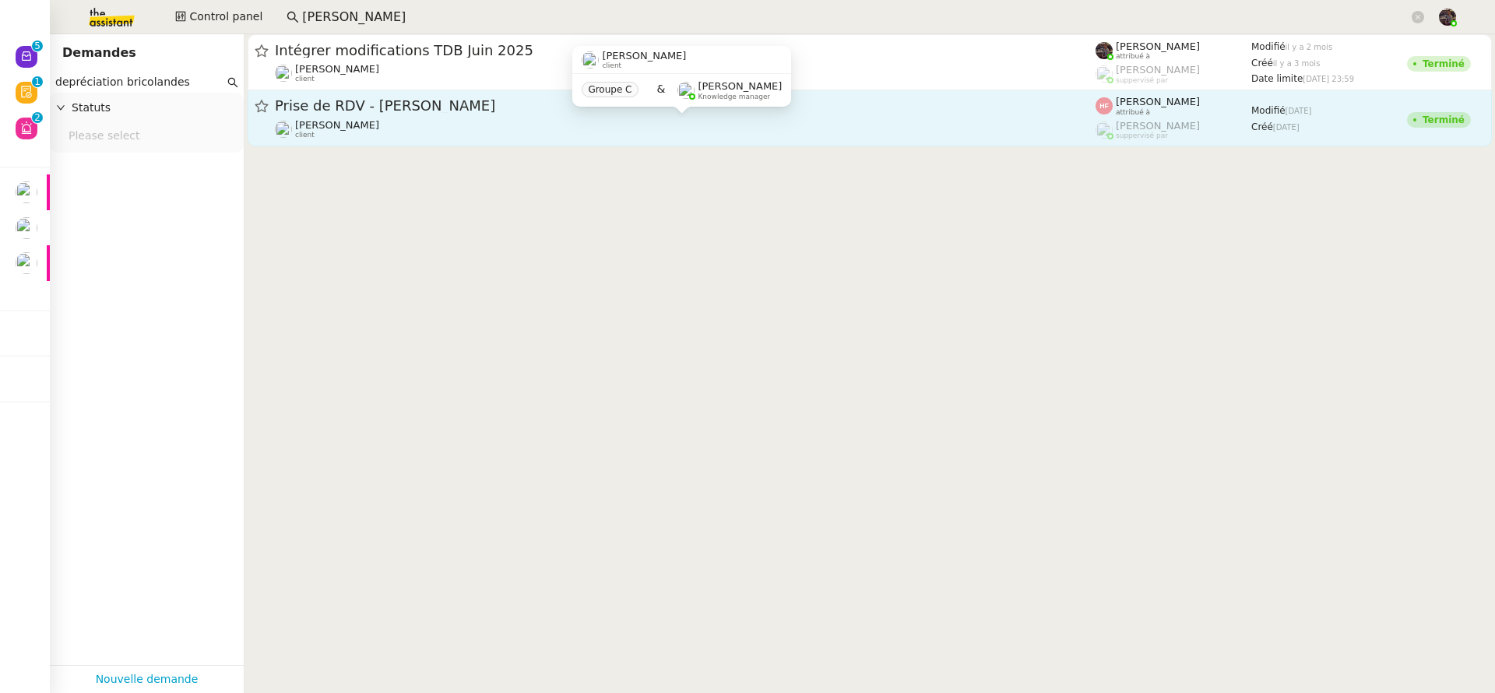
click at [495, 137] on div "Guillaume Farina client" at bounding box center [685, 129] width 821 height 20
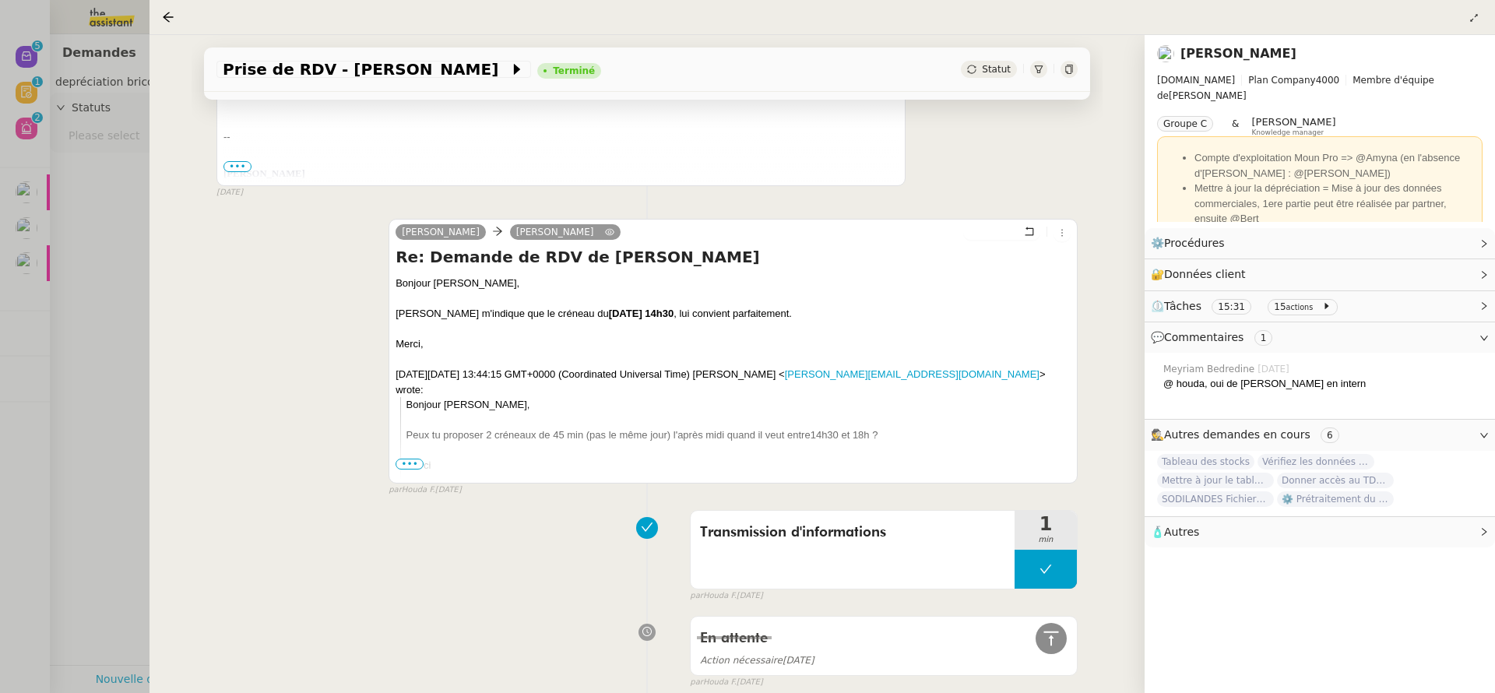
scroll to position [3033, 0]
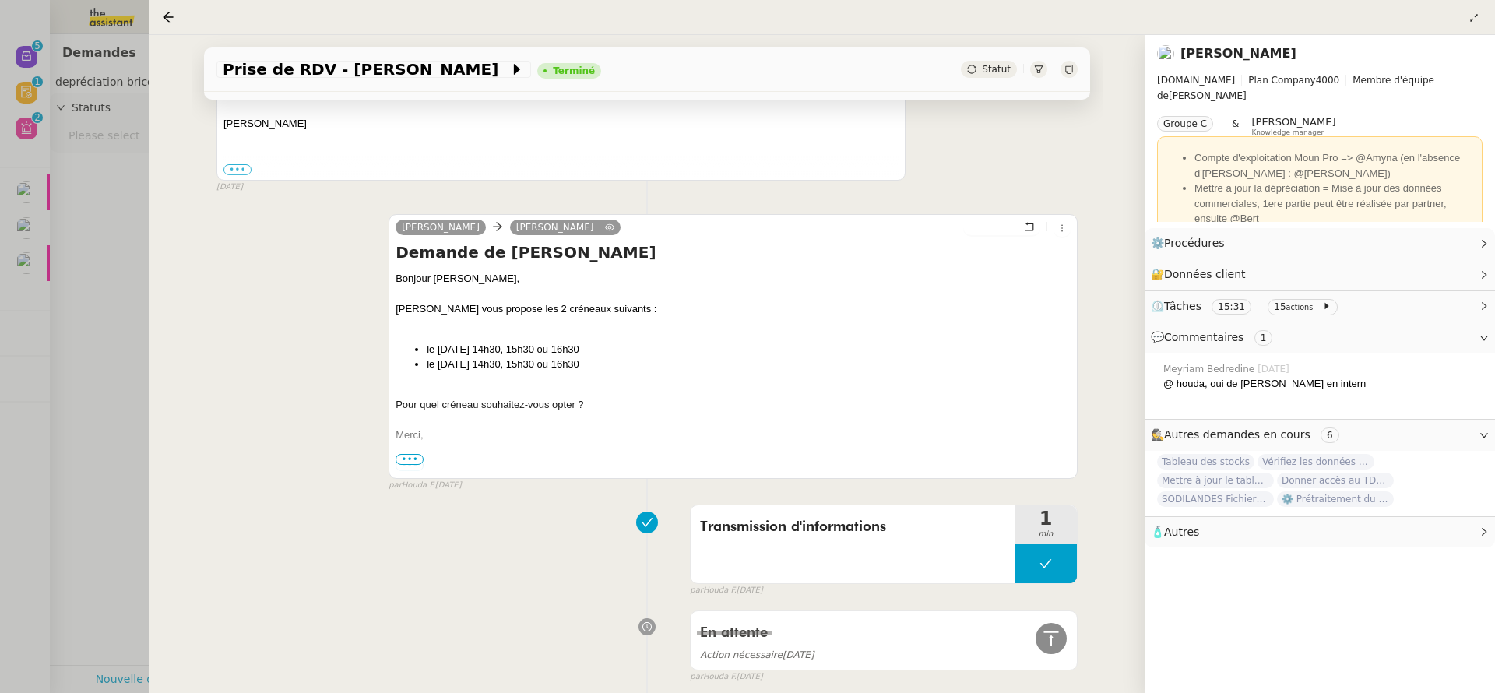
click at [98, 327] on div at bounding box center [747, 346] width 1495 height 693
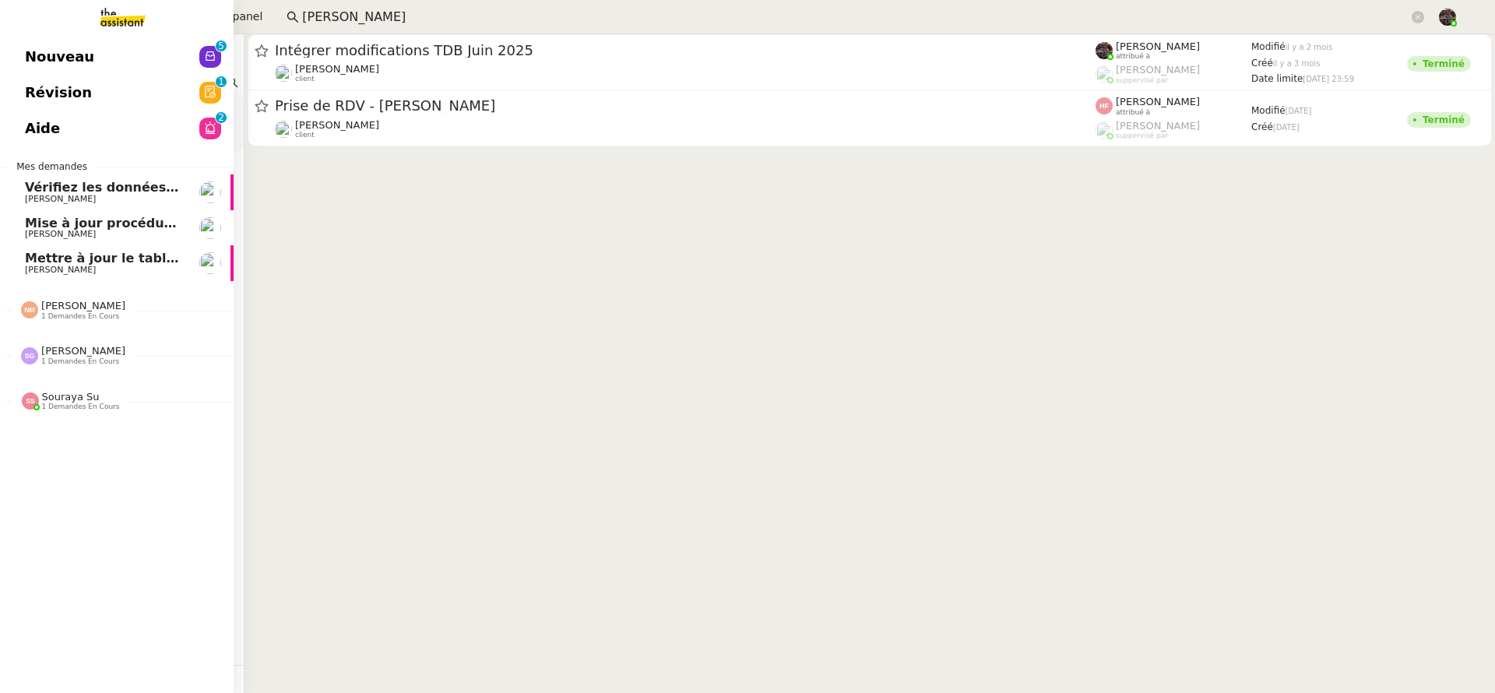
click at [54, 259] on span "Mettre à jour le tableau Looker Studio" at bounding box center [159, 258] width 269 height 15
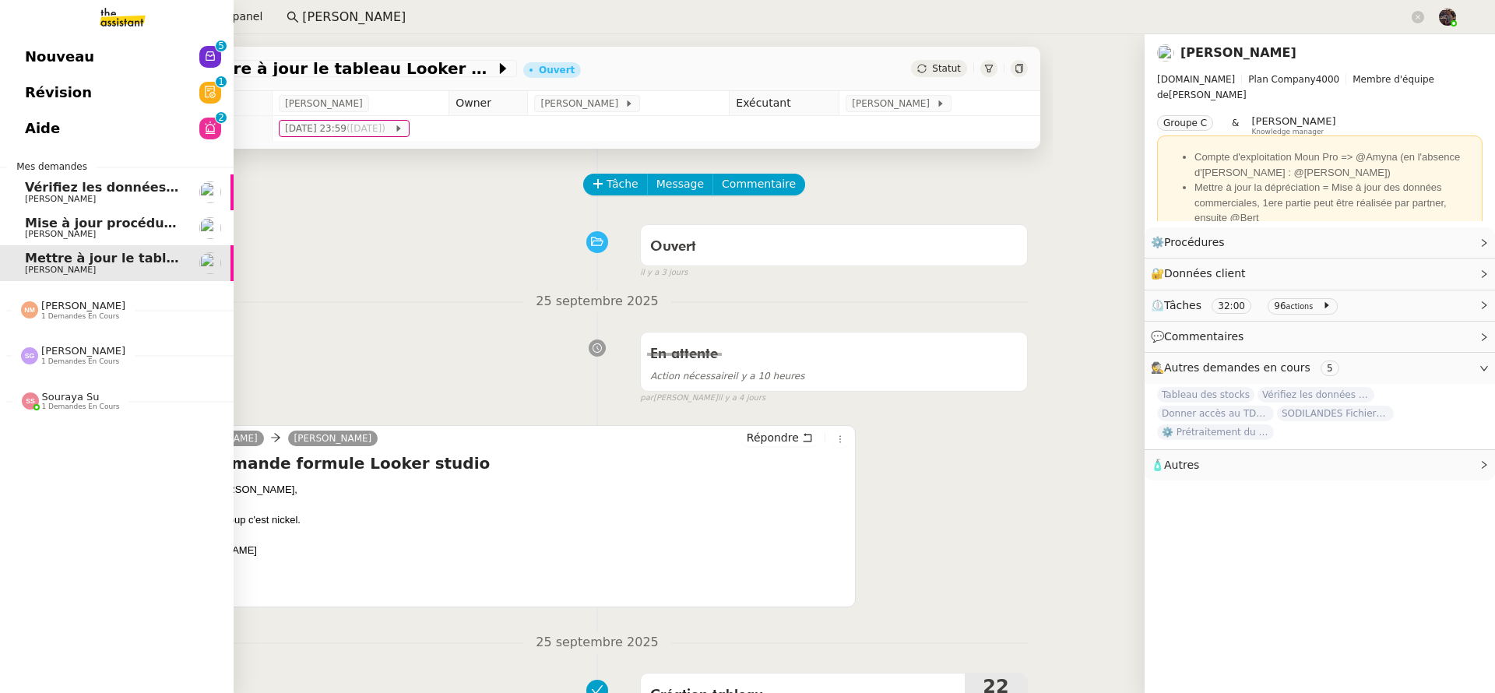
click at [47, 183] on span "Vérifiez les données TDB Gestion MPAF" at bounding box center [162, 187] width 275 height 15
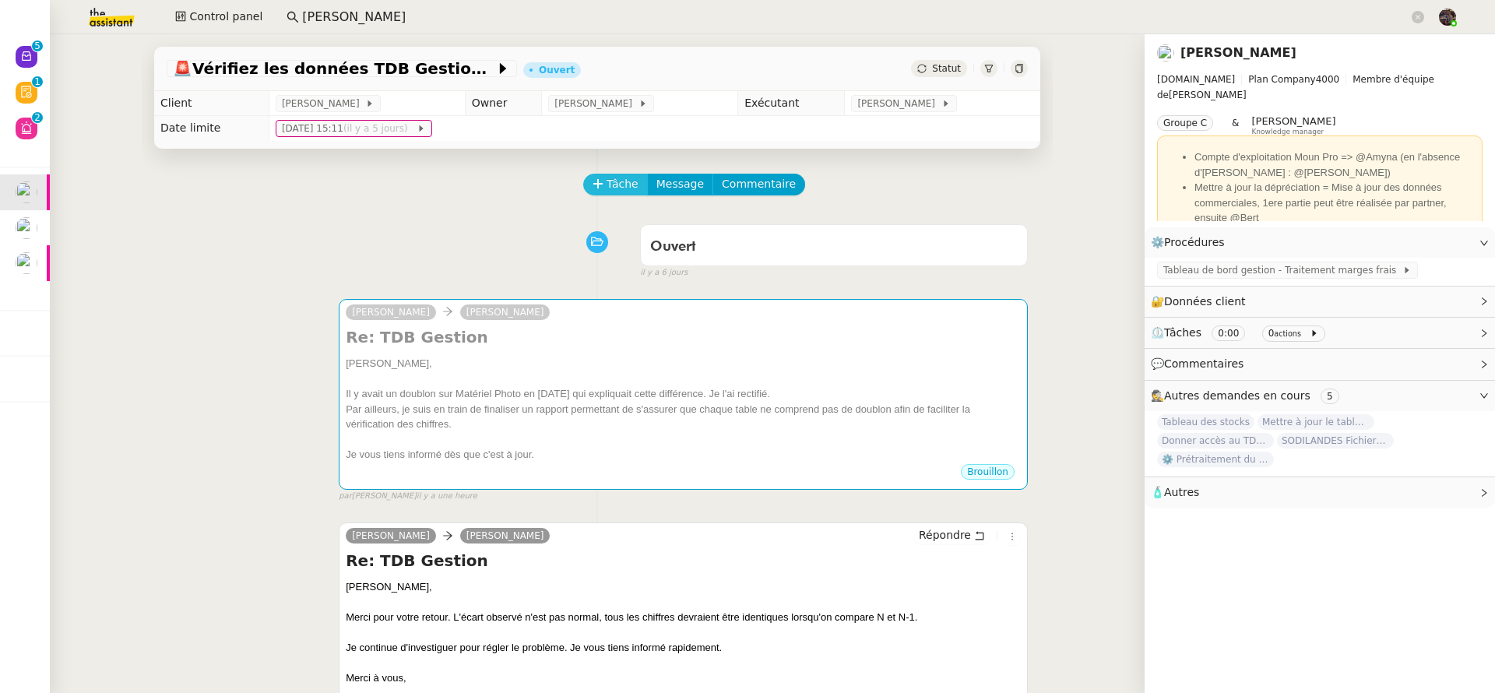
click at [614, 178] on span "Tâche" at bounding box center [623, 184] width 32 height 18
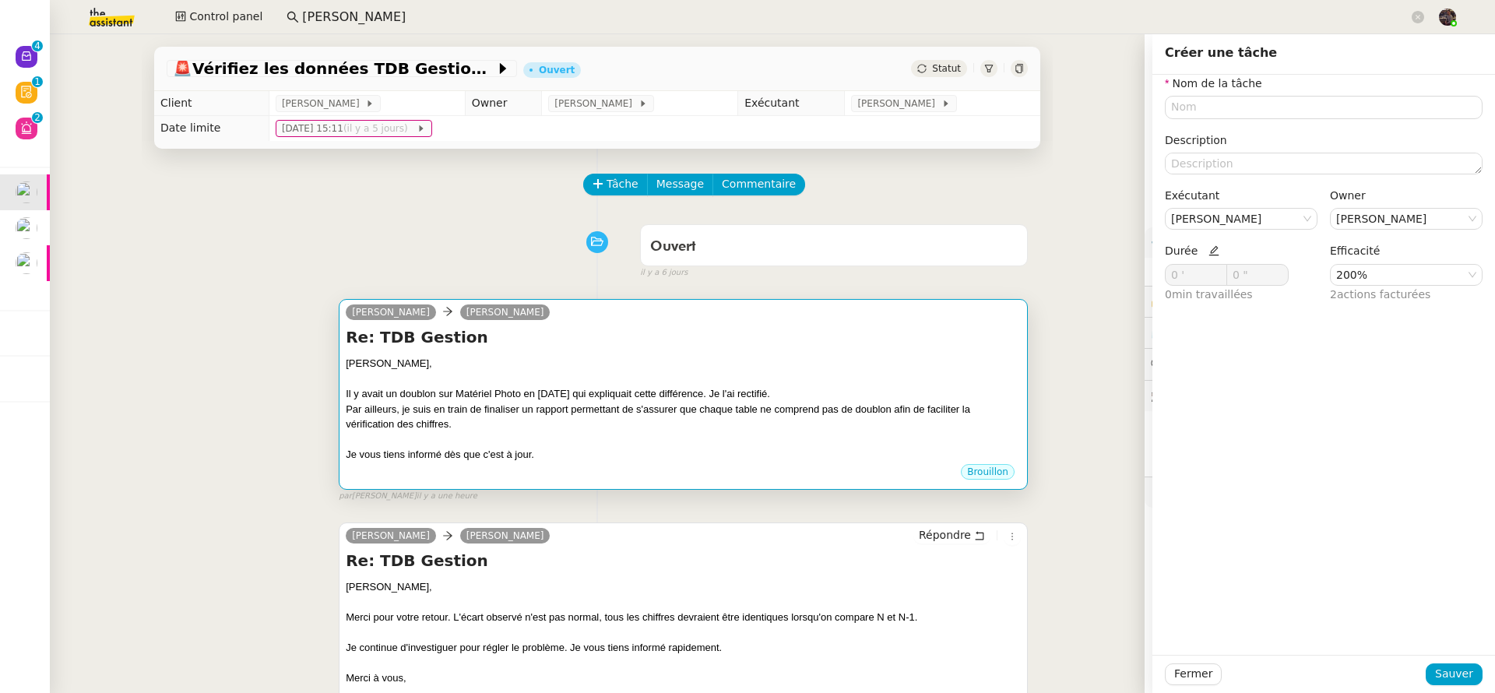
click at [766, 398] on div "Il y avait un doublon sur Matériel Photo en janvier 2025 qui expliquait cette d…" at bounding box center [683, 394] width 675 height 16
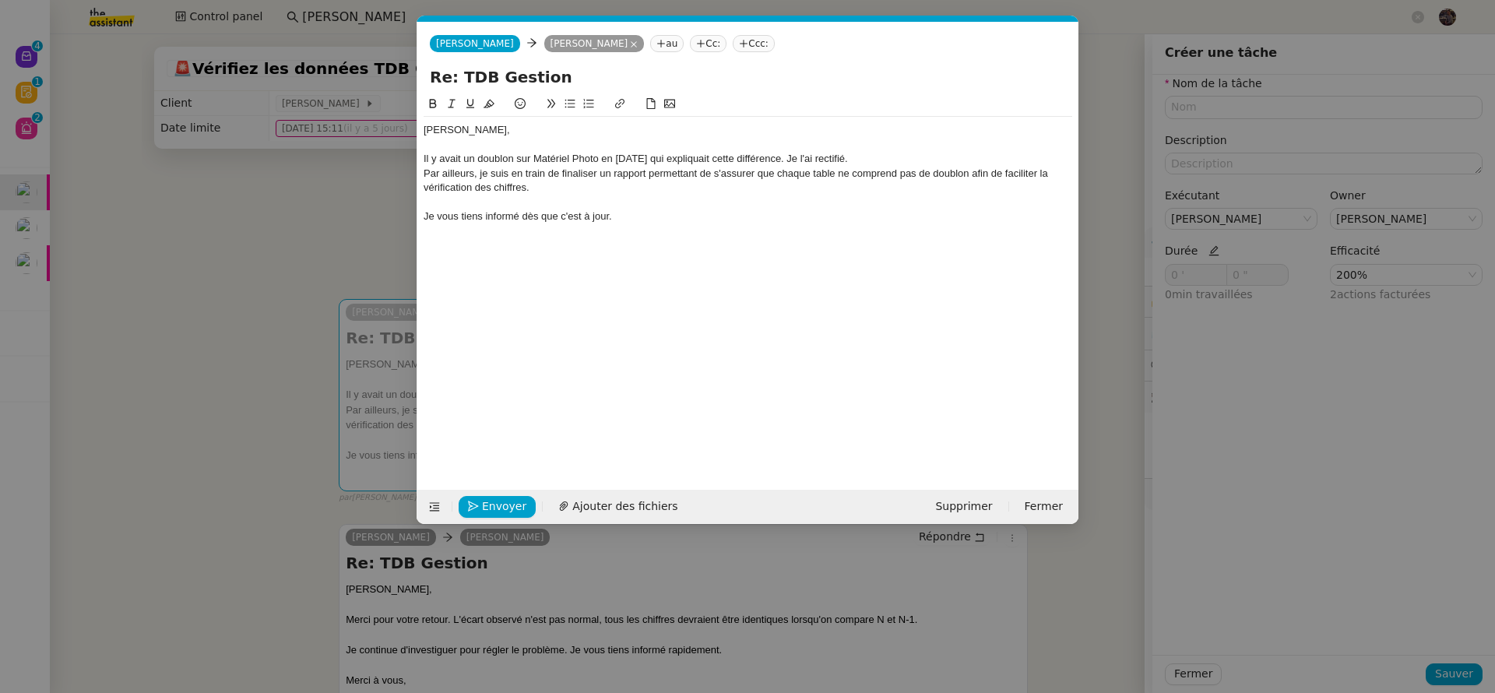
scroll to position [0, 33]
click at [494, 505] on span "Envoyer" at bounding box center [504, 507] width 44 height 18
click at [494, 505] on span "Confirmer l'envoi" at bounding box center [528, 507] width 93 height 18
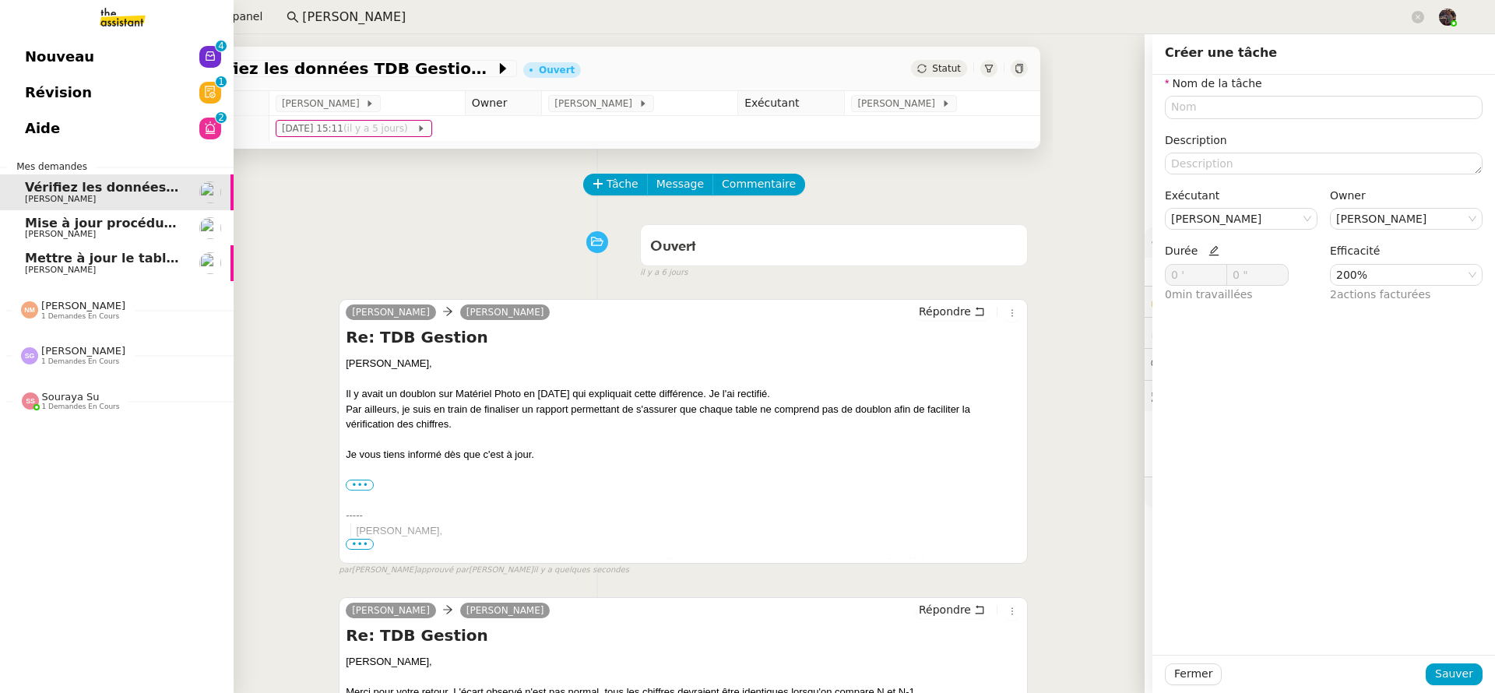
click at [35, 40] on link "Nouveau 0 1 2 3 4 5 6 7 8 9" at bounding box center [117, 57] width 234 height 36
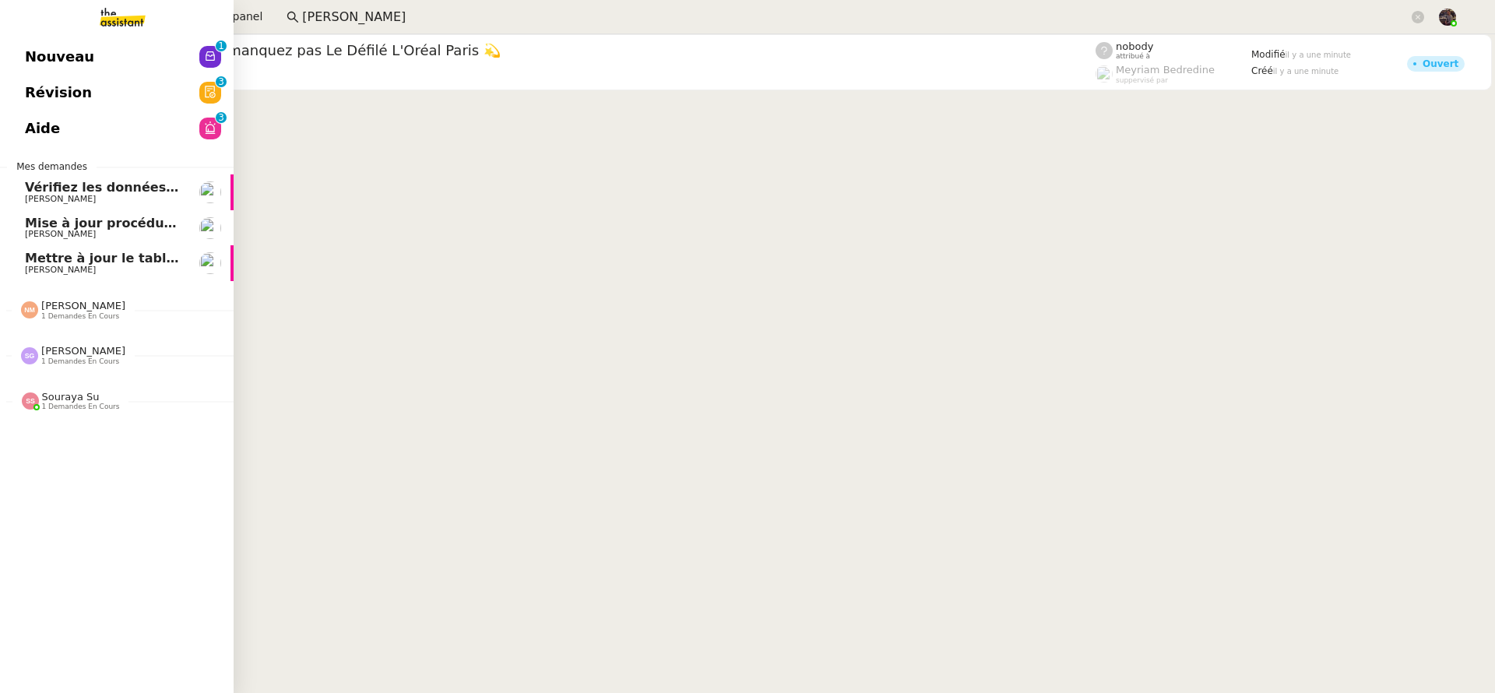
click at [51, 45] on span "Nouveau" at bounding box center [59, 56] width 69 height 23
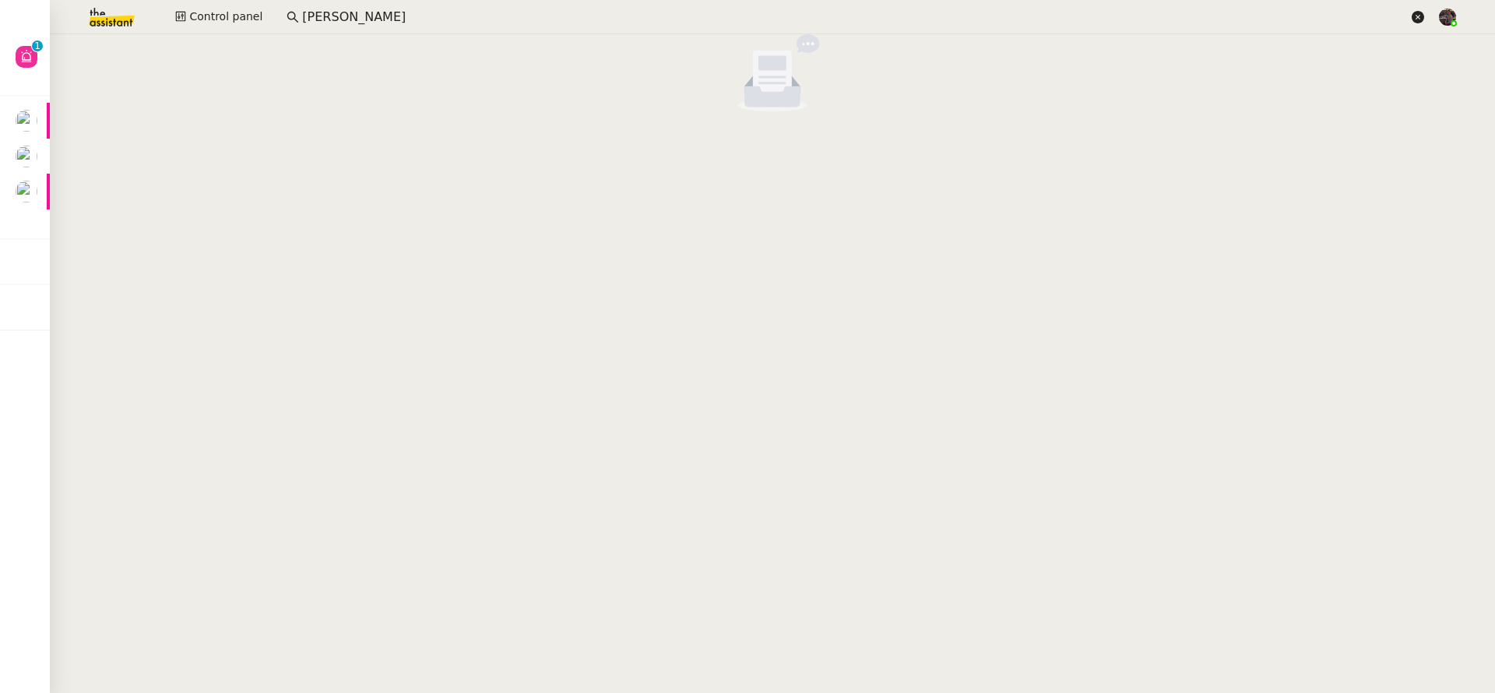
click at [1414, 17] on icon at bounding box center [1418, 17] width 12 height 12
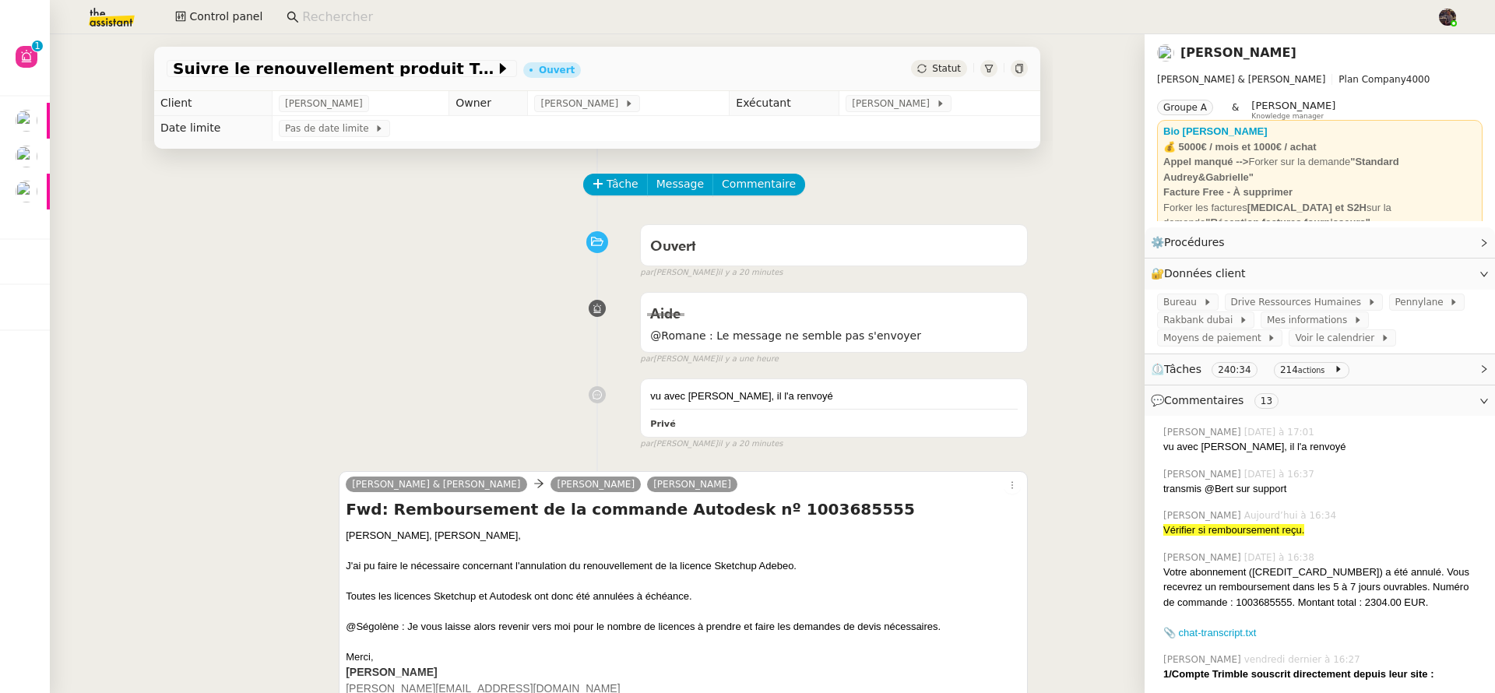
click at [305, 259] on div "Ouvert false par [PERSON_NAME] il y a 20 minutes" at bounding box center [597, 248] width 861 height 62
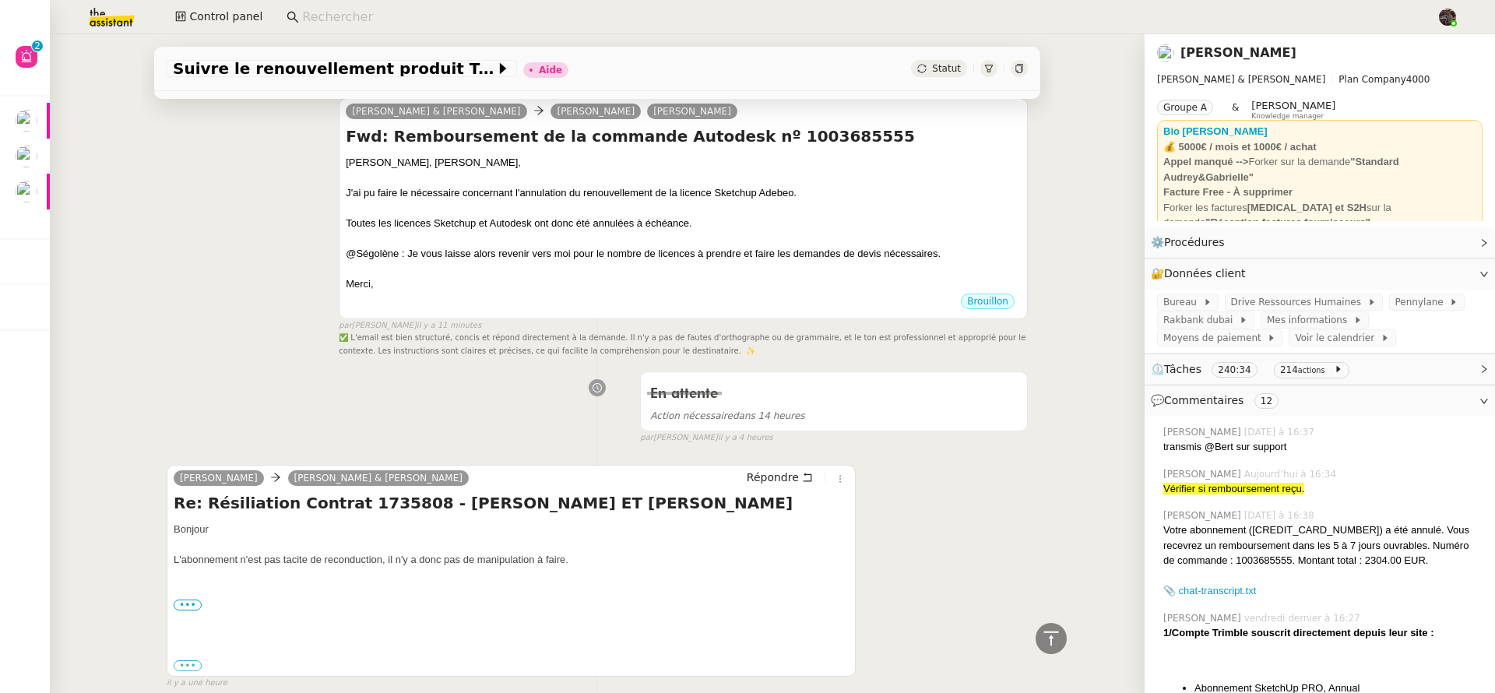
scroll to position [496, 0]
click at [677, 253] on div "@Ségolène : Je vous laisse alors revenir vers moi pour le nombre de licences à …" at bounding box center [683, 253] width 675 height 16
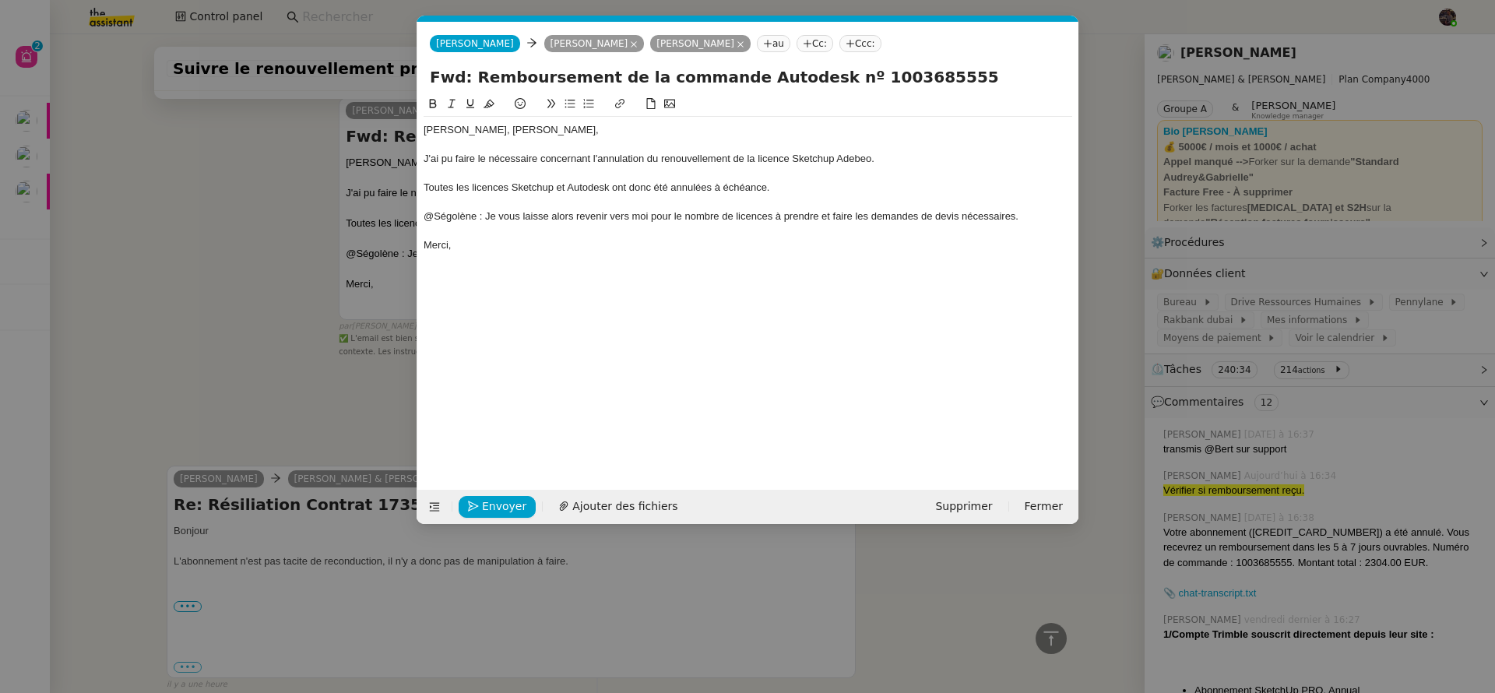
scroll to position [0, 33]
click at [494, 505] on span "Envoyer" at bounding box center [504, 507] width 44 height 18
click at [494, 505] on span "Confirmer l'envoi" at bounding box center [528, 507] width 93 height 18
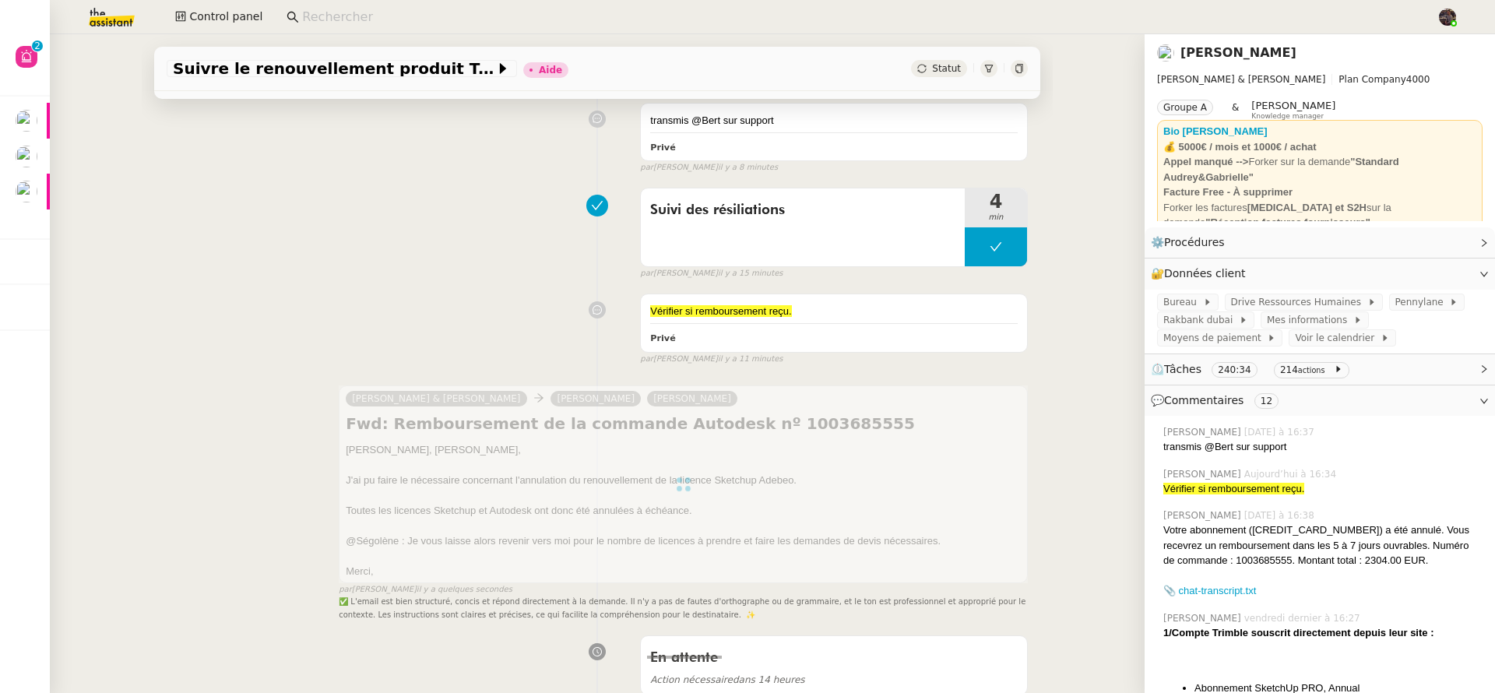
scroll to position [210, 0]
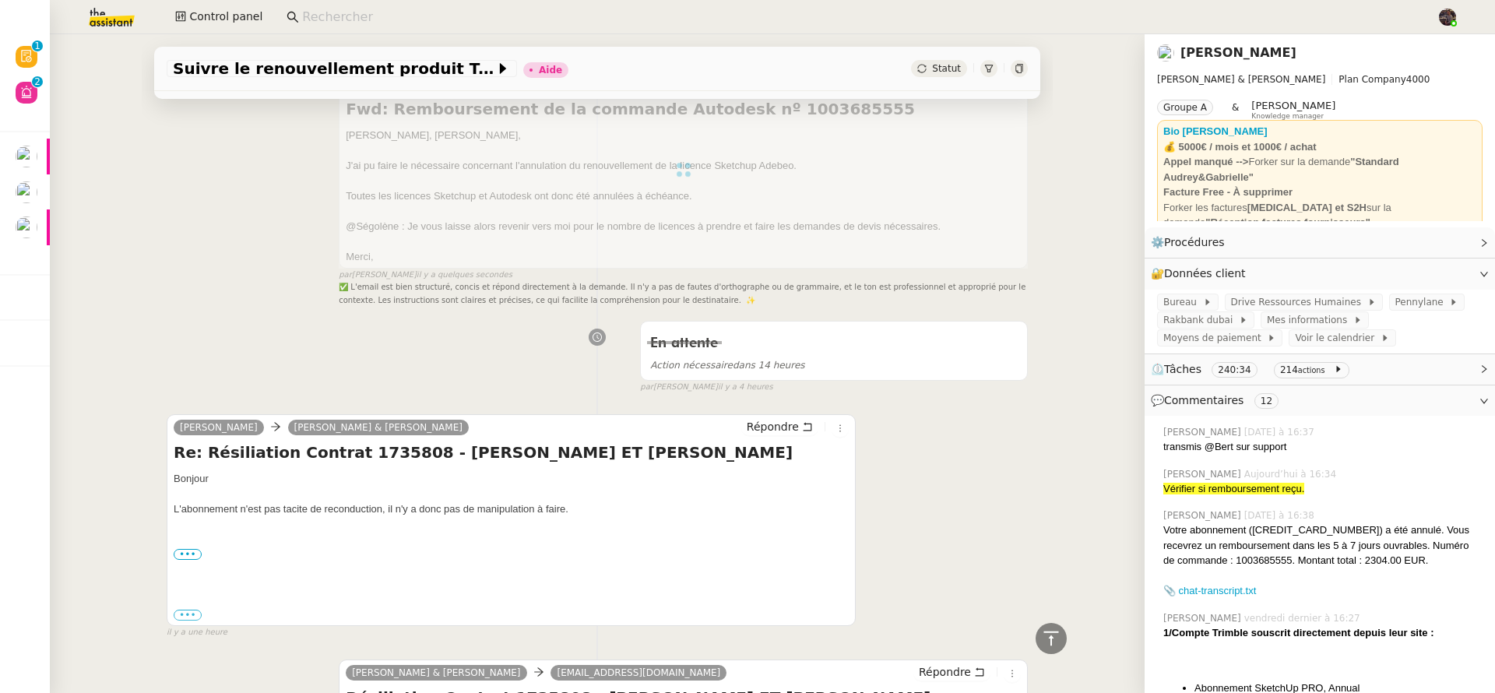
scroll to position [187, 0]
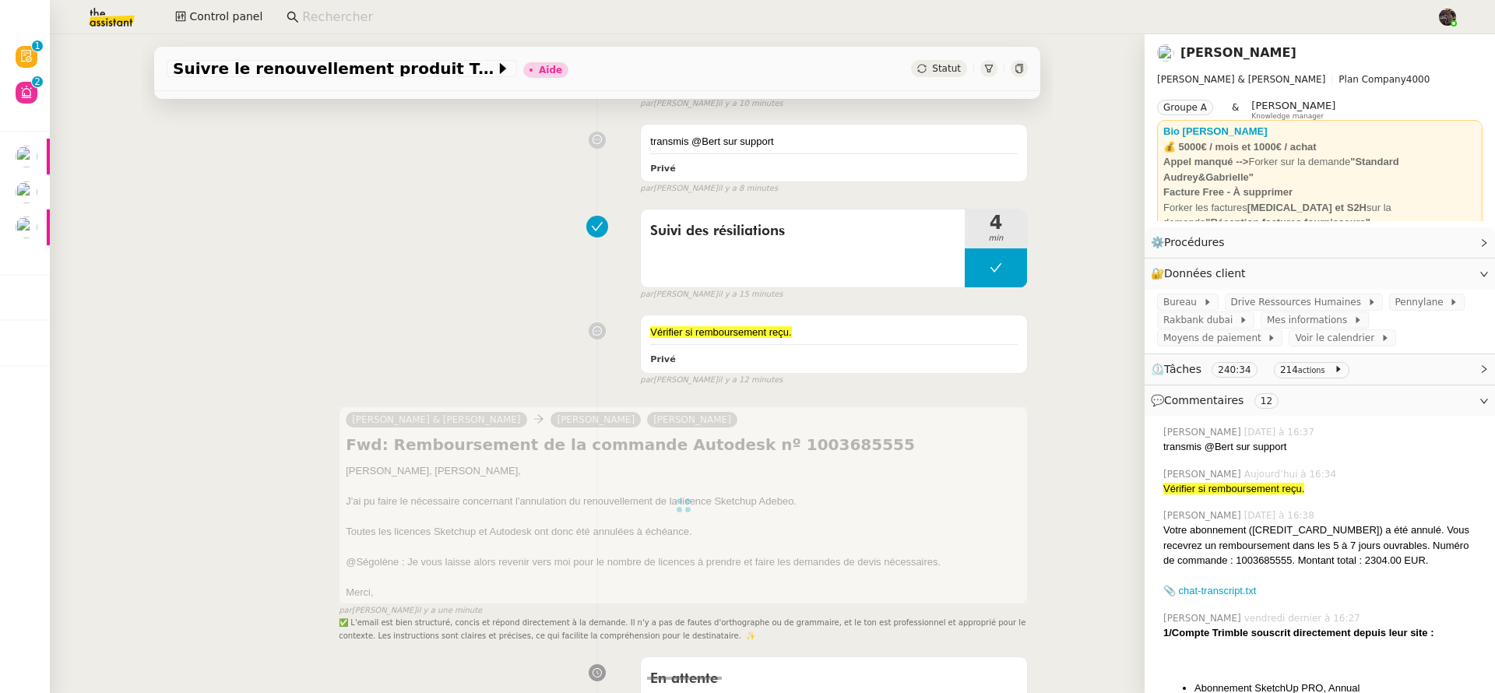
click at [414, 15] on input at bounding box center [861, 17] width 1119 height 21
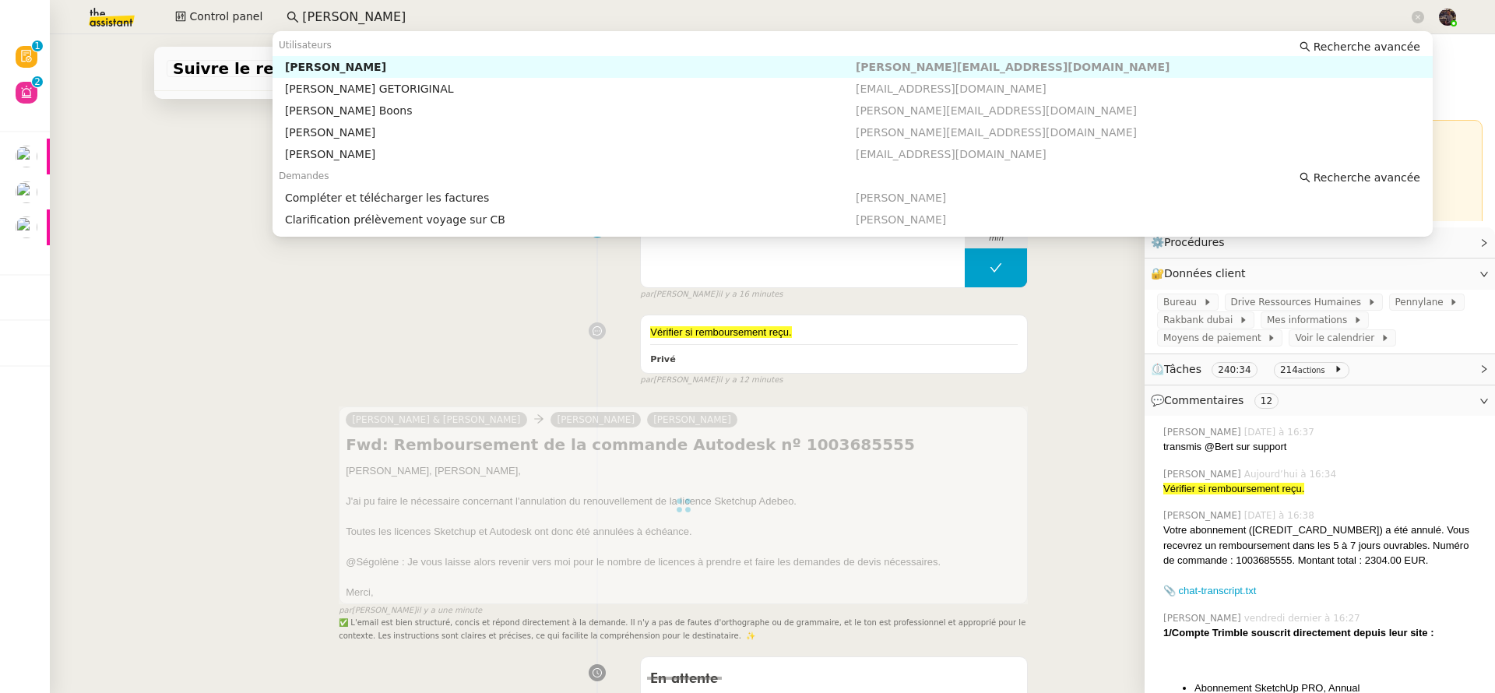
click at [502, 70] on div "[PERSON_NAME]" at bounding box center [570, 67] width 571 height 14
type input "laurene gauthier"
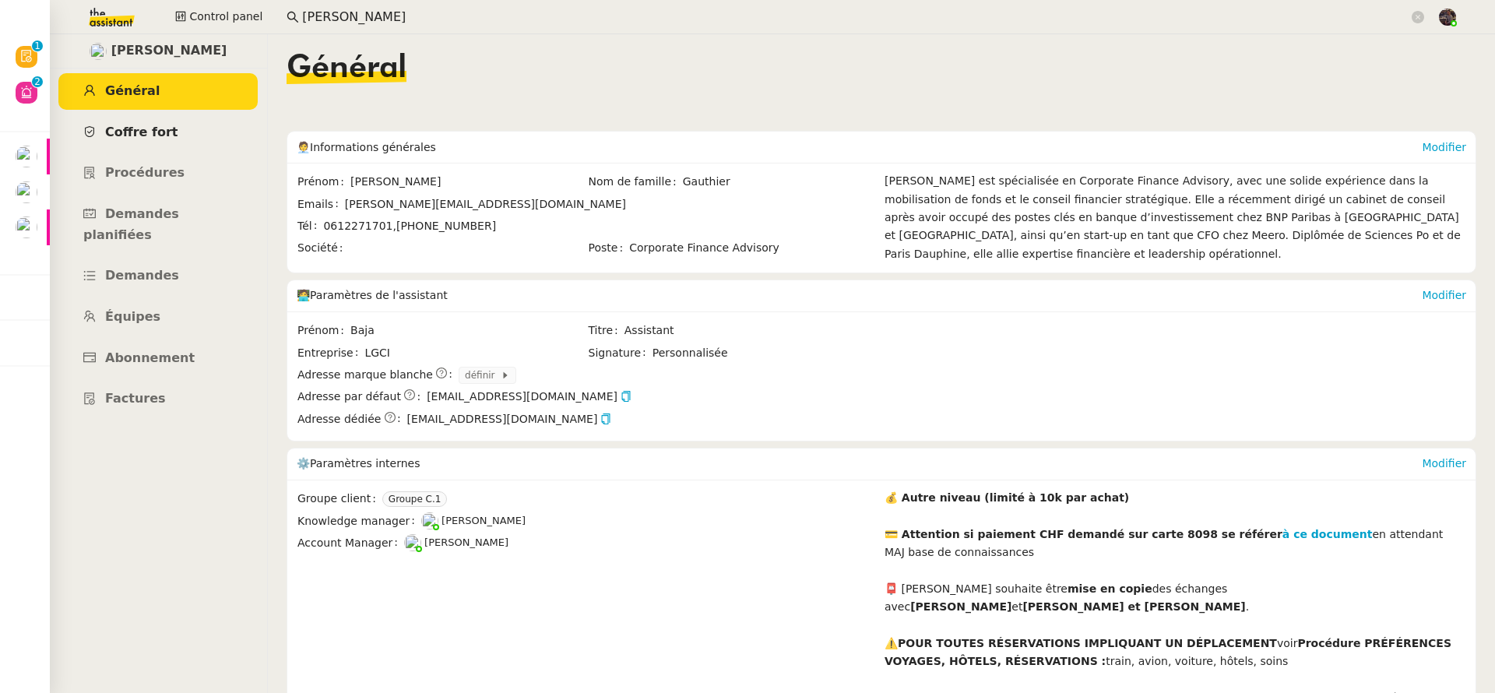
click at [155, 136] on span "Coffre fort" at bounding box center [141, 132] width 73 height 15
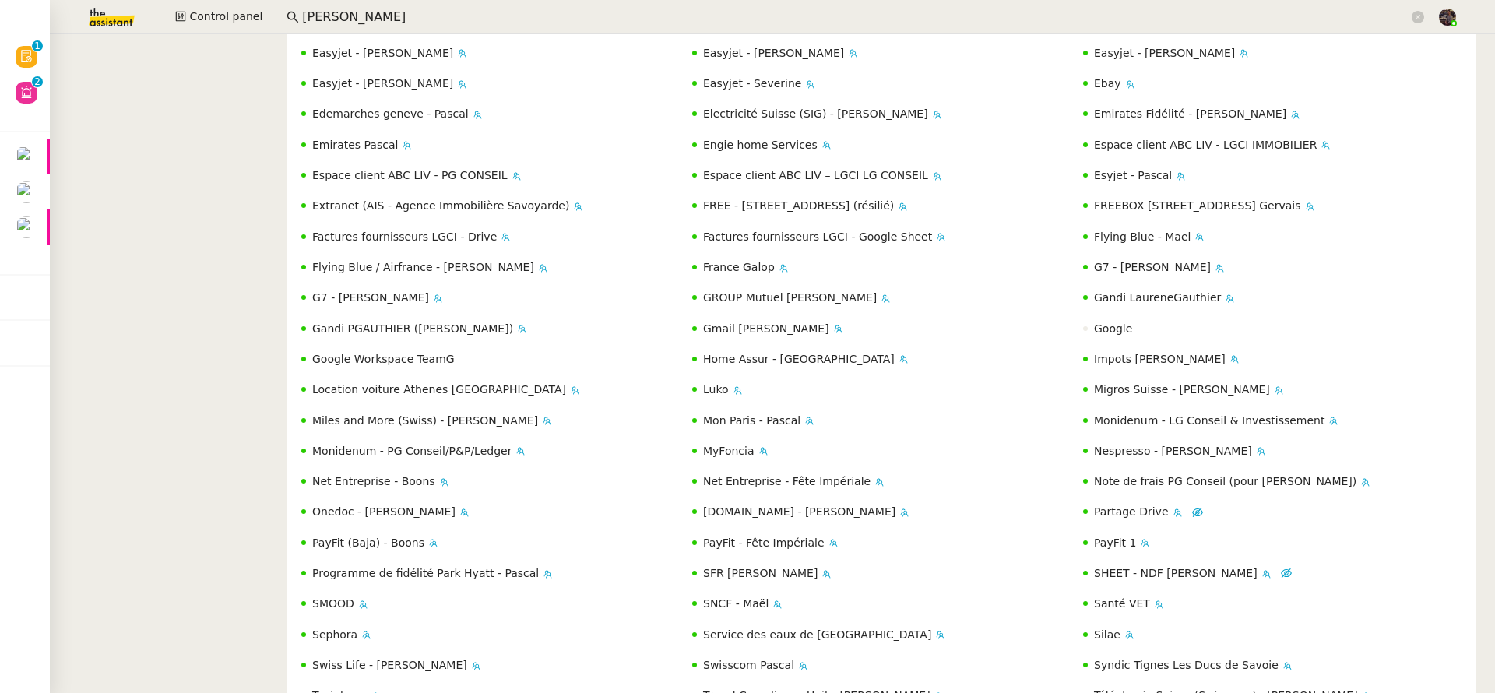
scroll to position [1156, 0]
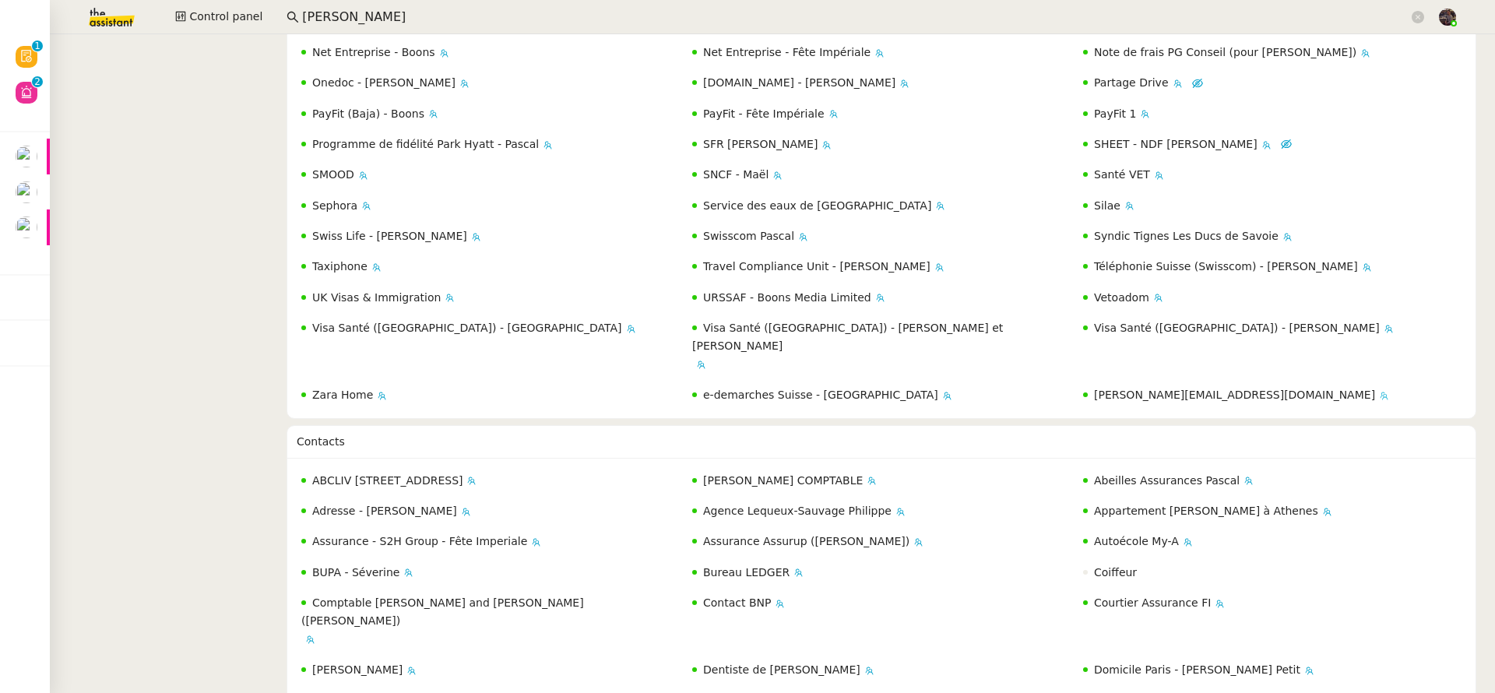
click at [1132, 389] on span "[PERSON_NAME][EMAIL_ADDRESS][DOMAIN_NAME]" at bounding box center [1234, 395] width 281 height 12
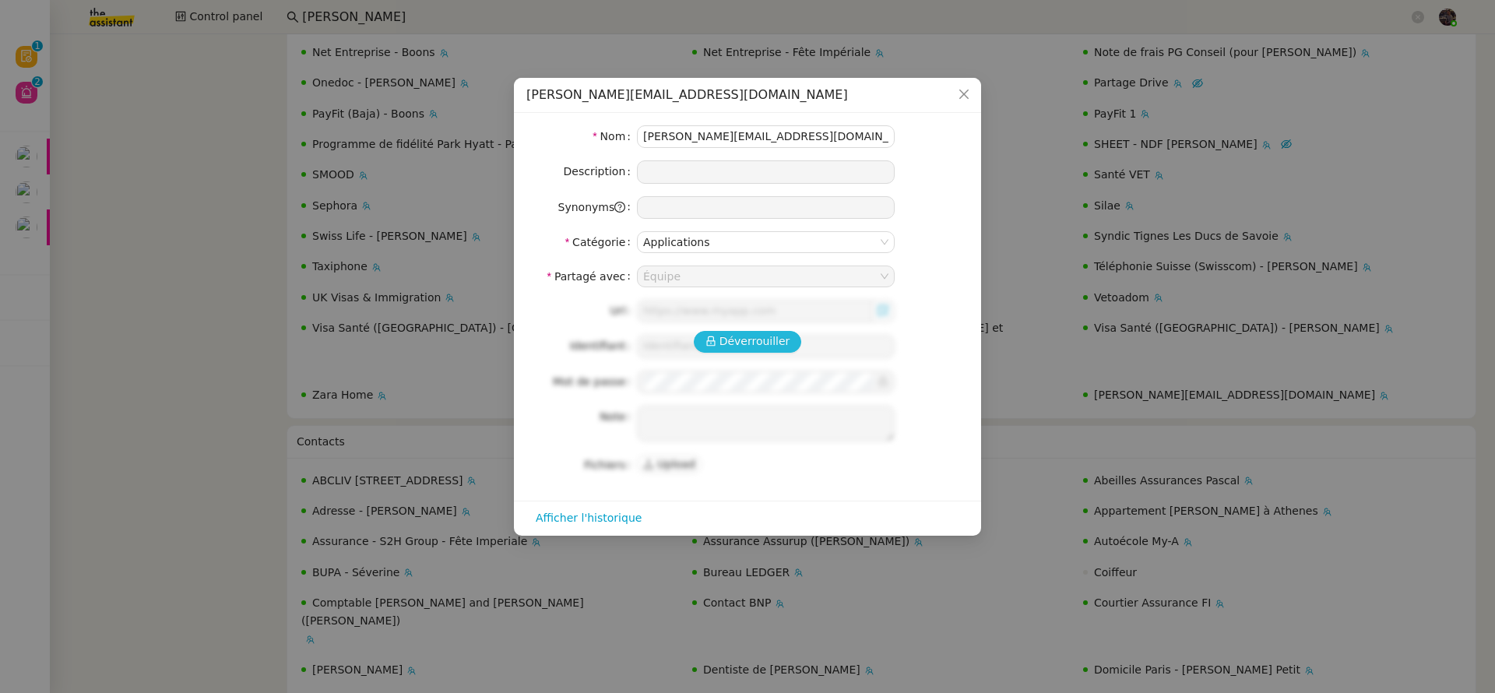
click at [748, 349] on span "Déverrouiller" at bounding box center [755, 342] width 71 height 18
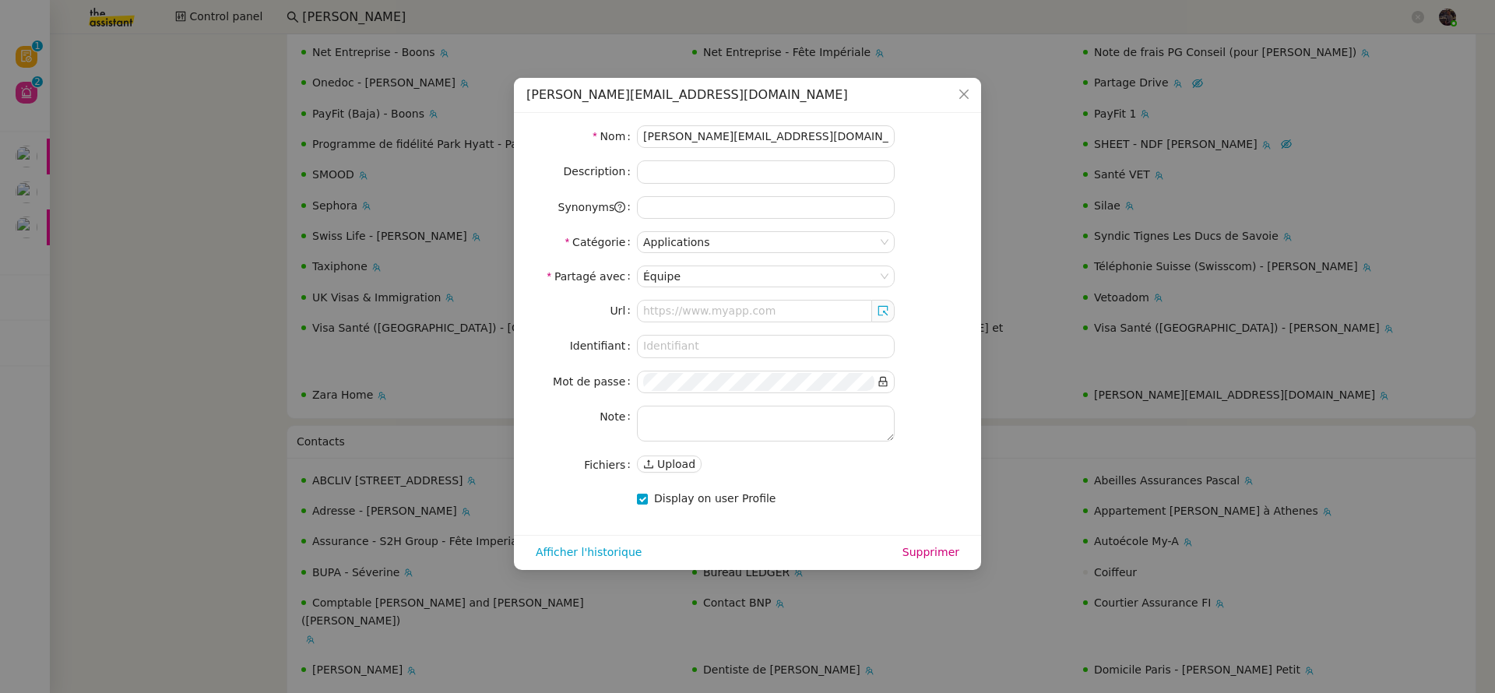
type input "https://mail.google.com/mail/u/0/#inbox"
type input "laurene@teamg.ch"
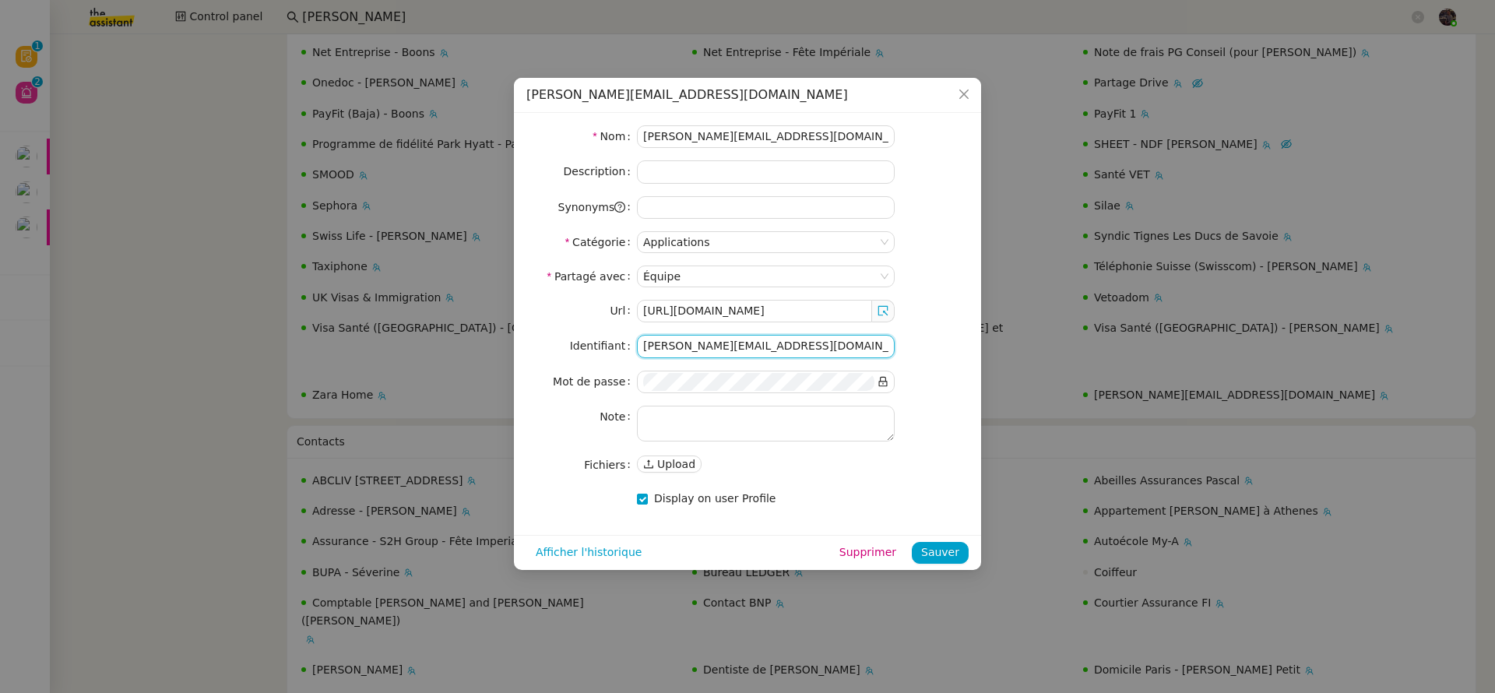
click at [731, 345] on input "laurene@teamg.ch" at bounding box center [766, 346] width 258 height 23
click at [889, 380] on nz-input-group at bounding box center [766, 382] width 258 height 23
click at [887, 382] on icon at bounding box center [883, 382] width 9 height 10
click at [738, 136] on input "laurene@teamg.ch" at bounding box center [766, 136] width 258 height 23
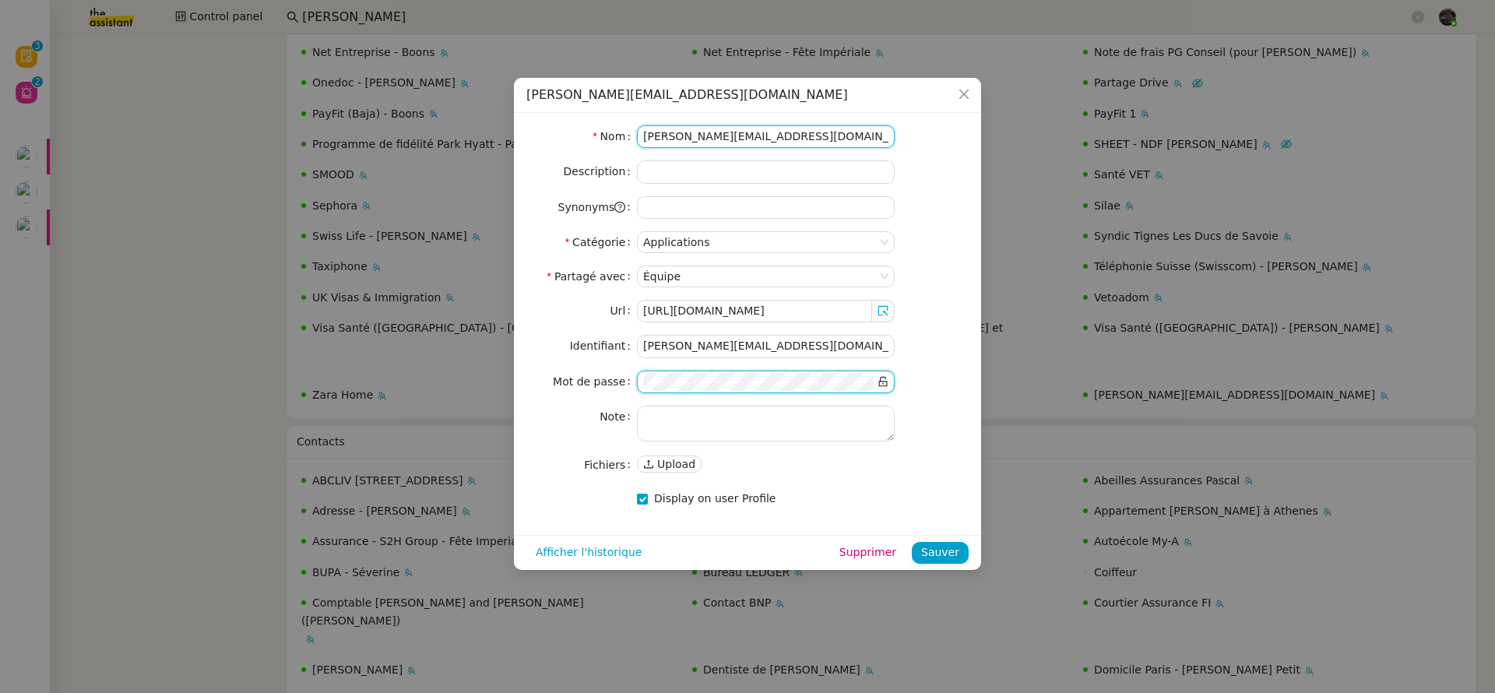
click at [738, 136] on input "laurene@teamg.ch" at bounding box center [766, 136] width 258 height 23
click at [958, 94] on icon "Close" at bounding box center [964, 94] width 12 height 12
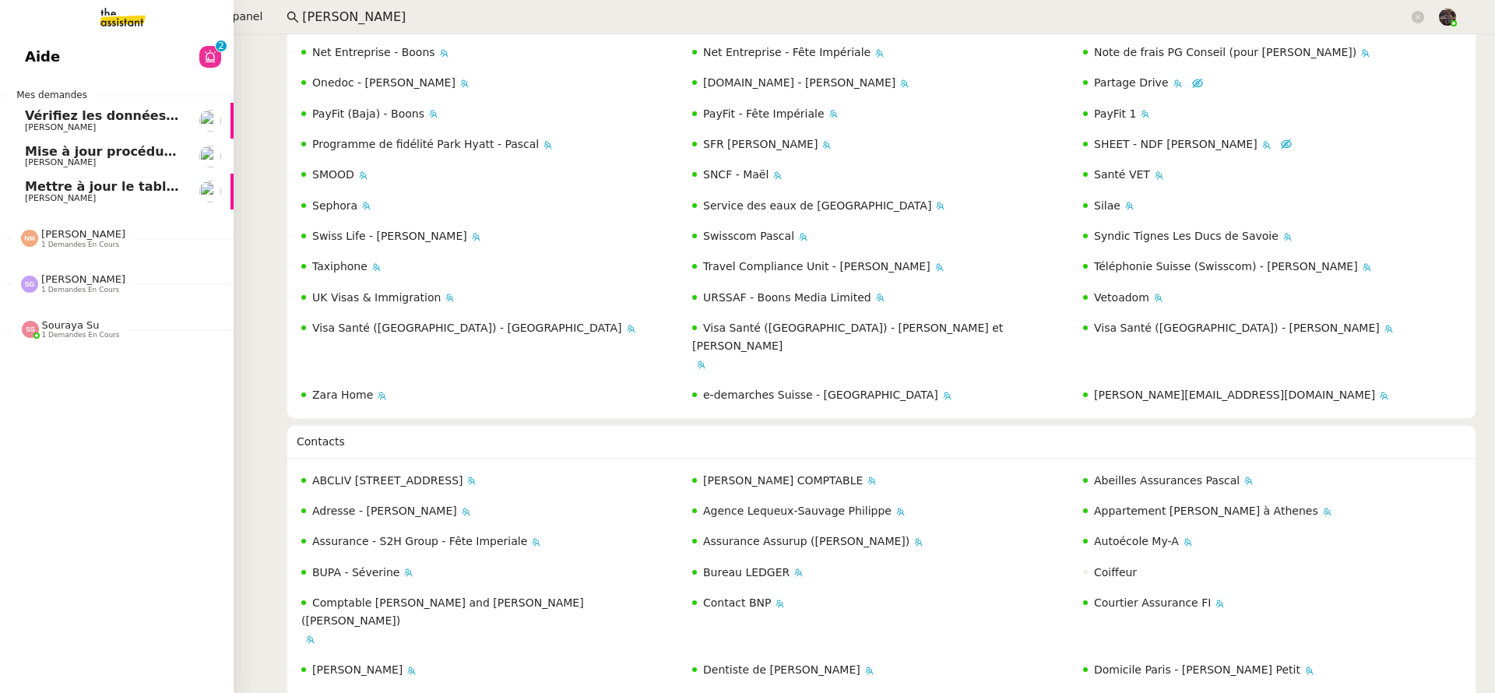
click at [25, 195] on span "[PERSON_NAME]" at bounding box center [60, 198] width 71 height 10
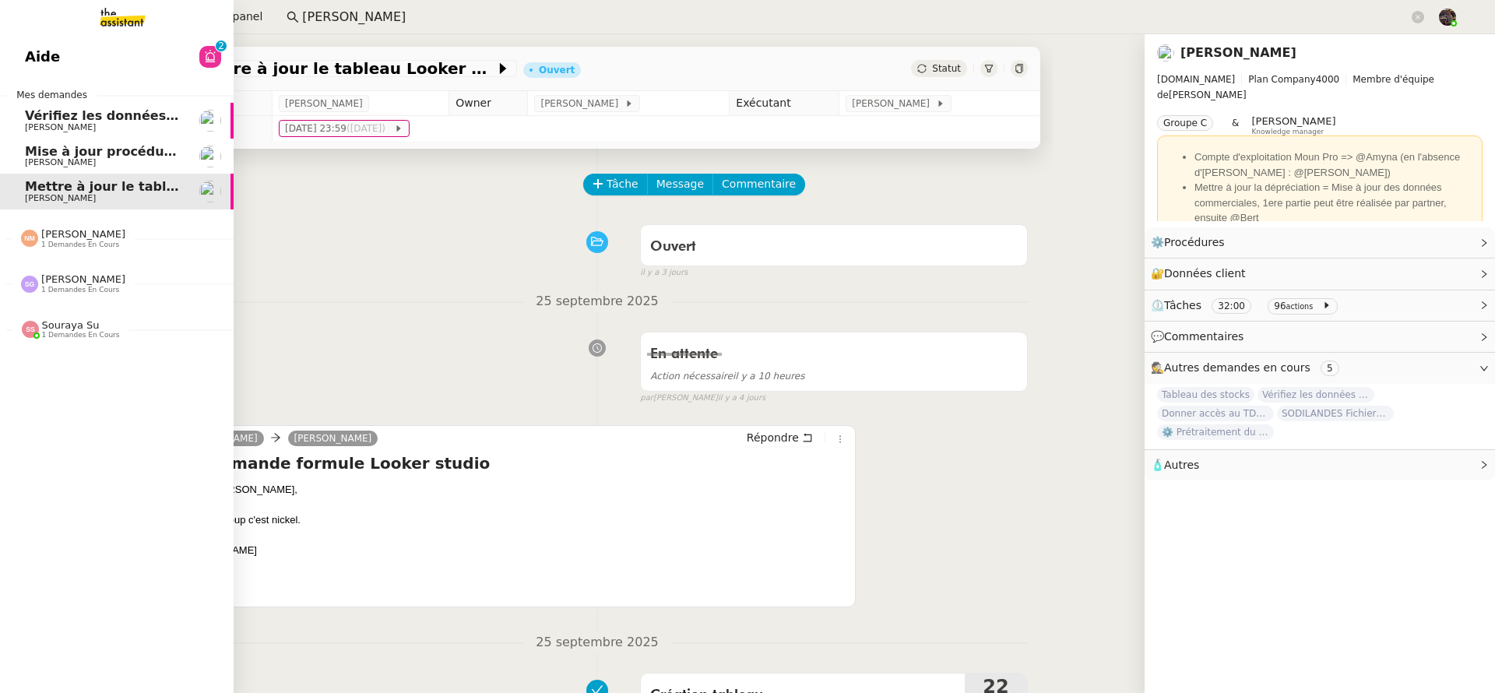
click at [92, 118] on span "Vérifiez les données TDB Gestion MPAF" at bounding box center [162, 115] width 275 height 15
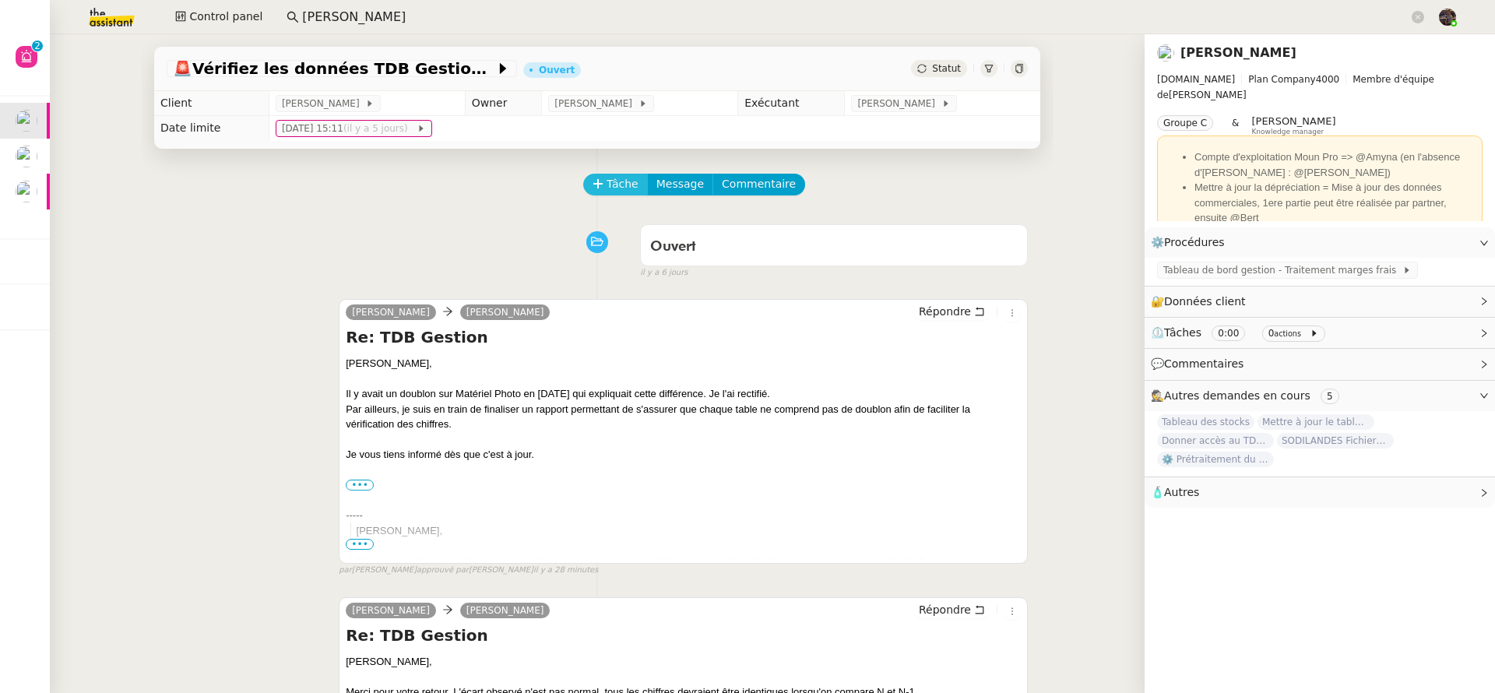
click at [627, 180] on button "Tâche" at bounding box center [615, 185] width 65 height 22
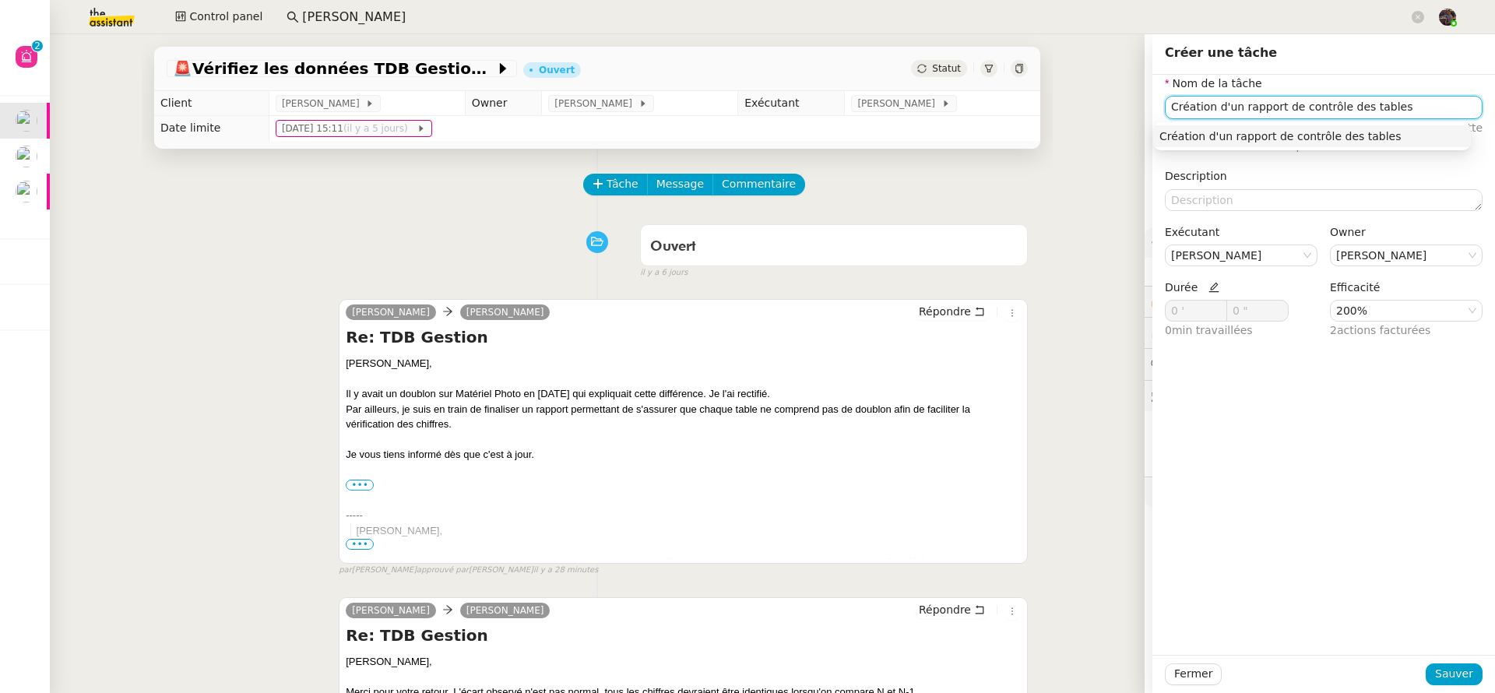
click at [1290, 136] on div "Création d'un rapport de contrôle des tables" at bounding box center [1312, 136] width 305 height 14
type input "Création d'un rapport de contrôle des tables"
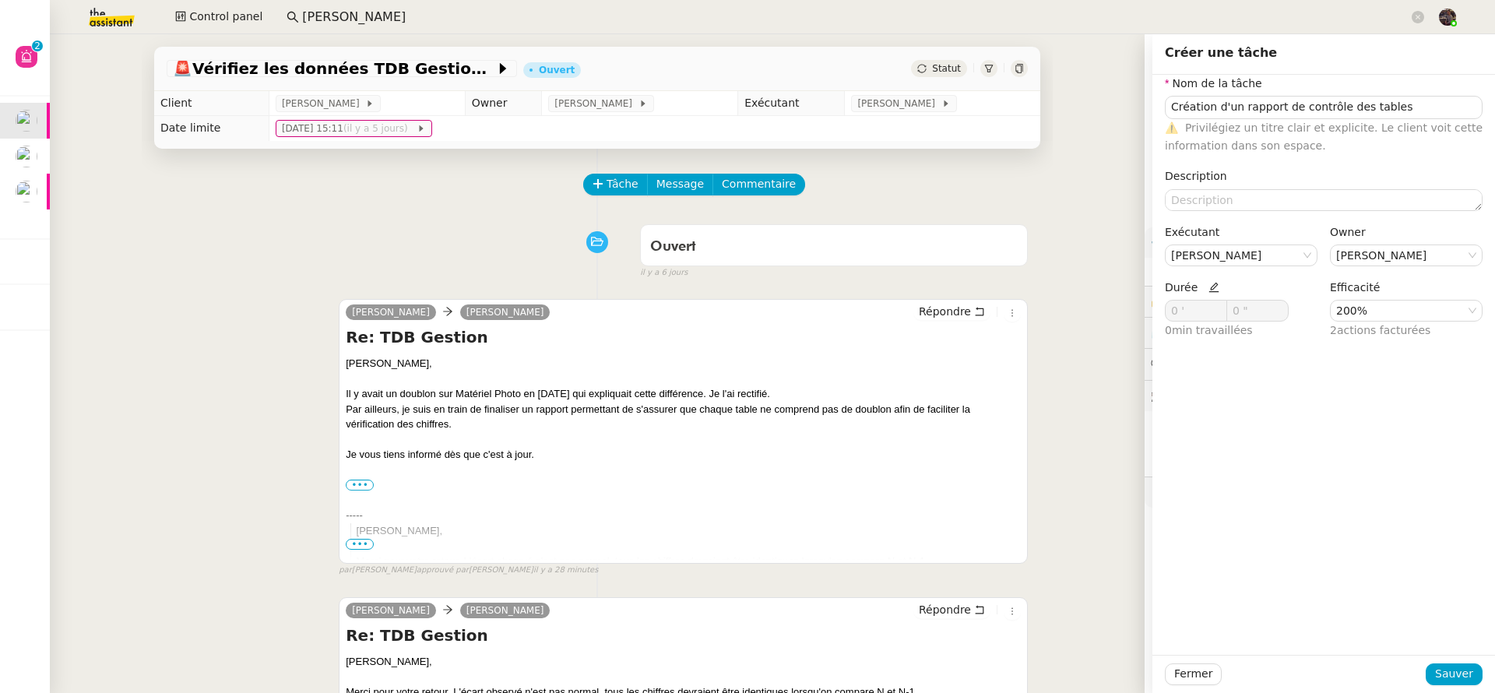
click at [1209, 292] on icon at bounding box center [1214, 288] width 10 height 10
drag, startPoint x: 1188, startPoint y: 309, endPoint x: 1133, endPoint y: 311, distance: 54.5
click at [1133, 311] on app-ticket "🚨 Vérifiez les données TDB Gestion MPAF Ouvert Statut Client Guillaume Farina O…" at bounding box center [772, 363] width 1445 height 659
type input "67 '"
click at [1378, 314] on nz-select-item "200%" at bounding box center [1406, 311] width 140 height 20
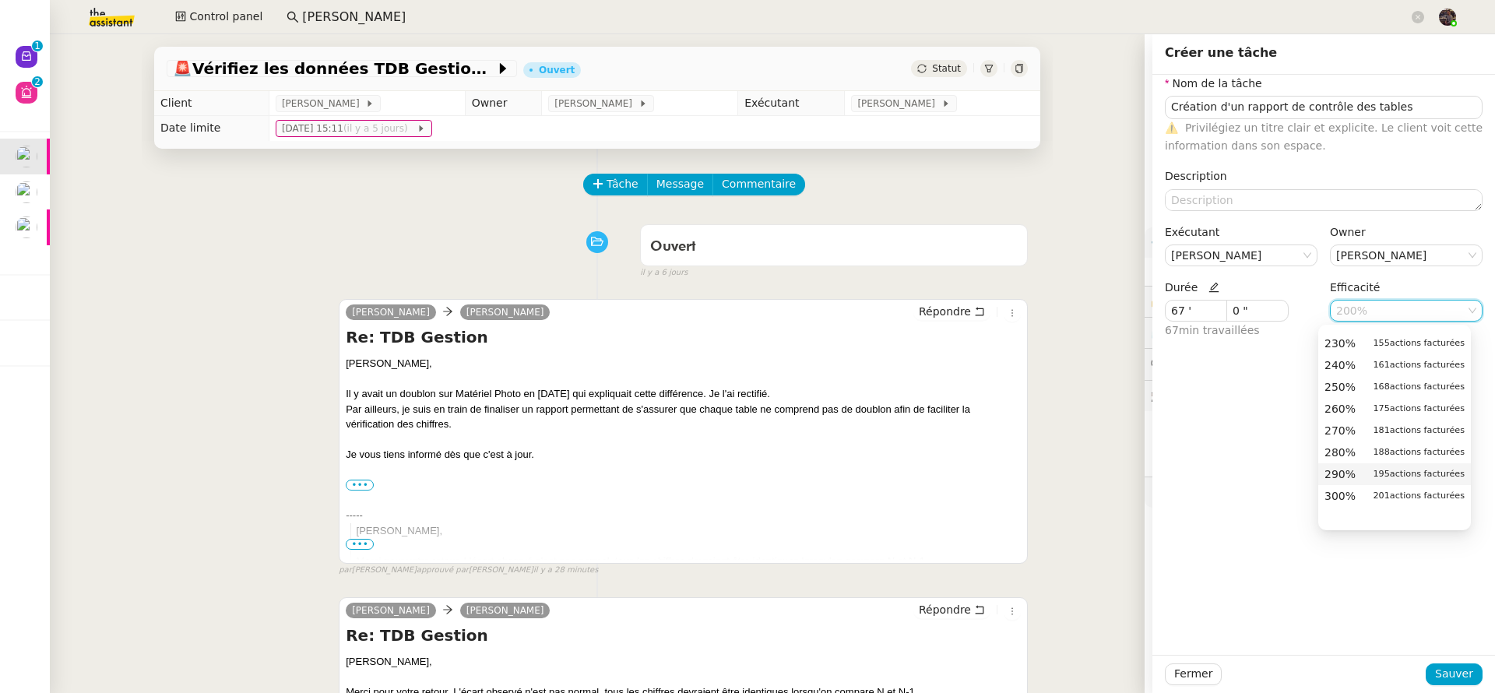
scroll to position [573, 0]
click at [1361, 459] on div "300% 201 actions facturées" at bounding box center [1395, 457] width 140 height 14
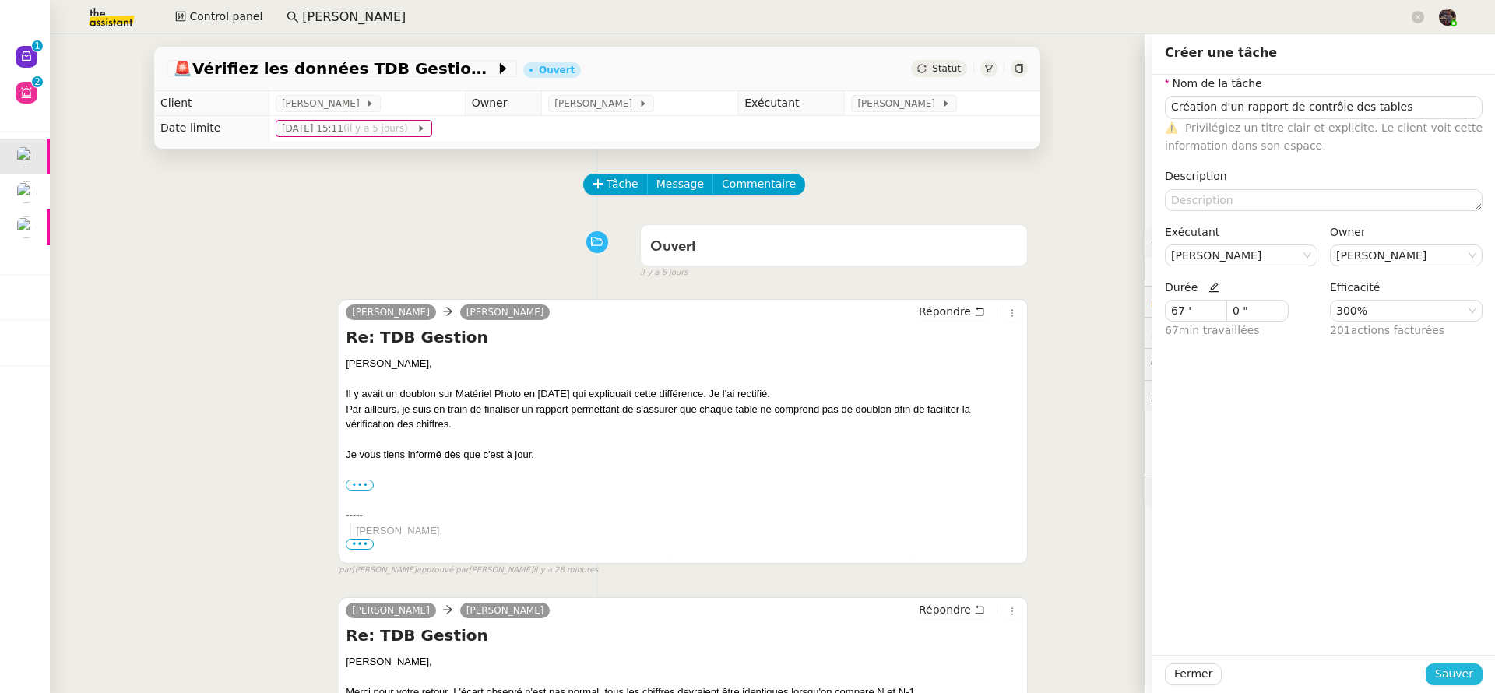
click at [1438, 673] on span "Sauver" at bounding box center [1454, 674] width 38 height 18
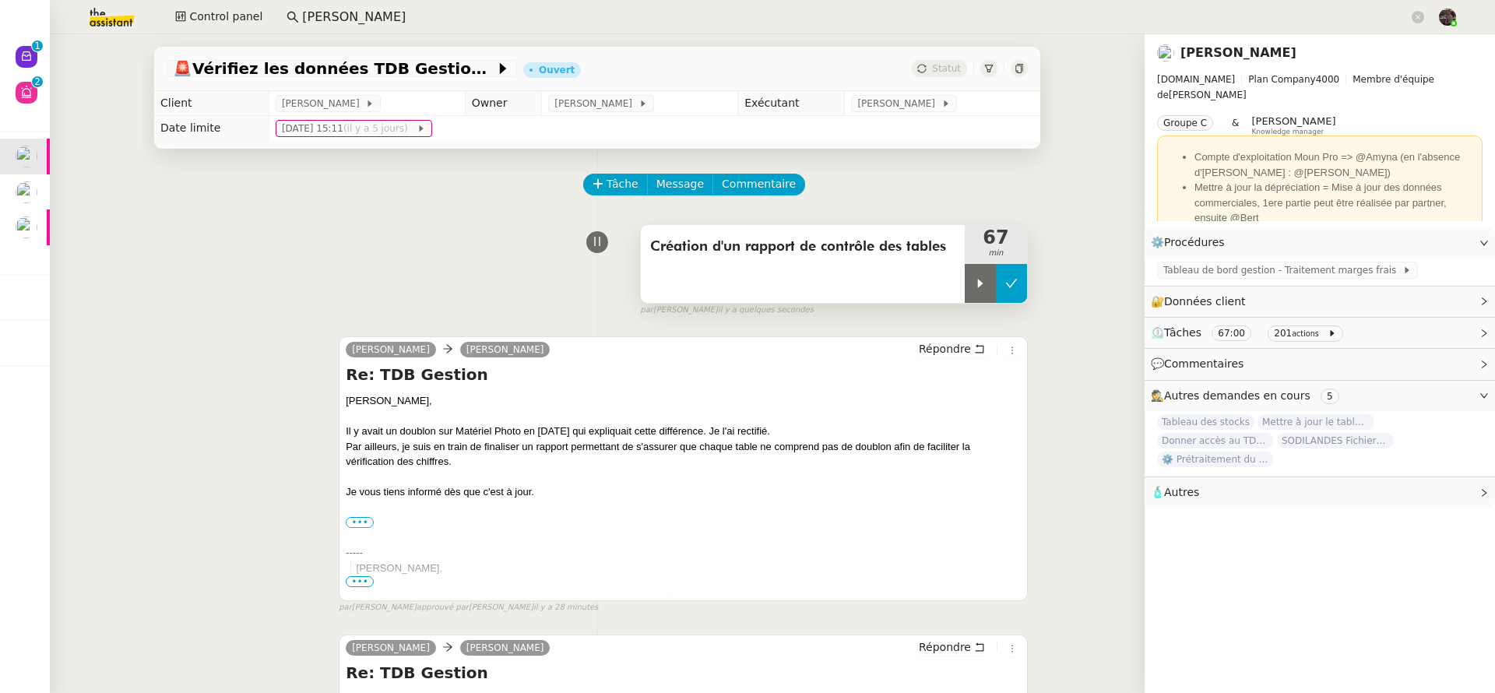
drag, startPoint x: 991, startPoint y: 275, endPoint x: 970, endPoint y: 280, distance: 22.3
click at [996, 275] on button at bounding box center [1011, 283] width 31 height 39
click at [741, 204] on div "Tâche Message Commentaire" at bounding box center [806, 192] width 443 height 37
click at [741, 180] on span "Commentaire" at bounding box center [759, 184] width 74 height 18
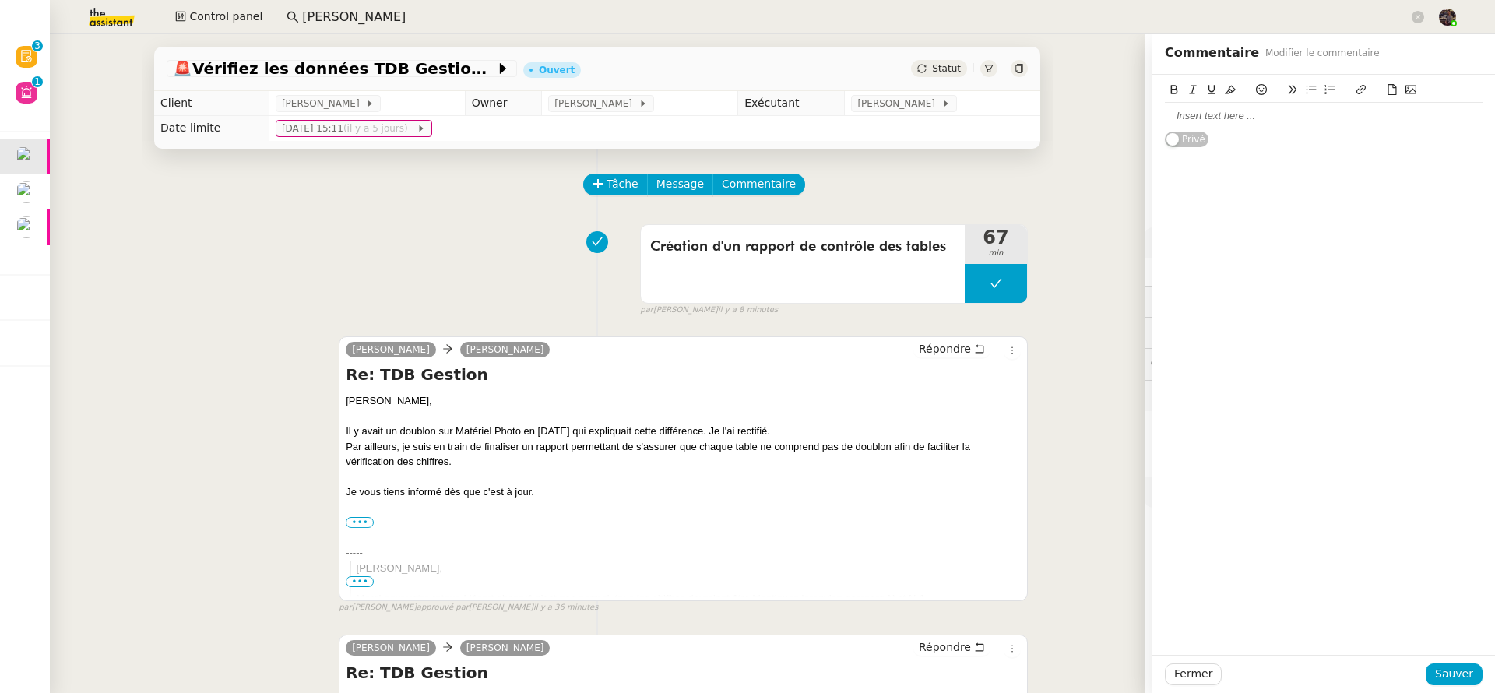
click at [1200, 111] on div at bounding box center [1324, 116] width 318 height 14
click at [1189, 111] on div "Leclerc Tables healthcheck" at bounding box center [1324, 116] width 318 height 14
click at [1352, 83] on button at bounding box center [1361, 90] width 19 height 18
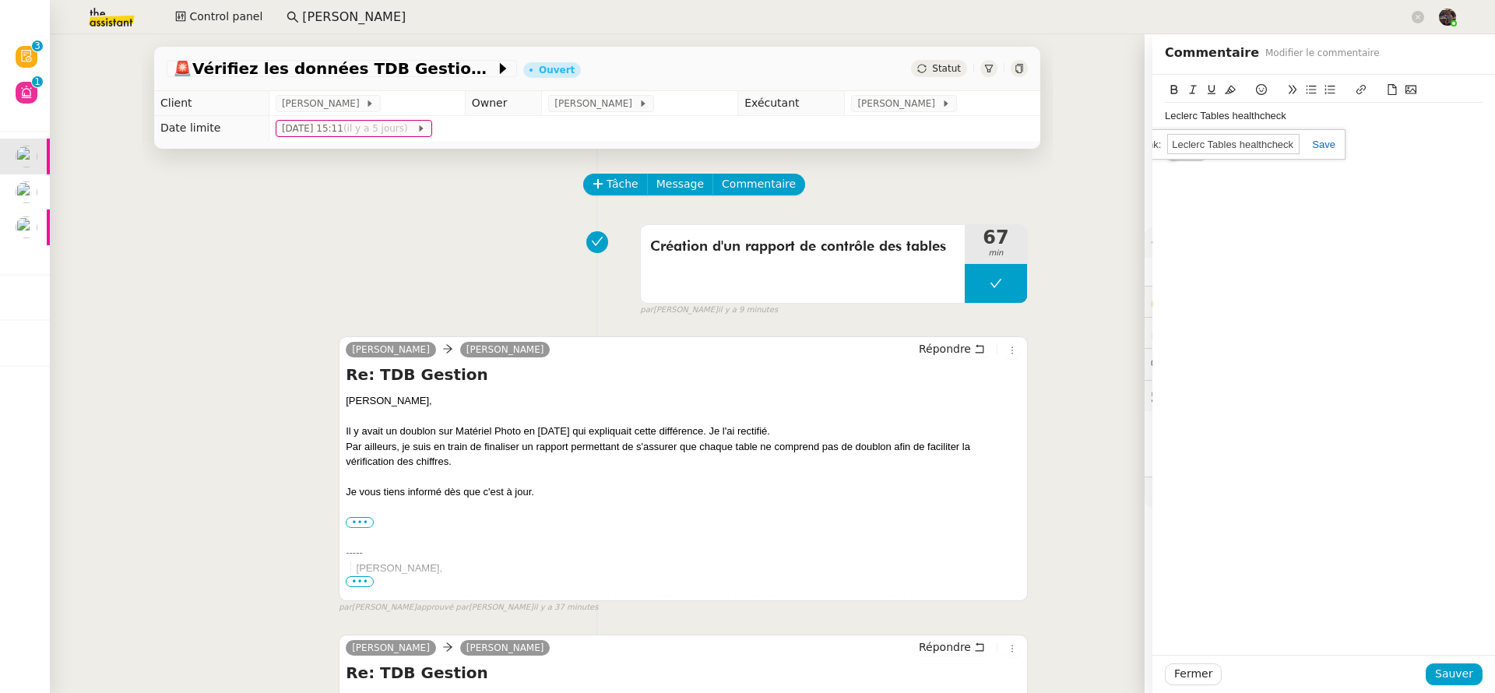
paste input "https://lookerstudio.google.com/u/0/reporting/6421ce0a-c711-40b3-8781-9480cd0a2…"
type input "https://lookerstudio.google.com/u/0/reporting/6421ce0a-c711-40b3-8781-9480cd0a2…"
click at [1313, 150] on div "https://lookerstudio.google.com/u/0/reporting/6421ce0a-c711-40b3-8781-9480cd0a2…" at bounding box center [1225, 144] width 239 height 30
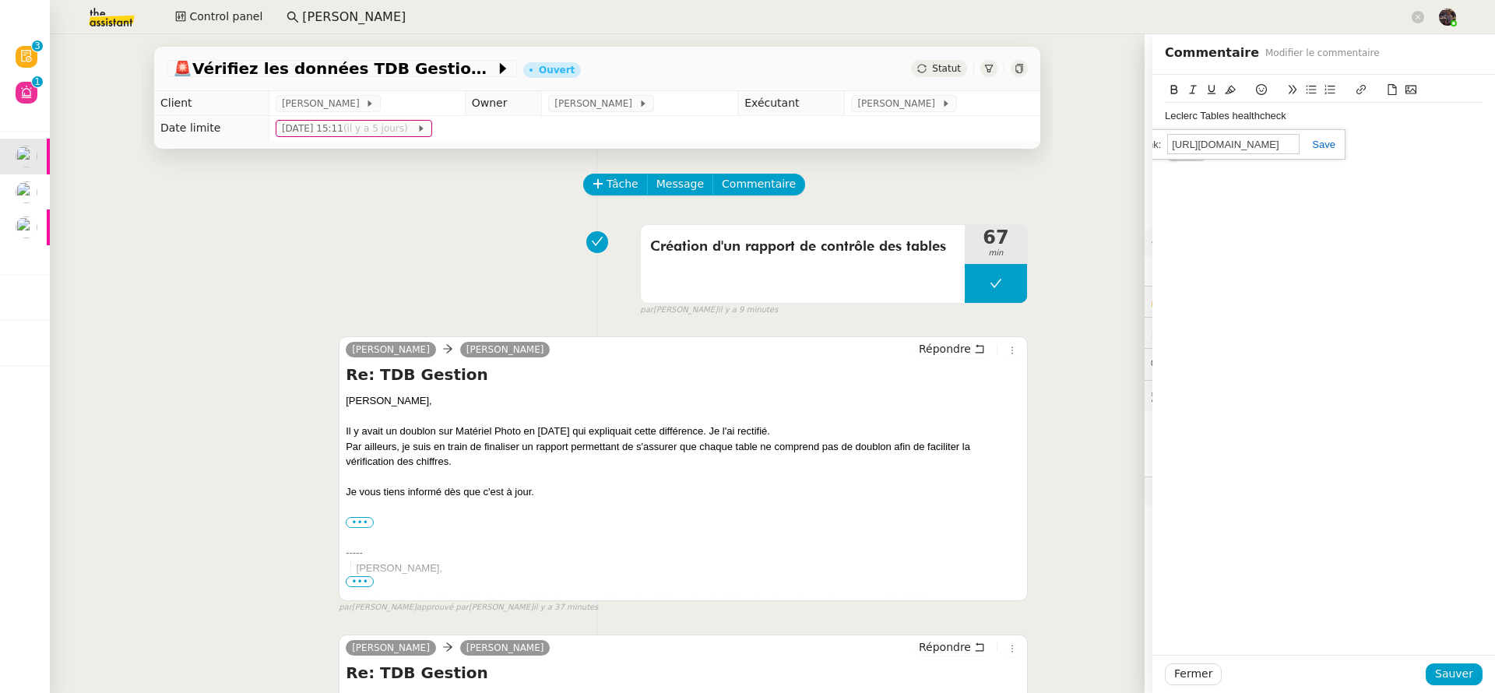
click at [1313, 145] on link at bounding box center [1318, 145] width 36 height 12
click at [1442, 664] on button "Sauver" at bounding box center [1454, 675] width 57 height 22
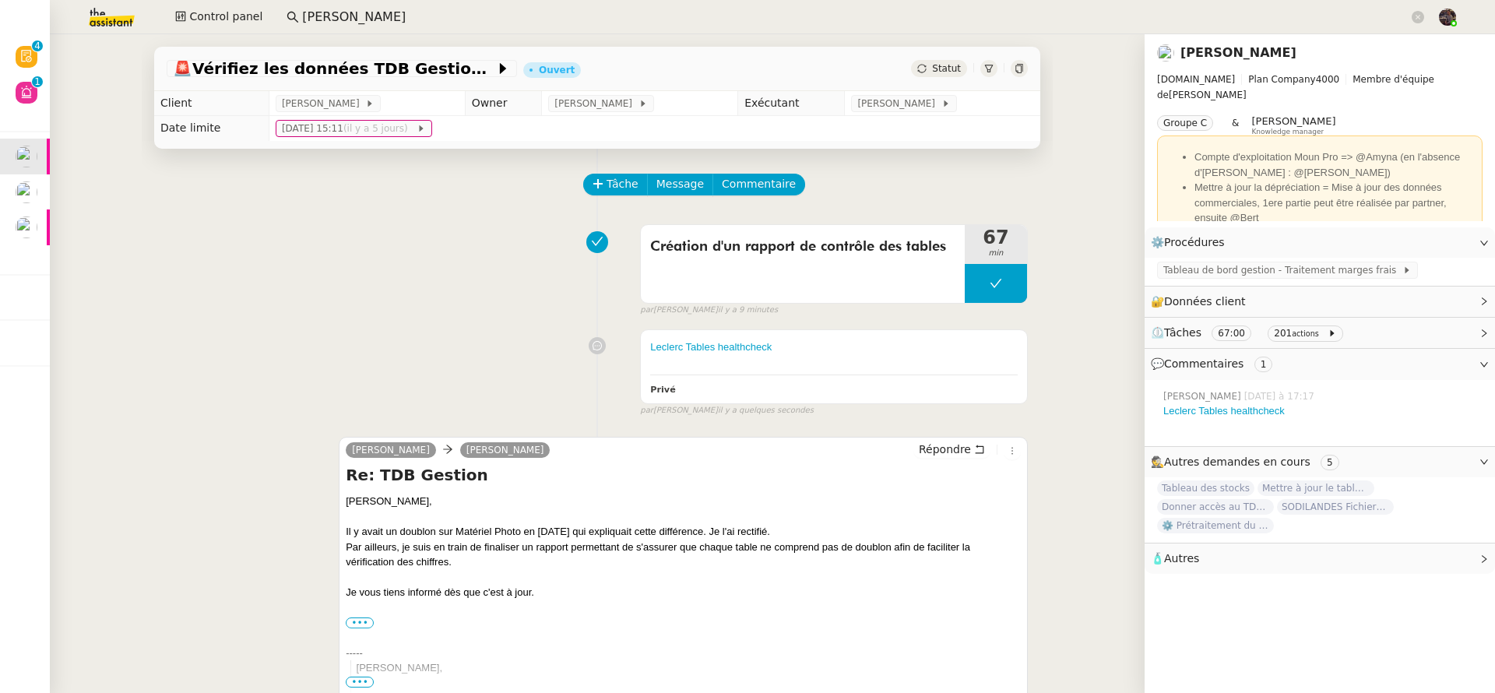
click at [491, 296] on div "Création d'un rapport de contrôle des tables 67 min false par Bert C. il y a 9 …" at bounding box center [597, 267] width 861 height 100
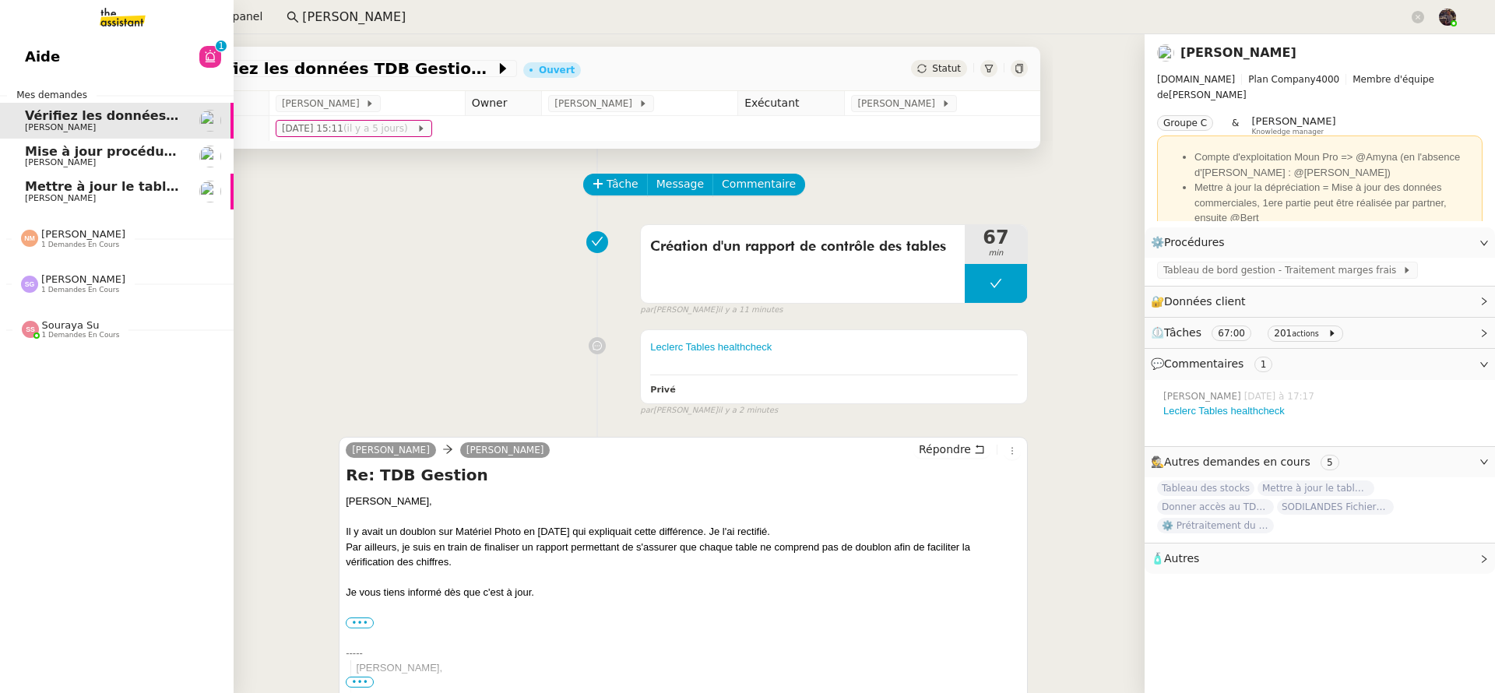
click at [22, 65] on link "Aide 0 1 2 3 4 5 6 7 8 9" at bounding box center [117, 57] width 234 height 36
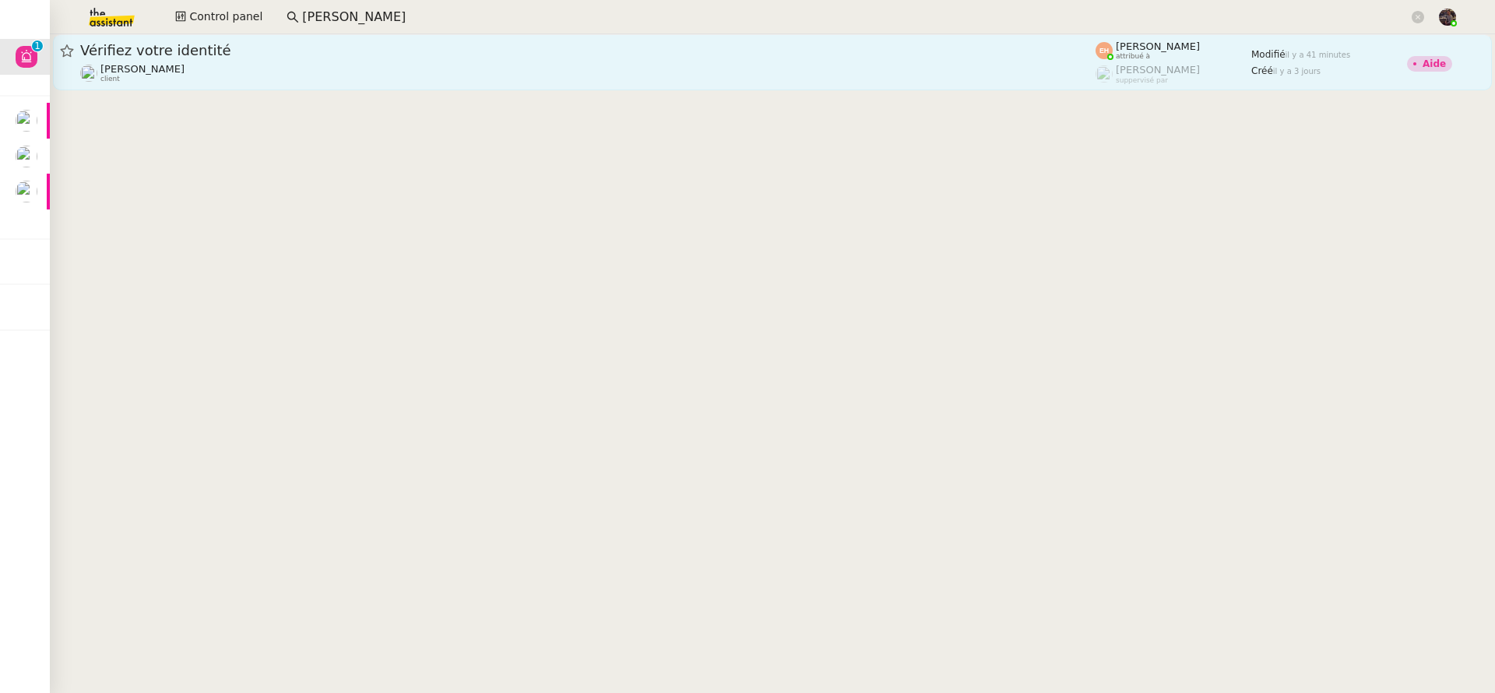
click at [695, 85] on link "Vérifiez votre identité Céline MAS client Esther Hillenbrand attribué à Romane …" at bounding box center [772, 62] width 1439 height 56
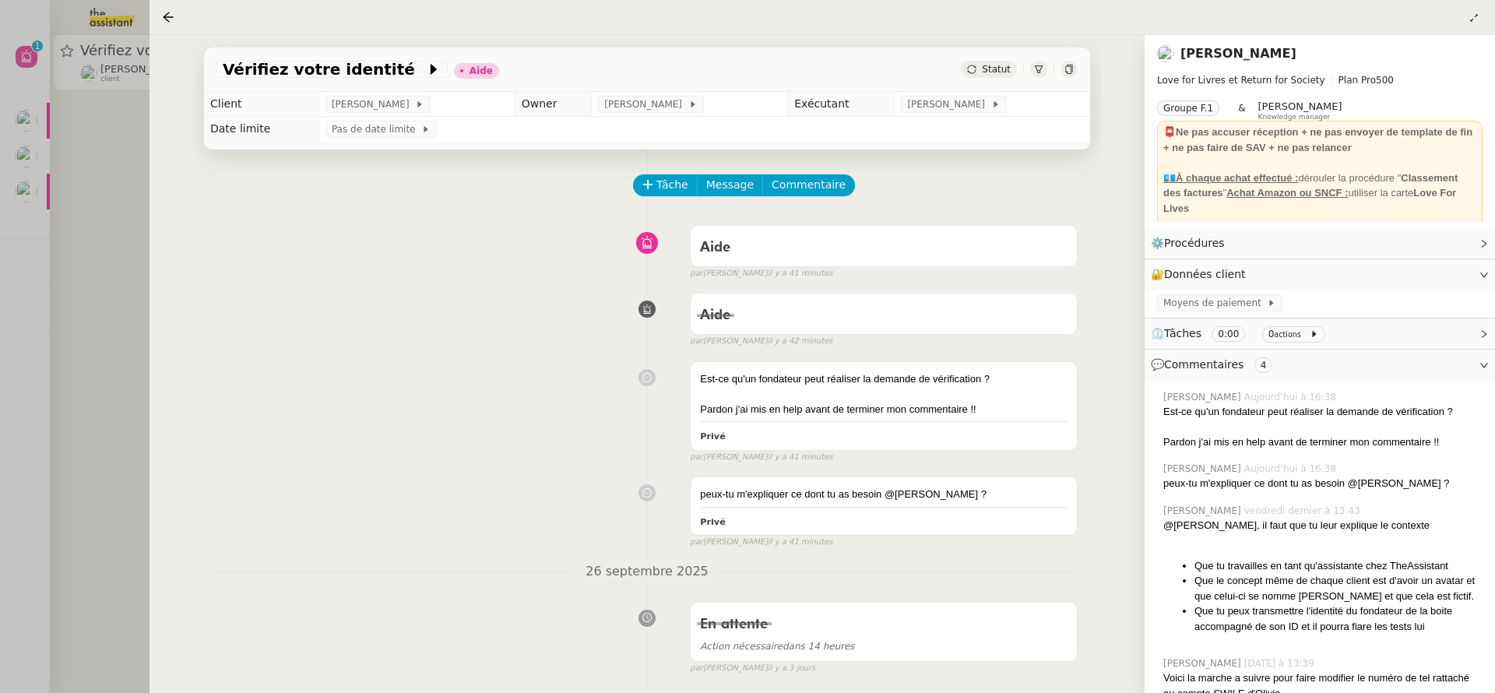
click at [71, 506] on div at bounding box center [747, 346] width 1495 height 693
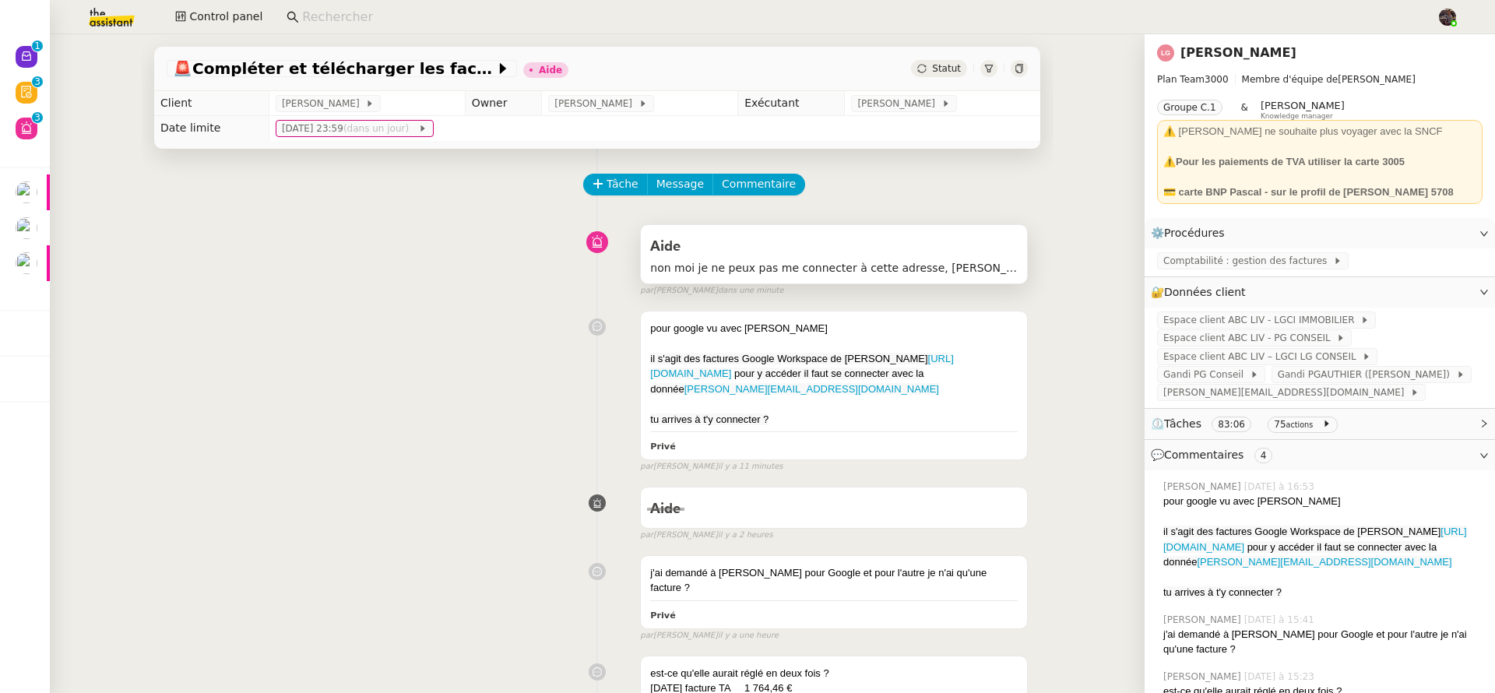
click at [781, 261] on span "non moi je ne peux pas me connecter à cette adresse, [PERSON_NAME] n'est pas co…" at bounding box center [834, 268] width 368 height 18
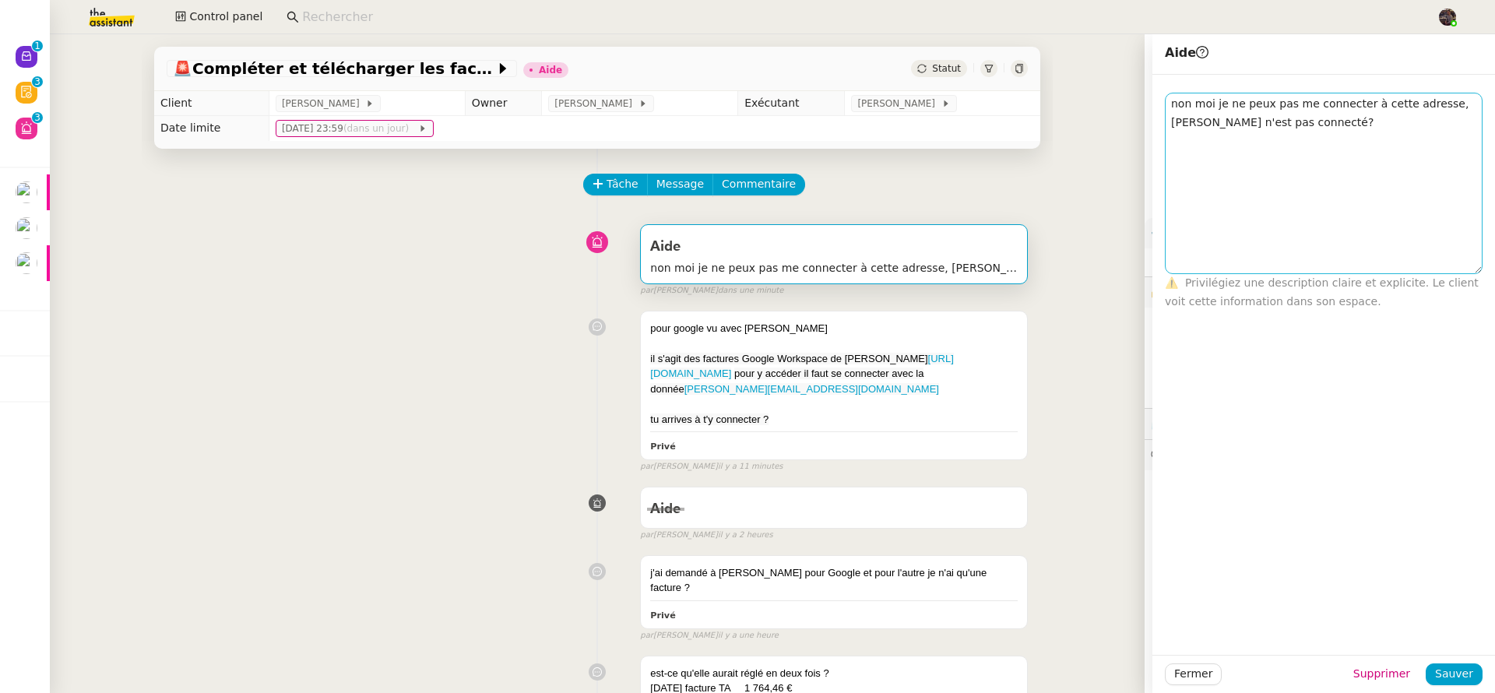
drag, startPoint x: 1463, startPoint y: 105, endPoint x: 1435, endPoint y: 265, distance: 162.0
click at [1435, 265] on textarea "non moi je ne peux pas me connecter à cette adresse, [PERSON_NAME] n'est pas co…" at bounding box center [1324, 183] width 318 height 181
click at [473, 280] on div "Aide non moi je ne peux pas me connecter à cette adresse, [PERSON_NAME] n'est p…" at bounding box center [597, 257] width 861 height 80
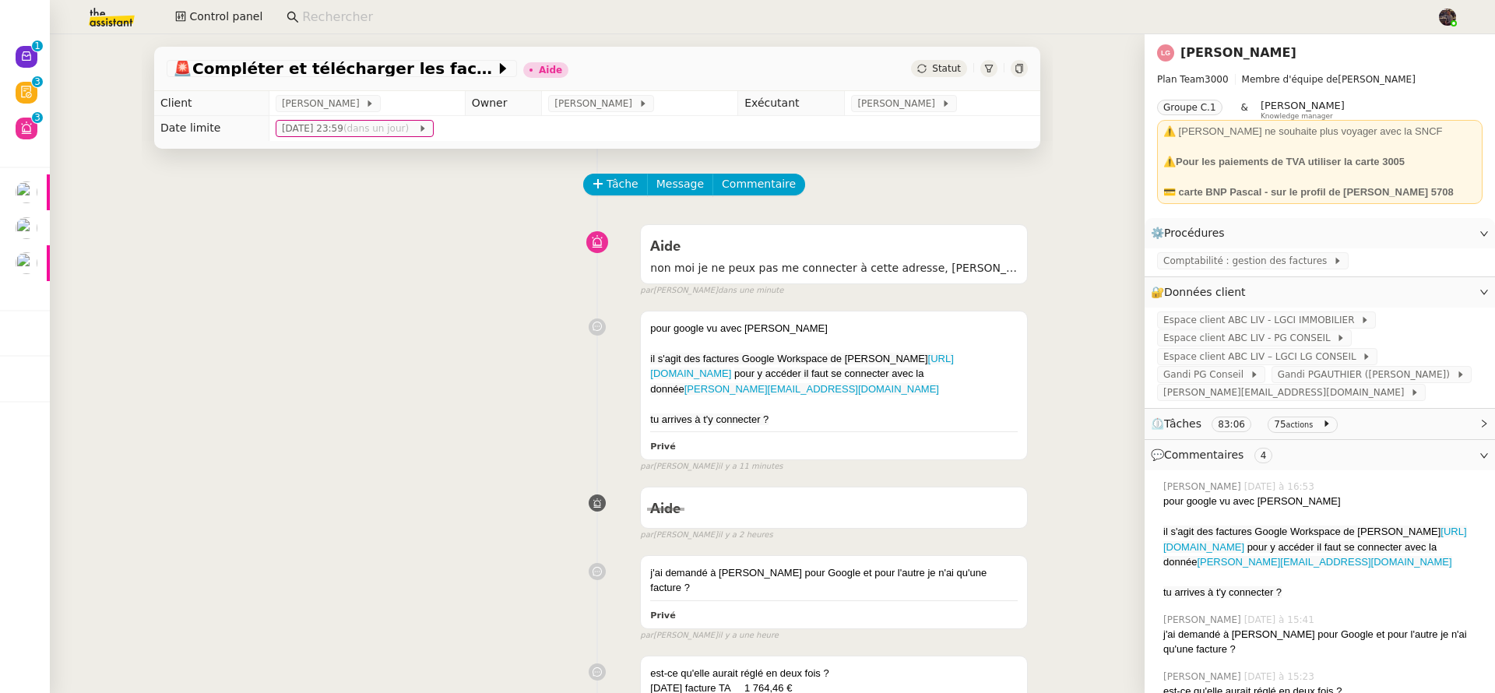
drag, startPoint x: 500, startPoint y: 322, endPoint x: 716, endPoint y: 304, distance: 216.5
click at [1218, 400] on span "[PERSON_NAME][EMAIL_ADDRESS][DOMAIN_NAME]" at bounding box center [1286, 393] width 247 height 16
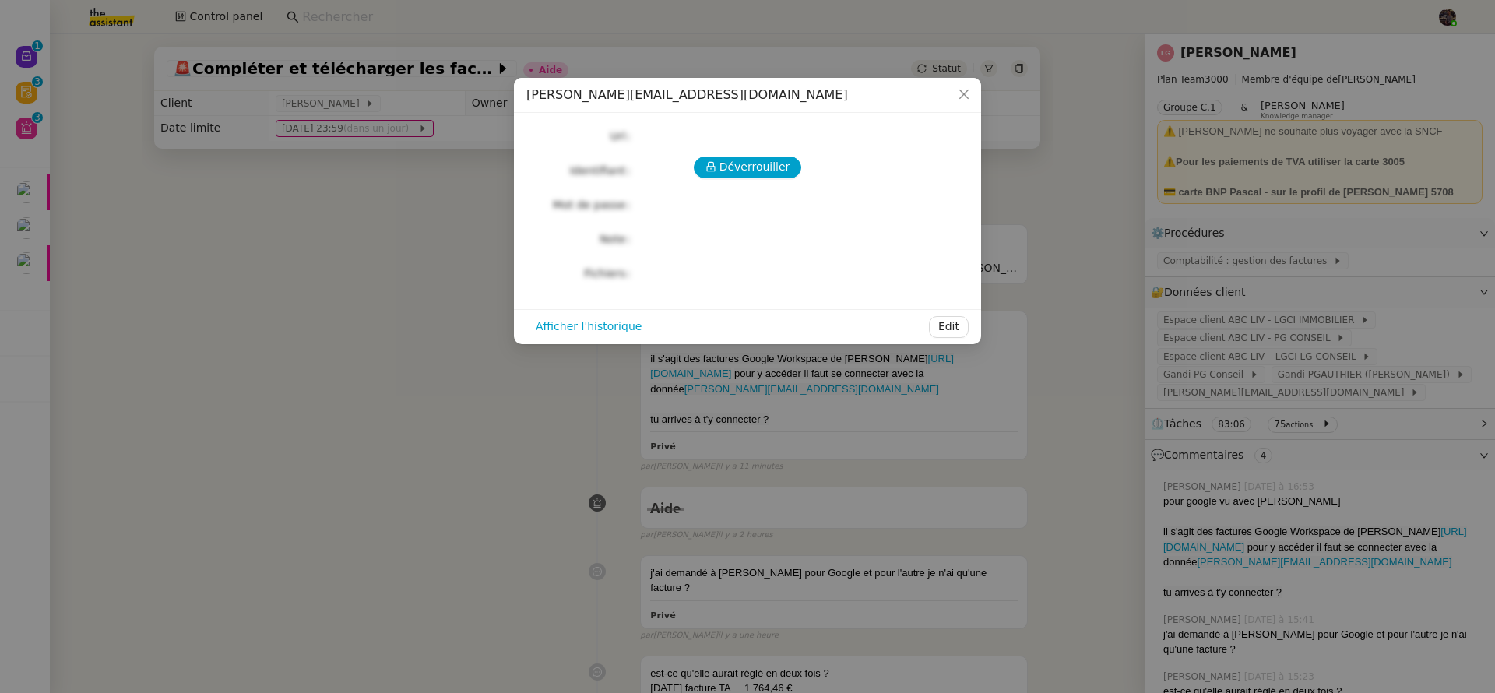
click at [391, 316] on nz-modal-container "[PERSON_NAME][EMAIL_ADDRESS][DOMAIN_NAME] Déverrouiller Url Identifiant Mot de …" at bounding box center [747, 346] width 1495 height 693
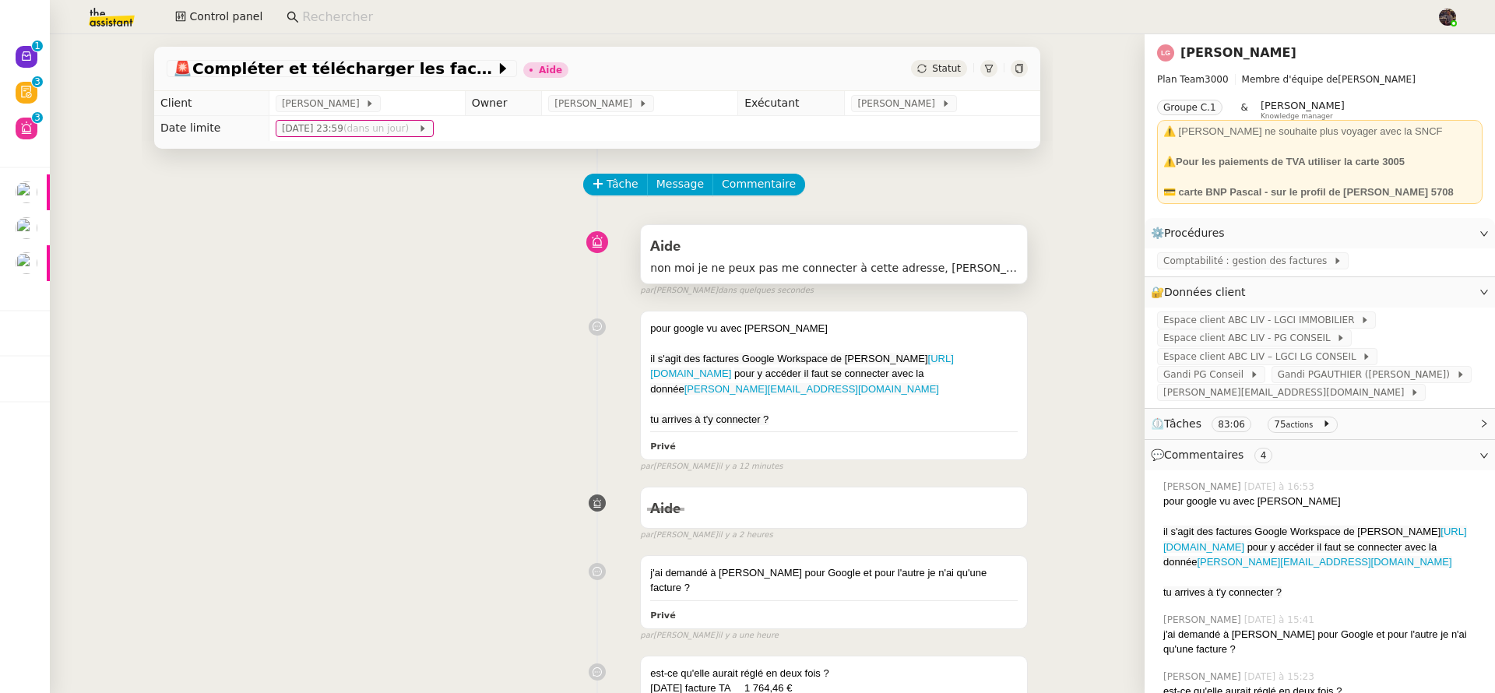
click at [951, 262] on span "non moi je ne peux pas me connecter à cette adresse, [PERSON_NAME] n'est pas co…" at bounding box center [834, 268] width 368 height 18
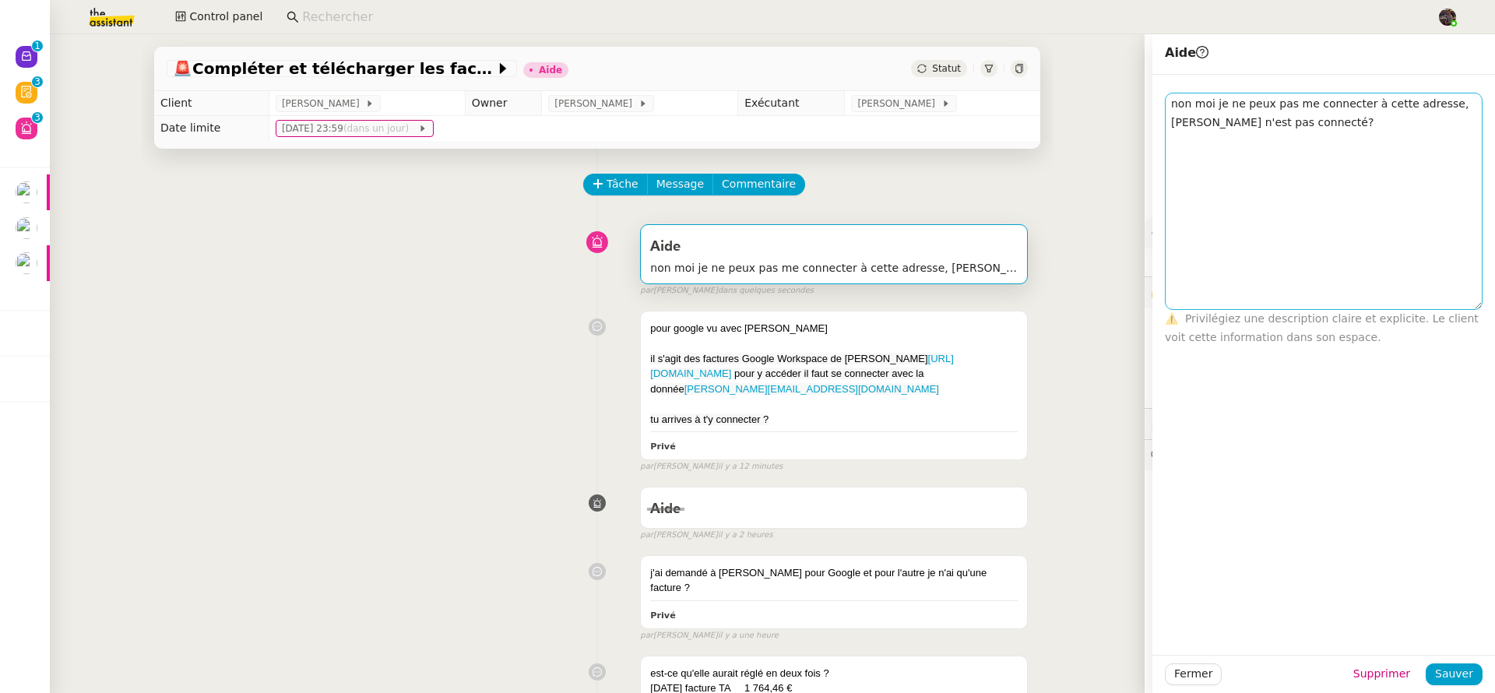
drag, startPoint x: 1465, startPoint y: 109, endPoint x: 1425, endPoint y: 307, distance: 201.8
click at [1425, 307] on textarea "non moi je ne peux pas me connecter à cette adresse, [PERSON_NAME] n'est pas co…" at bounding box center [1324, 201] width 318 height 217
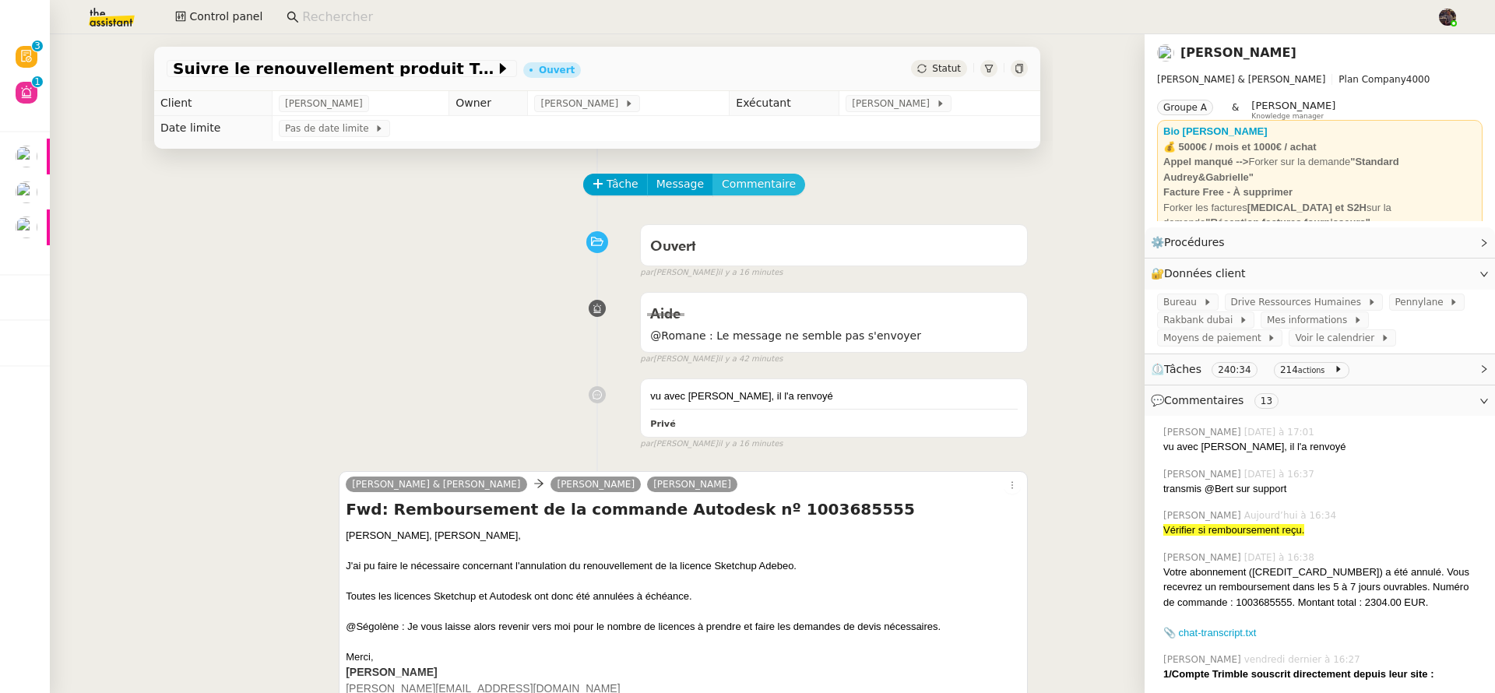
click at [749, 184] on span "Commentaire" at bounding box center [759, 184] width 74 height 18
